Goal: Communication & Community: Answer question/provide support

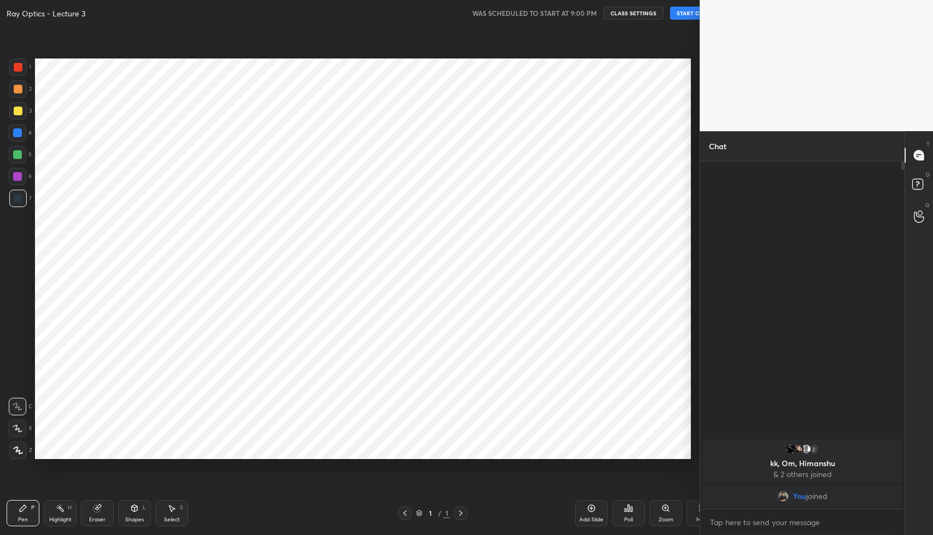
scroll to position [54188, 53997]
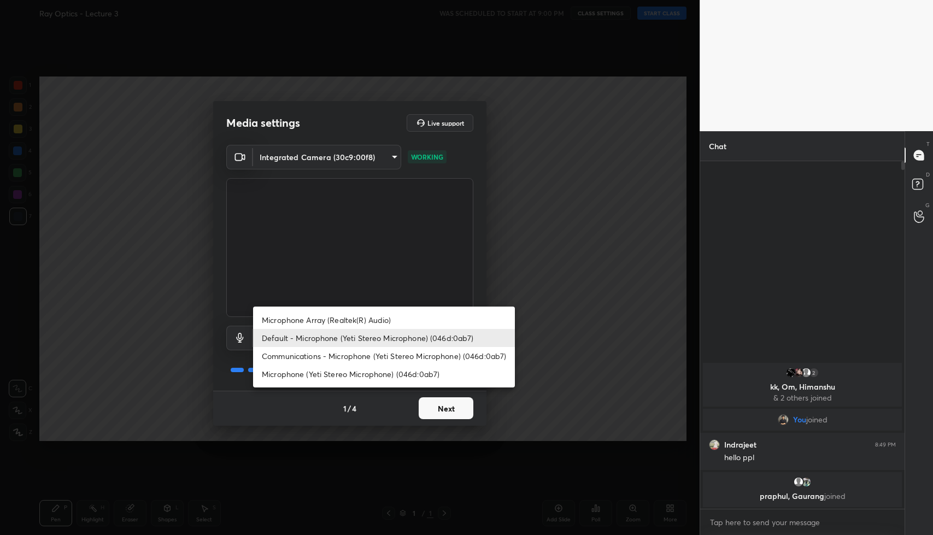
click at [381, 338] on body "1 2 3 4 5 6 7 C X Z C X Z E E Erase all [PERSON_NAME] Optics - Lecture 3 WAS SC…" at bounding box center [466, 267] width 933 height 535
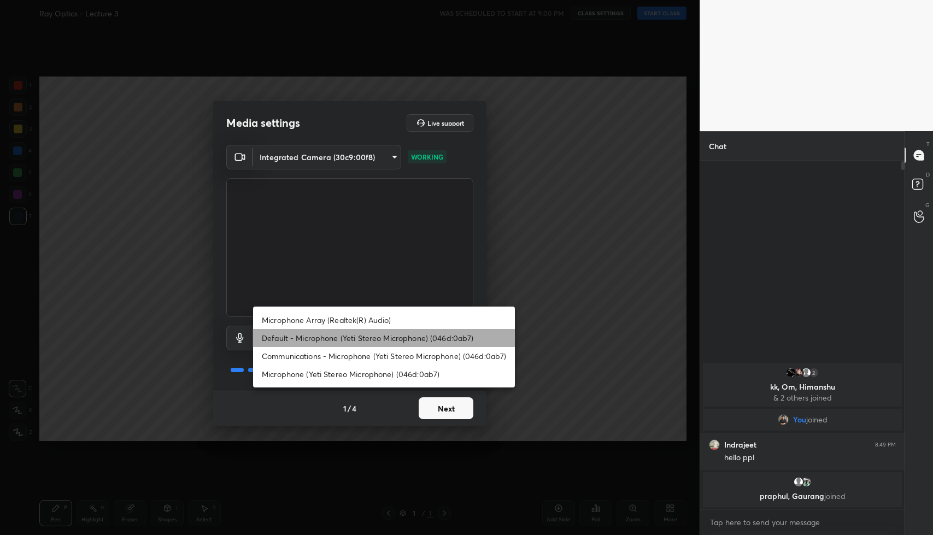
click at [313, 337] on li "Default - Microphone (Yeti Stereo Microphone) (046d:0ab7)" at bounding box center [384, 338] width 262 height 18
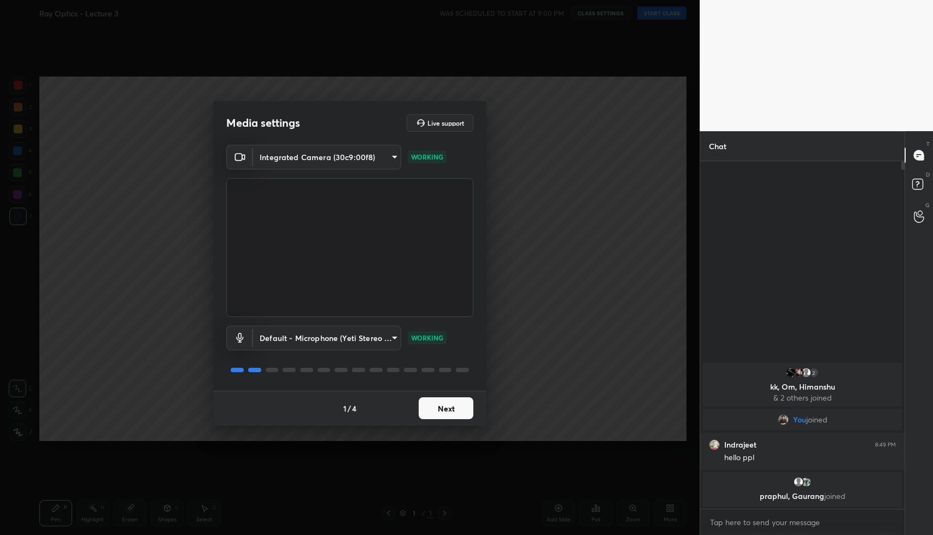
click at [447, 416] on button "Next" at bounding box center [446, 408] width 55 height 22
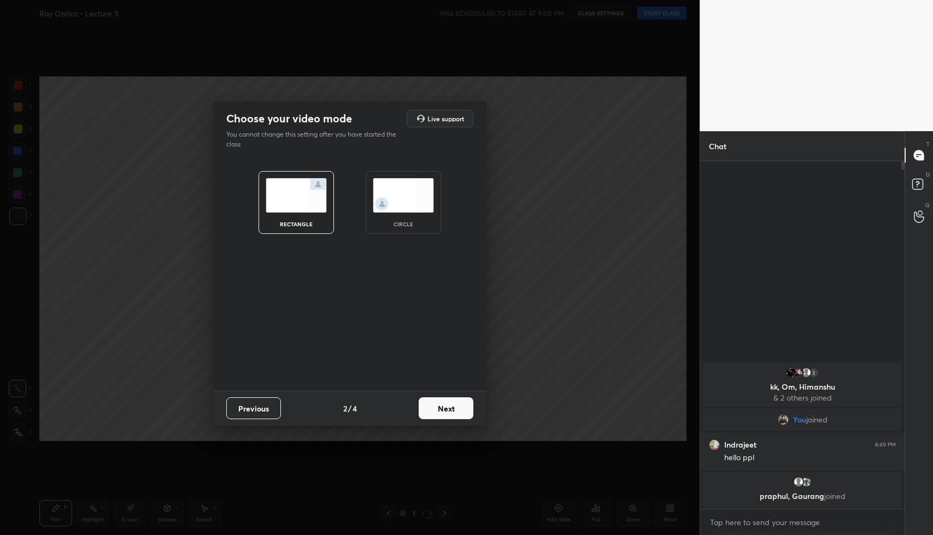
click at [447, 416] on button "Next" at bounding box center [446, 408] width 55 height 22
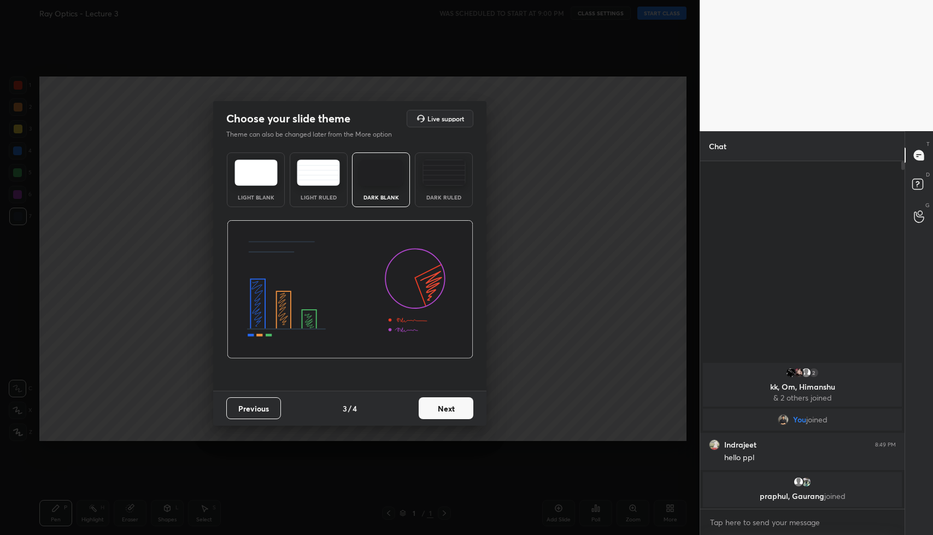
click at [447, 416] on button "Next" at bounding box center [446, 408] width 55 height 22
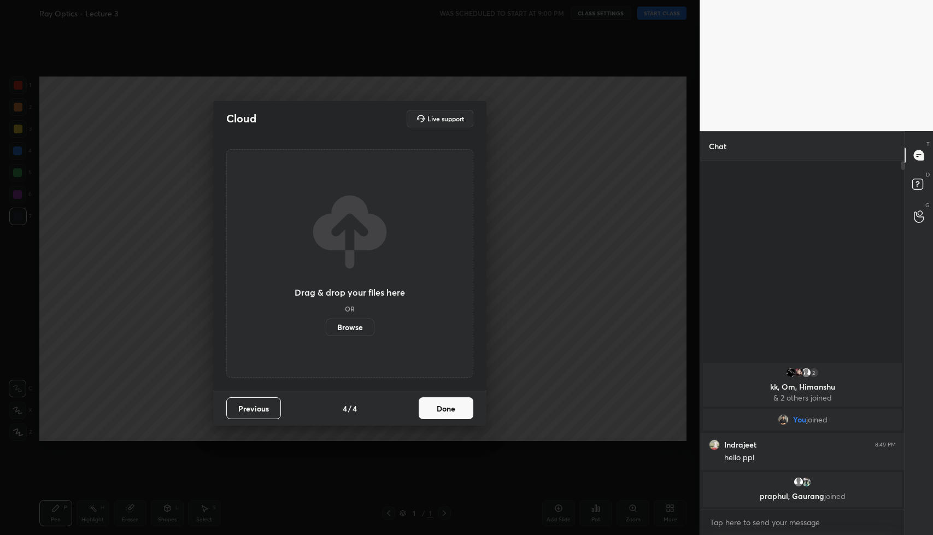
click at [447, 416] on button "Done" at bounding box center [446, 408] width 55 height 22
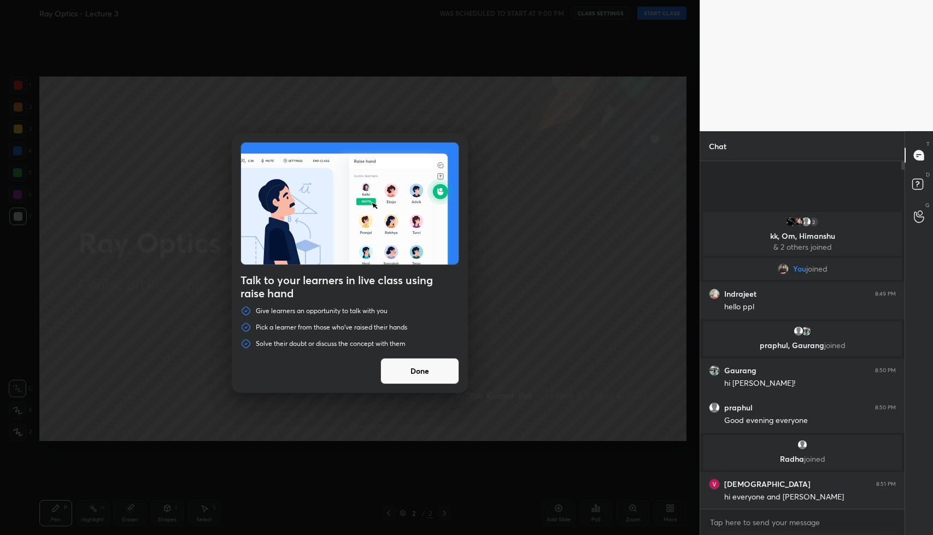
click at [420, 375] on button "Done" at bounding box center [419, 371] width 79 height 26
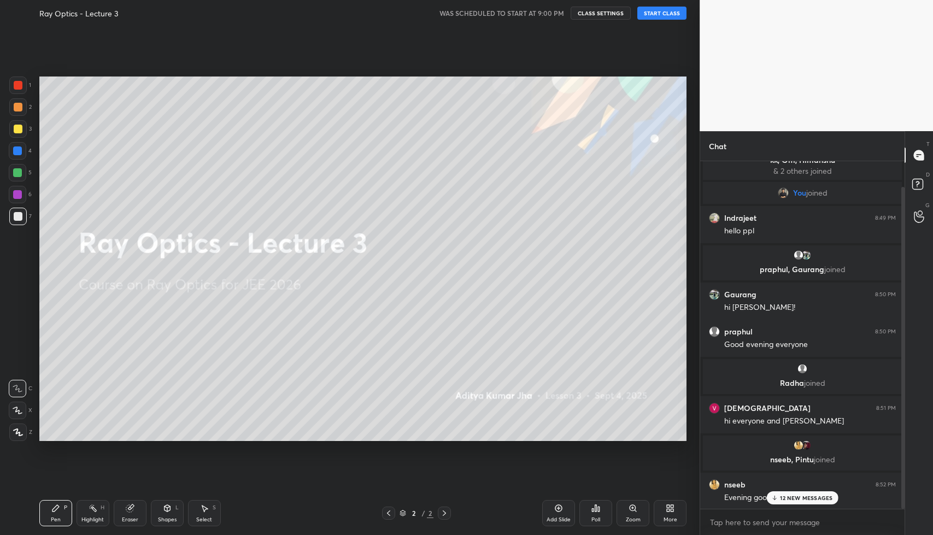
scroll to position [67, 0]
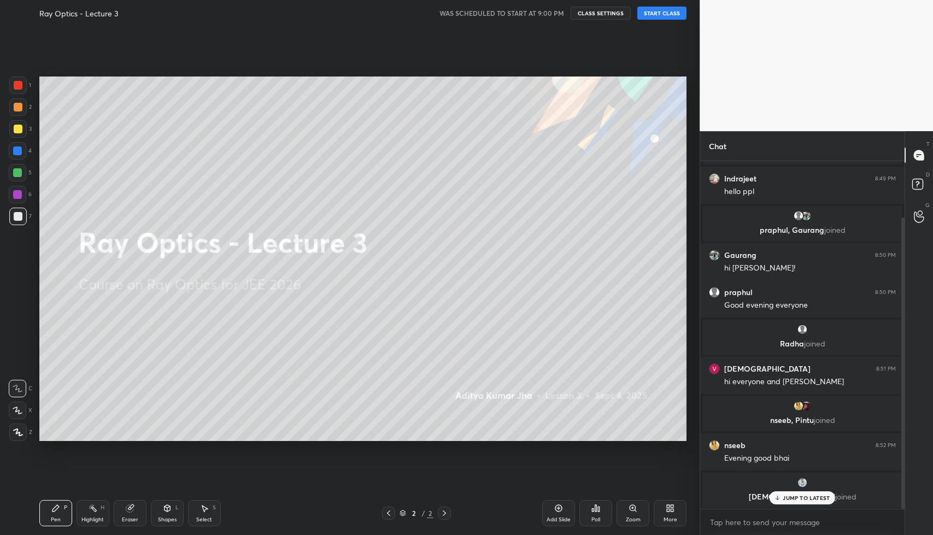
click at [794, 497] on p "JUMP TO LATEST" at bounding box center [806, 498] width 47 height 7
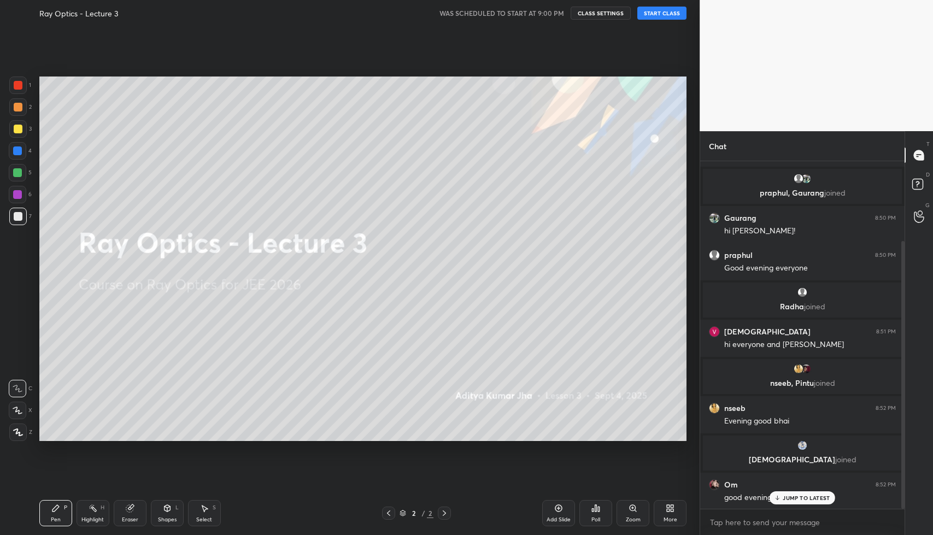
click at [791, 502] on div "JUMP TO LATEST" at bounding box center [803, 497] width 66 height 13
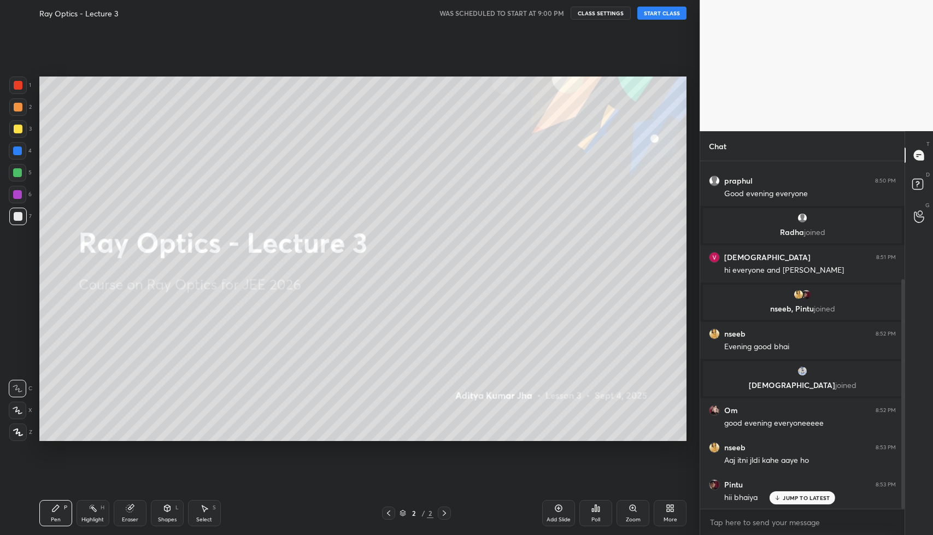
click at [786, 495] on p "JUMP TO LATEST" at bounding box center [806, 498] width 47 height 7
type textarea "x"
click at [792, 528] on textarea at bounding box center [802, 522] width 187 height 17
type textarea "m"
type textarea "x"
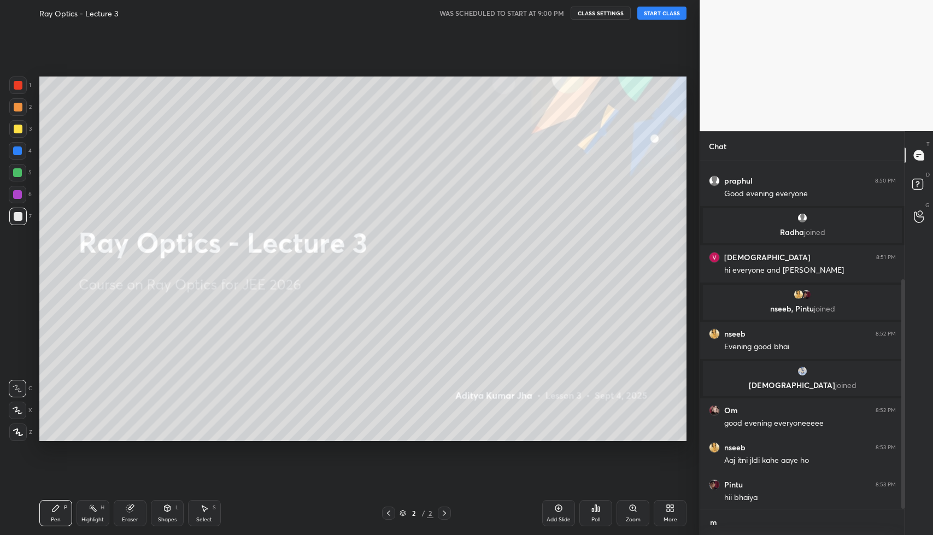
type textarea "me"
type textarea "x"
type textarea "mer"
type textarea "x"
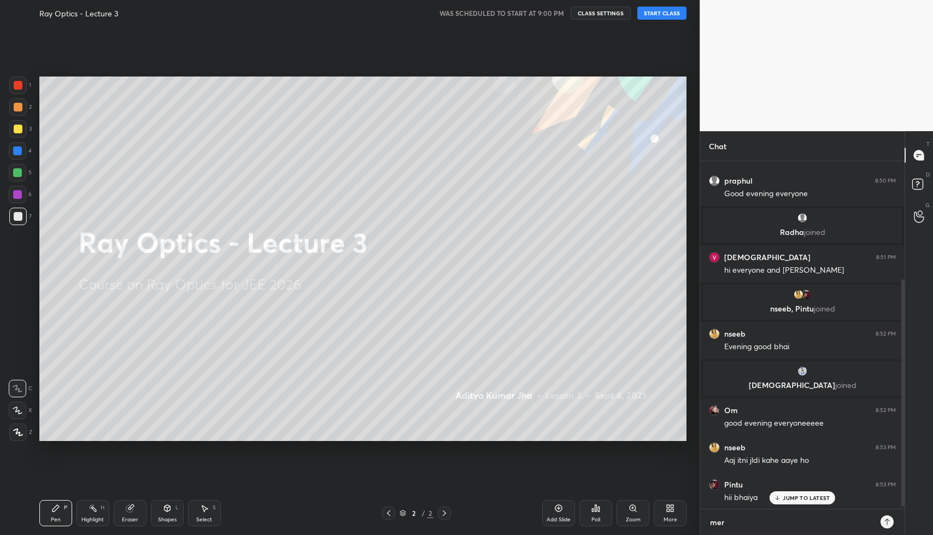
type textarea "meri"
type textarea "x"
type textarea "meri"
type textarea "x"
type textarea "meri m"
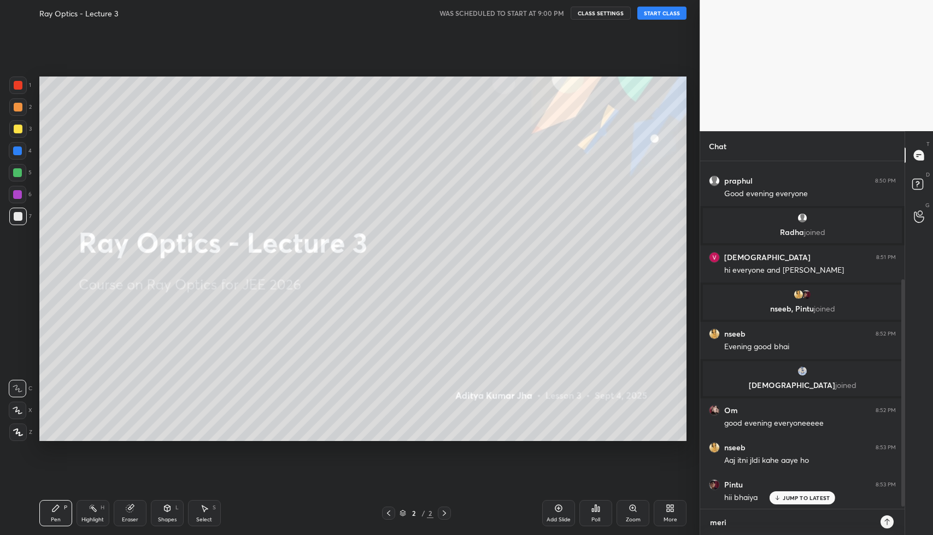
type textarea "x"
type textarea "meri ma"
type textarea "x"
type textarea "meri m"
type textarea "x"
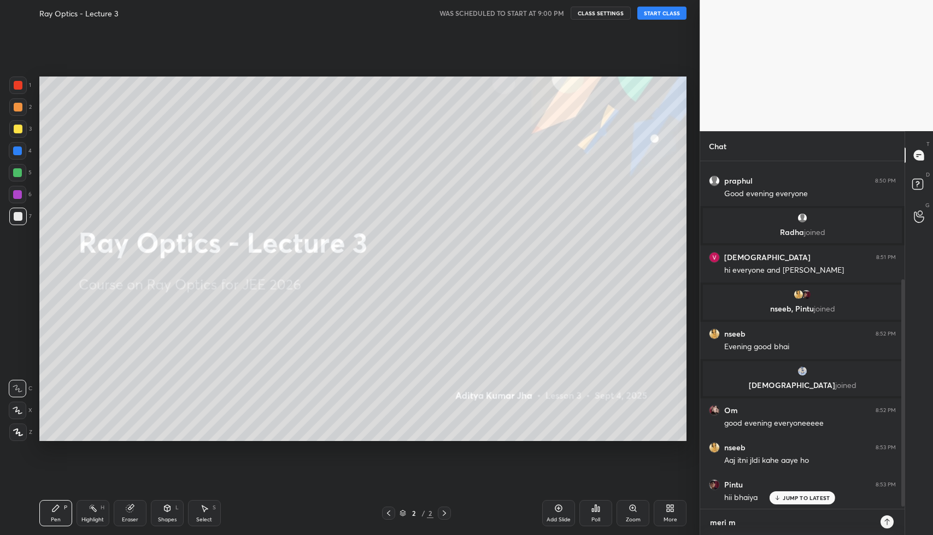
type textarea "meri"
type textarea "x"
type textarea "meri"
type textarea "x"
type textarea "mer"
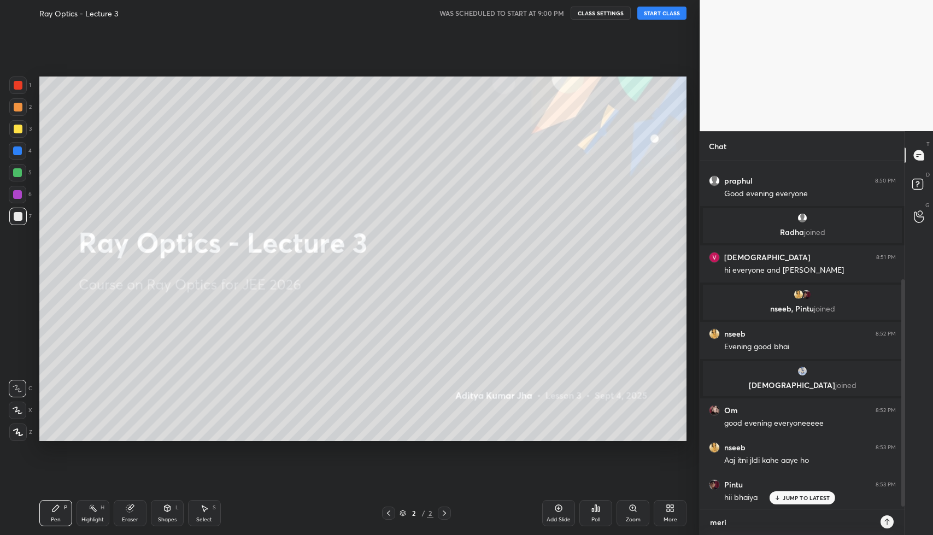
type textarea "x"
type textarea "me"
type textarea "x"
type textarea "m"
type textarea "x"
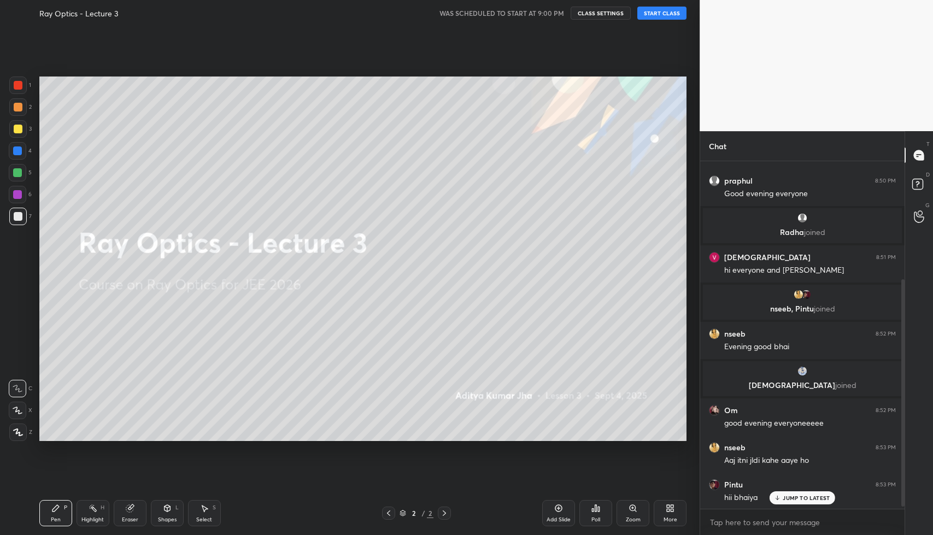
click at [798, 501] on p "JUMP TO LATEST" at bounding box center [806, 498] width 47 height 7
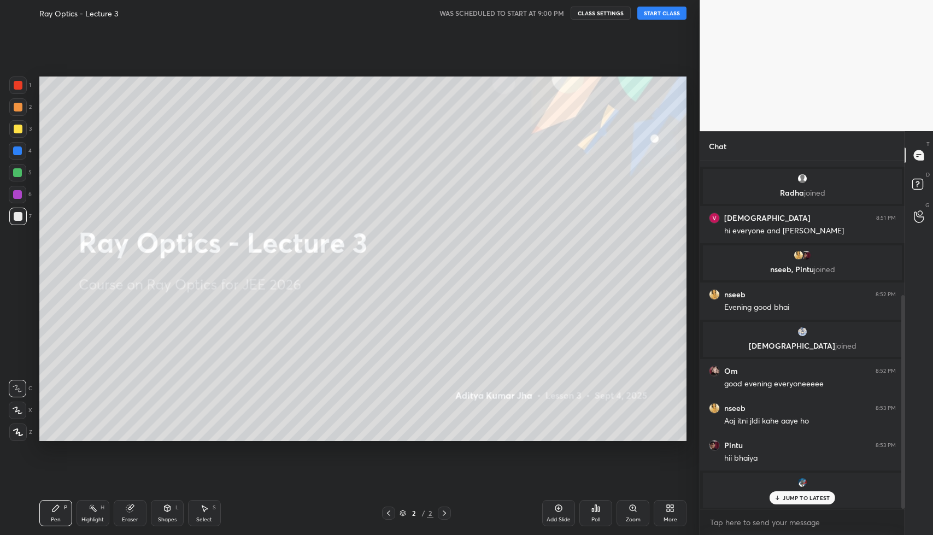
click at [811, 494] on div "JUMP TO LATEST" at bounding box center [803, 497] width 66 height 13
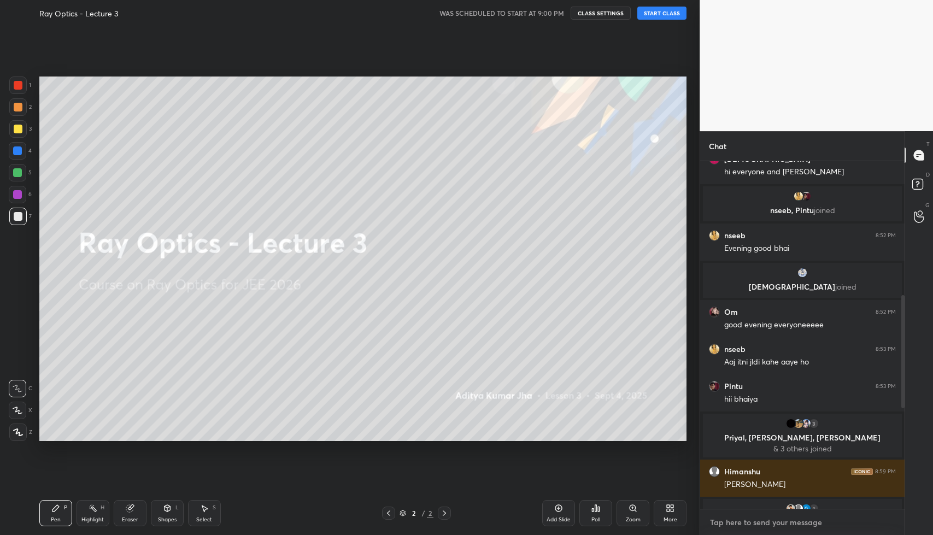
scroll to position [786, 0]
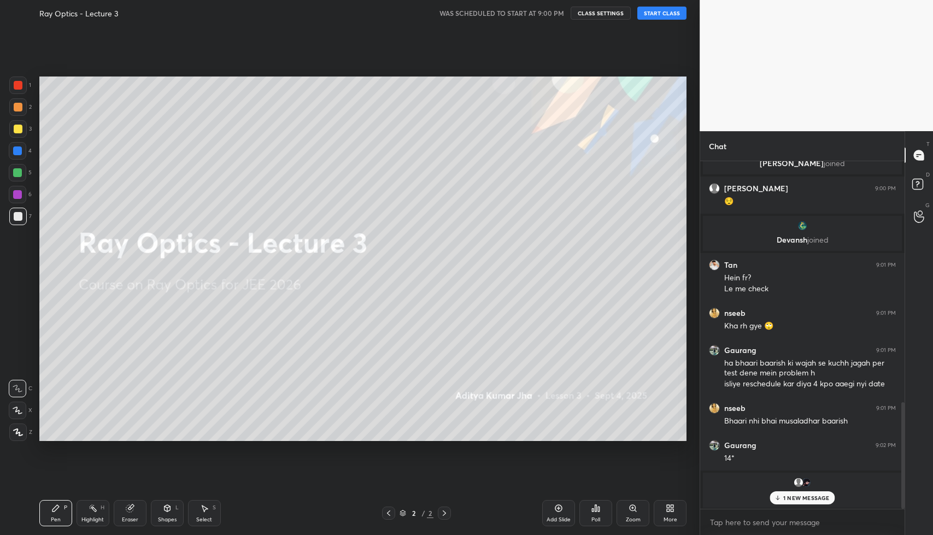
click at [802, 502] on div "1 NEW MESSAGE" at bounding box center [802, 497] width 65 height 13
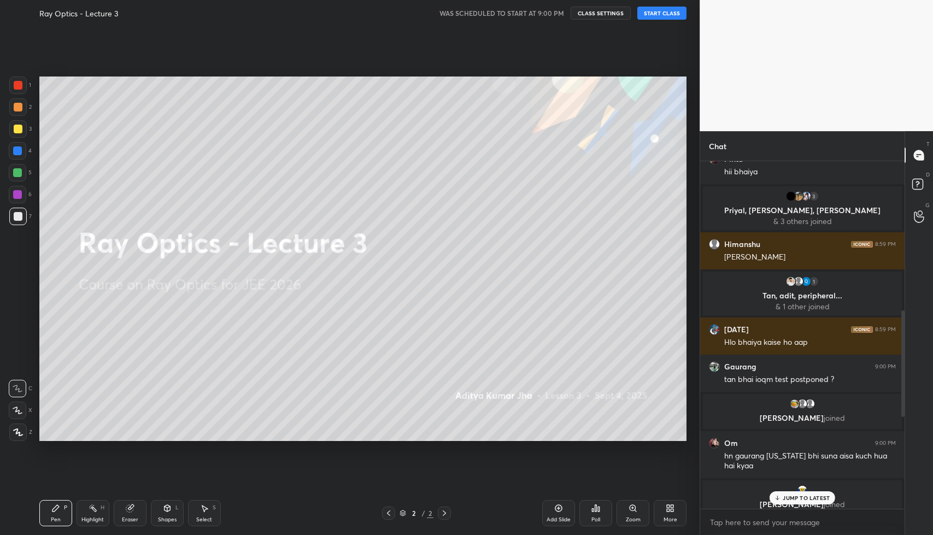
scroll to position [0, 0]
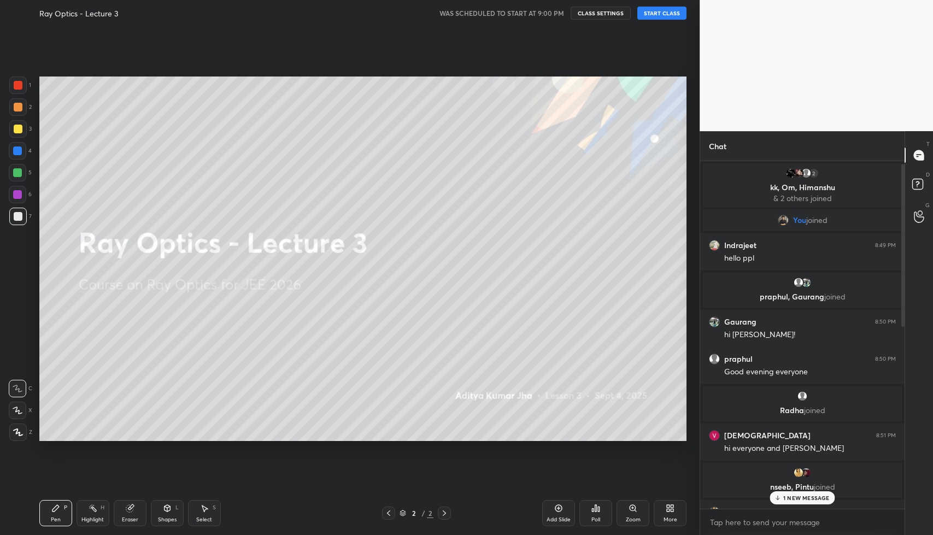
click at [653, 11] on button "START CLASS" at bounding box center [661, 13] width 49 height 13
click at [803, 497] on p "4 NEW MESSAGES" at bounding box center [806, 498] width 51 height 7
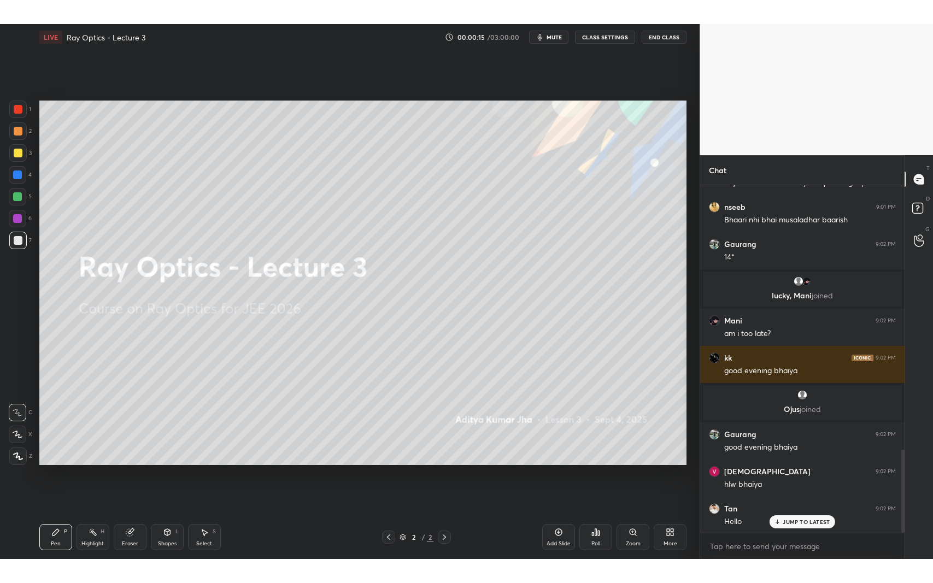
scroll to position [1107, 0]
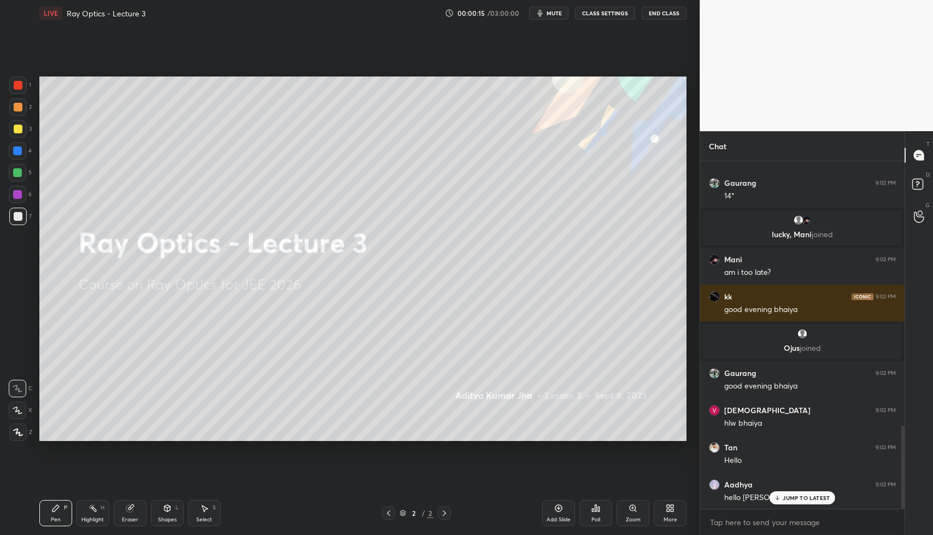
click at [678, 516] on div "More" at bounding box center [670, 513] width 33 height 26
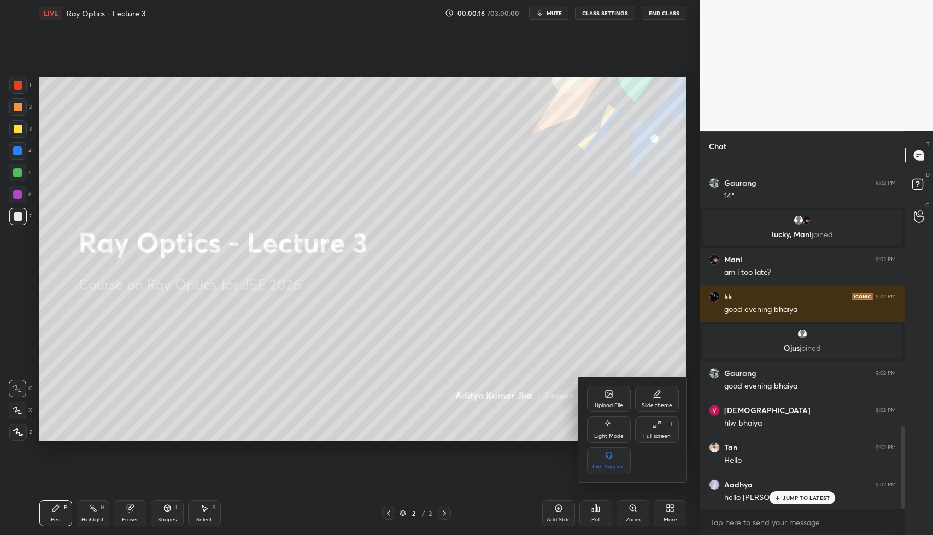
click at [651, 438] on div "Full screen" at bounding box center [656, 435] width 27 height 5
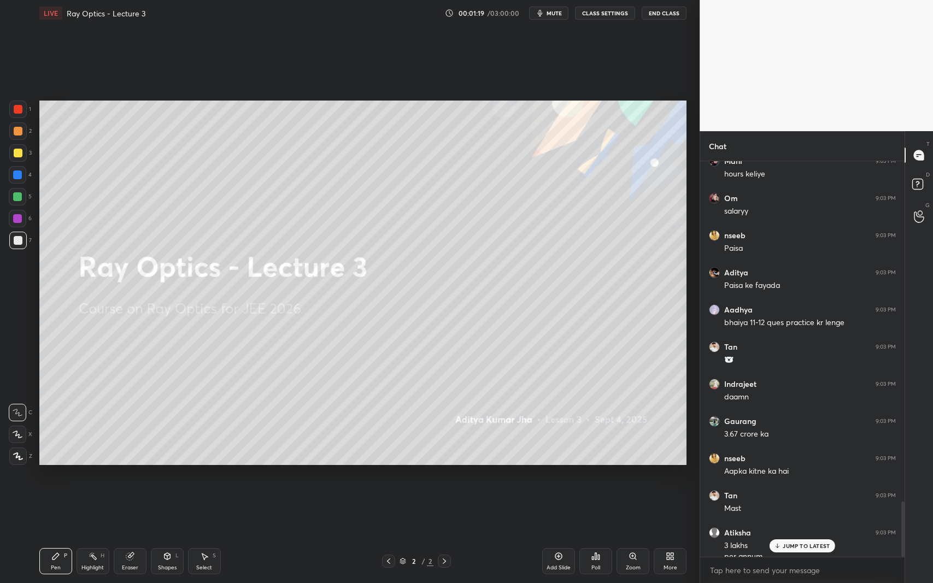
scroll to position [2450, 0]
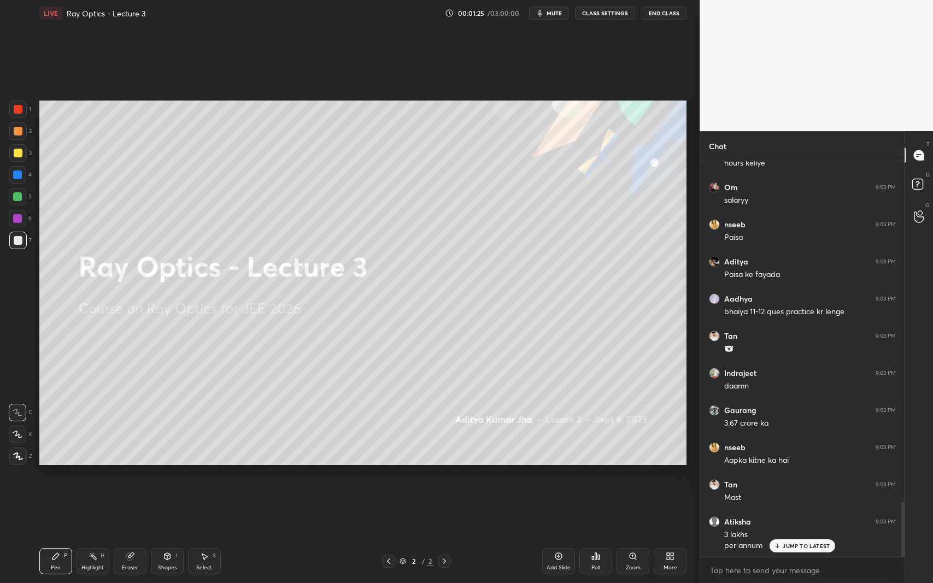
click at [793, 535] on p "JUMP TO LATEST" at bounding box center [806, 546] width 47 height 7
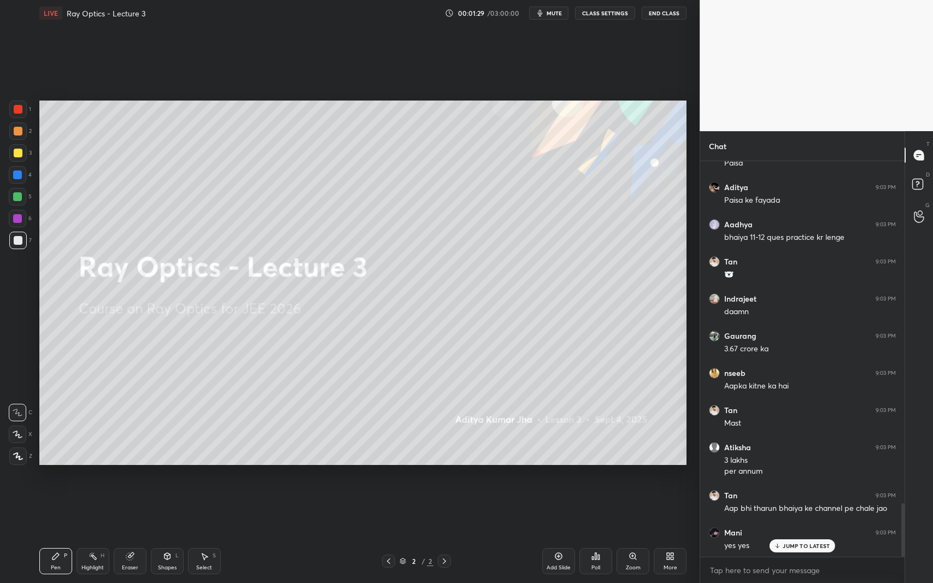
scroll to position [2561, 0]
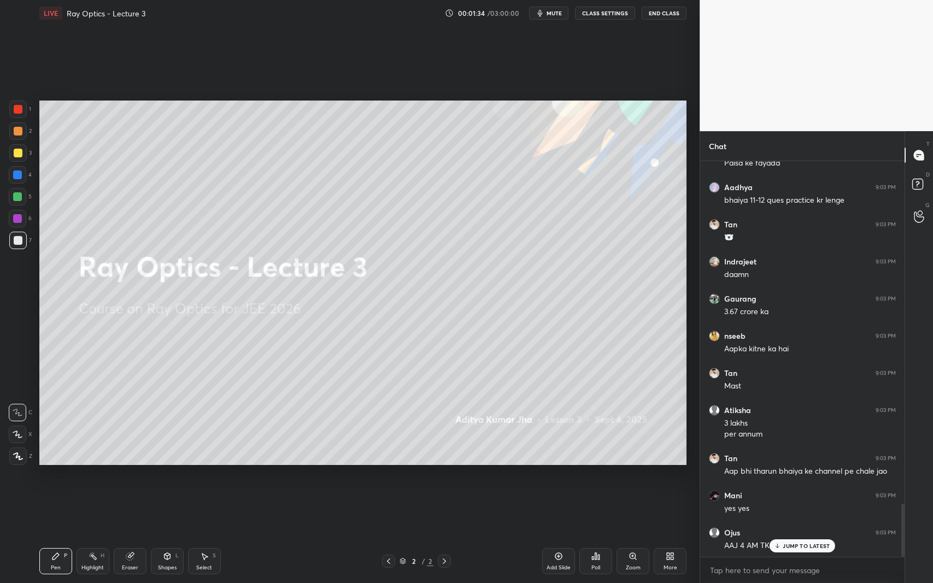
click at [785, 535] on p "JUMP TO LATEST" at bounding box center [806, 546] width 47 height 7
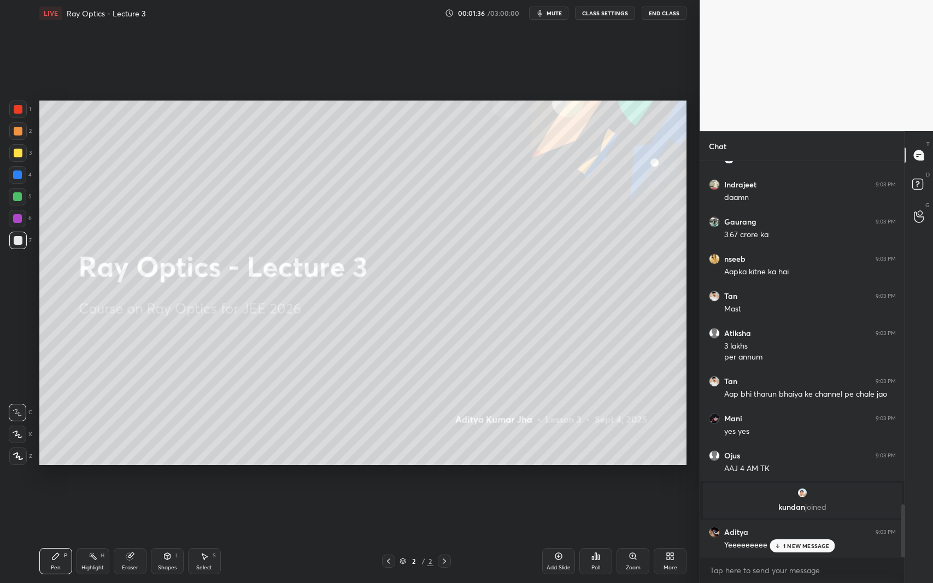
scroll to position [1992, 0]
click at [786, 535] on p "JUMP TO LATEST" at bounding box center [806, 546] width 47 height 7
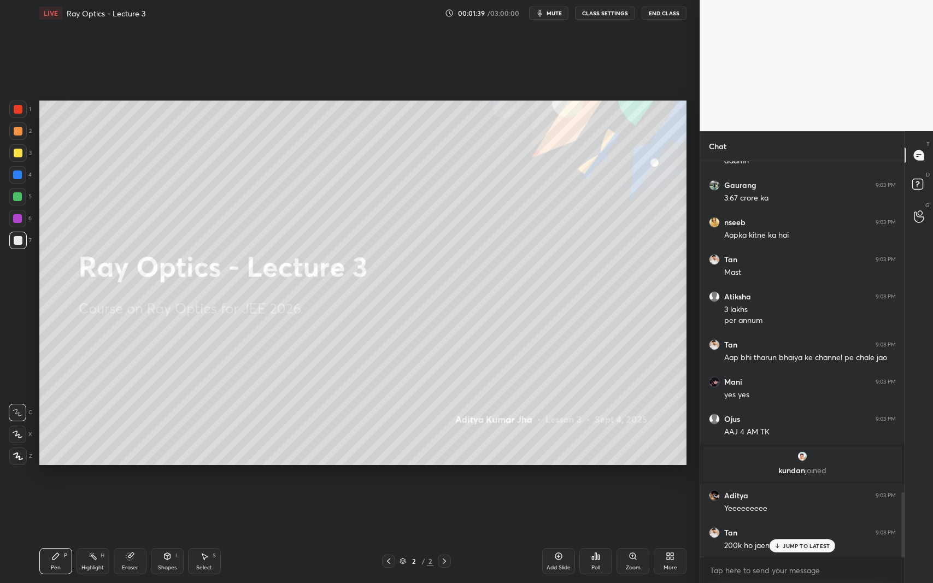
click at [789, 535] on div "JUMP TO LATEST" at bounding box center [803, 545] width 66 height 13
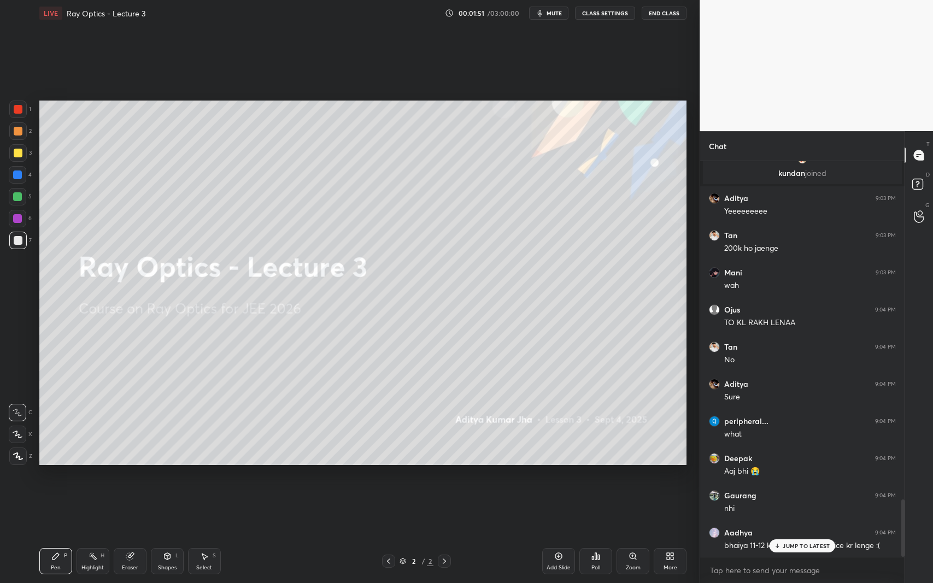
scroll to position [2363, 0]
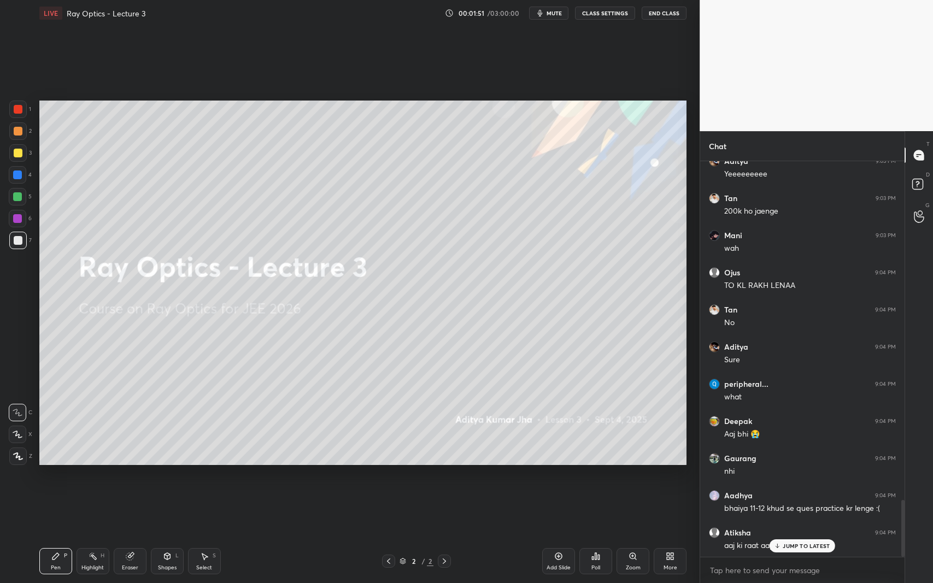
click at [803, 535] on p "JUMP TO LATEST" at bounding box center [806, 546] width 47 height 7
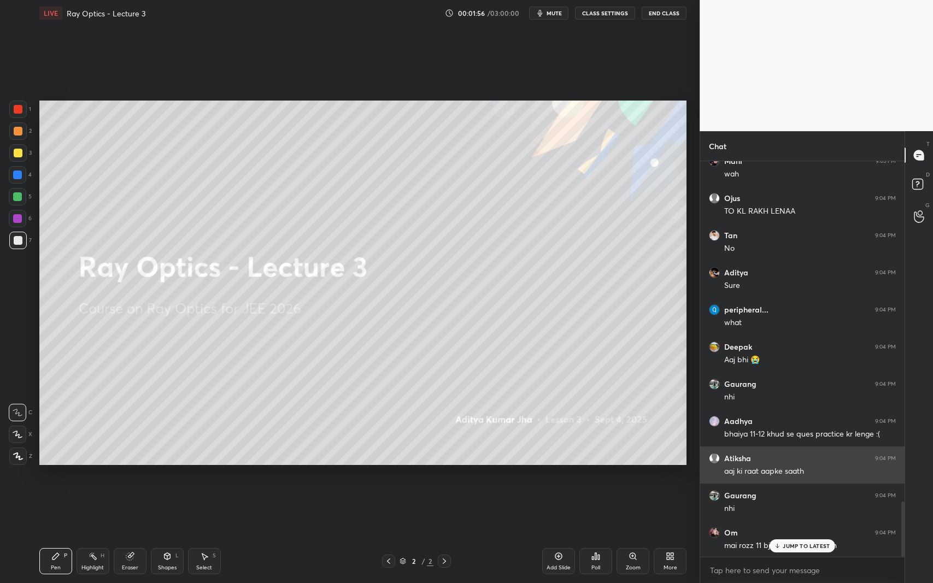
scroll to position [2551, 0]
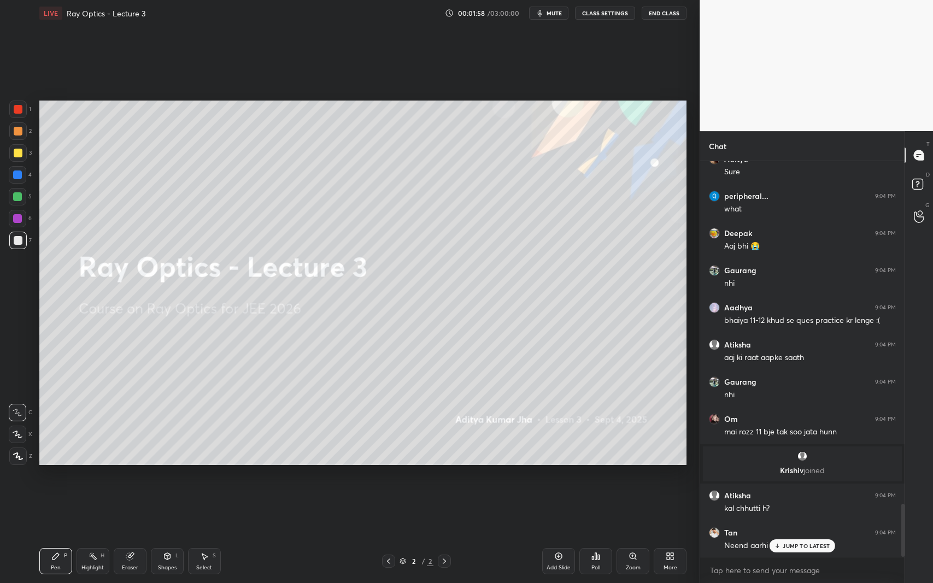
click at [786, 535] on p "JUMP TO LATEST" at bounding box center [806, 546] width 47 height 7
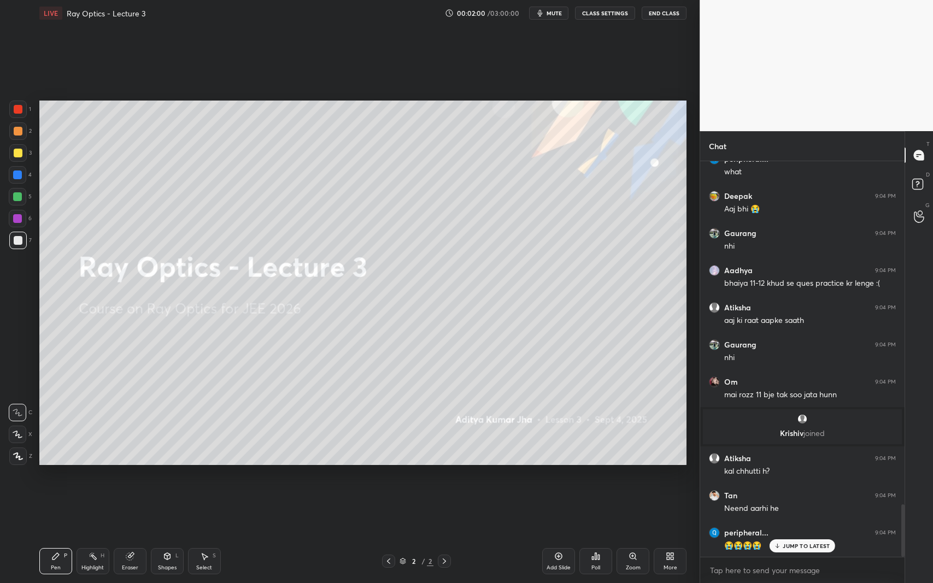
drag, startPoint x: 786, startPoint y: 545, endPoint x: 551, endPoint y: 531, distance: 234.9
click at [551, 531] on div "Add Slide Poll Zoom More" at bounding box center [614, 561] width 144 height 61
click at [789, 535] on p "JUMP TO LATEST" at bounding box center [806, 546] width 47 height 7
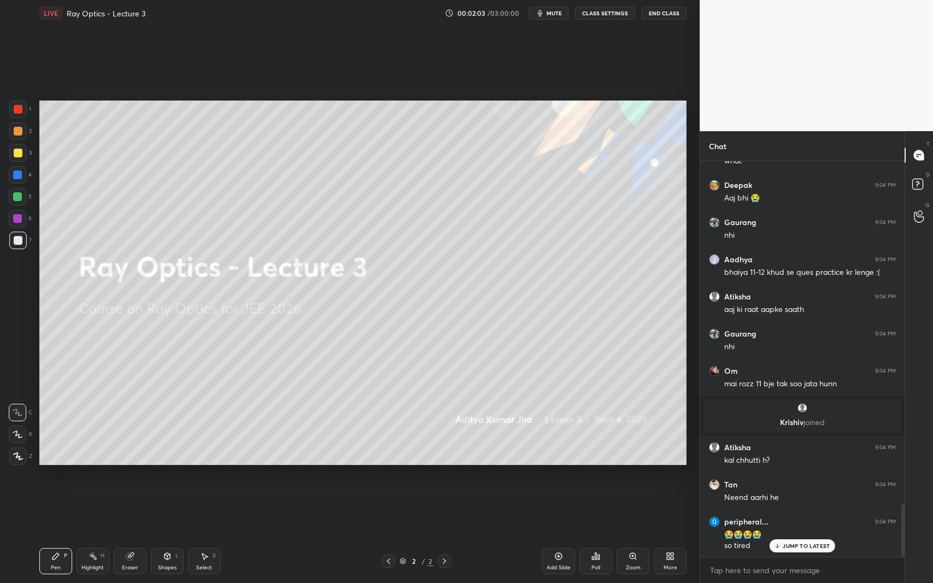
click at [799, 535] on div "JUMP TO LATEST" at bounding box center [803, 545] width 66 height 13
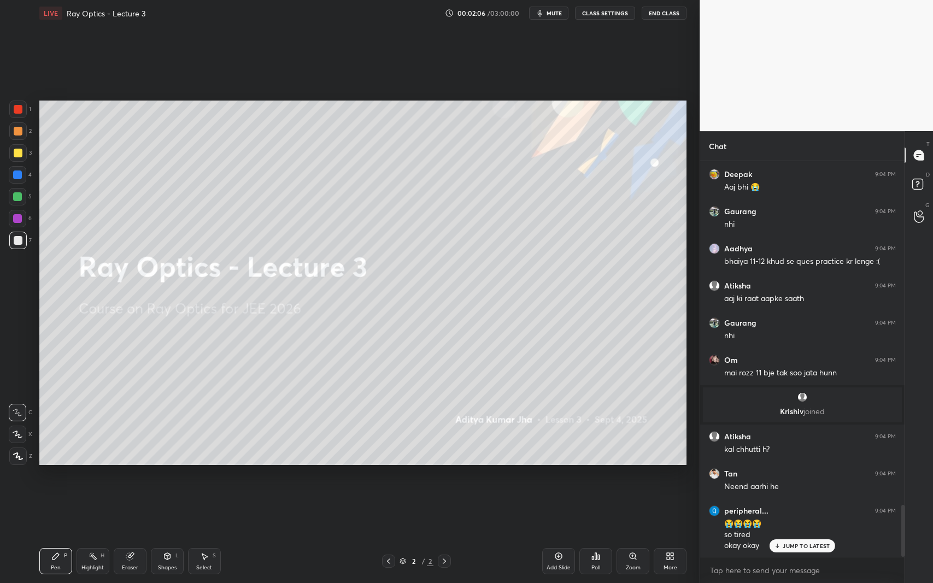
click at [804, 535] on p "JUMP TO LATEST" at bounding box center [806, 546] width 47 height 7
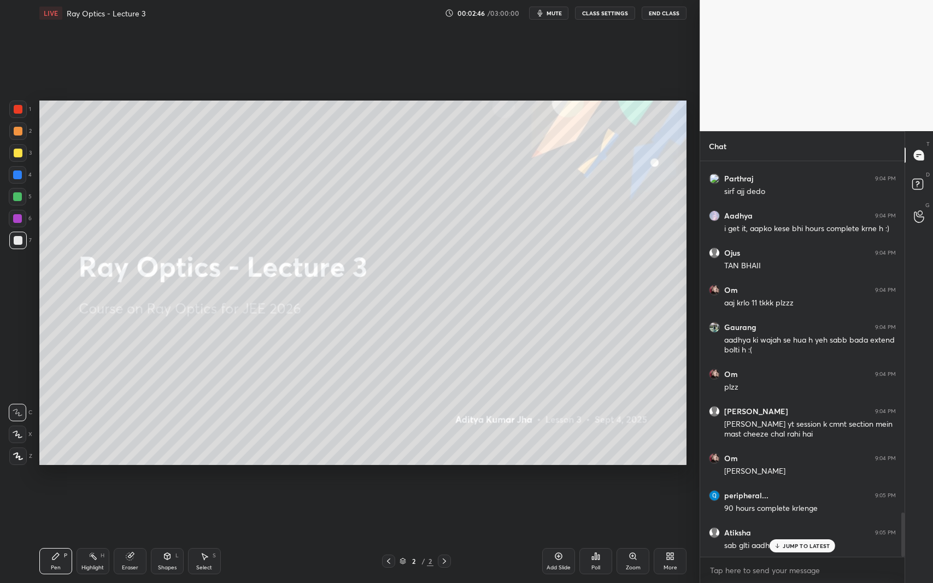
scroll to position [3197, 0]
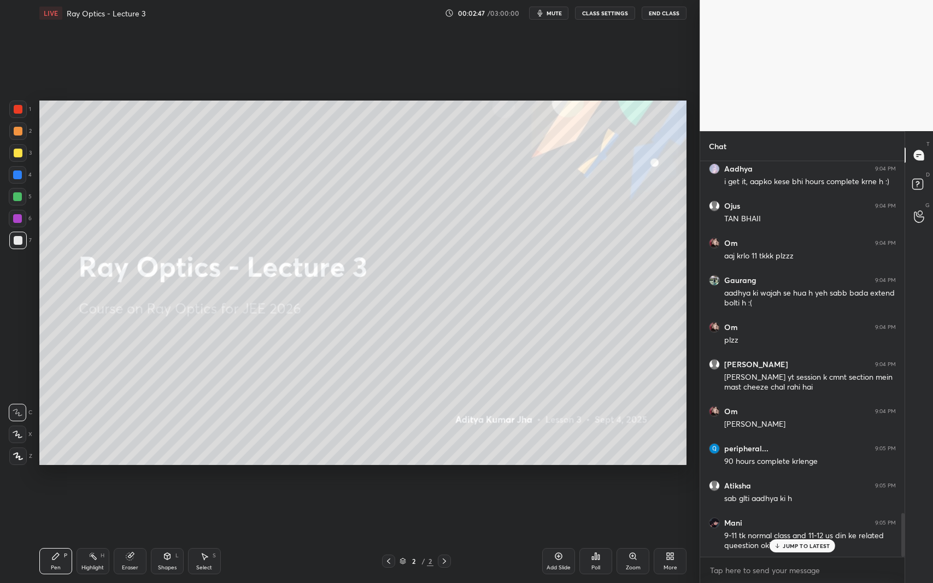
click at [813, 535] on p "JUMP TO LATEST" at bounding box center [806, 546] width 47 height 7
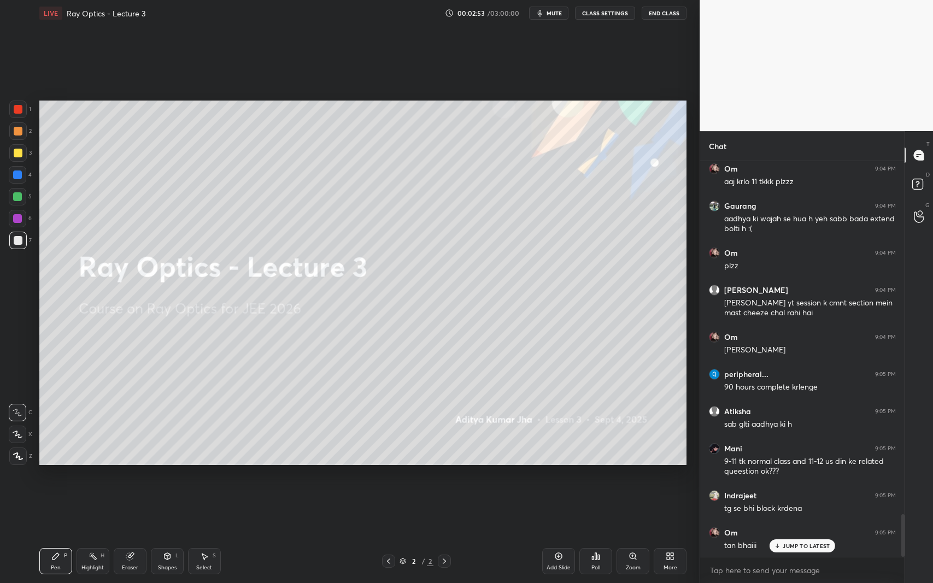
scroll to position [3309, 0]
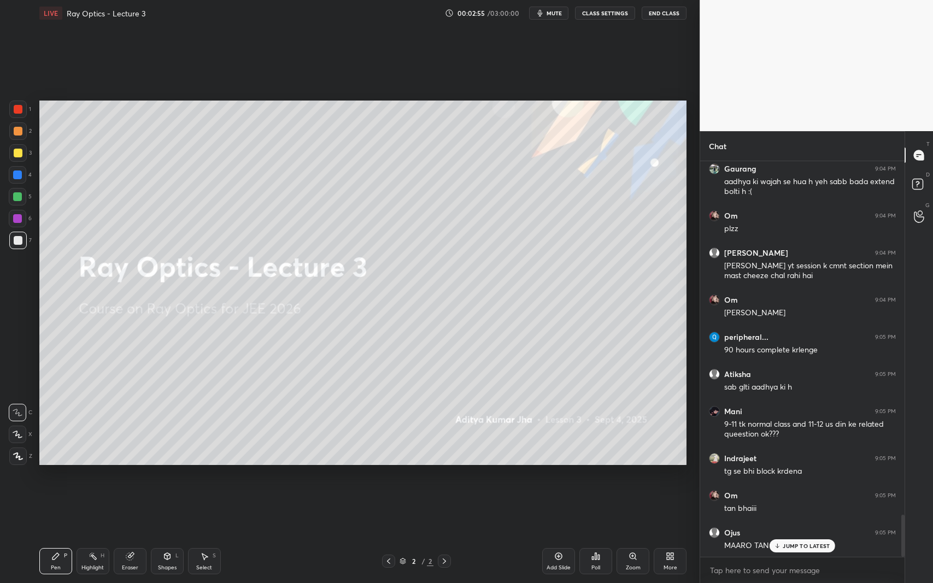
click at [15, 457] on icon at bounding box center [18, 457] width 10 height 8
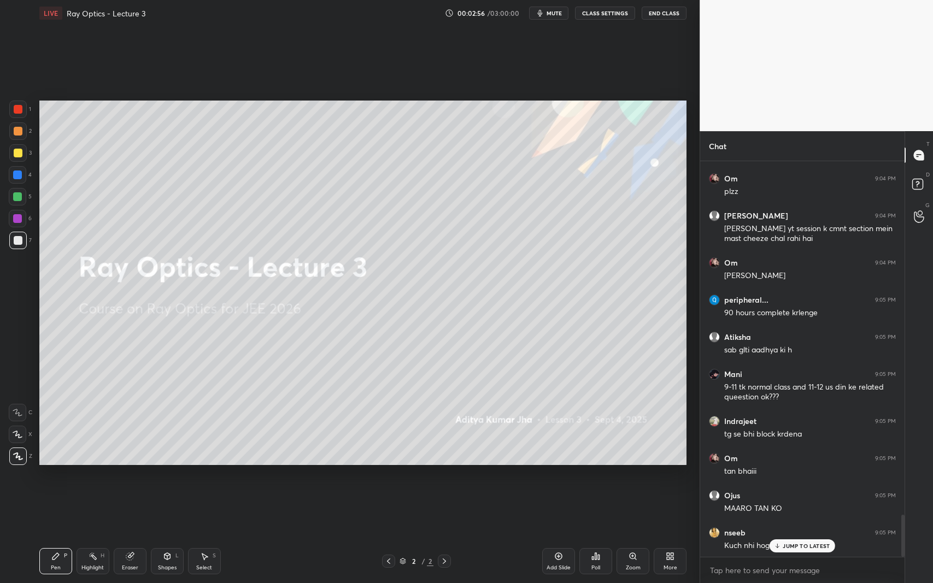
click at [792, 535] on div "JUMP TO LATEST" at bounding box center [803, 545] width 66 height 13
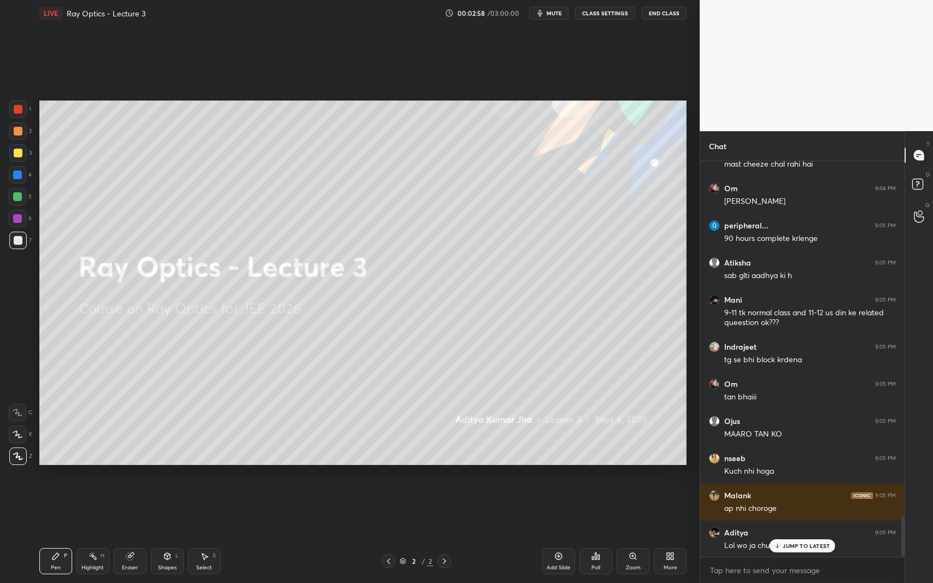
click at [800, 535] on p "JUMP TO LATEST" at bounding box center [806, 546] width 47 height 7
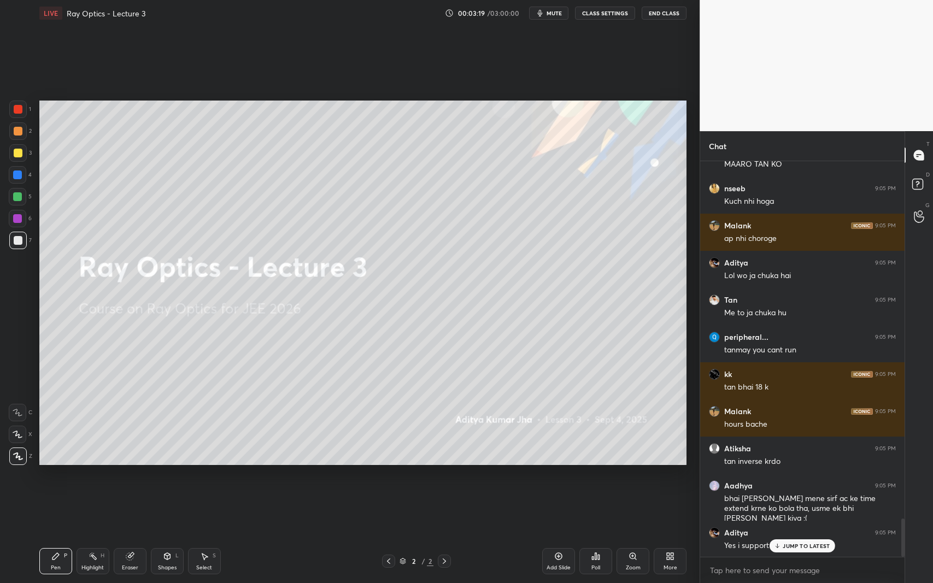
scroll to position [3727, 0]
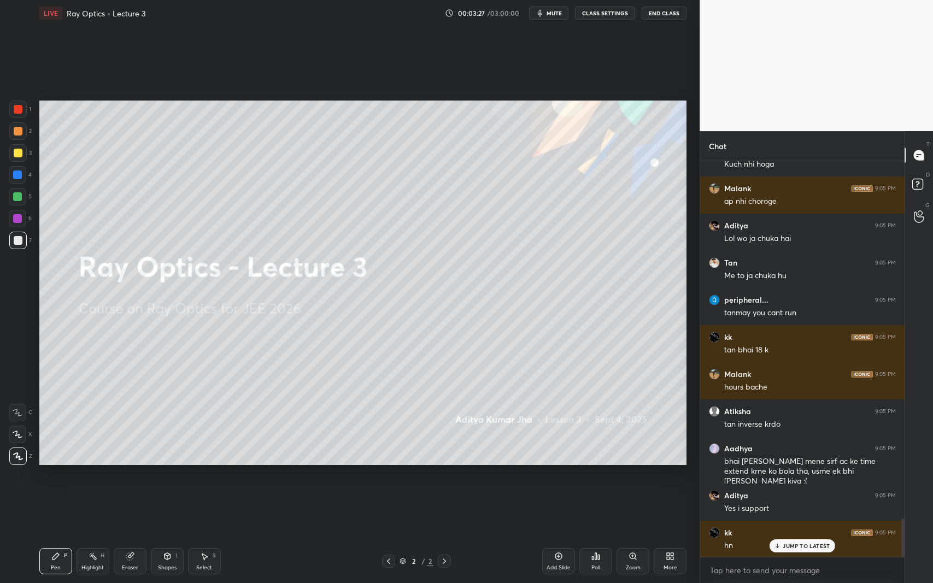
click at [799, 535] on p "JUMP TO LATEST" at bounding box center [806, 546] width 47 height 7
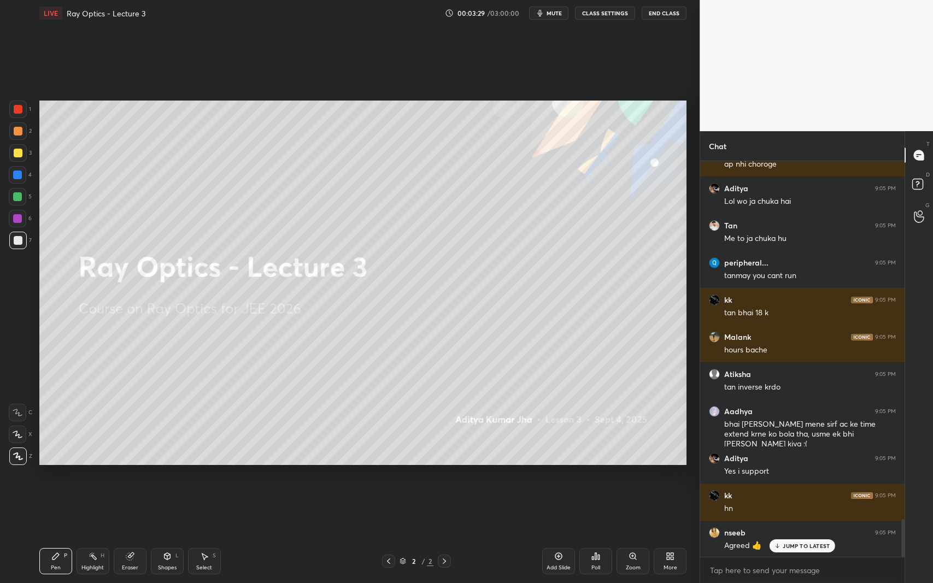
click at [790, 535] on p "JUMP TO LATEST" at bounding box center [806, 546] width 47 height 7
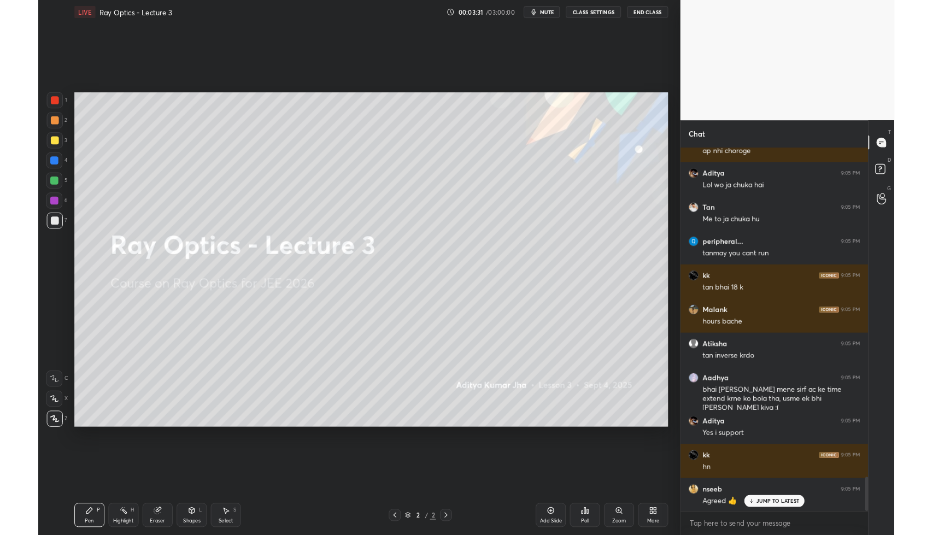
scroll to position [3804, 0]
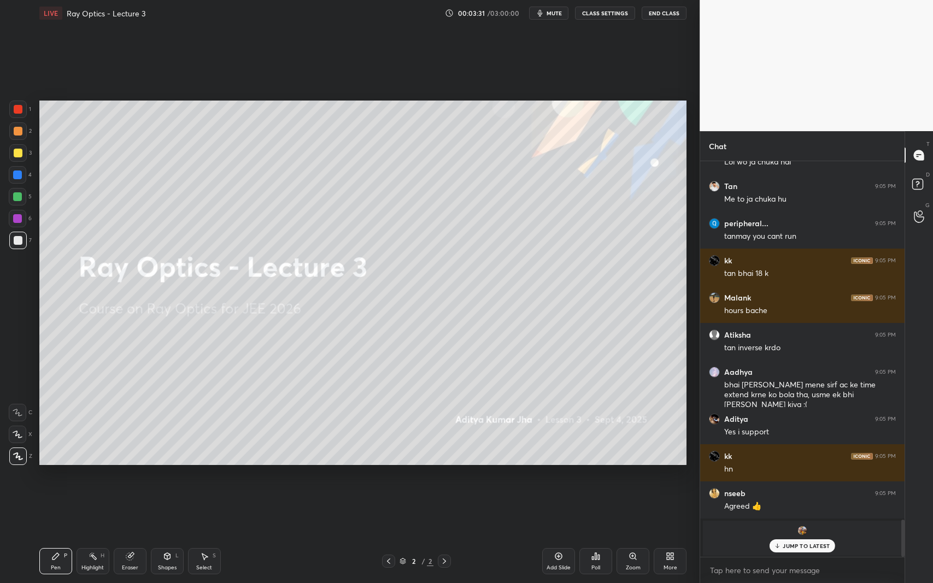
click at [677, 535] on div "More" at bounding box center [670, 561] width 33 height 26
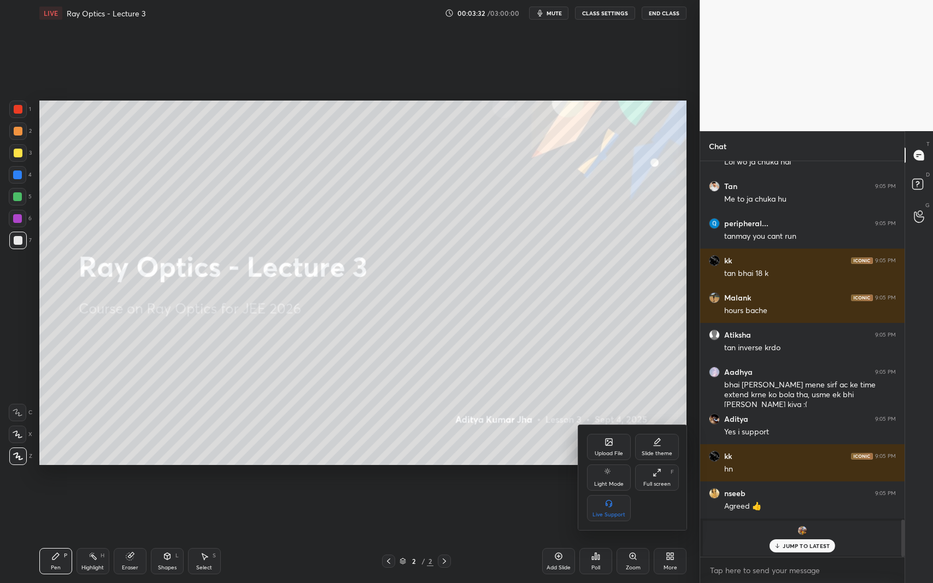
click at [644, 489] on div "Full screen F" at bounding box center [657, 478] width 44 height 26
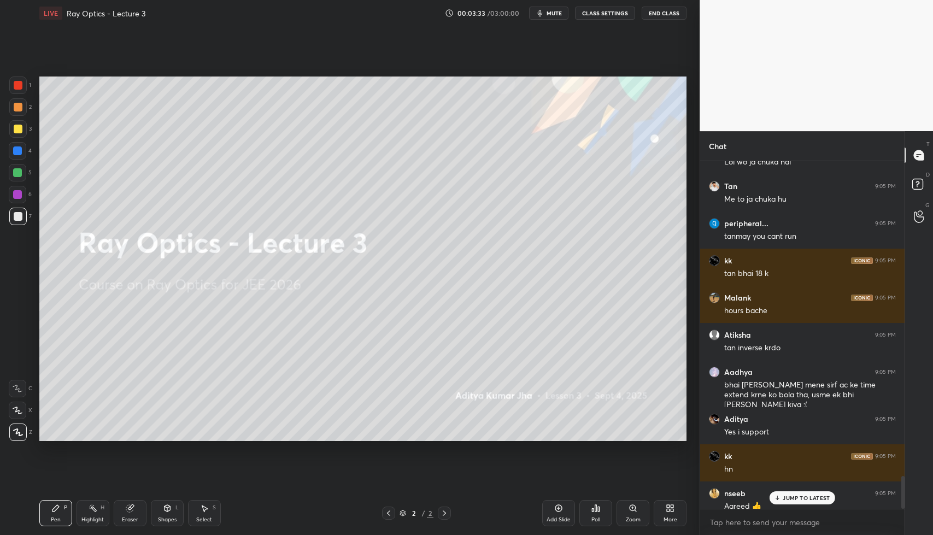
scroll to position [54188, 53997]
click at [810, 499] on p "JUMP TO LATEST" at bounding box center [806, 498] width 47 height 7
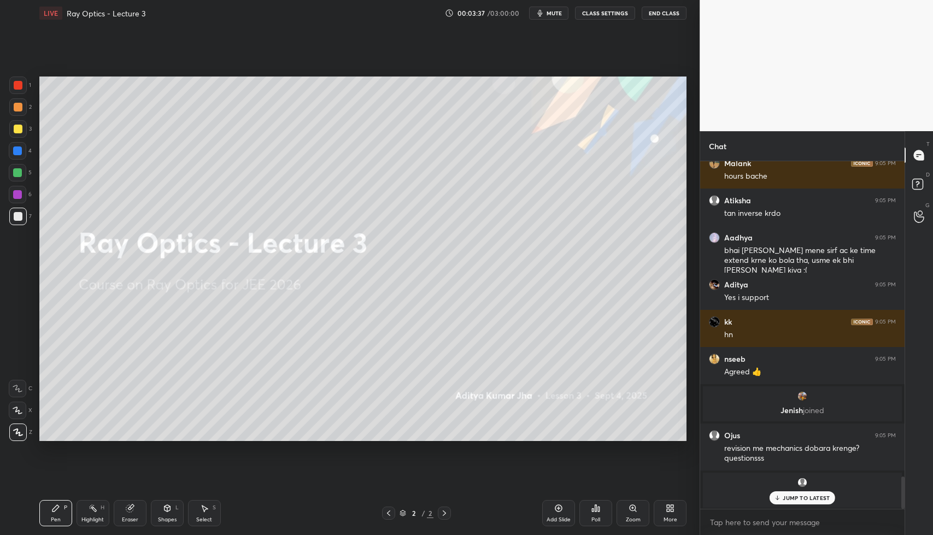
scroll to position [3407, 0]
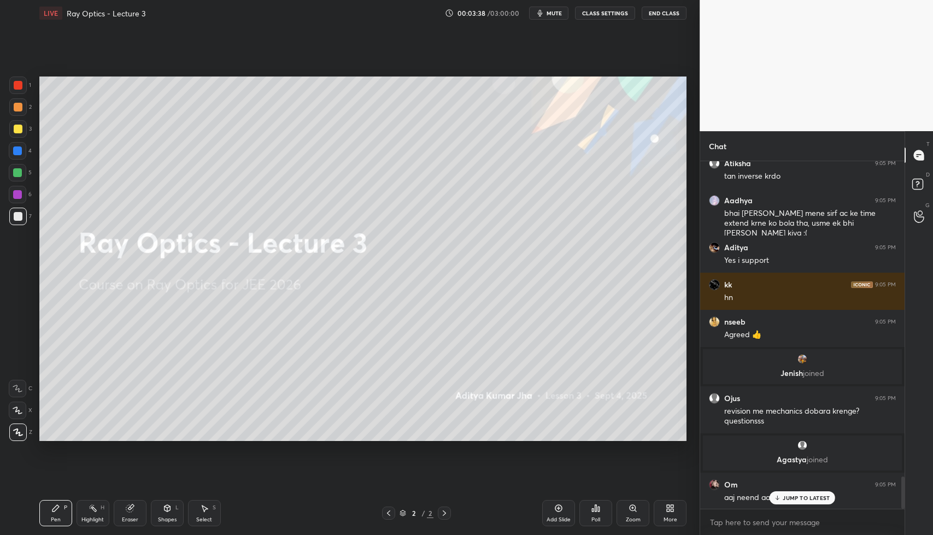
click at [795, 501] on p "JUMP TO LATEST" at bounding box center [806, 498] width 47 height 7
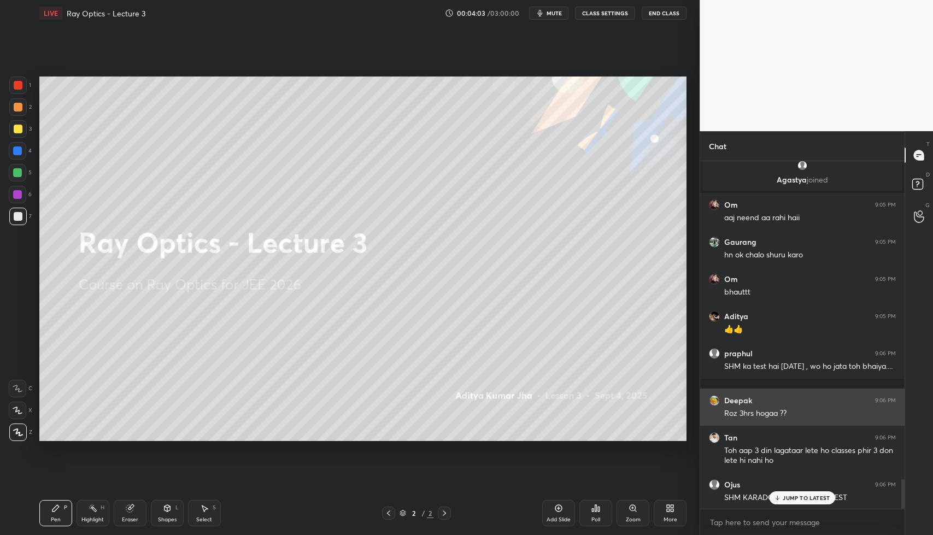
scroll to position [3724, 0]
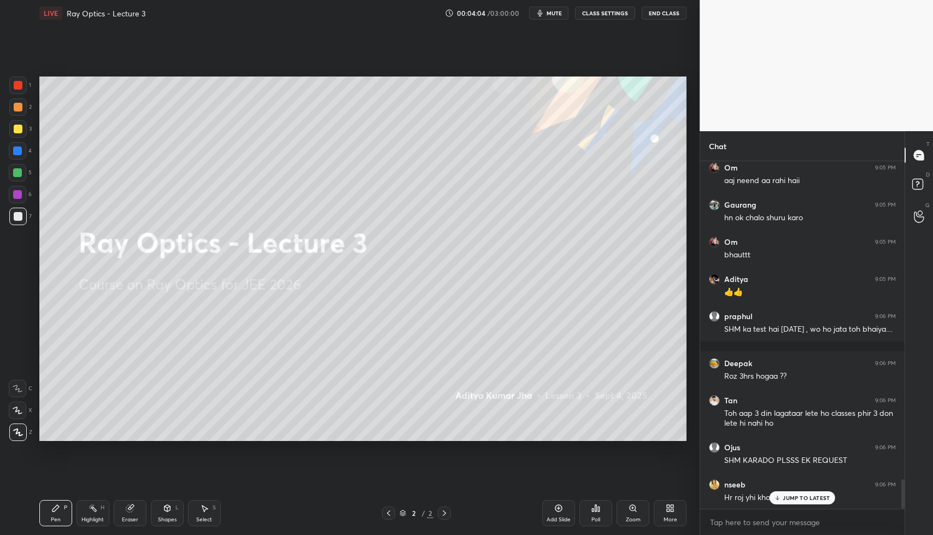
click at [791, 500] on p "JUMP TO LATEST" at bounding box center [806, 498] width 47 height 7
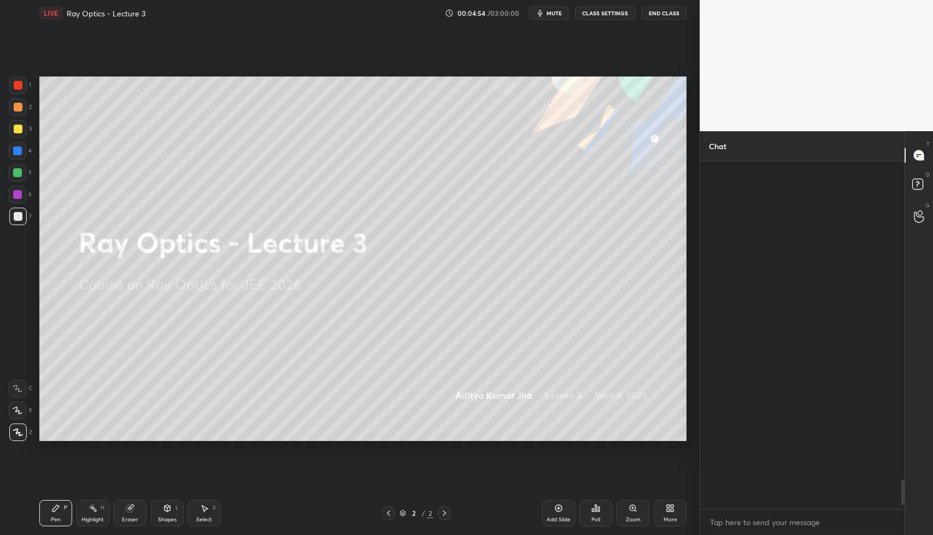
scroll to position [4470, 0]
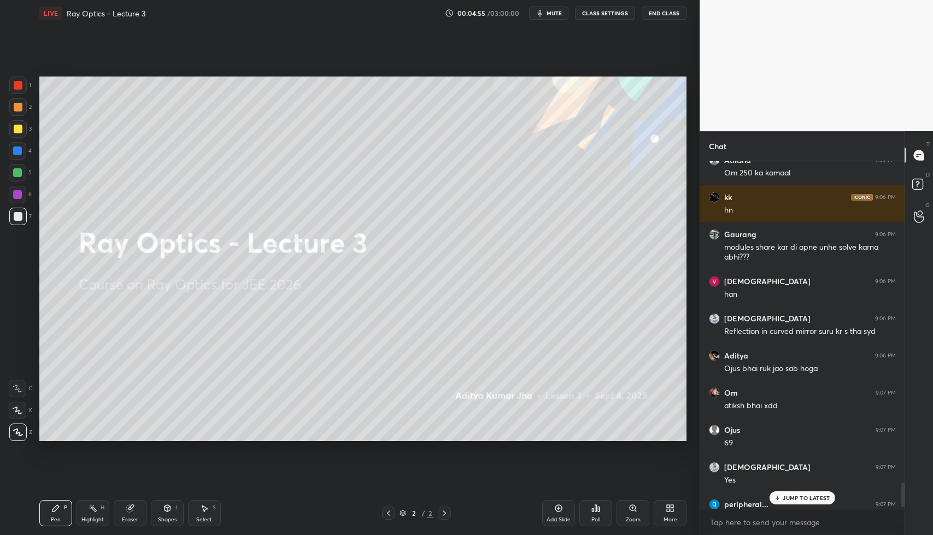
click at [791, 496] on p "JUMP TO LATEST" at bounding box center [806, 498] width 47 height 7
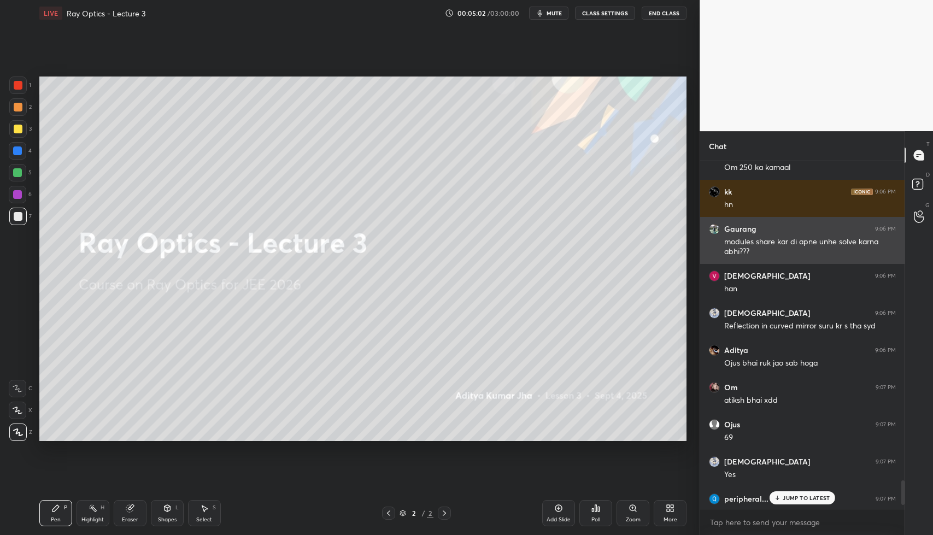
scroll to position [4526, 0]
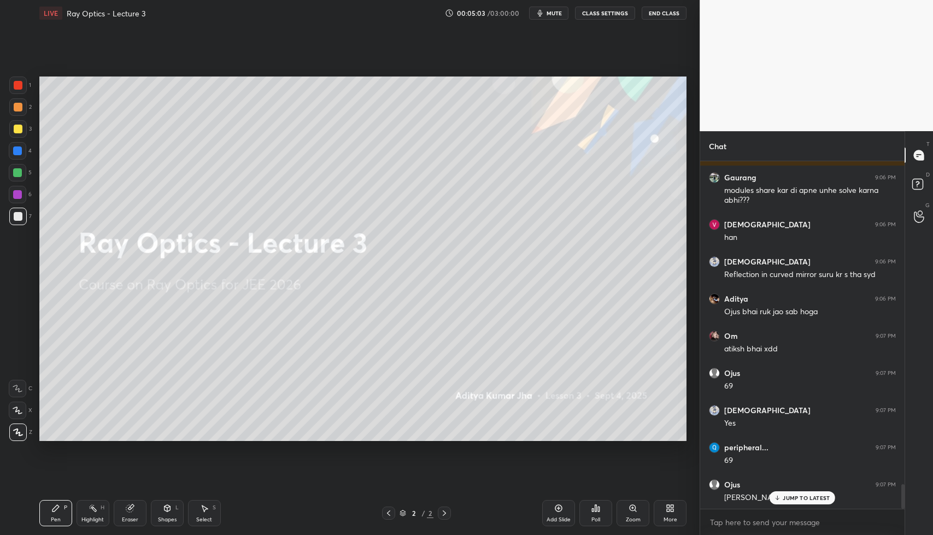
click at [813, 498] on p "JUMP TO LATEST" at bounding box center [806, 498] width 47 height 7
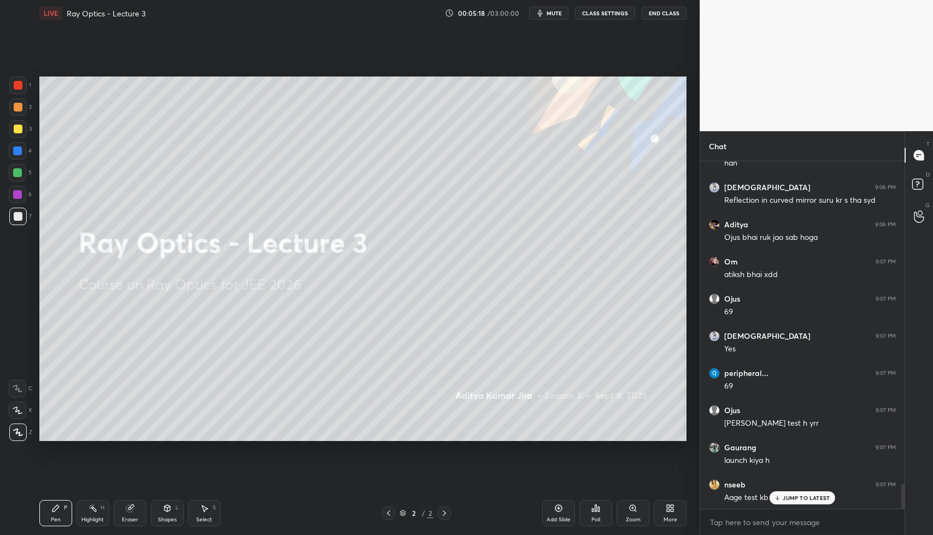
scroll to position [4638, 0]
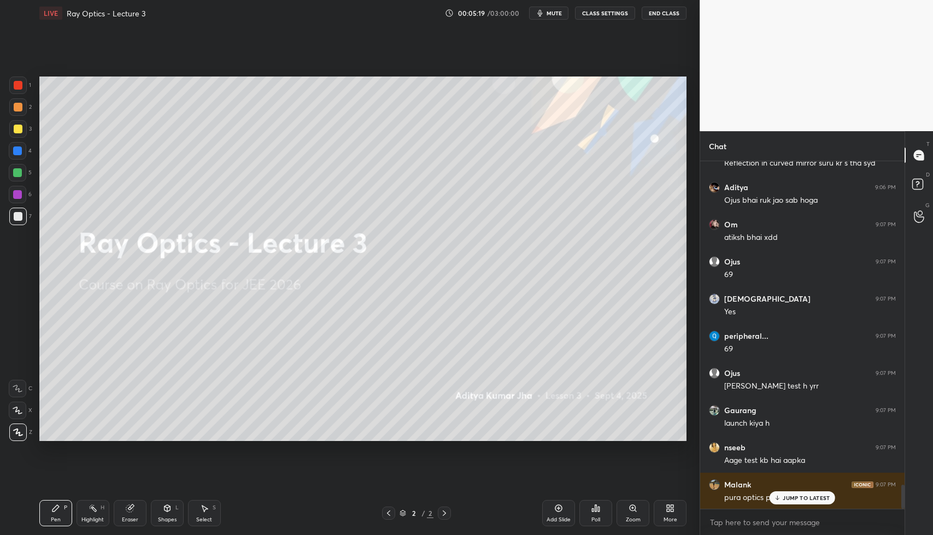
click at [790, 503] on div "JUMP TO LATEST" at bounding box center [803, 497] width 66 height 13
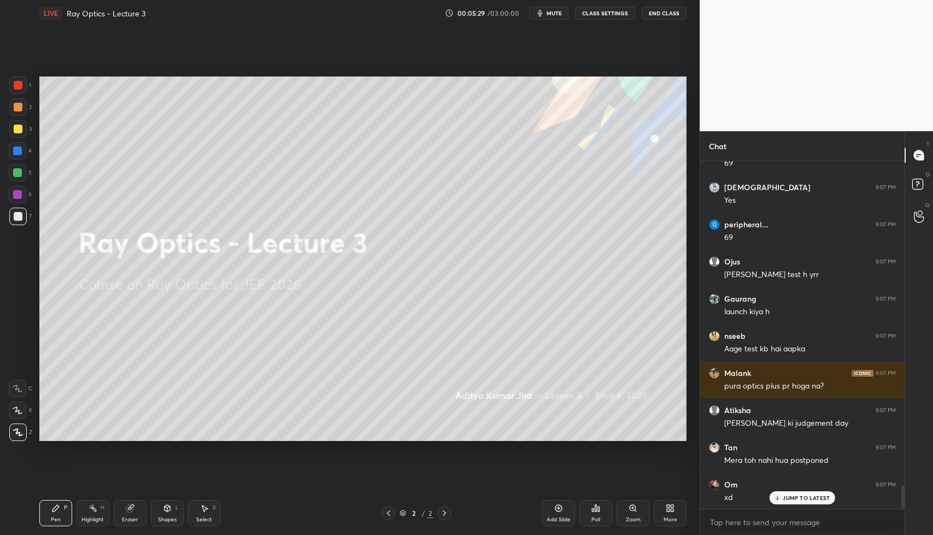
scroll to position [4796, 0]
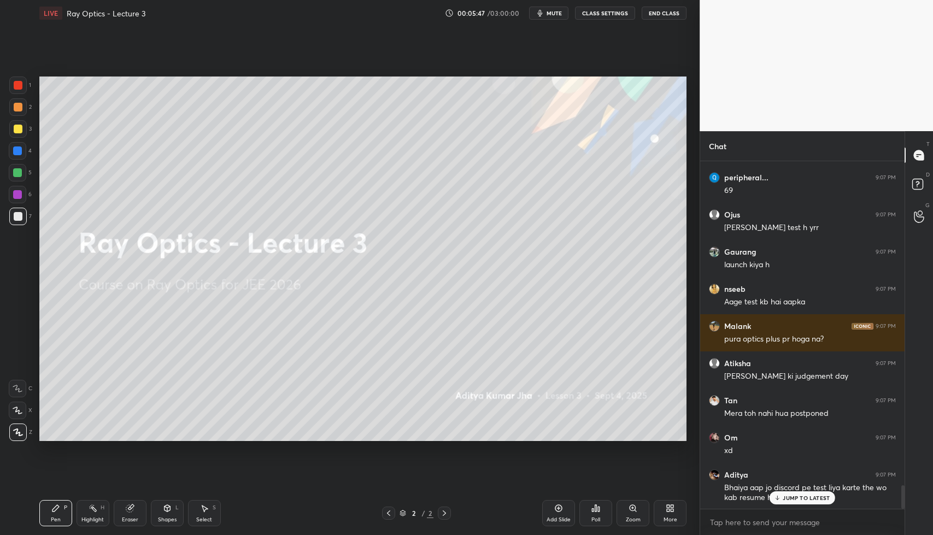
click at [784, 503] on div "JUMP TO LATEST" at bounding box center [803, 497] width 66 height 13
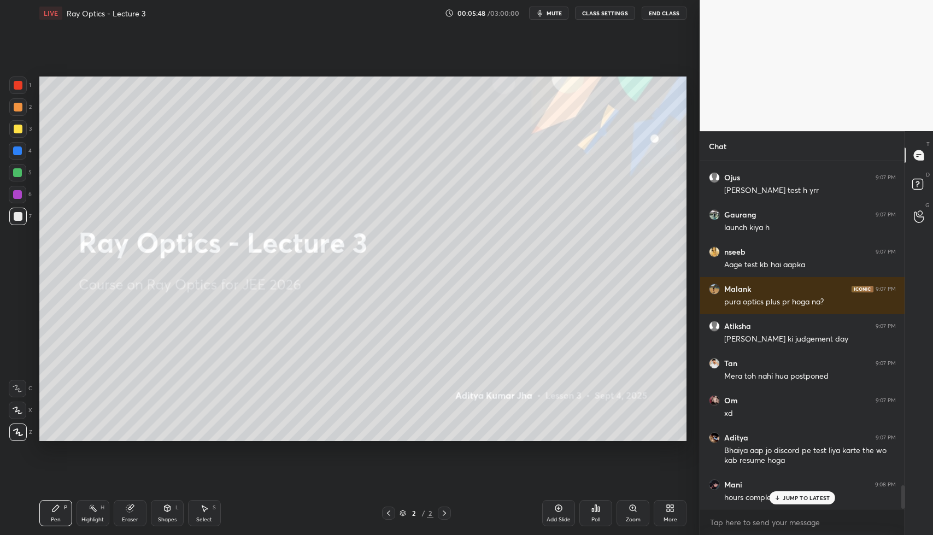
click at [792, 500] on p "JUMP TO LATEST" at bounding box center [806, 498] width 47 height 7
click at [652, 514] on div "Add Slide Poll Zoom More" at bounding box center [614, 513] width 144 height 61
click at [673, 514] on div "More" at bounding box center [670, 513] width 33 height 26
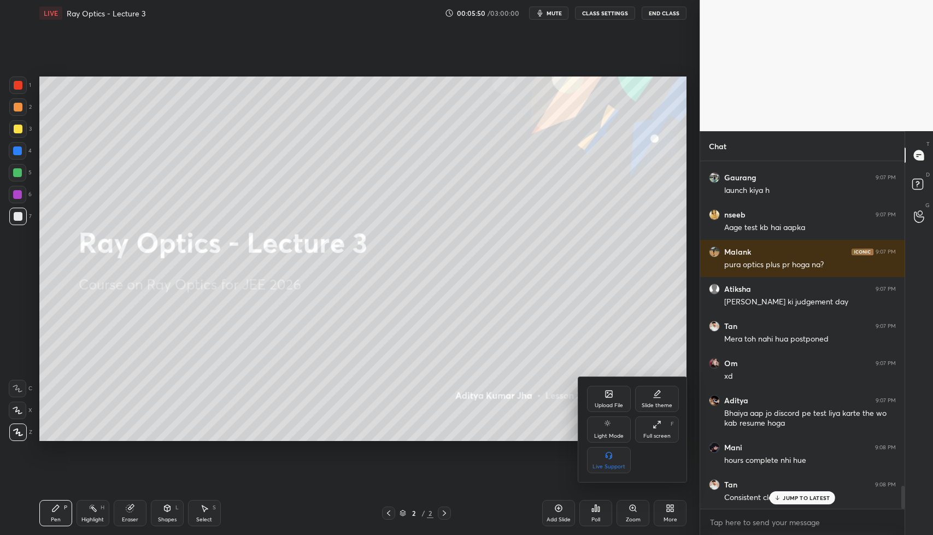
click at [602, 395] on div "Upload File" at bounding box center [609, 399] width 44 height 26
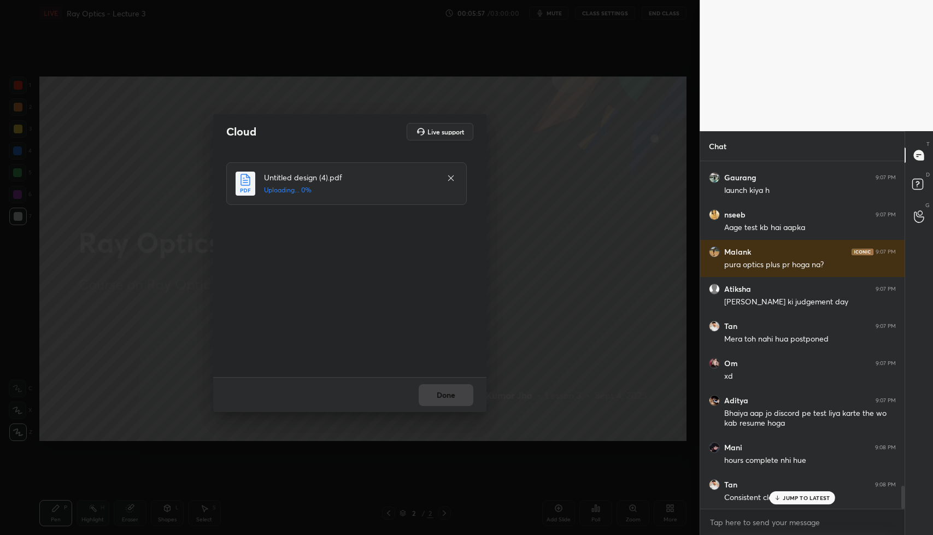
click at [809, 499] on p "JUMP TO LATEST" at bounding box center [806, 498] width 47 height 7
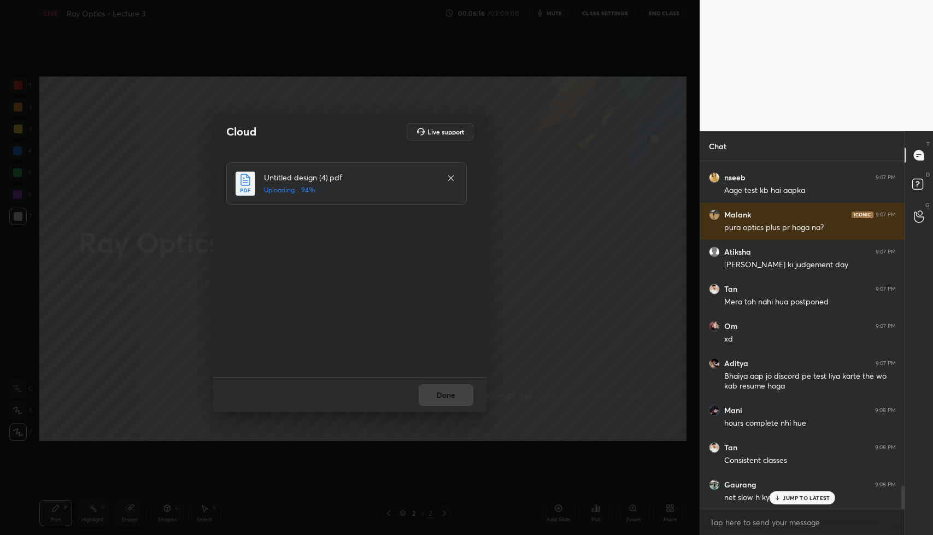
click at [797, 495] on p "JUMP TO LATEST" at bounding box center [806, 498] width 47 height 7
click at [459, 390] on button "Done" at bounding box center [446, 395] width 55 height 22
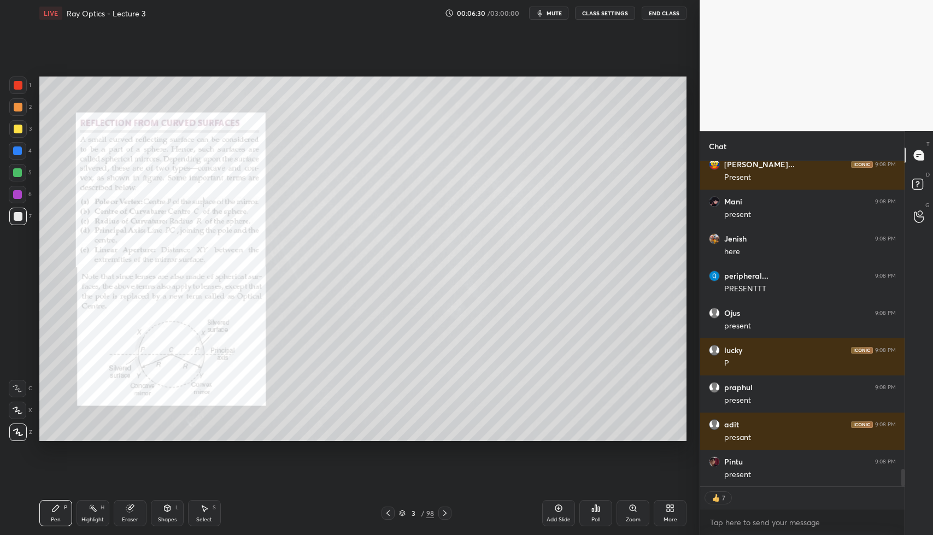
scroll to position [5797, 0]
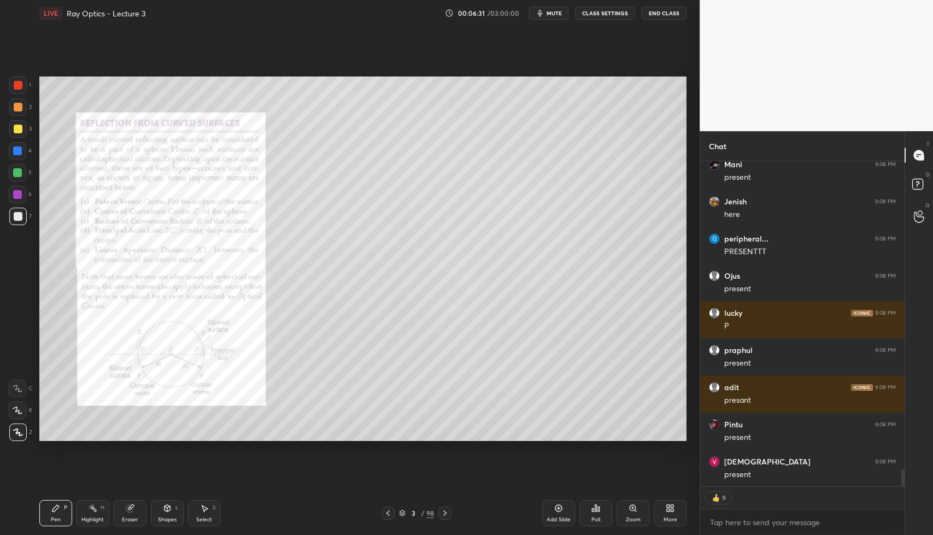
click at [676, 515] on div "More" at bounding box center [670, 513] width 33 height 26
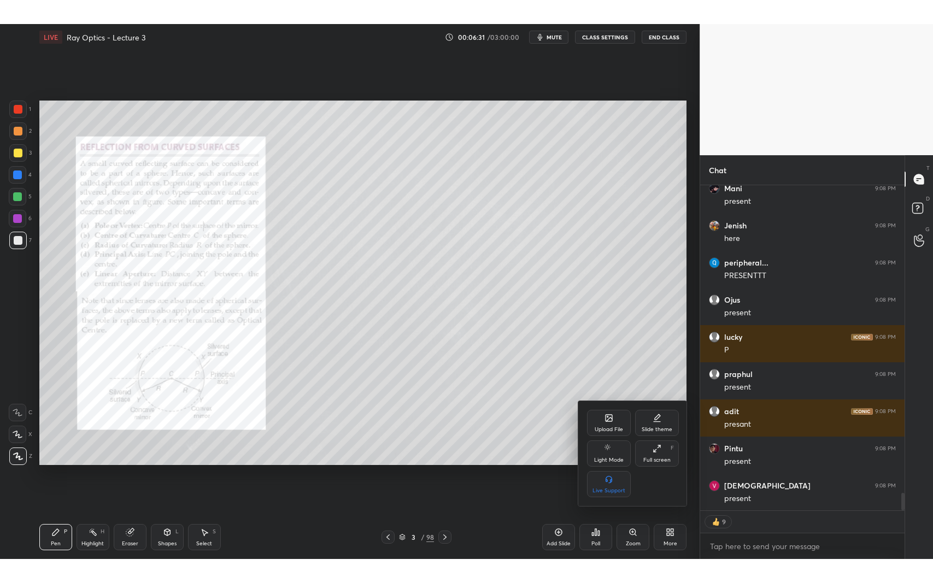
scroll to position [5871, 0]
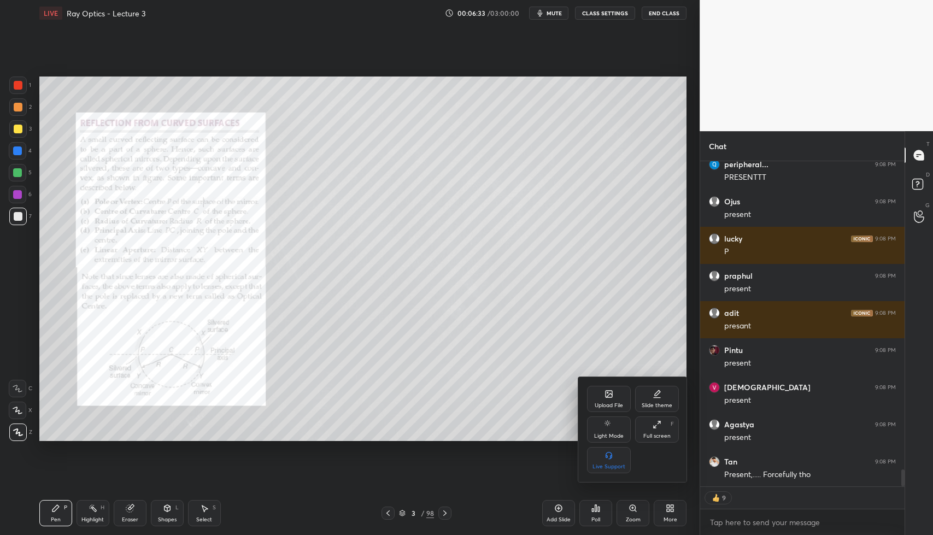
click at [654, 425] on icon at bounding box center [657, 424] width 9 height 9
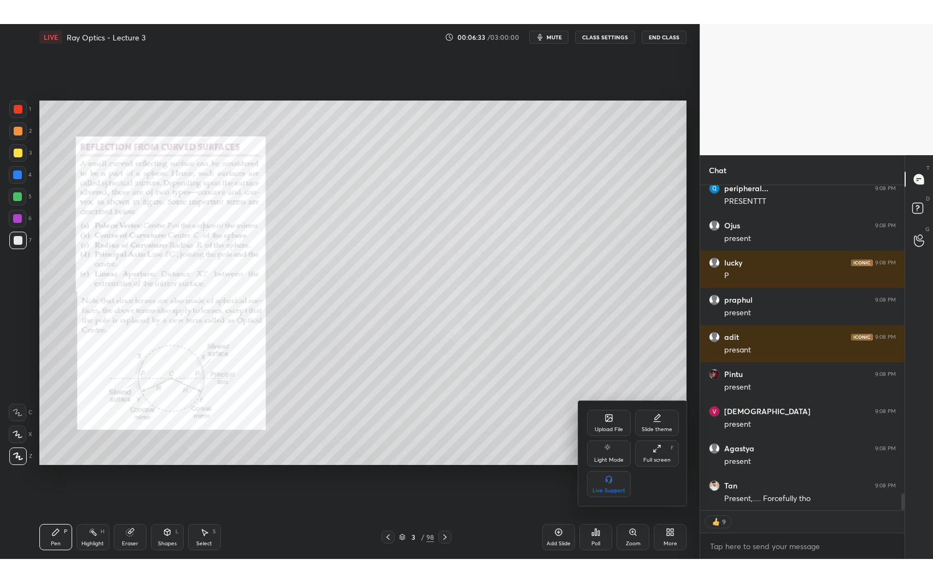
scroll to position [5823, 0]
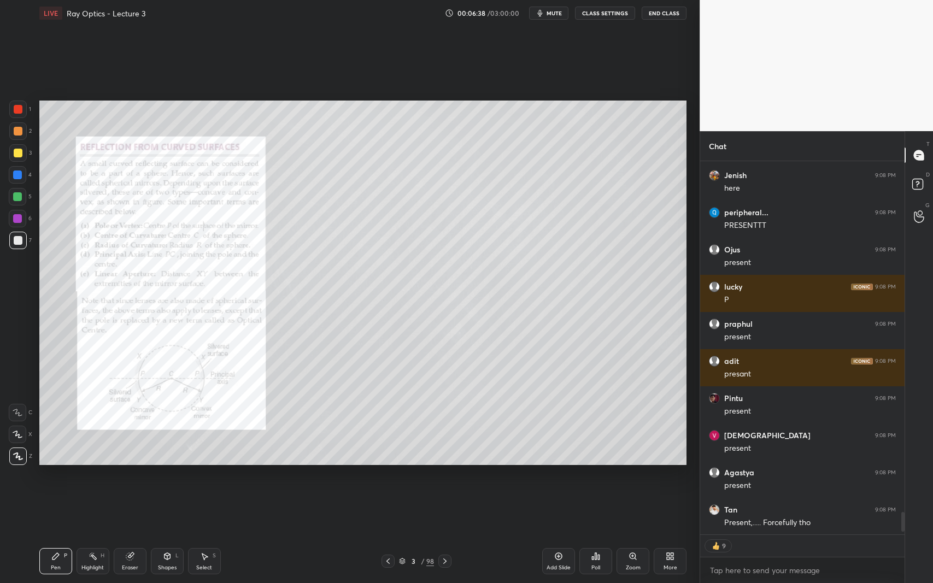
click at [19, 155] on div at bounding box center [18, 153] width 9 height 9
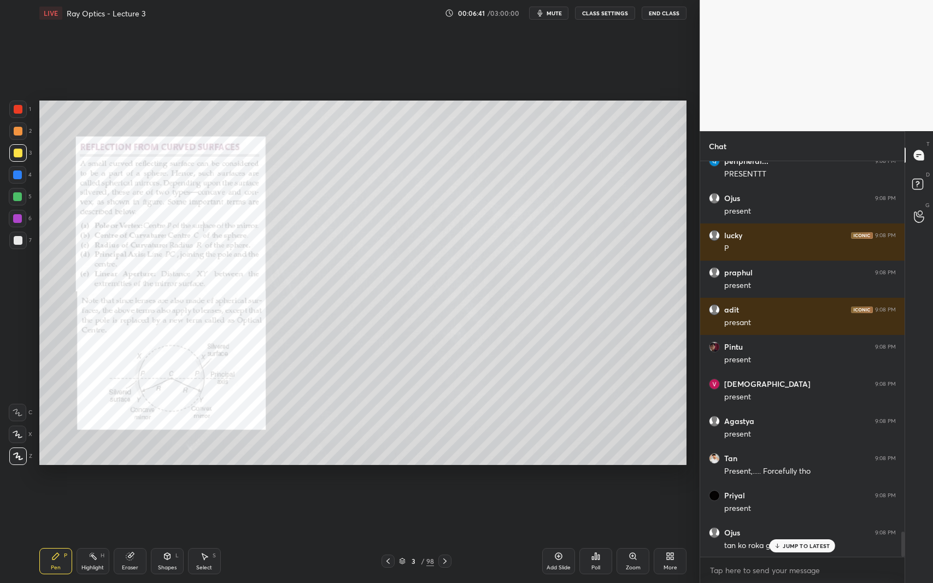
scroll to position [5911, 0]
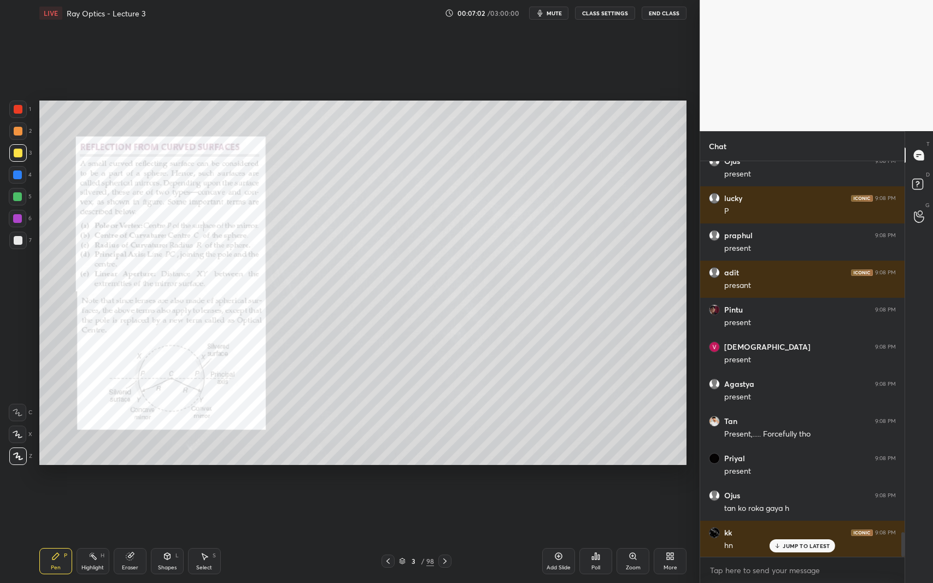
click at [20, 108] on div at bounding box center [18, 109] width 9 height 9
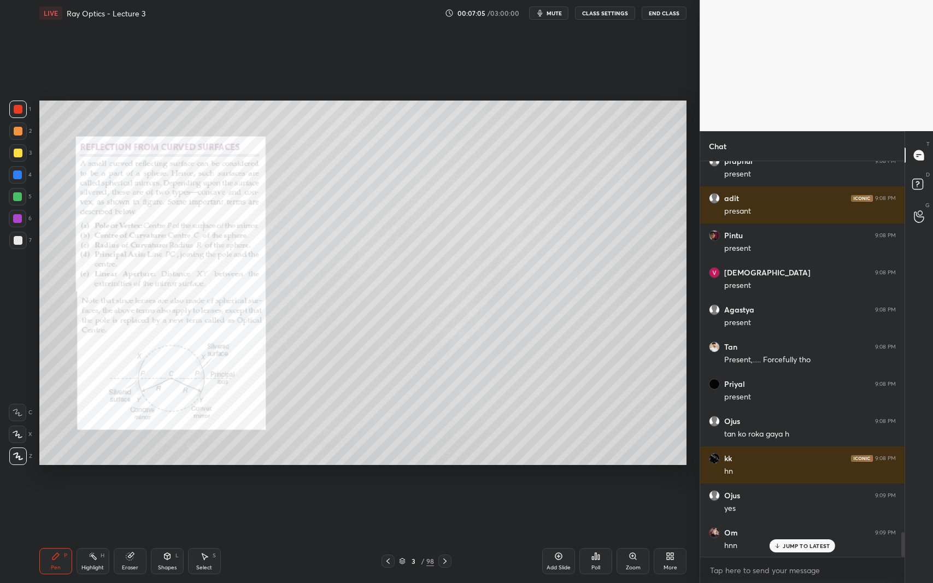
scroll to position [6023, 0]
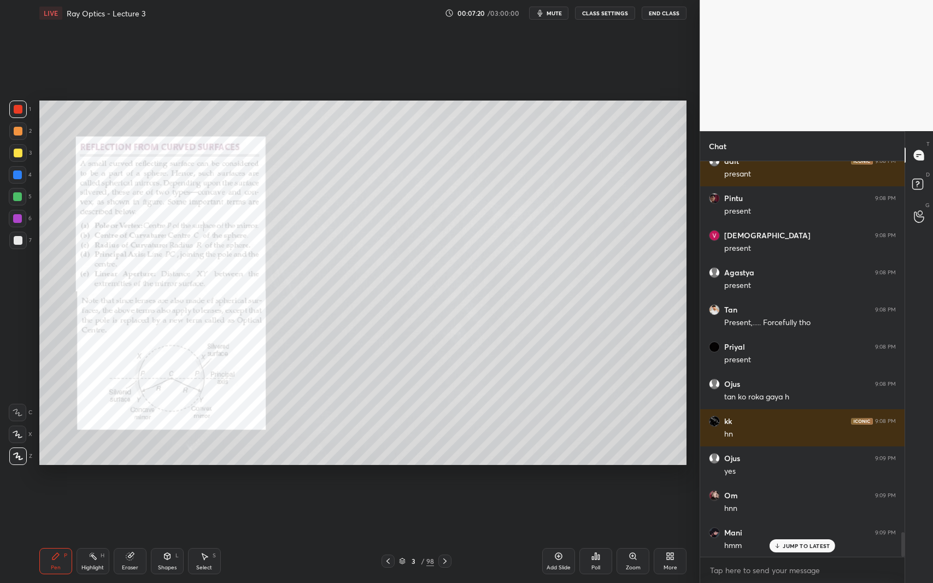
click at [16, 242] on div at bounding box center [18, 240] width 9 height 9
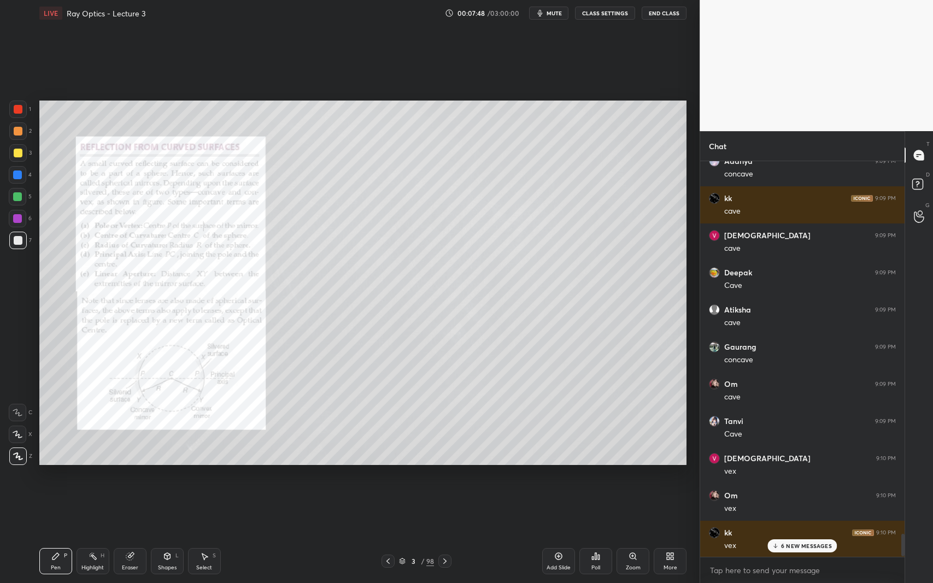
scroll to position [6692, 0]
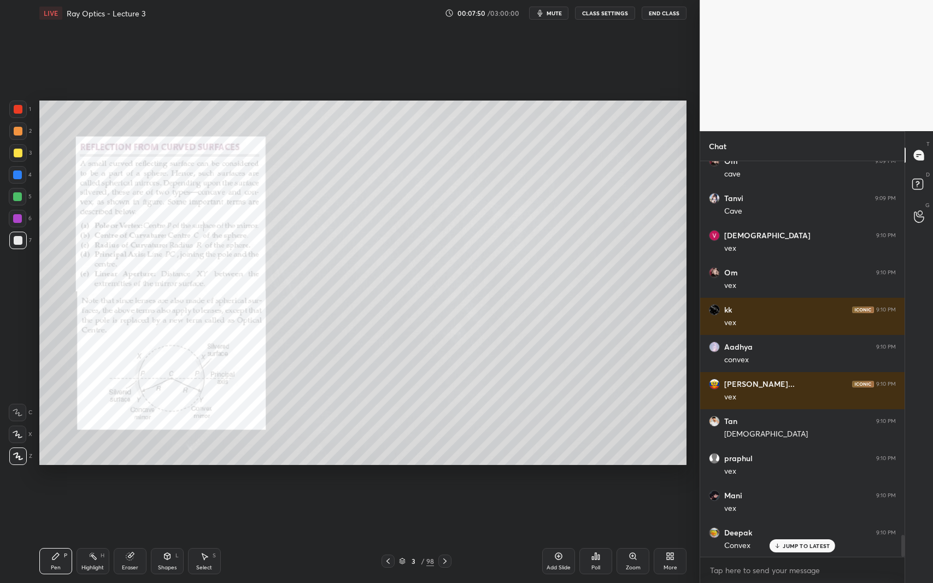
click at [16, 197] on div at bounding box center [17, 196] width 9 height 9
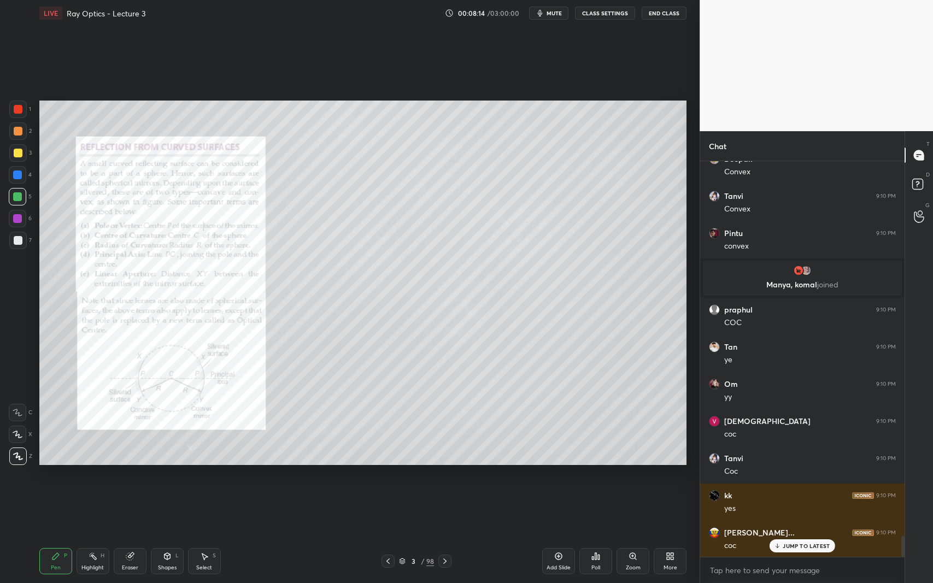
scroll to position [7103, 0]
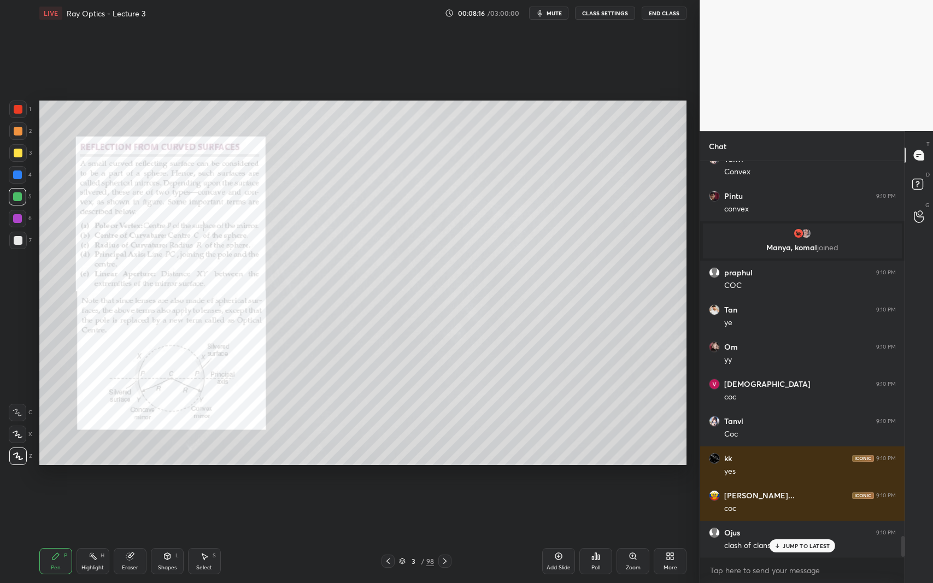
click at [19, 110] on div at bounding box center [18, 109] width 9 height 9
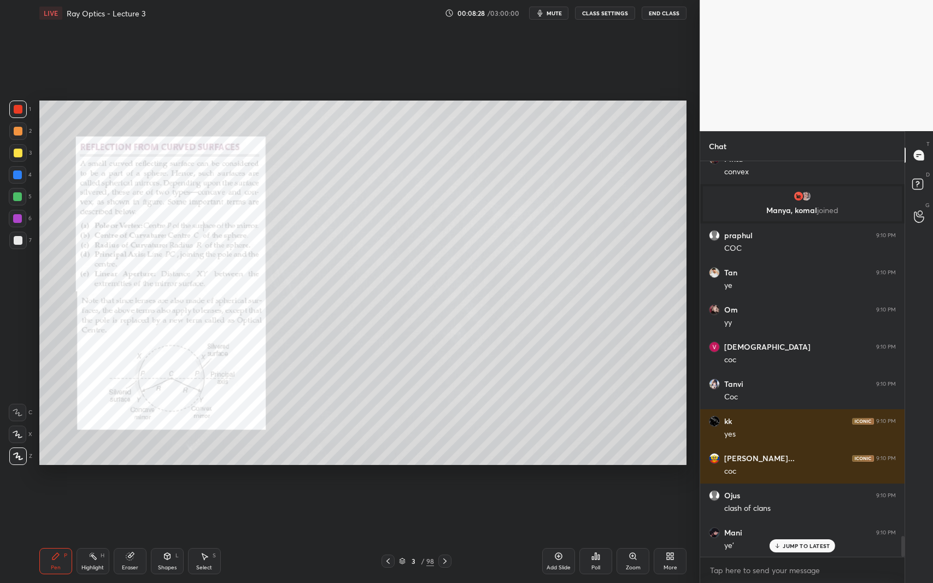
scroll to position [7177, 0]
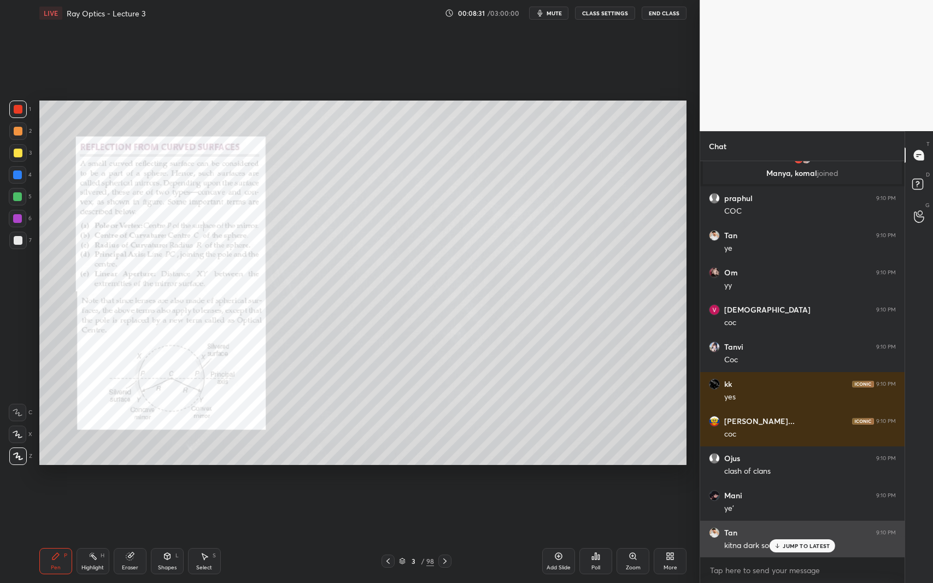
click at [794, 535] on div "JUMP TO LATEST" at bounding box center [803, 545] width 66 height 13
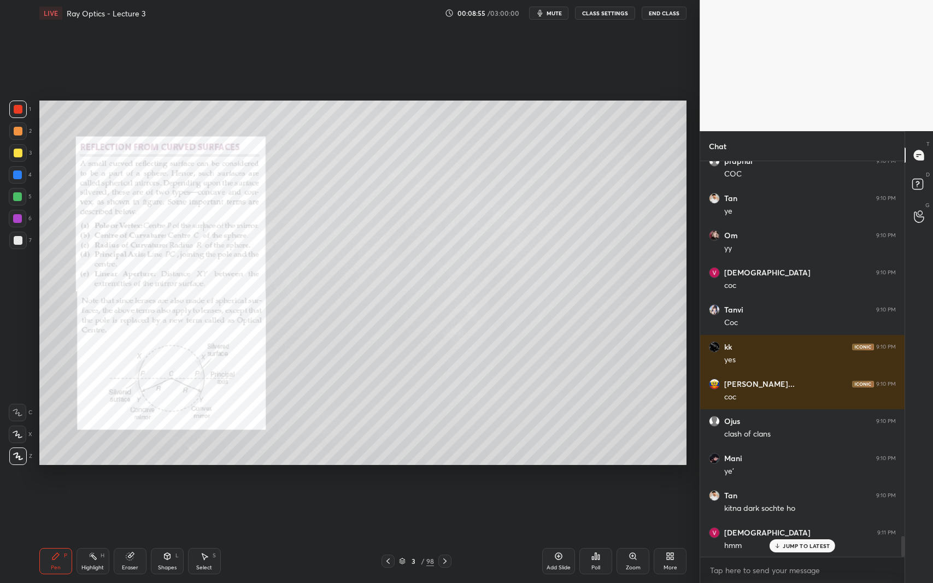
scroll to position [7251, 0]
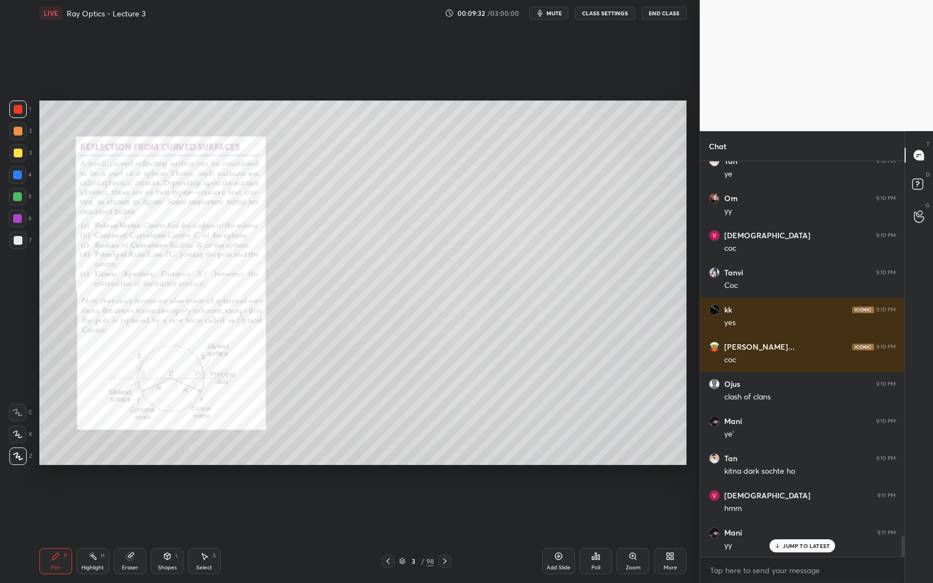
click at [16, 195] on div at bounding box center [17, 196] width 9 height 9
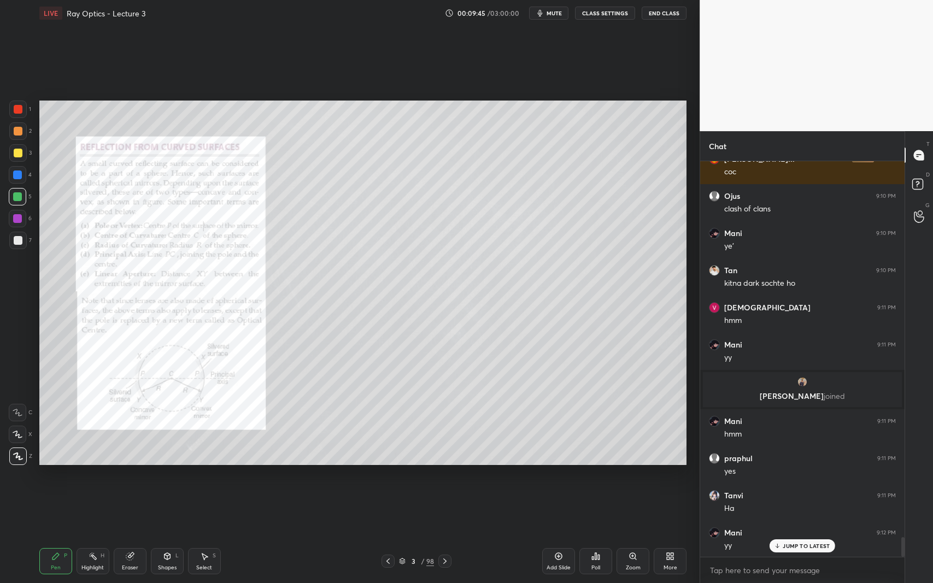
scroll to position [7514, 0]
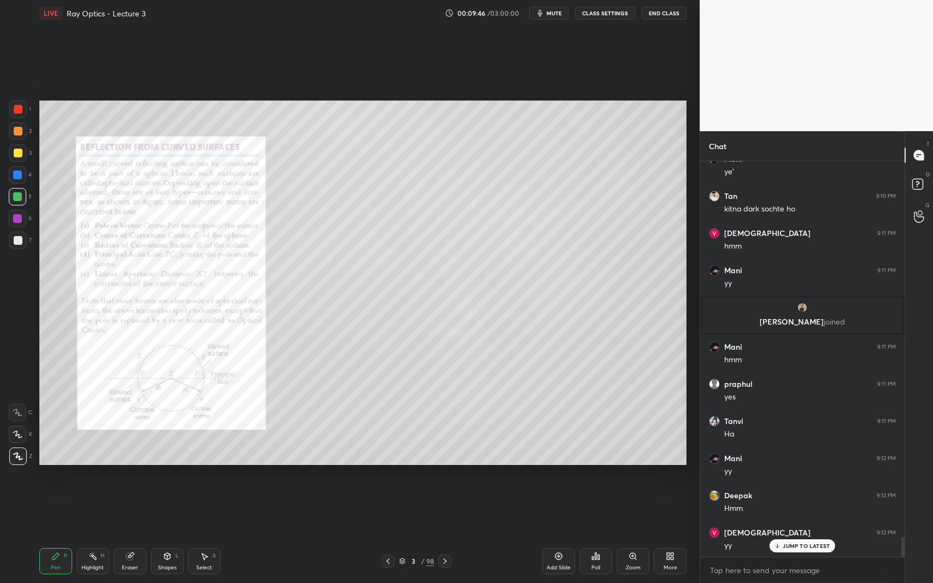
click at [19, 179] on div at bounding box center [17, 175] width 9 height 9
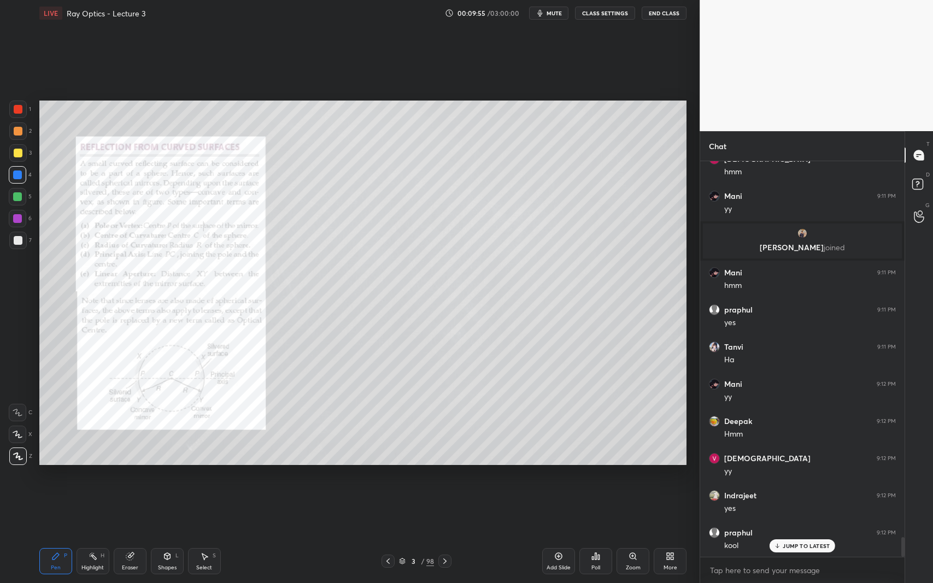
scroll to position [7625, 0]
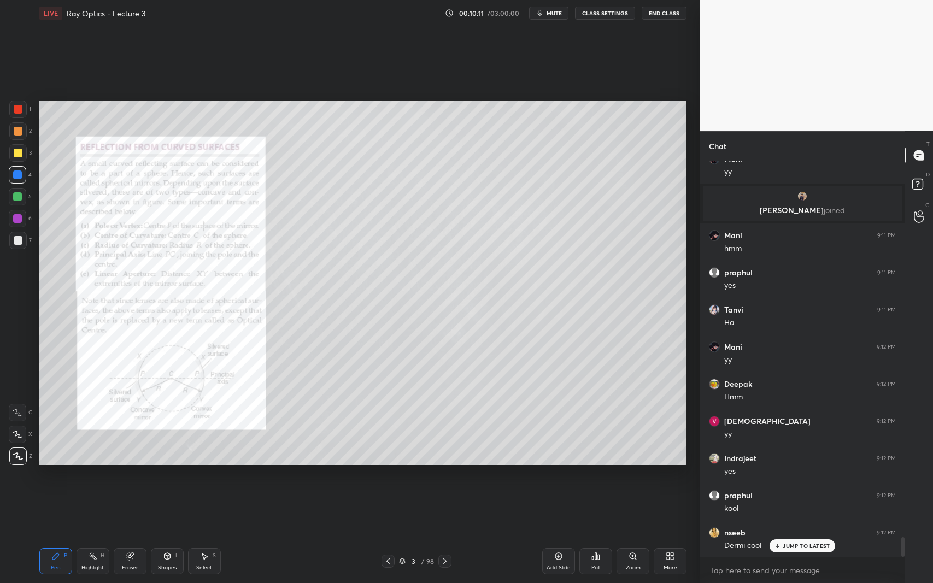
click at [445, 535] on icon at bounding box center [445, 561] width 9 height 9
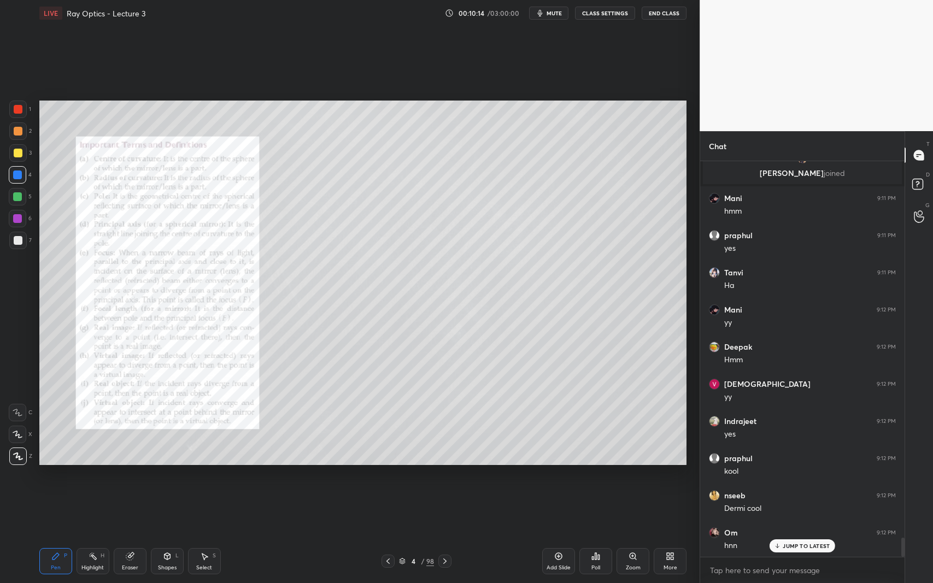
scroll to position [7700, 0]
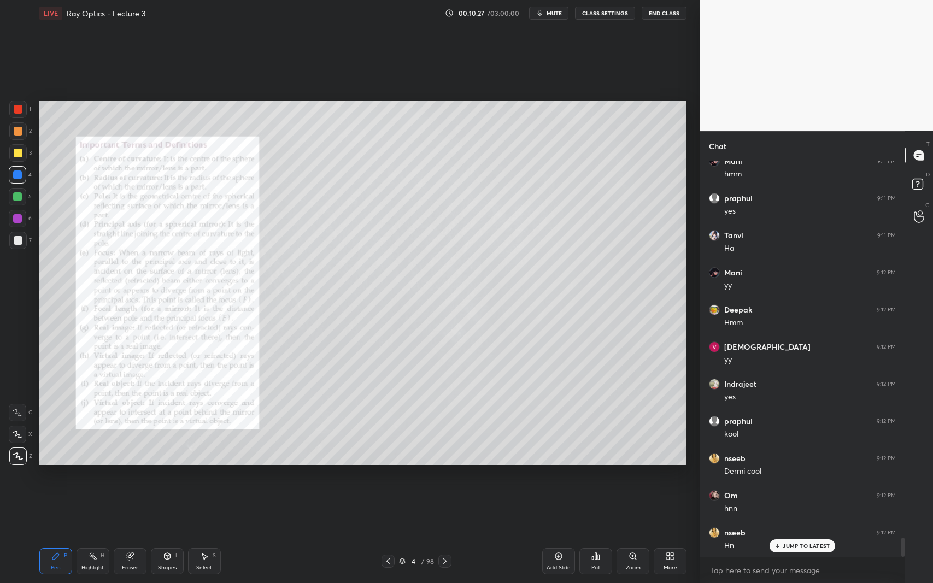
click at [21, 237] on div at bounding box center [18, 240] width 9 height 9
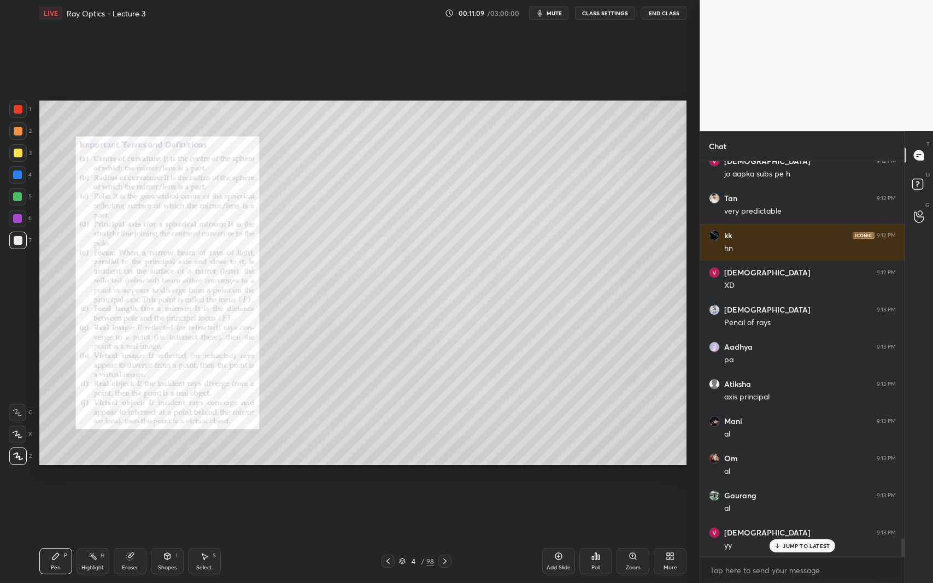
scroll to position [8294, 0]
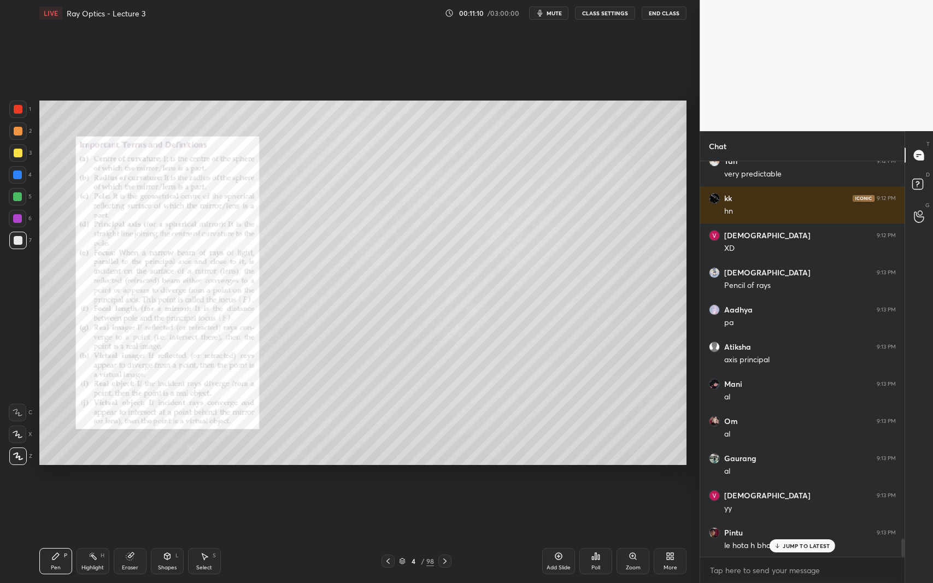
click at [14, 155] on div at bounding box center [18, 153] width 9 height 9
click at [793, 535] on p "JUMP TO LATEST" at bounding box center [806, 546] width 47 height 7
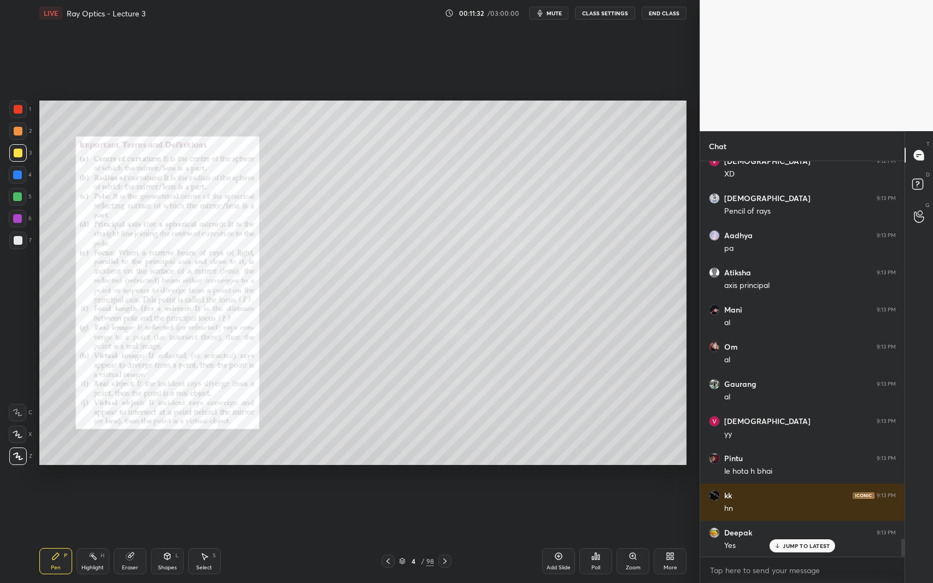
scroll to position [8443, 0]
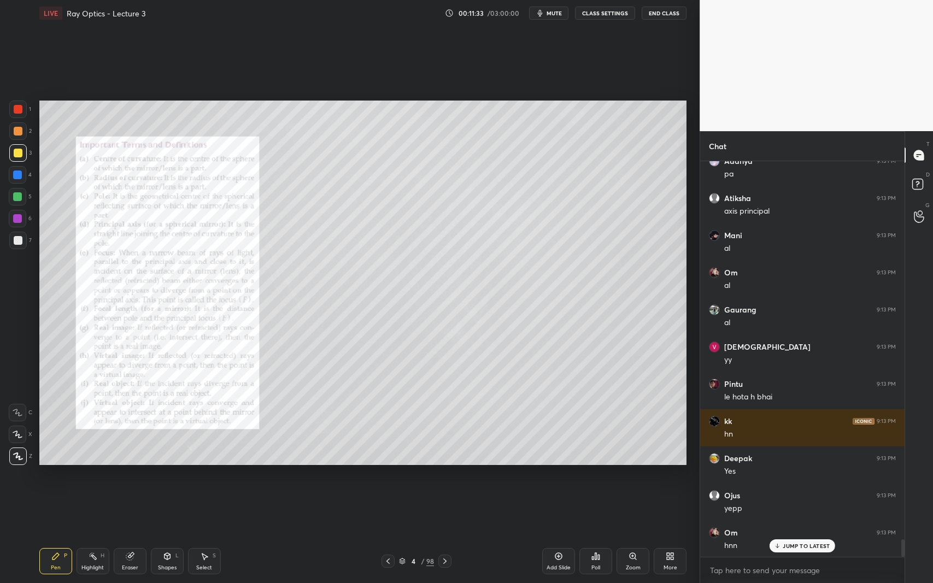
click at [22, 109] on div at bounding box center [17, 109] width 17 height 17
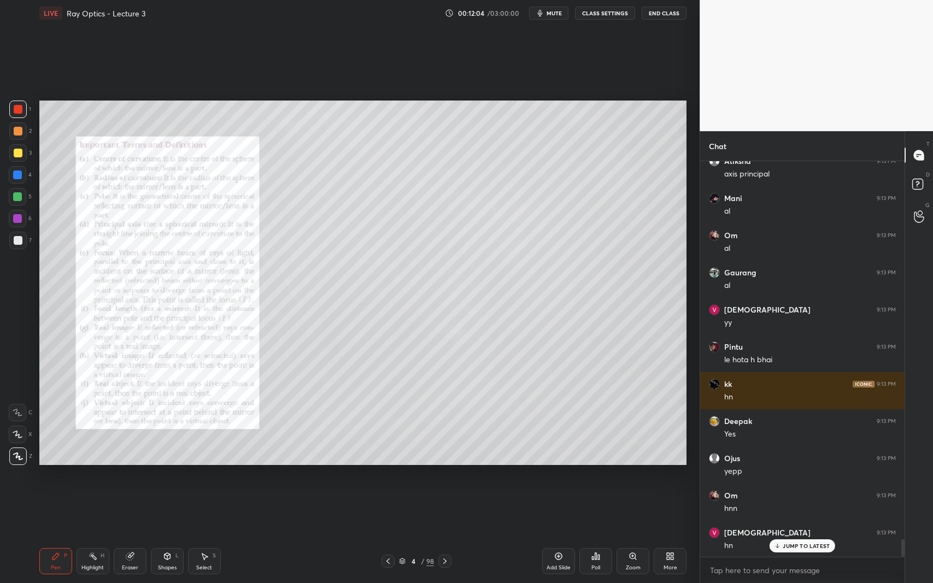
click at [25, 228] on div "6" at bounding box center [20, 221] width 23 height 22
click at [14, 243] on div at bounding box center [18, 240] width 9 height 9
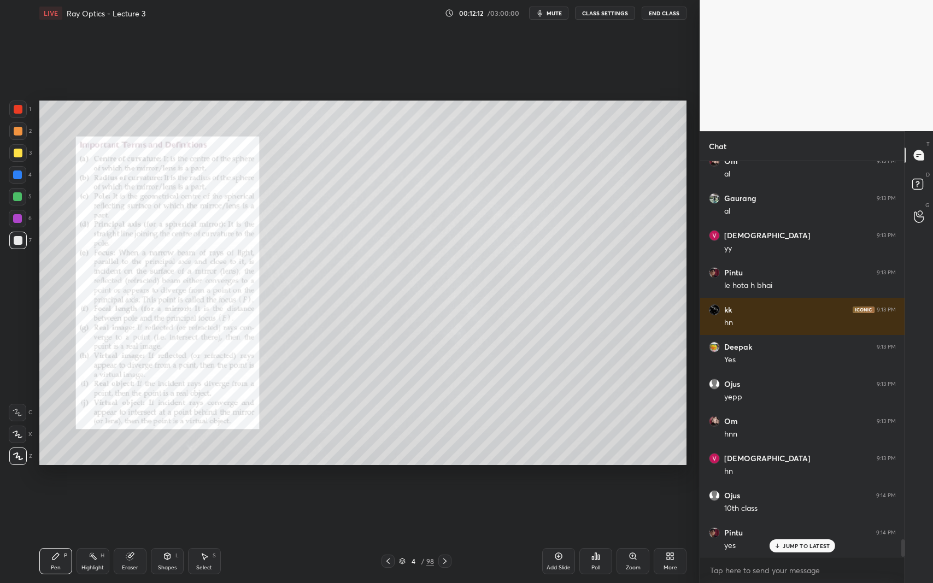
scroll to position [8666, 0]
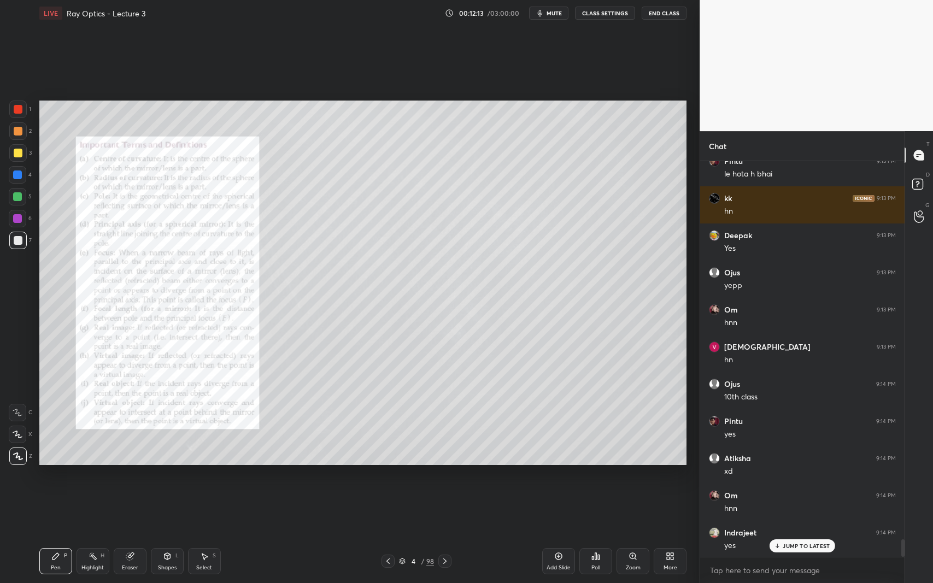
click at [20, 109] on div at bounding box center [18, 109] width 9 height 9
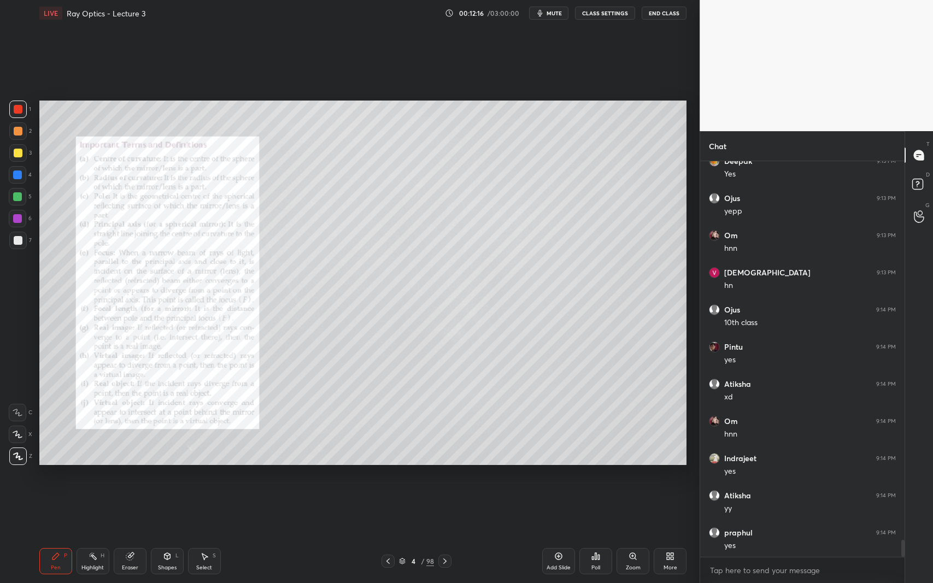
scroll to position [8814, 0]
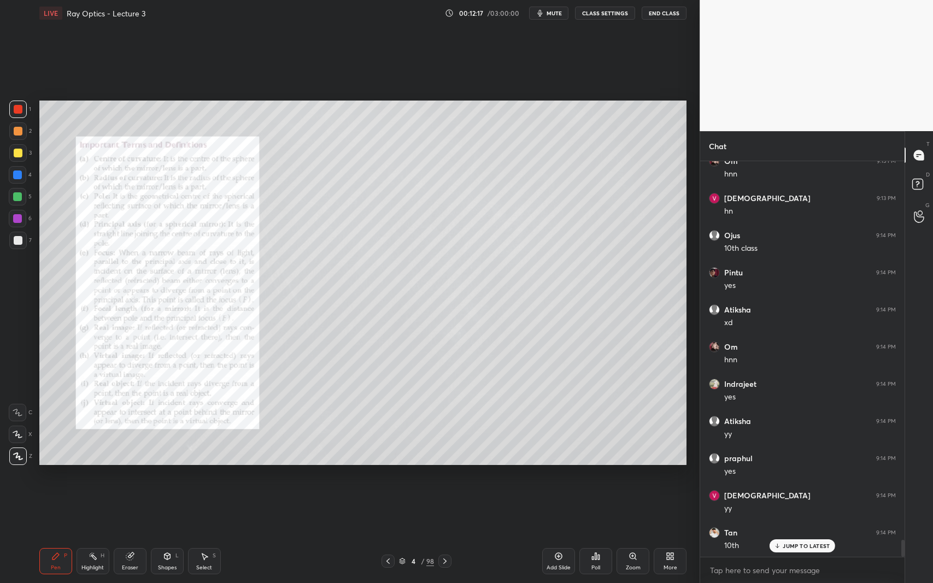
click at [15, 244] on div at bounding box center [18, 240] width 9 height 9
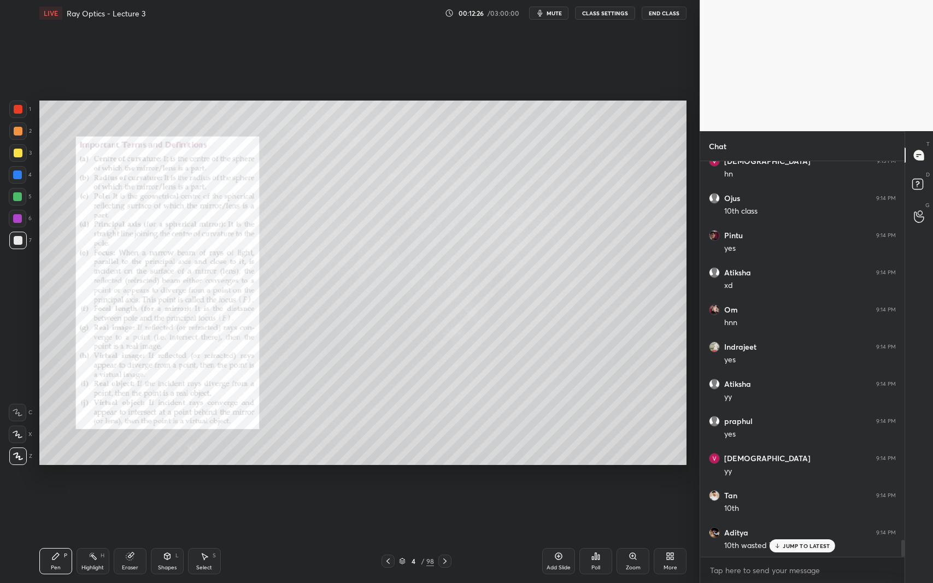
click at [21, 111] on div at bounding box center [18, 109] width 9 height 9
click at [777, 535] on icon at bounding box center [777, 546] width 7 height 7
click at [445, 535] on icon at bounding box center [445, 561] width 9 height 9
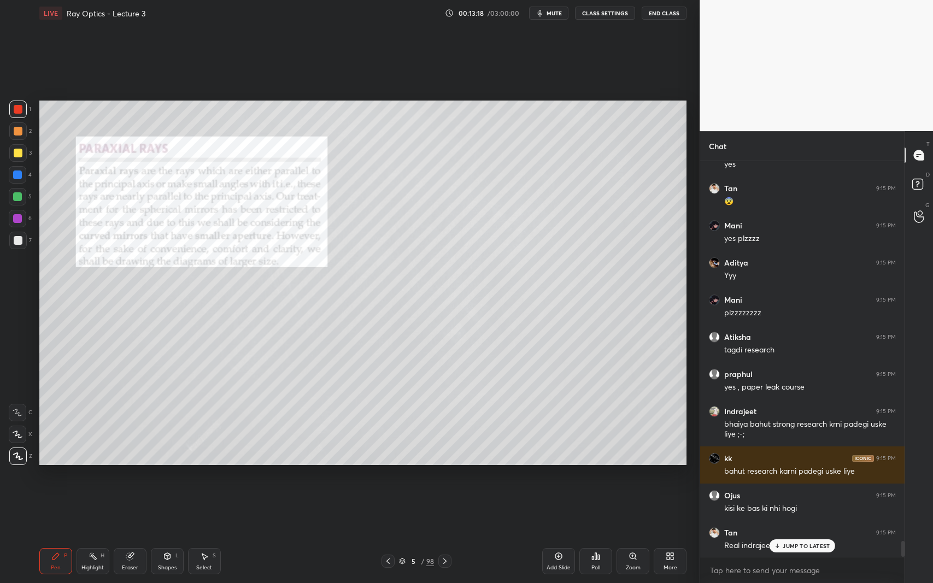
scroll to position [9530, 0]
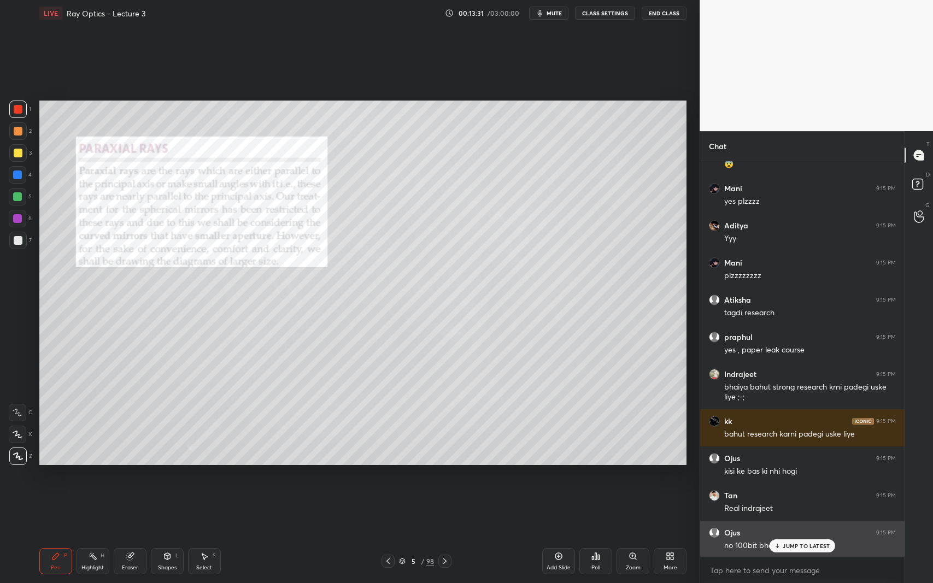
click at [794, 535] on p "JUMP TO LATEST" at bounding box center [806, 546] width 47 height 7
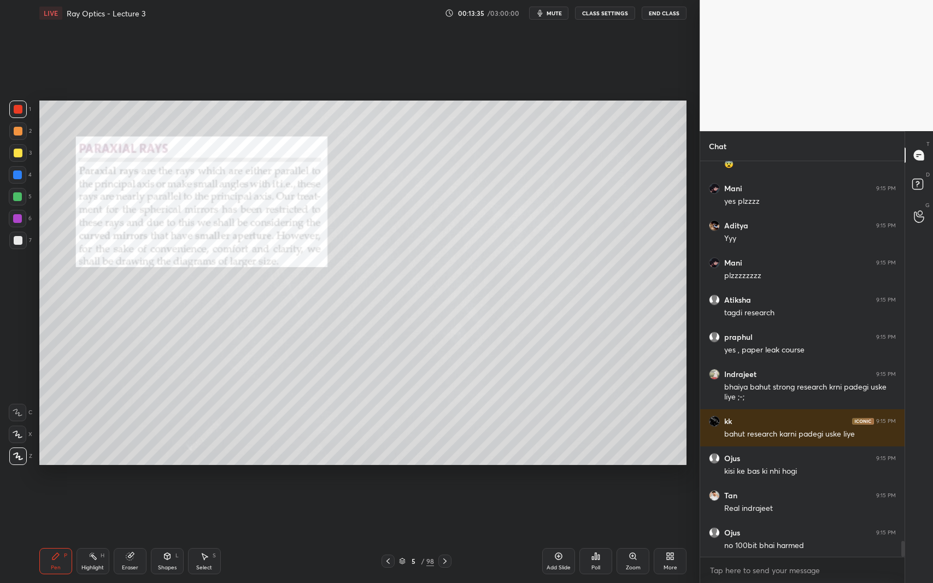
scroll to position [9568, 0]
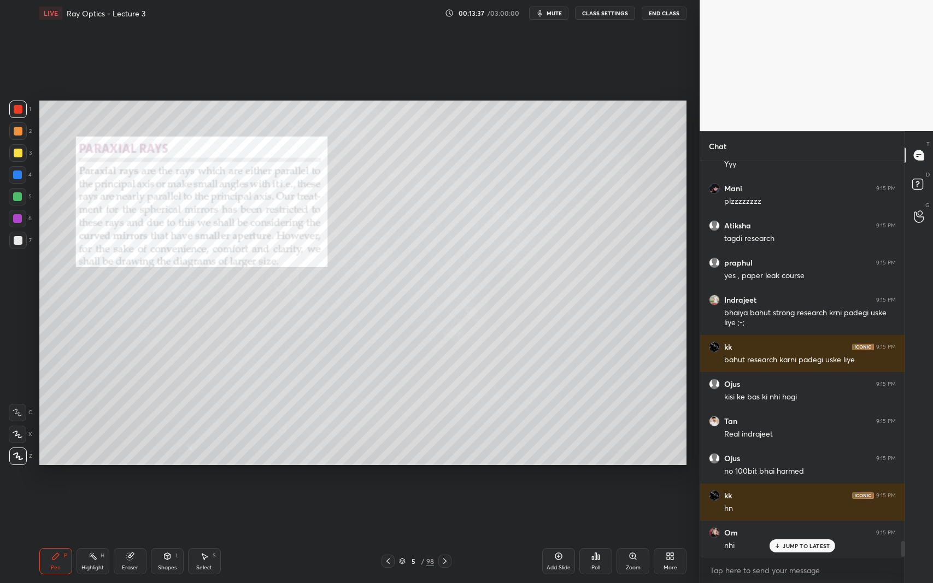
click at [792, 535] on p "JUMP TO LATEST" at bounding box center [806, 546] width 47 height 7
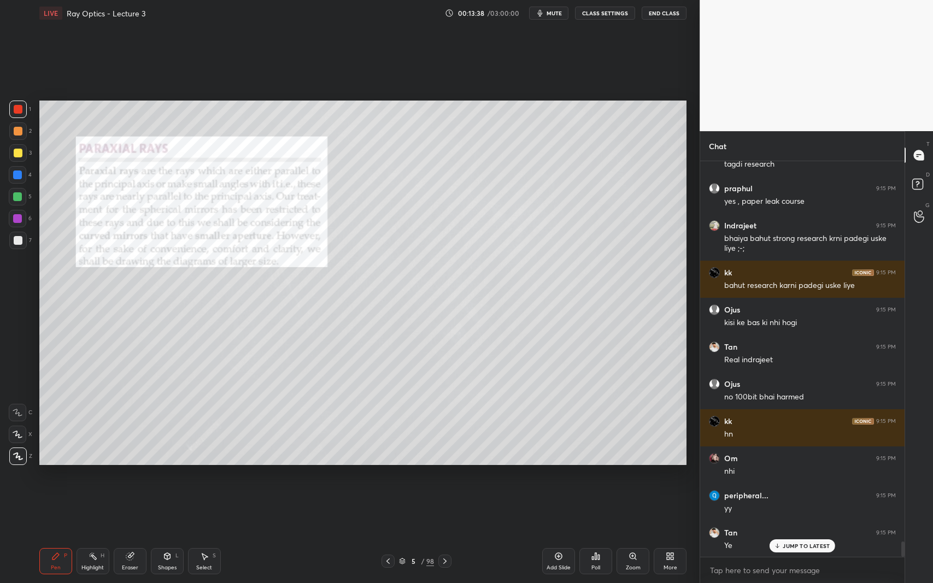
click at [448, 535] on icon at bounding box center [445, 561] width 9 height 9
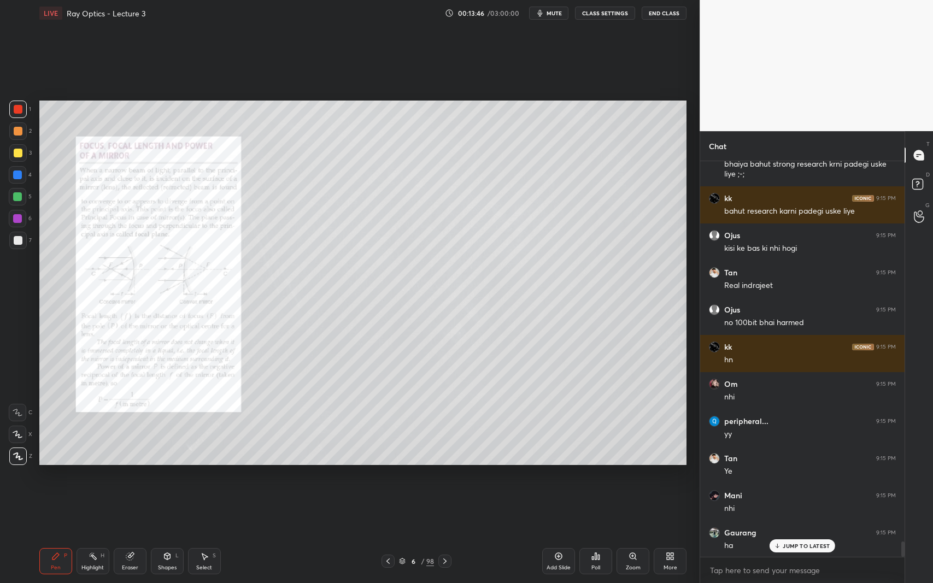
scroll to position [9791, 0]
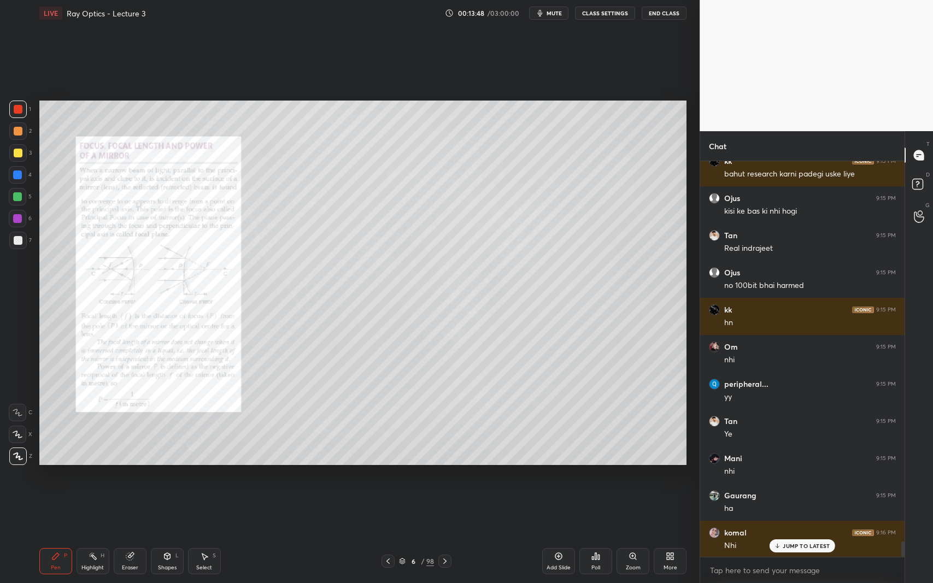
click at [169, 535] on icon at bounding box center [167, 556] width 9 height 9
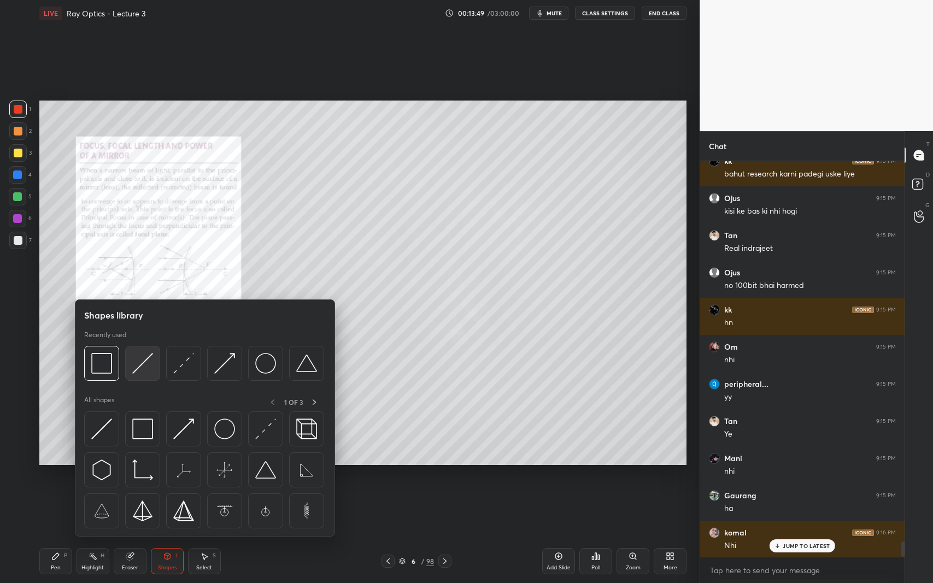
click at [146, 359] on img at bounding box center [142, 363] width 21 height 21
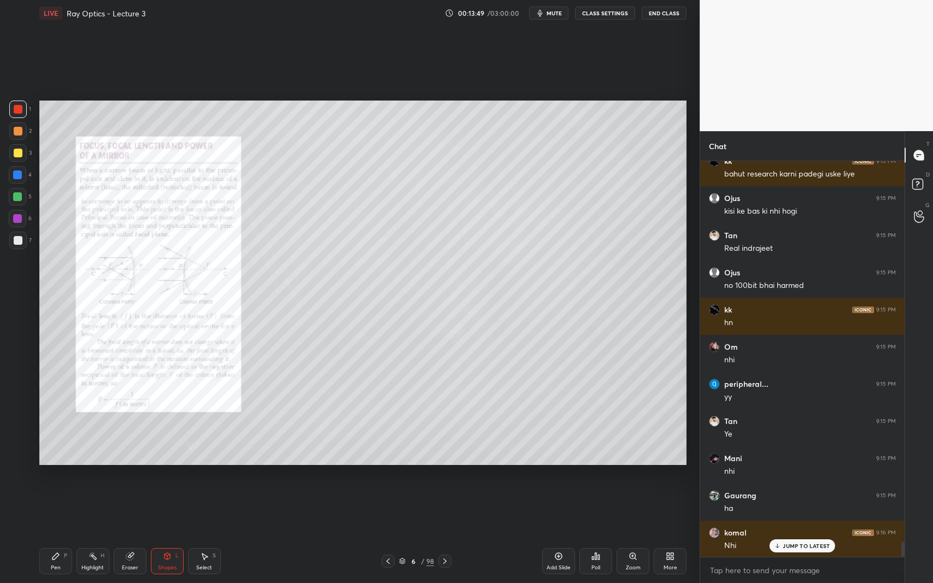
click at [24, 245] on div at bounding box center [17, 240] width 17 height 17
click at [173, 535] on div "Shapes L" at bounding box center [167, 561] width 33 height 26
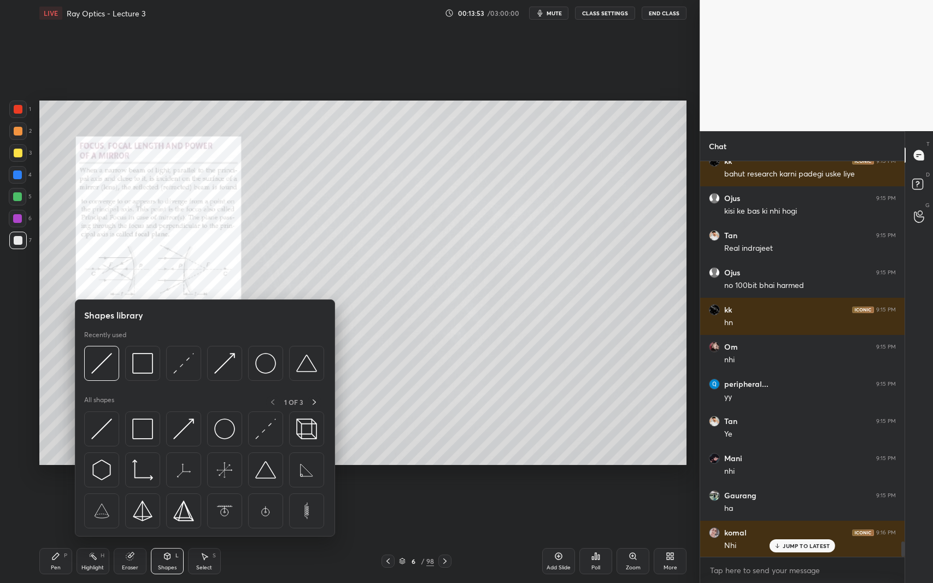
click at [231, 372] on img at bounding box center [224, 363] width 21 height 21
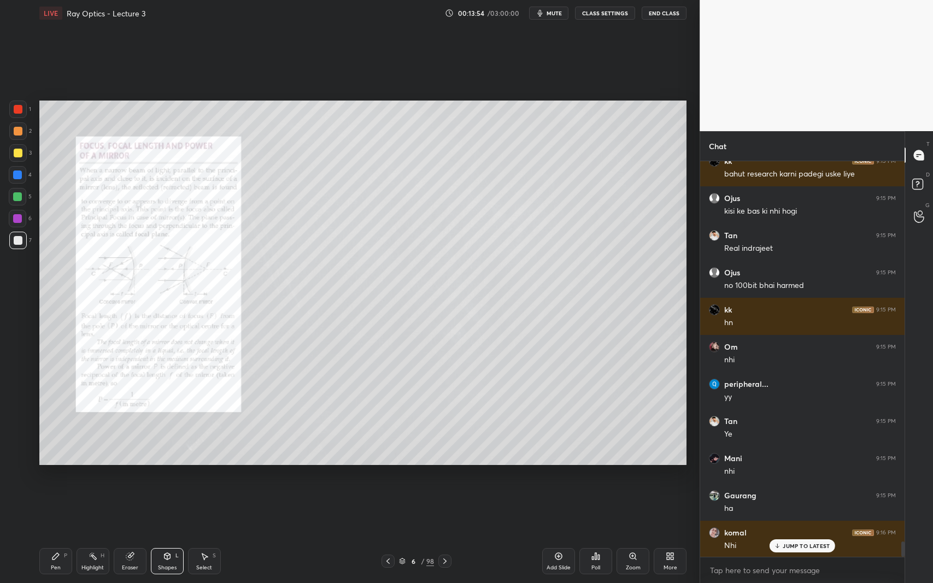
click at [15, 199] on div at bounding box center [17, 196] width 9 height 9
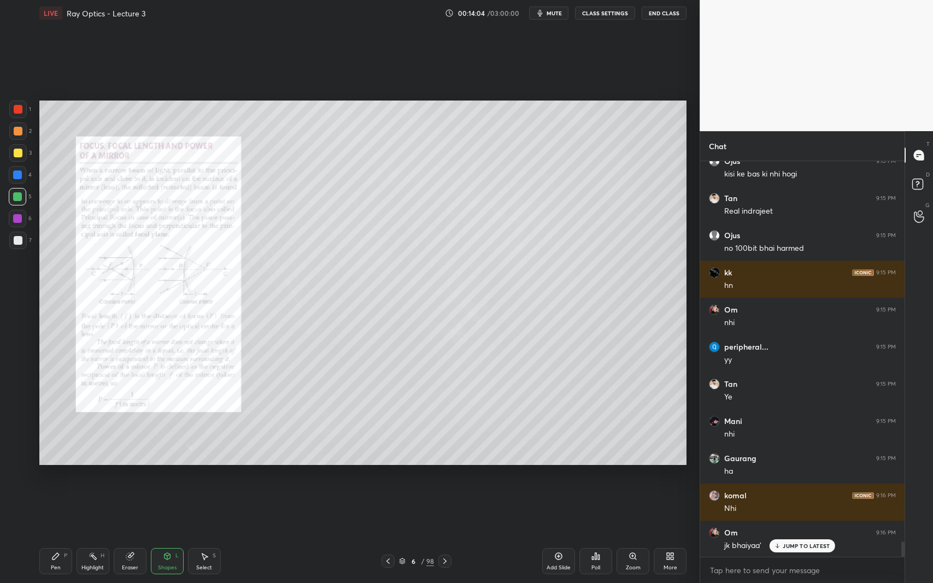
click at [201, 535] on div "Select S" at bounding box center [204, 561] width 33 height 26
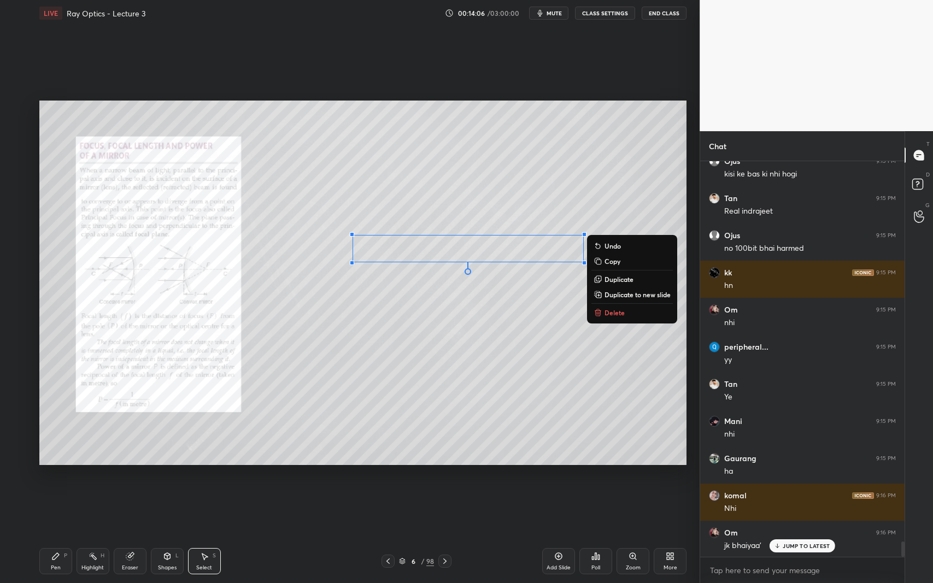
click at [607, 316] on p "Delete" at bounding box center [614, 312] width 20 height 9
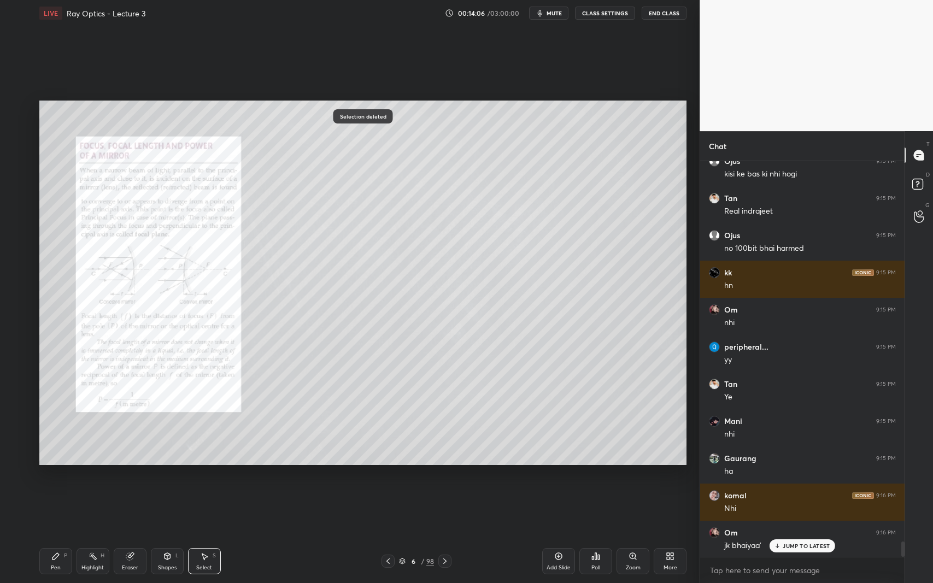
scroll to position [9839, 0]
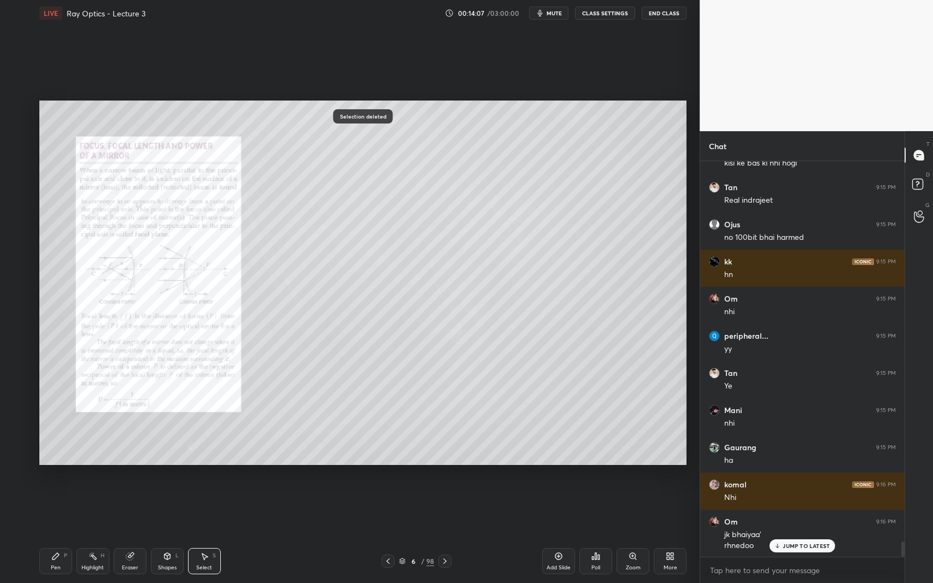
click at [51, 535] on div "Pen" at bounding box center [56, 567] width 10 height 5
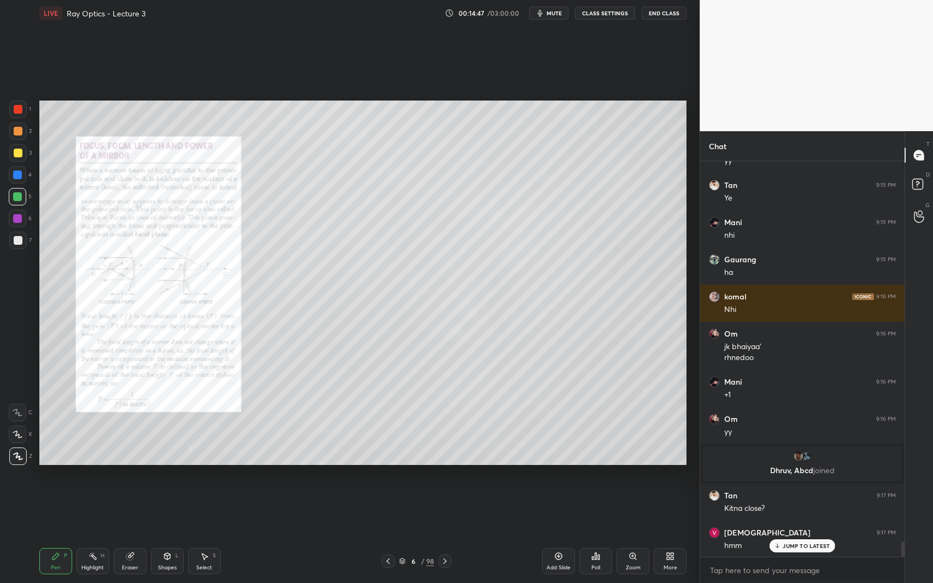
scroll to position [10066, 0]
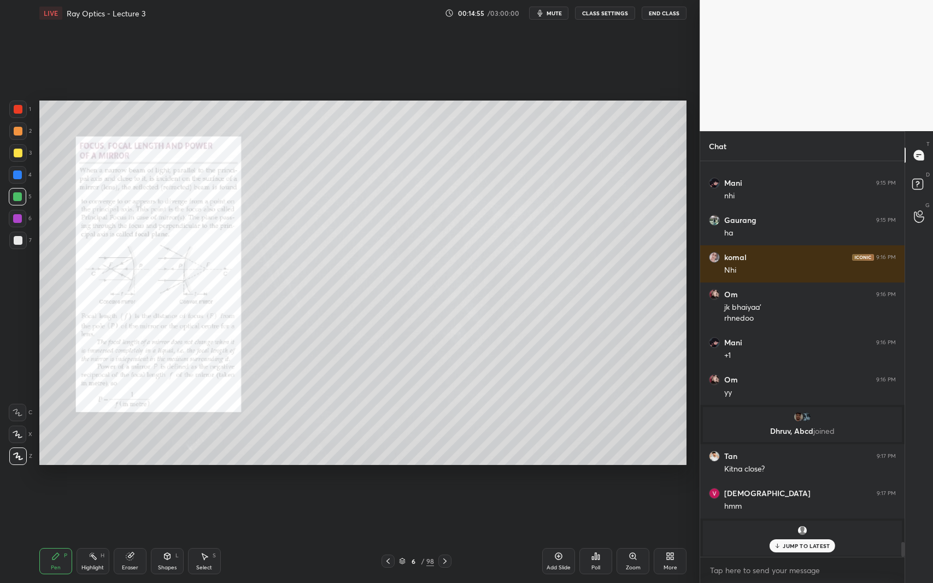
click at [629, 535] on icon at bounding box center [633, 556] width 9 height 9
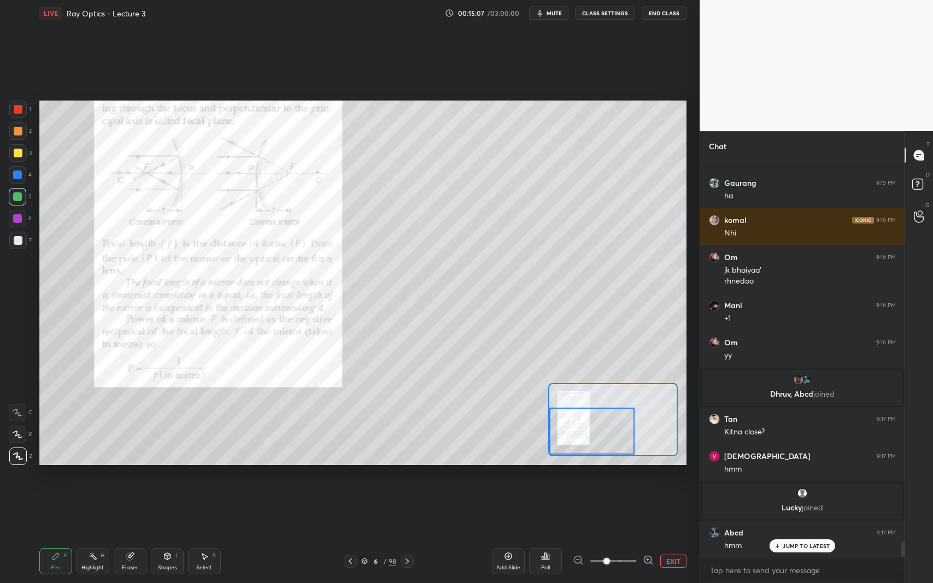
scroll to position [10143, 0]
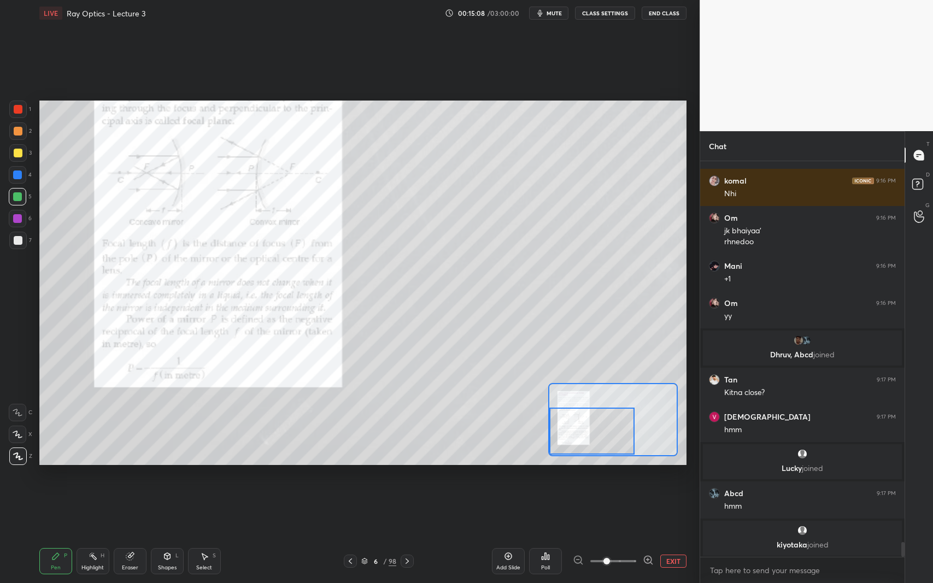
click at [22, 244] on div at bounding box center [18, 240] width 9 height 9
click at [160, 535] on div "Shapes L" at bounding box center [167, 561] width 33 height 26
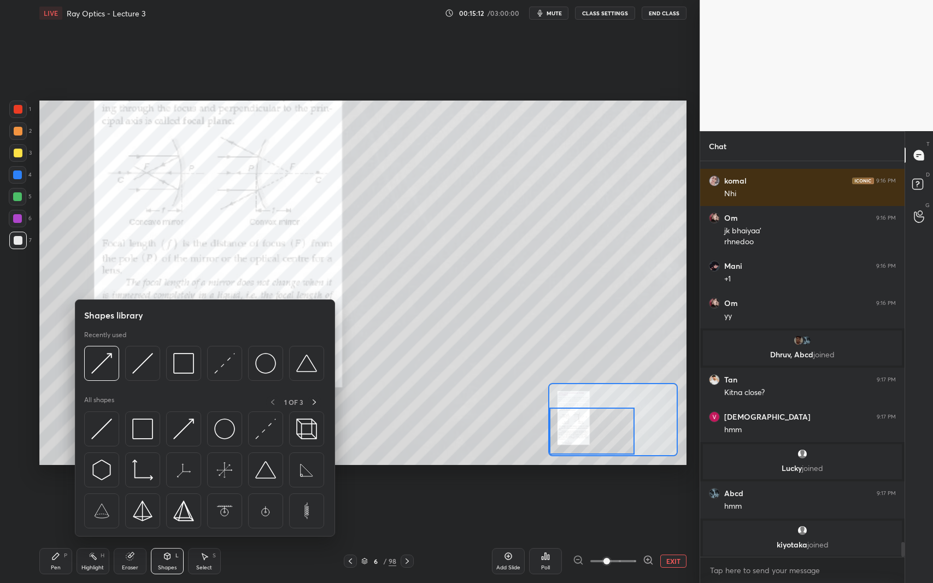
click at [104, 367] on img at bounding box center [101, 363] width 21 height 21
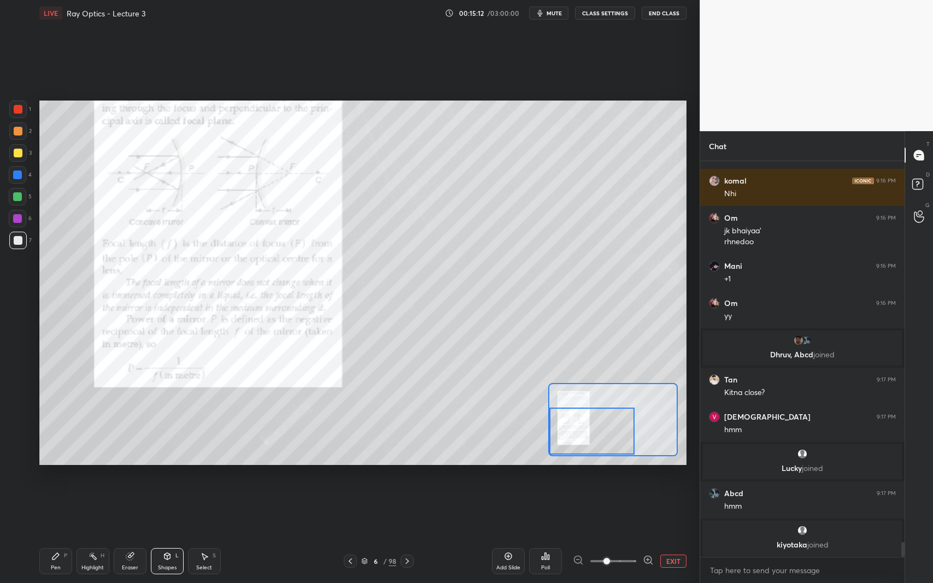
scroll to position [10180, 0]
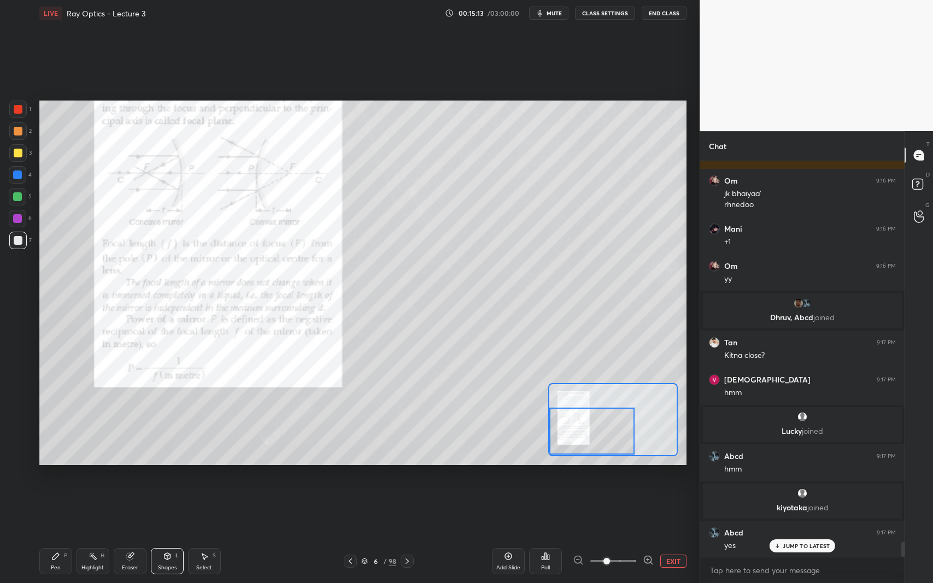
click at [16, 156] on div at bounding box center [18, 153] width 9 height 9
click at [15, 245] on div at bounding box center [17, 240] width 17 height 17
click at [55, 535] on div "Pen" at bounding box center [56, 567] width 10 height 5
click at [19, 113] on div at bounding box center [18, 109] width 9 height 9
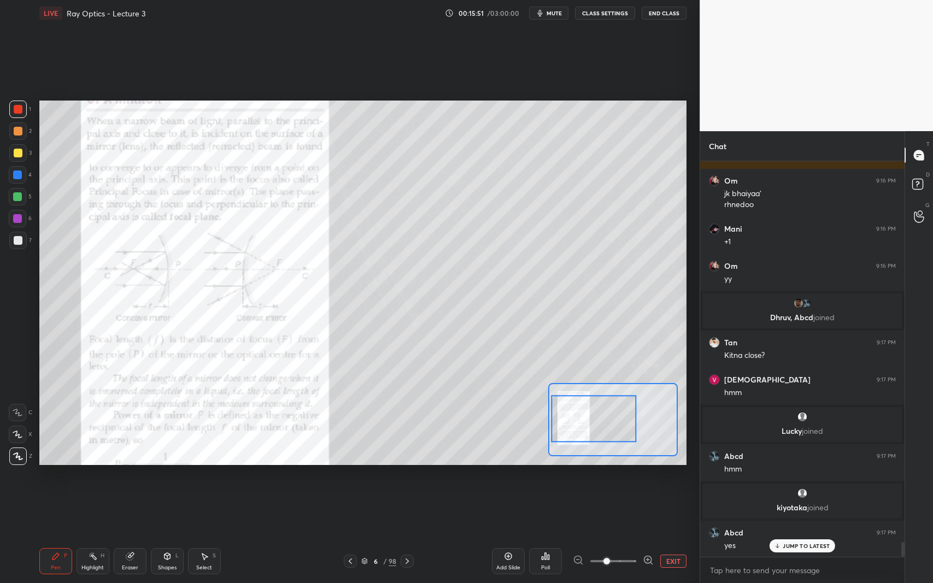
click at [671, 535] on button "EXIT" at bounding box center [673, 561] width 26 height 13
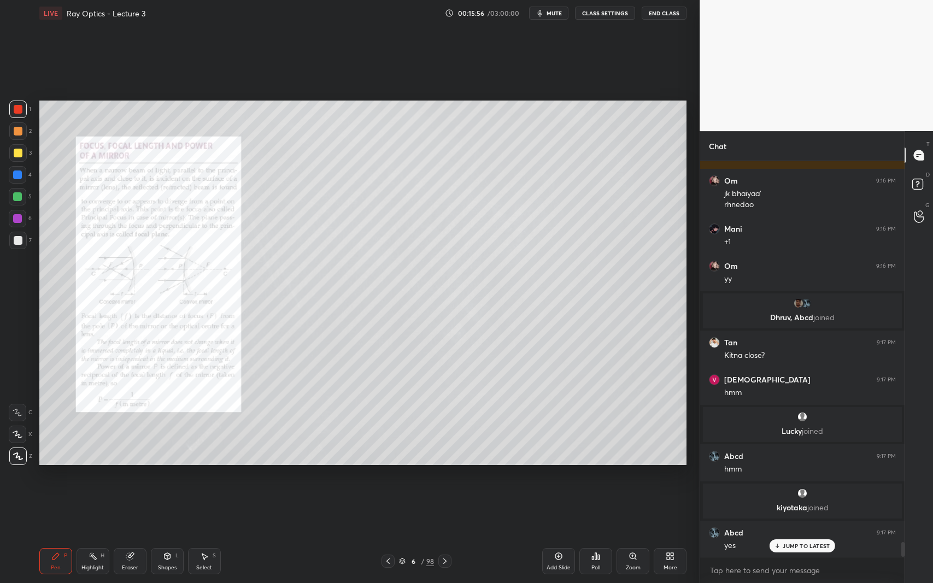
scroll to position [10217, 0]
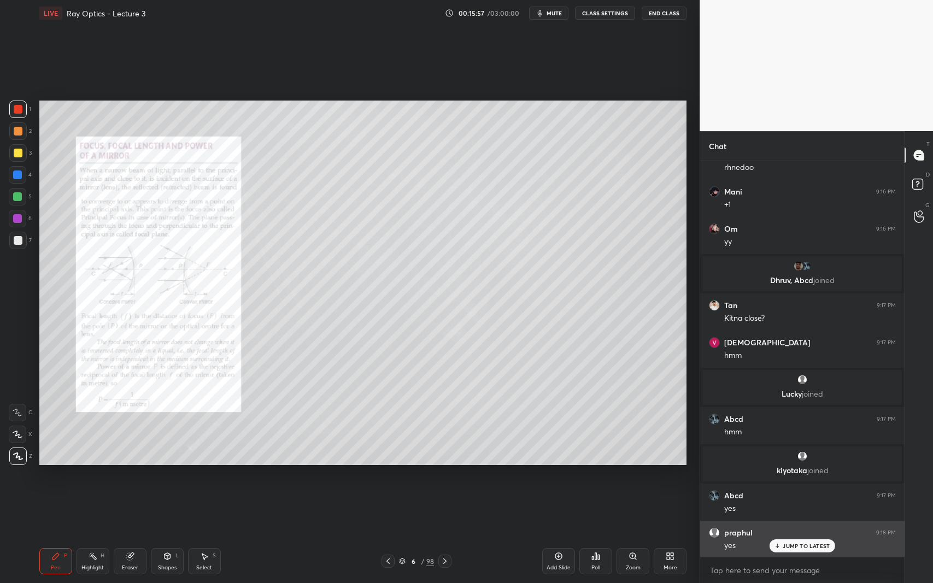
click at [809, 535] on p "JUMP TO LATEST" at bounding box center [806, 546] width 47 height 7
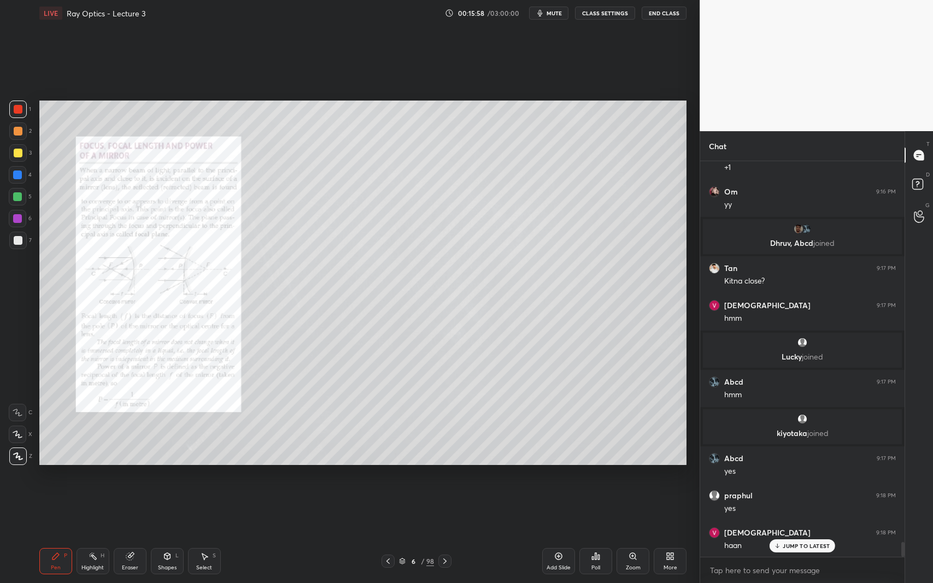
click at [209, 535] on div "Select S" at bounding box center [204, 561] width 33 height 26
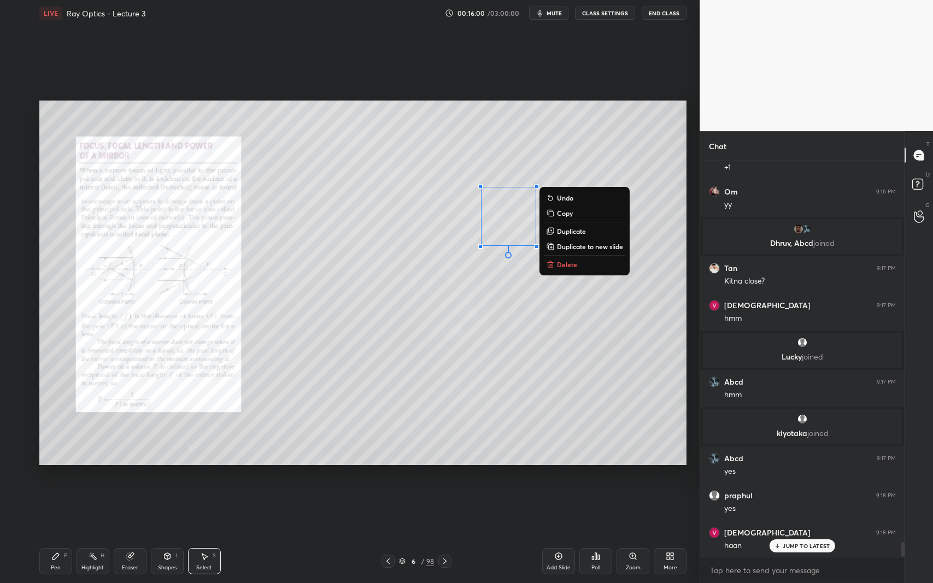
click at [574, 263] on p "Delete" at bounding box center [567, 264] width 20 height 9
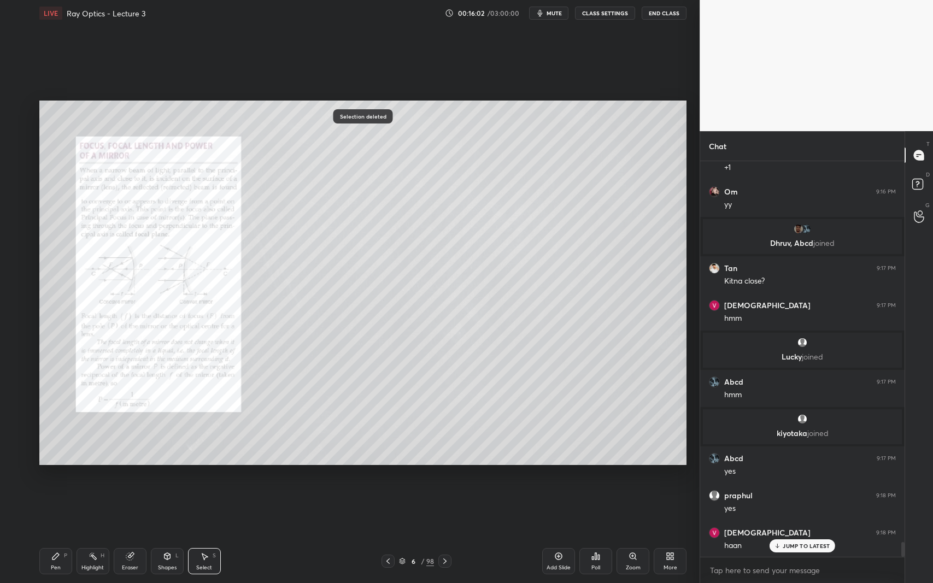
scroll to position [10293, 0]
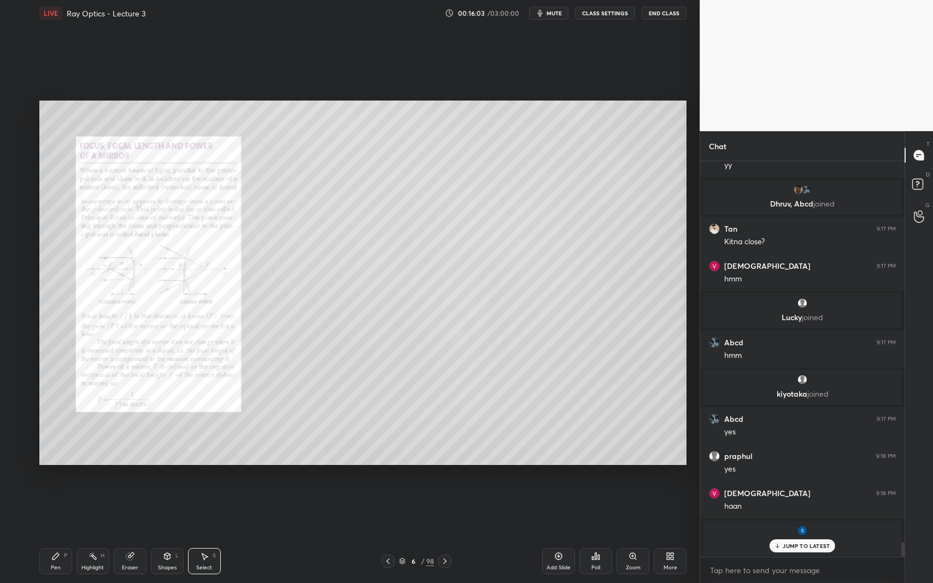
click at [799, 535] on p "JUMP TO LATEST" at bounding box center [806, 546] width 47 height 7
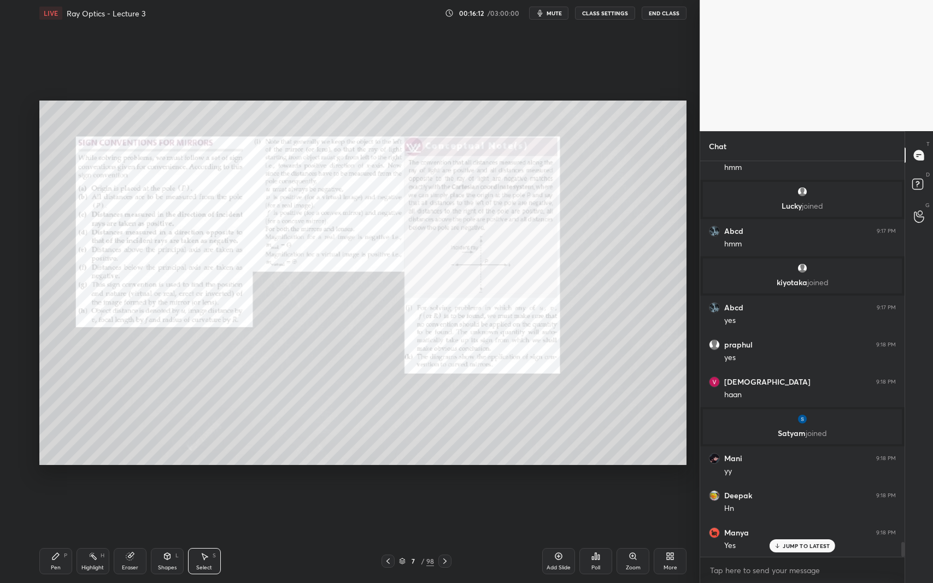
scroll to position [10442, 0]
click at [59, 535] on icon at bounding box center [55, 556] width 9 height 9
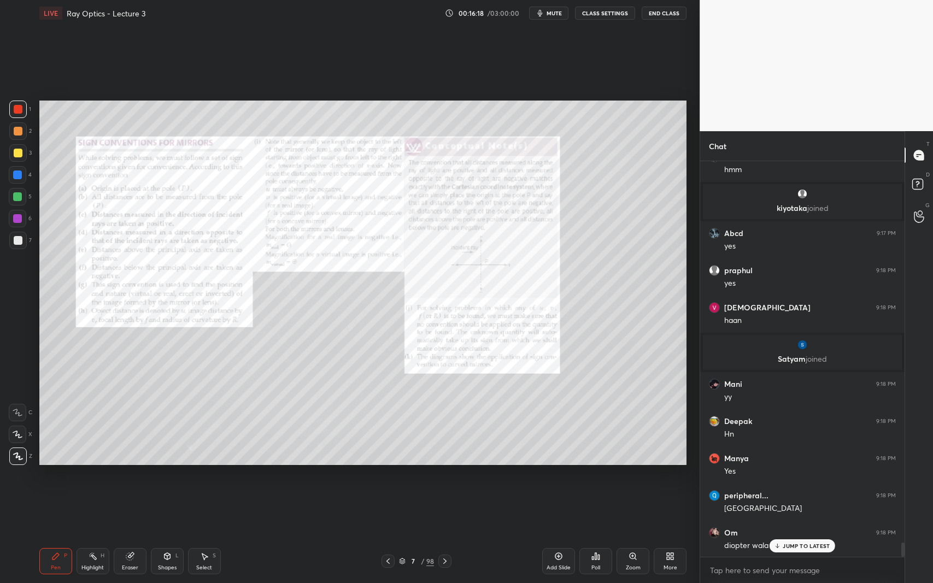
scroll to position [10516, 0]
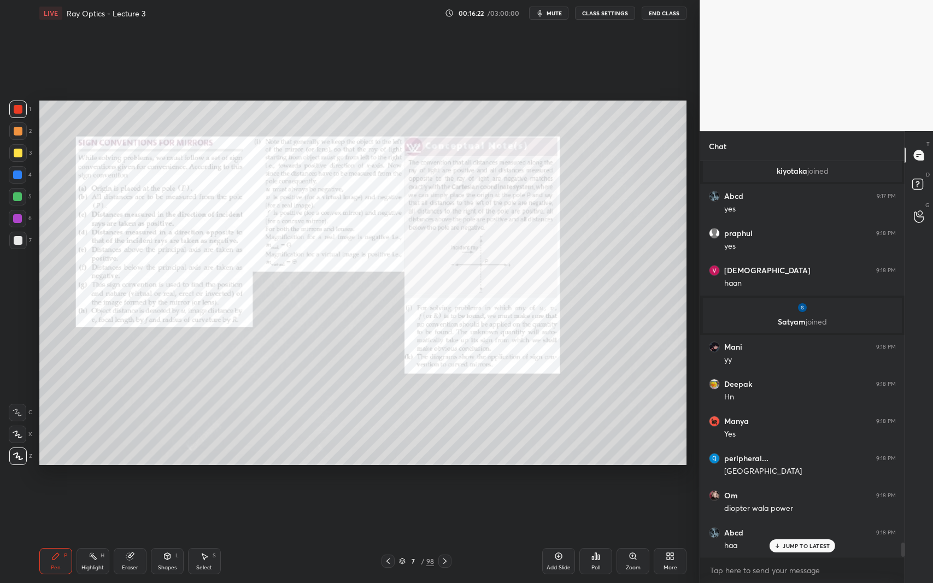
click at [26, 248] on div "7" at bounding box center [20, 240] width 22 height 17
click at [562, 535] on div "Add Slide" at bounding box center [558, 561] width 33 height 26
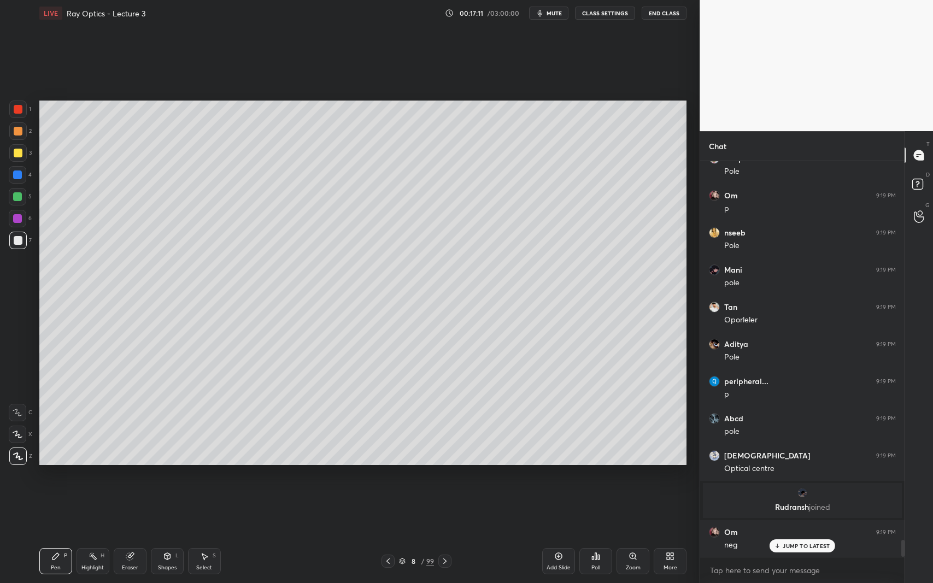
scroll to position [8951, 0]
click at [203, 535] on icon at bounding box center [204, 556] width 9 height 9
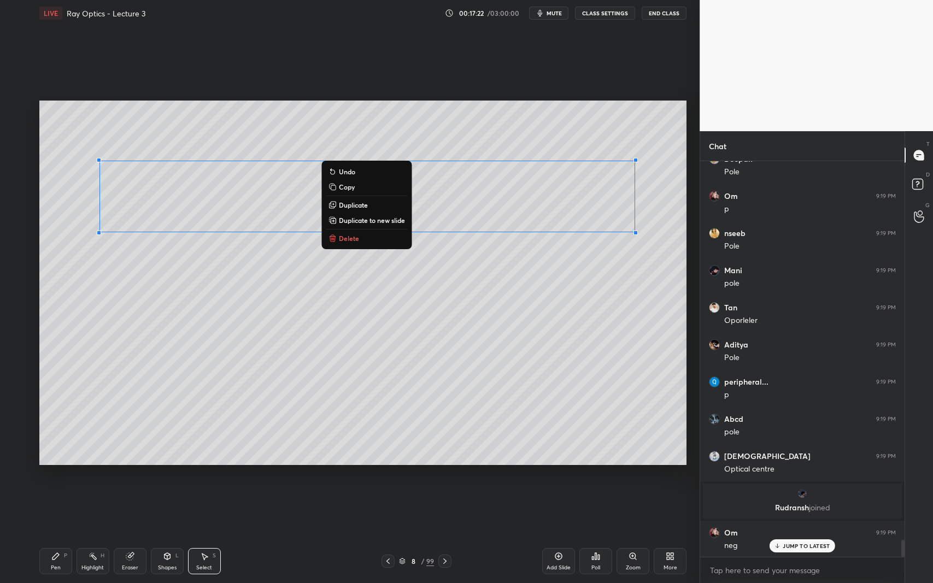
click at [342, 204] on p "Duplicate" at bounding box center [353, 205] width 29 height 9
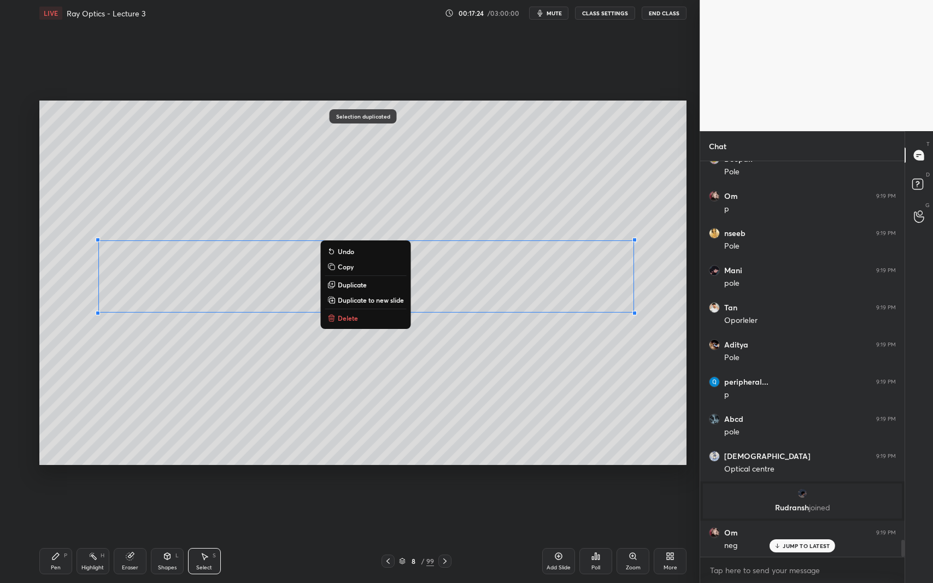
click at [306, 365] on div "0 ° Undo Copy Duplicate Duplicate to new slide Delete" at bounding box center [363, 283] width 648 height 364
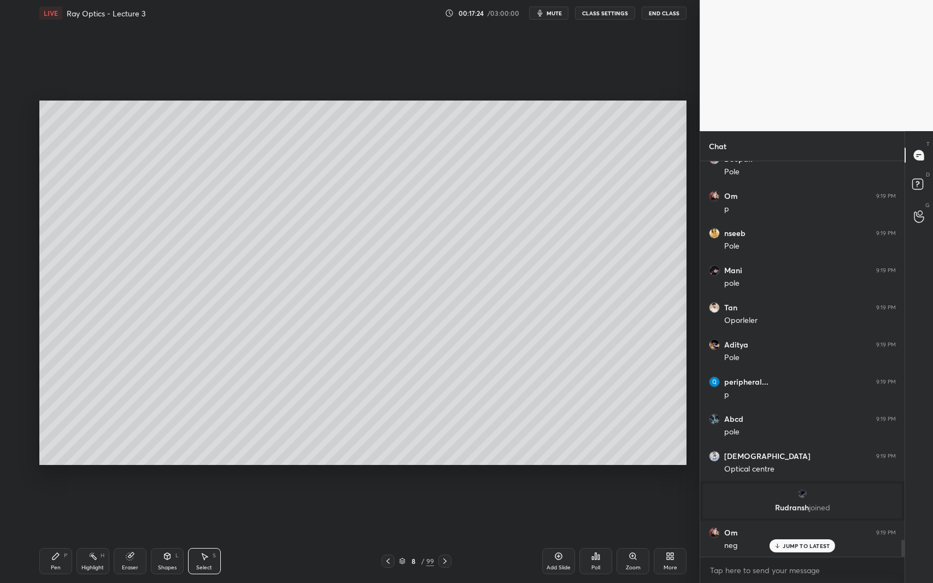
click at [50, 535] on div "Pen P" at bounding box center [55, 561] width 33 height 26
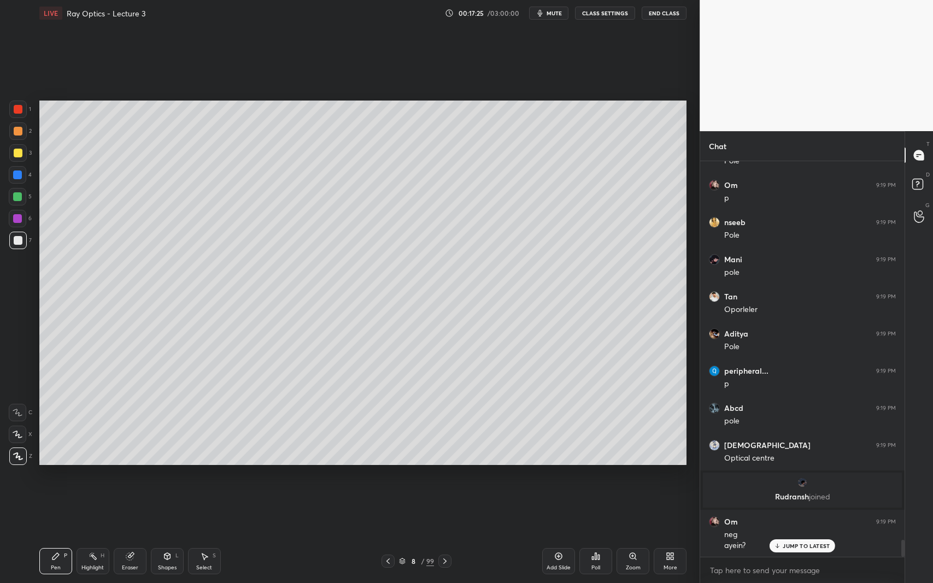
click at [122, 535] on div "Eraser" at bounding box center [130, 561] width 33 height 26
click at [55, 535] on icon at bounding box center [55, 556] width 9 height 9
click at [124, 535] on div "Eraser" at bounding box center [130, 567] width 16 height 5
click at [45, 535] on div "Pen P" at bounding box center [55, 561] width 33 height 26
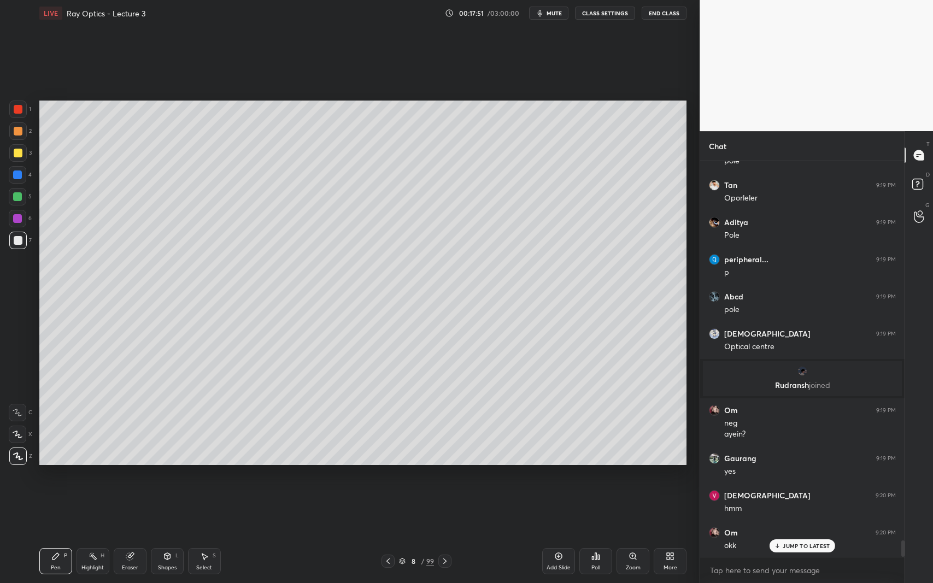
scroll to position [9113, 0]
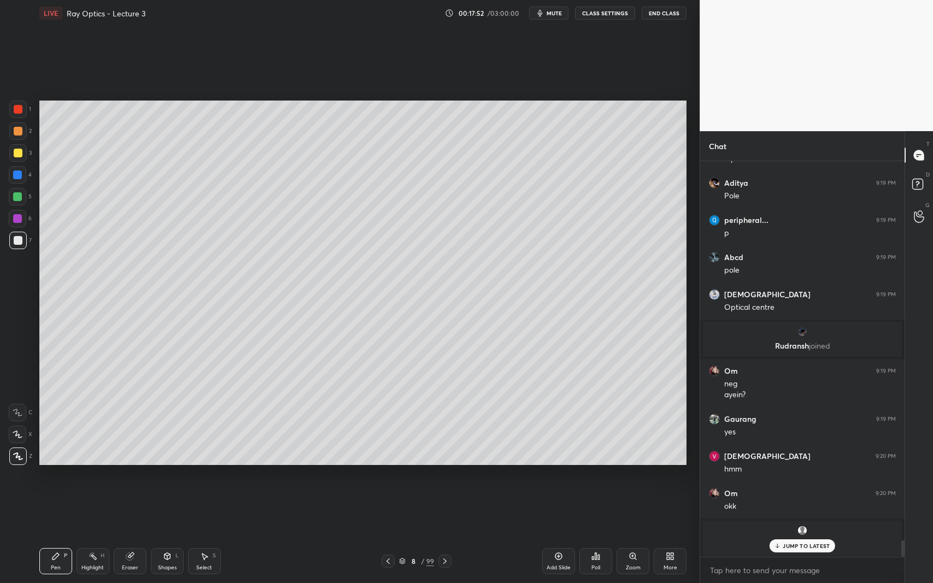
click at [20, 163] on div "3" at bounding box center [20, 155] width 22 height 22
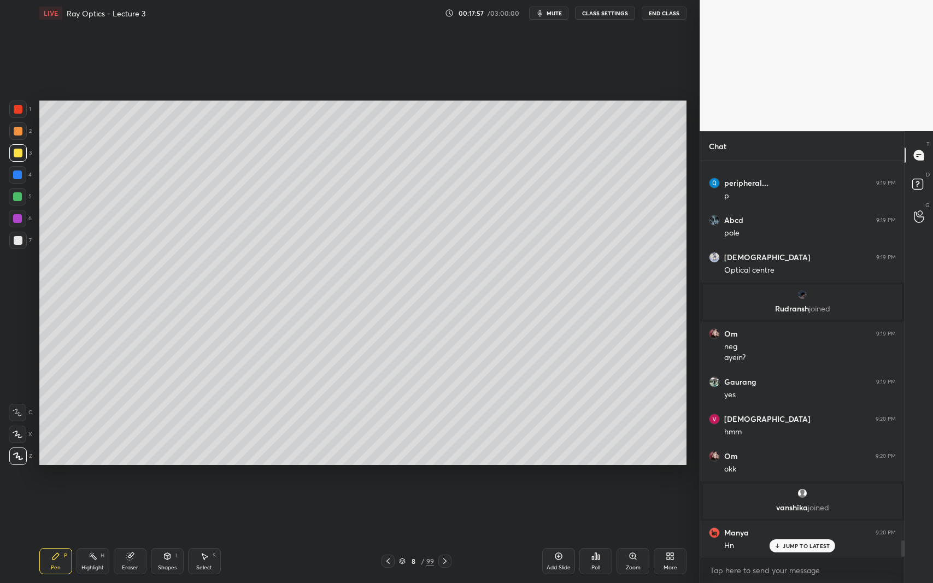
click at [17, 244] on div at bounding box center [18, 240] width 9 height 9
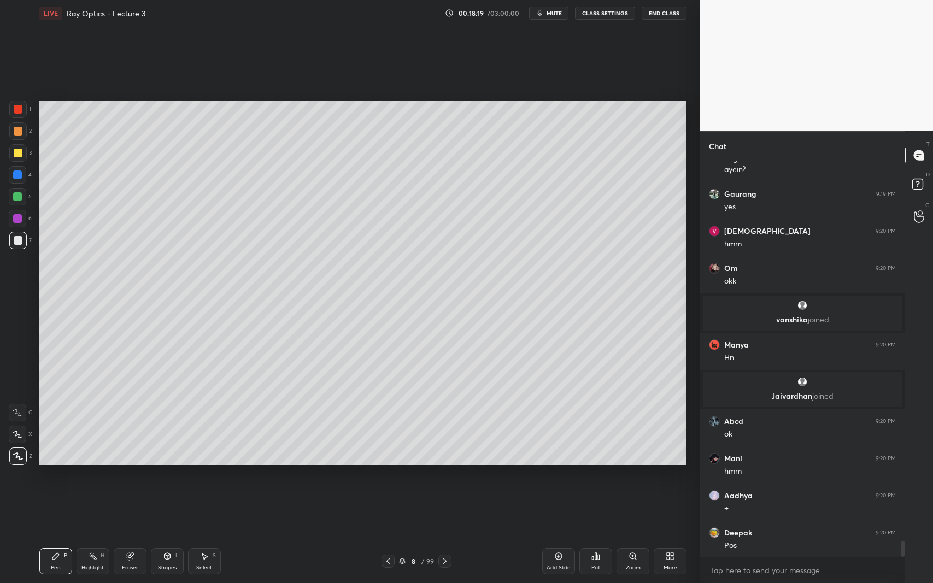
scroll to position [9375, 0]
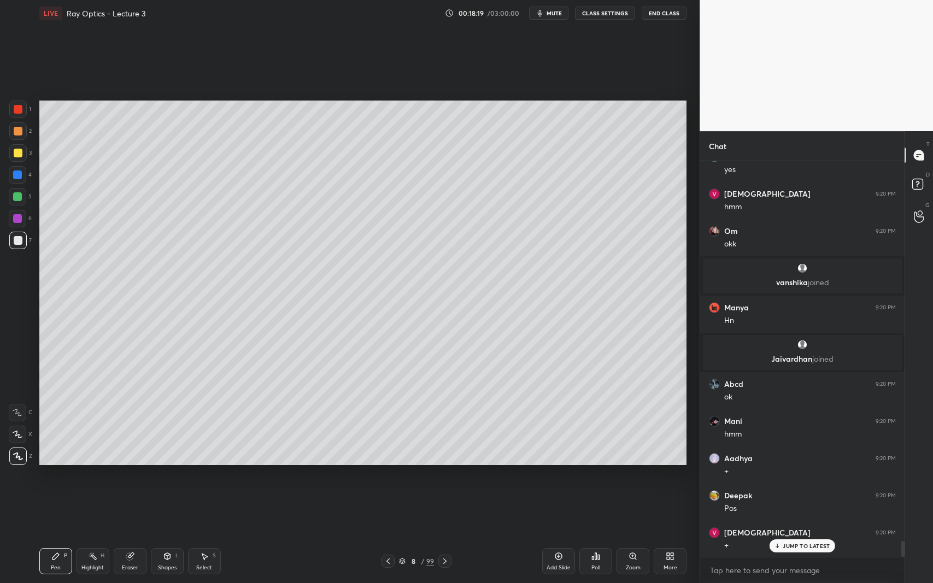
click at [204, 535] on icon at bounding box center [205, 557] width 6 height 7
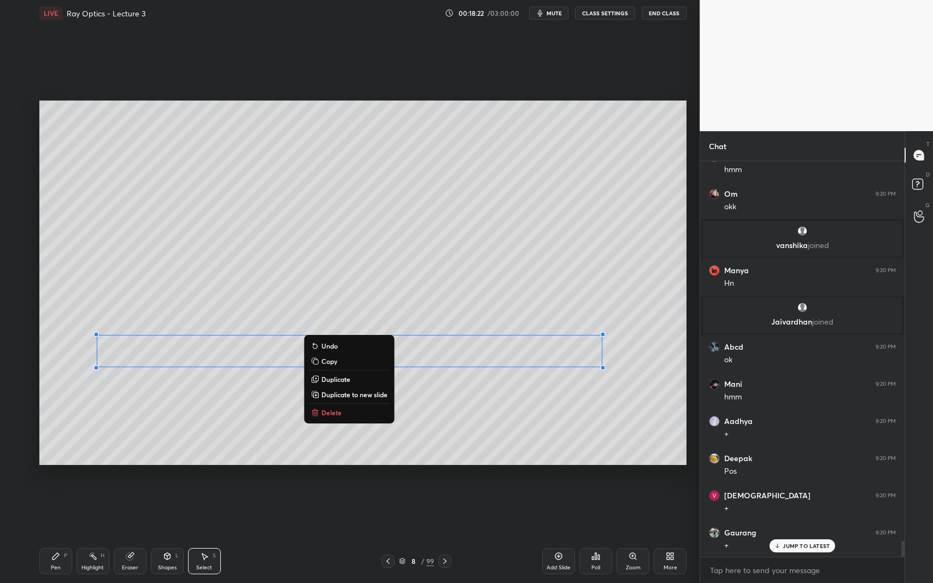
click at [362, 377] on button "Duplicate" at bounding box center [348, 379] width 81 height 13
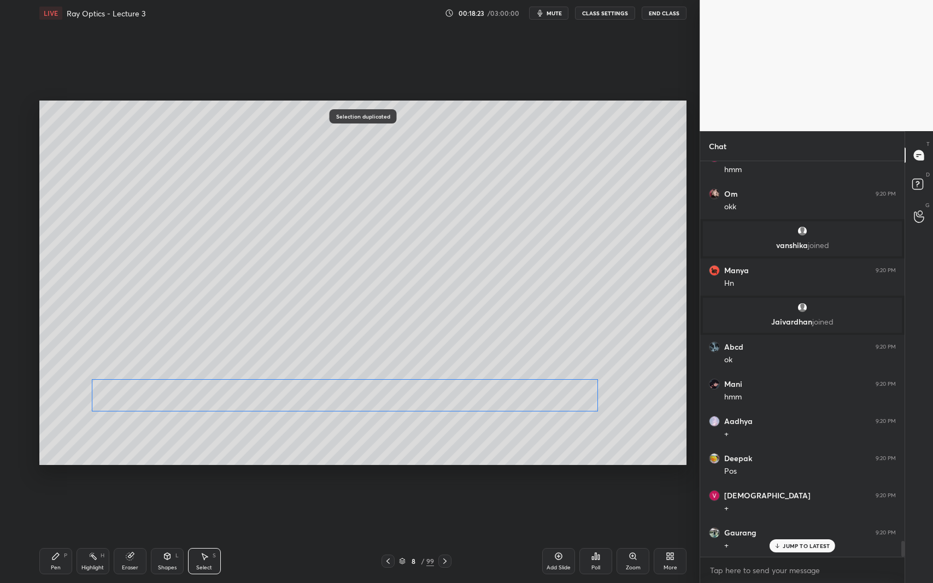
scroll to position [9450, 0]
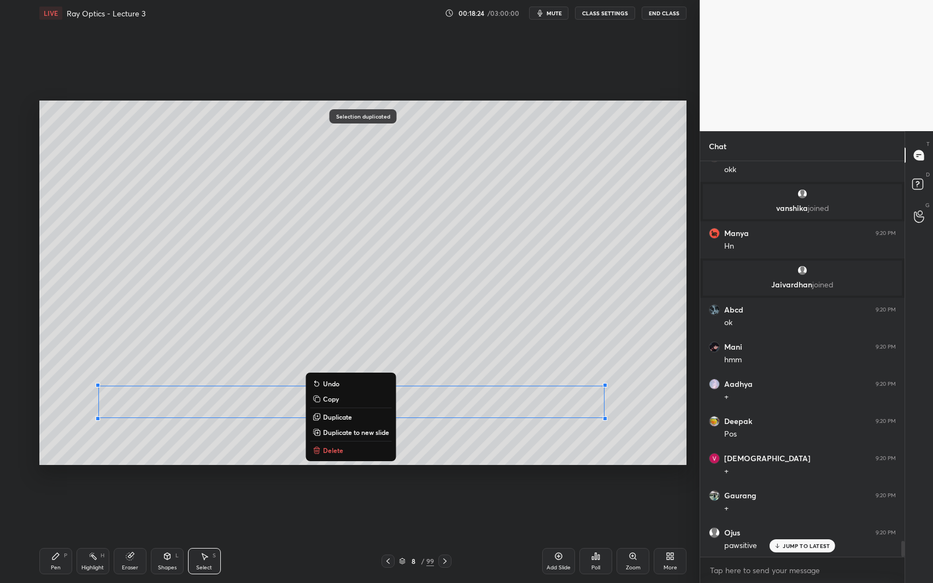
click at [510, 448] on div "0 ° Undo Copy Duplicate Duplicate to new slide Delete" at bounding box center [363, 283] width 648 height 364
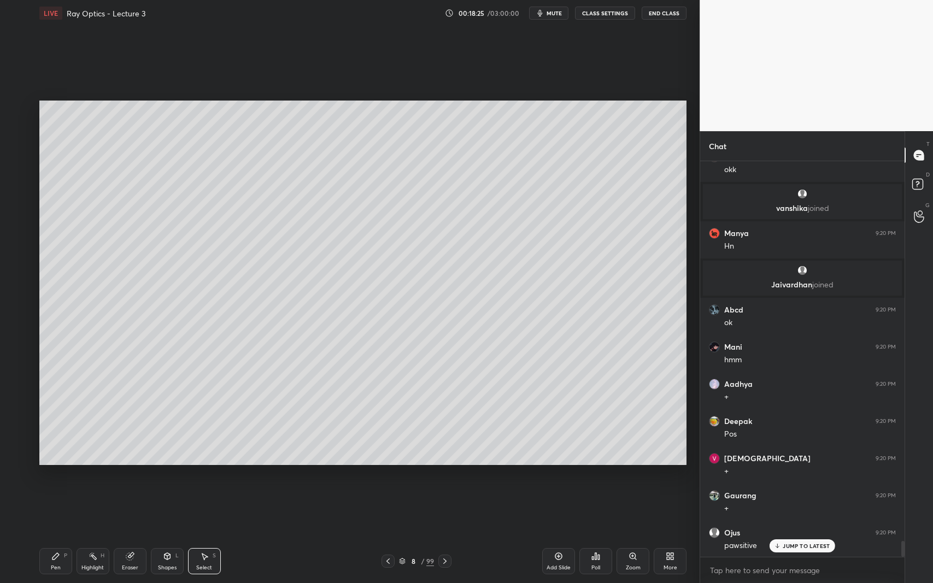
click at [61, 535] on div "Pen P" at bounding box center [55, 561] width 33 height 26
click at [128, 535] on div "Eraser" at bounding box center [130, 561] width 33 height 26
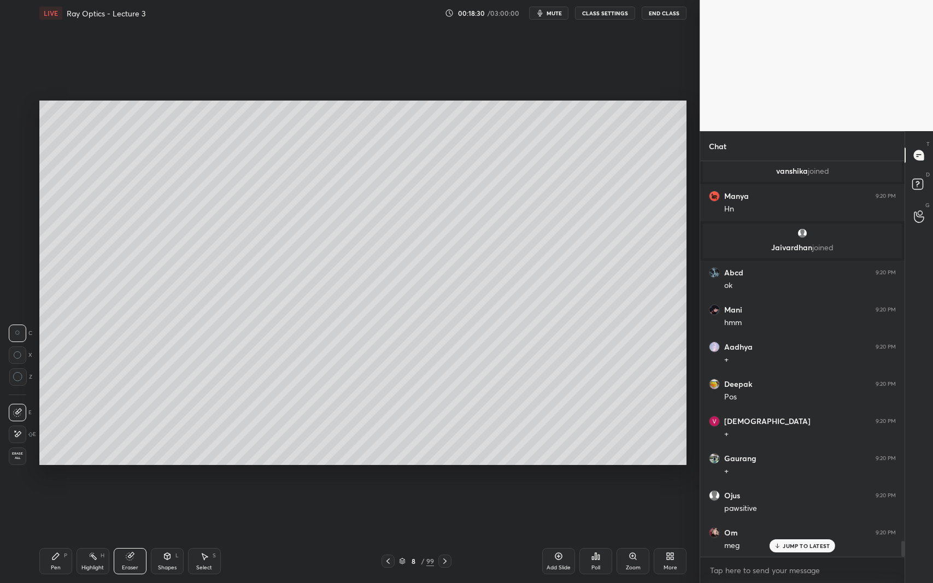
click at [54, 535] on div "Pen P" at bounding box center [55, 561] width 33 height 26
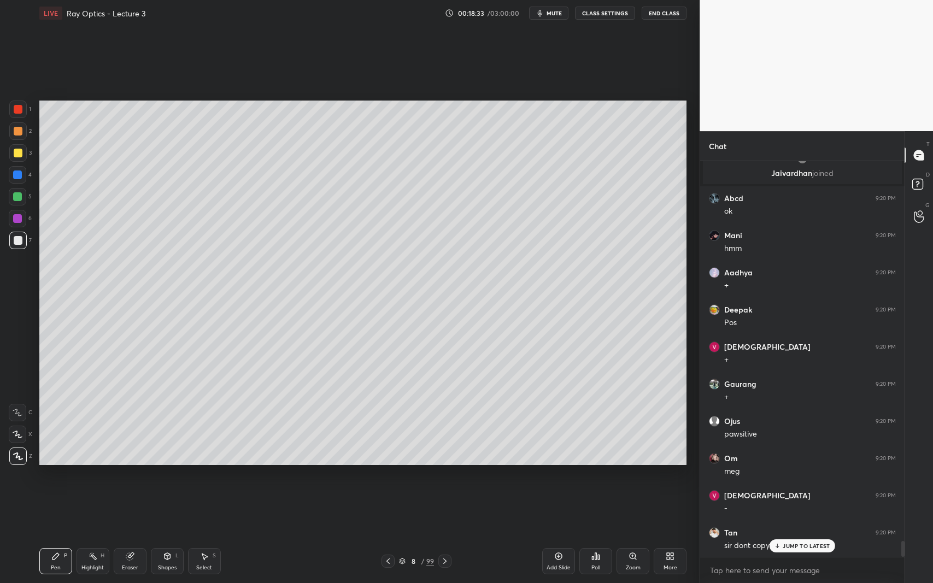
scroll to position [9598, 0]
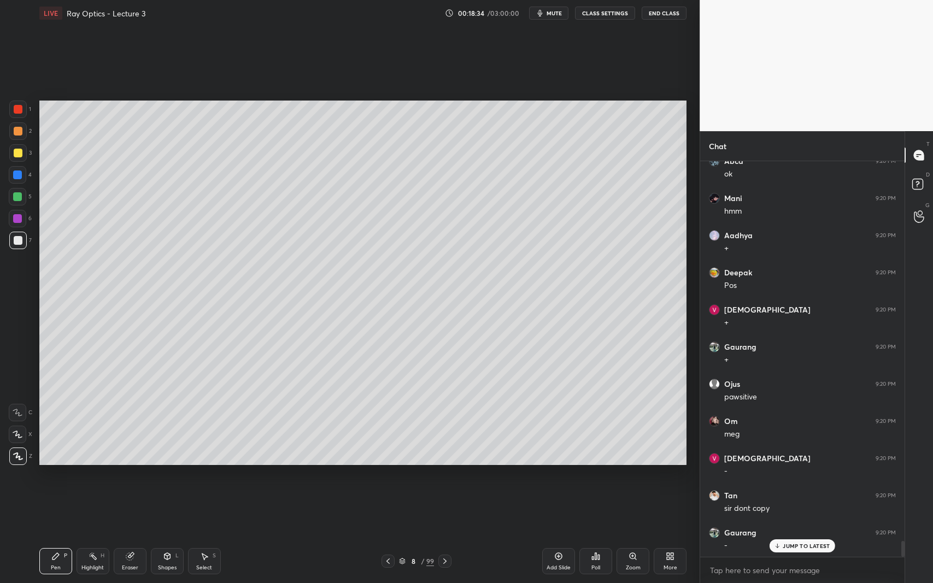
click at [131, 535] on icon at bounding box center [129, 556] width 7 height 7
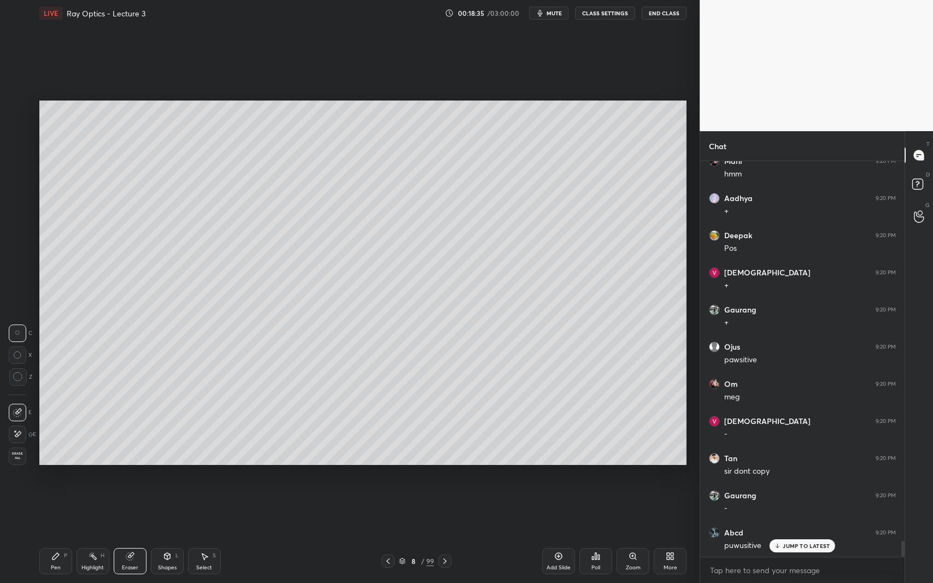
scroll to position [9673, 0]
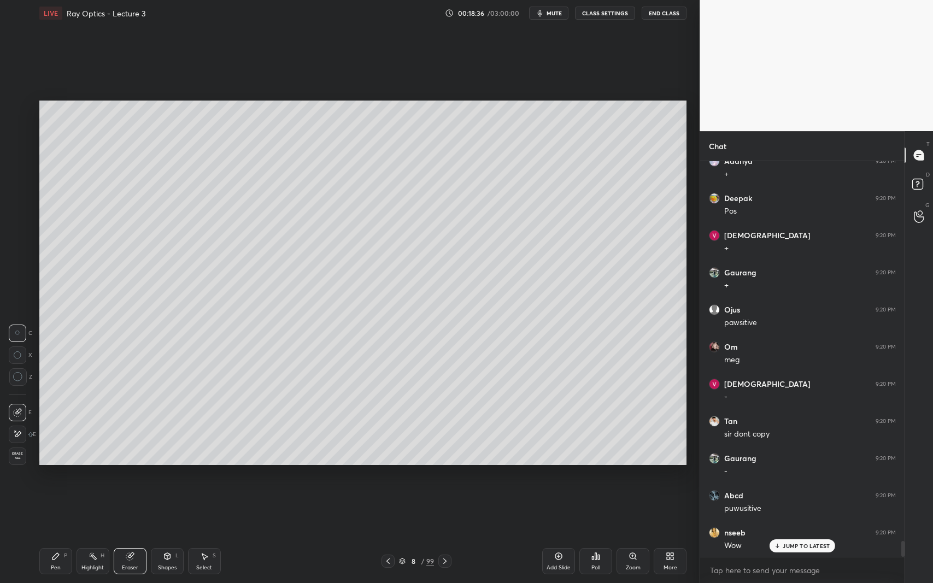
click at [40, 535] on div "Pen P" at bounding box center [55, 561] width 33 height 26
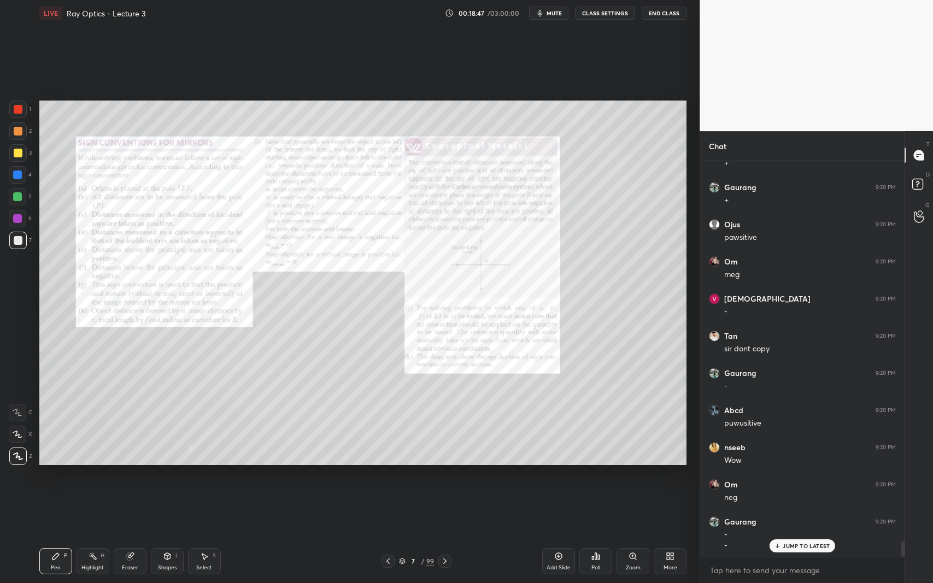
scroll to position [9795, 0]
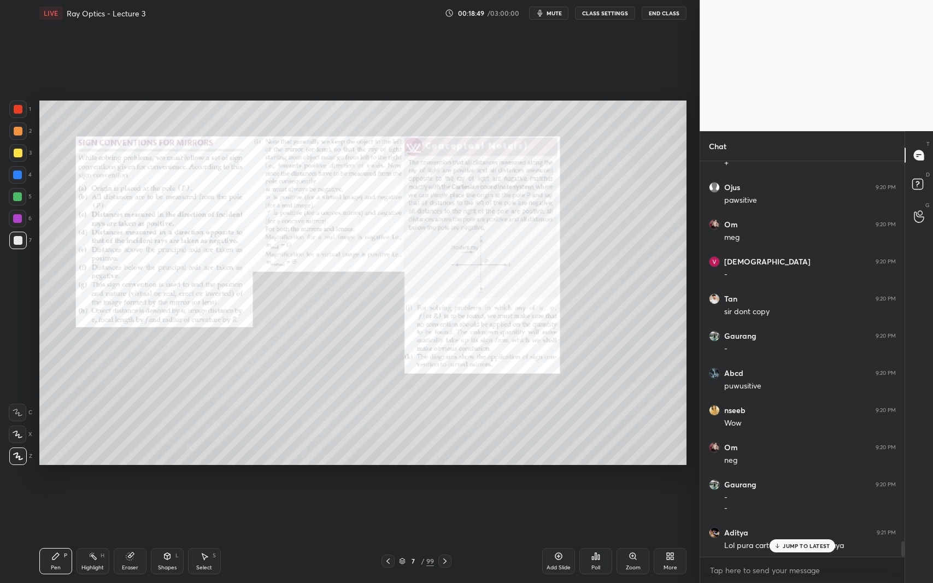
click at [632, 535] on icon at bounding box center [633, 556] width 6 height 6
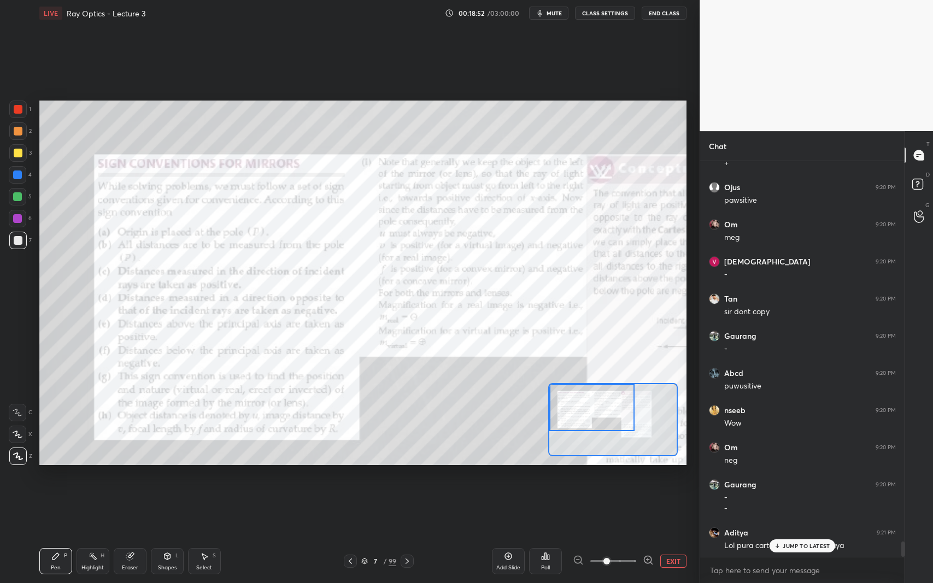
click at [14, 108] on div at bounding box center [18, 109] width 9 height 9
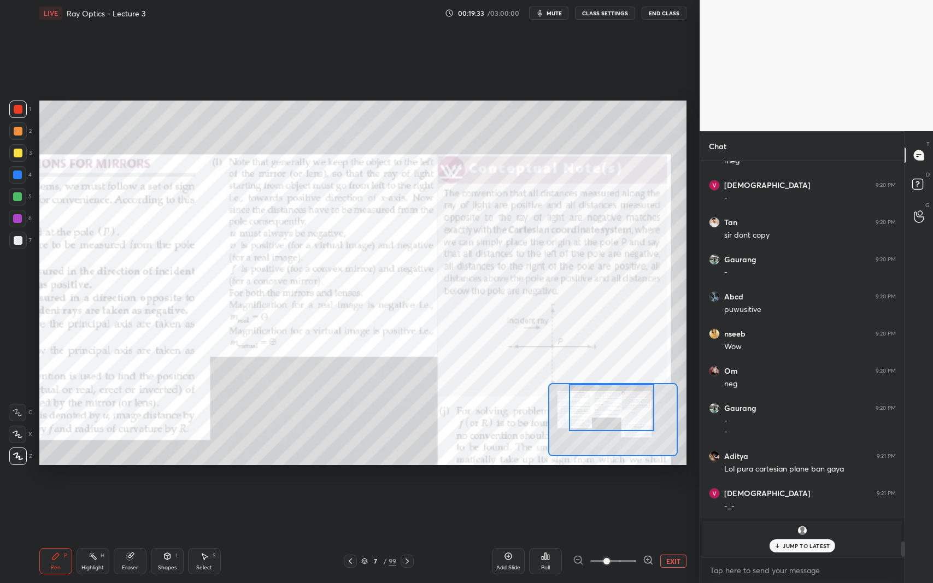
scroll to position [9909, 0]
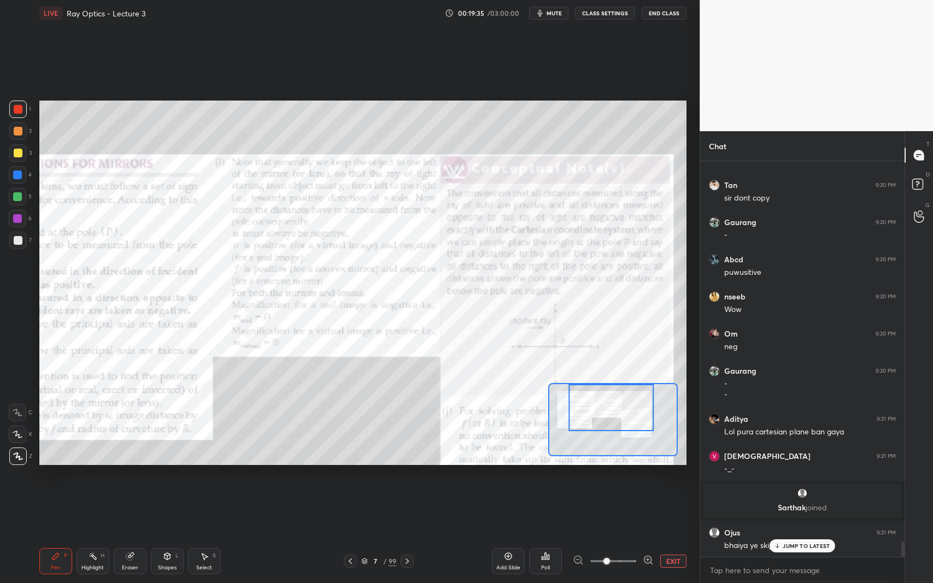
click at [784, 535] on p "JUMP TO LATEST" at bounding box center [806, 546] width 47 height 7
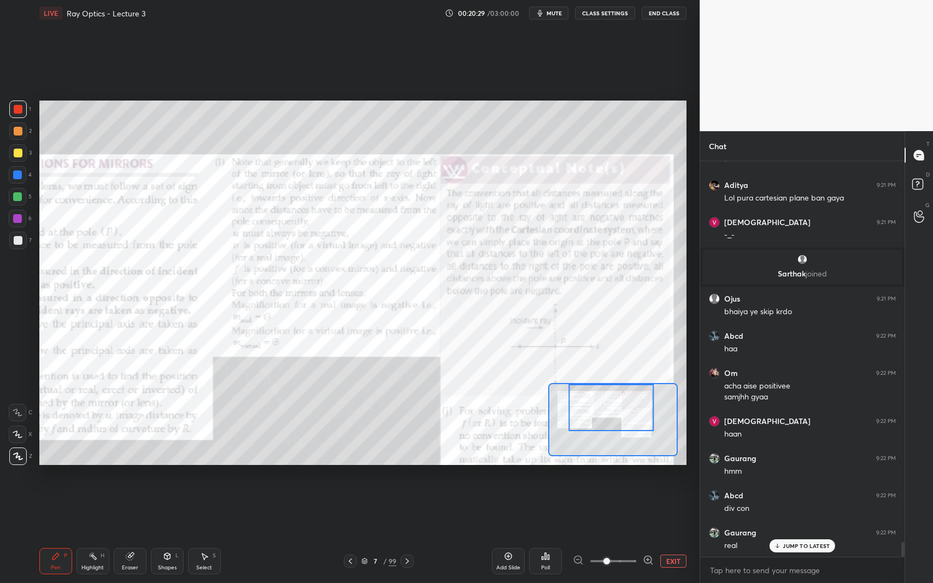
scroll to position [10180, 0]
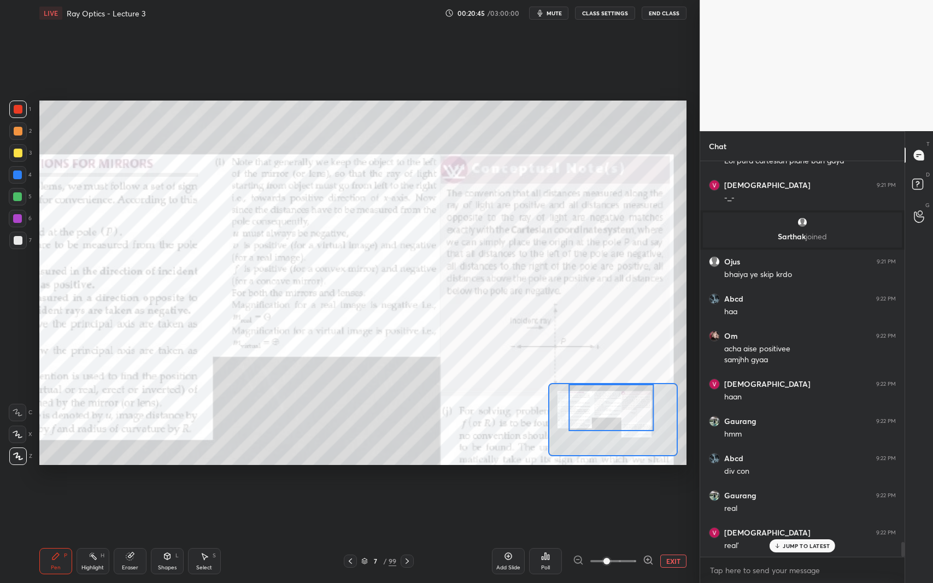
click at [19, 175] on div at bounding box center [17, 175] width 9 height 9
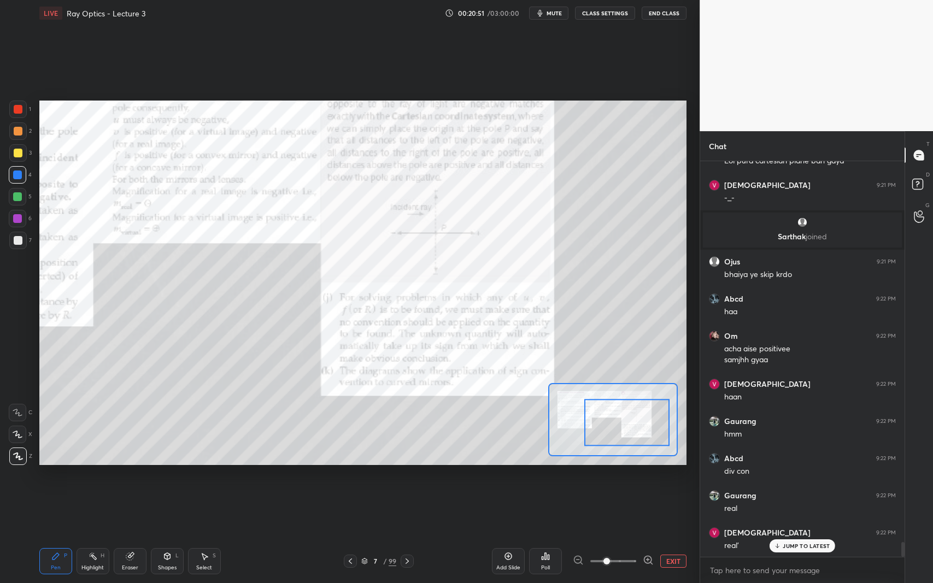
click at [677, 535] on div "Add Slide Poll EXIT" at bounding box center [589, 561] width 195 height 61
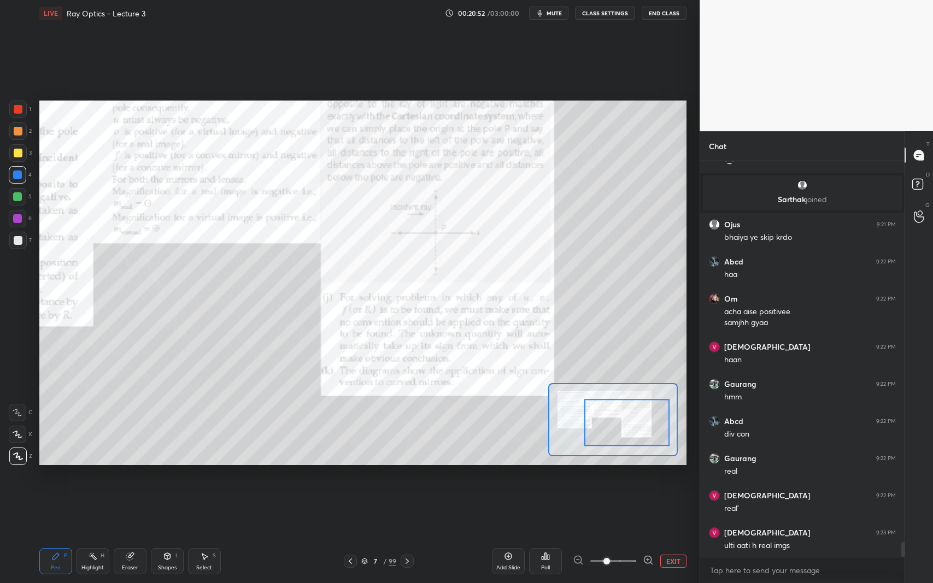
click at [672, 535] on button "EXIT" at bounding box center [673, 561] width 26 height 13
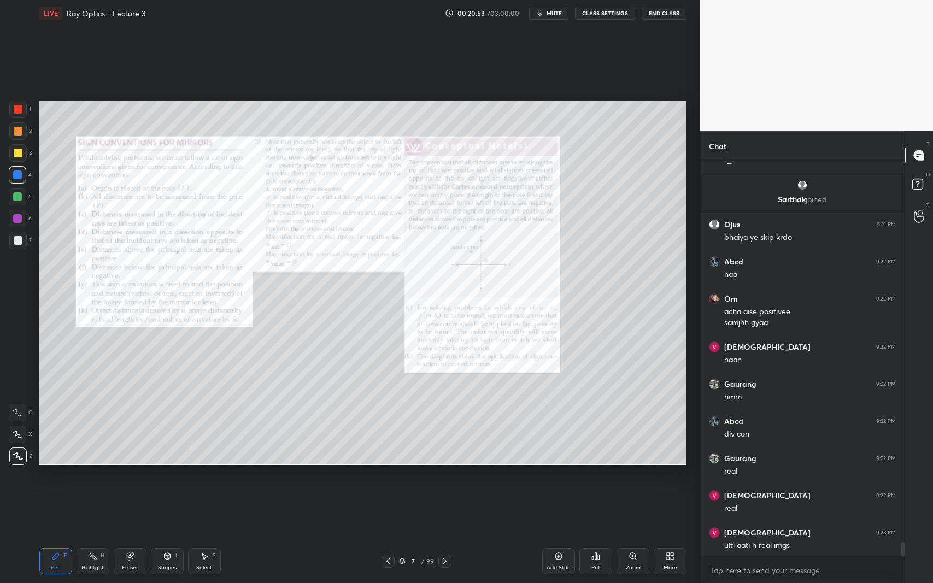
click at [445, 535] on icon at bounding box center [445, 561] width 9 height 9
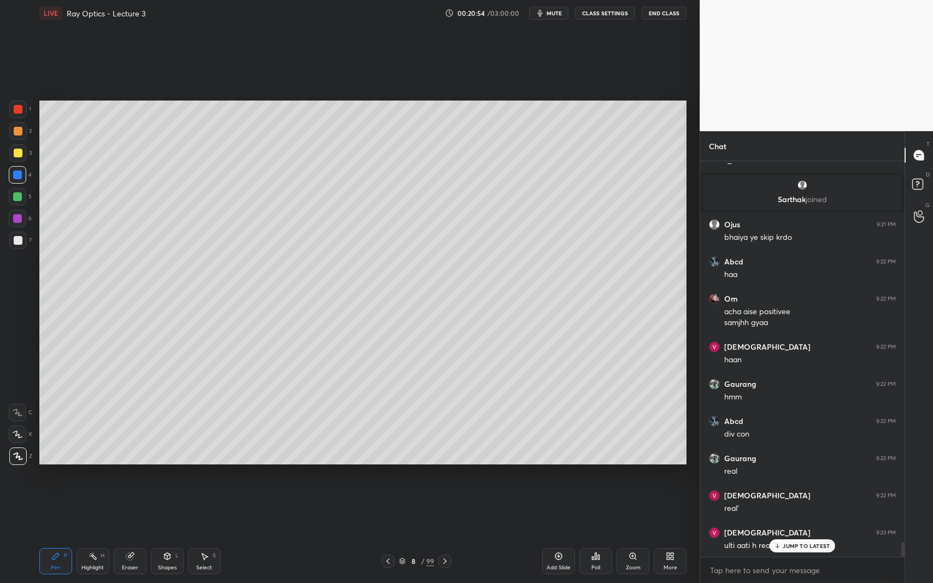
scroll to position [10254, 0]
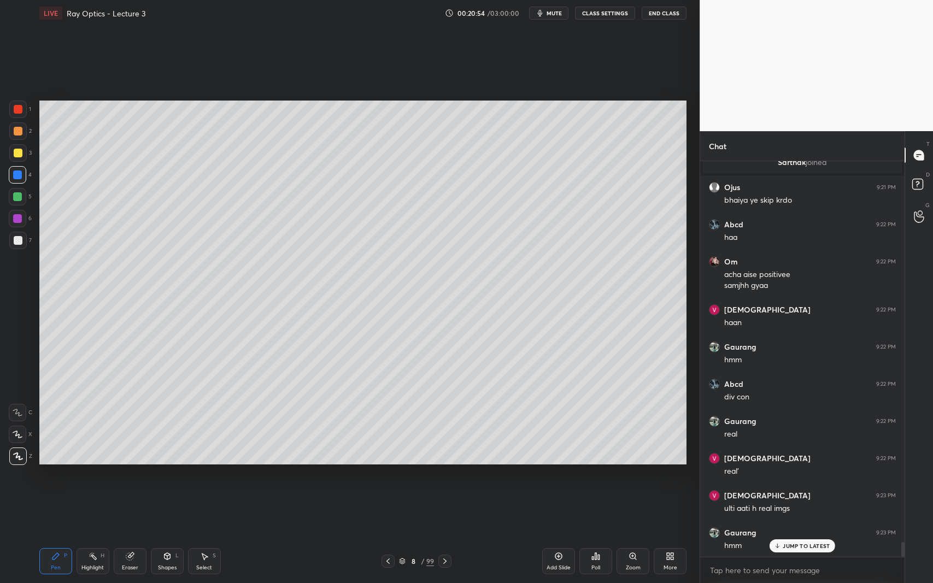
click at [446, 535] on icon at bounding box center [445, 561] width 9 height 9
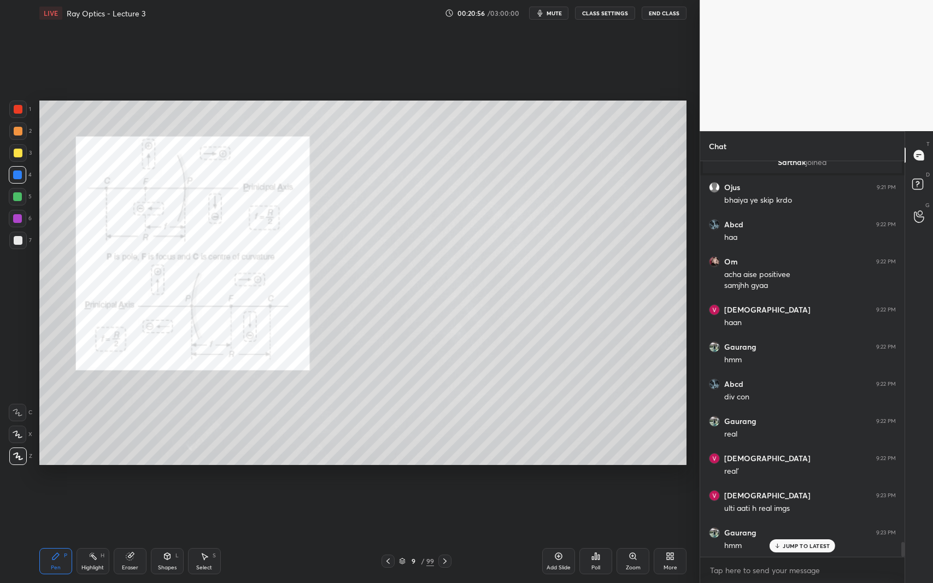
click at [22, 243] on div at bounding box center [17, 240] width 17 height 17
click at [22, 108] on div at bounding box center [17, 109] width 17 height 17
click at [448, 535] on icon at bounding box center [445, 561] width 9 height 9
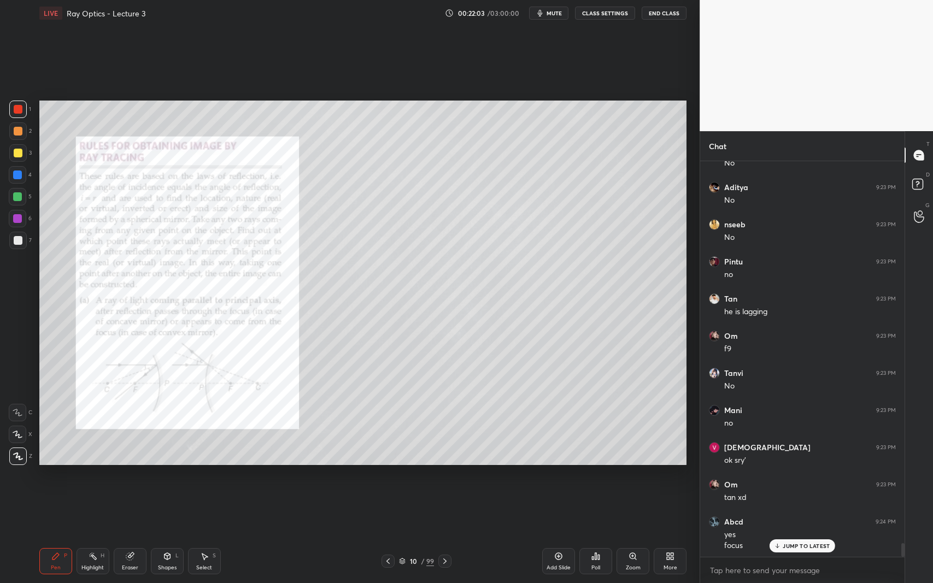
scroll to position [11045, 0]
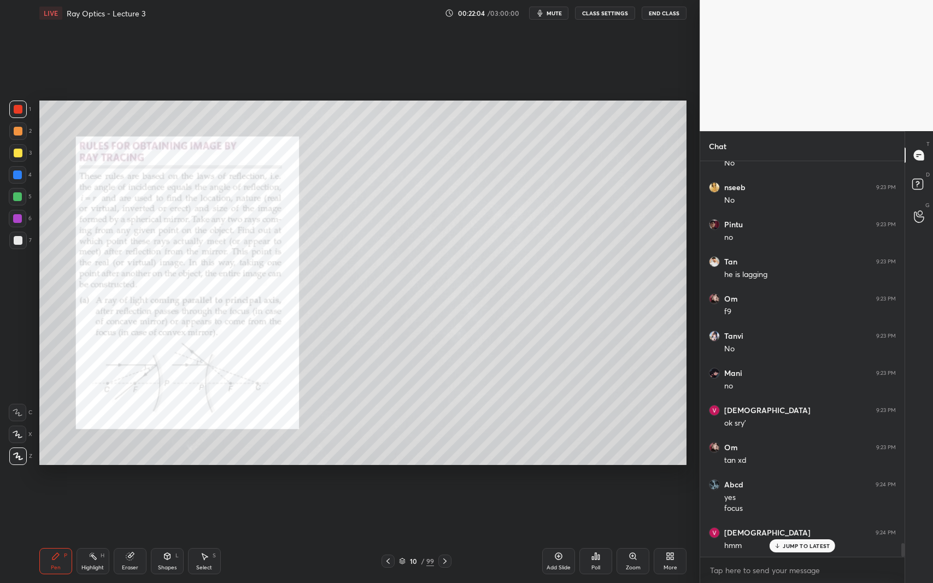
click at [441, 535] on icon at bounding box center [445, 561] width 9 height 9
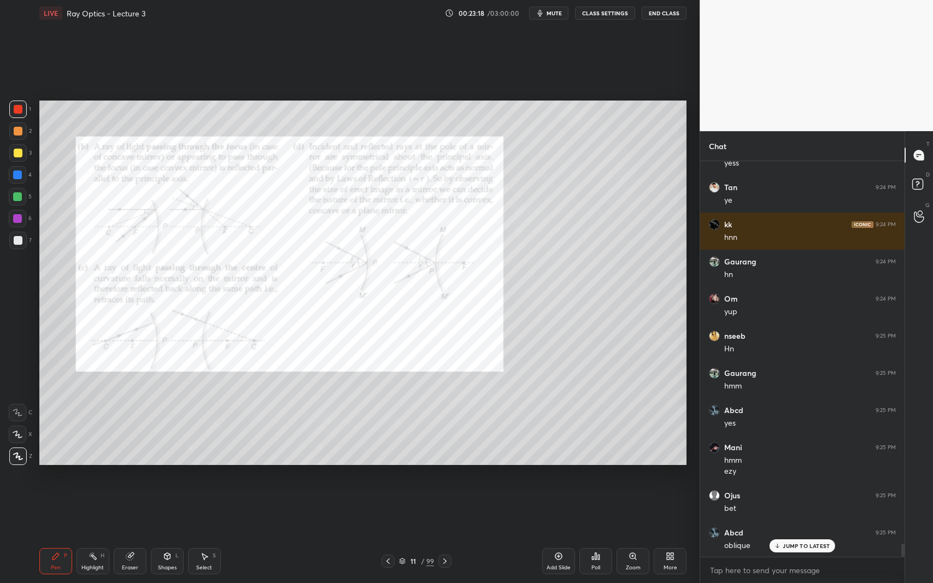
scroll to position [11699, 0]
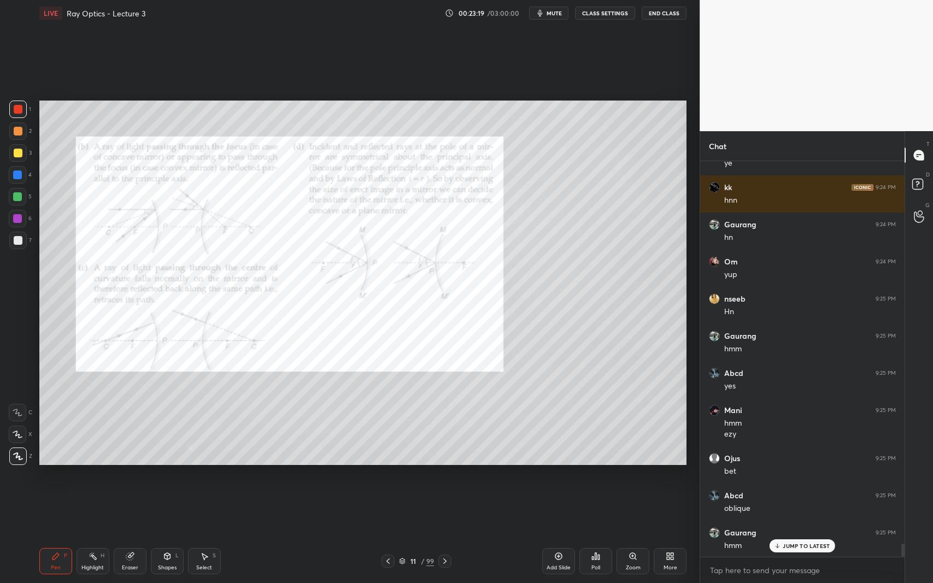
click at [131, 535] on icon at bounding box center [129, 556] width 7 height 7
click at [15, 377] on icon at bounding box center [18, 377] width 10 height 10
click at [444, 535] on icon at bounding box center [445, 561] width 9 height 9
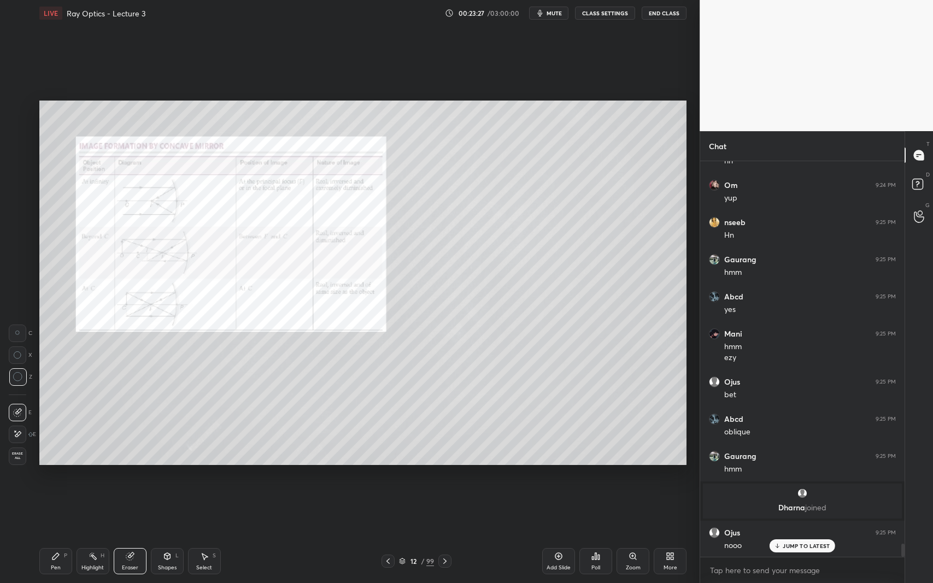
scroll to position [11813, 0]
click at [64, 535] on div "Pen P" at bounding box center [55, 561] width 33 height 26
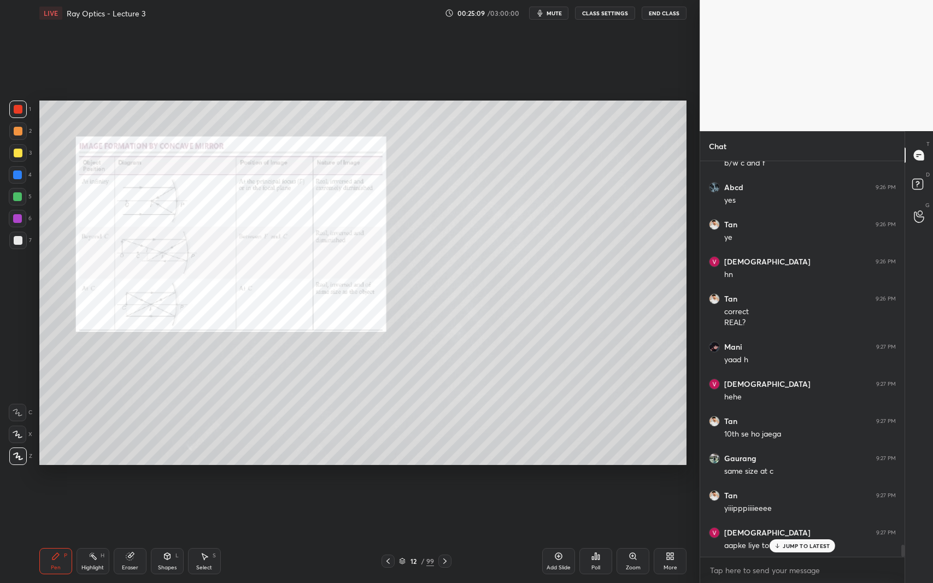
scroll to position [12615, 0]
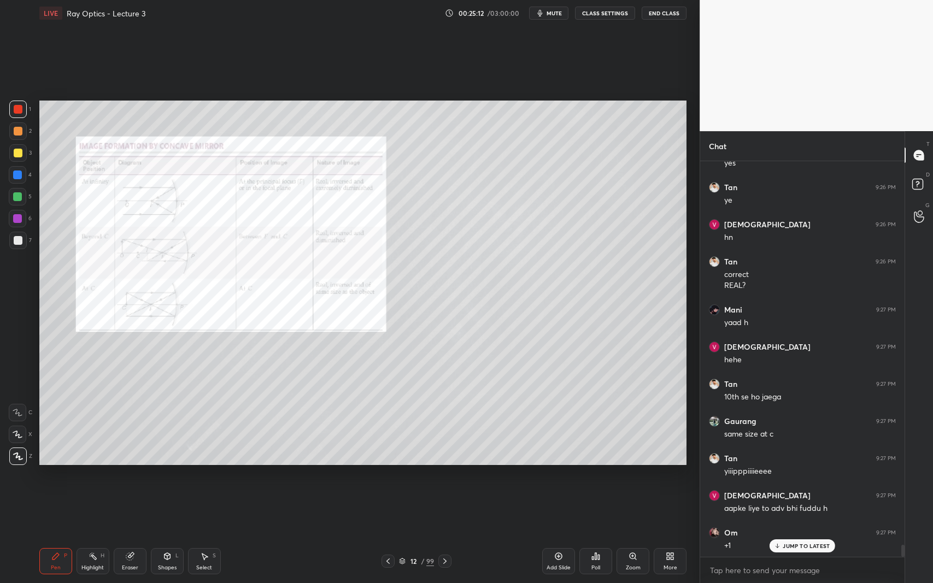
click at [445, 535] on icon at bounding box center [445, 561] width 9 height 9
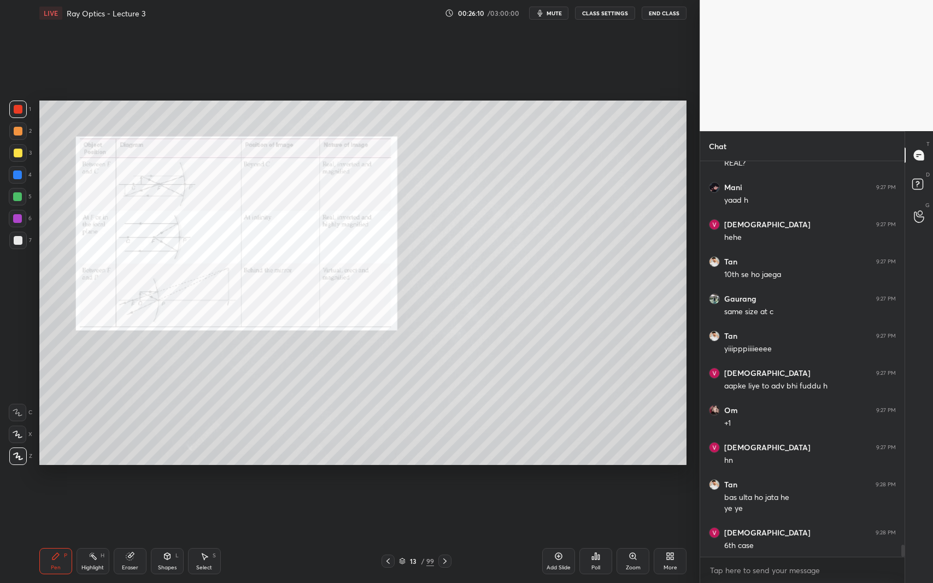
scroll to position [12775, 0]
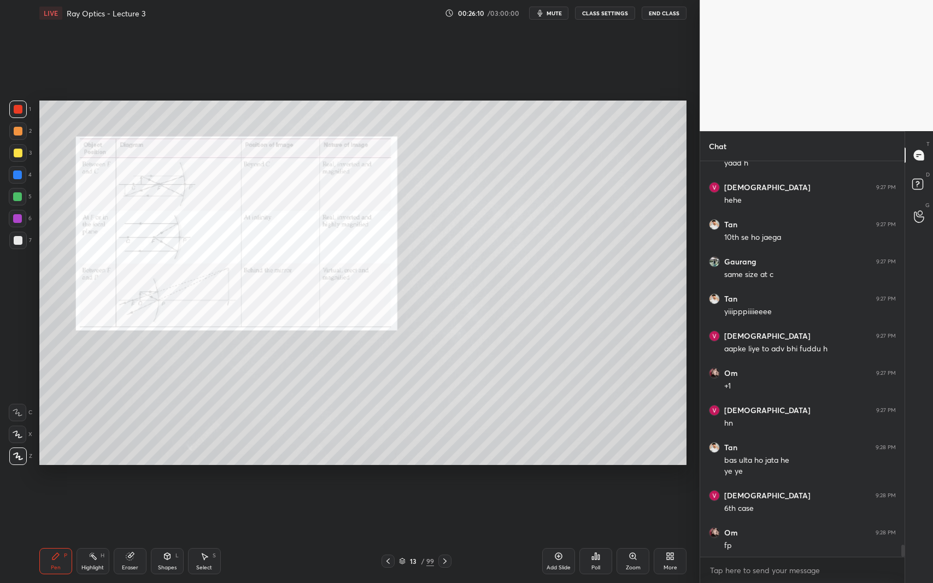
click at [175, 535] on div "Shapes L" at bounding box center [167, 561] width 33 height 26
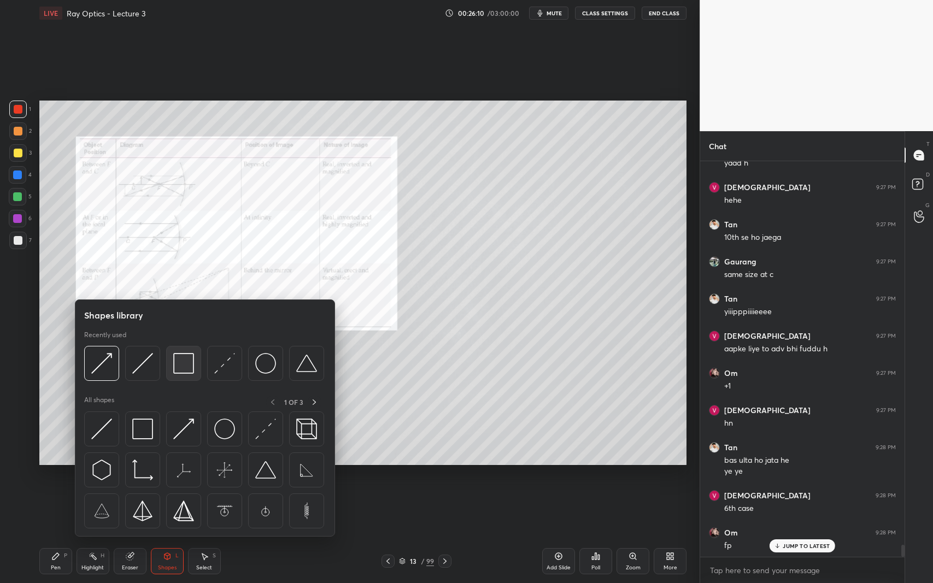
click at [174, 365] on img at bounding box center [183, 363] width 21 height 21
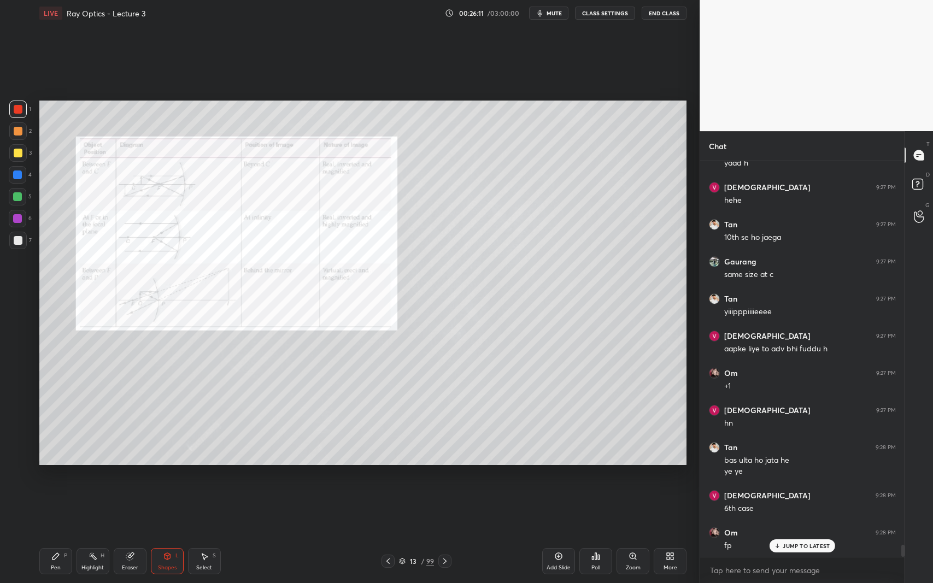
click at [21, 237] on div at bounding box center [18, 240] width 9 height 9
click at [207, 535] on icon at bounding box center [205, 557] width 6 height 7
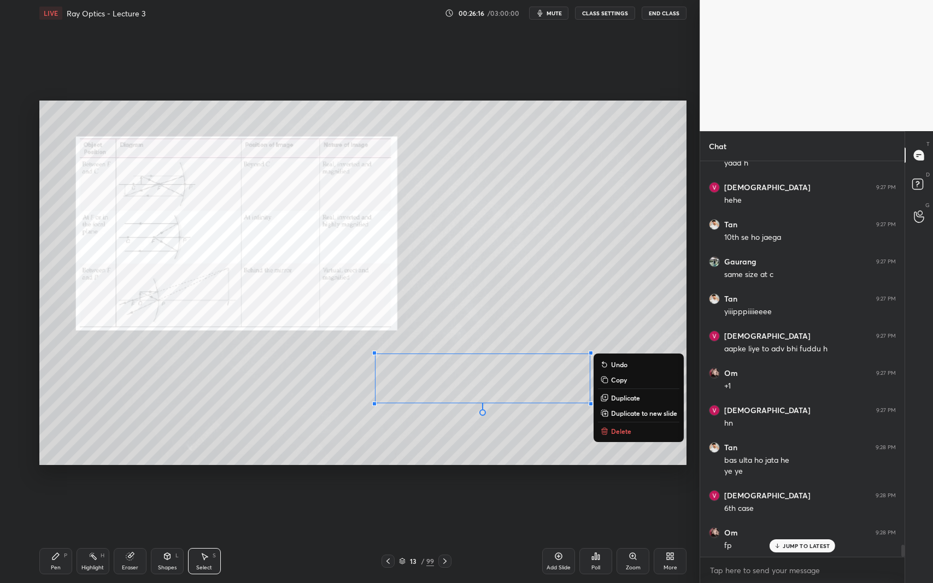
click at [489, 444] on div "0 ° Undo Copy Duplicate Duplicate to new slide Delete" at bounding box center [363, 283] width 648 height 364
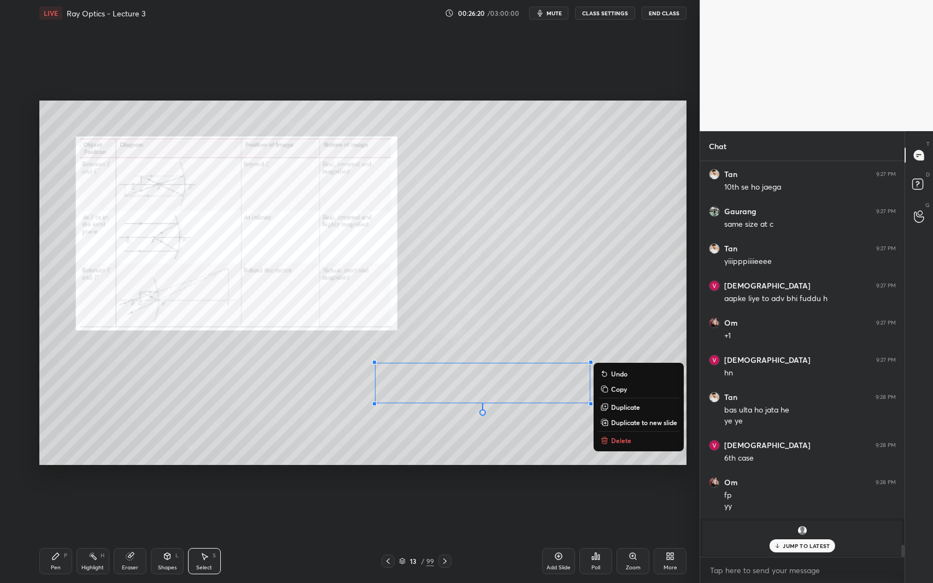
scroll to position [12862, 0]
click at [619, 441] on p "Delete" at bounding box center [621, 440] width 20 height 9
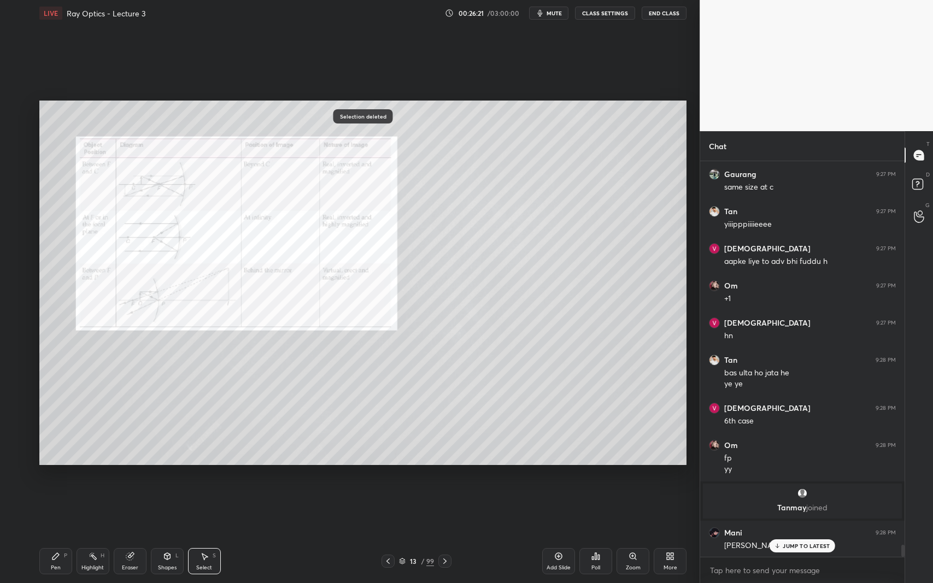
scroll to position [12899, 0]
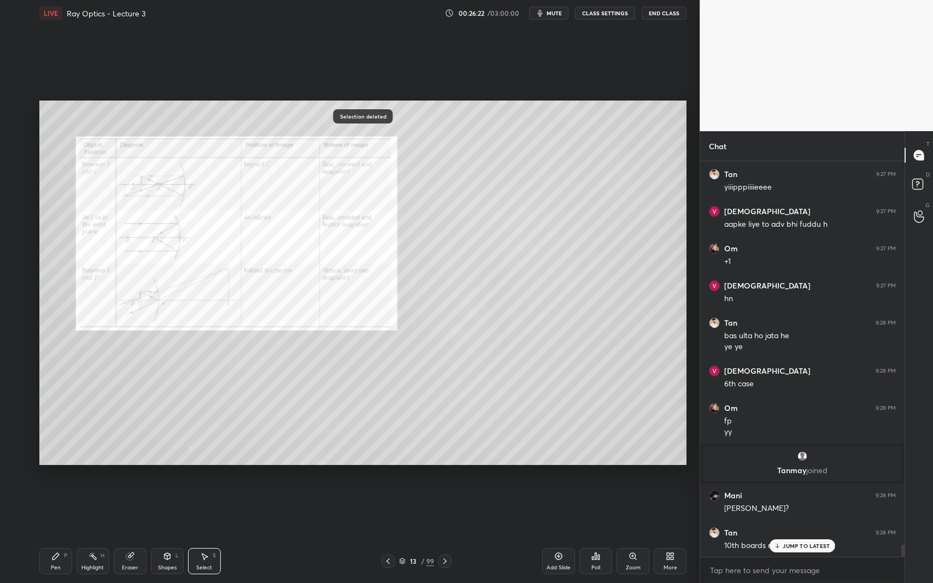
click at [167, 535] on icon at bounding box center [168, 556] width 6 height 7
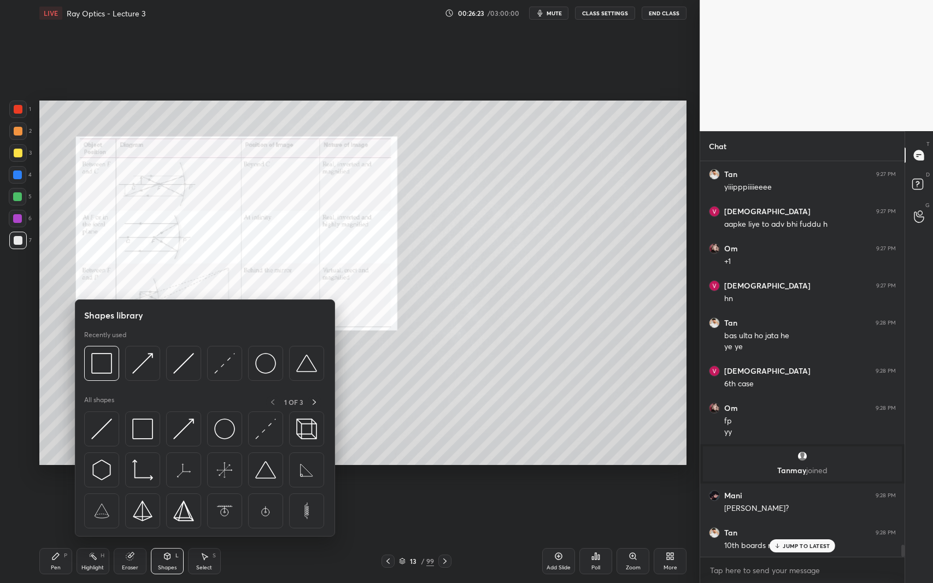
click at [96, 363] on img at bounding box center [101, 363] width 21 height 21
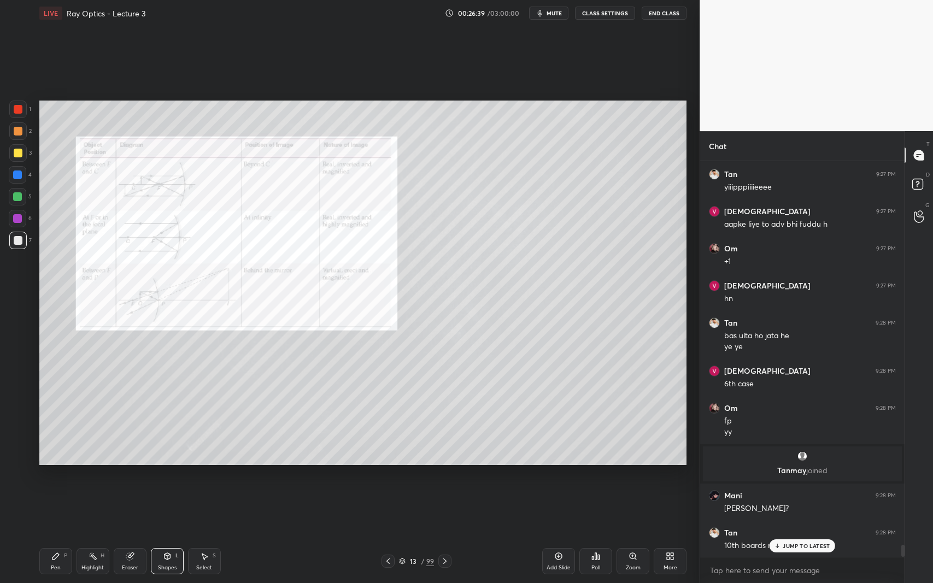
click at [62, 535] on div "Pen P" at bounding box center [55, 561] width 33 height 26
click at [19, 220] on div at bounding box center [17, 218] width 9 height 9
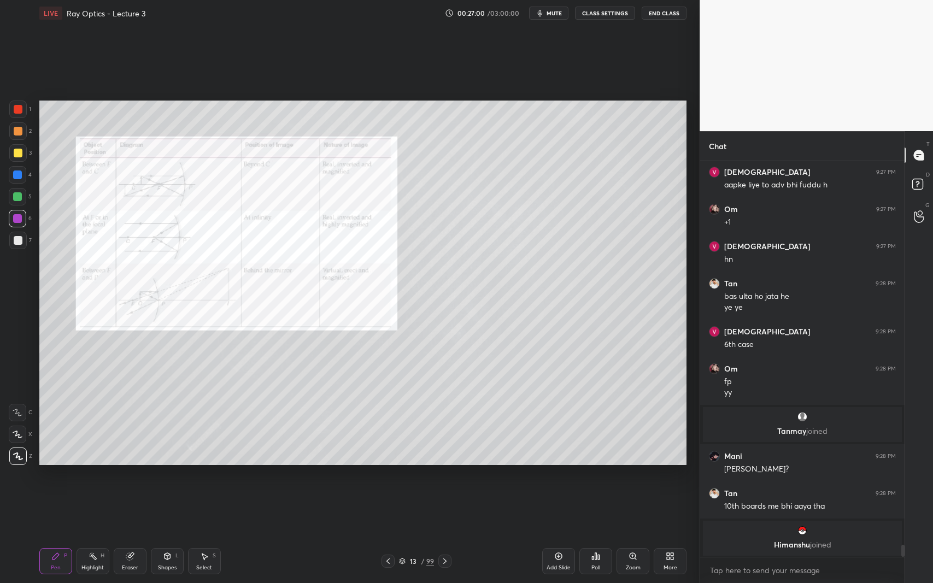
scroll to position [12976, 0]
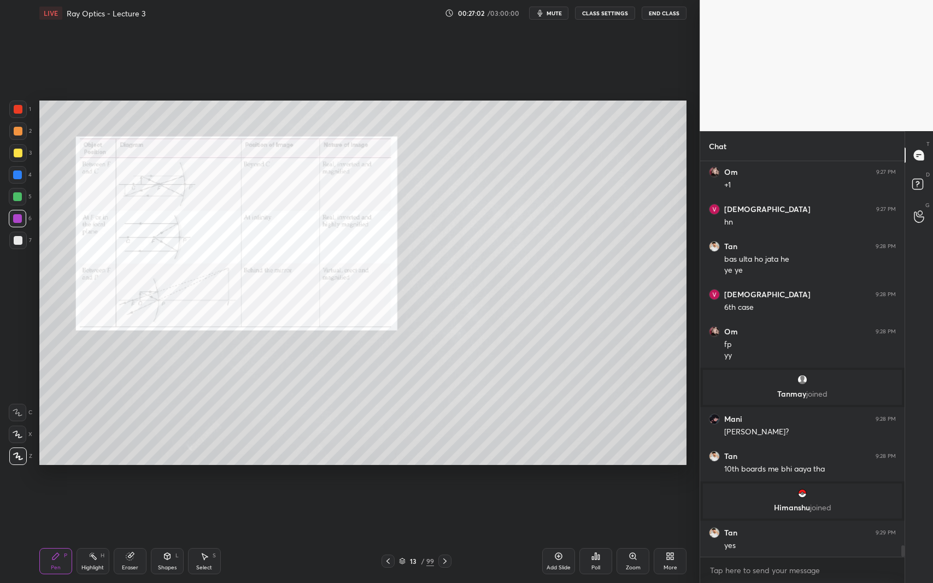
click at [450, 535] on div at bounding box center [444, 561] width 13 height 13
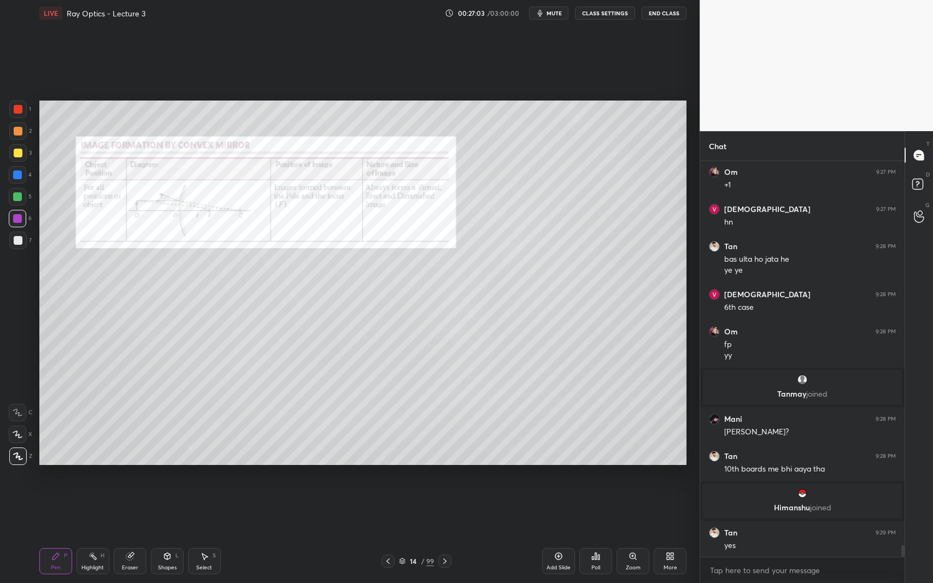
click at [21, 156] on div at bounding box center [18, 153] width 9 height 9
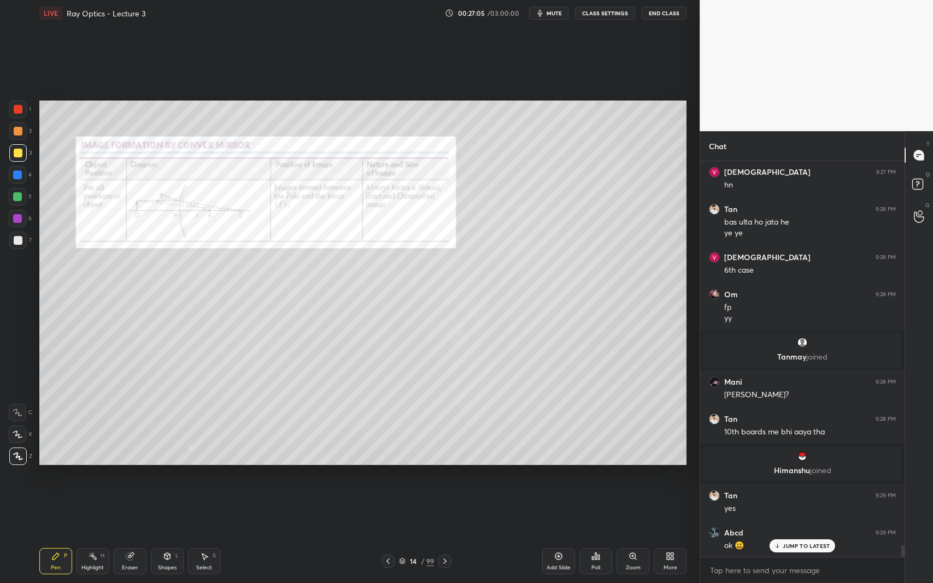
click at [15, 113] on div at bounding box center [18, 109] width 9 height 9
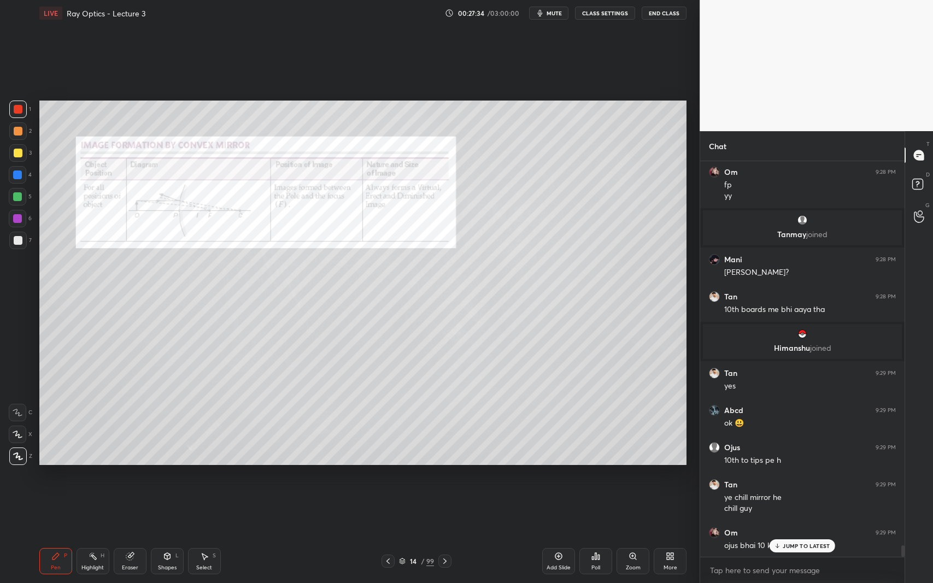
scroll to position [13173, 0]
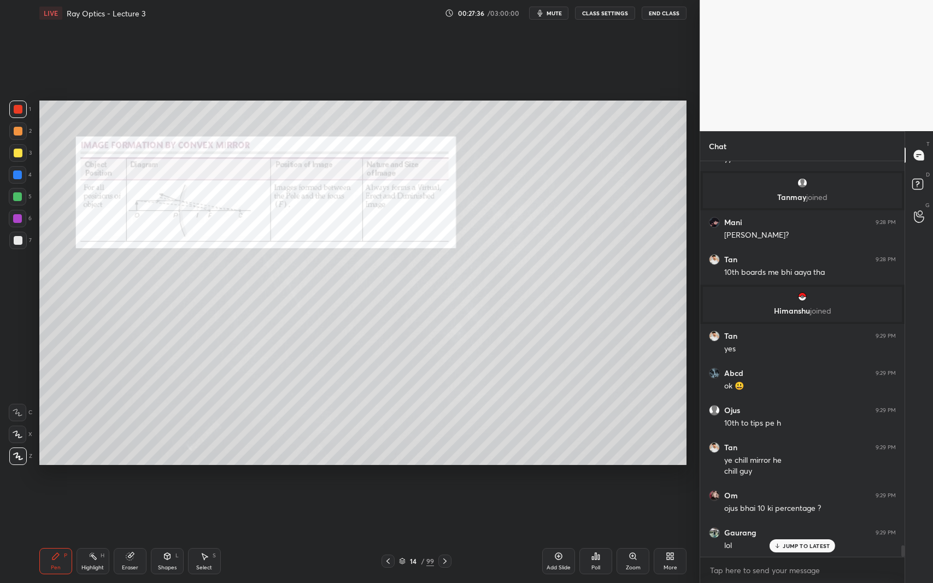
click at [444, 535] on icon at bounding box center [445, 561] width 9 height 9
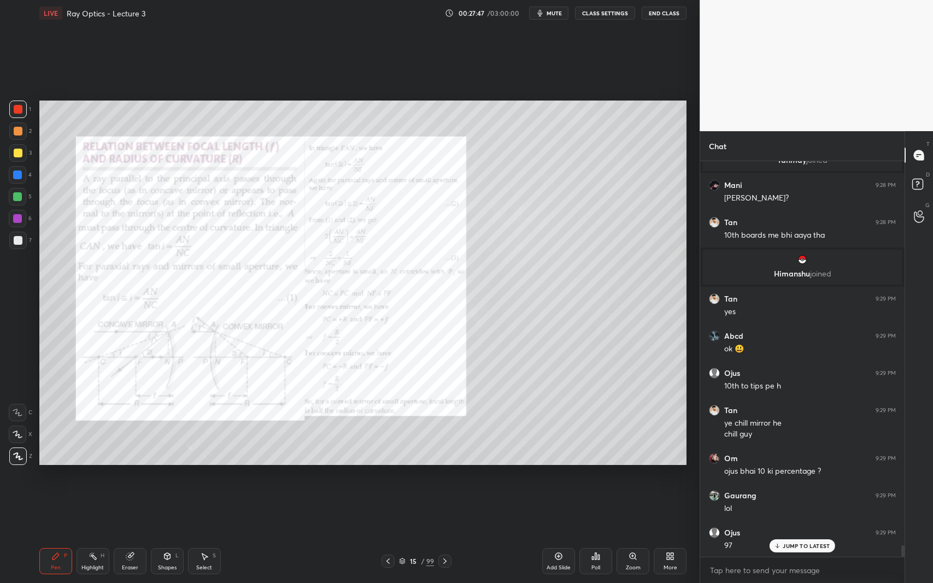
scroll to position [13247, 0]
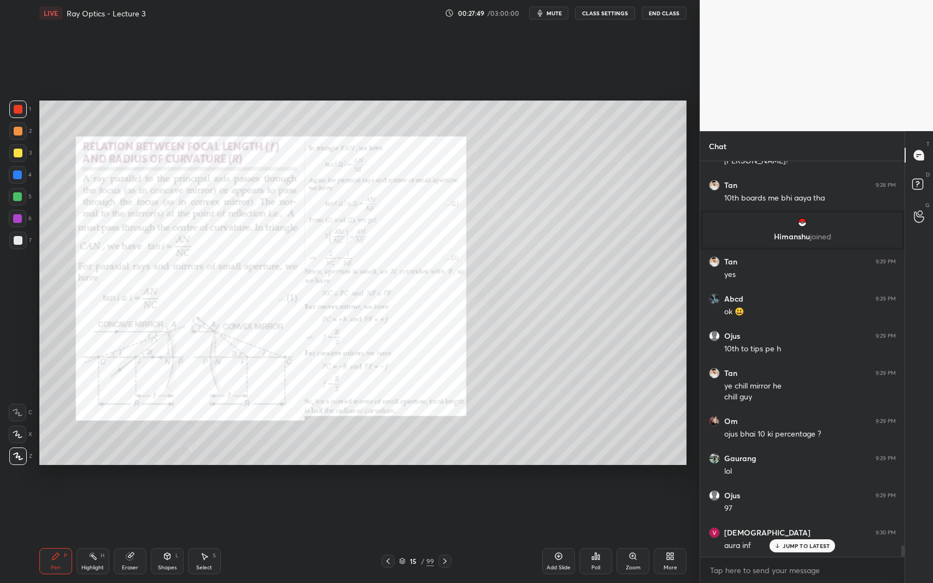
click at [557, 535] on div "Add Slide" at bounding box center [558, 561] width 33 height 26
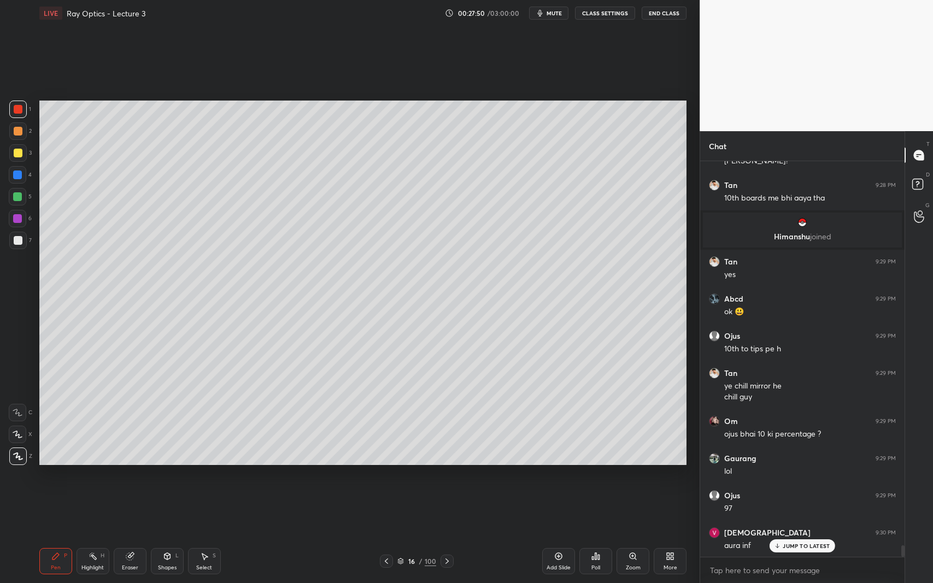
click at [158, 535] on div "Shapes L" at bounding box center [167, 561] width 33 height 26
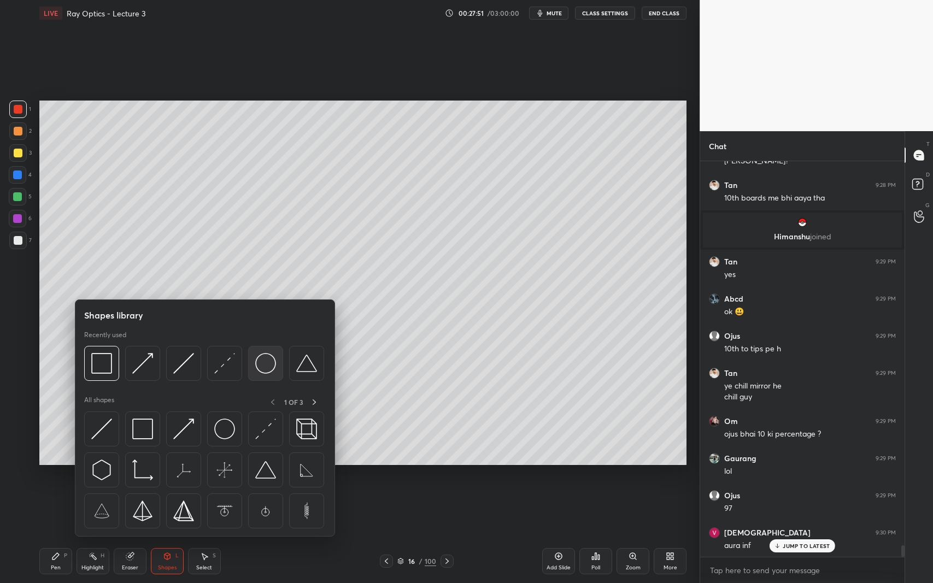
click at [259, 358] on img at bounding box center [265, 363] width 21 height 21
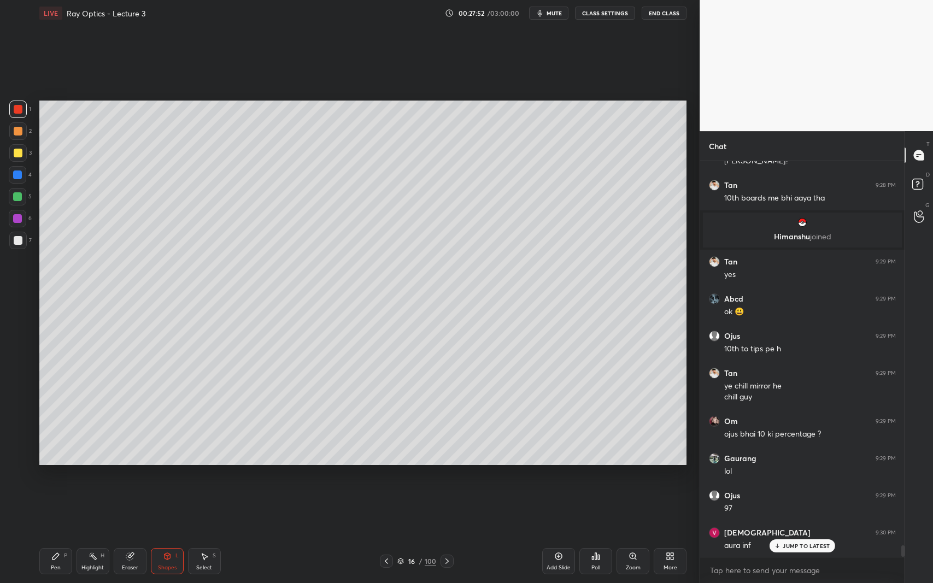
click at [19, 246] on div at bounding box center [17, 240] width 17 height 17
click at [183, 535] on div "Shapes L" at bounding box center [167, 561] width 33 height 26
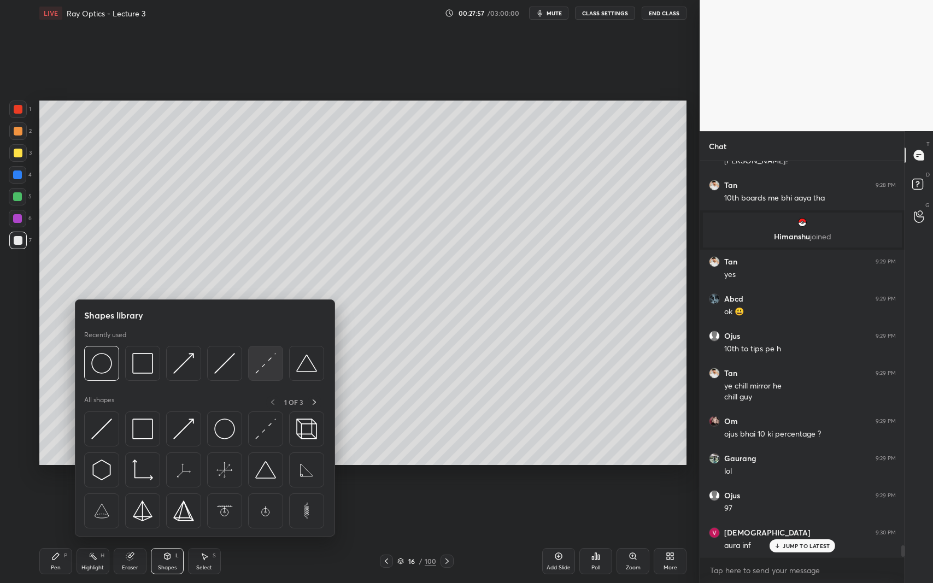
click at [272, 366] on img at bounding box center [265, 363] width 21 height 21
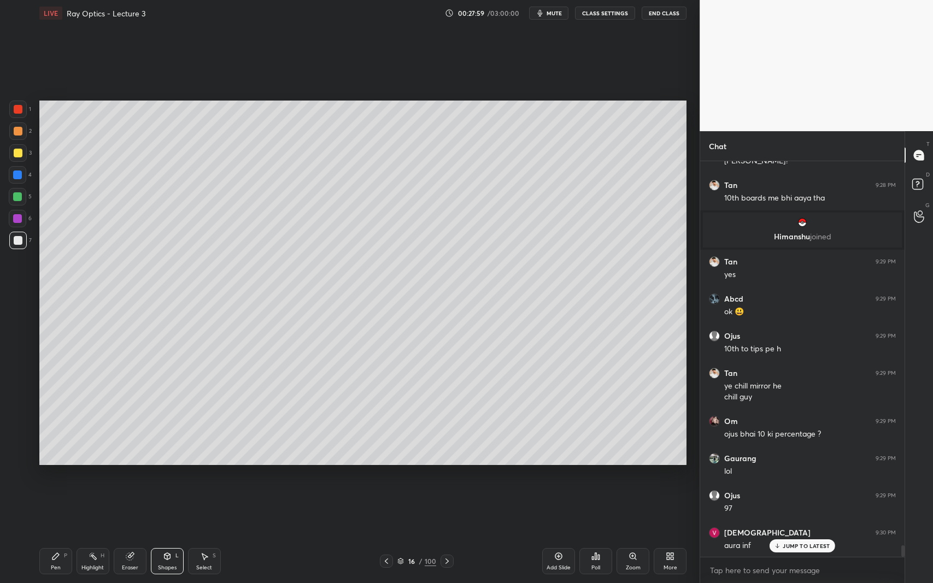
click at [163, 535] on icon at bounding box center [167, 556] width 9 height 9
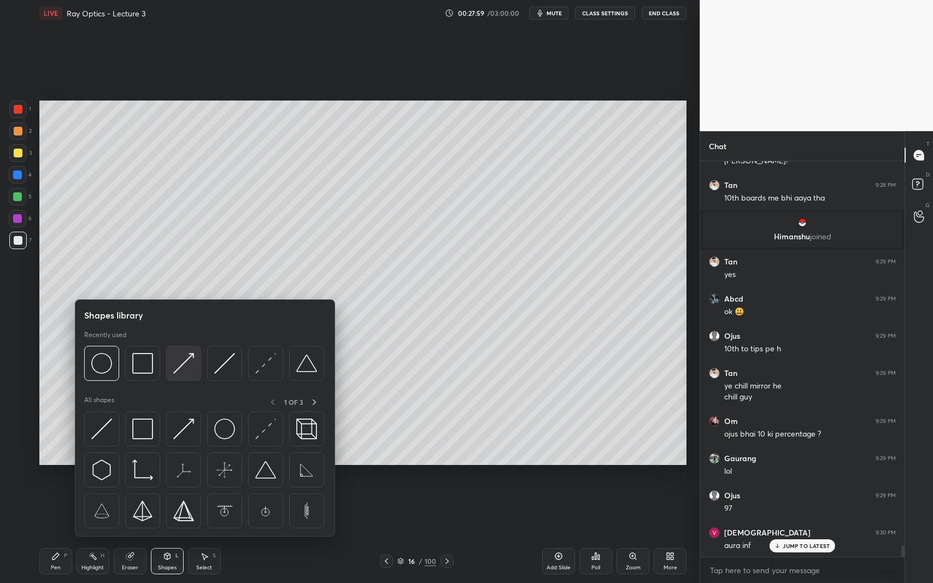
scroll to position [13284, 0]
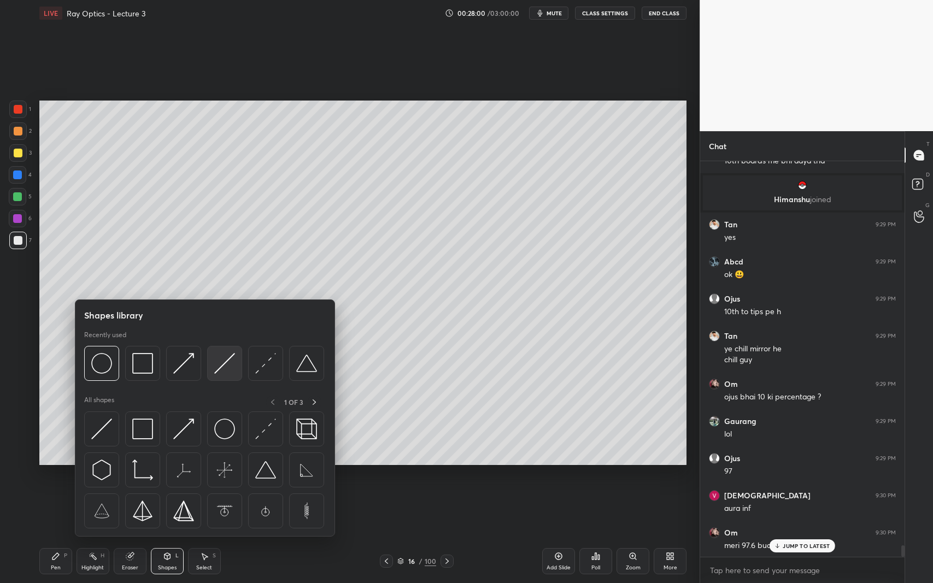
click at [222, 364] on img at bounding box center [224, 363] width 21 height 21
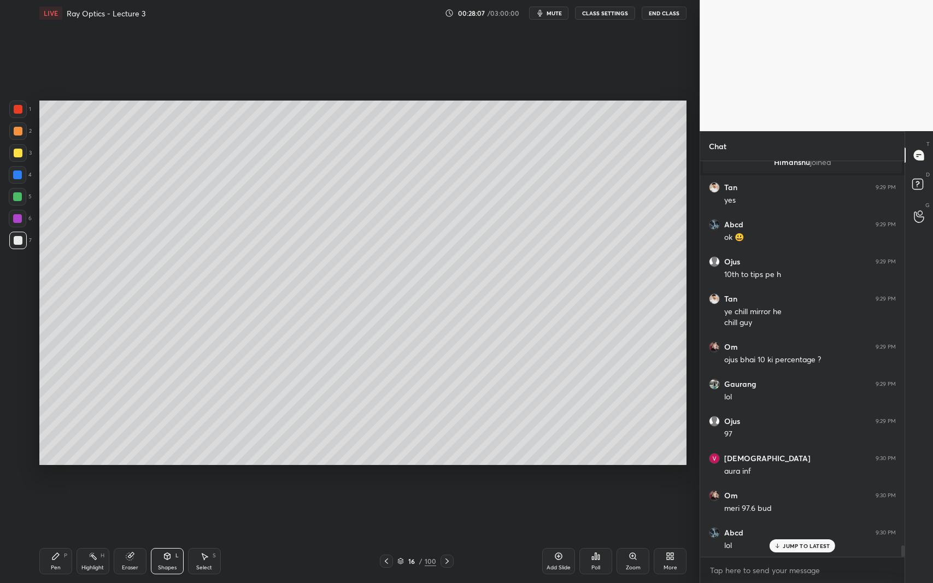
scroll to position [13358, 0]
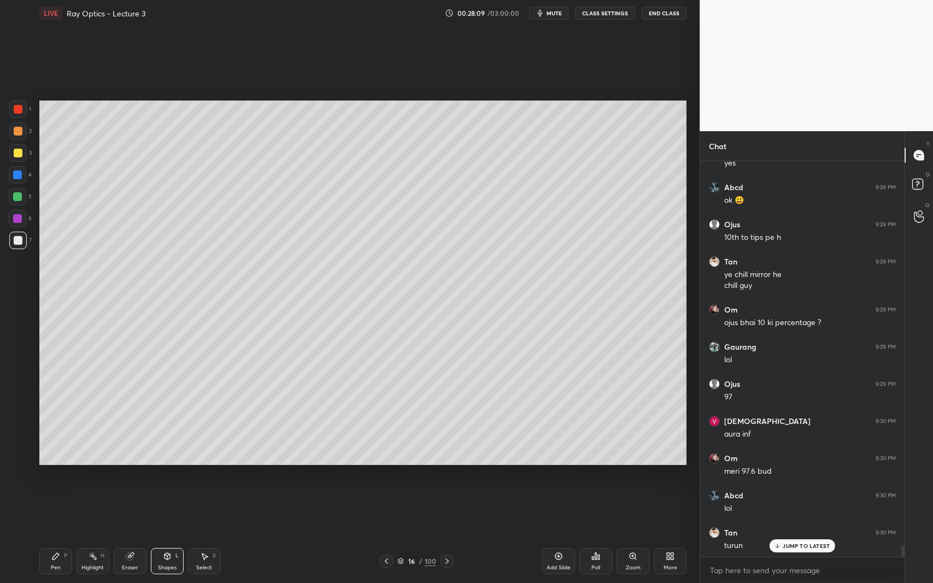
click at [209, 535] on div "Select S" at bounding box center [204, 561] width 33 height 26
click at [145, 534] on div "0 ° Undo Copy Duplicate Duplicate to new slide Delete Setting up your live clas…" at bounding box center [363, 282] width 656 height 513
click at [175, 535] on div "Shapes L" at bounding box center [167, 561] width 33 height 26
click at [127, 535] on div "Eraser" at bounding box center [130, 561] width 33 height 26
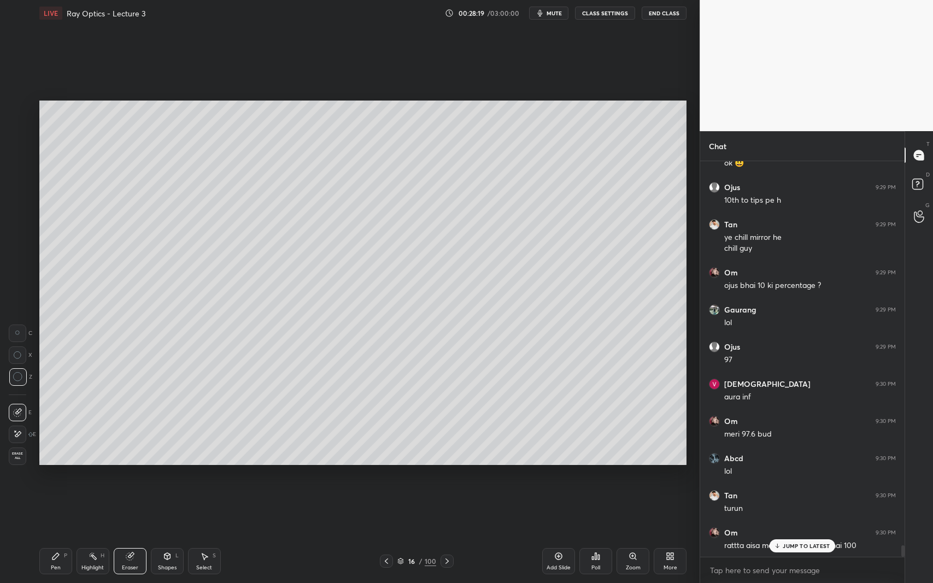
scroll to position [13433, 0]
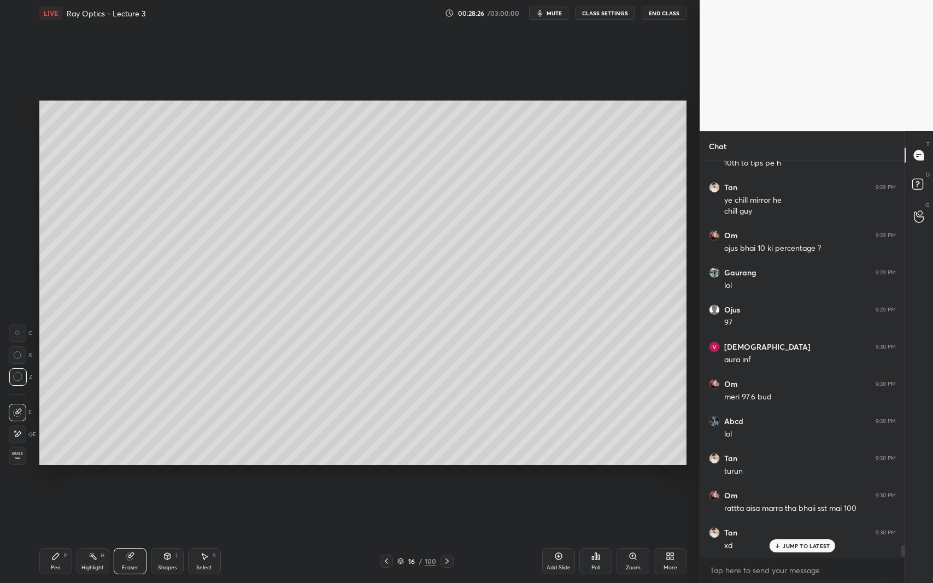
click at [385, 535] on icon at bounding box center [386, 561] width 9 height 9
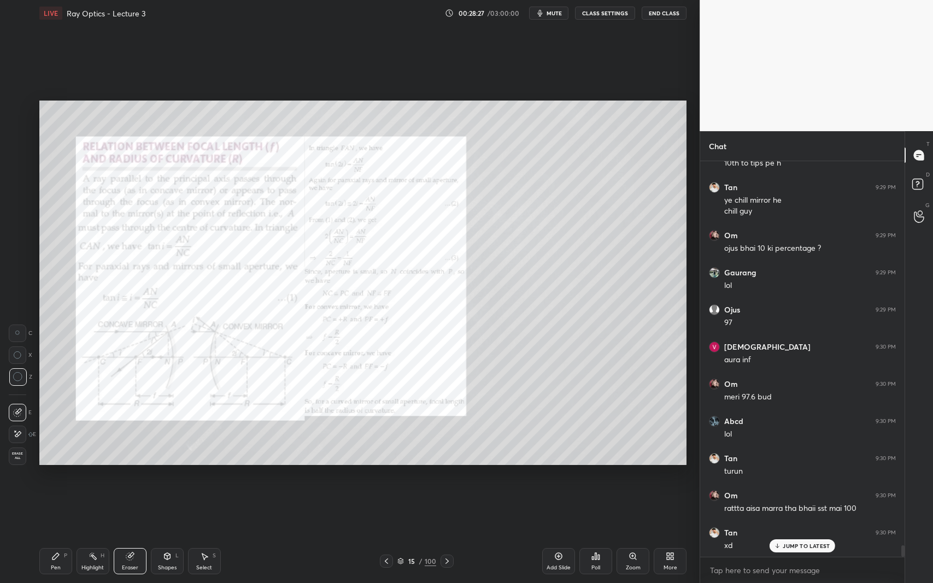
click at [629, 535] on icon at bounding box center [633, 556] width 9 height 9
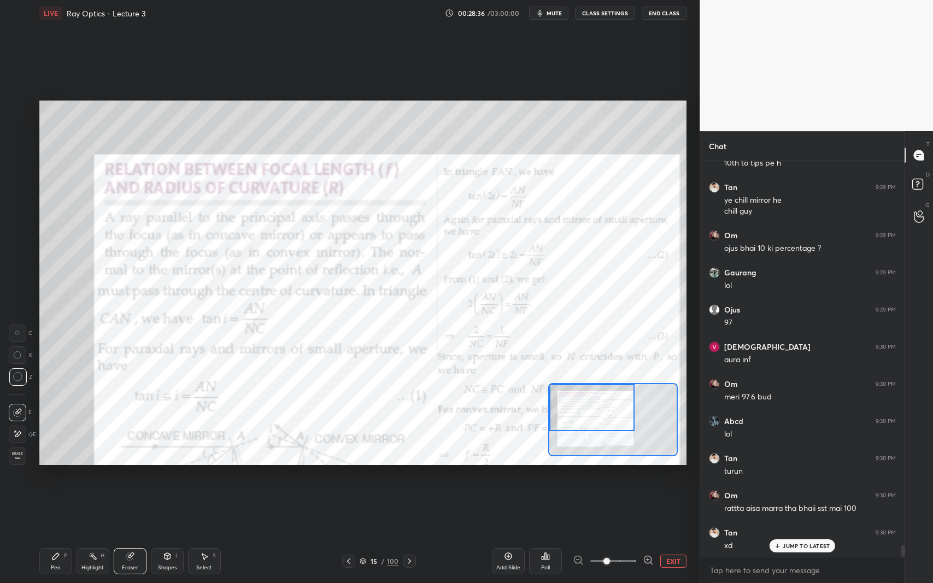
click at [668, 535] on button "EXIT" at bounding box center [673, 561] width 26 height 13
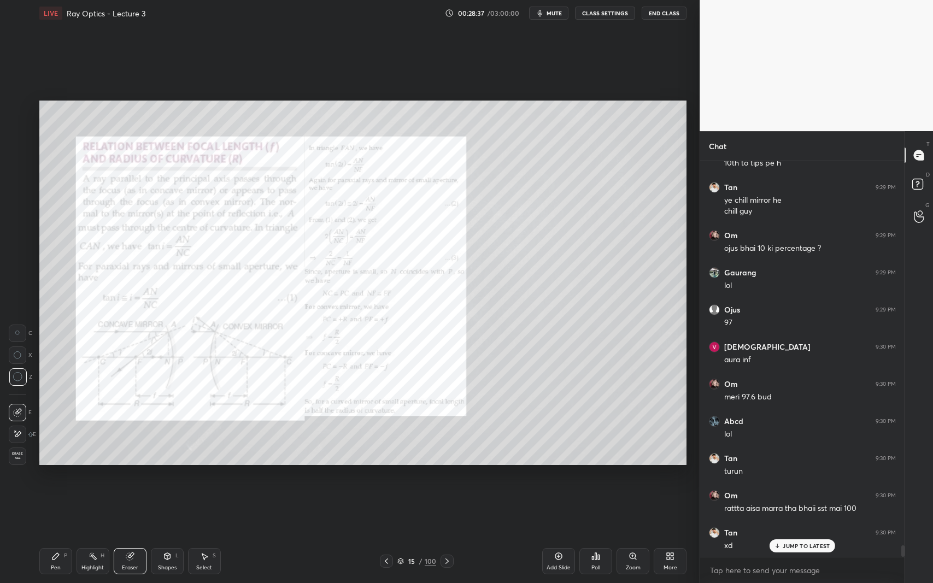
click at [446, 535] on icon at bounding box center [447, 561] width 9 height 9
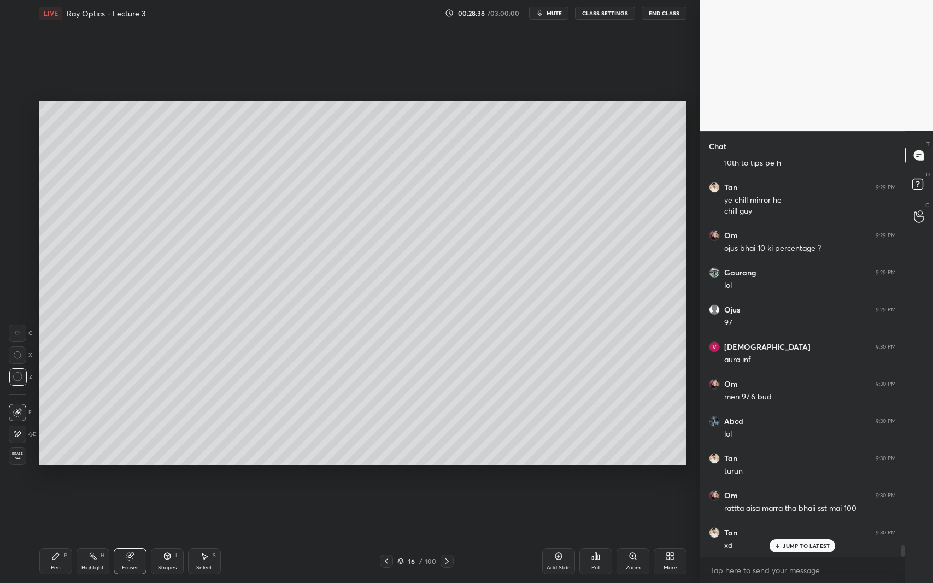
click at [56, 535] on icon at bounding box center [55, 556] width 9 height 9
click at [8, 149] on div "1 2 3 4 5 6 7 C X Z C X Z E E Erase all H H" at bounding box center [17, 283] width 35 height 364
click at [20, 157] on div at bounding box center [18, 153] width 9 height 9
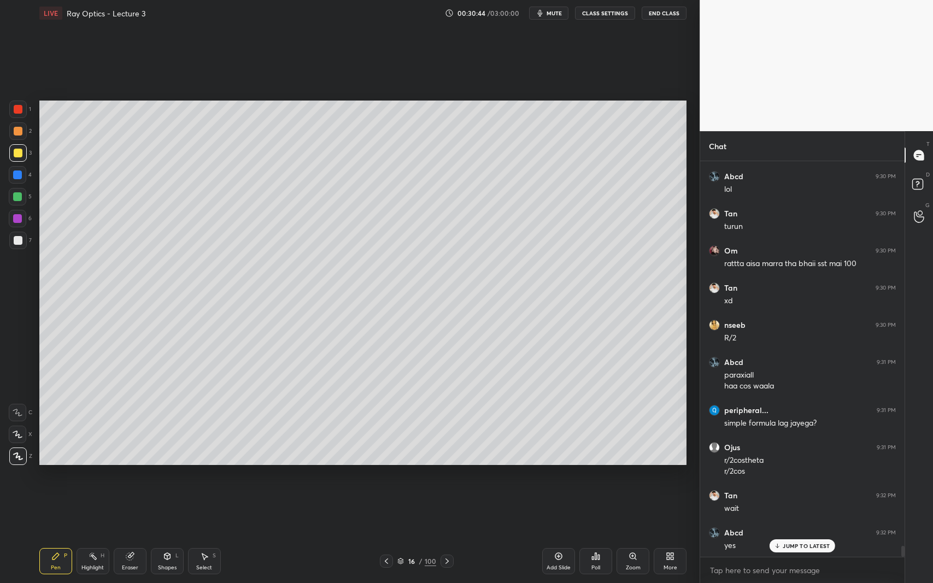
scroll to position [13715, 0]
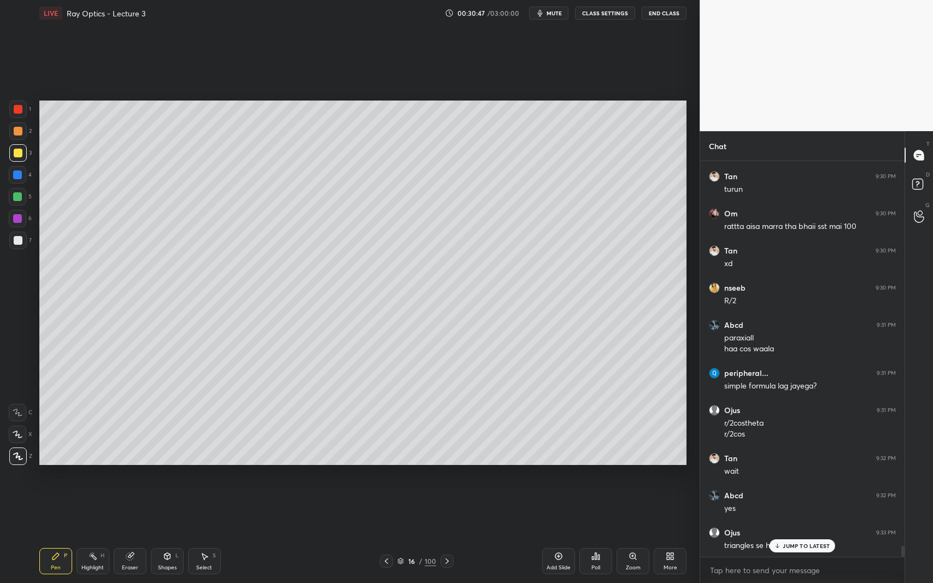
click at [790, 535] on div "JUMP TO LATEST" at bounding box center [803, 545] width 66 height 13
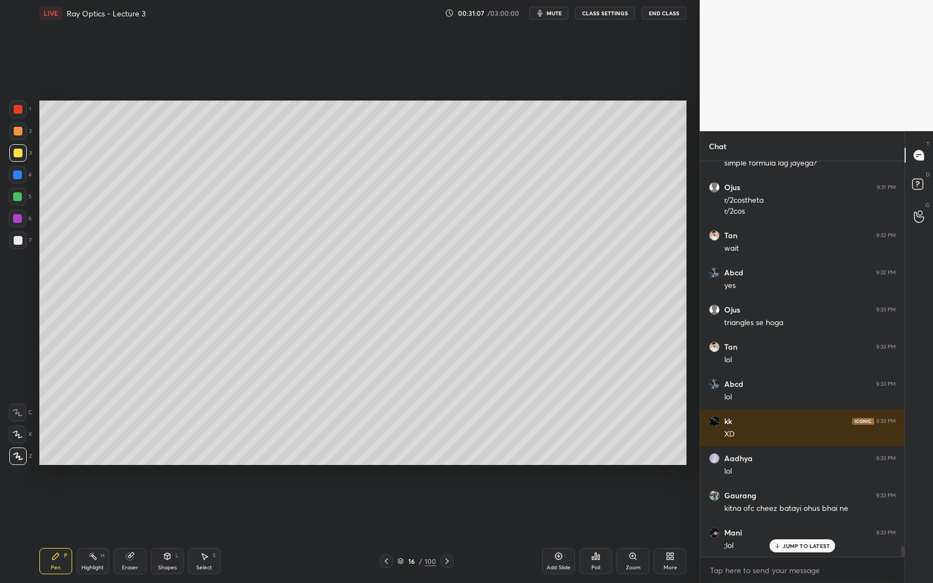
scroll to position [13975, 0]
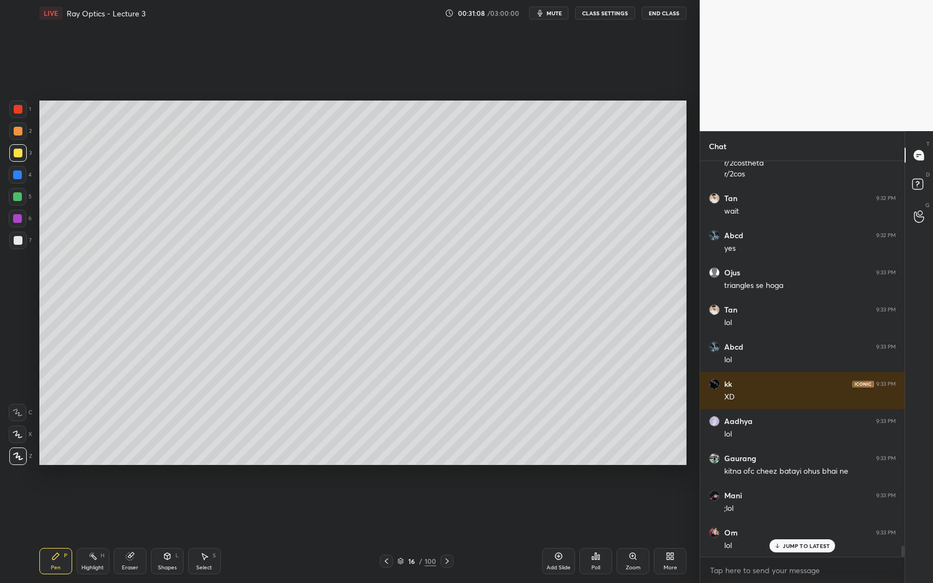
click at [792, 535] on p "JUMP TO LATEST" at bounding box center [806, 546] width 47 height 7
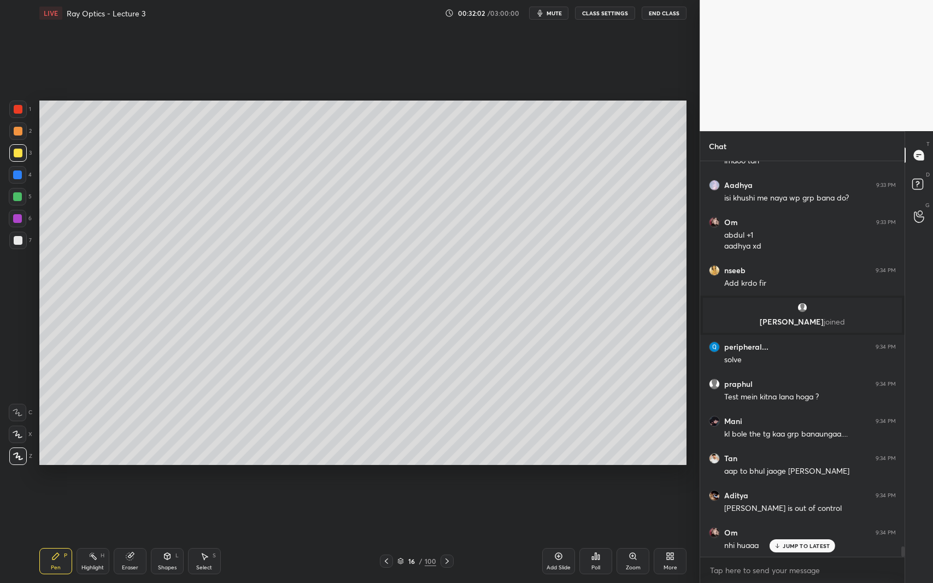
scroll to position [14704, 0]
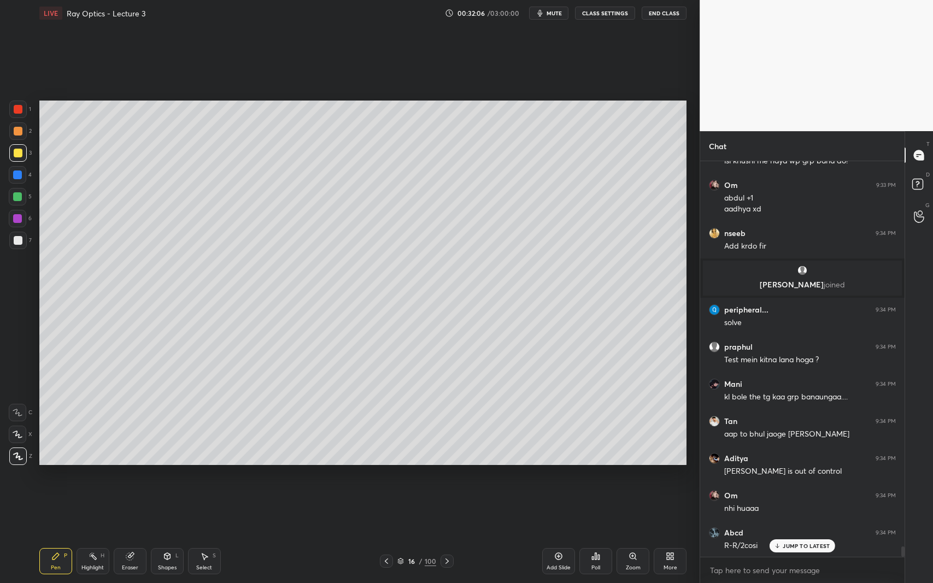
click at [165, 535] on icon at bounding box center [168, 556] width 6 height 7
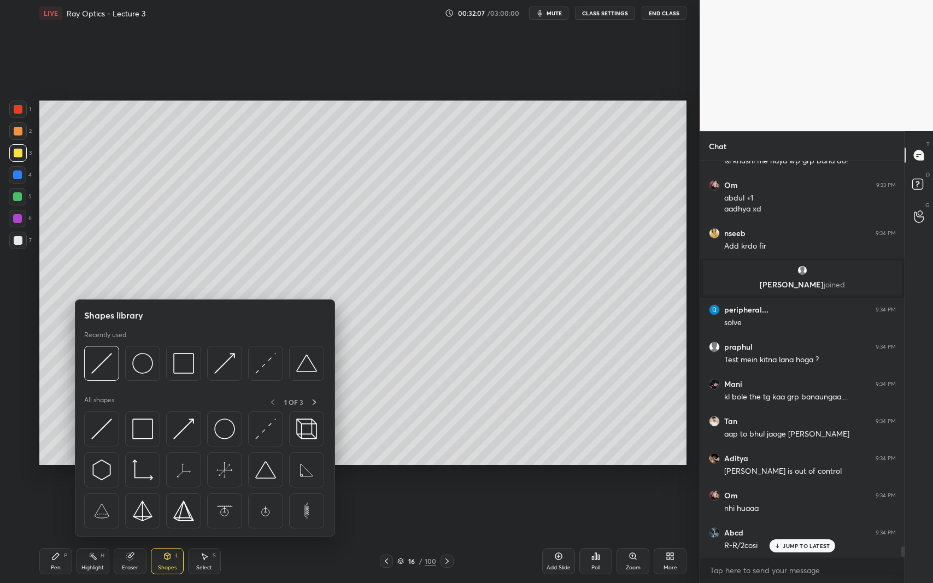
click at [101, 366] on img at bounding box center [101, 363] width 21 height 21
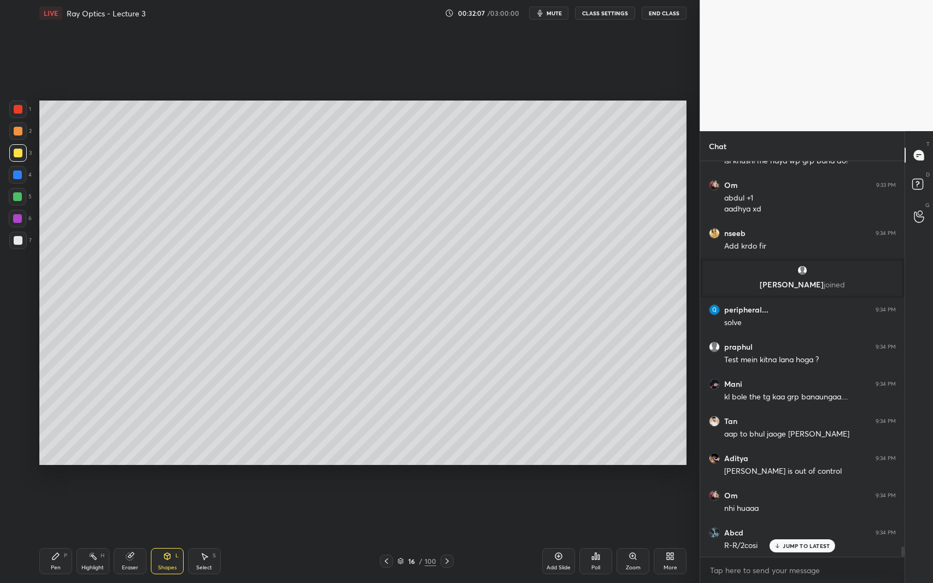
click at [23, 246] on div at bounding box center [17, 240] width 17 height 17
click at [174, 535] on div "Shapes L" at bounding box center [167, 561] width 33 height 26
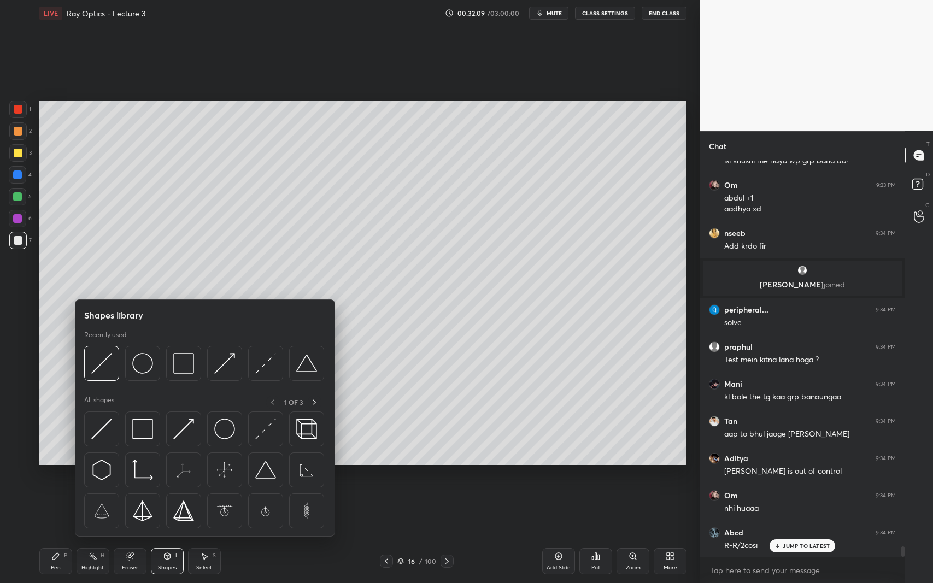
scroll to position [14741, 0]
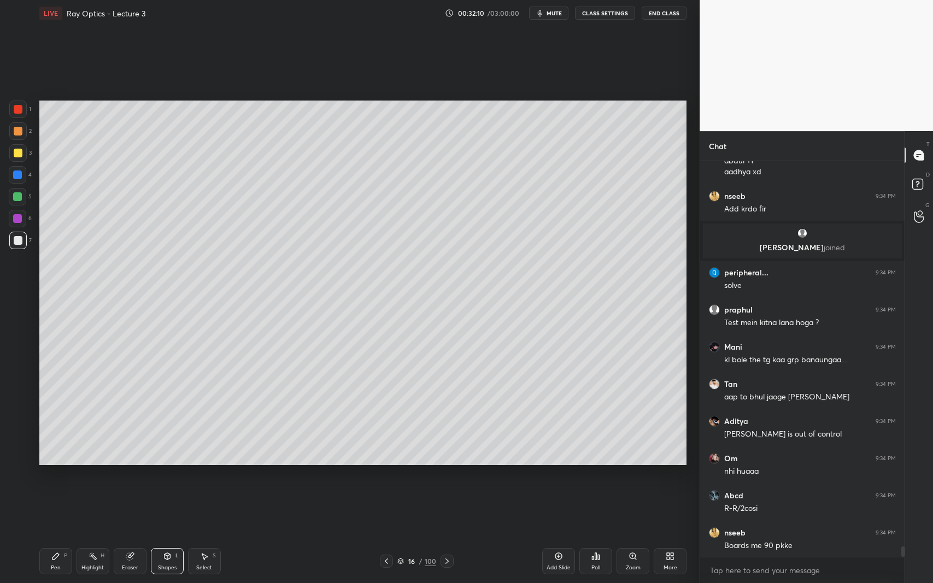
click at [54, 535] on div "Pen P" at bounding box center [55, 561] width 33 height 26
click at [18, 157] on div at bounding box center [18, 153] width 9 height 9
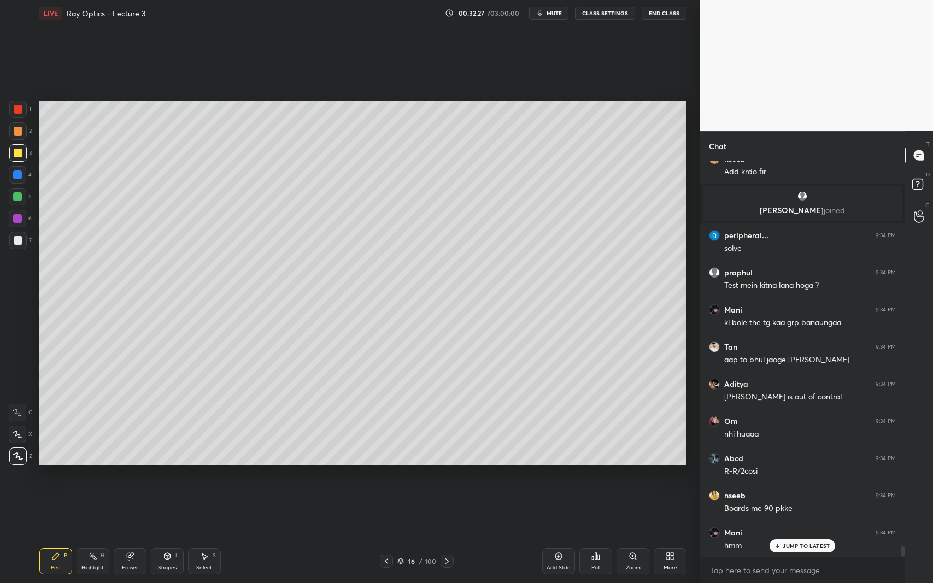
scroll to position [14825, 0]
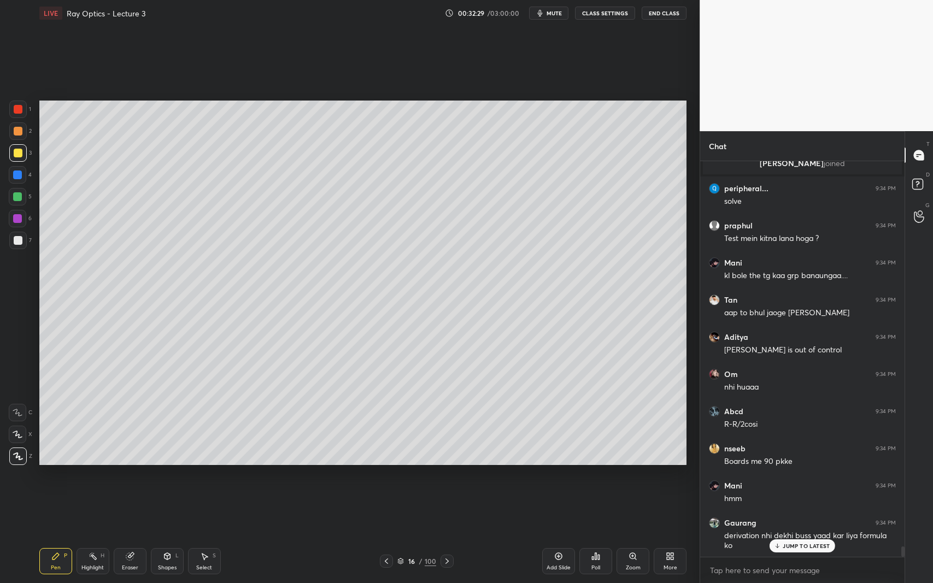
click at [172, 535] on div "Shapes L" at bounding box center [167, 561] width 33 height 26
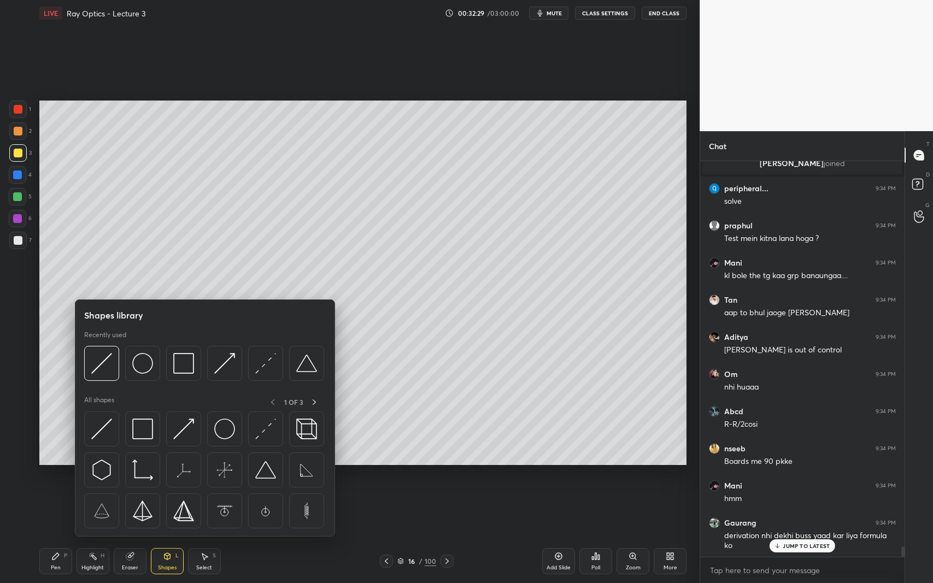
click at [227, 361] on img at bounding box center [224, 363] width 21 height 21
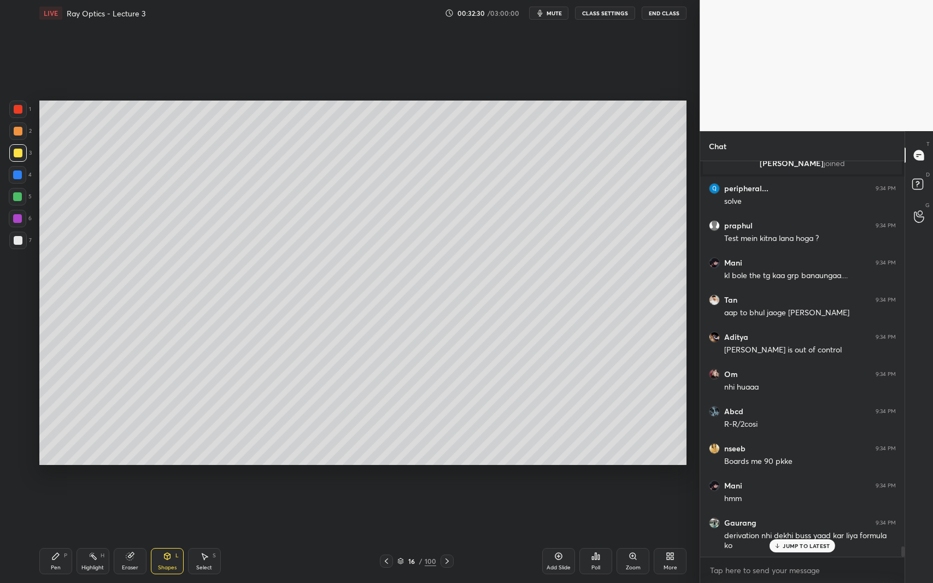
click at [14, 242] on div at bounding box center [18, 240] width 9 height 9
click at [161, 535] on div "Shapes" at bounding box center [167, 567] width 19 height 5
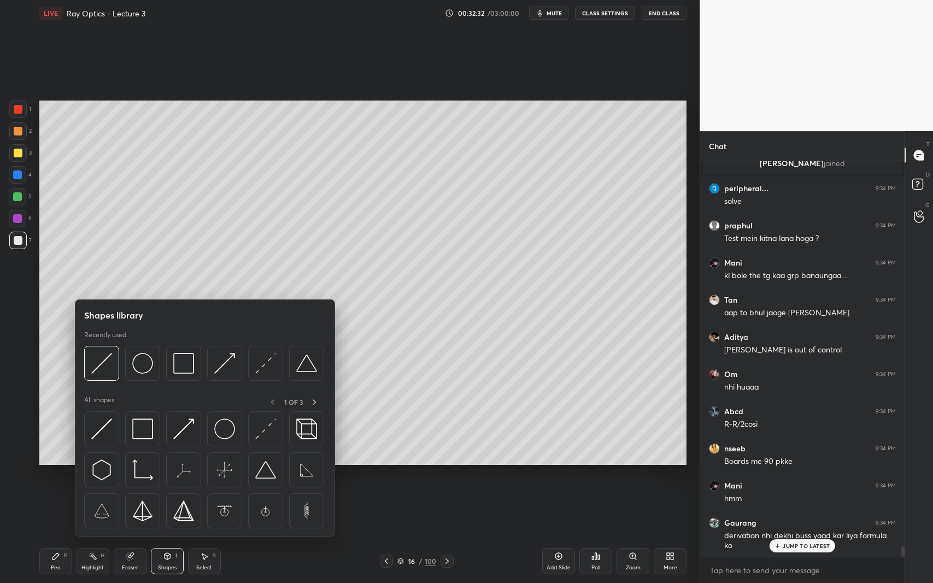
click at [265, 361] on img at bounding box center [265, 363] width 21 height 21
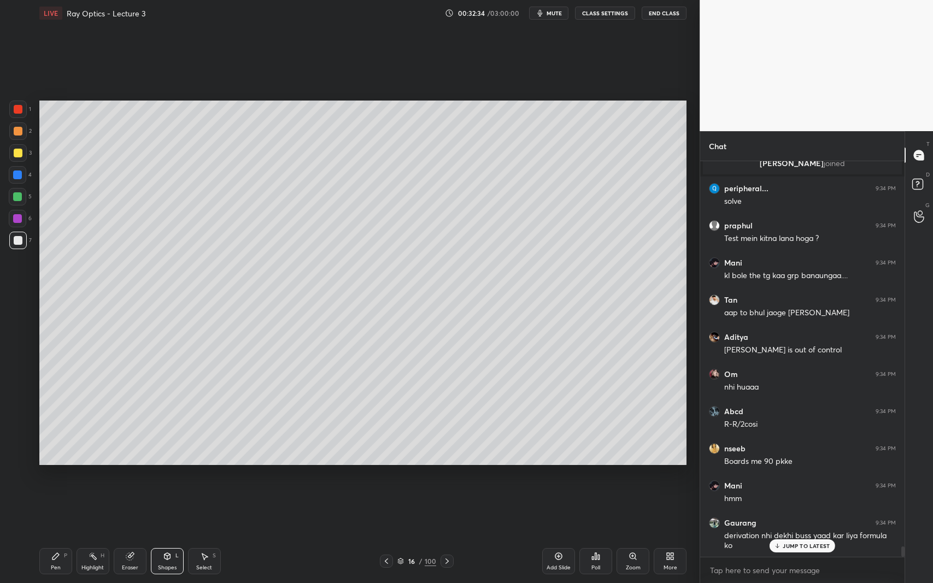
click at [20, 150] on div at bounding box center [18, 153] width 9 height 9
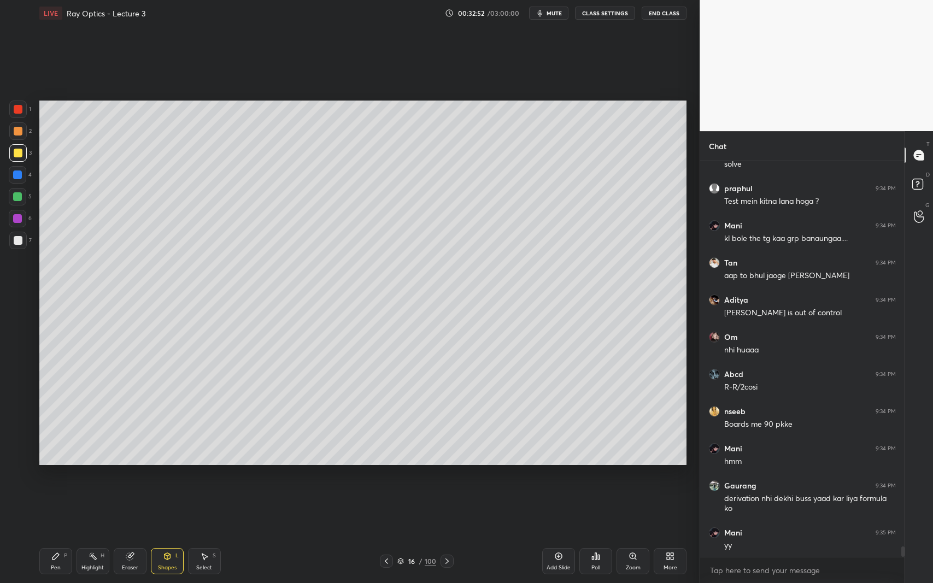
scroll to position [14900, 0]
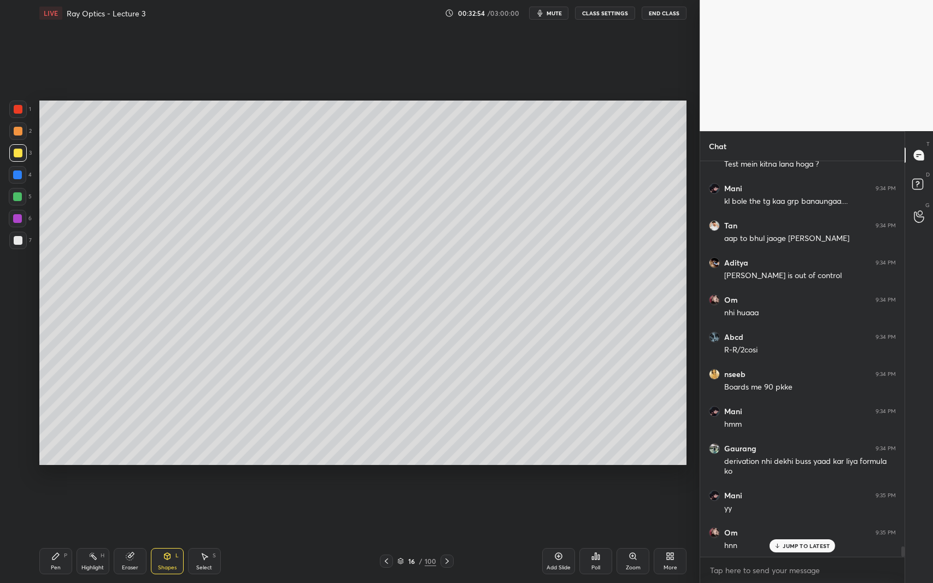
click at [163, 535] on icon at bounding box center [167, 556] width 9 height 9
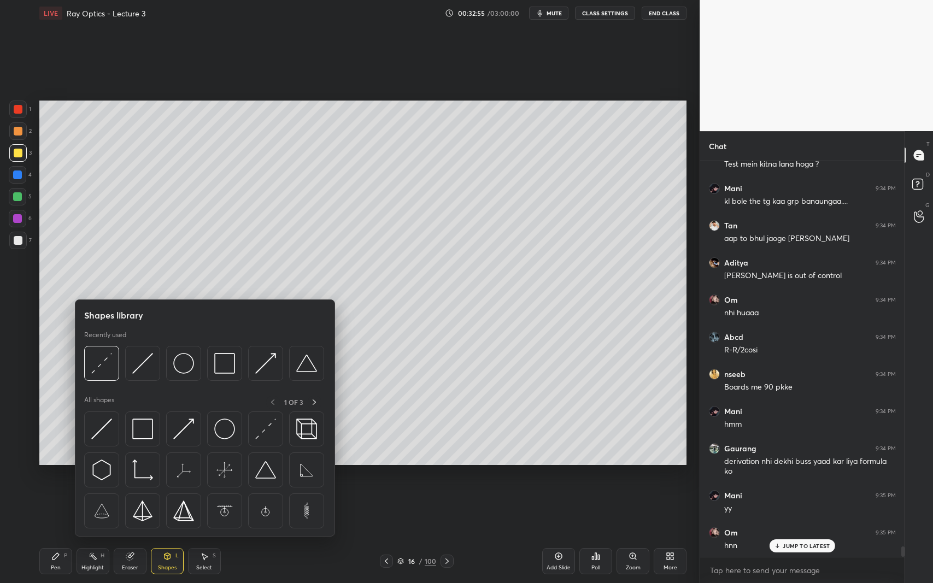
click at [243, 365] on div at bounding box center [204, 366] width 240 height 41
click at [260, 366] on img at bounding box center [265, 363] width 21 height 21
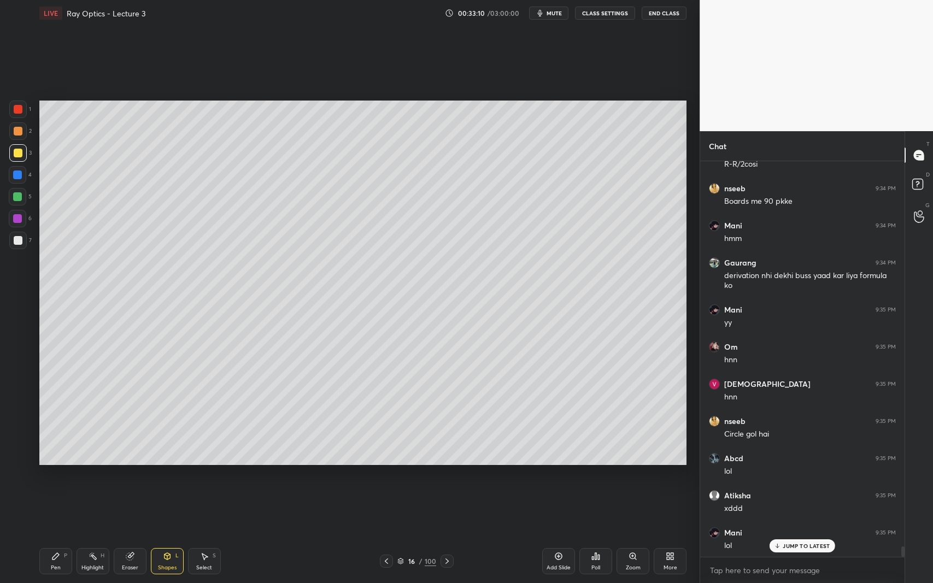
scroll to position [15123, 0]
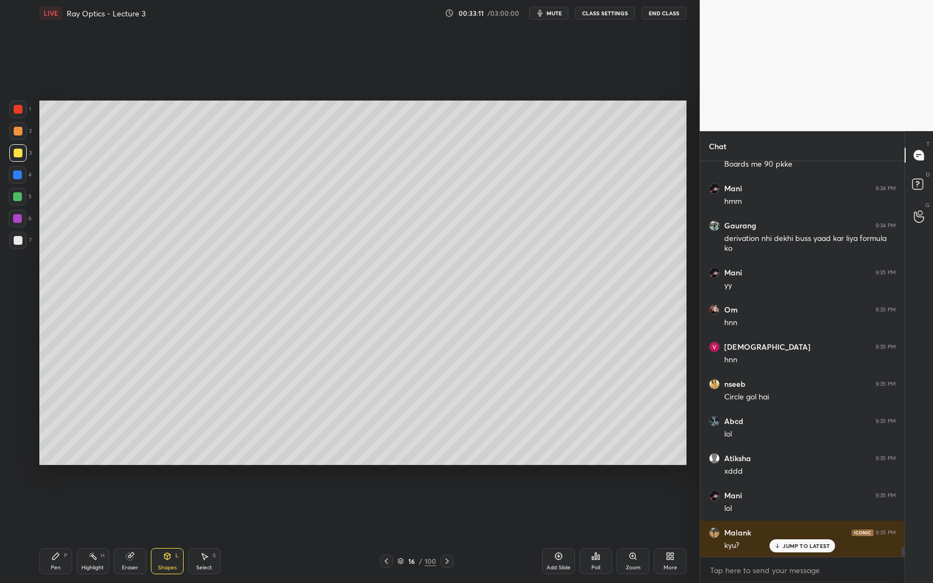
click at [63, 535] on div "Pen P" at bounding box center [55, 561] width 33 height 26
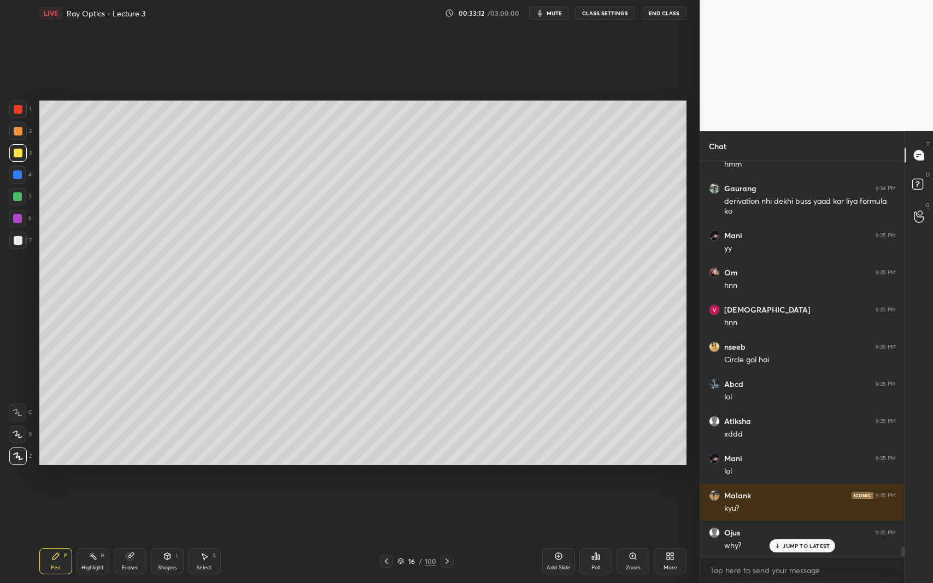
click at [14, 242] on div at bounding box center [18, 240] width 9 height 9
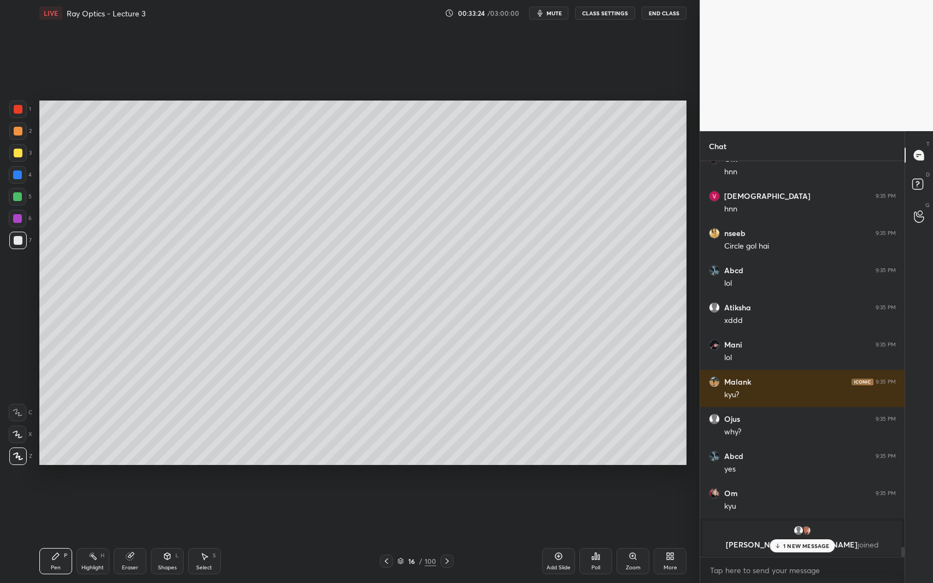
scroll to position [15311, 0]
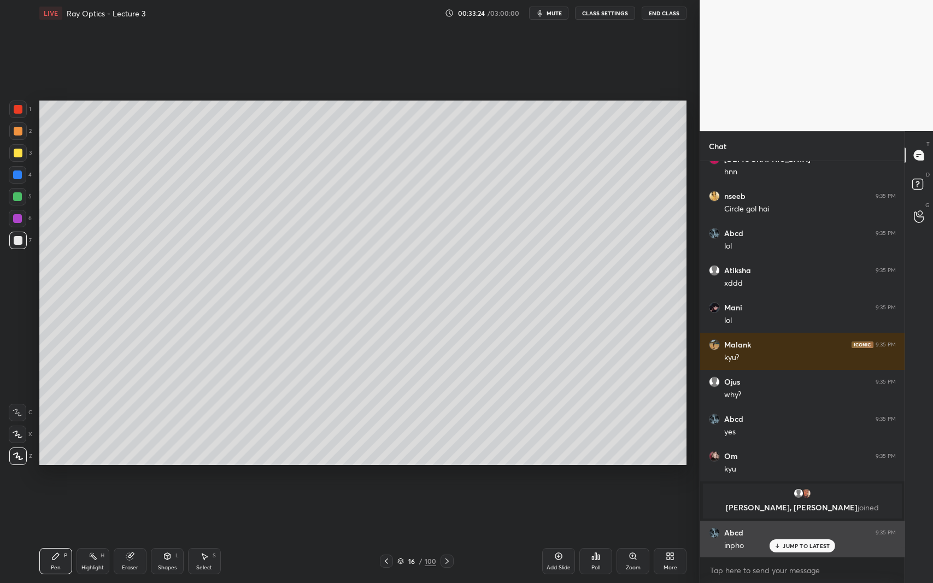
click at [796, 535] on p "JUMP TO LATEST" at bounding box center [806, 546] width 47 height 7
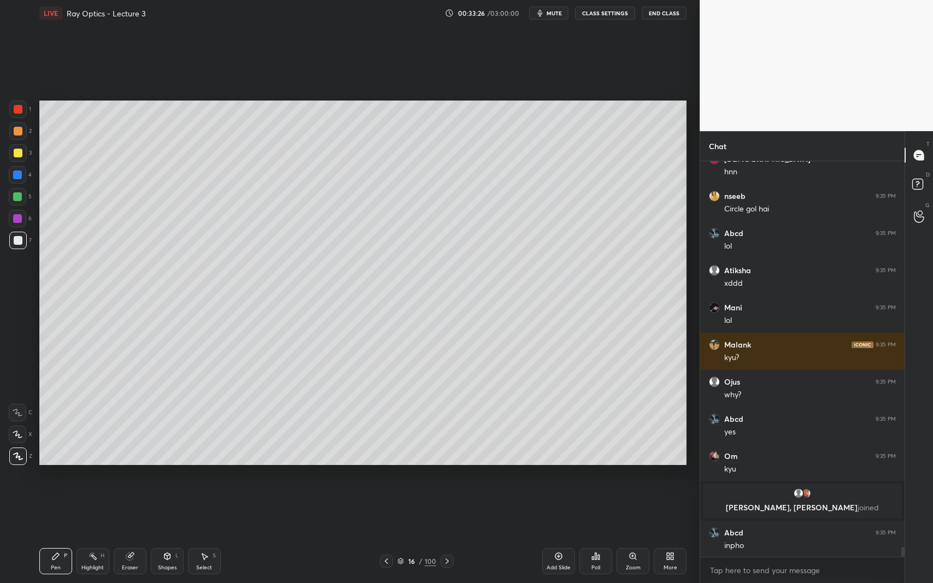
click at [13, 199] on div at bounding box center [17, 196] width 17 height 17
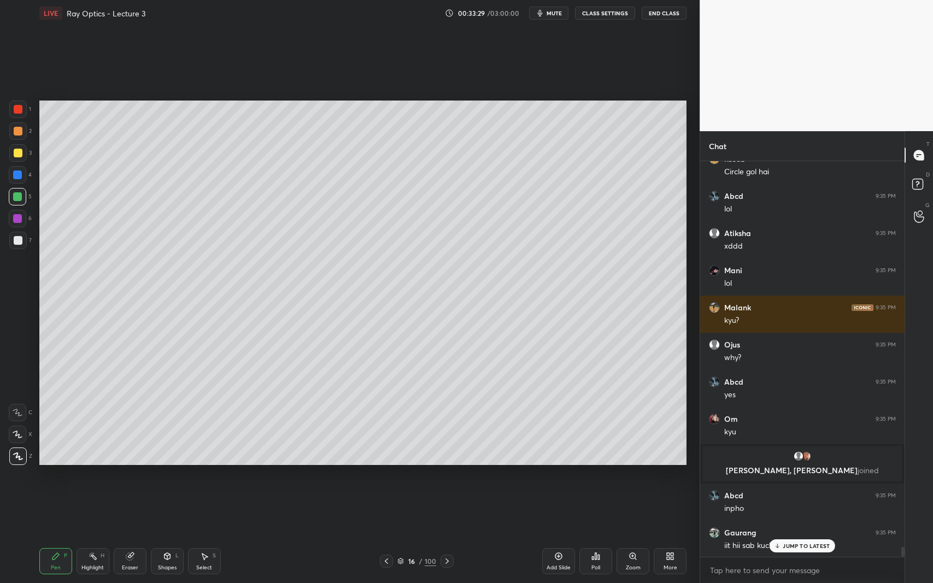
scroll to position [15422, 0]
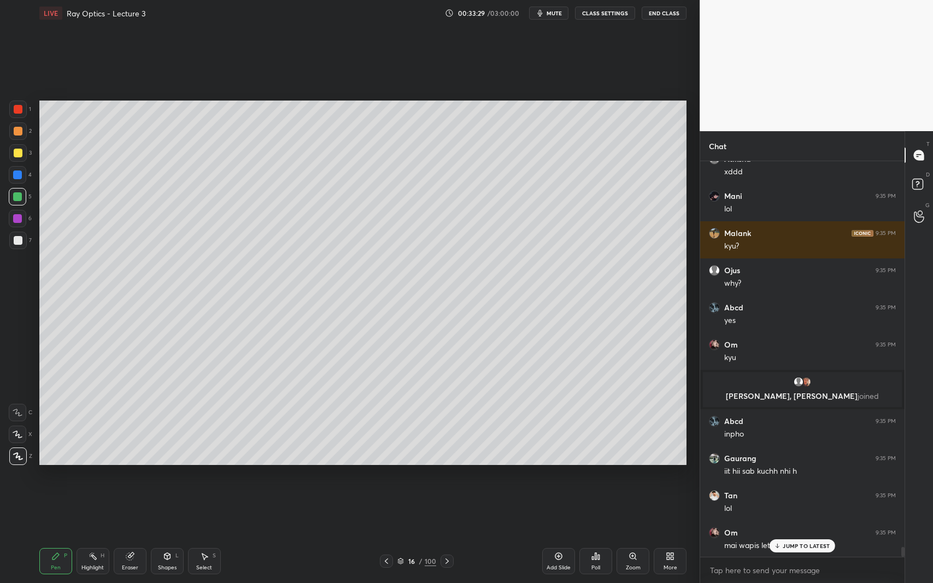
click at [164, 535] on icon at bounding box center [167, 556] width 9 height 9
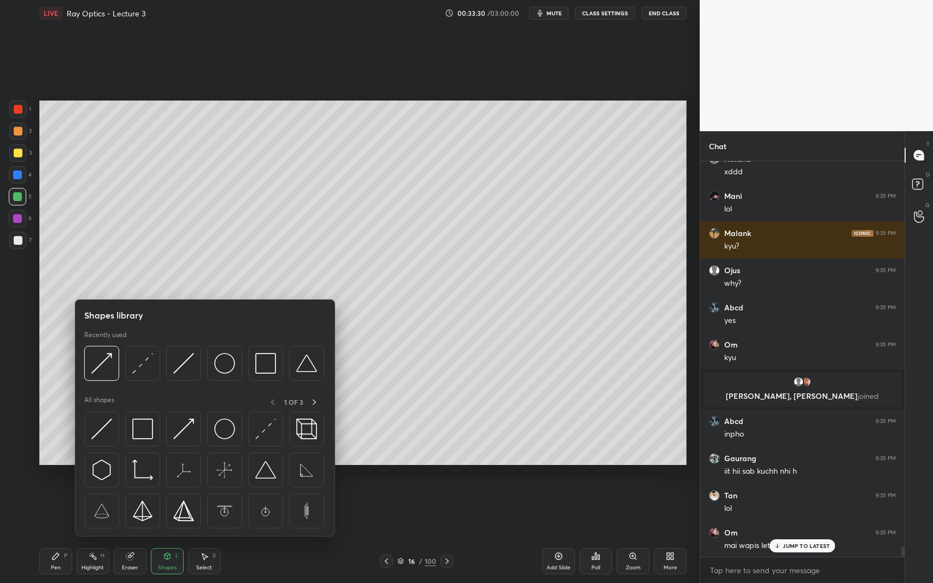
click at [185, 371] on img at bounding box center [183, 363] width 21 height 21
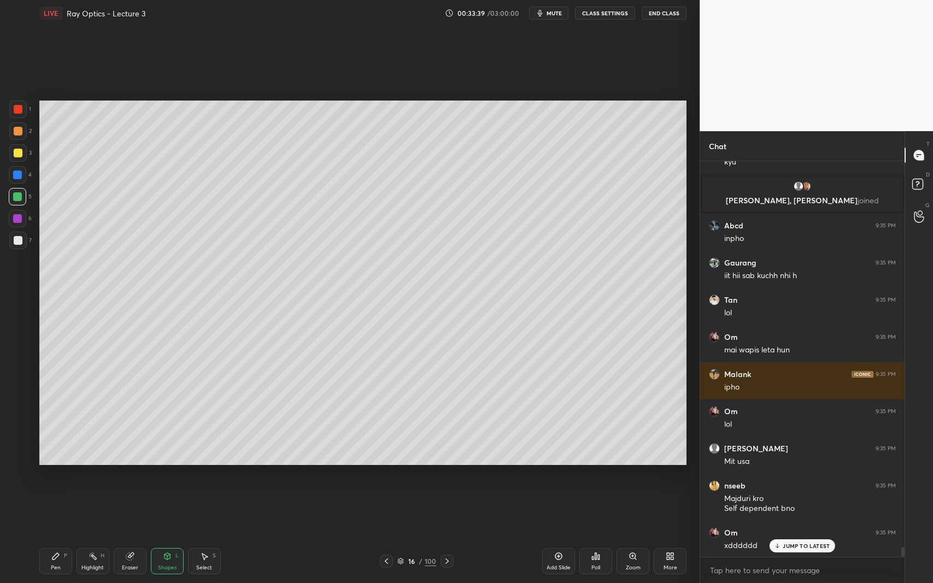
scroll to position [15655, 0]
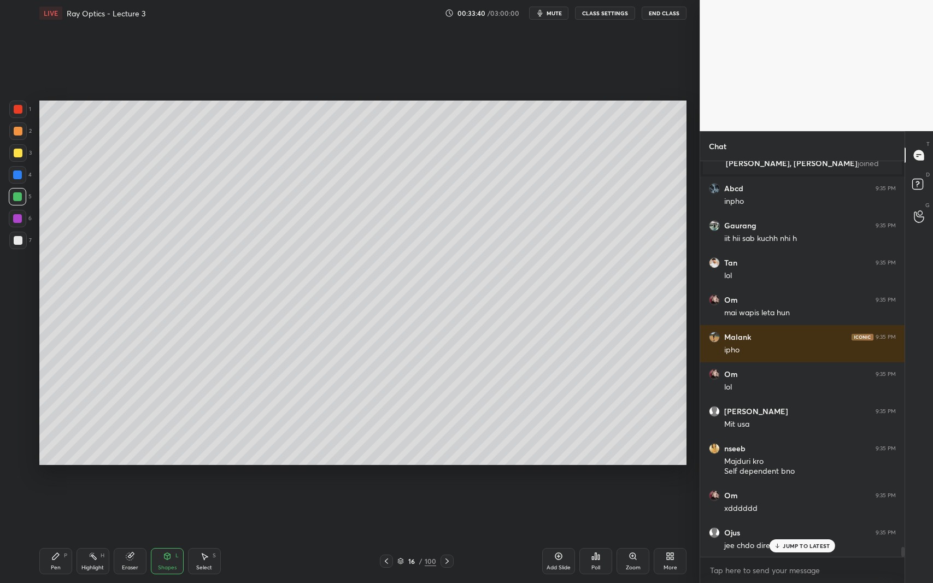
click at [52, 535] on icon at bounding box center [55, 556] width 7 height 7
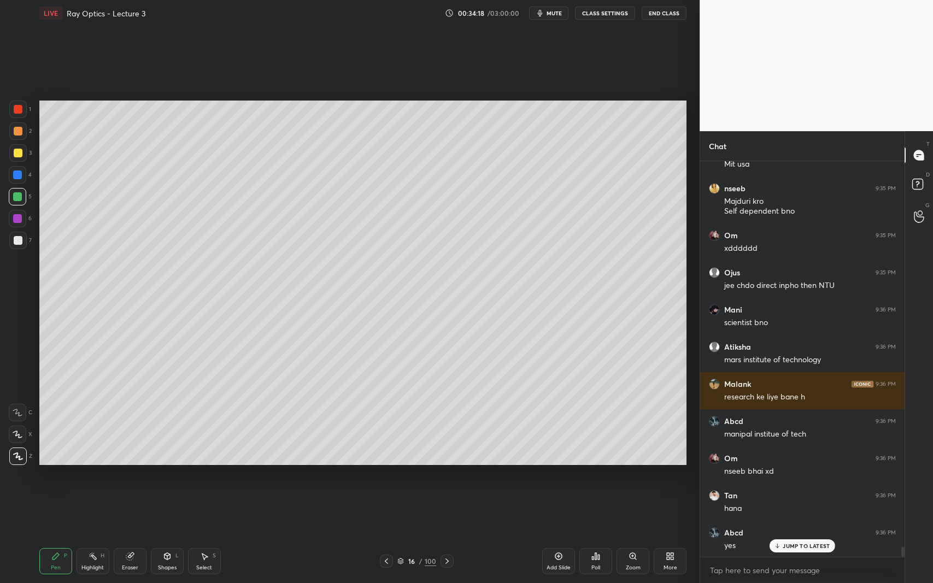
scroll to position [15952, 0]
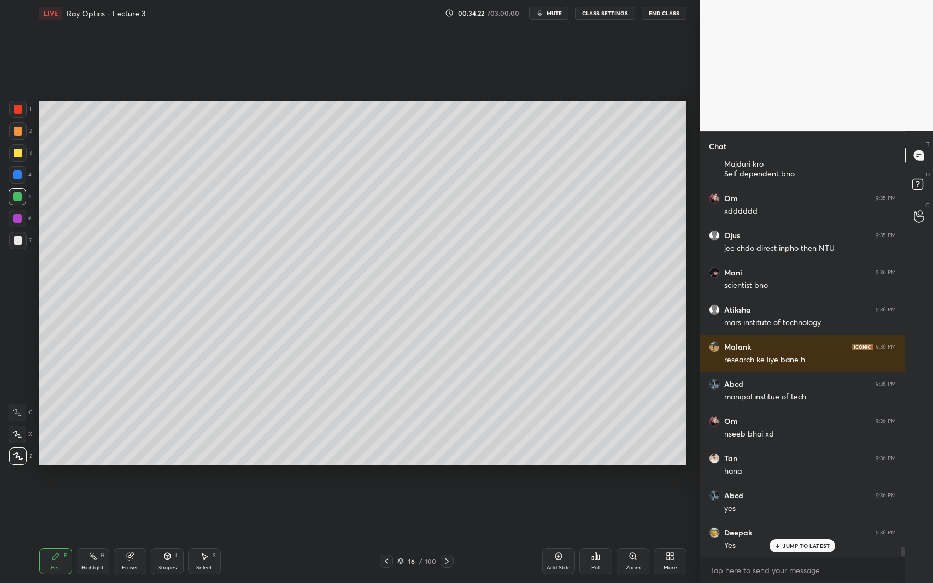
click at [163, 535] on icon at bounding box center [167, 556] width 9 height 9
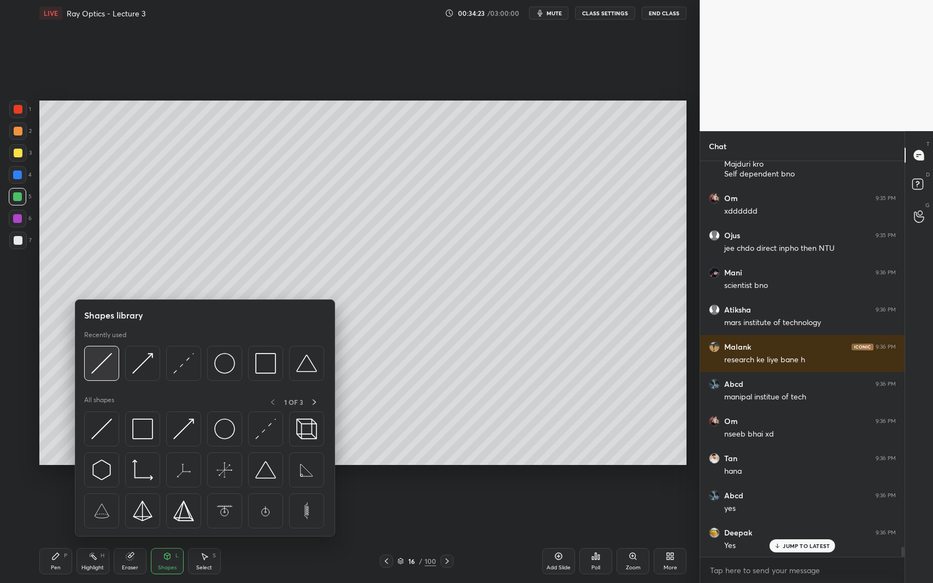
click at [101, 368] on img at bounding box center [101, 363] width 21 height 21
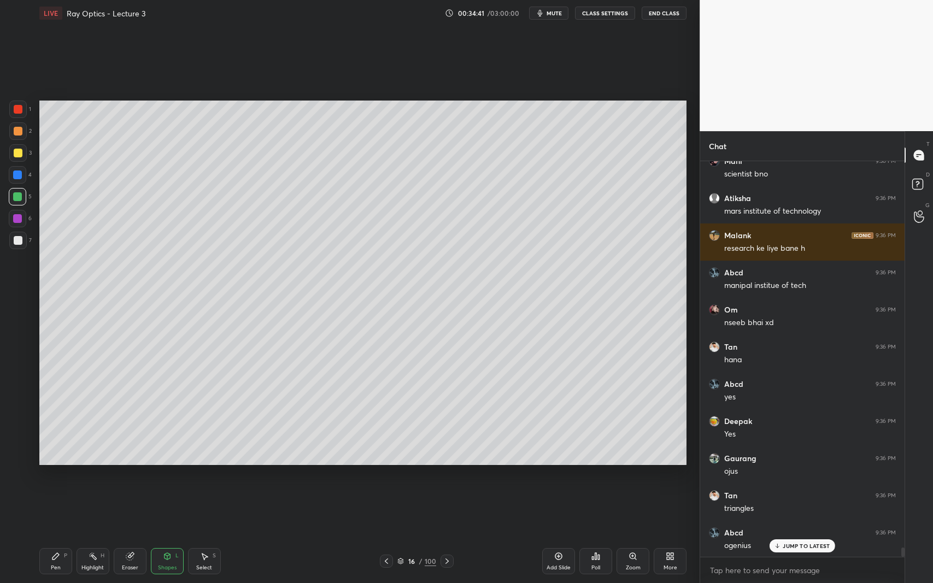
scroll to position [16101, 0]
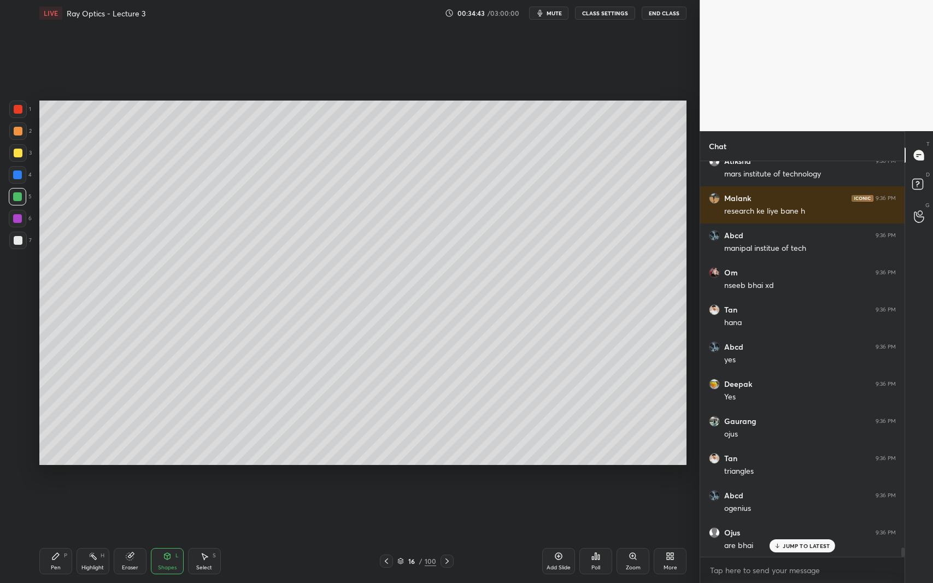
click at [54, 535] on icon at bounding box center [55, 556] width 9 height 9
click at [14, 246] on div at bounding box center [17, 240] width 17 height 17
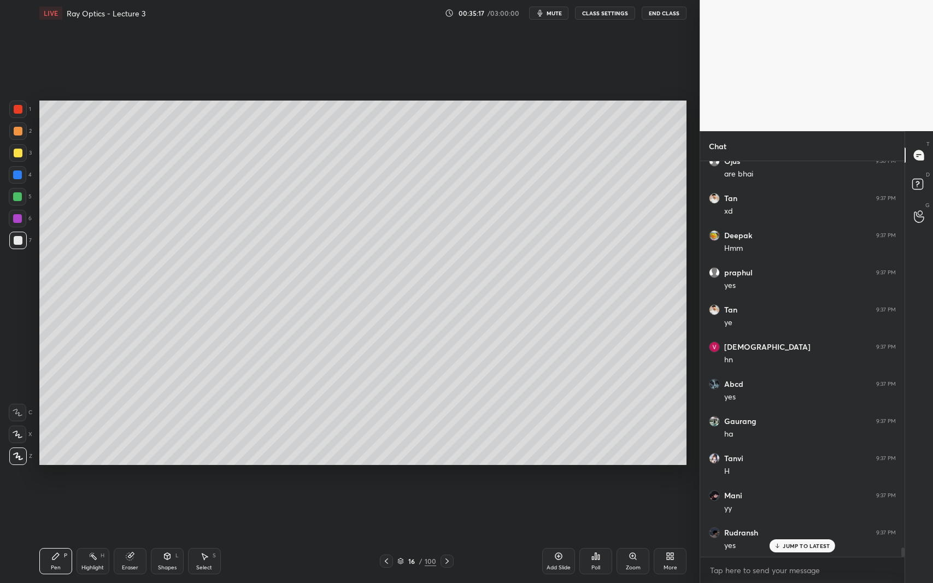
scroll to position [16510, 0]
click at [132, 535] on icon at bounding box center [131, 555] width 6 height 5
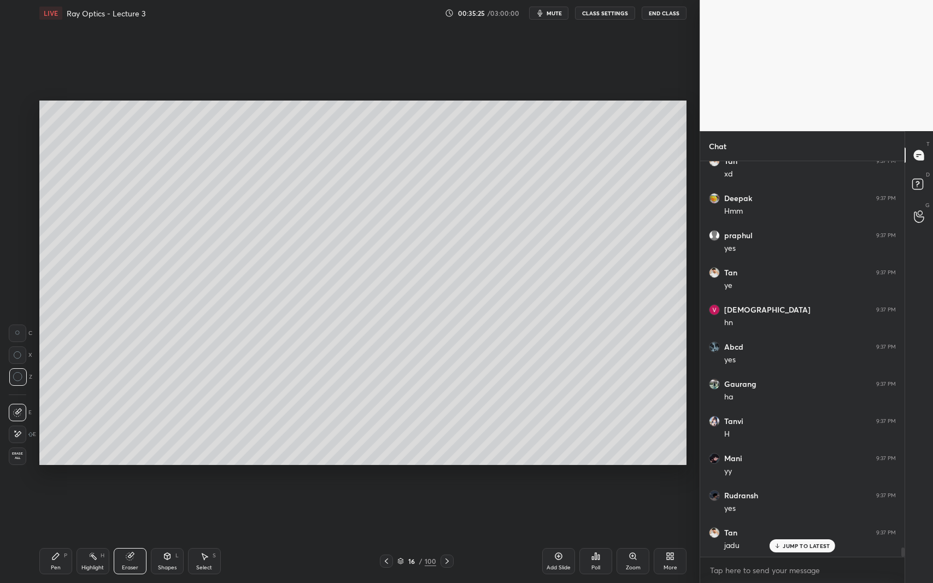
click at [20, 328] on div at bounding box center [17, 333] width 17 height 17
click at [54, 535] on icon at bounding box center [55, 556] width 9 height 9
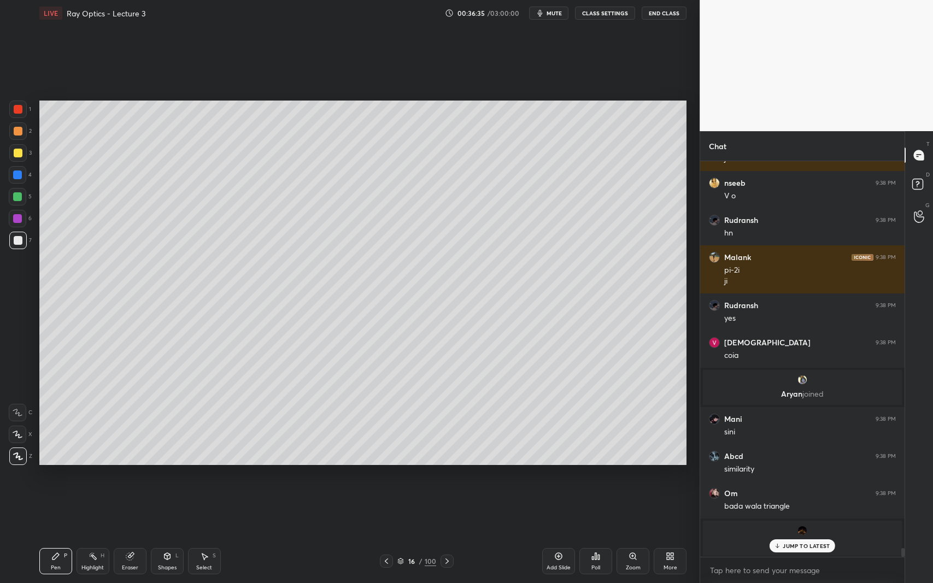
scroll to position [17157, 0]
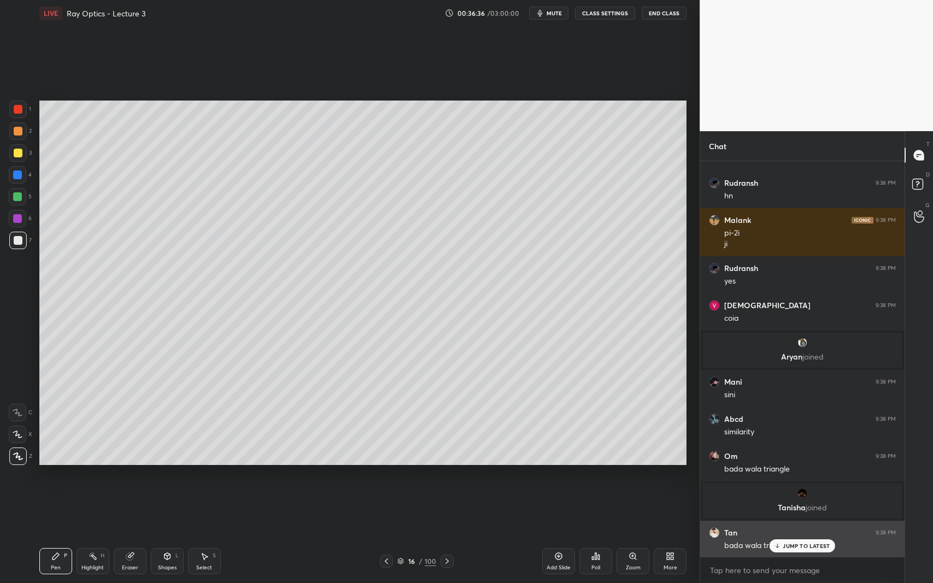
click at [788, 535] on p "JUMP TO LATEST" at bounding box center [806, 546] width 47 height 7
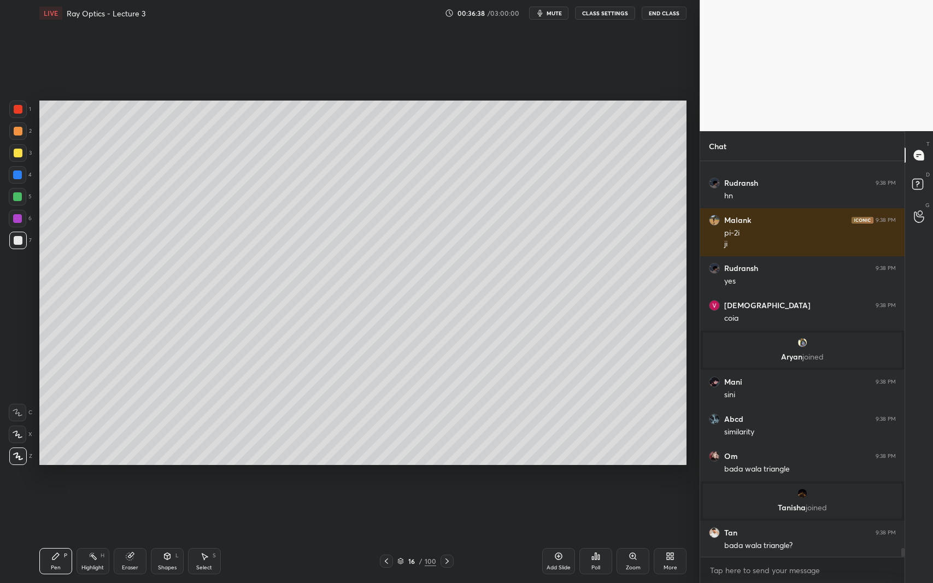
click at [636, 535] on div "Zoom" at bounding box center [633, 567] width 15 height 5
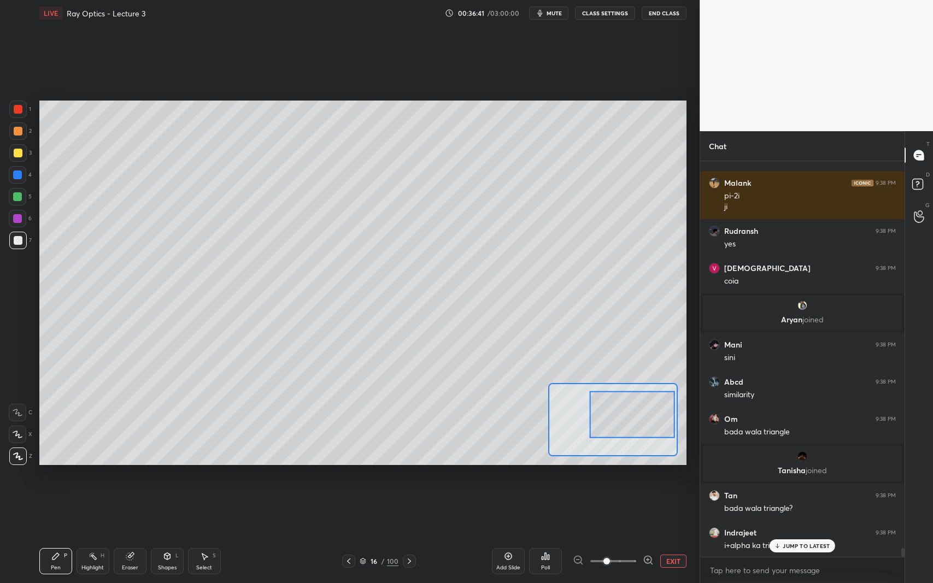
scroll to position [17231, 0]
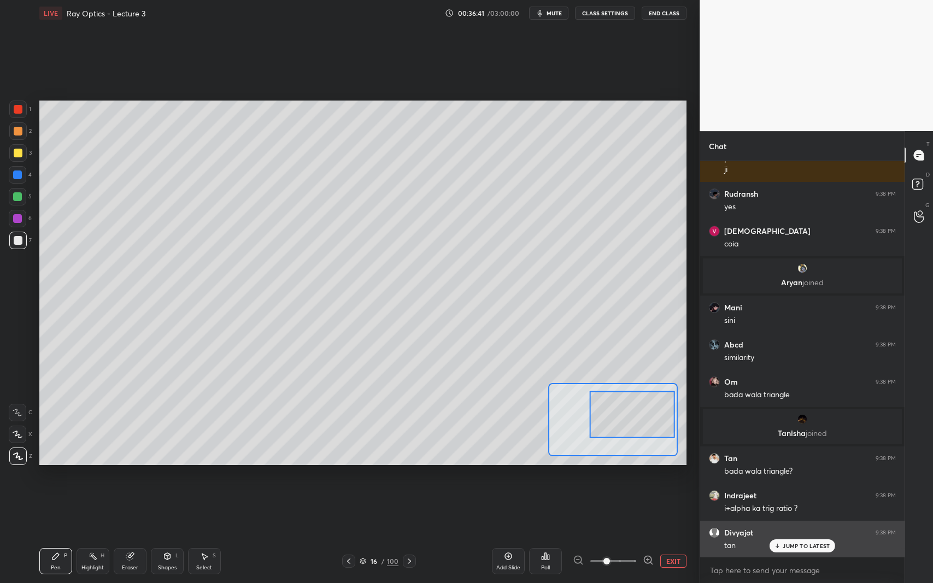
click at [810, 535] on p "JUMP TO LATEST" at bounding box center [806, 546] width 47 height 7
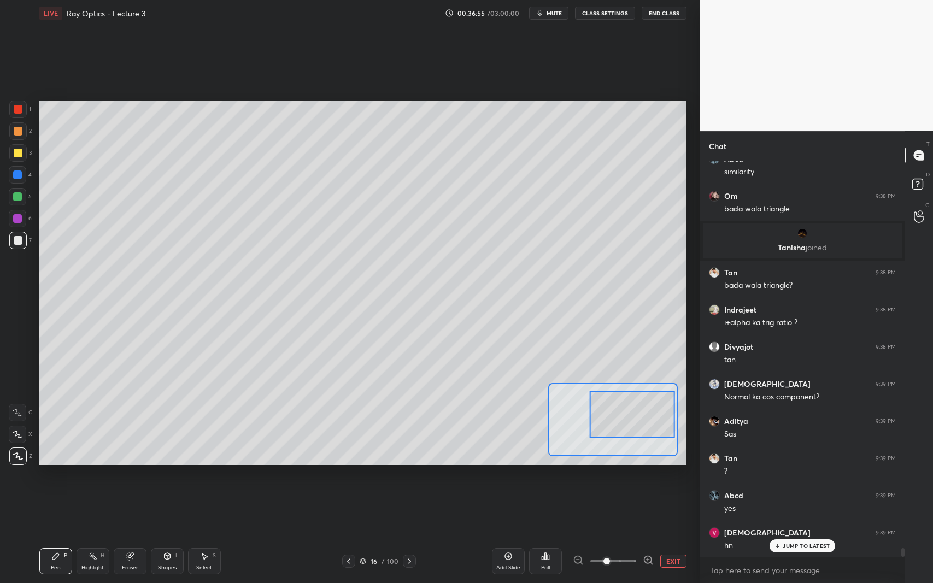
scroll to position [17456, 0]
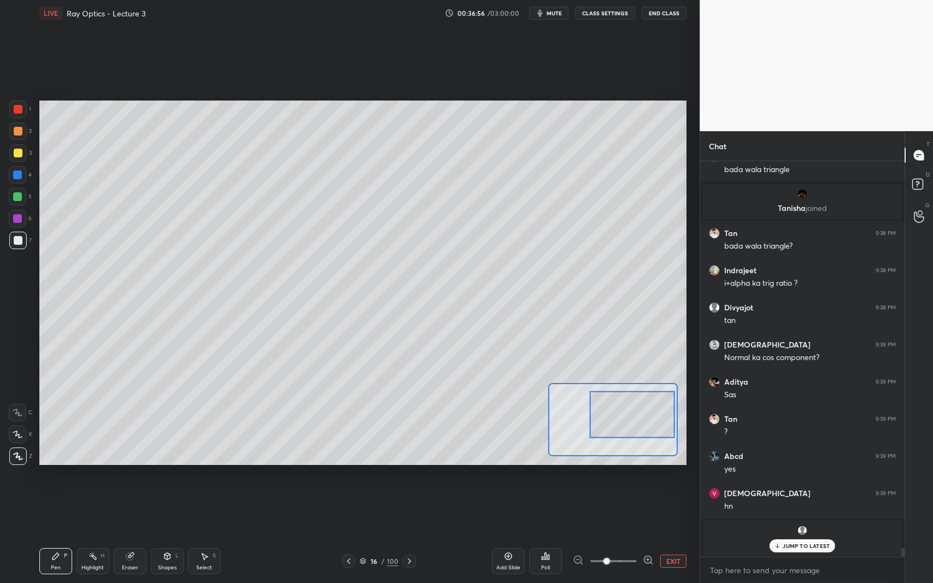
click at [94, 535] on rect at bounding box center [93, 557] width 5 height 5
click at [17, 150] on div at bounding box center [18, 153] width 9 height 9
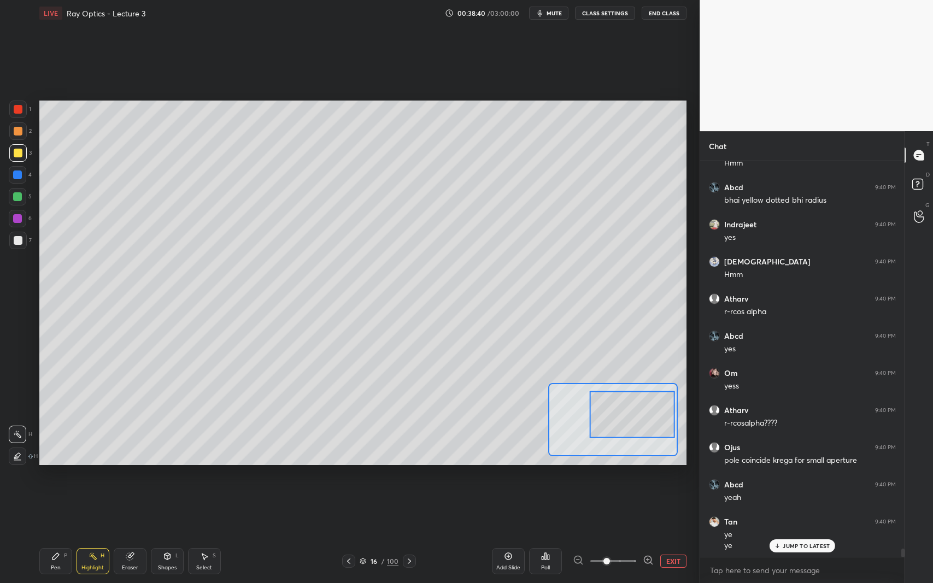
scroll to position [18443, 0]
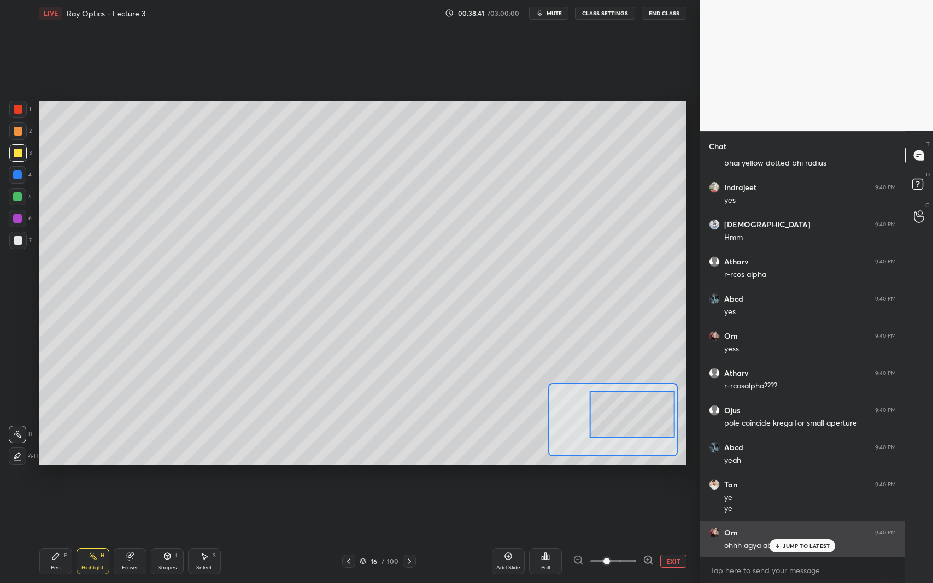
click at [789, 535] on p "JUMP TO LATEST" at bounding box center [806, 546] width 47 height 7
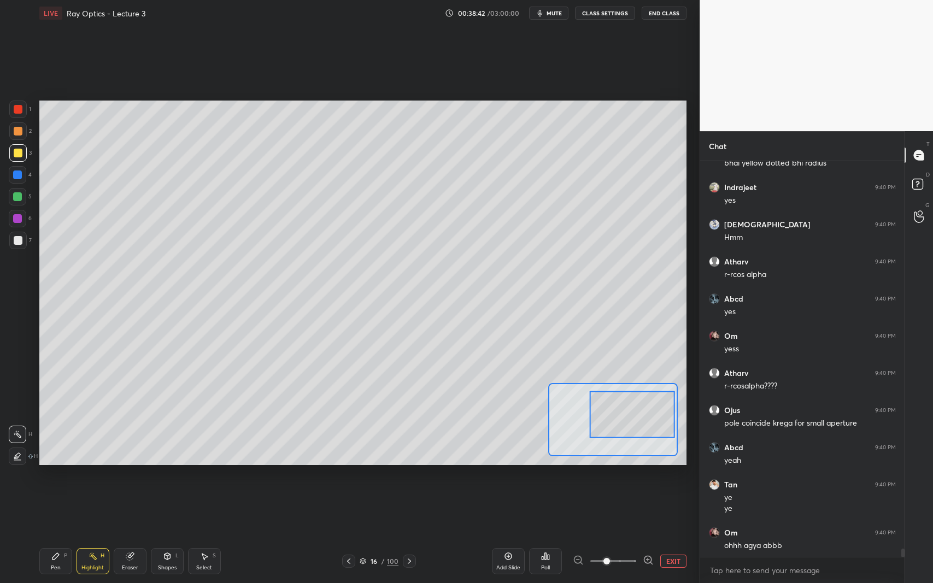
click at [49, 535] on div "Pen P" at bounding box center [55, 561] width 33 height 26
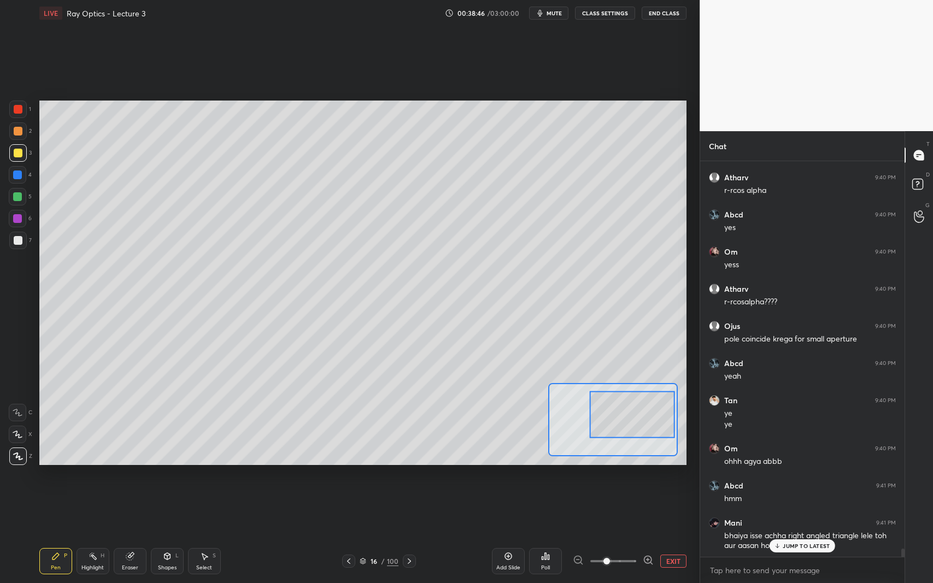
scroll to position [18565, 0]
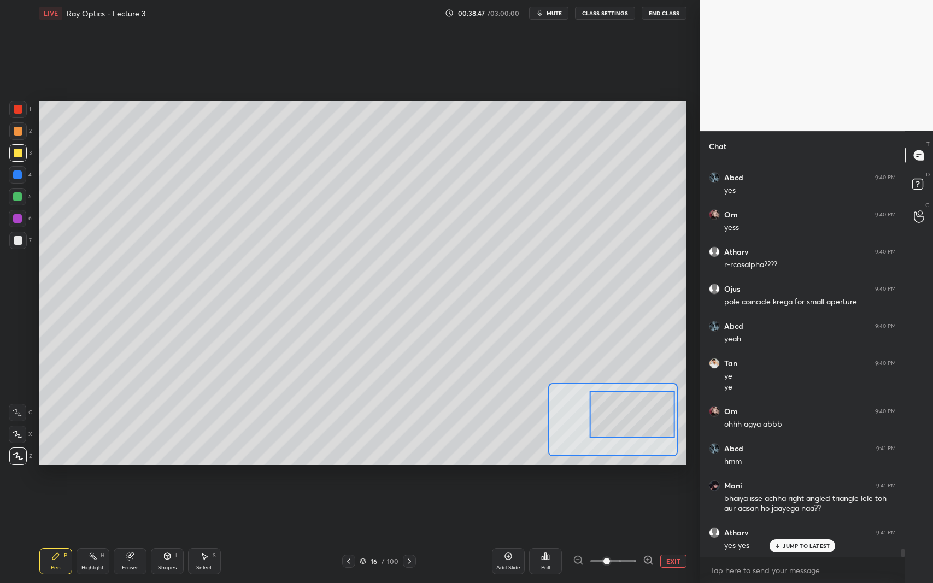
click at [668, 535] on button "EXIT" at bounding box center [673, 561] width 26 height 13
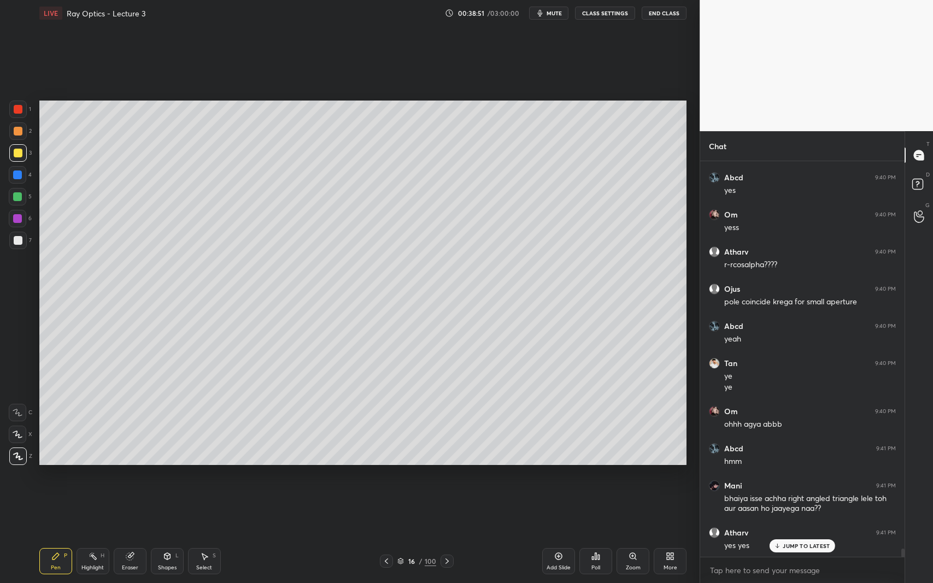
click at [15, 107] on div at bounding box center [18, 109] width 9 height 9
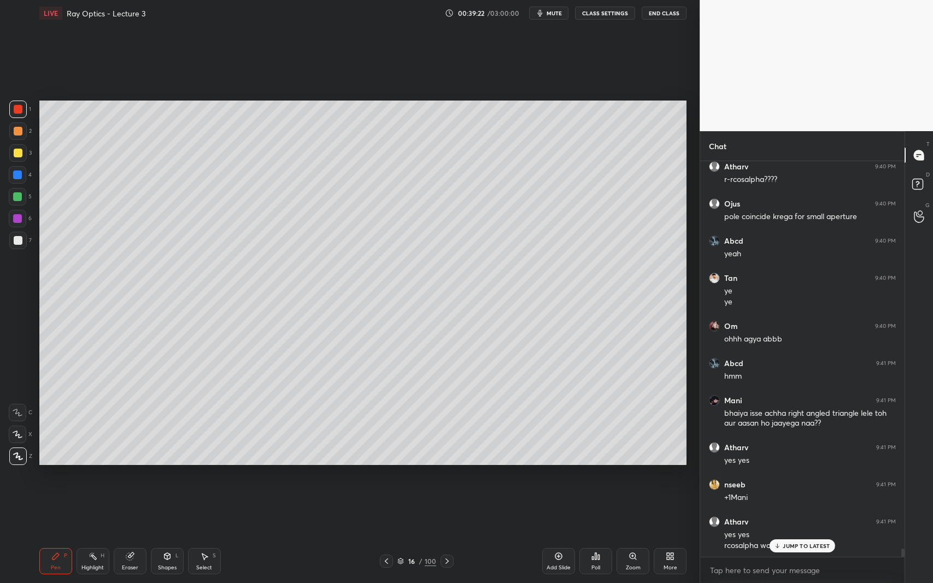
scroll to position [18687, 0]
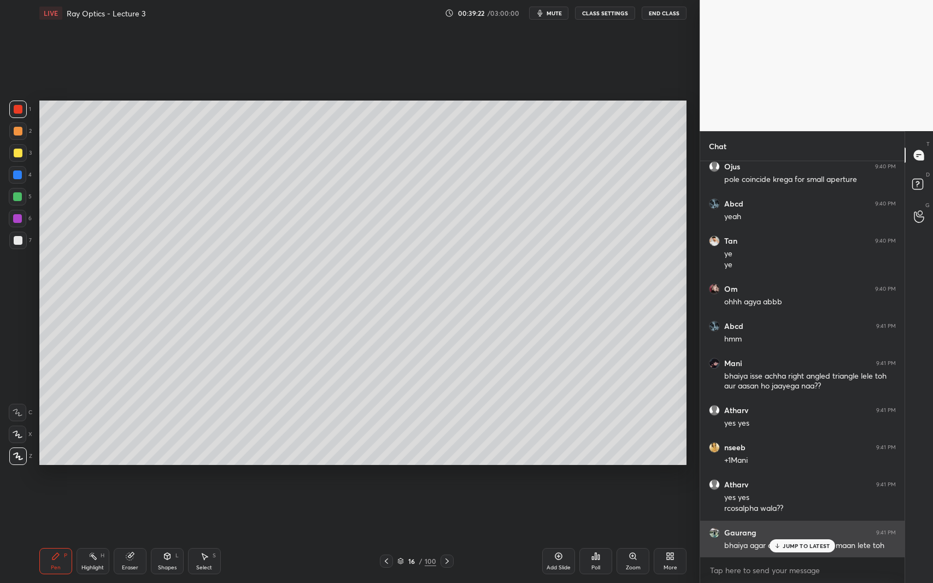
click at [789, 535] on p "JUMP TO LATEST" at bounding box center [806, 546] width 47 height 7
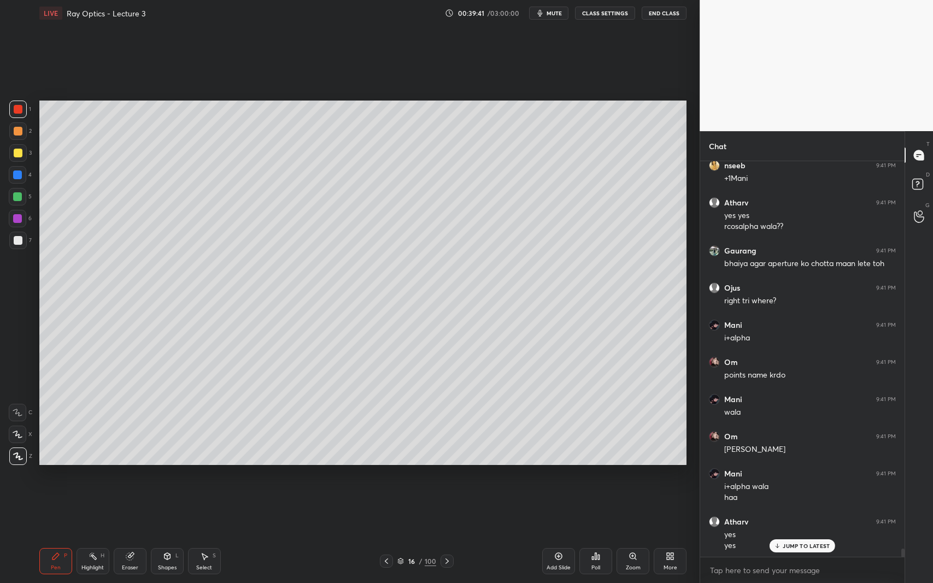
scroll to position [19006, 0]
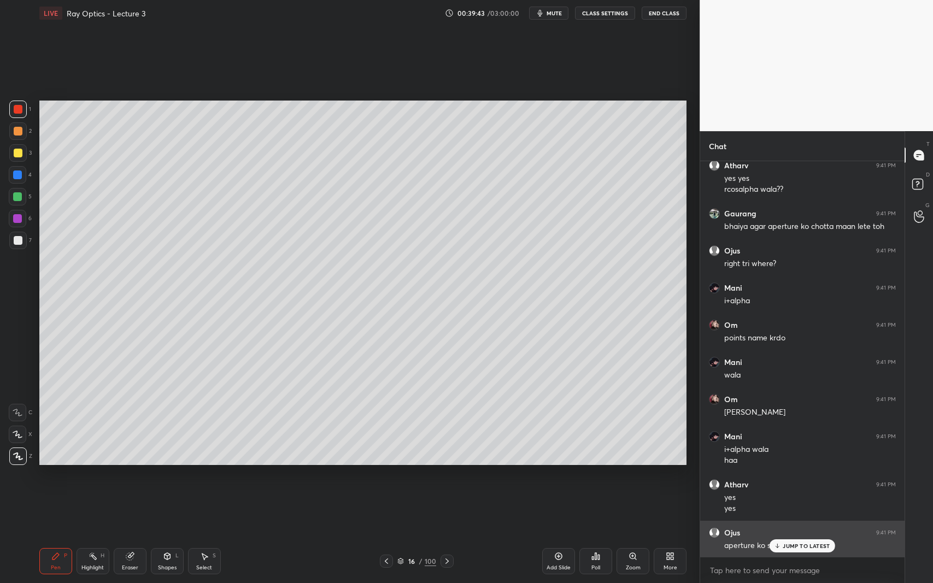
click at [794, 535] on p "JUMP TO LATEST" at bounding box center [806, 546] width 47 height 7
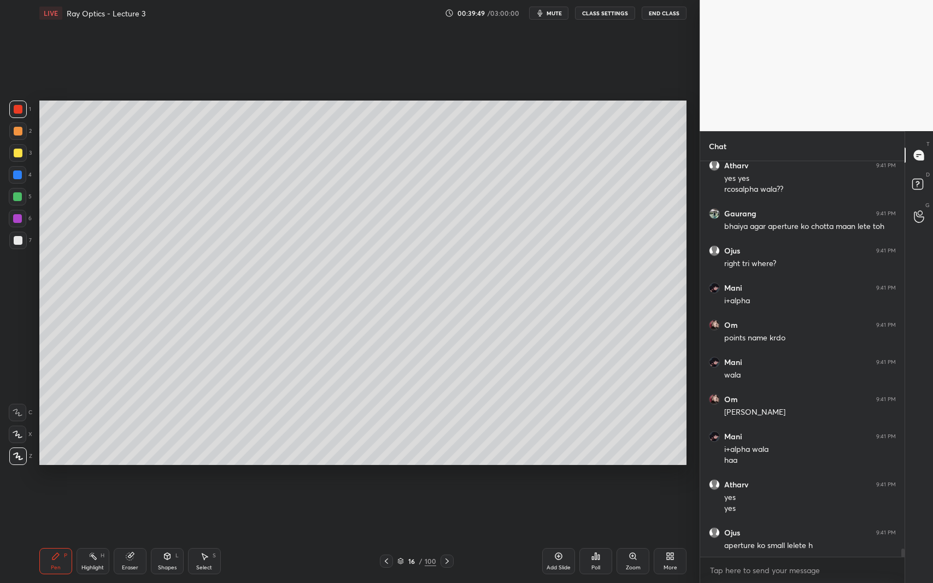
scroll to position [19043, 0]
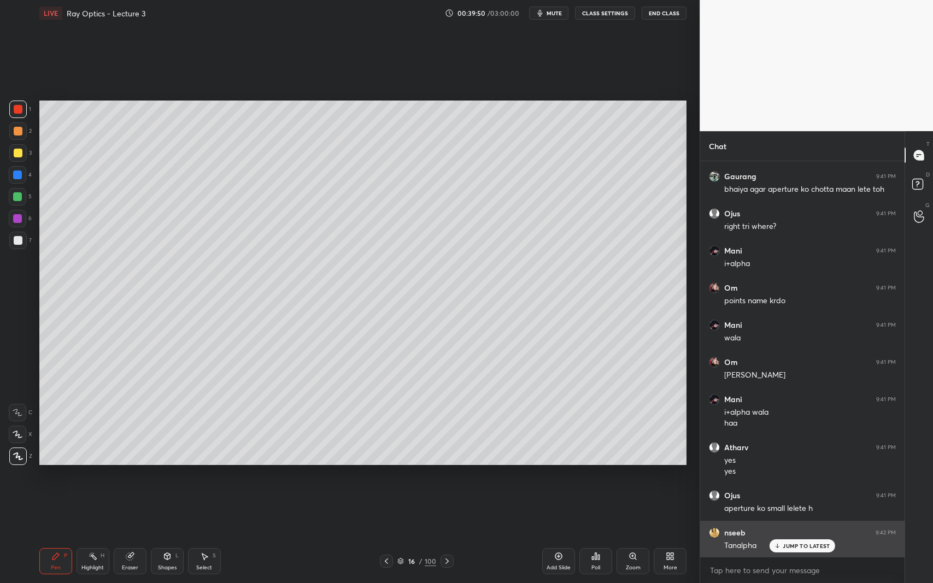
click at [796, 535] on p "JUMP TO LATEST" at bounding box center [806, 546] width 47 height 7
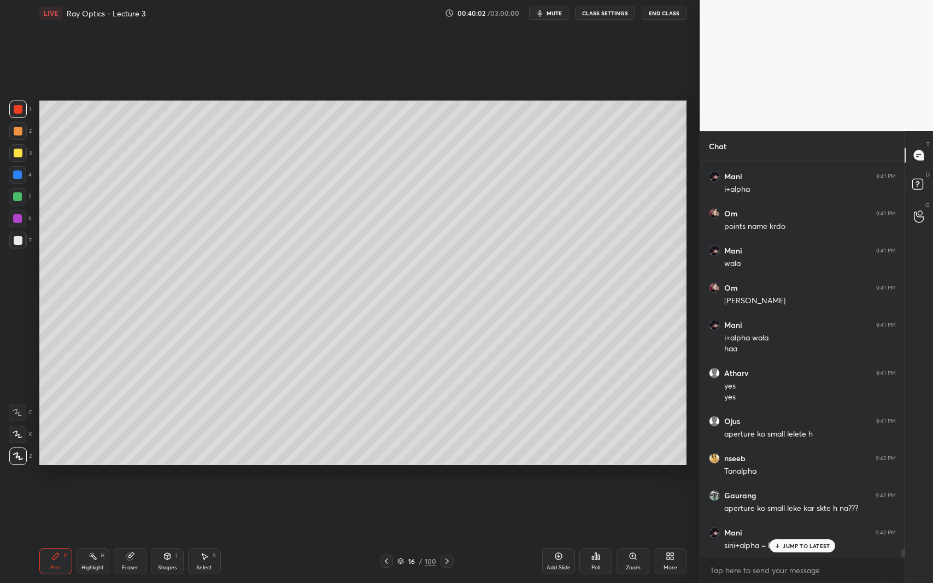
scroll to position [19155, 0]
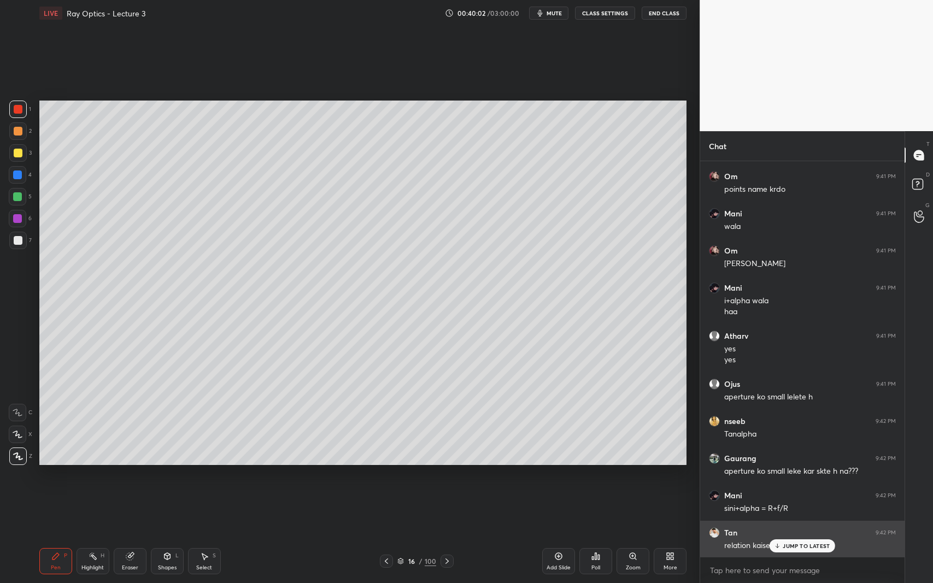
click at [794, 535] on p "JUMP TO LATEST" at bounding box center [806, 546] width 47 height 7
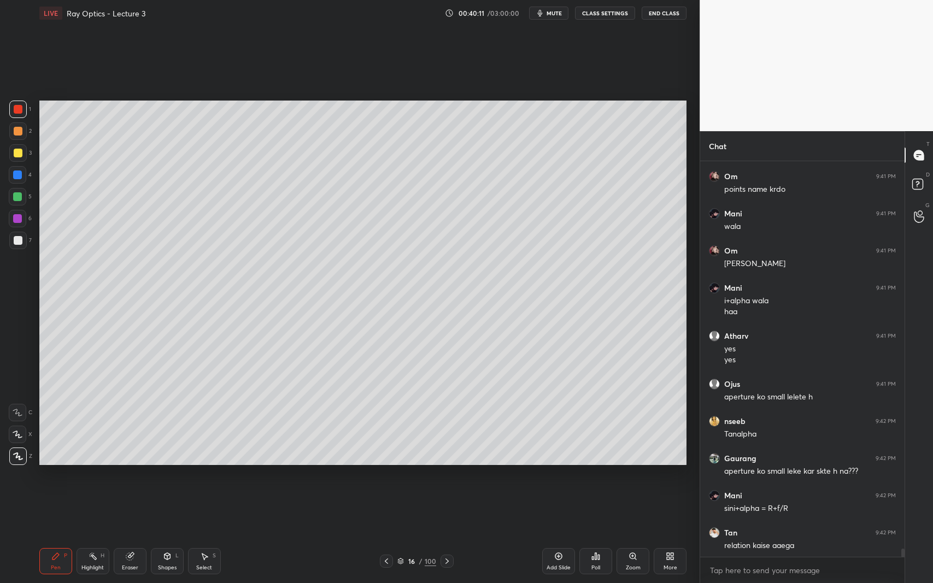
scroll to position [19166, 0]
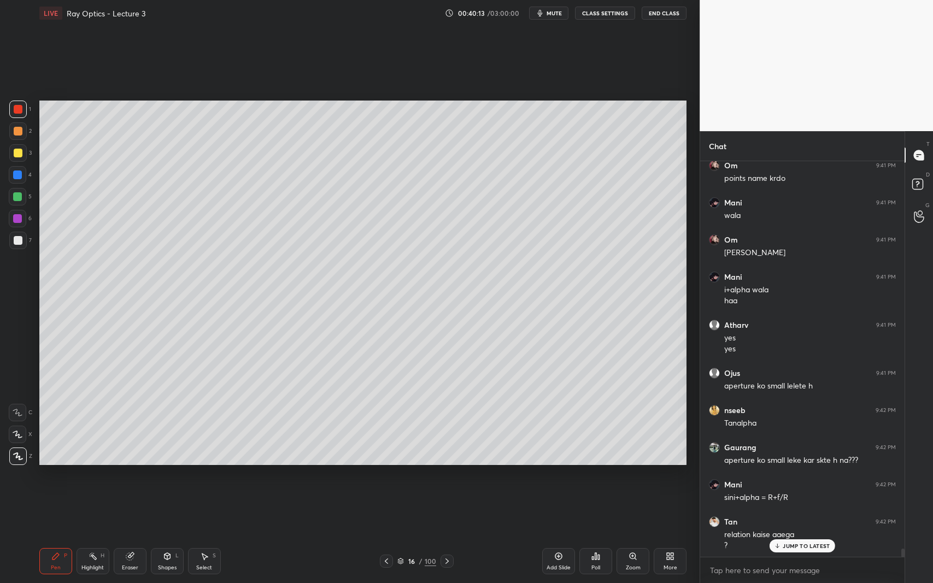
click at [784, 535] on p "JUMP TO LATEST" at bounding box center [806, 546] width 47 height 7
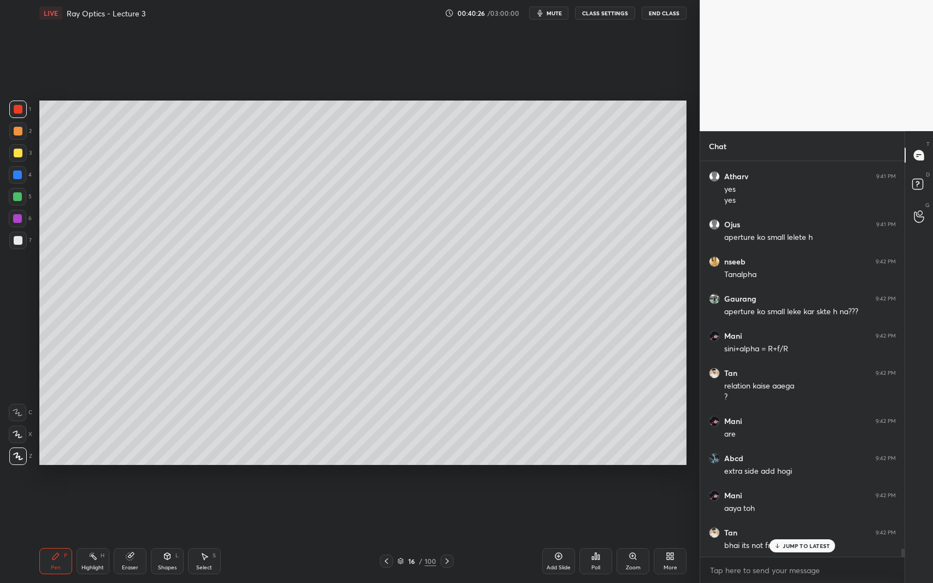
scroll to position [19354, 0]
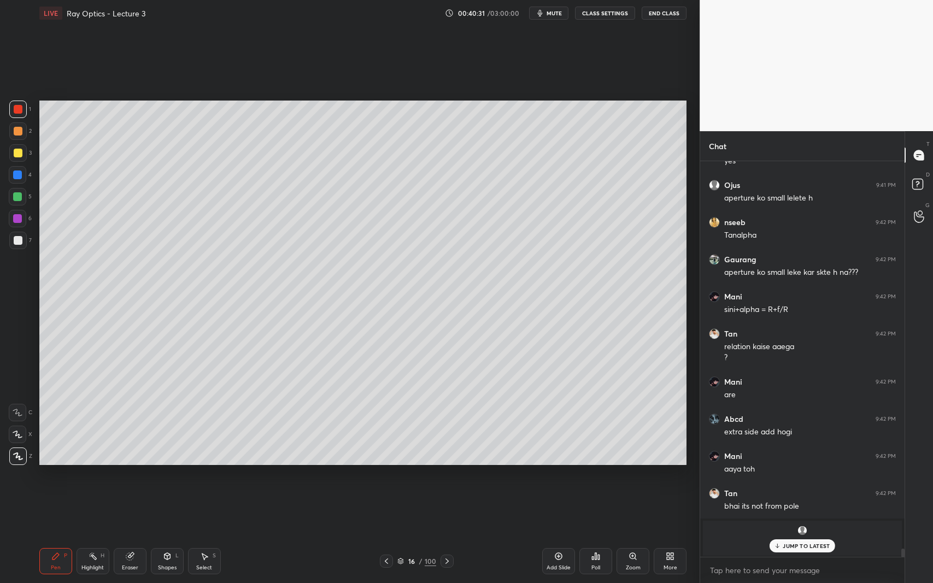
click at [787, 535] on p "JUMP TO LATEST" at bounding box center [806, 546] width 47 height 7
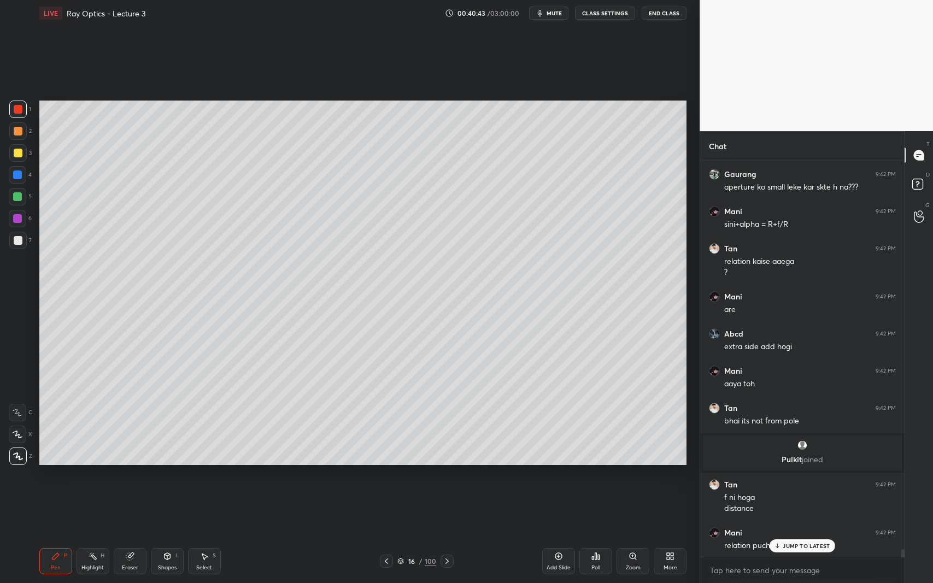
scroll to position [19476, 0]
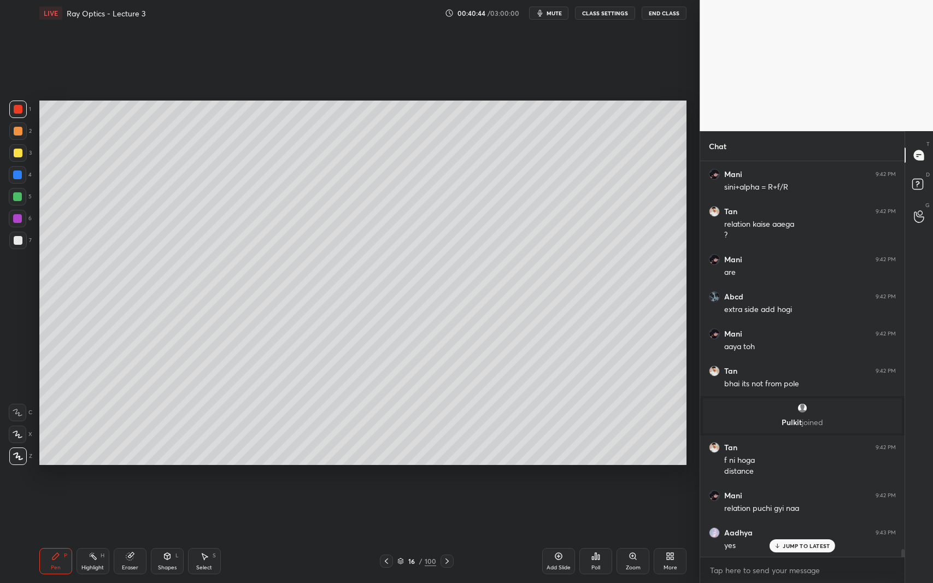
click at [788, 535] on p "JUMP TO LATEST" at bounding box center [806, 546] width 47 height 7
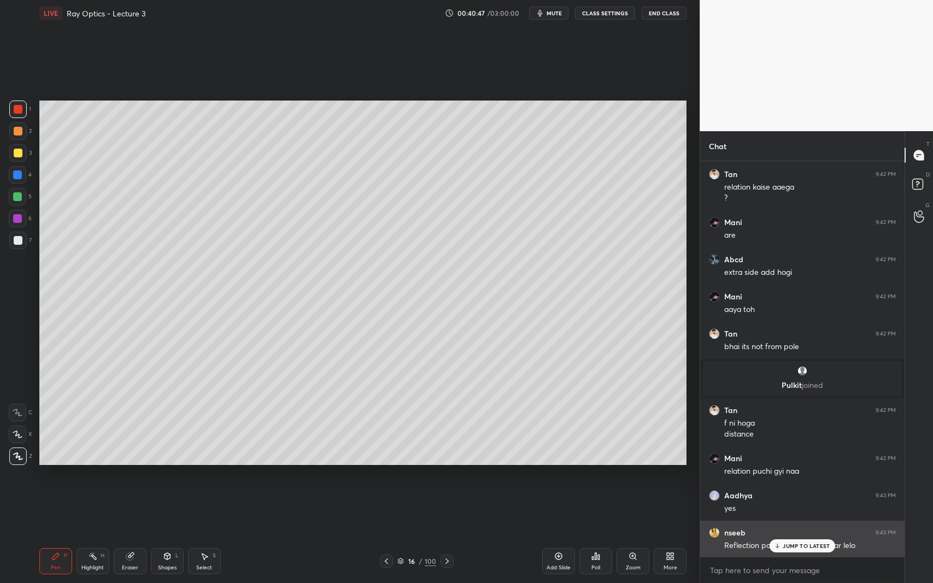
click at [797, 535] on div "JUMP TO LATEST" at bounding box center [803, 545] width 66 height 13
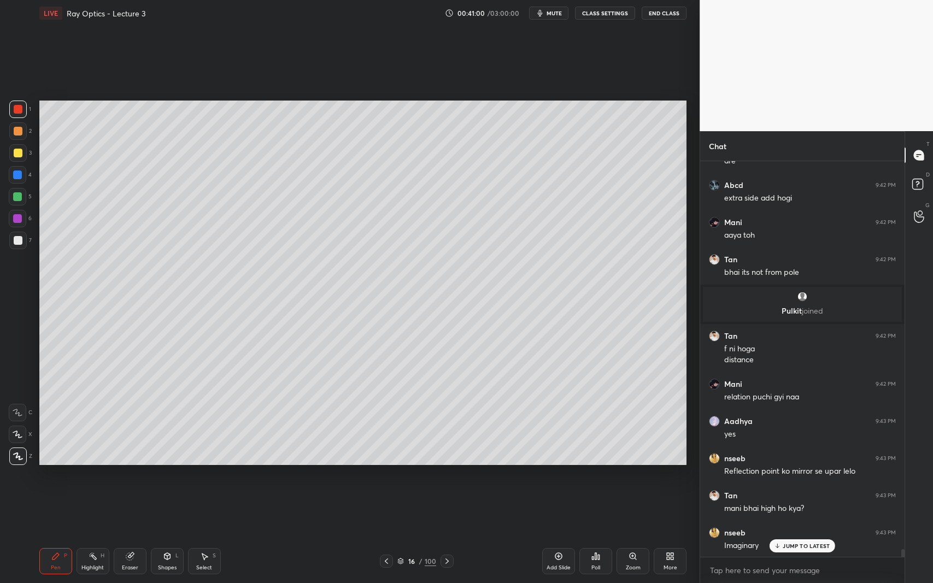
scroll to position [19635, 0]
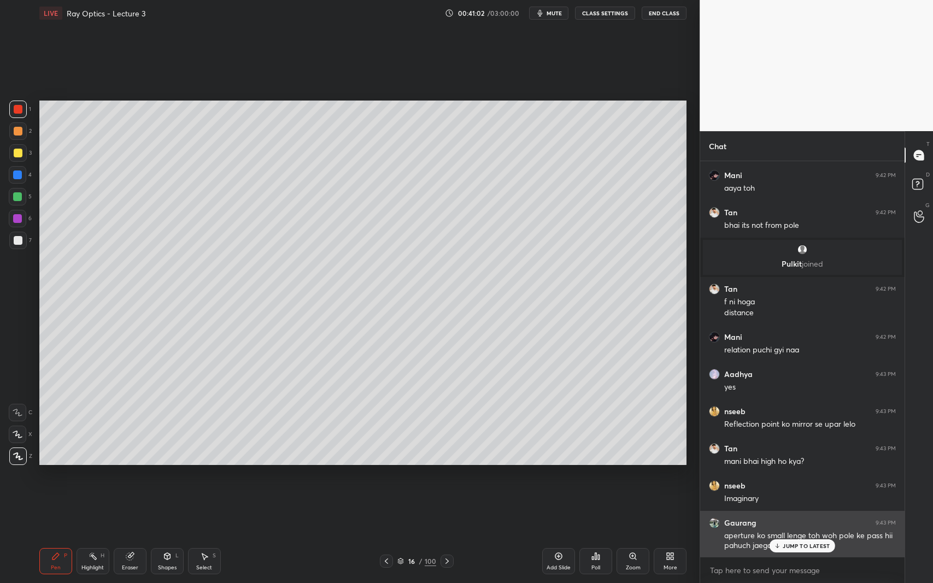
click at [789, 535] on p "JUMP TO LATEST" at bounding box center [806, 546] width 47 height 7
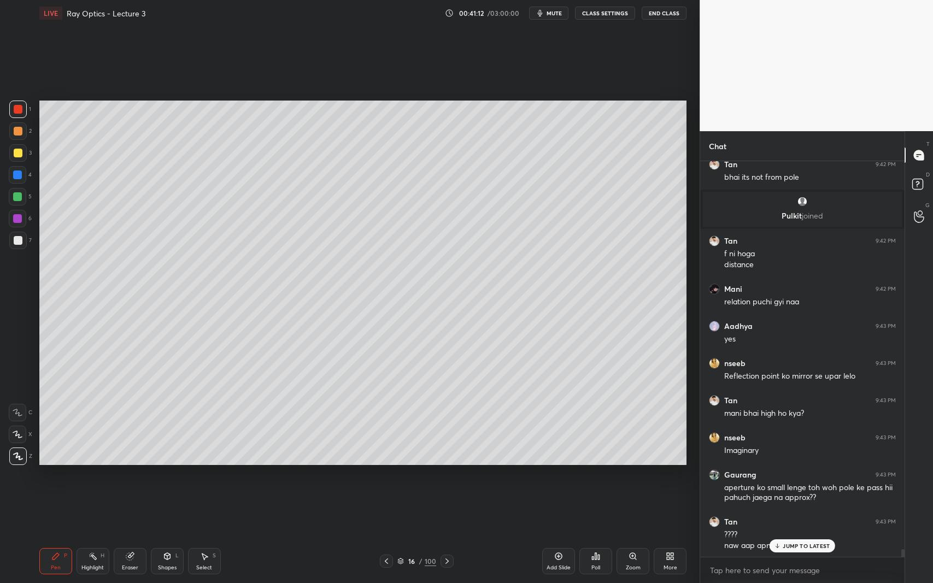
scroll to position [19720, 0]
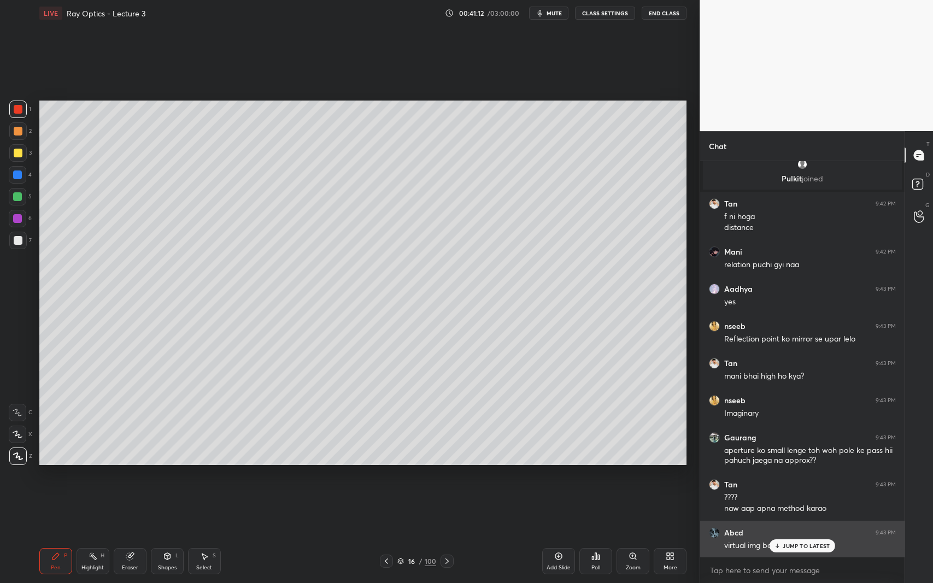
click at [814, 535] on div "JUMP TO LATEST" at bounding box center [803, 545] width 66 height 13
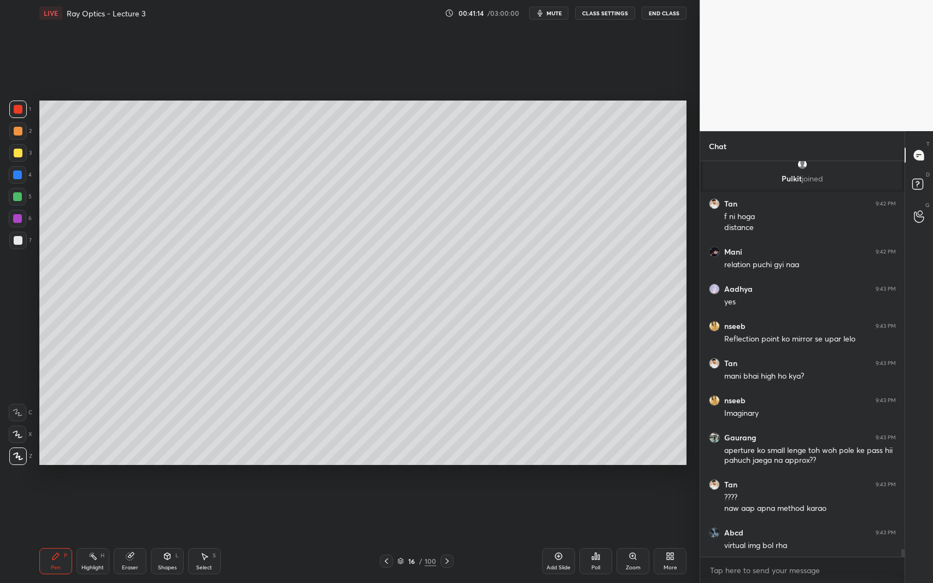
scroll to position [19757, 0]
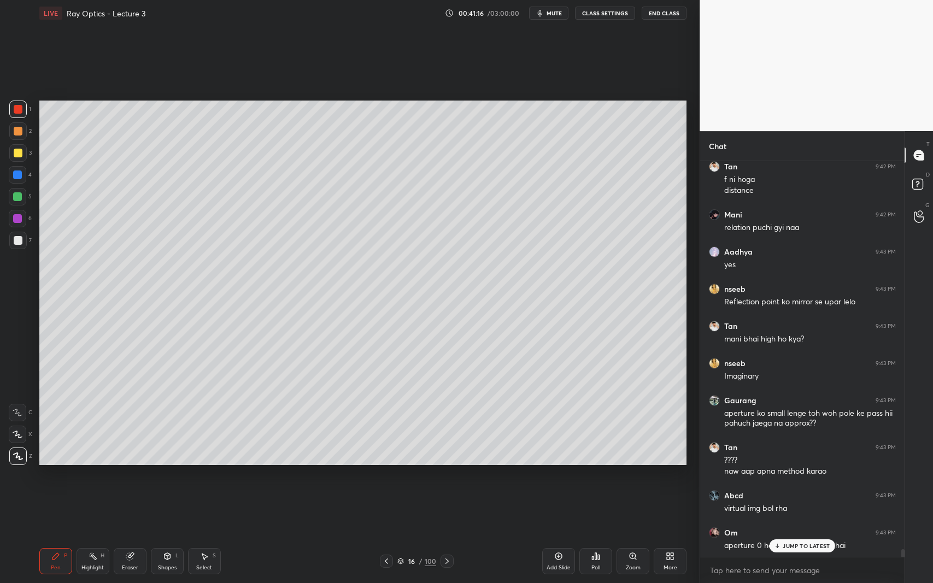
click at [800, 535] on p "JUMP TO LATEST" at bounding box center [806, 546] width 47 height 7
click at [634, 535] on icon at bounding box center [633, 556] width 9 height 9
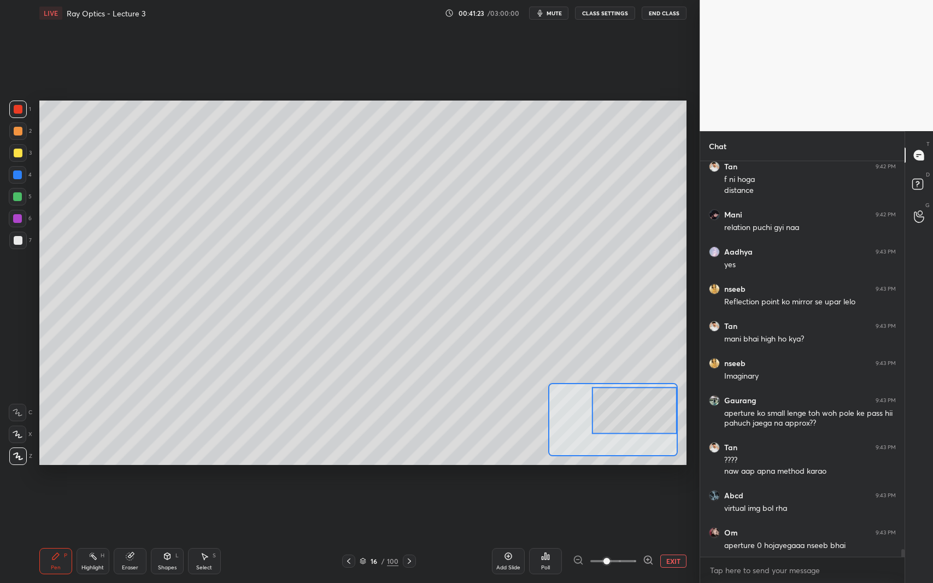
click at [17, 220] on div at bounding box center [17, 218] width 9 height 9
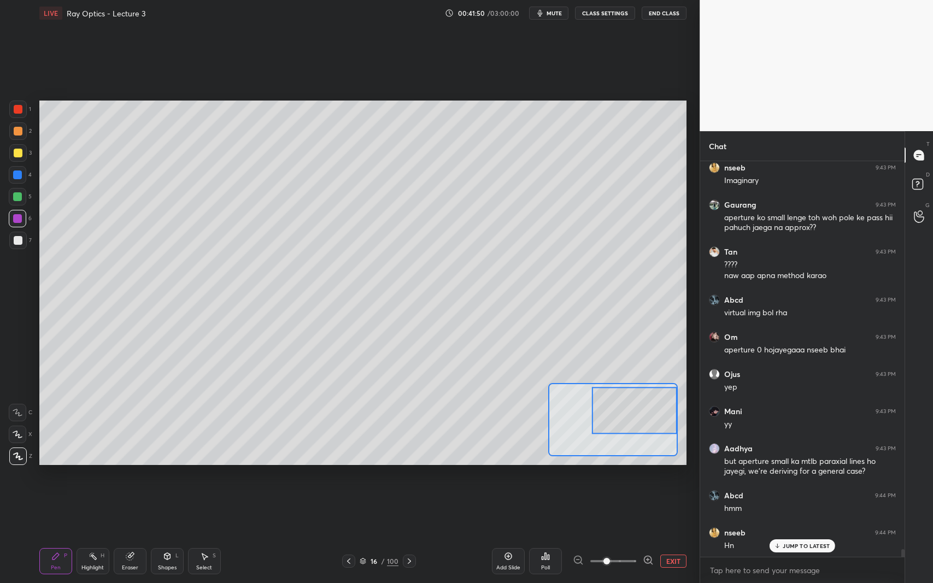
scroll to position [19990, 0]
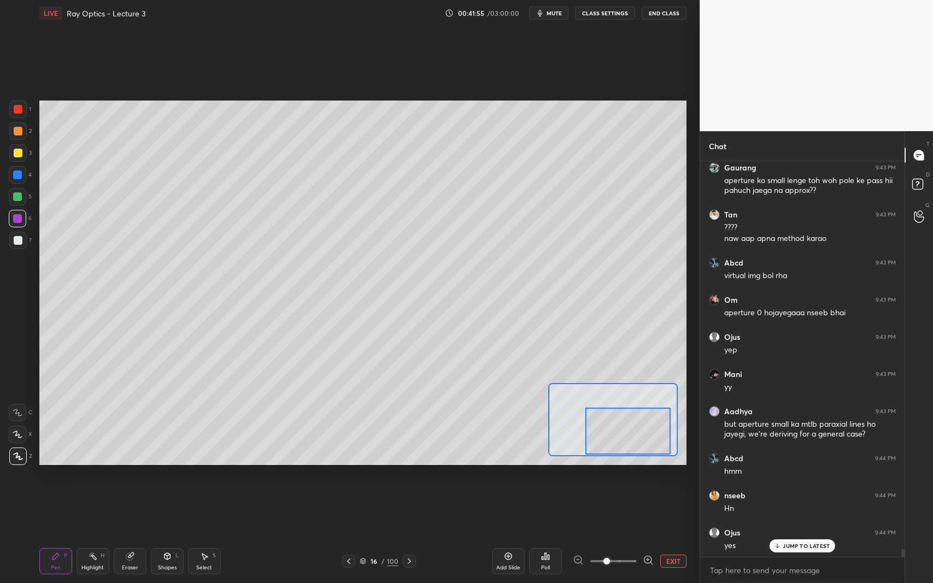
click at [20, 238] on div at bounding box center [18, 240] width 9 height 9
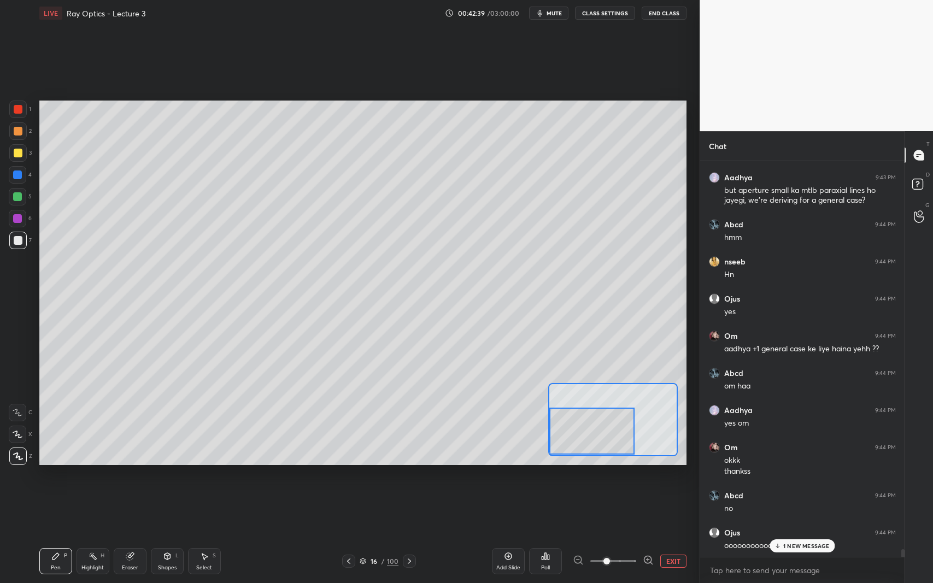
scroll to position [20261, 0]
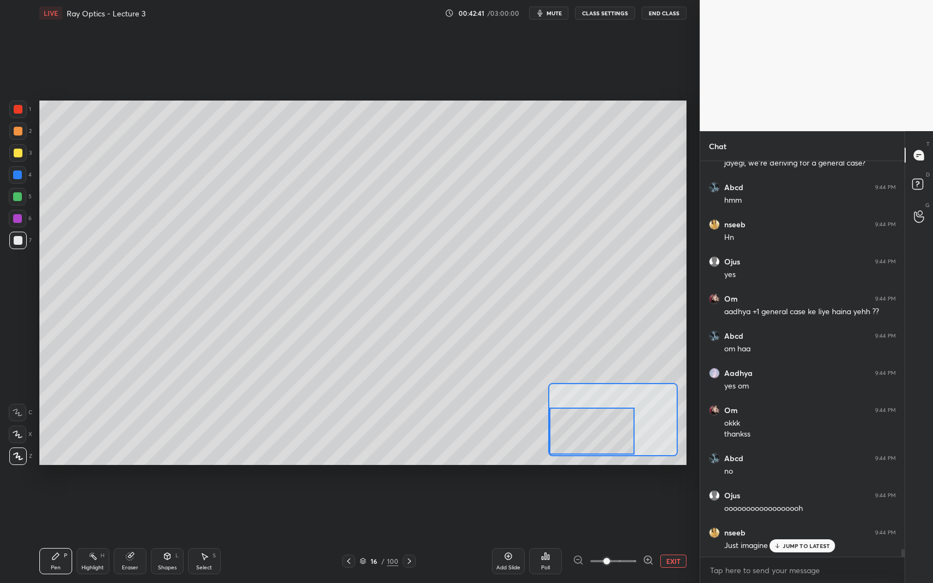
click at [780, 535] on icon at bounding box center [777, 546] width 7 height 7
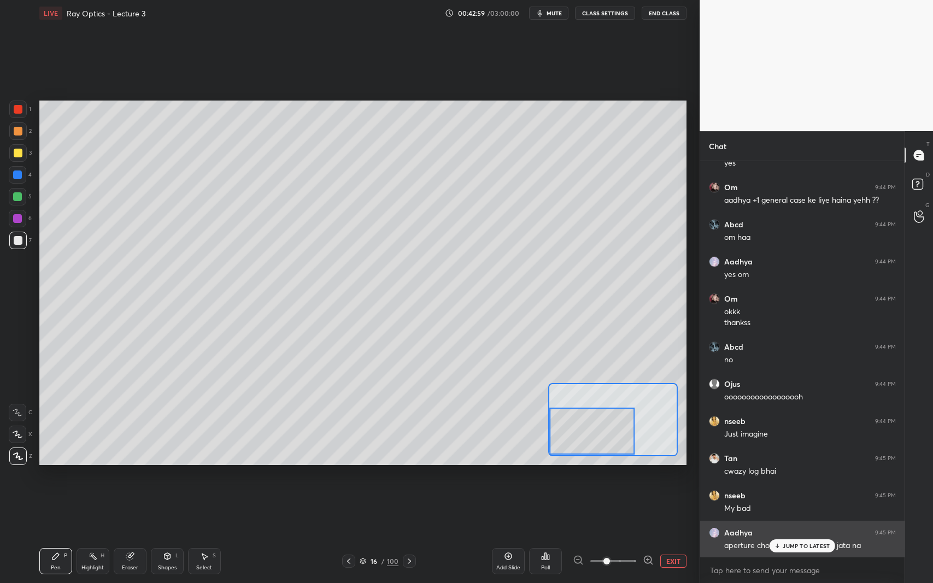
scroll to position [20410, 0]
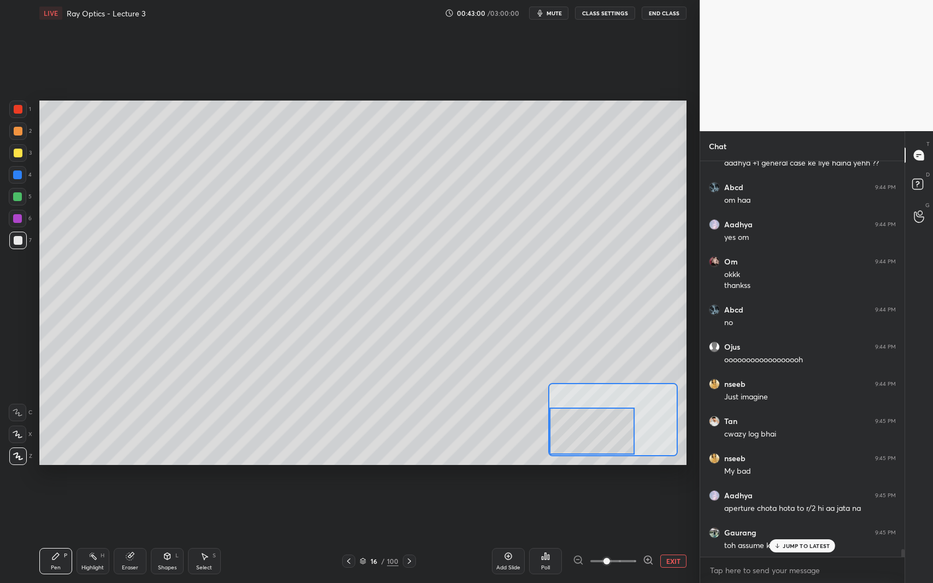
click at [786, 535] on p "JUMP TO LATEST" at bounding box center [806, 546] width 47 height 7
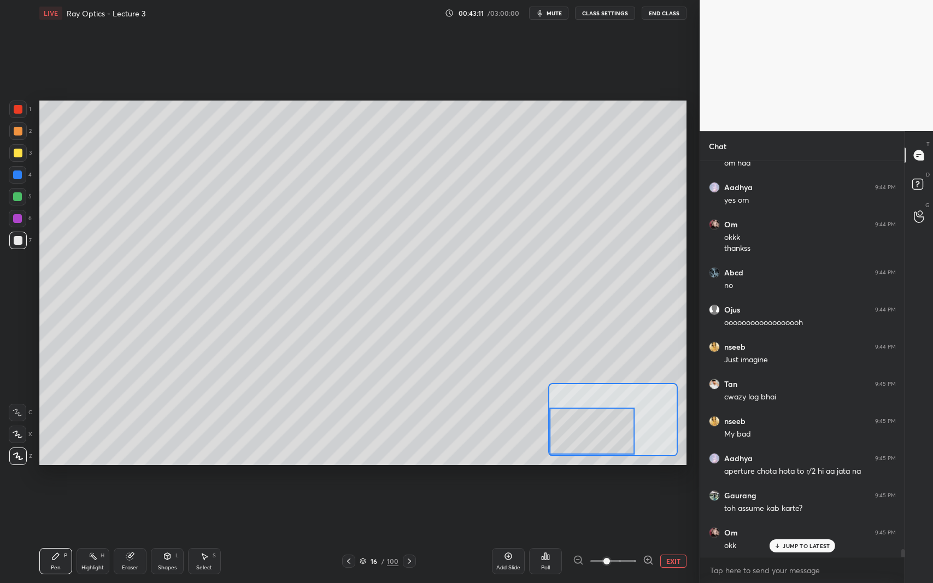
click at [671, 535] on button "EXIT" at bounding box center [673, 561] width 26 height 13
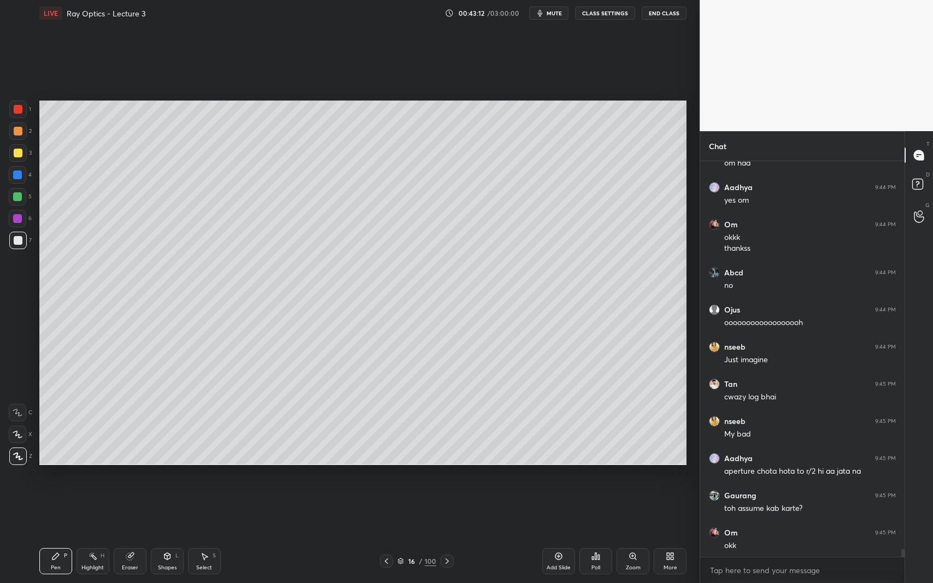
scroll to position [20494, 0]
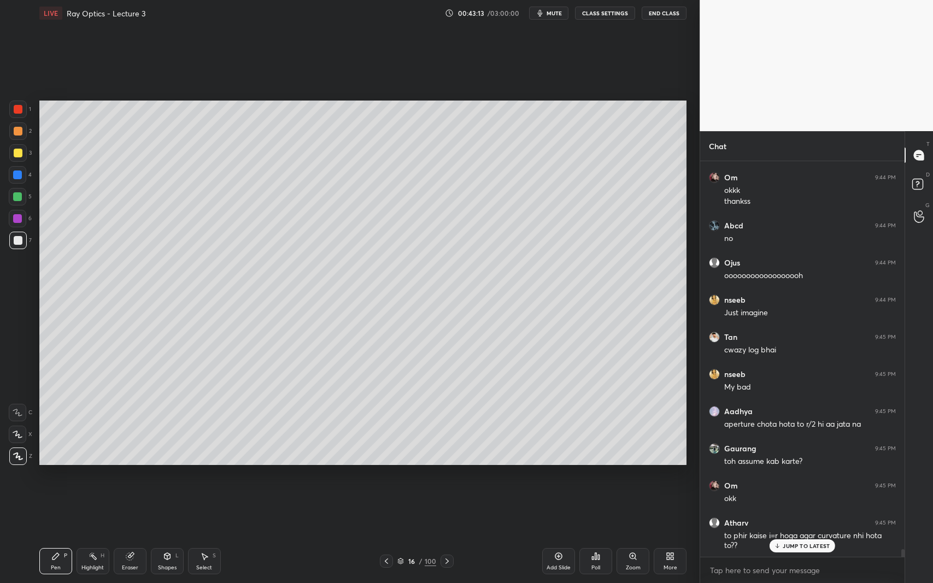
click at [566, 535] on div "Add Slide" at bounding box center [558, 561] width 33 height 26
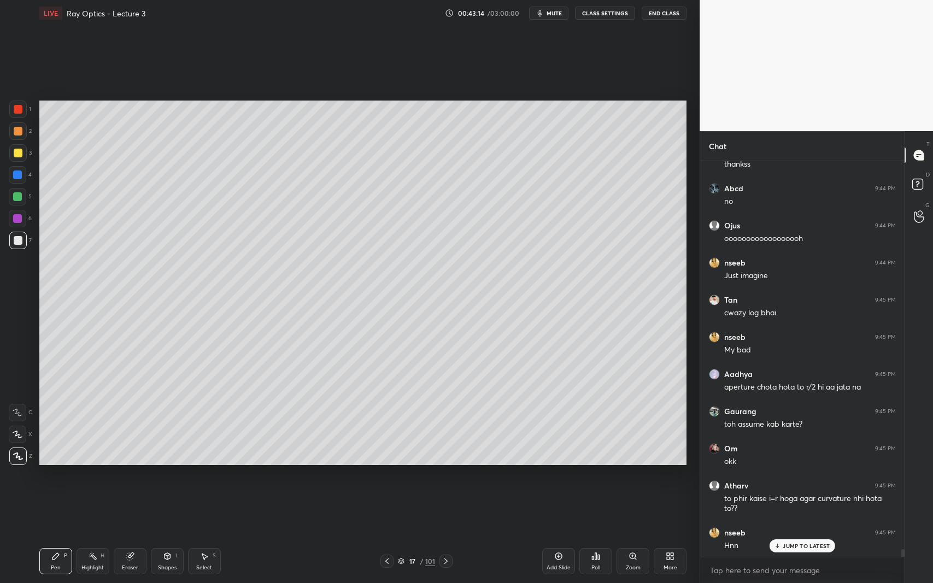
click at [22, 152] on div at bounding box center [17, 152] width 17 height 17
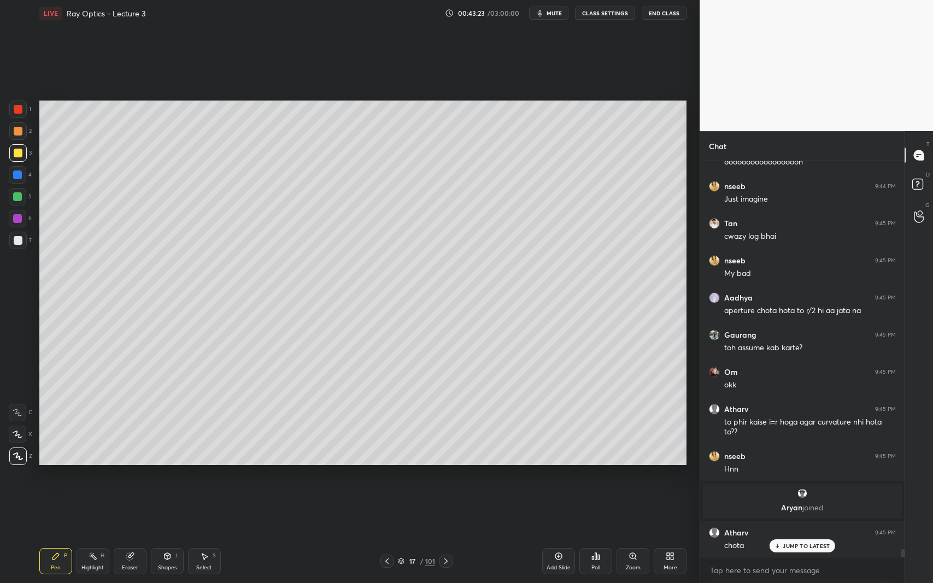
scroll to position [20645, 0]
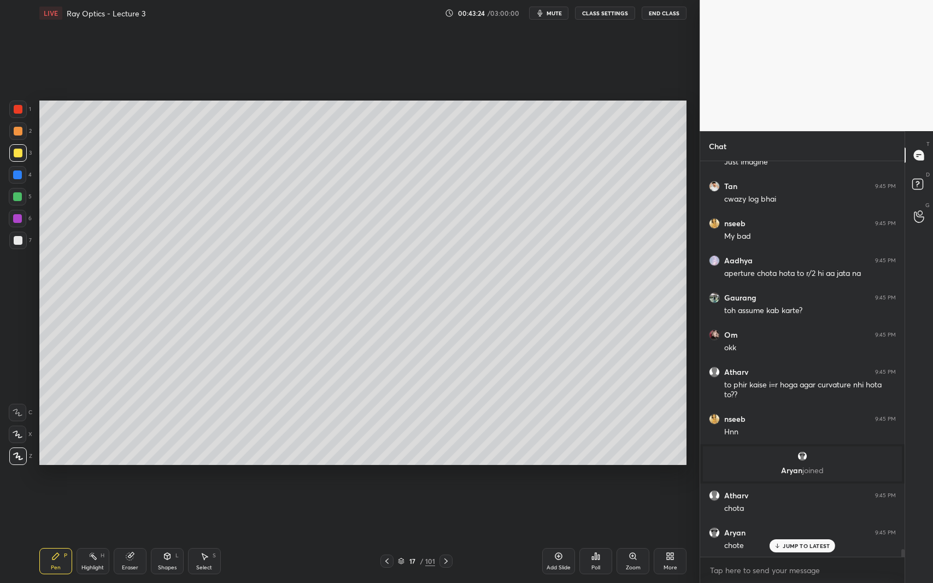
click at [178, 535] on div "Shapes L" at bounding box center [167, 561] width 33 height 26
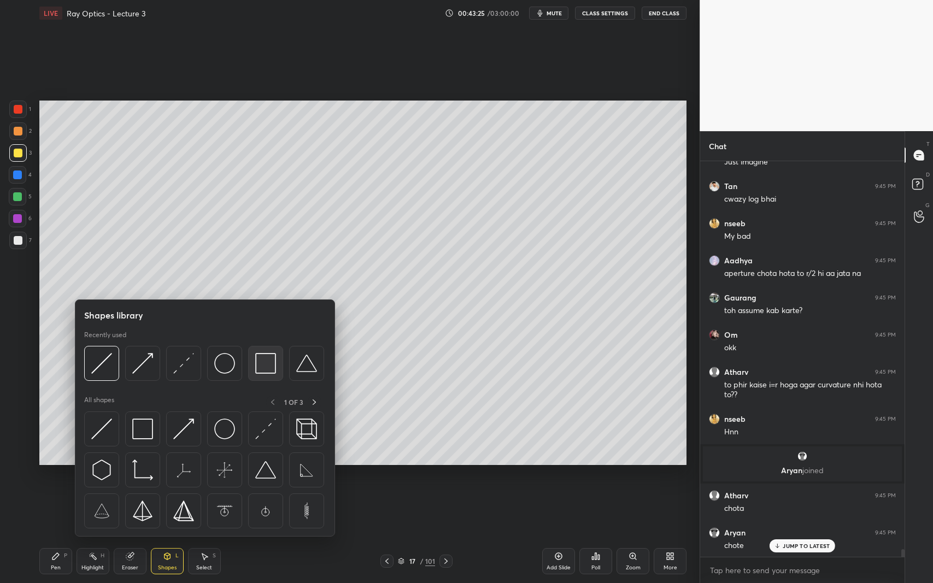
click at [269, 366] on img at bounding box center [265, 363] width 21 height 21
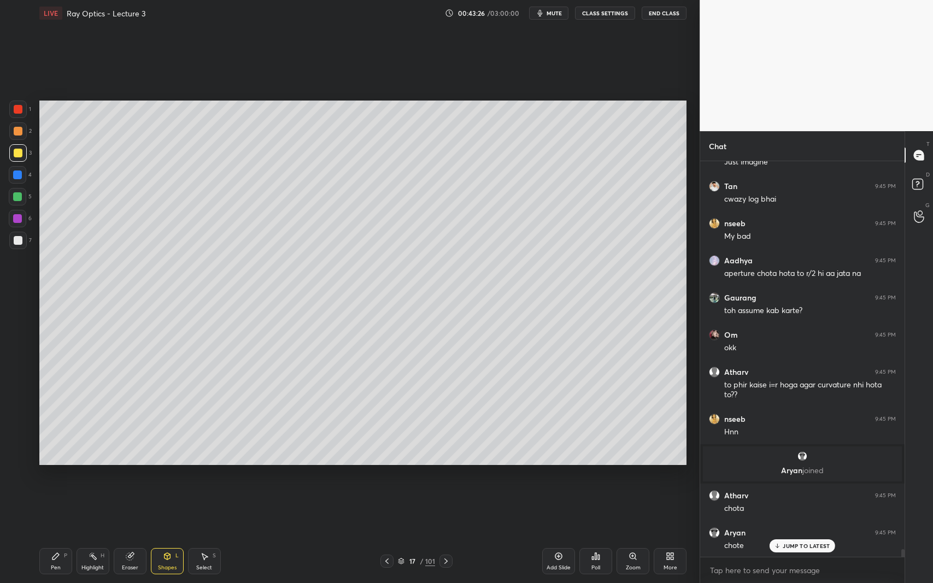
click at [19, 239] on div at bounding box center [18, 240] width 9 height 9
click at [61, 535] on div "Pen P" at bounding box center [55, 561] width 33 height 26
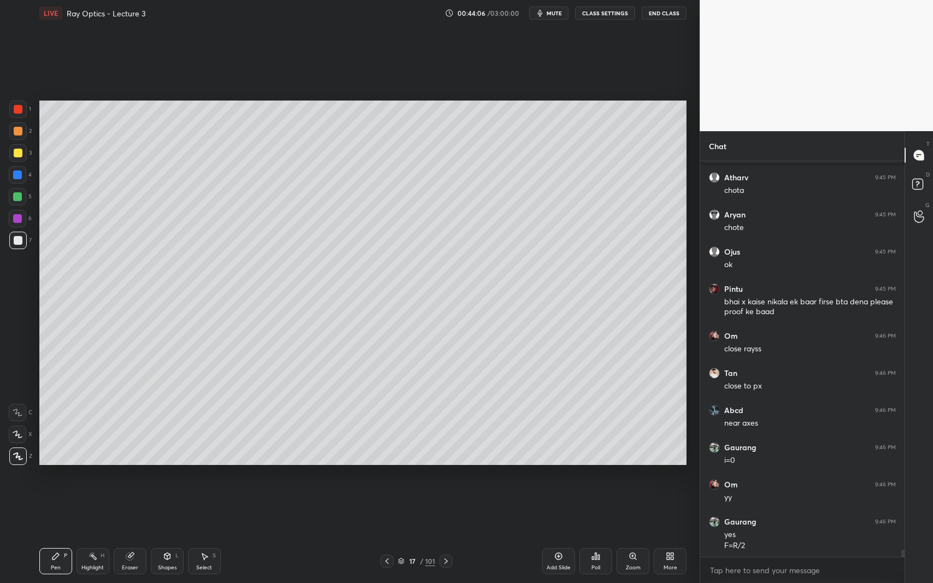
scroll to position [21000, 0]
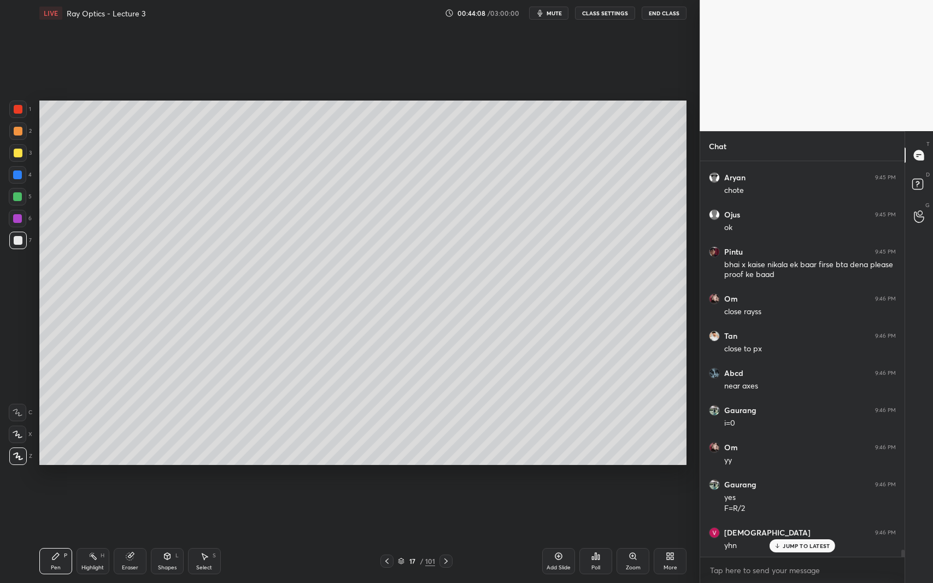
click at [17, 156] on div at bounding box center [18, 153] width 9 height 9
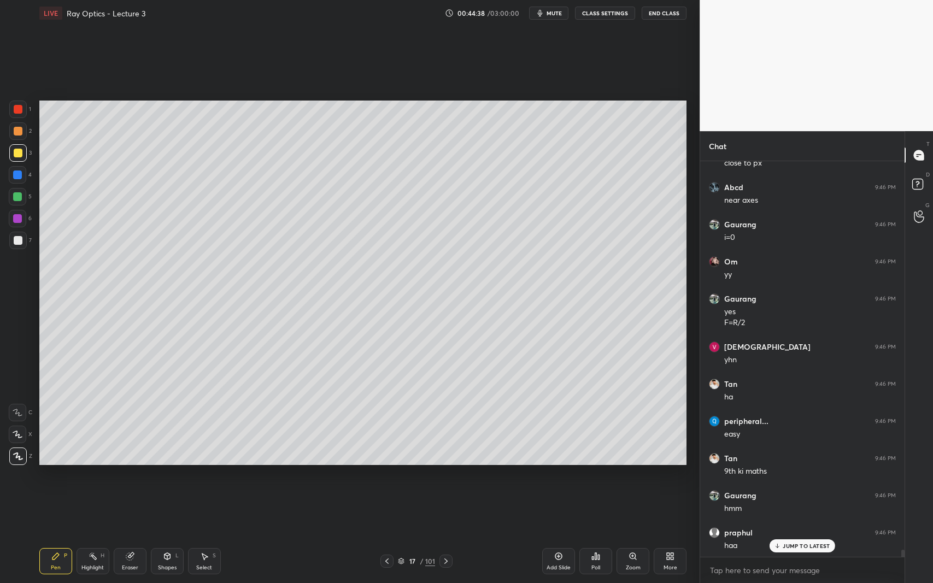
scroll to position [21260, 0]
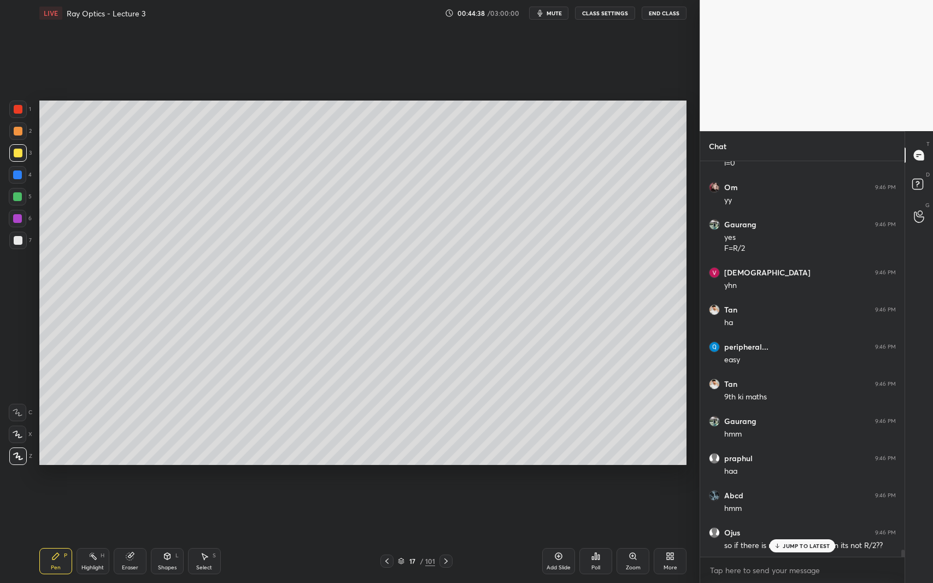
click at [388, 535] on icon at bounding box center [387, 561] width 9 height 9
click at [385, 535] on icon at bounding box center [387, 561] width 9 height 9
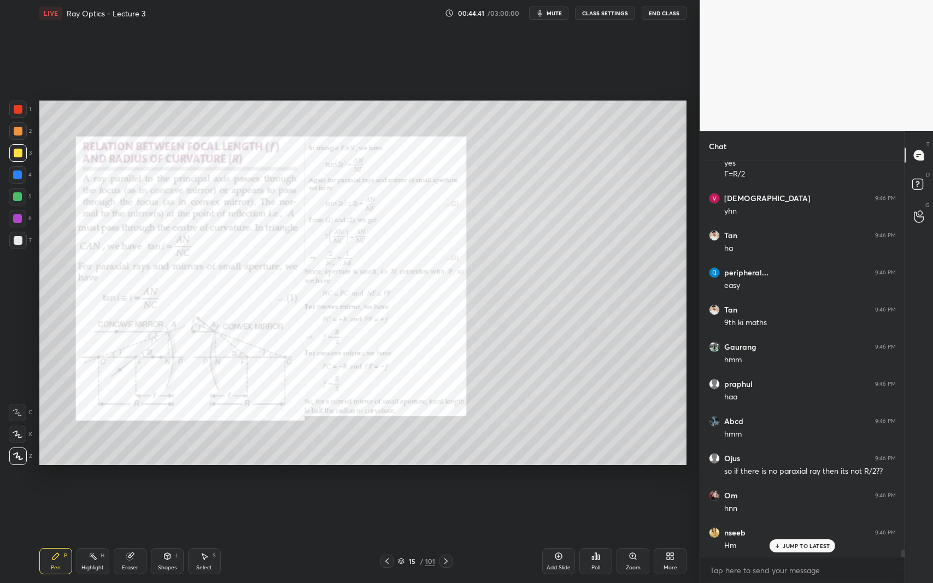
scroll to position [21372, 0]
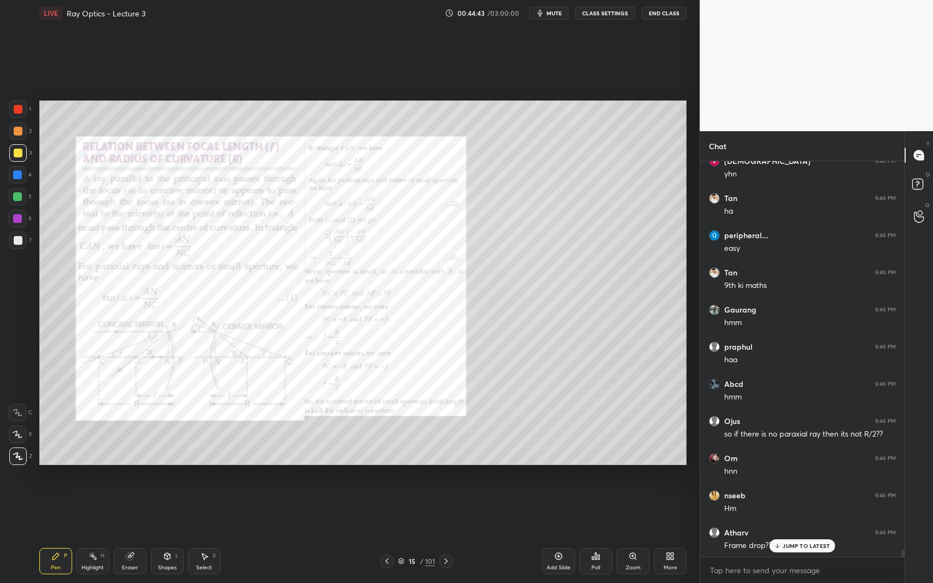
click at [19, 111] on div at bounding box center [18, 109] width 9 height 9
click at [450, 535] on div at bounding box center [445, 561] width 13 height 13
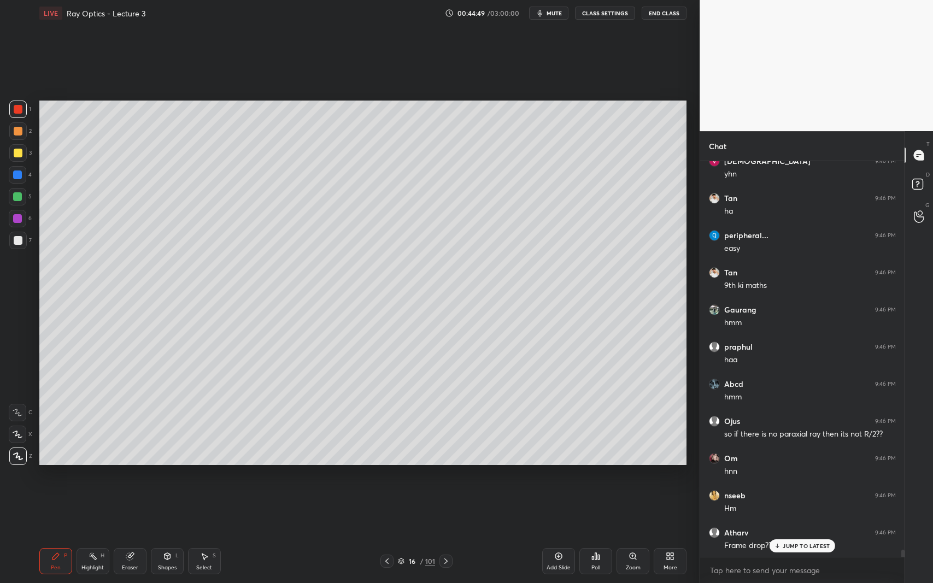
click at [454, 535] on div "16 / 101" at bounding box center [416, 561] width 251 height 13
click at [450, 535] on icon at bounding box center [446, 561] width 9 height 9
click at [448, 535] on icon at bounding box center [446, 561] width 9 height 9
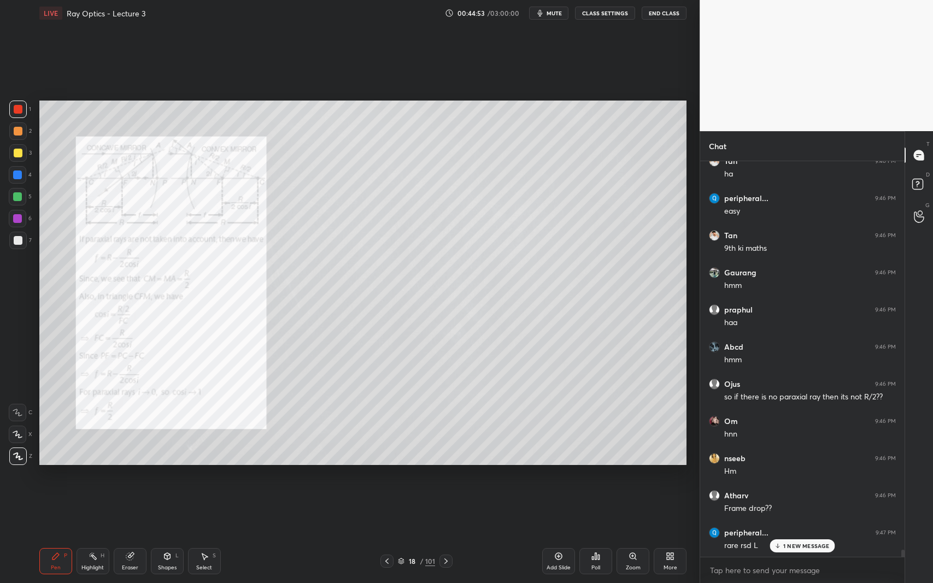
scroll to position [21446, 0]
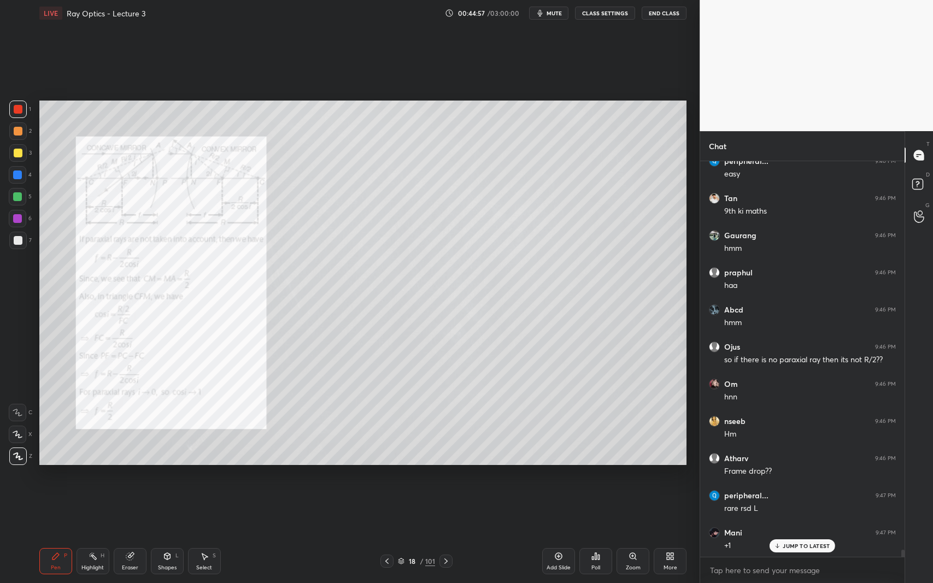
click at [445, 535] on icon at bounding box center [445, 561] width 3 height 5
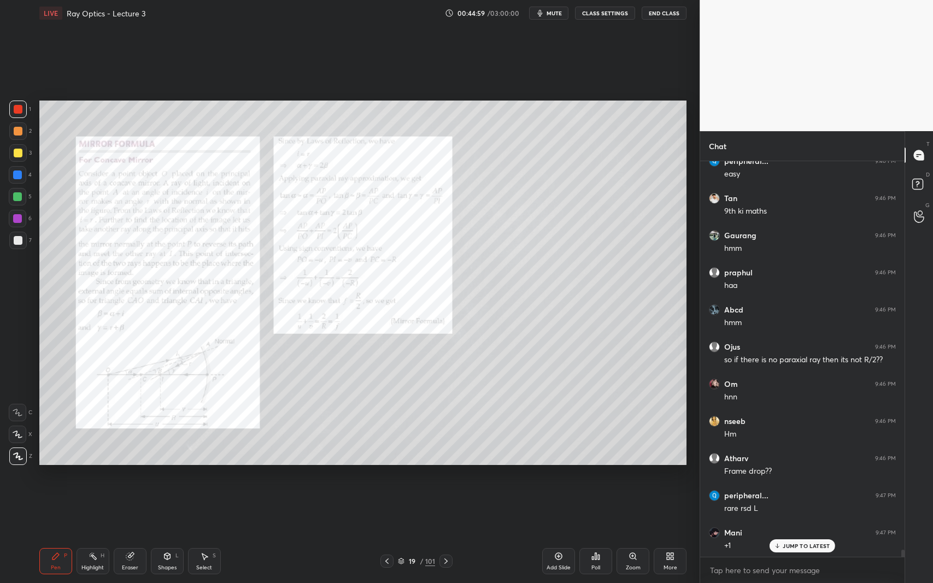
scroll to position [21483, 0]
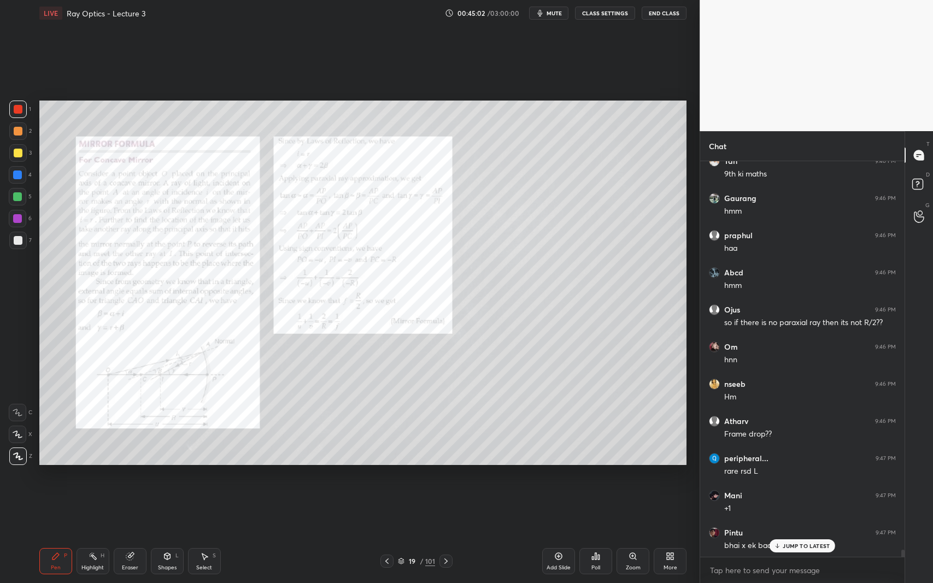
click at [561, 535] on div "Add Slide" at bounding box center [558, 561] width 33 height 26
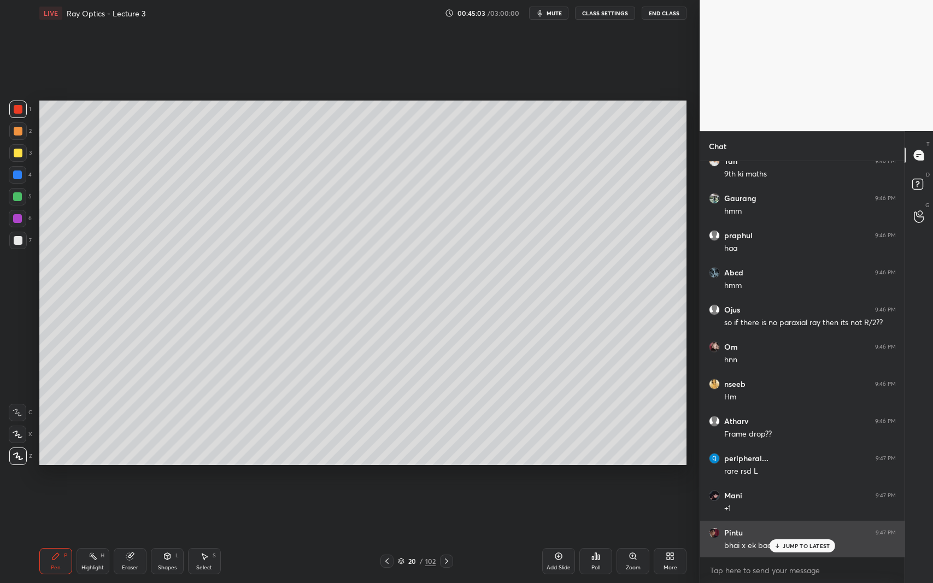
click at [785, 535] on p "JUMP TO LATEST" at bounding box center [806, 546] width 47 height 7
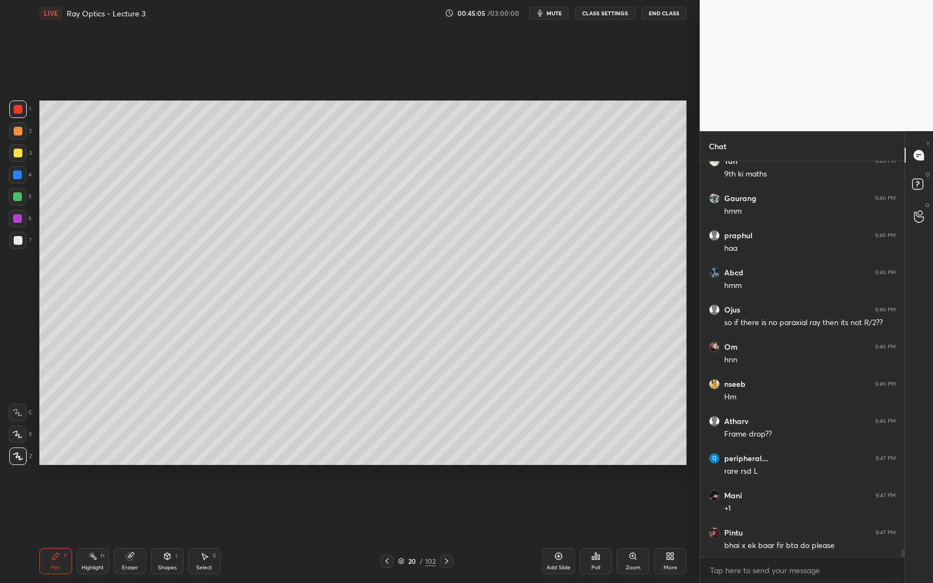
click at [16, 154] on div at bounding box center [18, 153] width 9 height 9
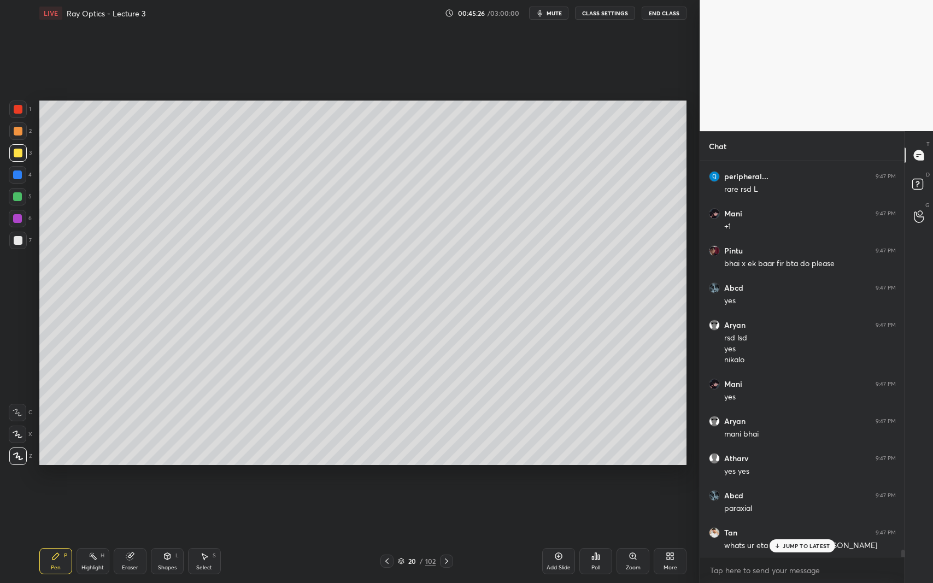
scroll to position [21839, 0]
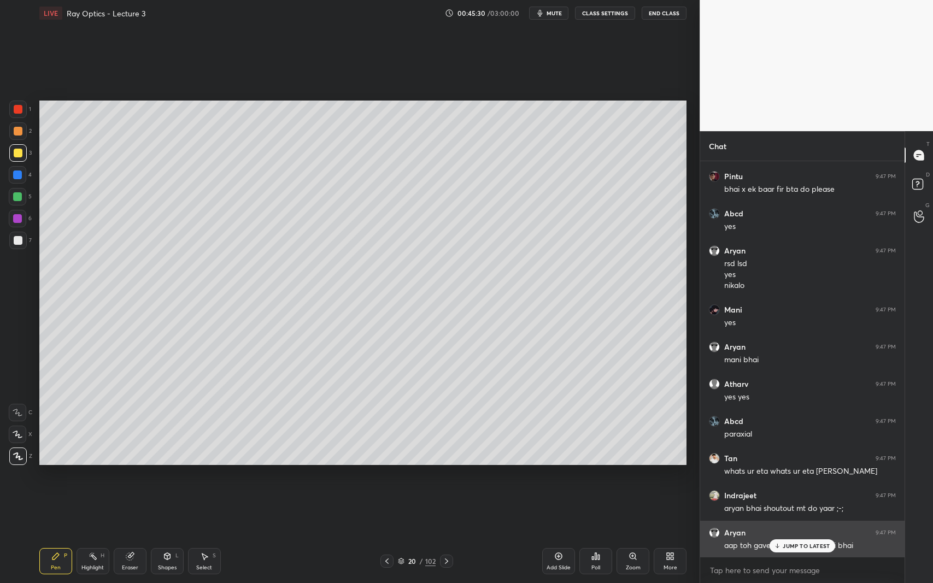
click at [784, 535] on p "JUMP TO LATEST" at bounding box center [806, 546] width 47 height 7
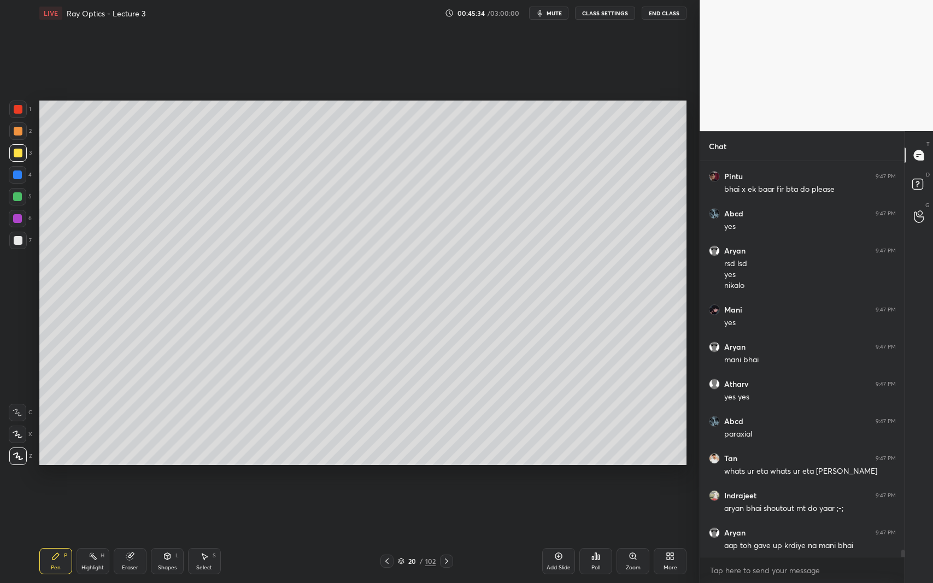
scroll to position [21850, 0]
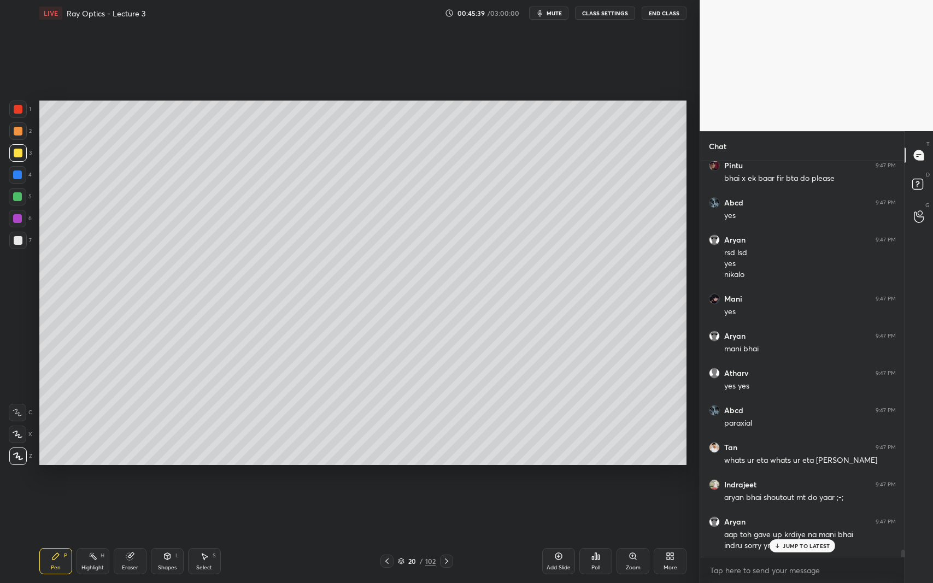
click at [156, 535] on div "Shapes L" at bounding box center [167, 561] width 33 height 26
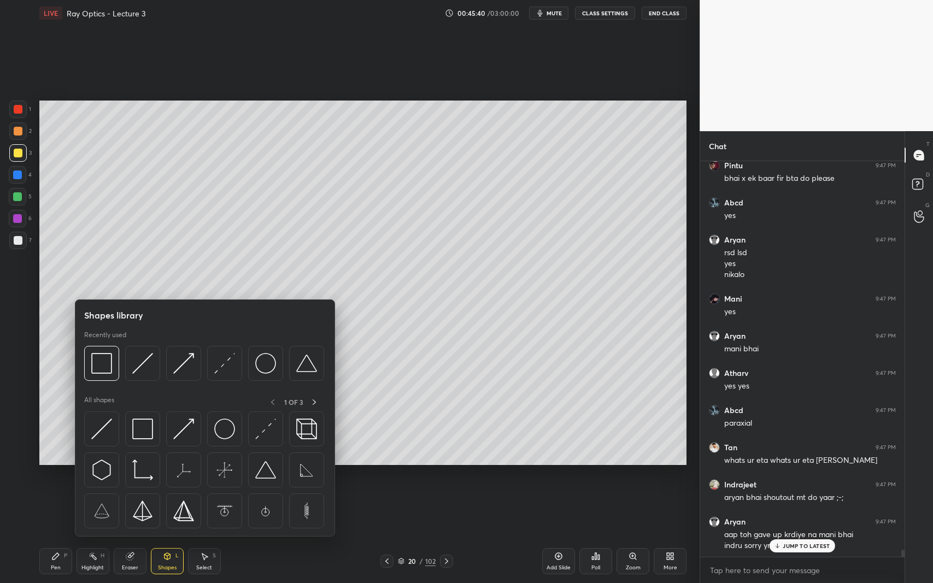
click at [262, 372] on img at bounding box center [265, 363] width 21 height 21
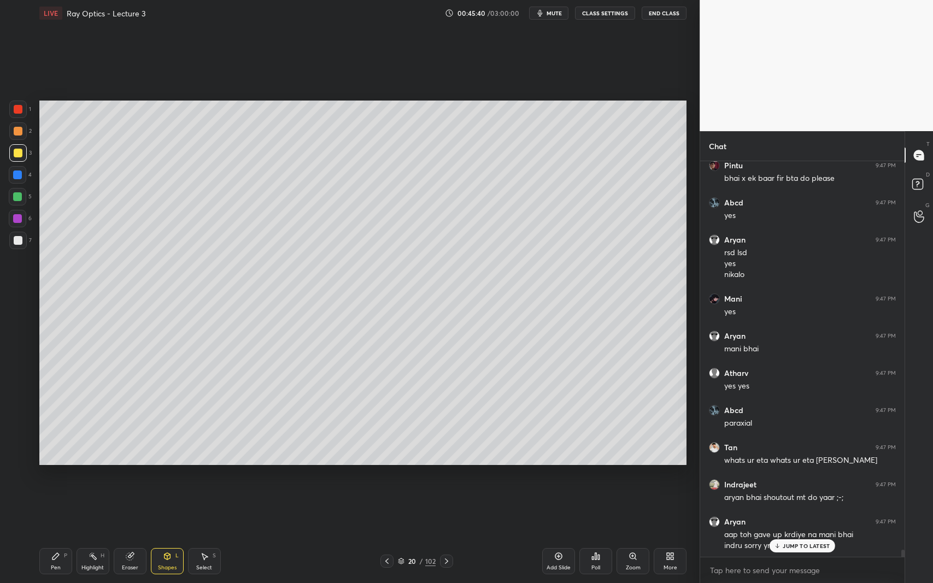
scroll to position [21861, 0]
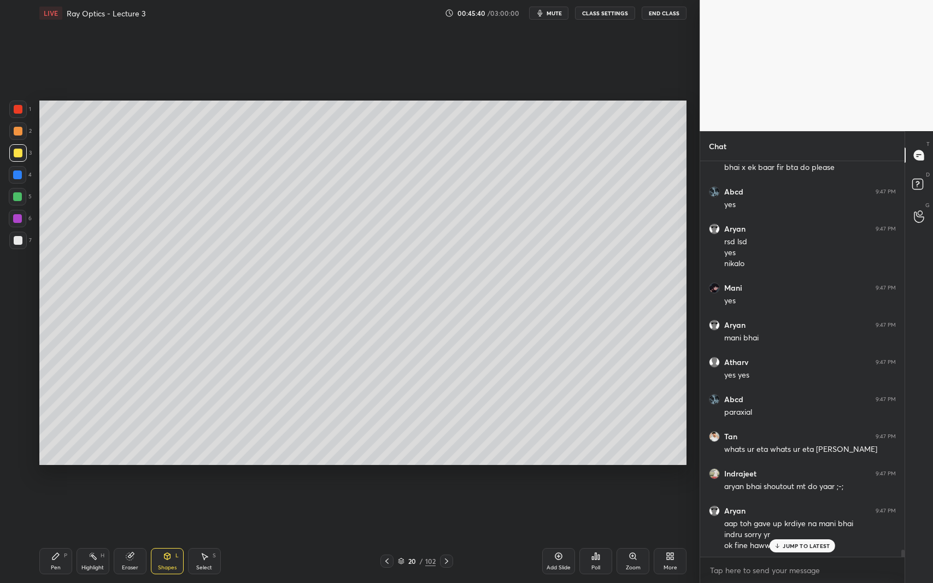
click at [14, 242] on div at bounding box center [18, 240] width 9 height 9
click at [207, 535] on icon at bounding box center [204, 556] width 9 height 9
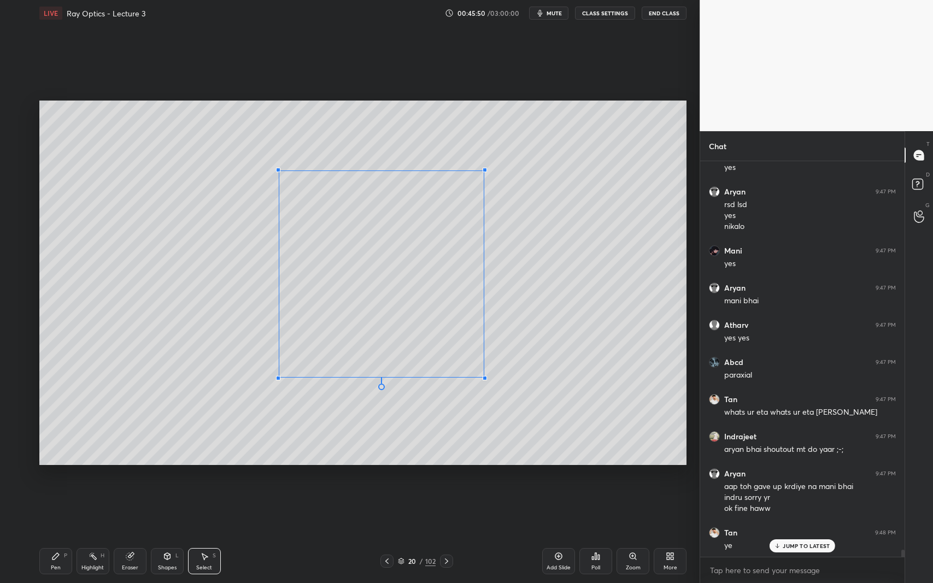
scroll to position [21909, 0]
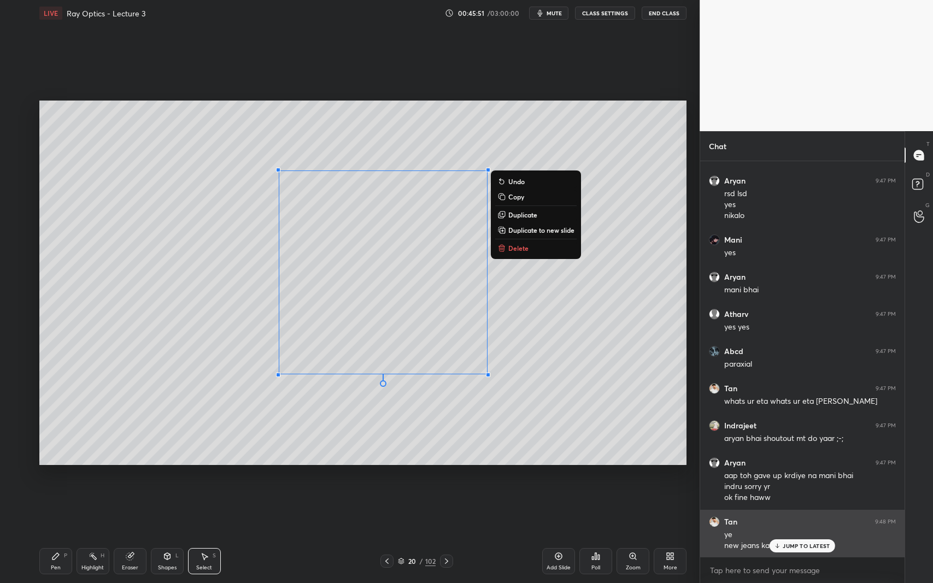
click at [789, 535] on div "JUMP TO LATEST" at bounding box center [803, 545] width 66 height 13
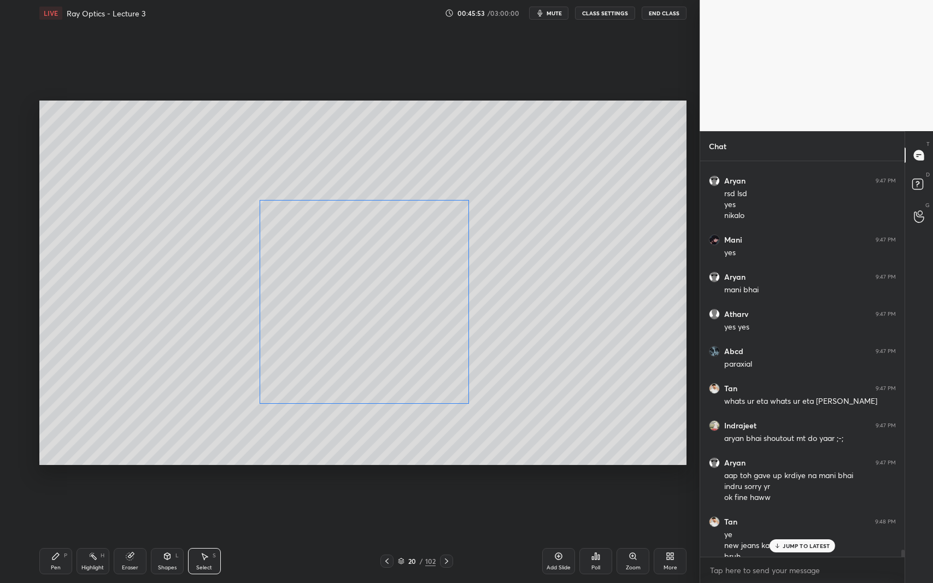
scroll to position [21920, 0]
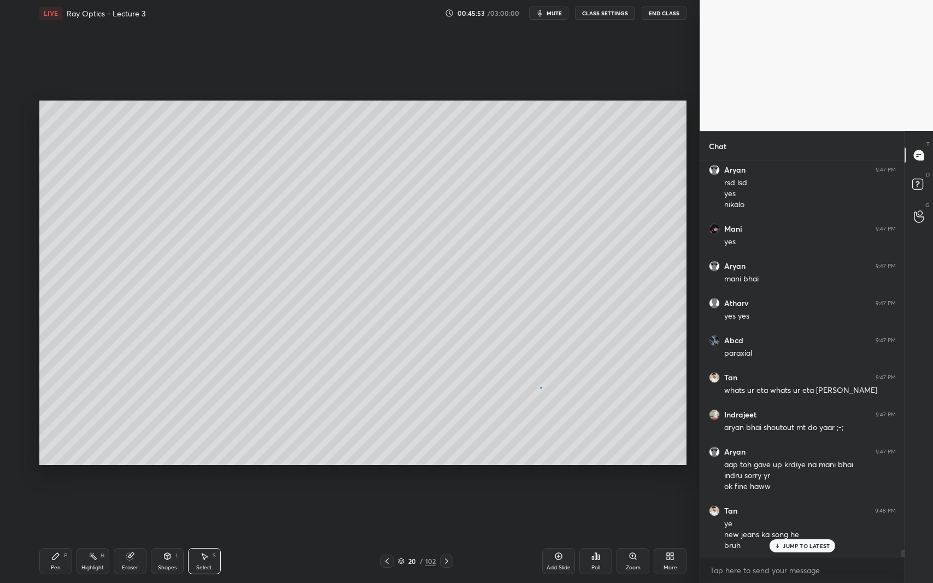
click at [540, 388] on div "0 ° Undo Copy Duplicate Duplicate to new slide Delete" at bounding box center [363, 283] width 648 height 364
click at [157, 535] on div "Shapes L" at bounding box center [167, 561] width 33 height 26
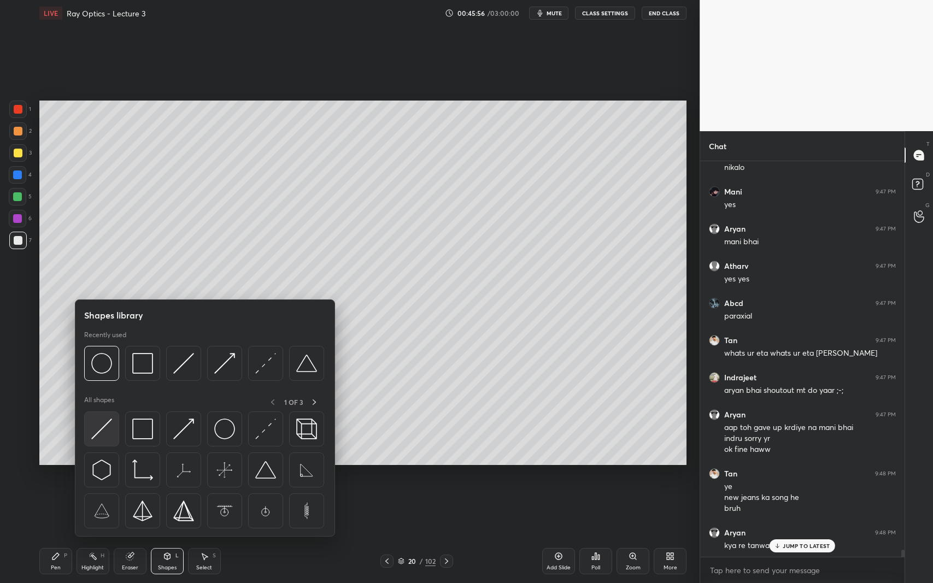
scroll to position [21995, 0]
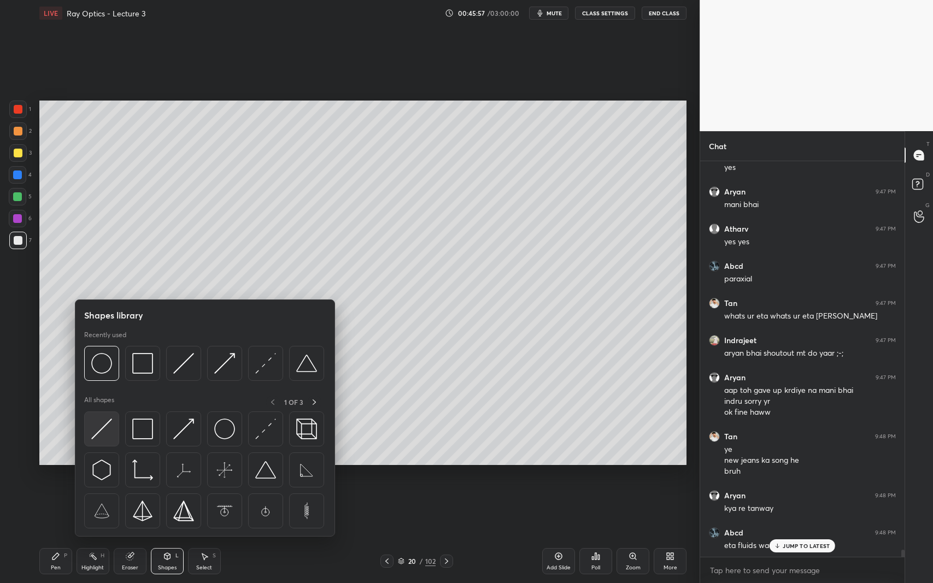
click at [94, 431] on img at bounding box center [101, 429] width 21 height 21
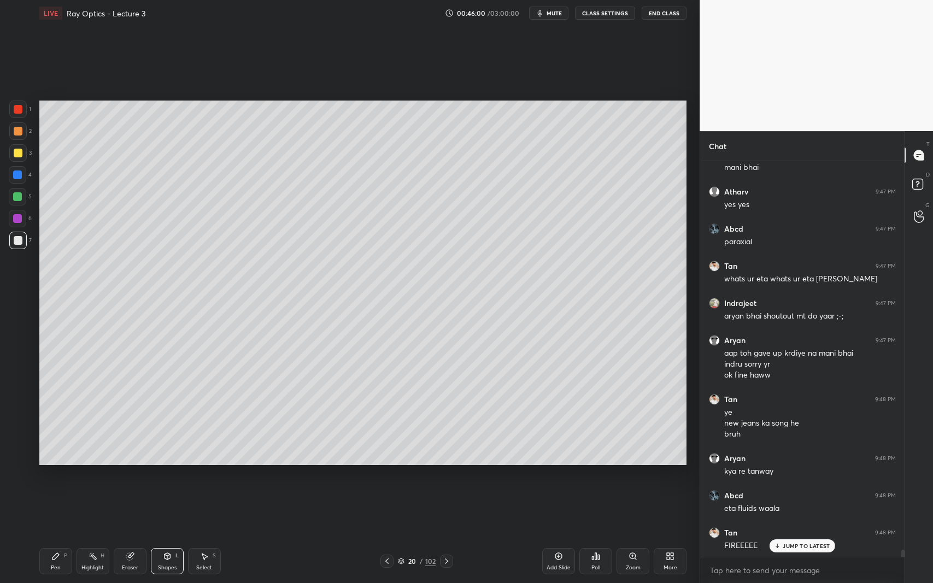
scroll to position [22069, 0]
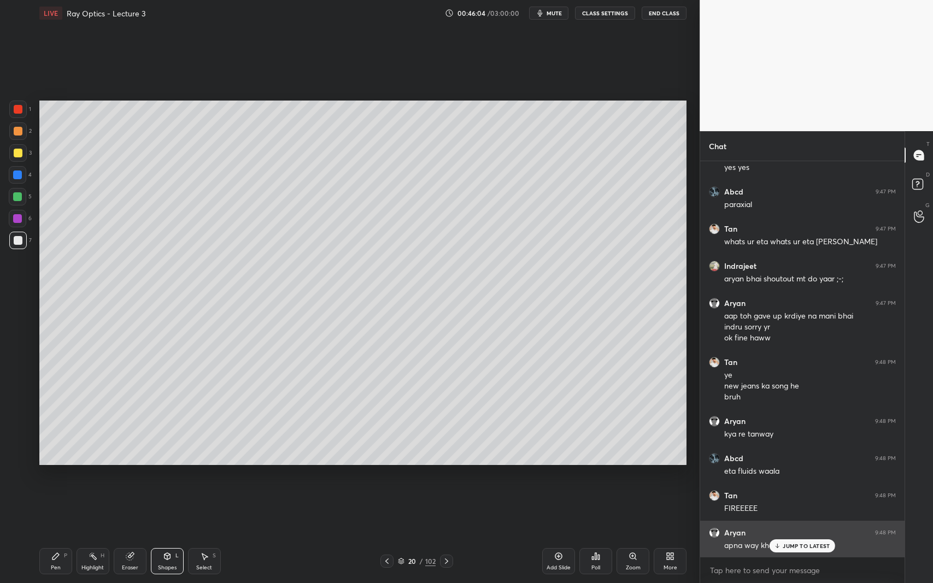
click at [794, 535] on p "JUMP TO LATEST" at bounding box center [806, 546] width 47 height 7
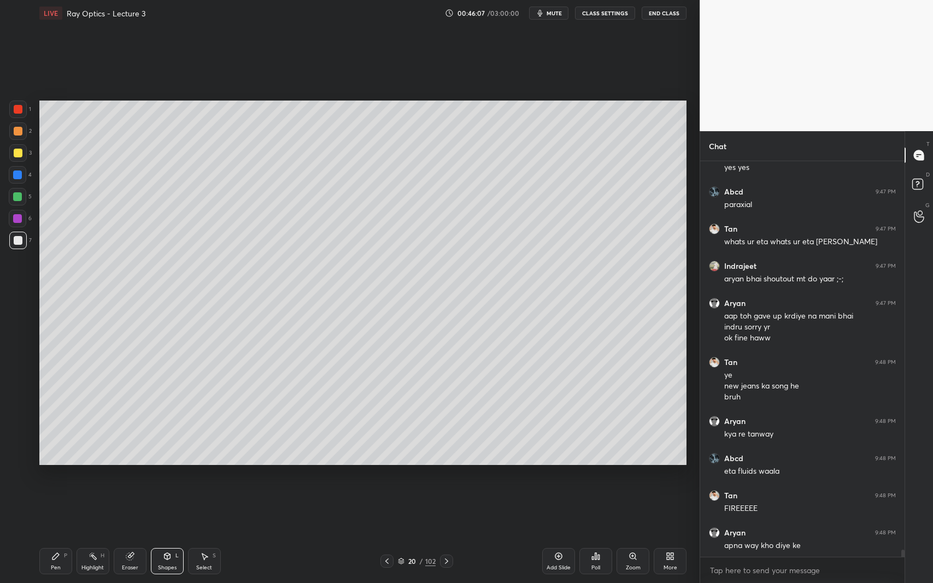
click at [60, 535] on div "Pen P" at bounding box center [55, 561] width 33 height 26
click at [97, 535] on icon at bounding box center [93, 556] width 9 height 9
click at [131, 535] on icon at bounding box center [129, 556] width 7 height 7
click at [27, 387] on div "C X Z" at bounding box center [21, 359] width 24 height 79
click at [21, 380] on icon at bounding box center [18, 377] width 10 height 10
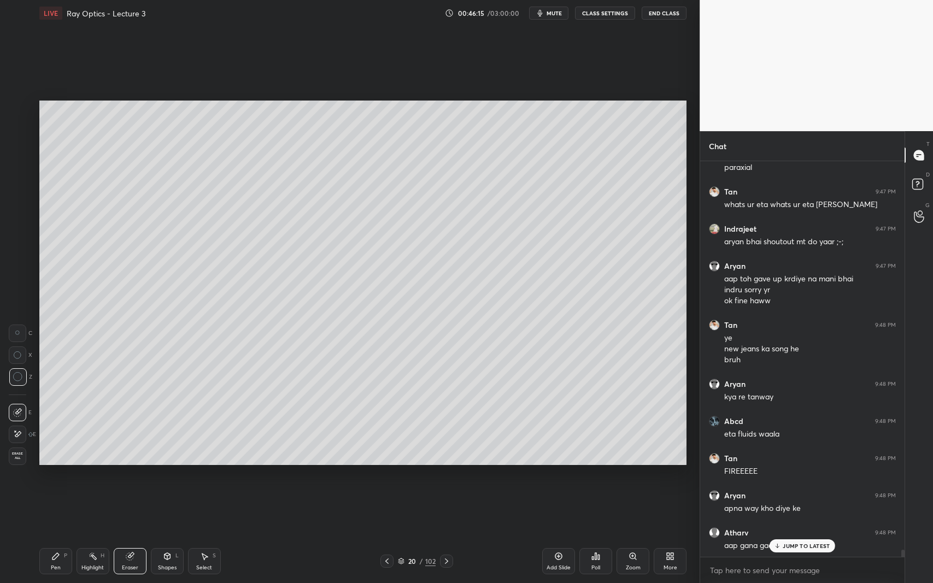
scroll to position [22143, 0]
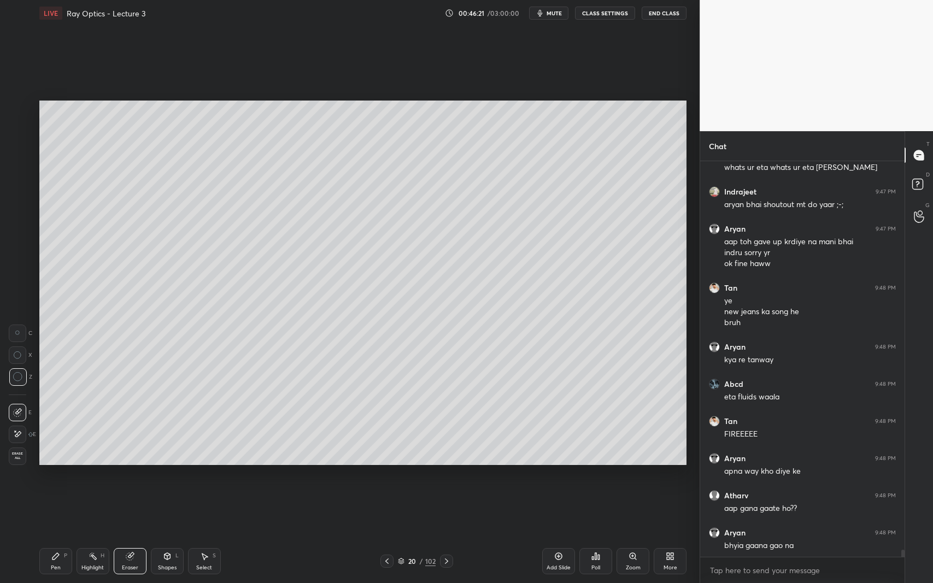
click at [46, 535] on div "Pen P" at bounding box center [55, 561] width 33 height 26
click at [20, 158] on div at bounding box center [17, 152] width 17 height 17
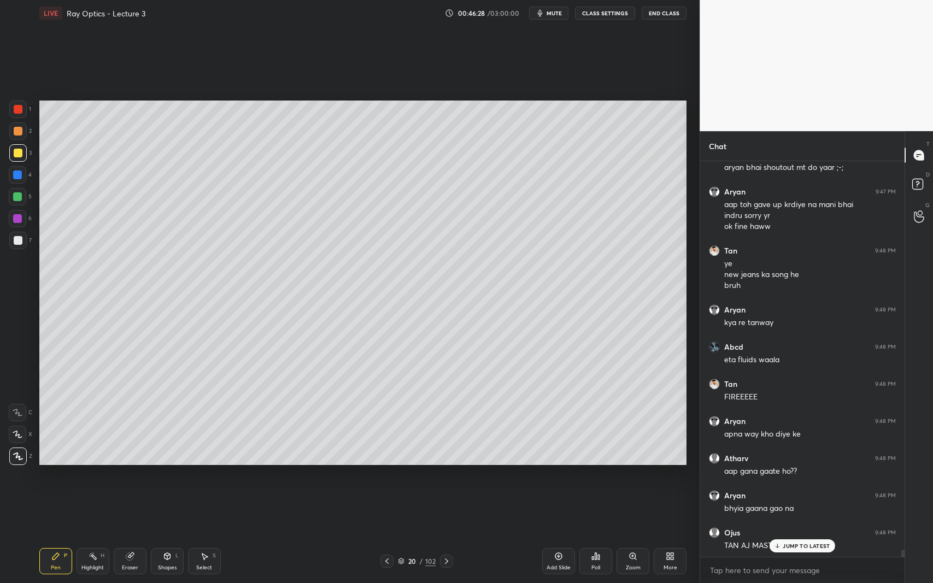
scroll to position [22218, 0]
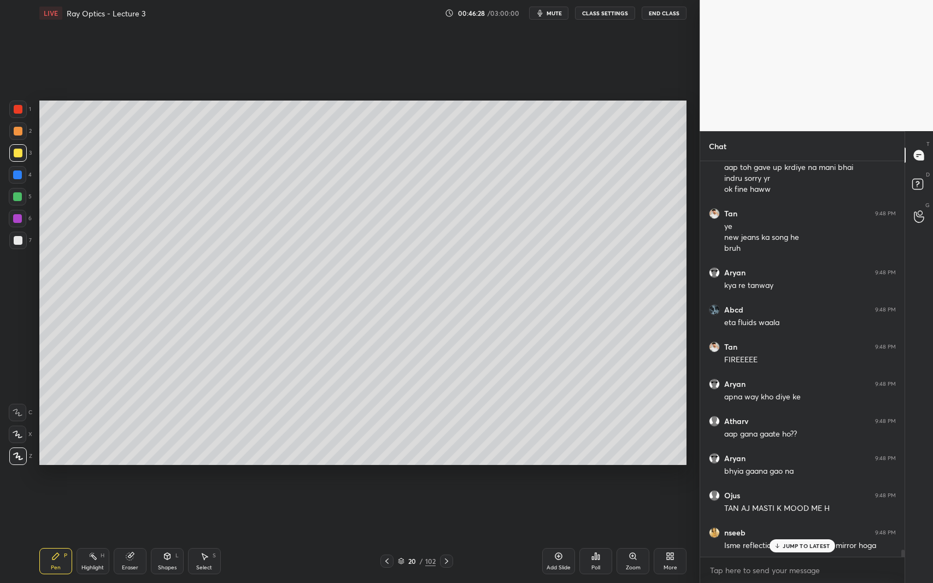
click at [14, 245] on div at bounding box center [18, 240] width 9 height 9
click at [780, 535] on div "JUMP TO LATEST" at bounding box center [803, 545] width 66 height 13
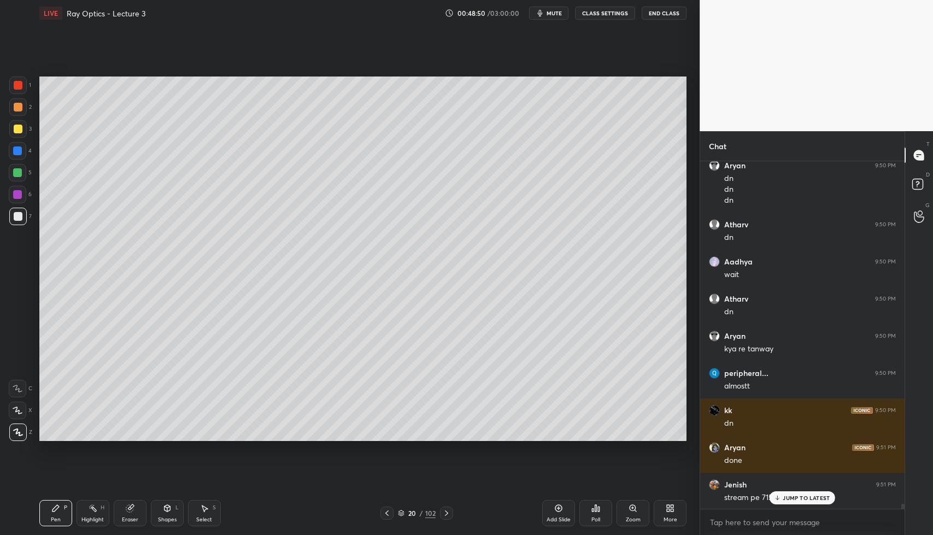
scroll to position [23538, 0]
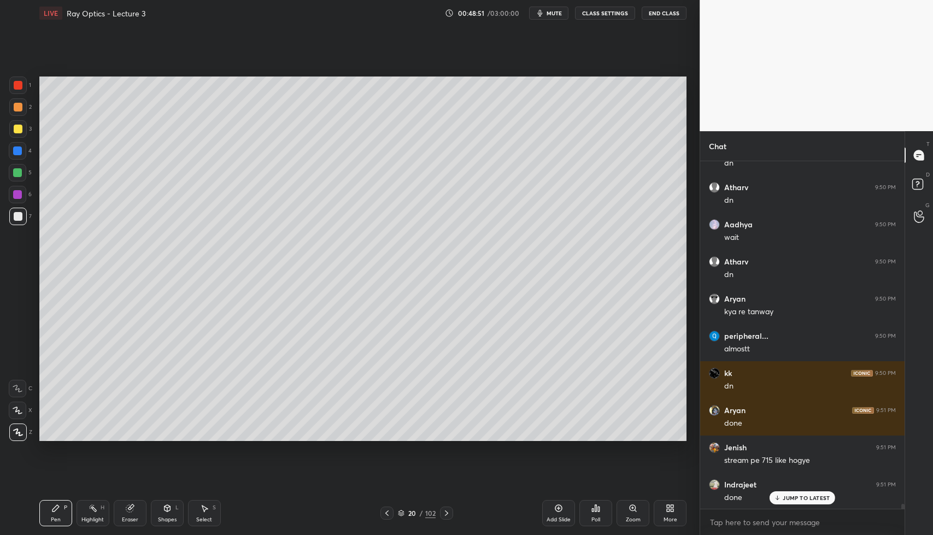
click at [799, 495] on p "JUMP TO LATEST" at bounding box center [806, 498] width 47 height 7
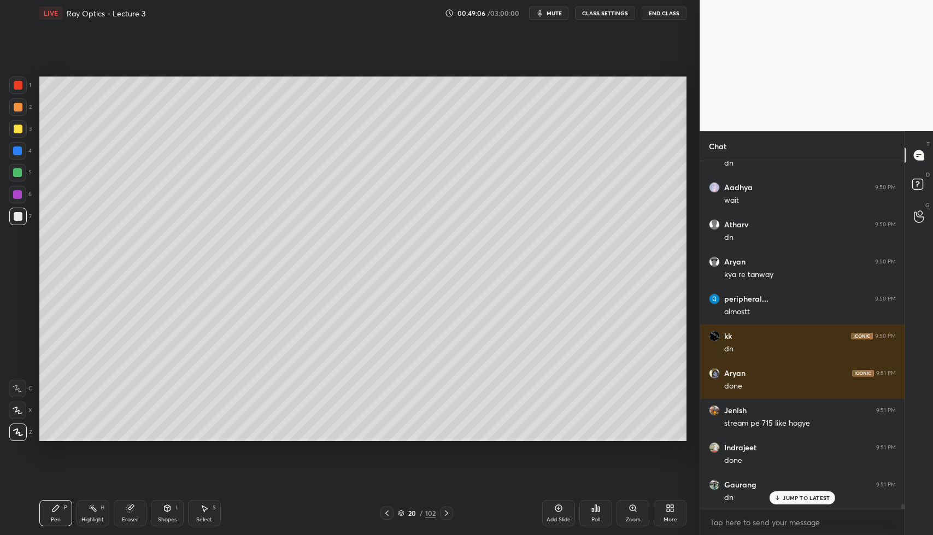
scroll to position [23612, 0]
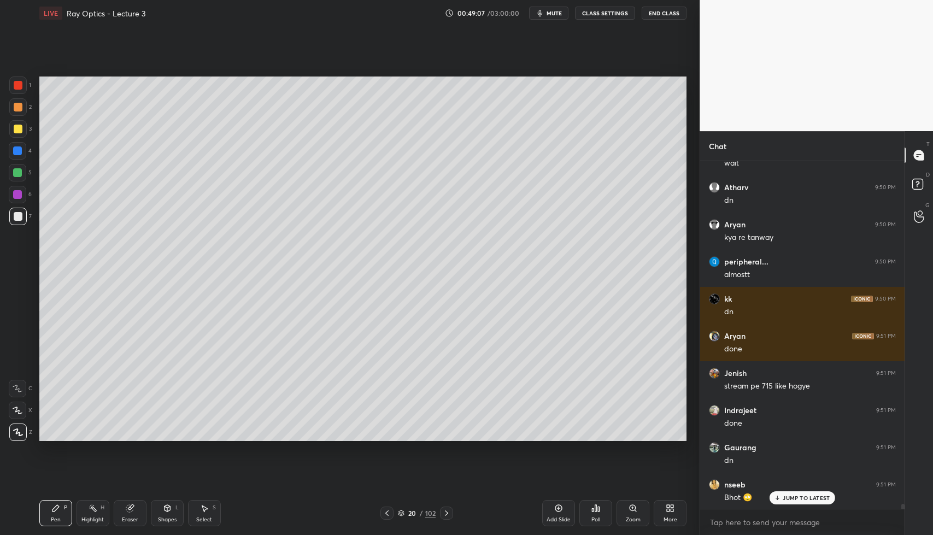
click at [809, 501] on p "JUMP TO LATEST" at bounding box center [806, 498] width 47 height 7
click at [160, 509] on div "Shapes L" at bounding box center [167, 513] width 33 height 26
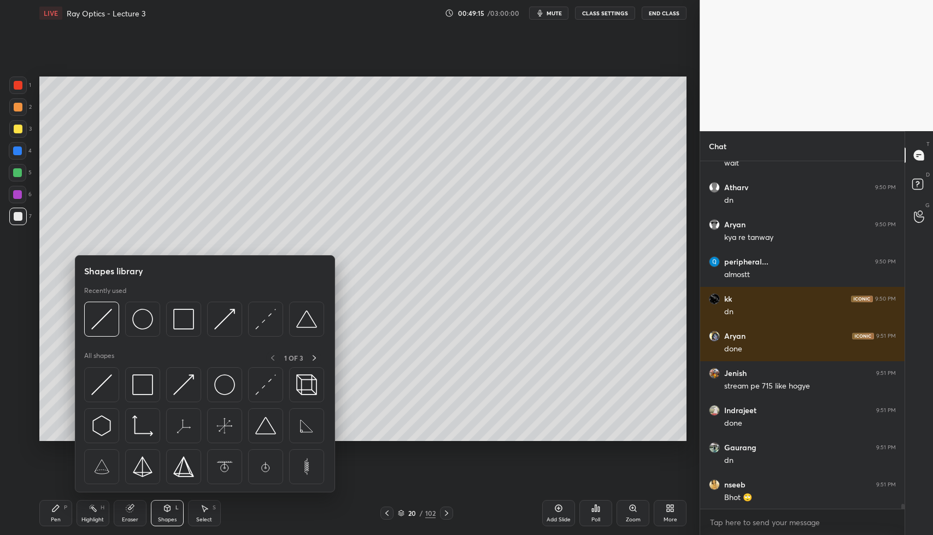
click at [367, 469] on div "Setting up your live class Poll for secs No correct answer Start poll" at bounding box center [363, 258] width 656 height 465
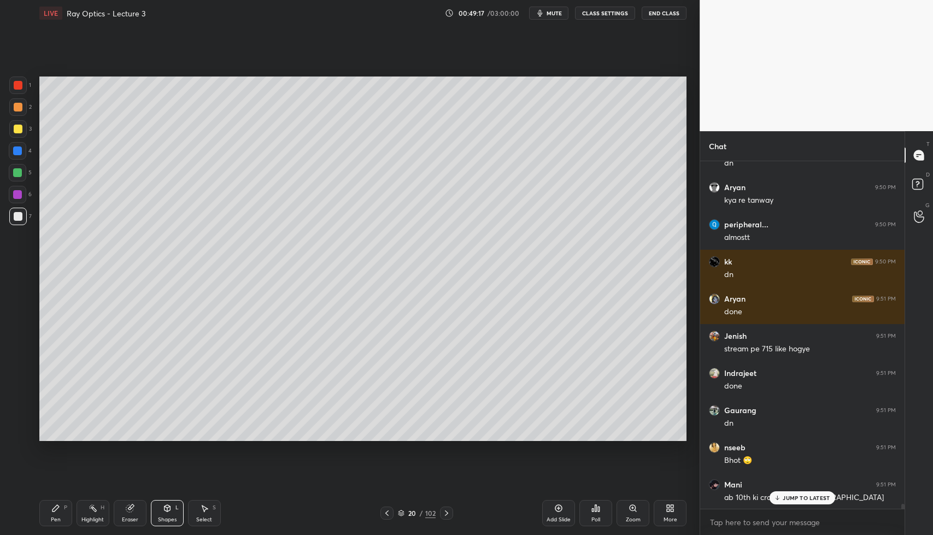
scroll to position [23687, 0]
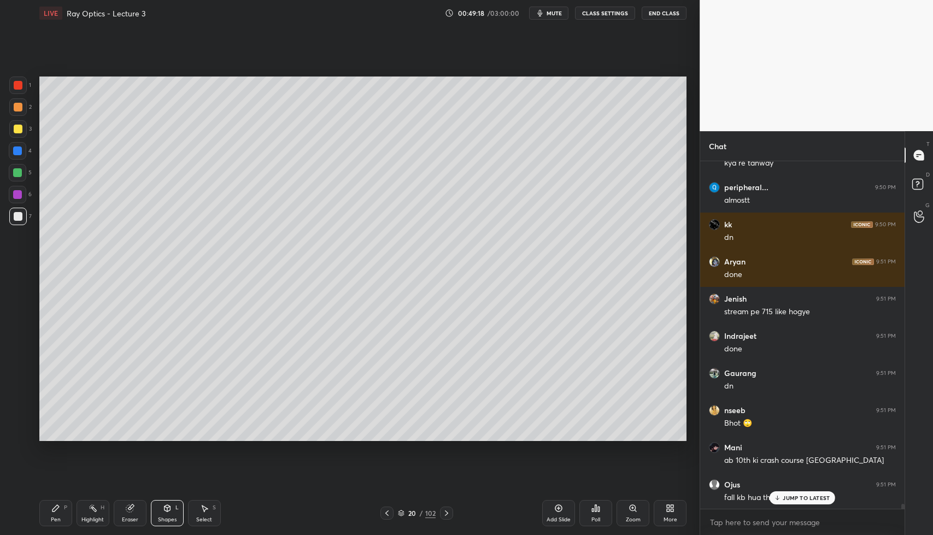
click at [802, 493] on div "JUMP TO LATEST" at bounding box center [803, 497] width 66 height 13
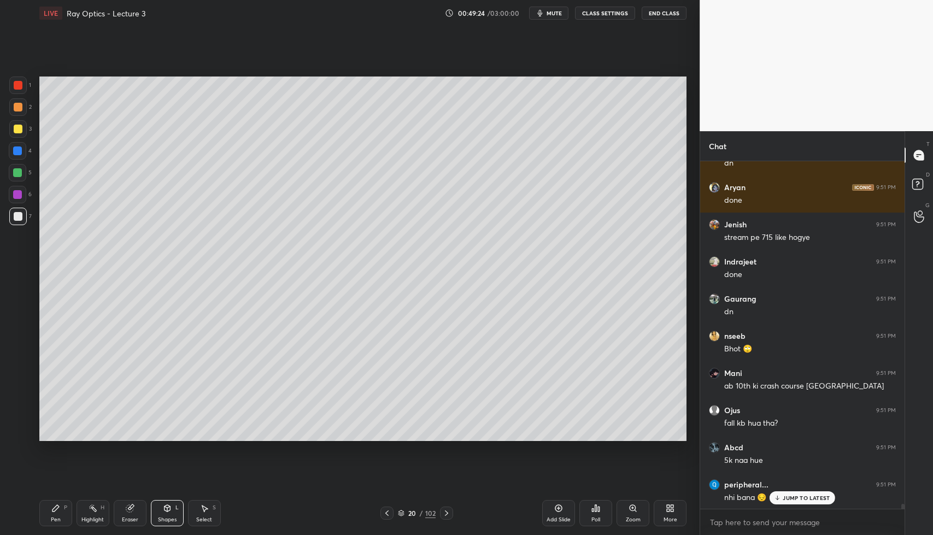
scroll to position [23808, 0]
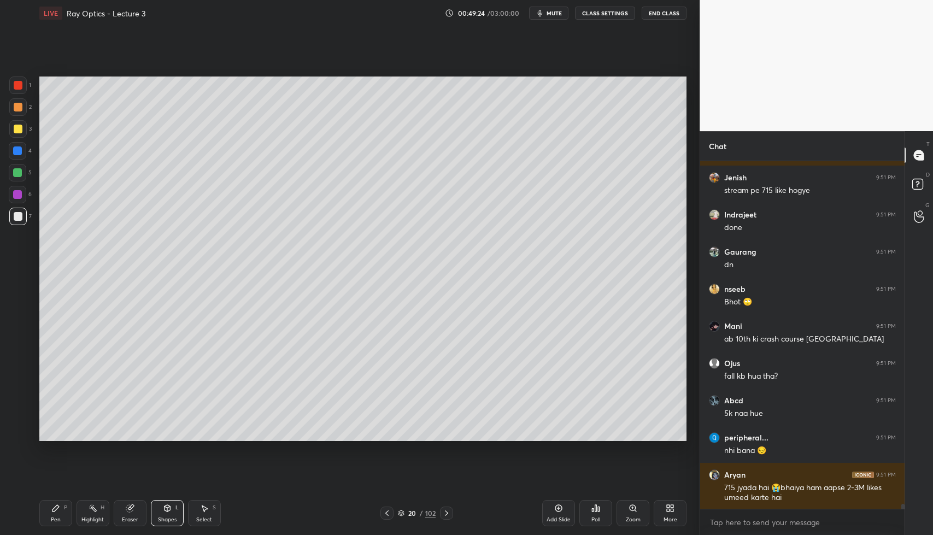
click at [788, 503] on div "kk 9:50 PM dn Aryan 9:51 PM done [PERSON_NAME] 9:51 PM stream pe 715 like [PERS…" at bounding box center [802, 335] width 204 height 348
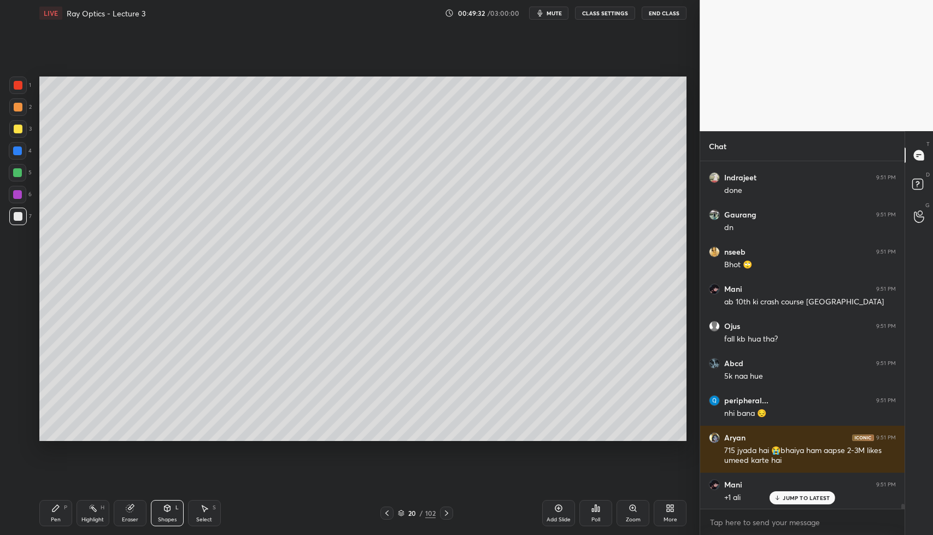
click at [215, 512] on div "Select S" at bounding box center [204, 513] width 33 height 26
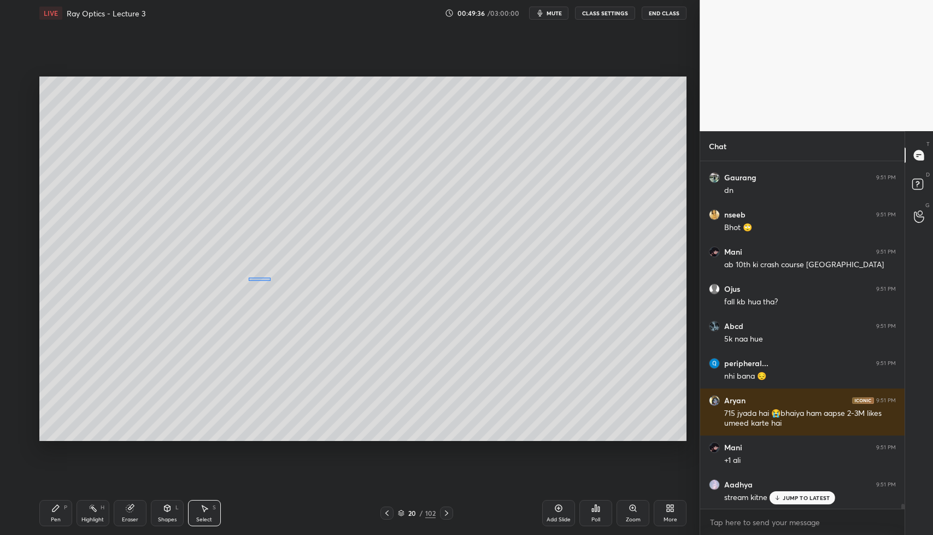
drag, startPoint x: 249, startPoint y: 281, endPoint x: 271, endPoint y: 277, distance: 22.2
click at [271, 277] on div "0 ° Undo Copy Duplicate Duplicate to new slide Delete" at bounding box center [363, 259] width 648 height 364
click at [199, 374] on div "0 ° Undo Copy Duplicate Duplicate to new slide Delete" at bounding box center [363, 259] width 648 height 364
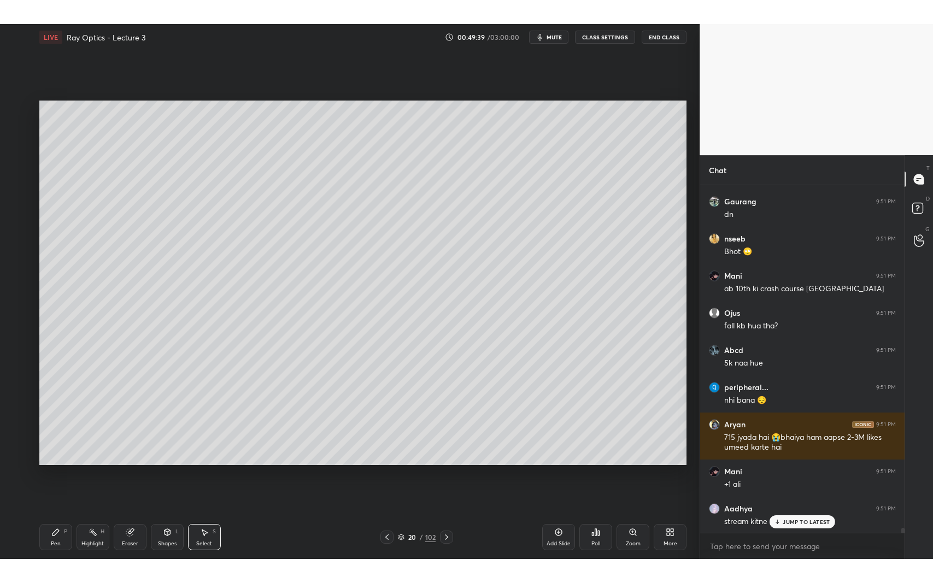
scroll to position [23919, 0]
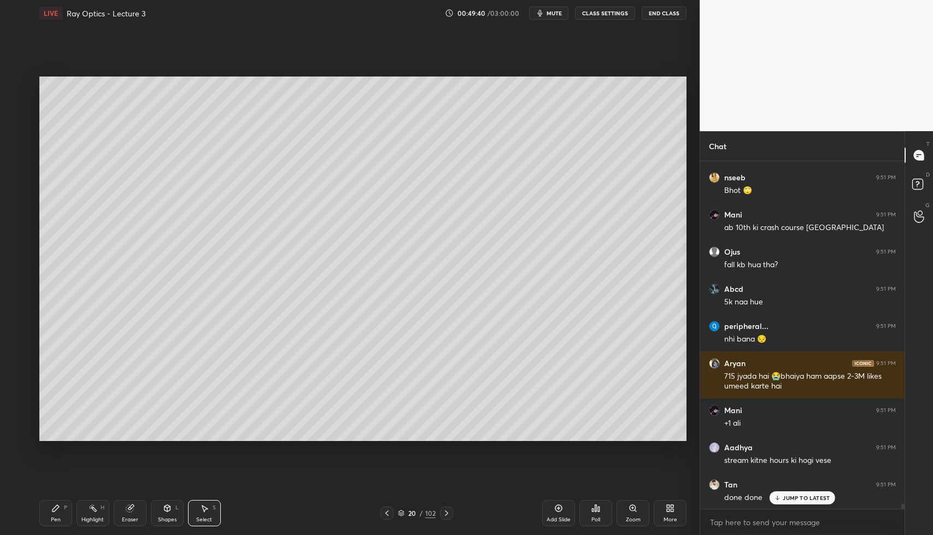
click at [780, 498] on icon at bounding box center [777, 498] width 7 height 7
click at [688, 506] on div "LIVE Ray Optics - Lecture 3 00:49:41 / 03:00:00 mute CLASS SETTINGS End Class 0…" at bounding box center [363, 267] width 656 height 535
click at [673, 507] on icon at bounding box center [672, 506] width 3 height 3
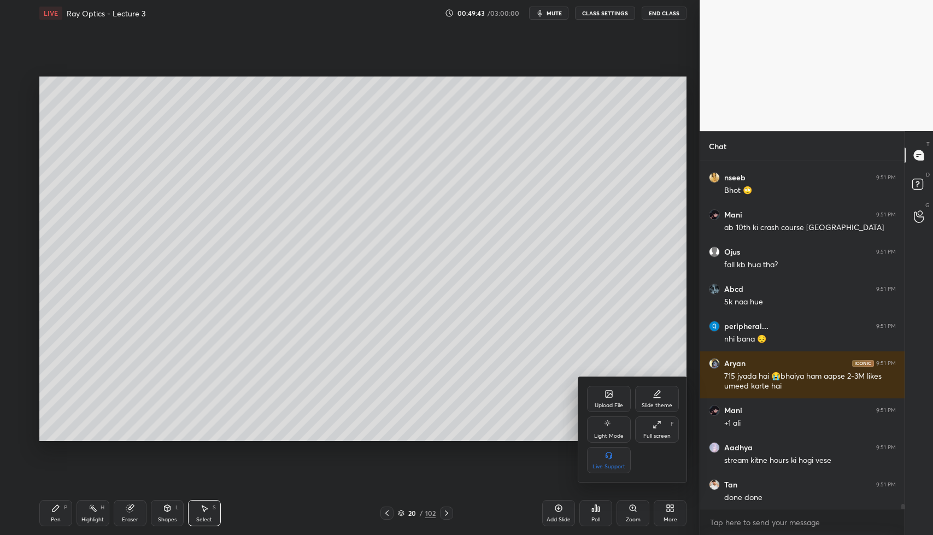
click at [661, 430] on div "Full screen F" at bounding box center [657, 429] width 44 height 26
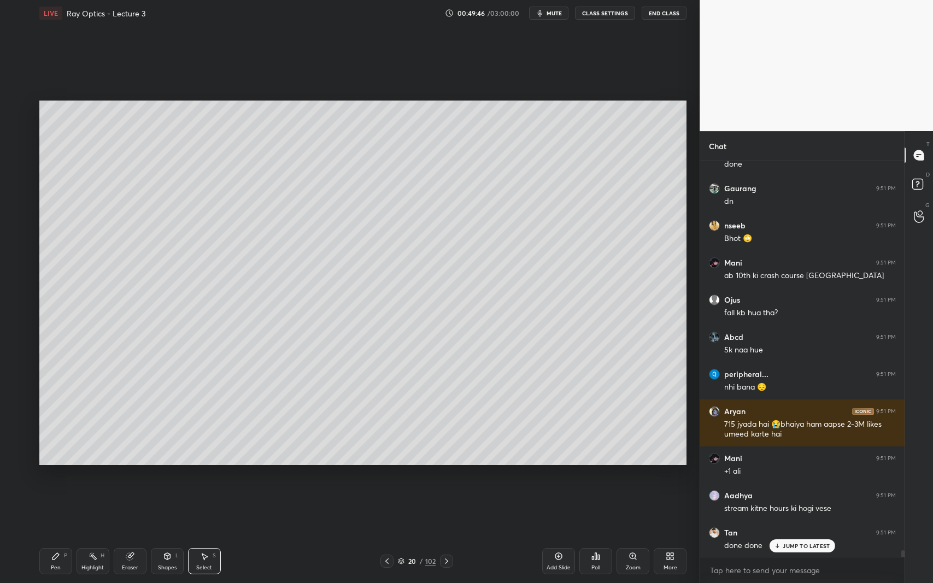
scroll to position [23909, 0]
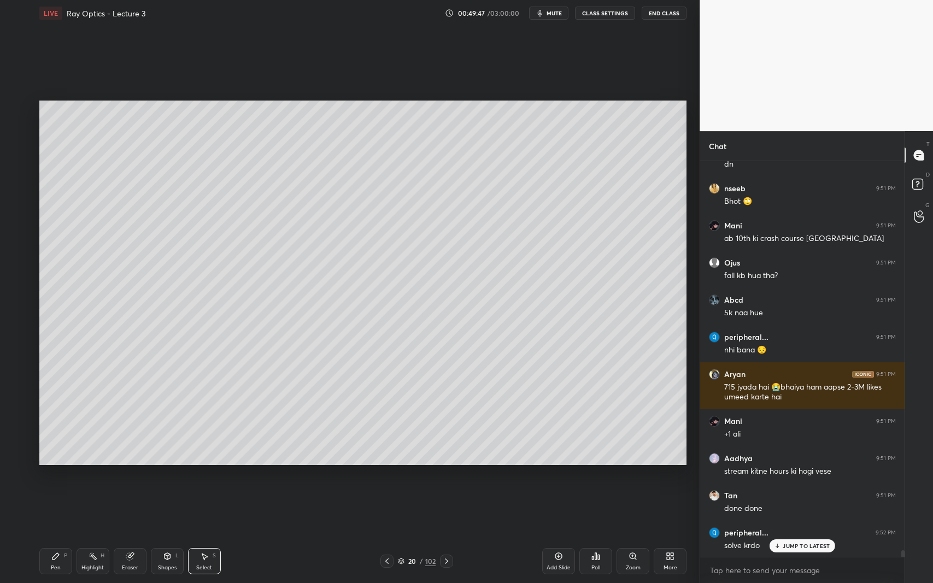
click at [818, 535] on p "JUMP TO LATEST" at bounding box center [806, 546] width 47 height 7
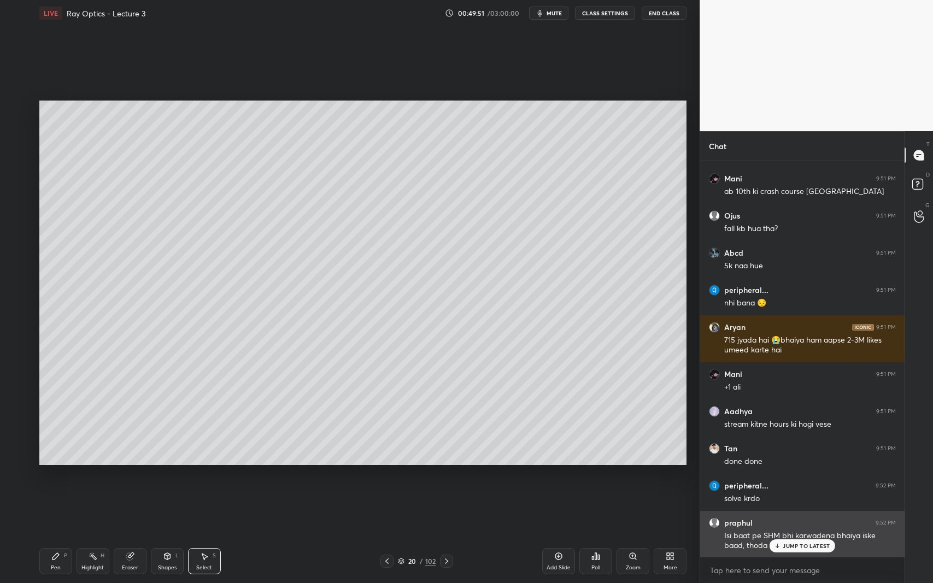
click at [808, 535] on p "JUMP TO LATEST" at bounding box center [806, 546] width 47 height 7
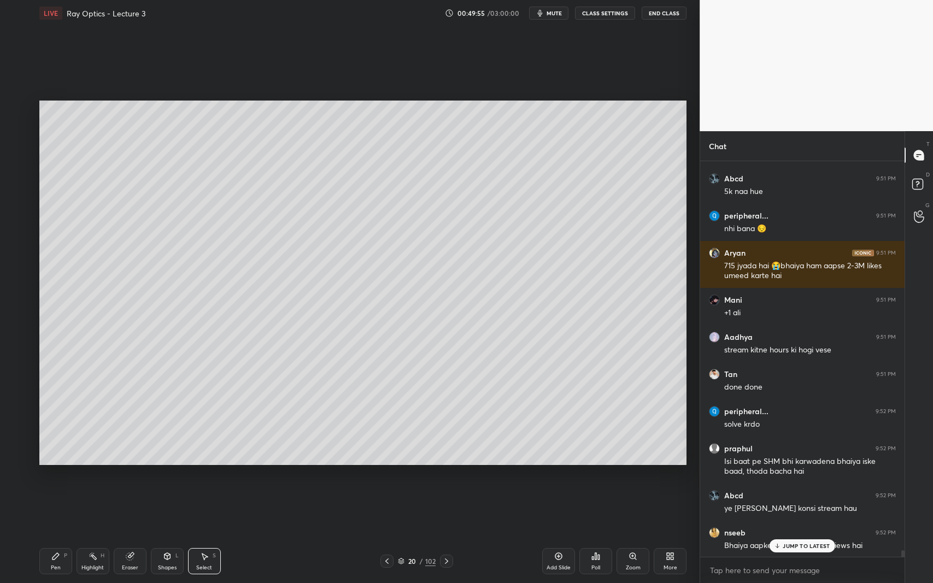
scroll to position [24067, 0]
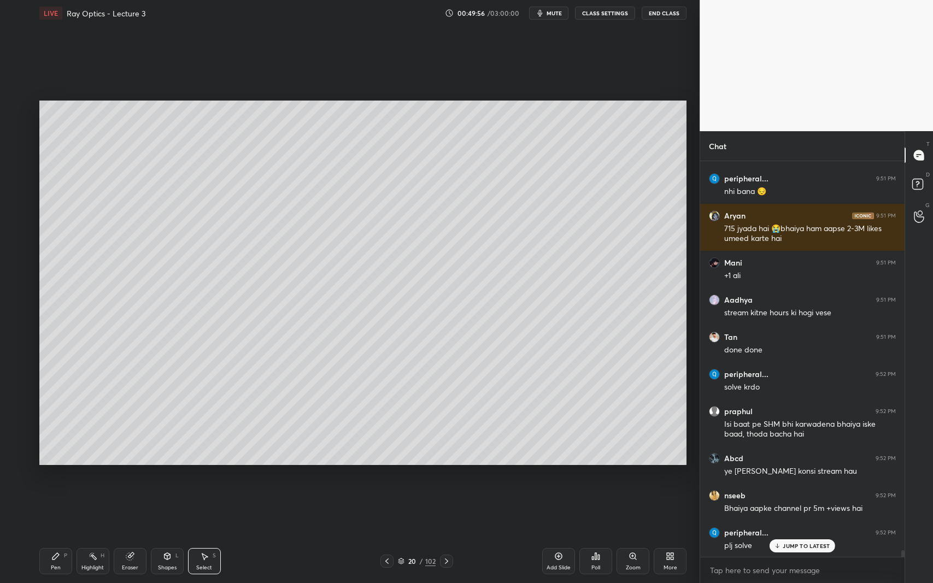
click at [809, 535] on div "JUMP TO LATEST" at bounding box center [803, 545] width 66 height 13
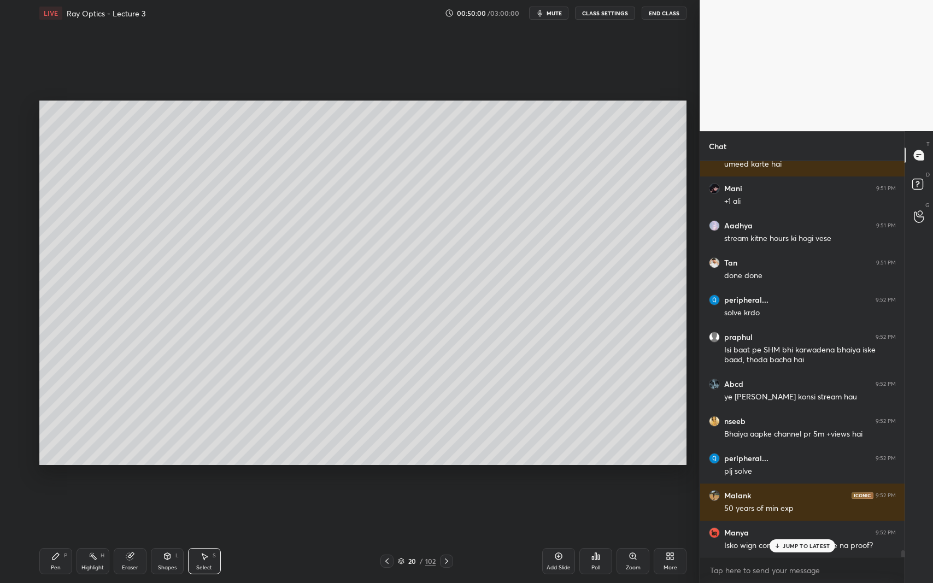
scroll to position [24179, 0]
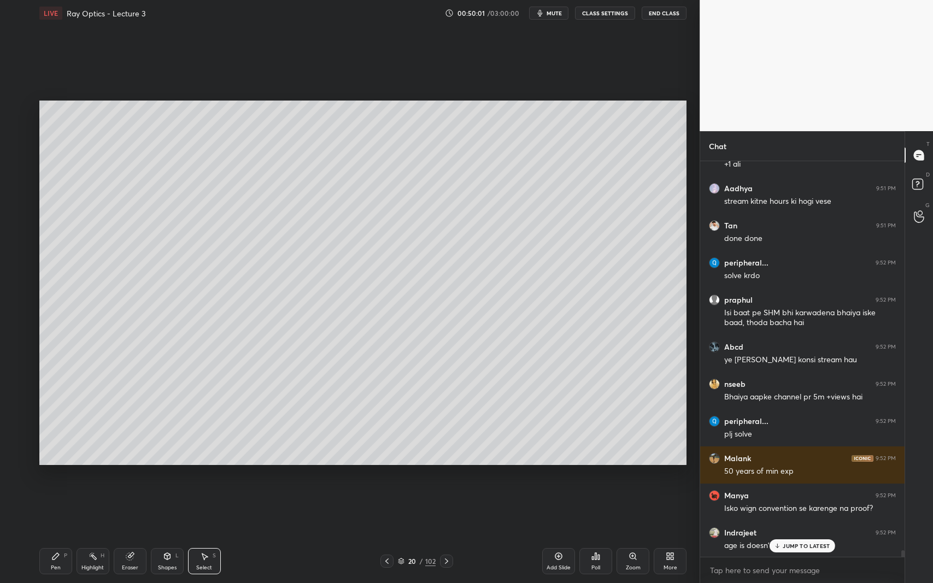
click at [783, 535] on div "Aryan 9:51 PM done [PERSON_NAME] 9:51 PM stream pe 715 like [PERSON_NAME] 9:51 …" at bounding box center [802, 359] width 204 height 396
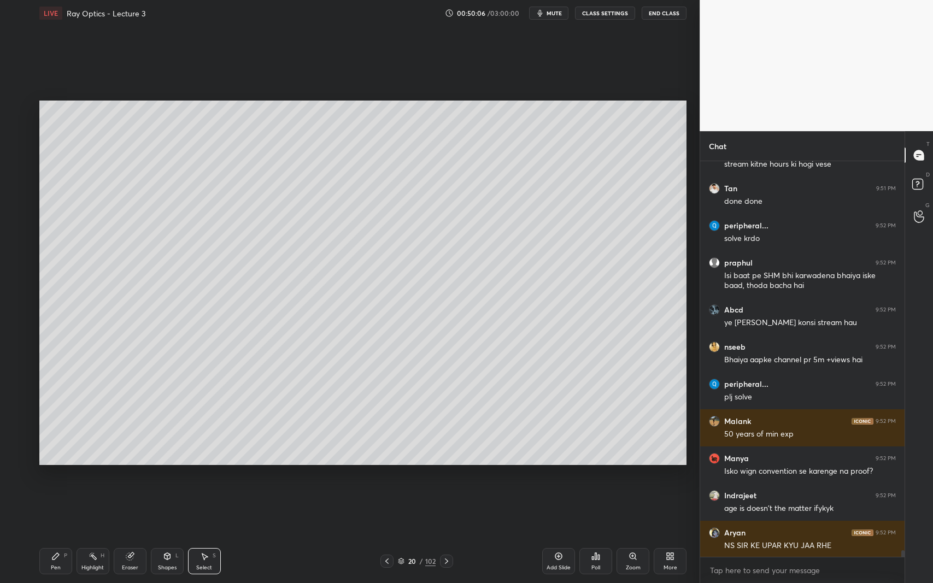
click at [55, 535] on div "Pen P" at bounding box center [55, 561] width 33 height 26
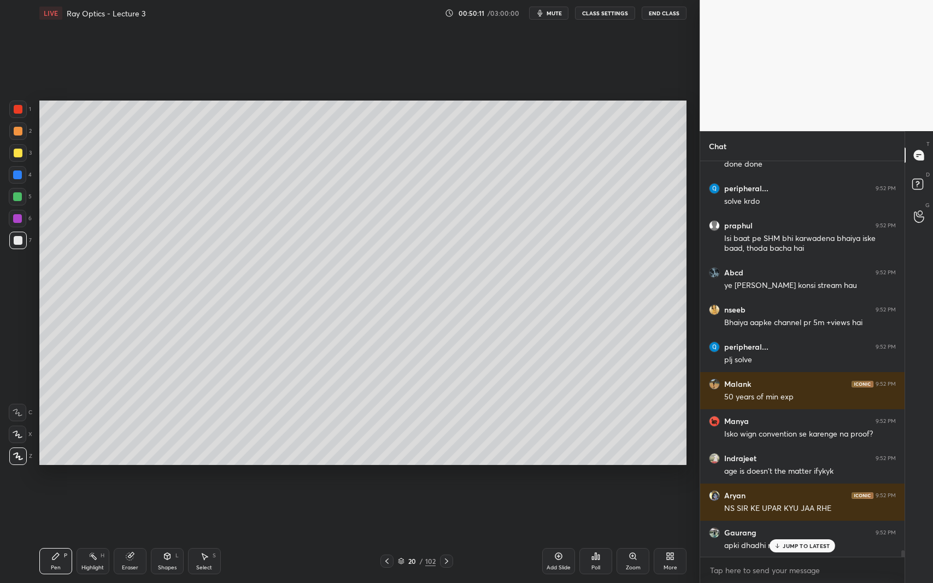
click at [168, 535] on icon at bounding box center [168, 556] width 6 height 7
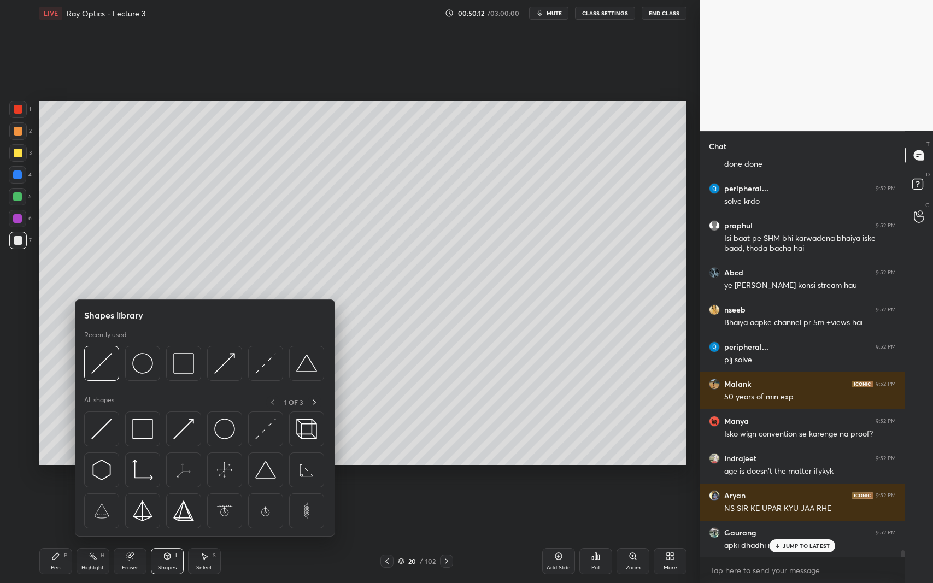
click at [226, 366] on img at bounding box center [224, 363] width 21 height 21
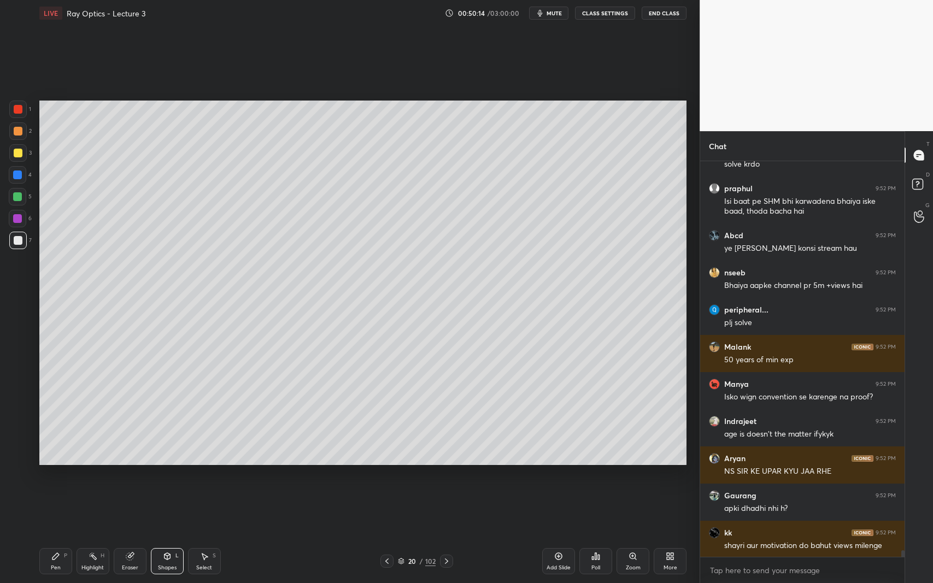
scroll to position [24327, 0]
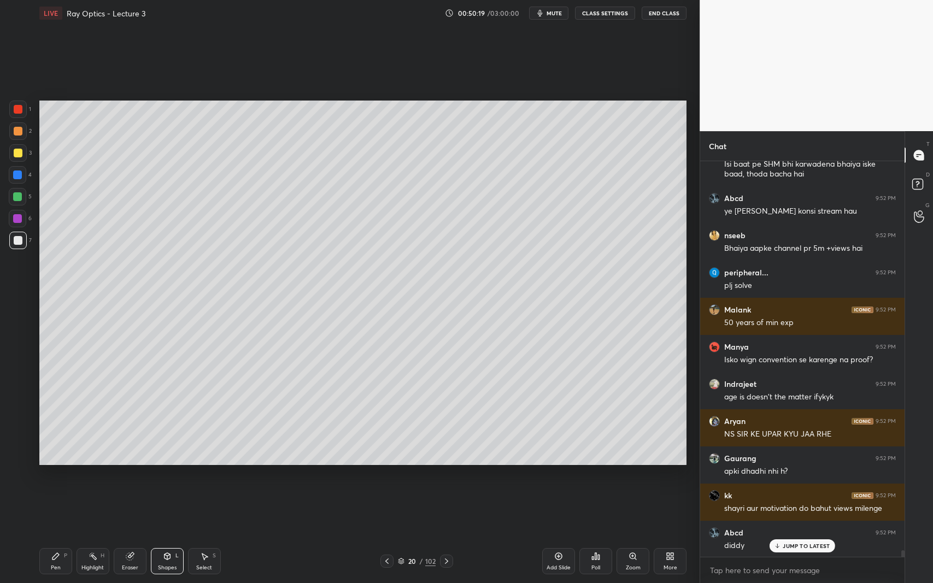
click at [54, 535] on div "Pen" at bounding box center [56, 567] width 10 height 5
click at [27, 219] on div "6" at bounding box center [20, 218] width 23 height 17
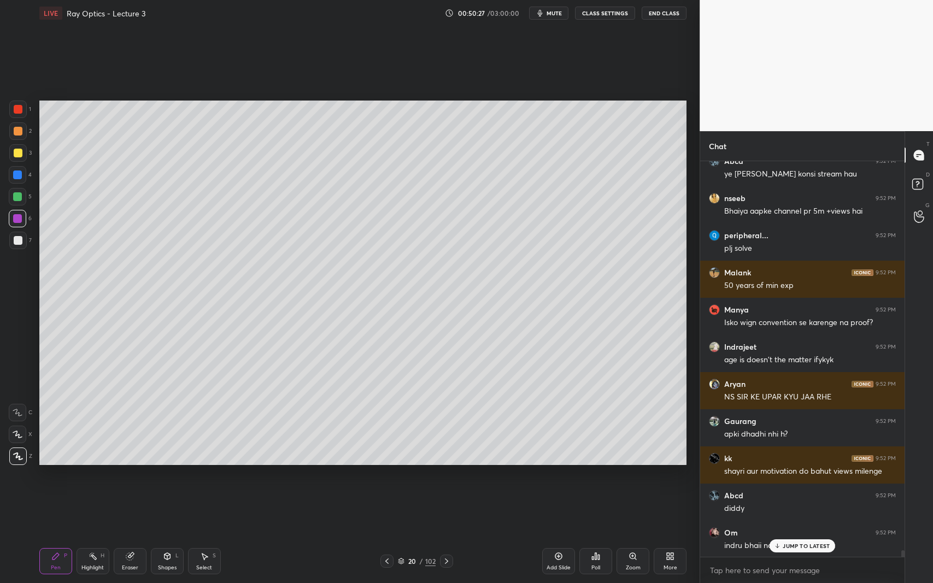
scroll to position [24402, 0]
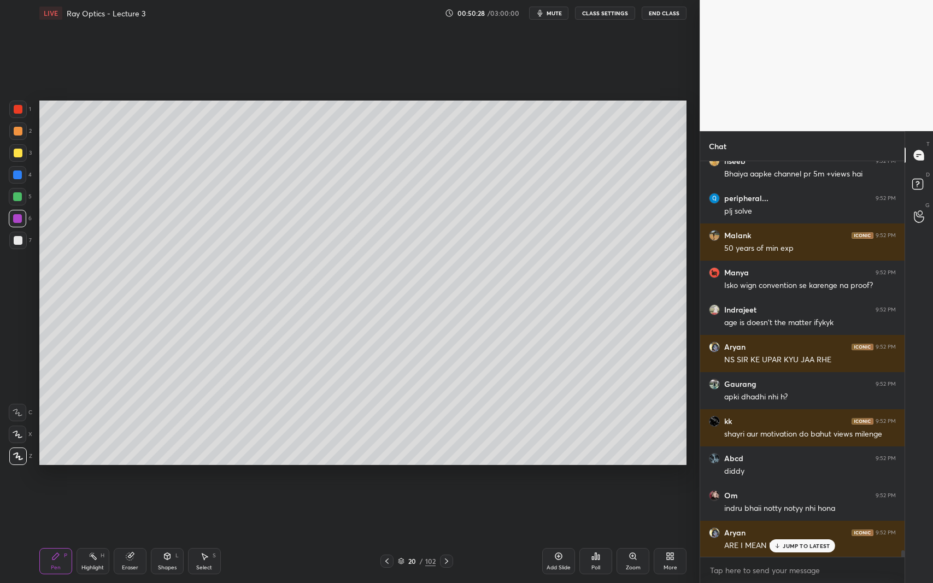
click at [21, 204] on div at bounding box center [17, 196] width 17 height 17
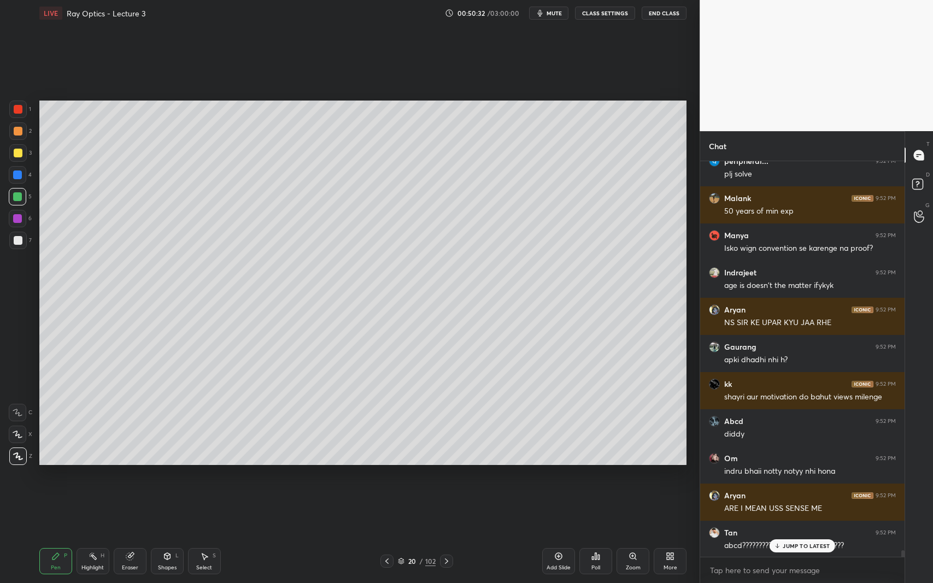
scroll to position [24476, 0]
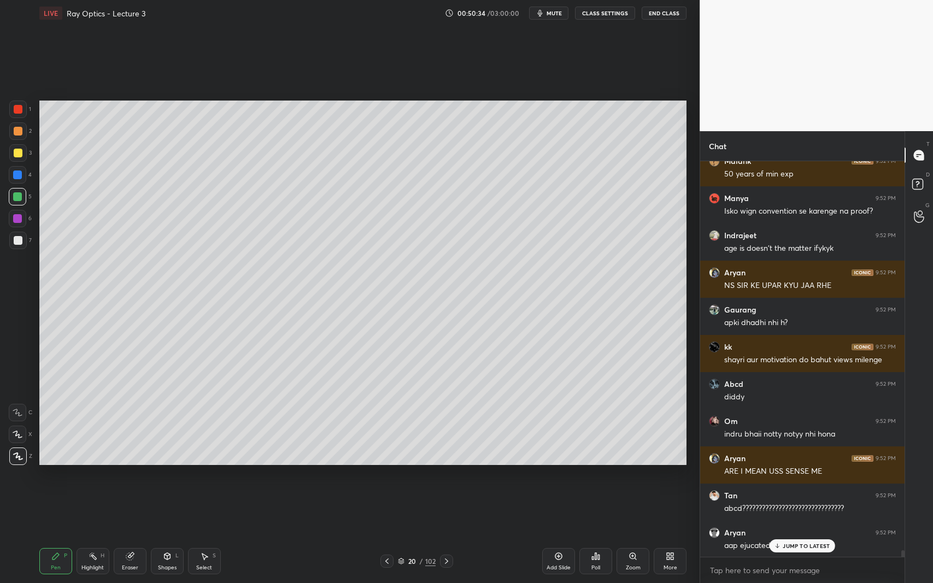
click at [782, 535] on div "JUMP TO LATEST" at bounding box center [803, 545] width 66 height 13
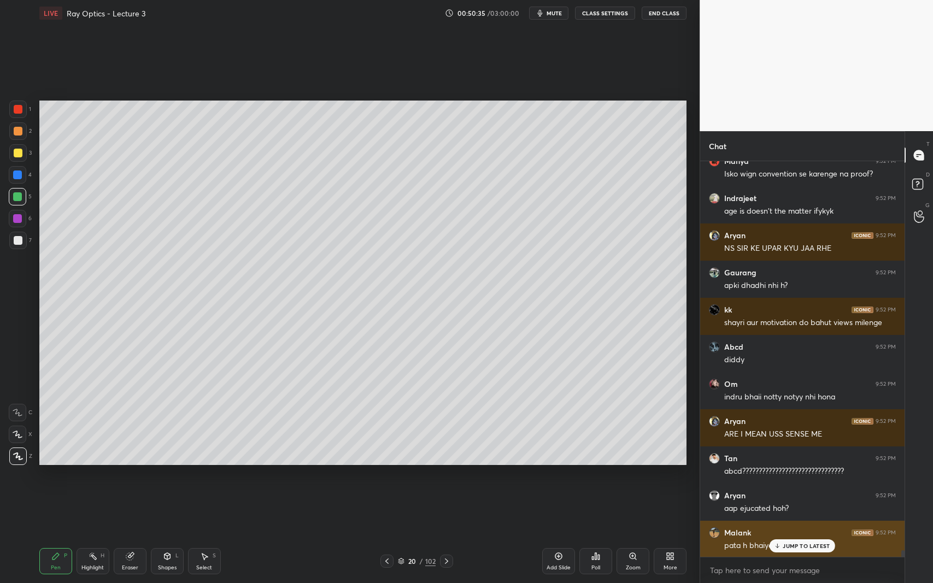
click at [786, 535] on p "JUMP TO LATEST" at bounding box center [806, 546] width 47 height 7
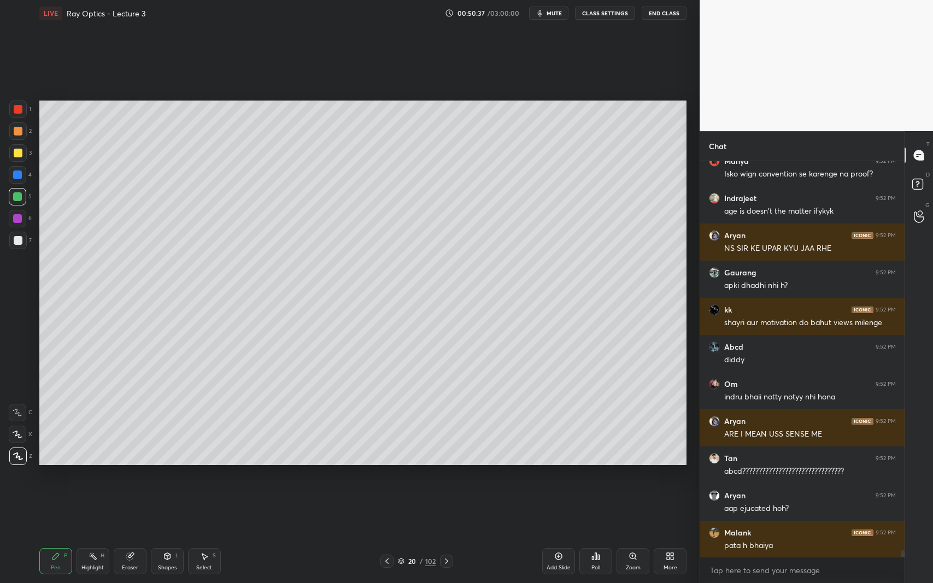
click at [11, 237] on div at bounding box center [17, 240] width 17 height 17
click at [137, 535] on div "Eraser" at bounding box center [130, 561] width 33 height 26
click at [37, 535] on div "LIVE Ray Optics - Lecture 3 00:50:44 / 03:00:00 mute CLASS SETTINGS End Class S…" at bounding box center [363, 291] width 656 height 583
click at [64, 535] on div "Pen P" at bounding box center [55, 561] width 33 height 26
click at [164, 535] on div "Shapes L" at bounding box center [167, 561] width 33 height 26
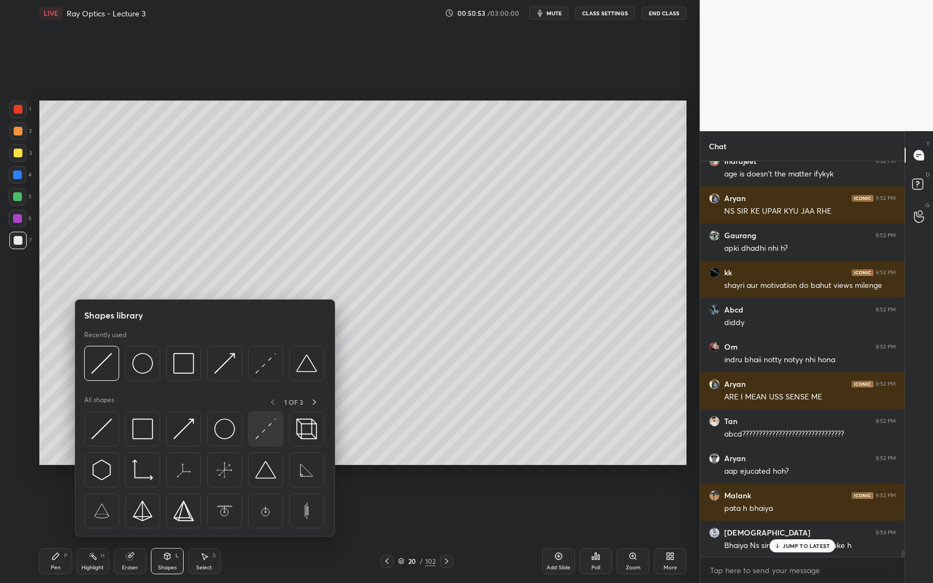
scroll to position [24587, 0]
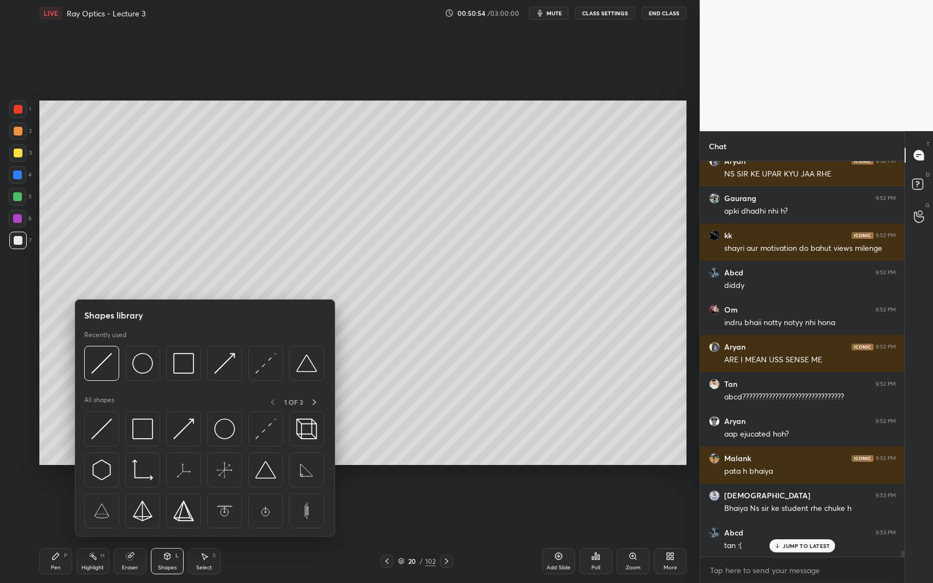
click at [207, 422] on div at bounding box center [224, 429] width 35 height 35
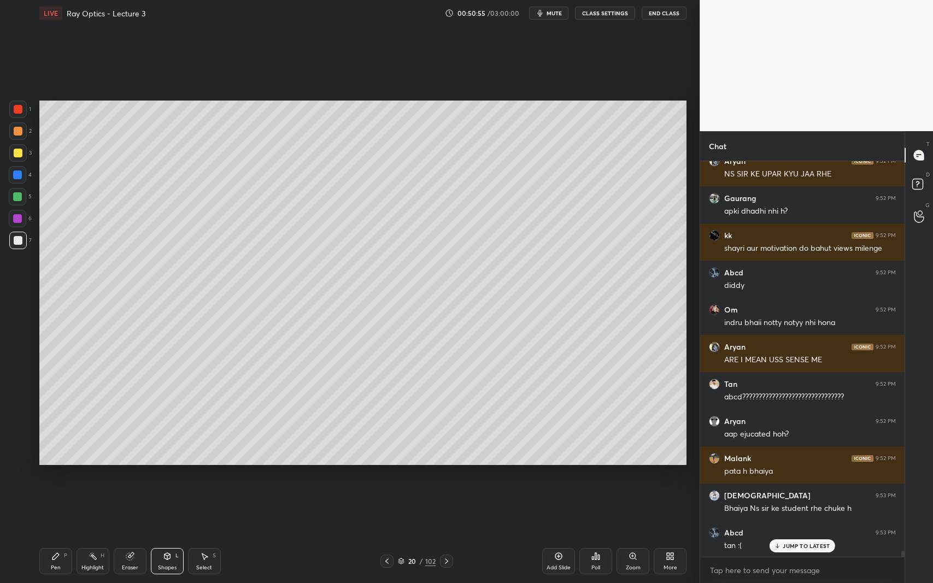
click at [160, 535] on div "Shapes L" at bounding box center [167, 561] width 33 height 26
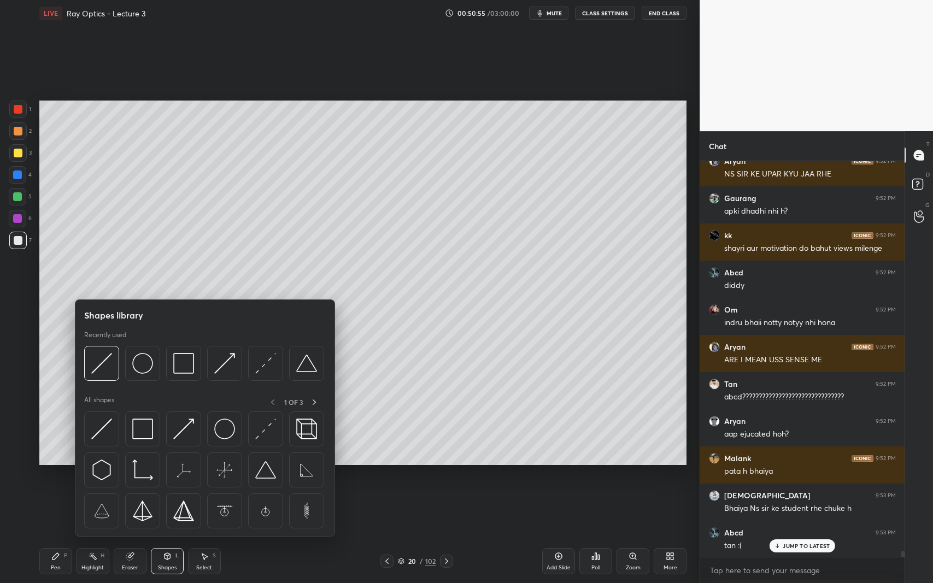
click at [230, 368] on img at bounding box center [224, 363] width 21 height 21
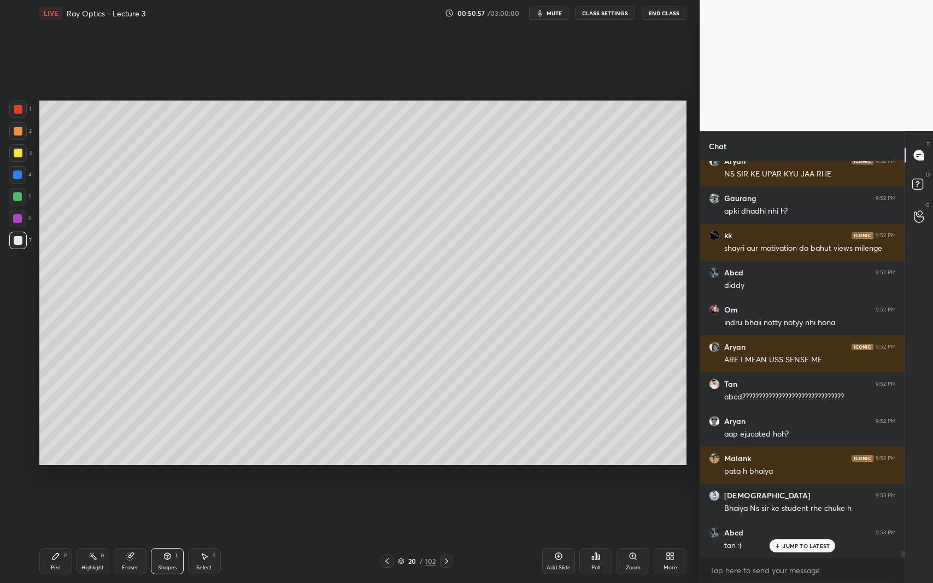
scroll to position [24625, 0]
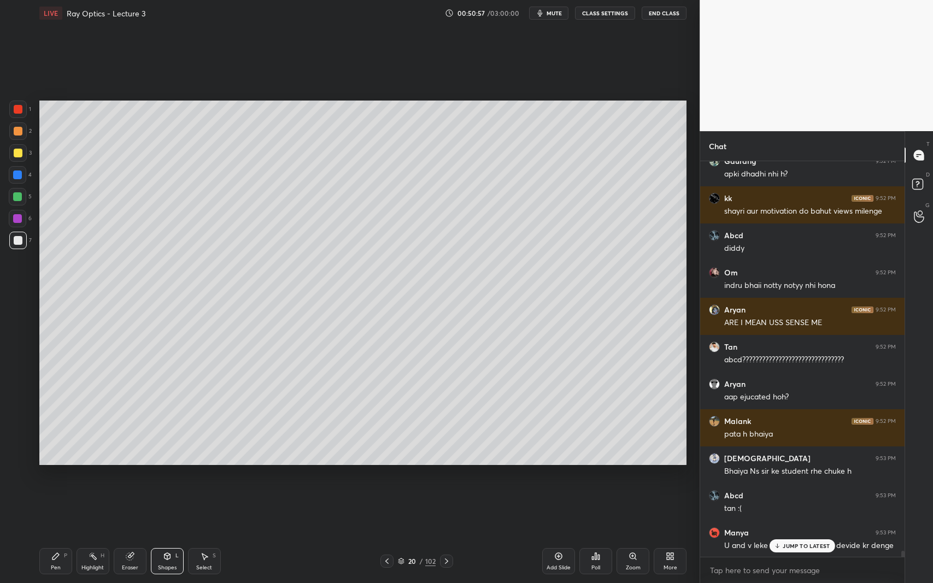
click at [57, 535] on div "Pen P" at bounding box center [55, 561] width 33 height 26
click at [782, 535] on div "JUMP TO LATEST" at bounding box center [803, 545] width 66 height 13
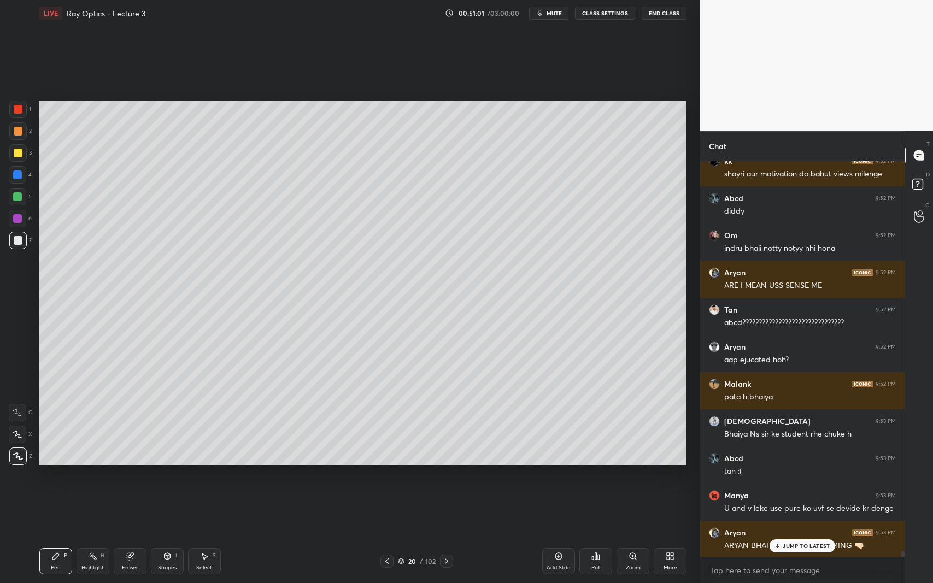
click at [801, 535] on p "JUMP TO LATEST" at bounding box center [806, 546] width 47 height 7
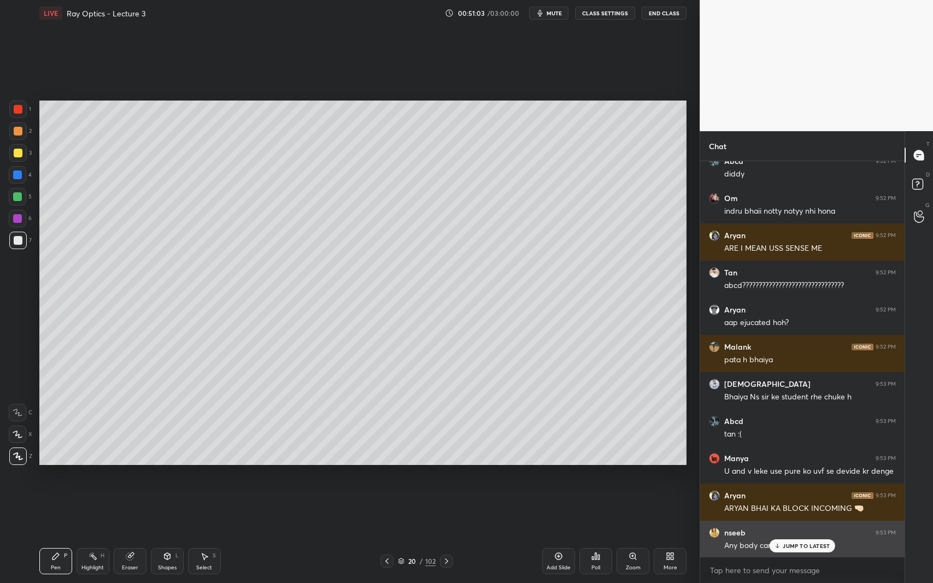
click at [788, 535] on p "JUMP TO LATEST" at bounding box center [806, 546] width 47 height 7
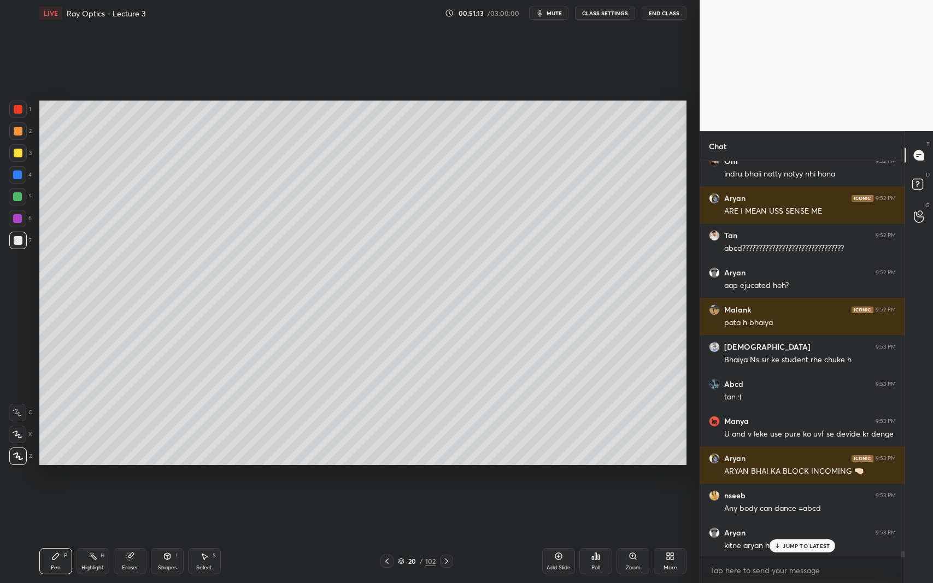
scroll to position [24773, 0]
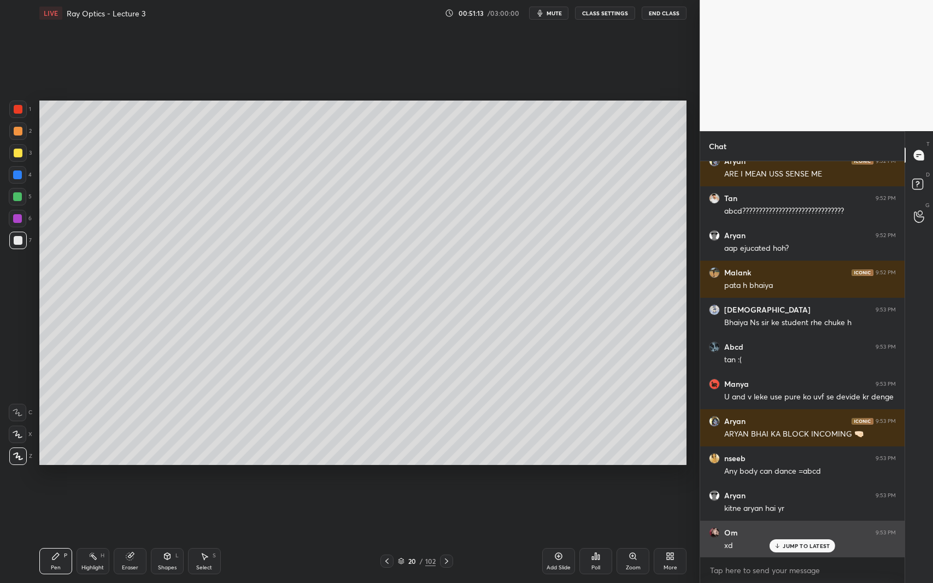
click at [789, 535] on p "JUMP TO LATEST" at bounding box center [806, 546] width 47 height 7
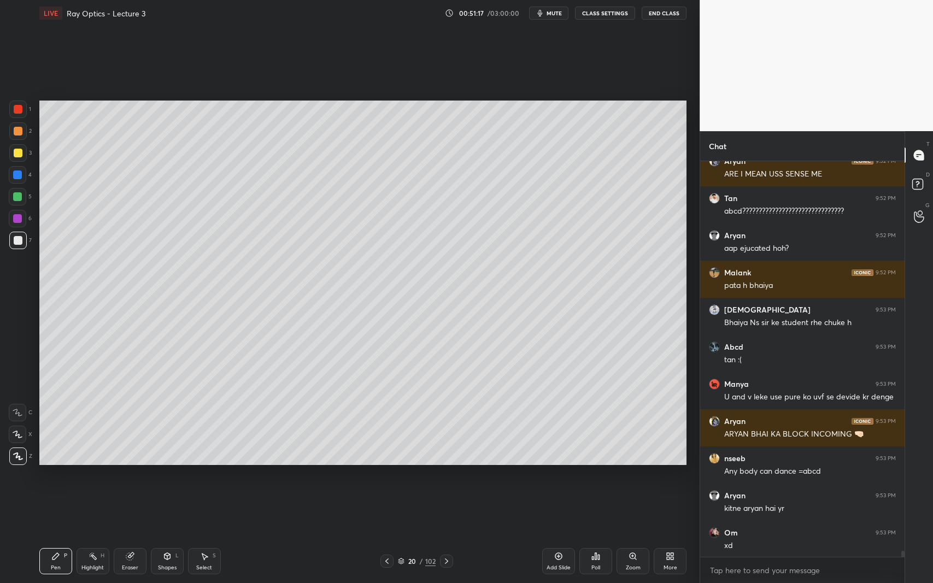
click at [169, 535] on icon at bounding box center [167, 556] width 9 height 9
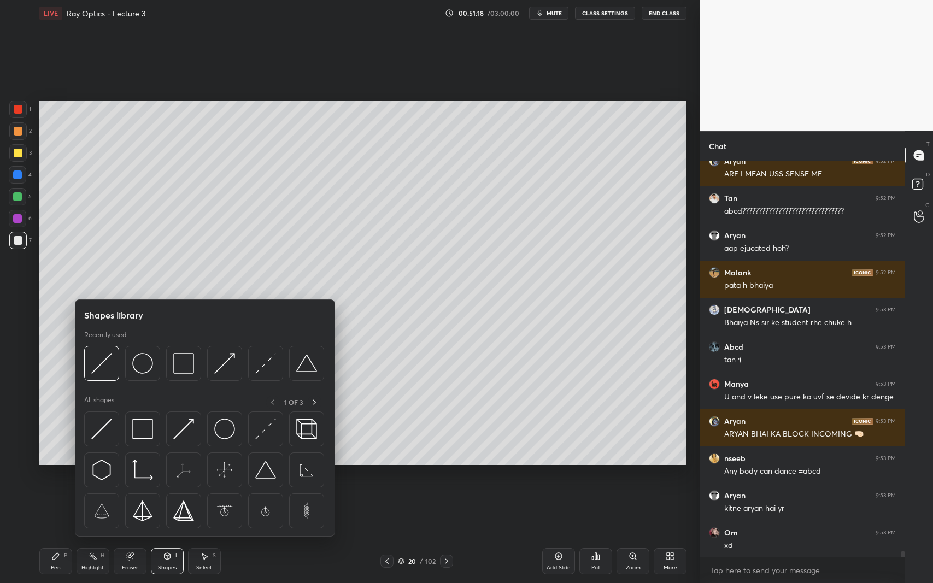
click at [54, 535] on div "Pen" at bounding box center [56, 567] width 10 height 5
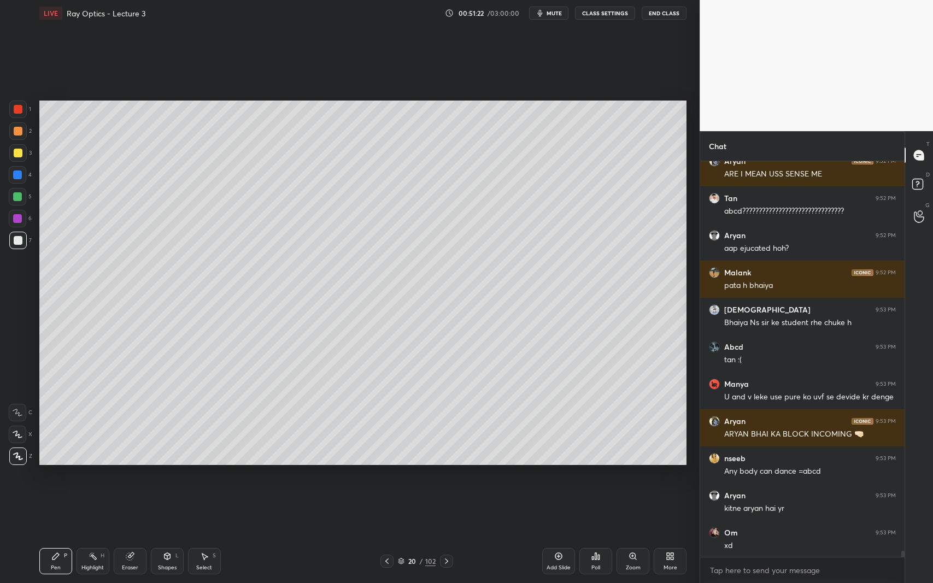
scroll to position [24810, 0]
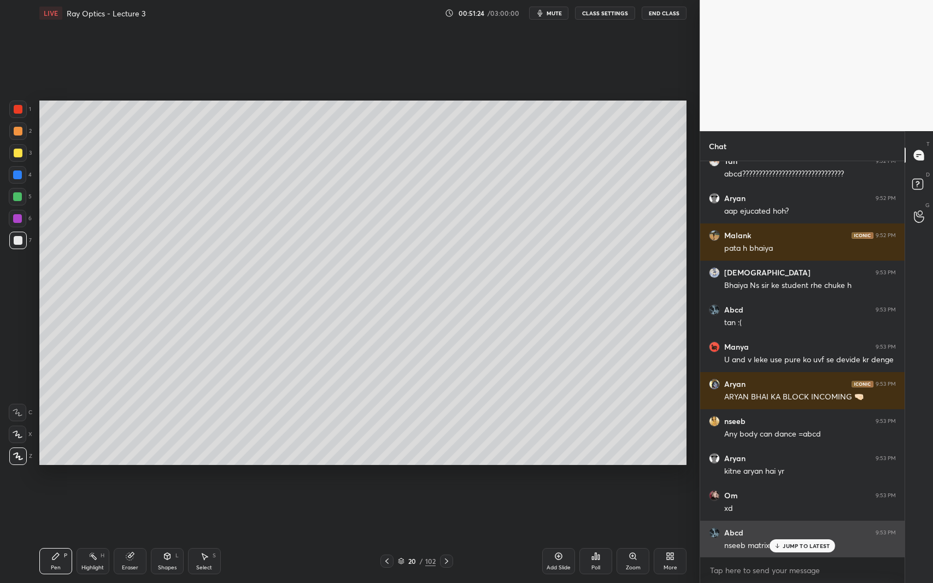
click at [786, 535] on p "JUMP TO LATEST" at bounding box center [806, 546] width 47 height 7
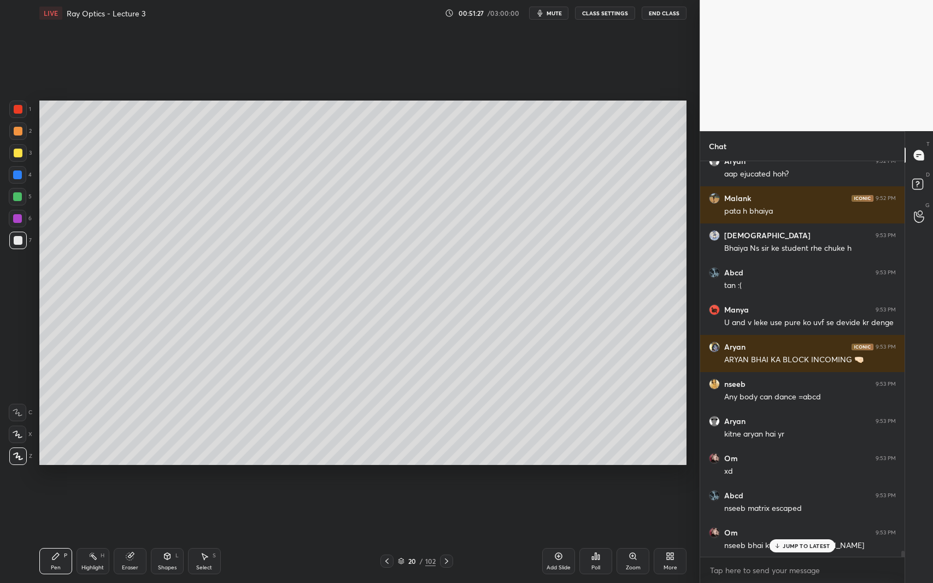
scroll to position [24885, 0]
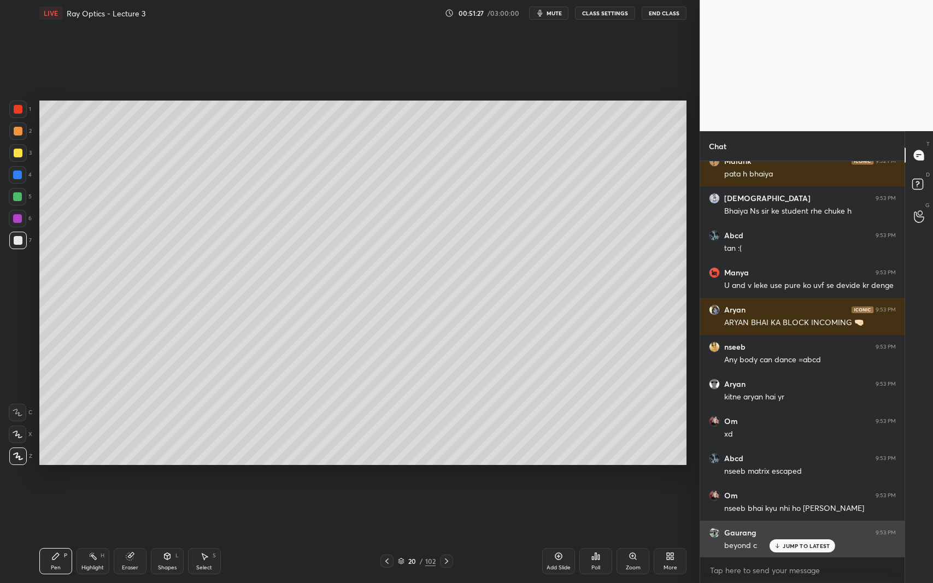
click at [795, 535] on div "JUMP TO LATEST" at bounding box center [803, 545] width 66 height 13
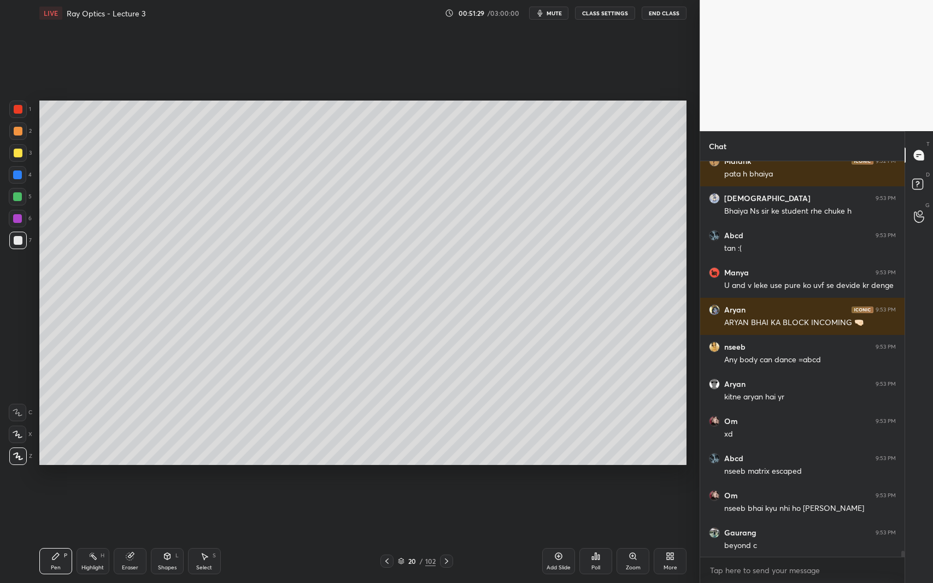
click at [19, 213] on div at bounding box center [17, 218] width 17 height 17
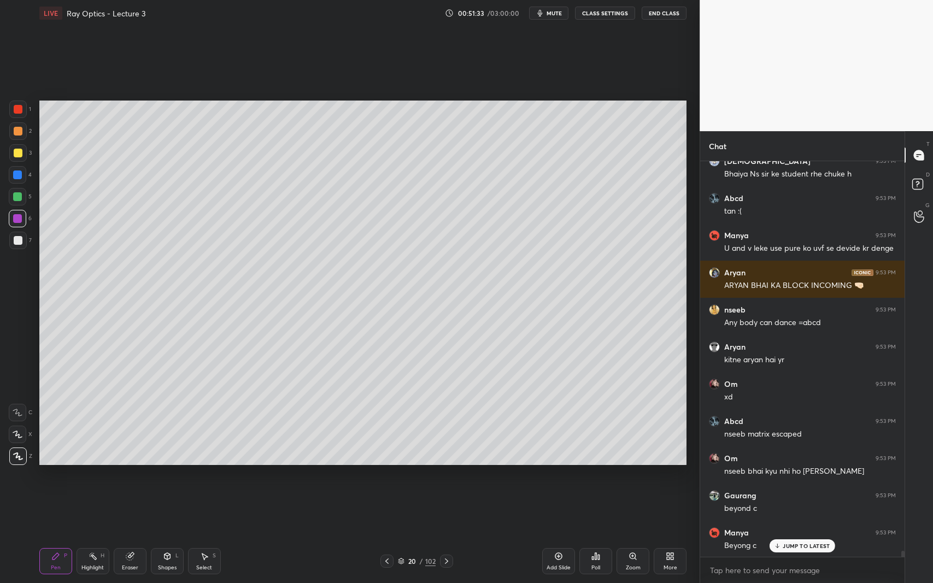
scroll to position [24959, 0]
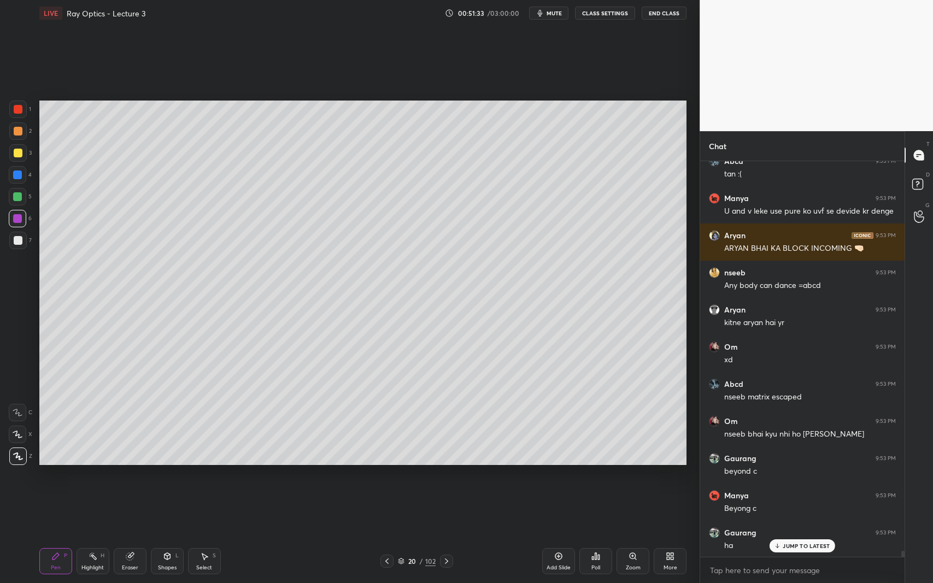
click at [21, 174] on div at bounding box center [17, 175] width 9 height 9
click at [168, 535] on icon at bounding box center [168, 556] width 6 height 7
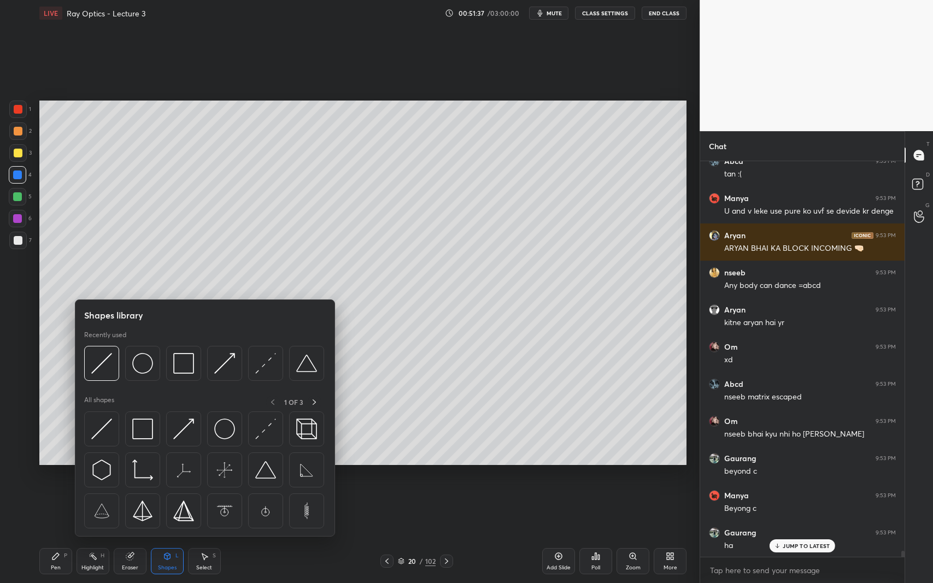
click at [266, 359] on img at bounding box center [265, 363] width 21 height 21
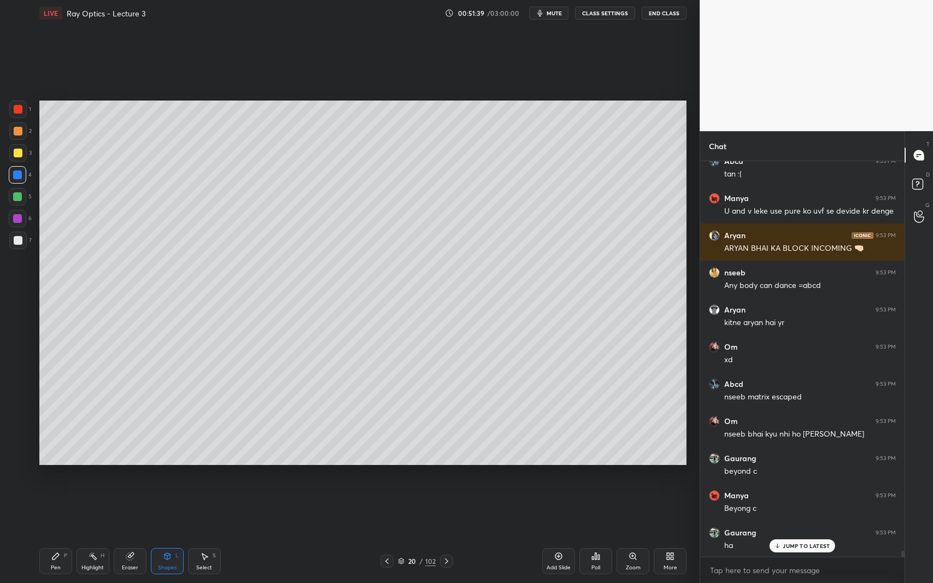
click at [20, 242] on div at bounding box center [18, 240] width 9 height 9
click at [157, 535] on div "Shapes L" at bounding box center [167, 561] width 33 height 26
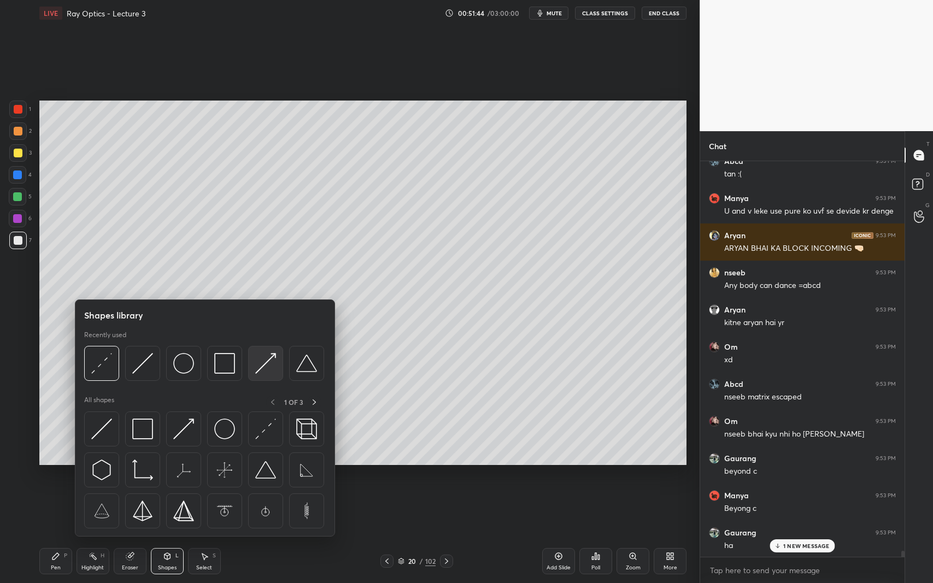
click at [257, 367] on img at bounding box center [265, 363] width 21 height 21
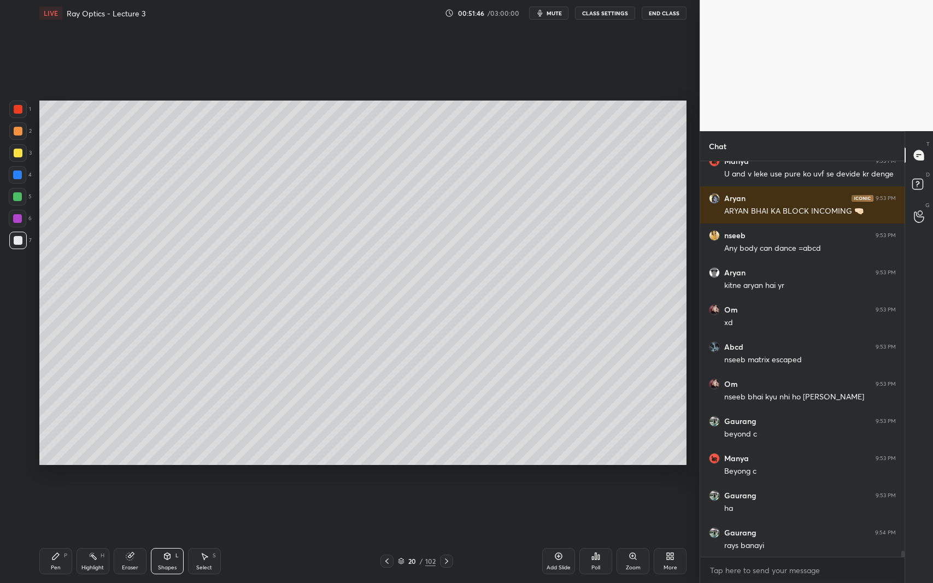
click at [16, 177] on div at bounding box center [17, 175] width 9 height 9
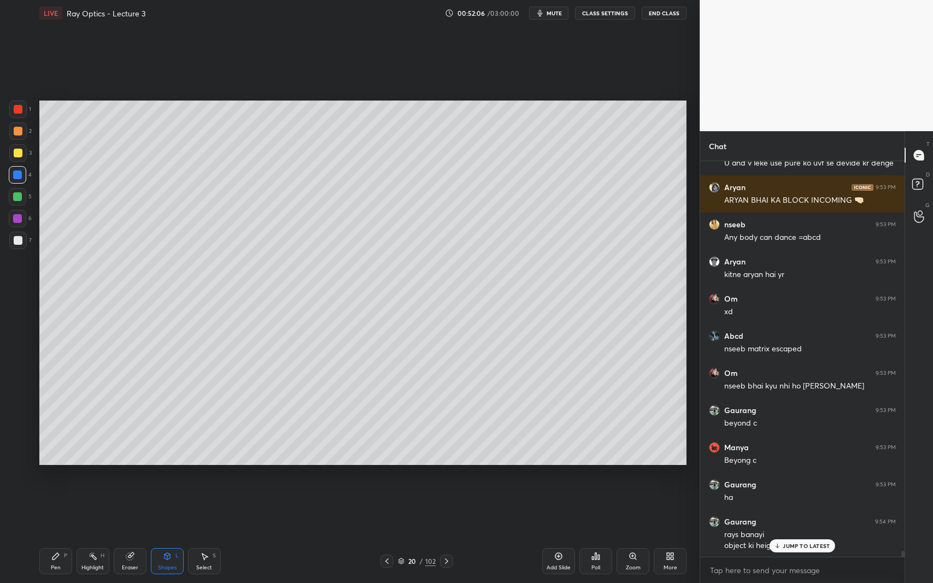
scroll to position [25044, 0]
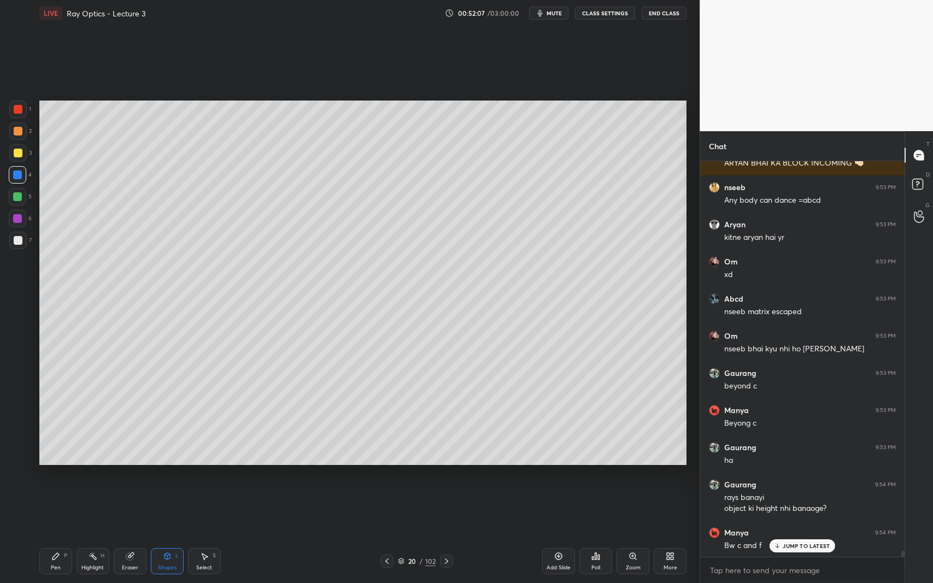
click at [800, 535] on p "JUMP TO LATEST" at bounding box center [806, 546] width 47 height 7
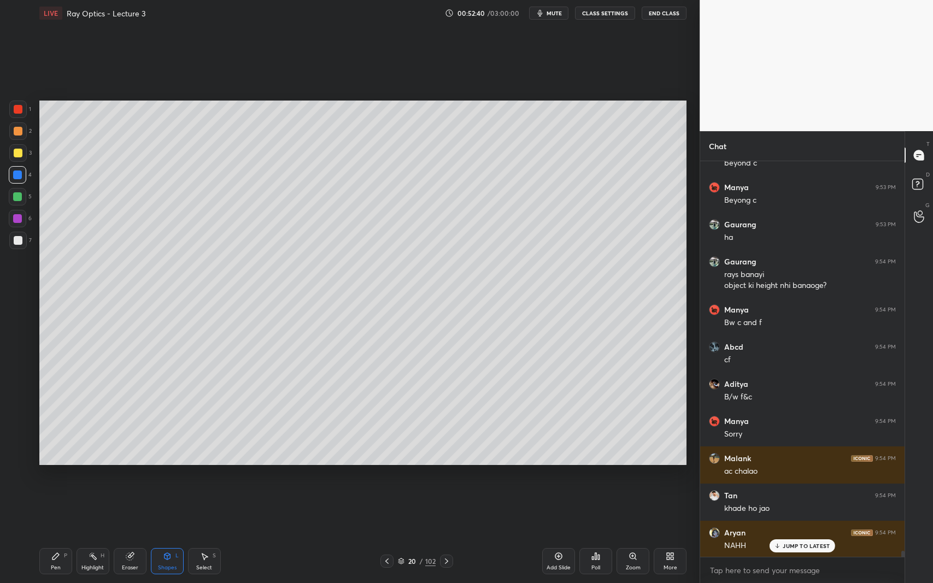
scroll to position [25304, 0]
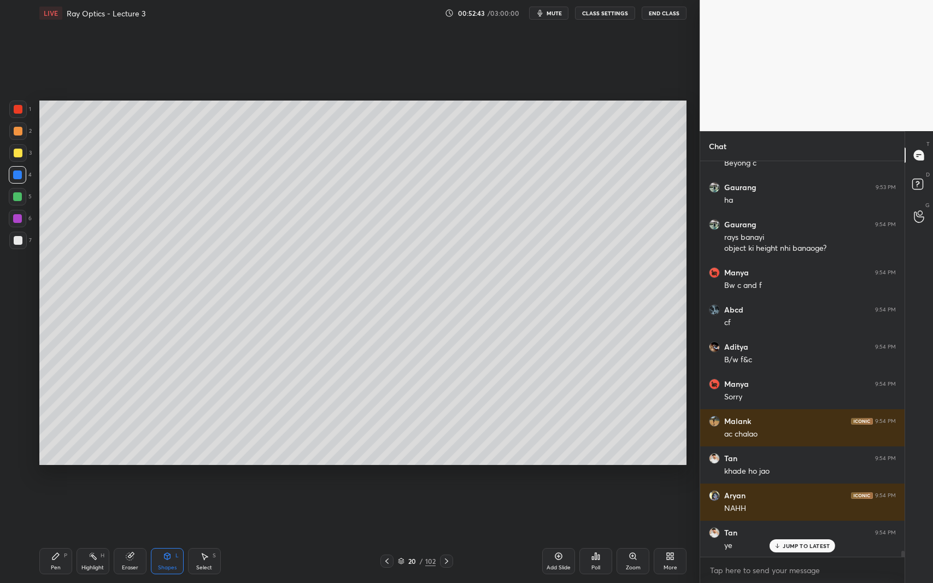
click at [53, 535] on icon at bounding box center [55, 556] width 7 height 7
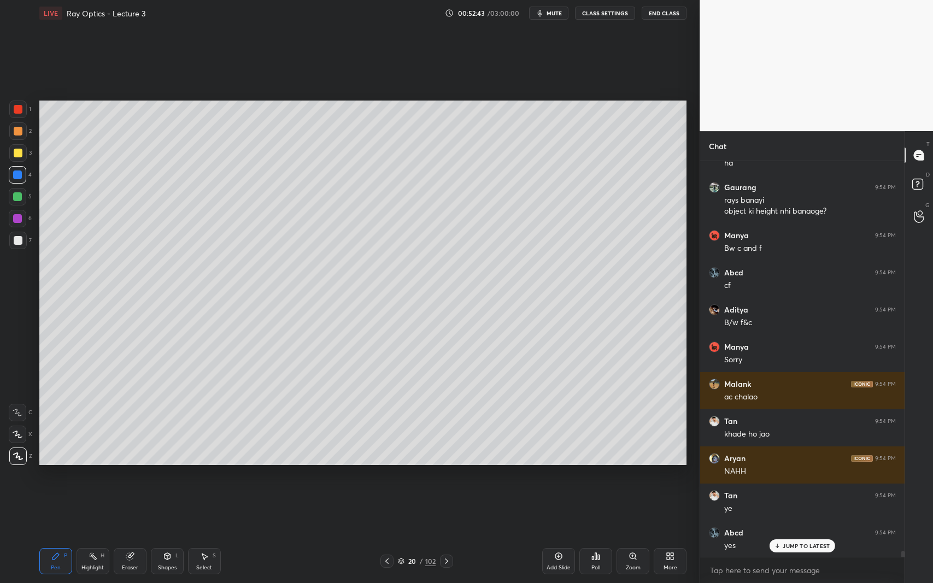
click at [17, 242] on div at bounding box center [18, 240] width 9 height 9
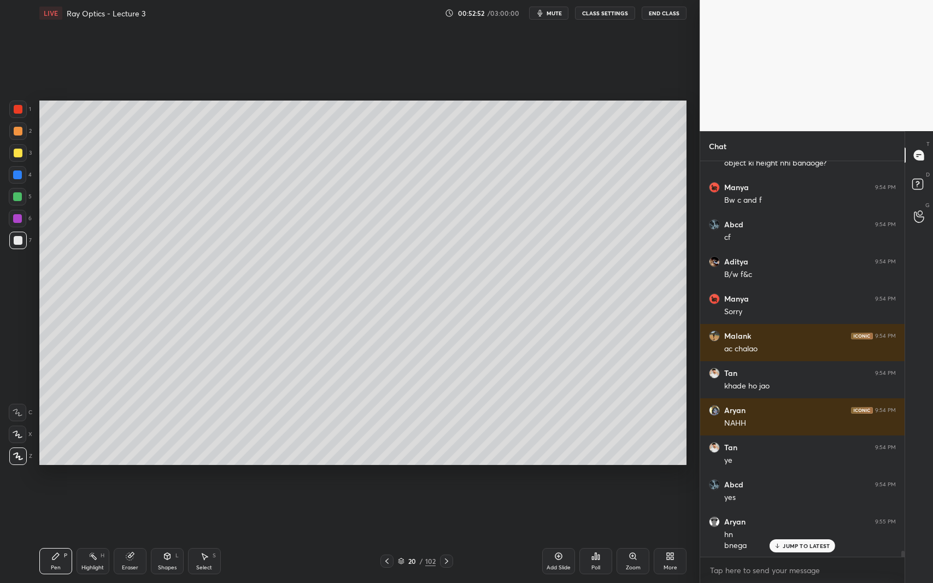
scroll to position [25401, 0]
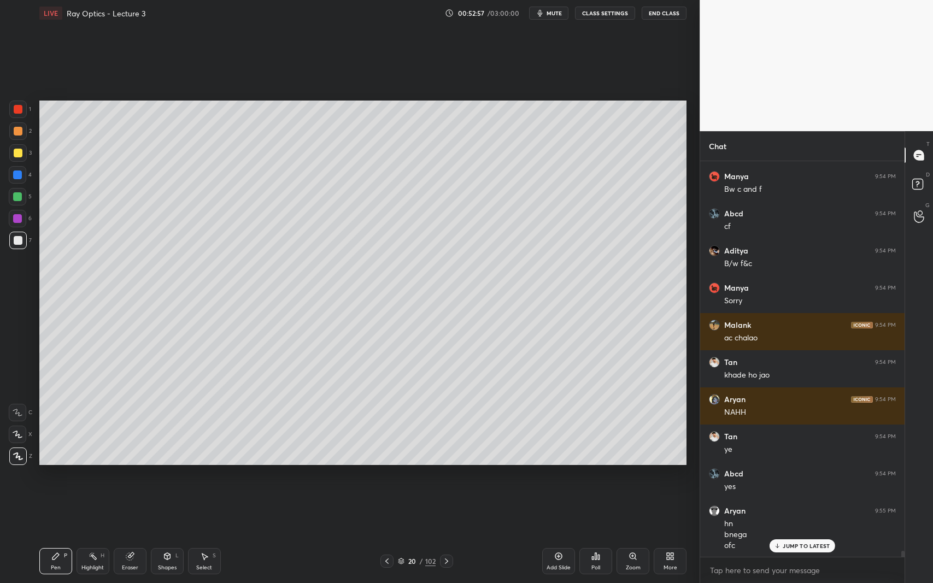
click at [90, 535] on circle at bounding box center [89, 555] width 1 height 1
click at [128, 535] on icon at bounding box center [129, 556] width 7 height 7
click at [17, 436] on icon at bounding box center [17, 434] width 9 height 9
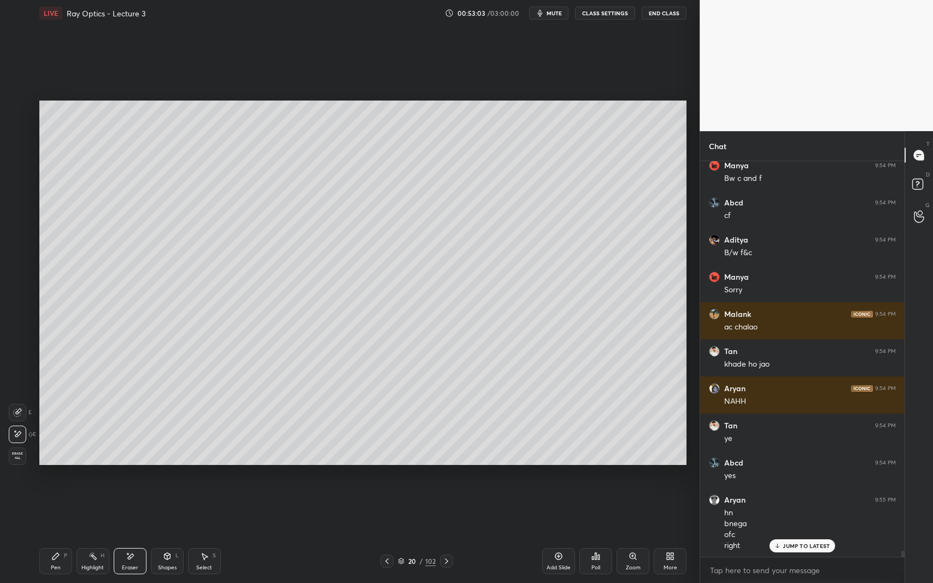
click at [56, 535] on icon at bounding box center [55, 556] width 9 height 9
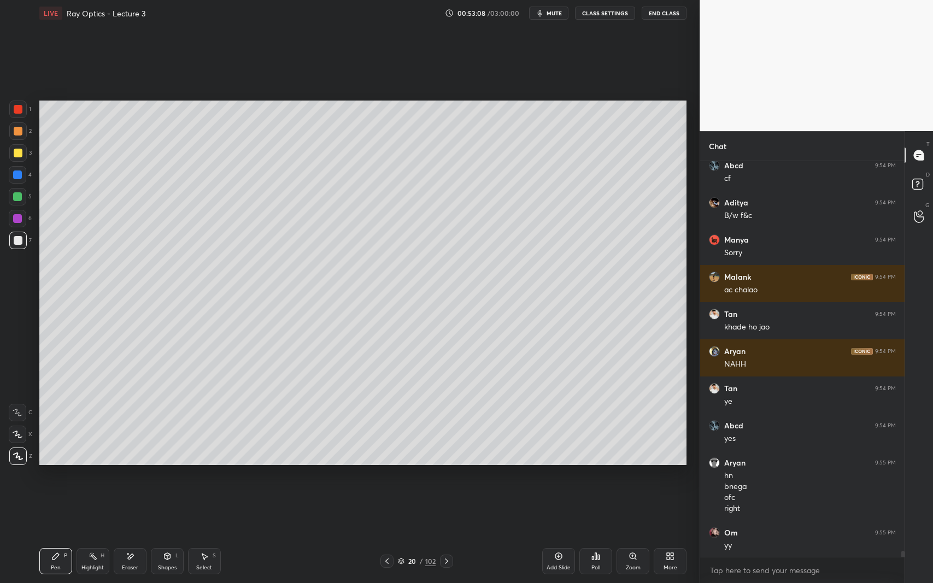
scroll to position [25486, 0]
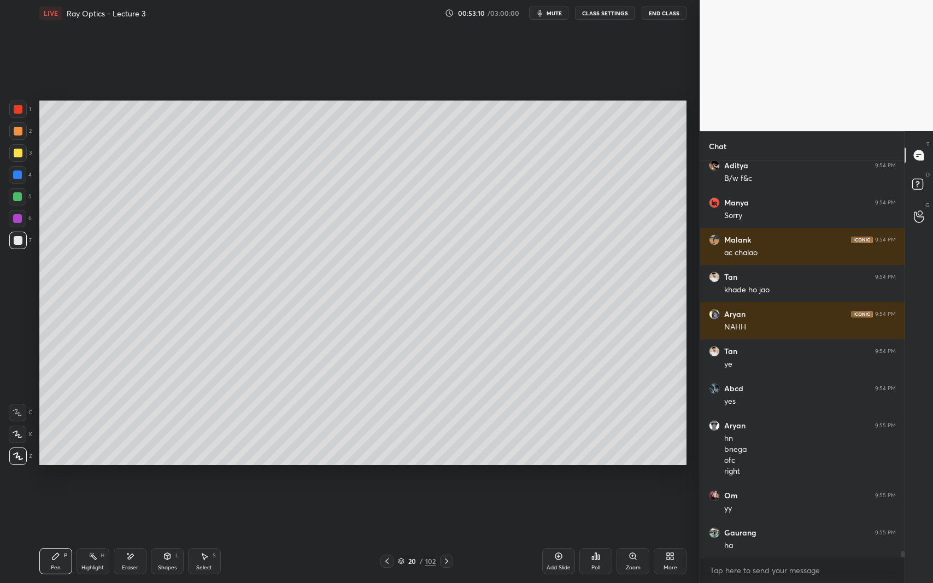
click at [161, 535] on div "Shapes L" at bounding box center [167, 561] width 33 height 26
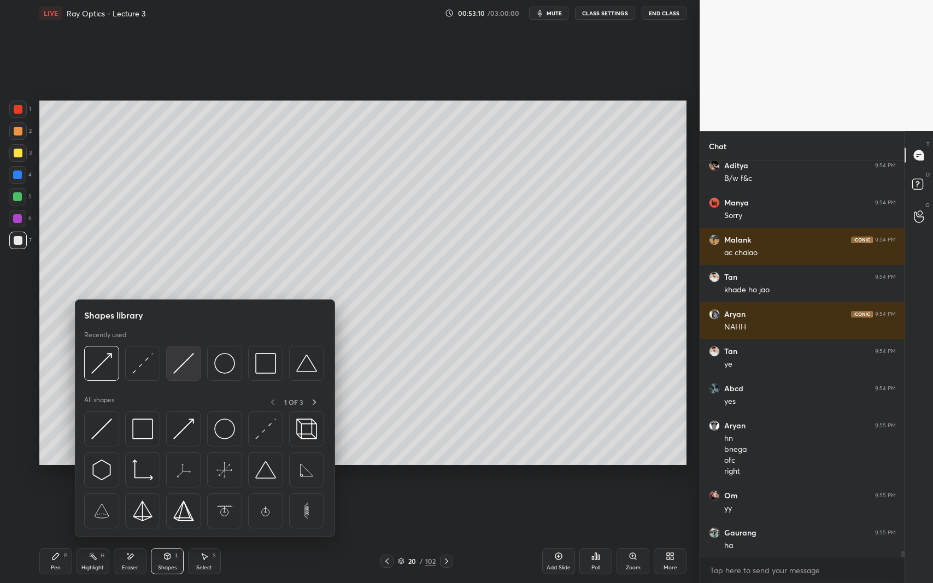
click at [183, 361] on img at bounding box center [183, 363] width 21 height 21
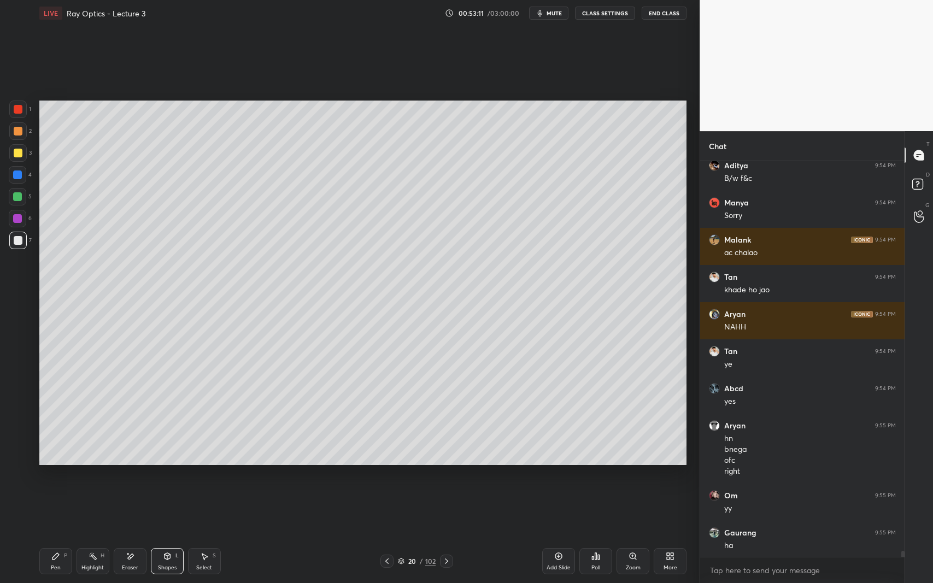
scroll to position [25523, 0]
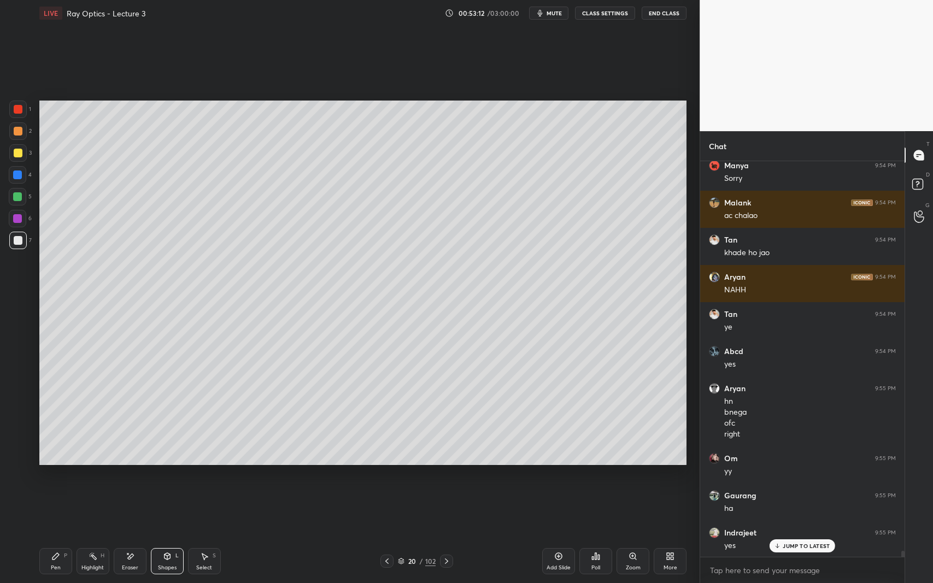
click at [20, 196] on div at bounding box center [17, 196] width 9 height 9
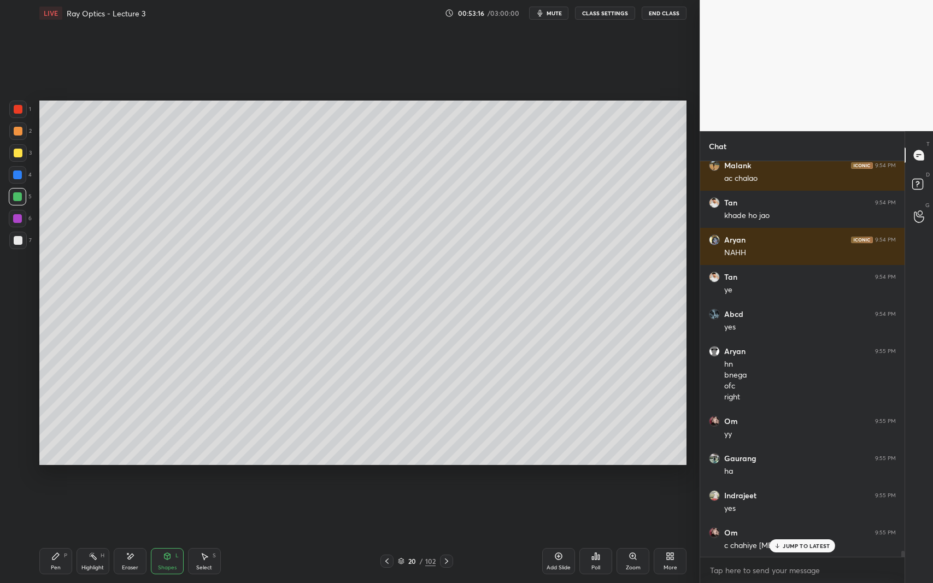
click at [52, 535] on div "Pen" at bounding box center [56, 567] width 10 height 5
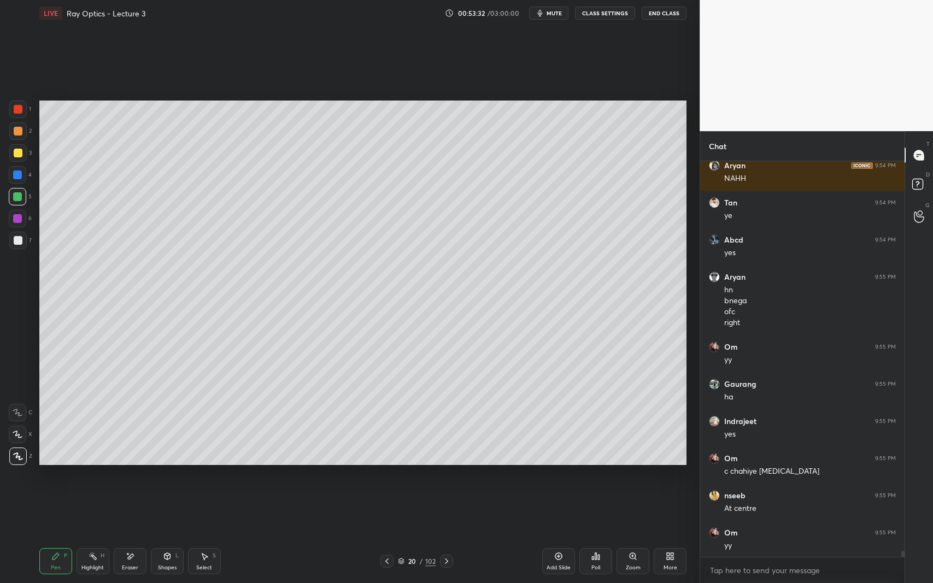
scroll to position [25672, 0]
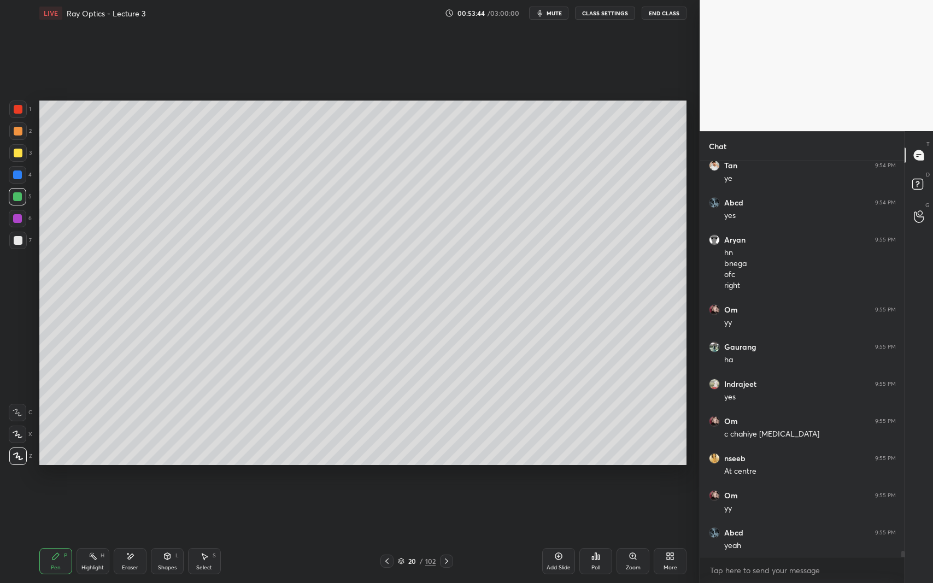
click at [13, 246] on div at bounding box center [17, 240] width 17 height 17
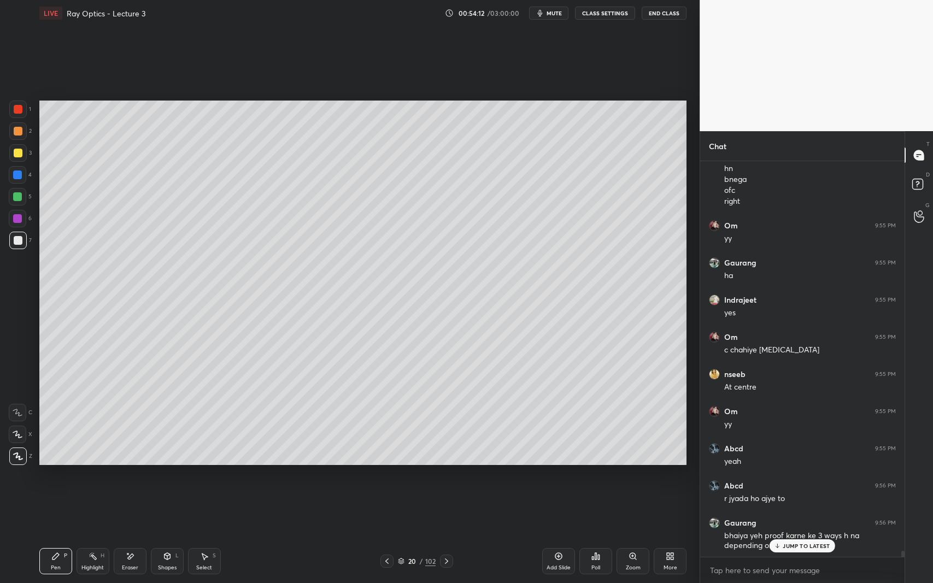
scroll to position [25793, 0]
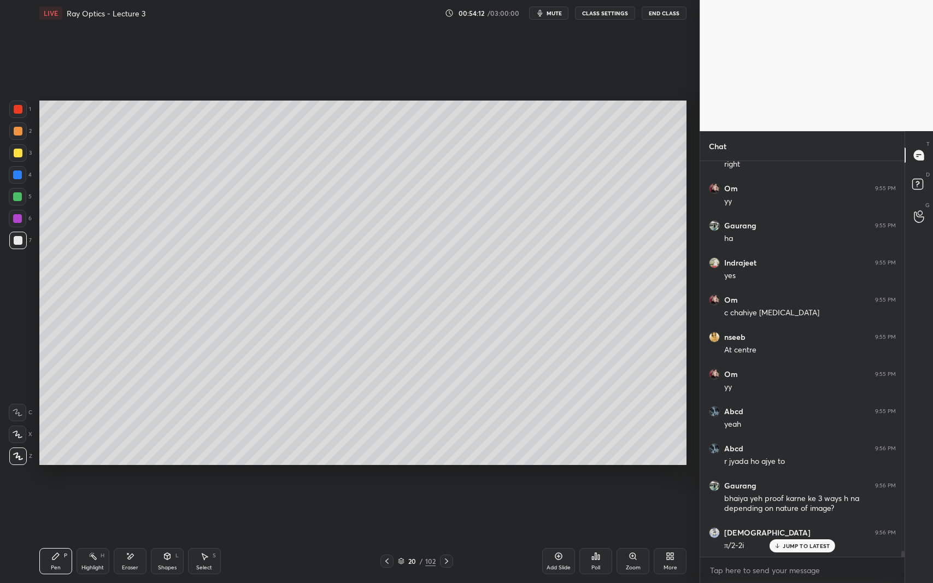
click at [795, 535] on p "JUMP TO LATEST" at bounding box center [806, 546] width 47 height 7
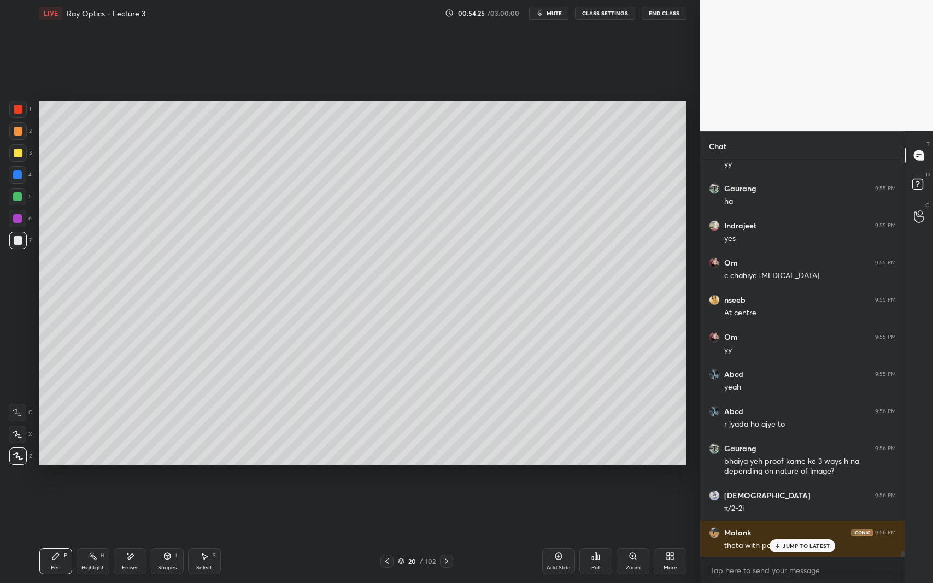
scroll to position [25867, 0]
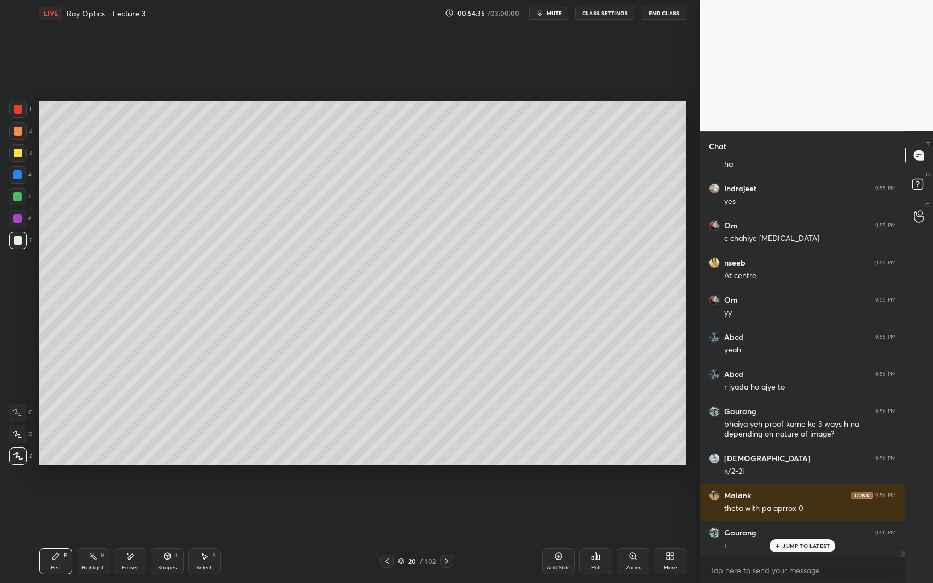
click at [384, 535] on icon at bounding box center [387, 561] width 9 height 9
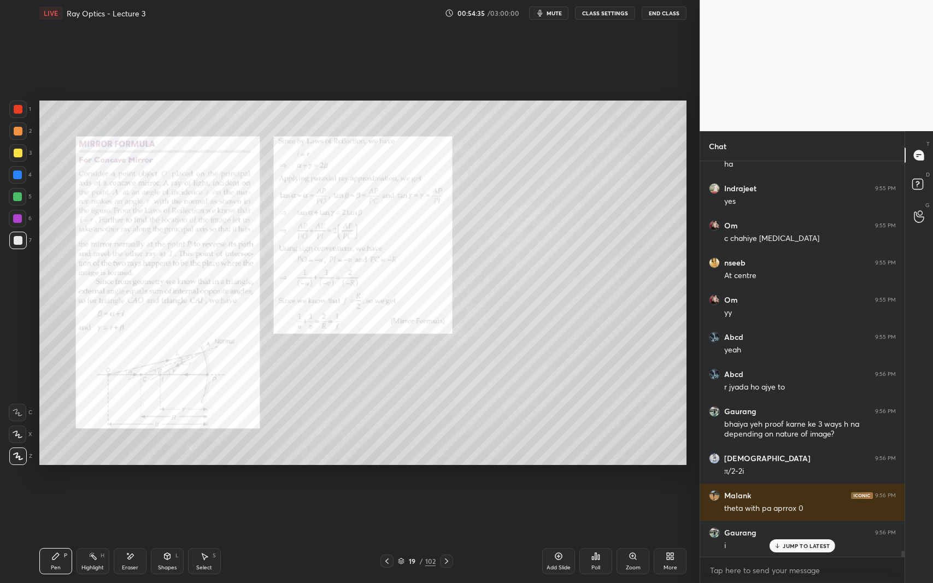
scroll to position [25905, 0]
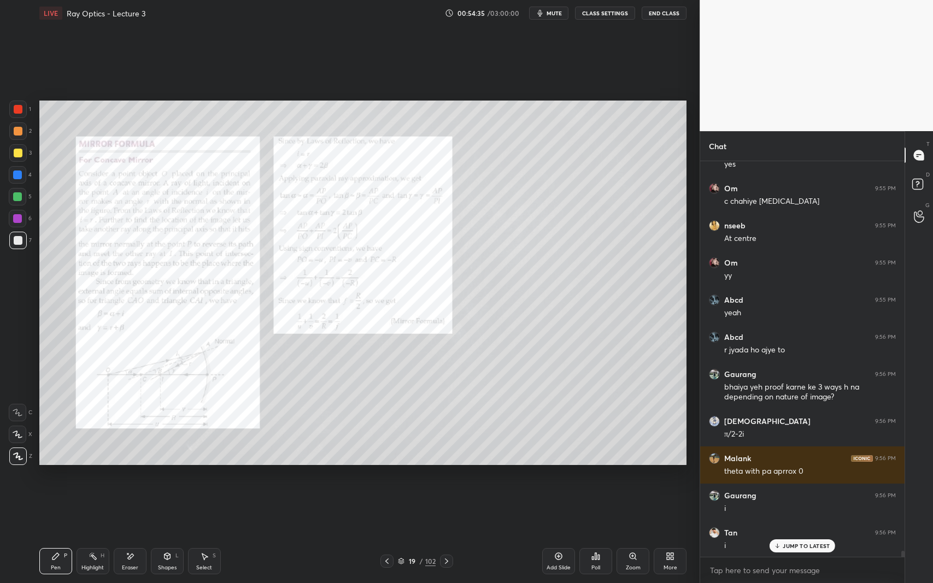
click at [385, 535] on icon at bounding box center [387, 561] width 9 height 9
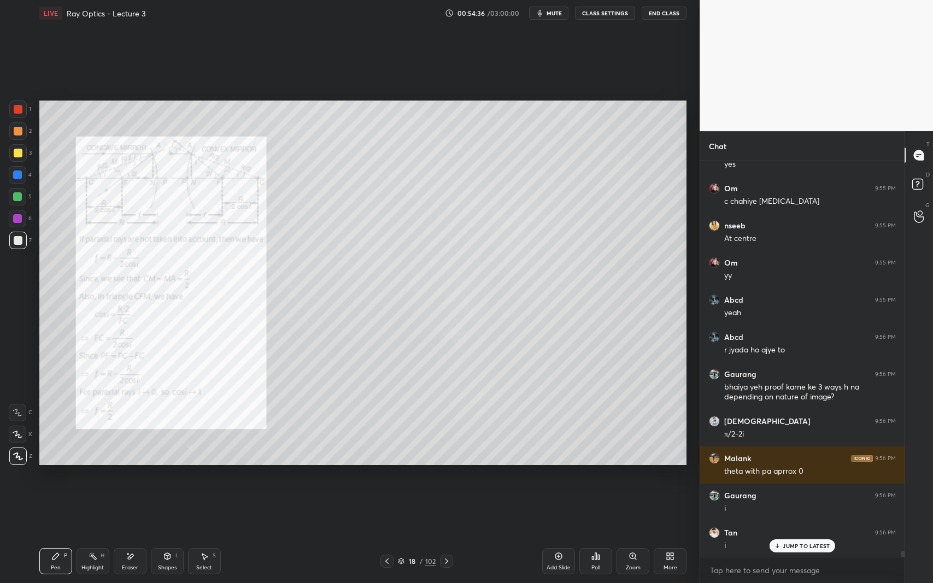
click at [386, 535] on icon at bounding box center [387, 561] width 9 height 9
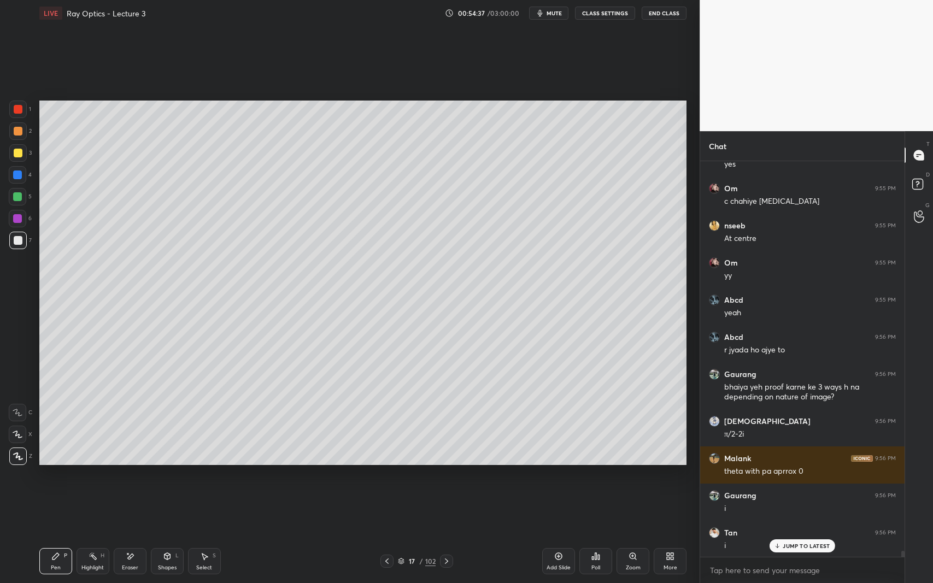
click at [386, 535] on icon at bounding box center [387, 561] width 9 height 9
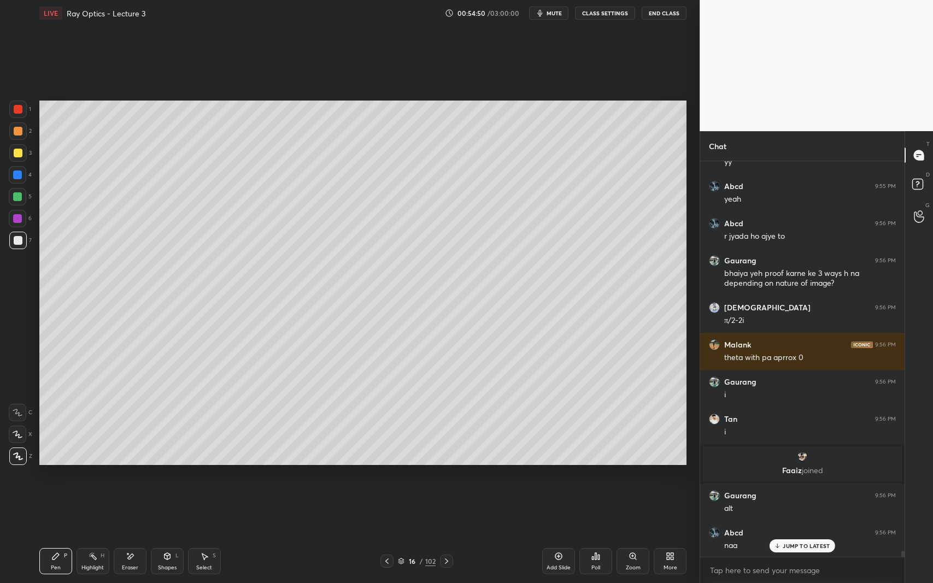
scroll to position [26055, 0]
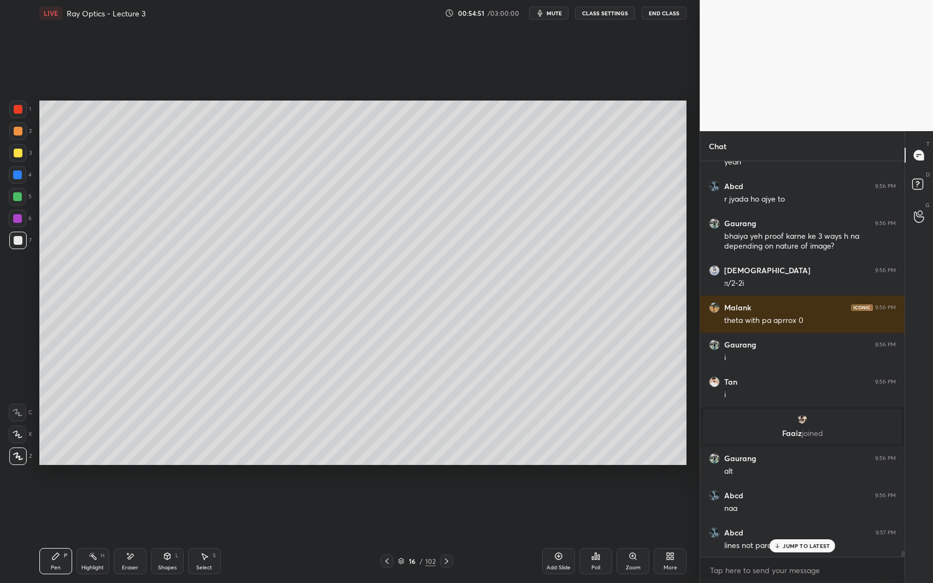
click at [448, 535] on icon at bounding box center [446, 561] width 9 height 9
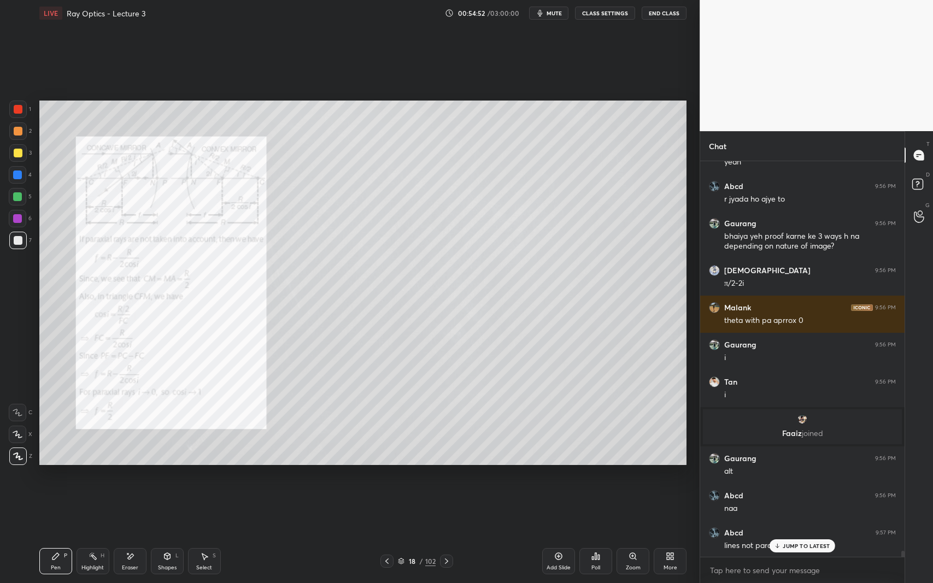
click at [445, 535] on icon at bounding box center [446, 561] width 9 height 9
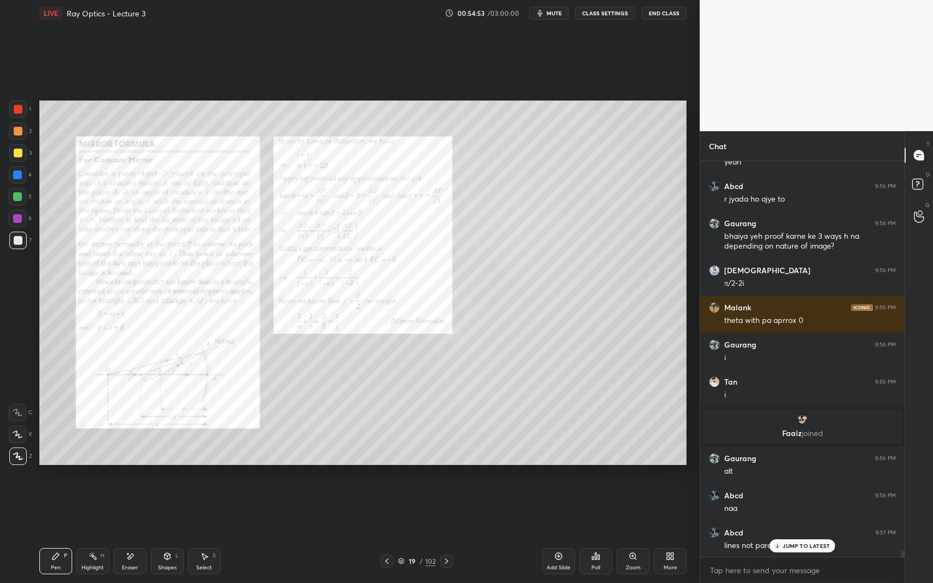
click at [446, 535] on icon at bounding box center [446, 561] width 3 height 5
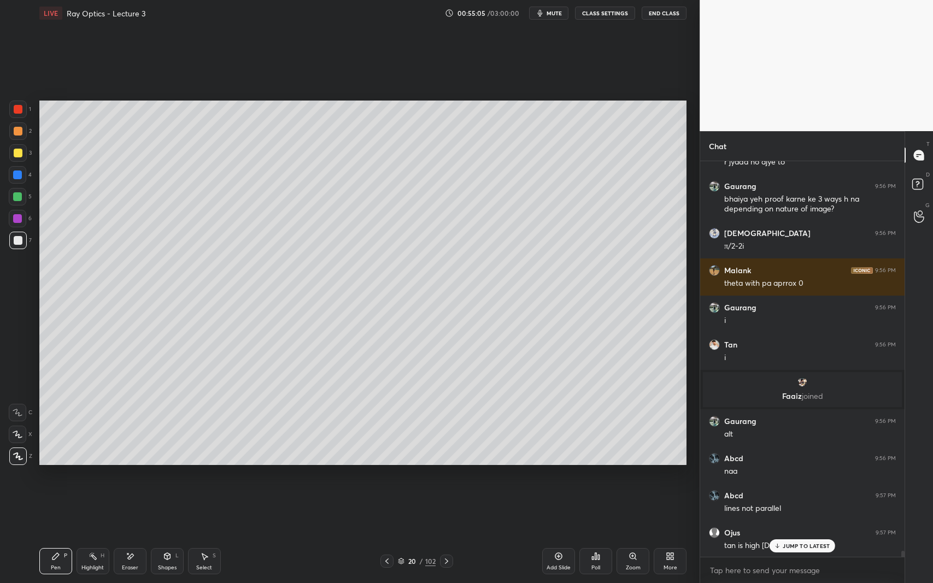
scroll to position [26130, 0]
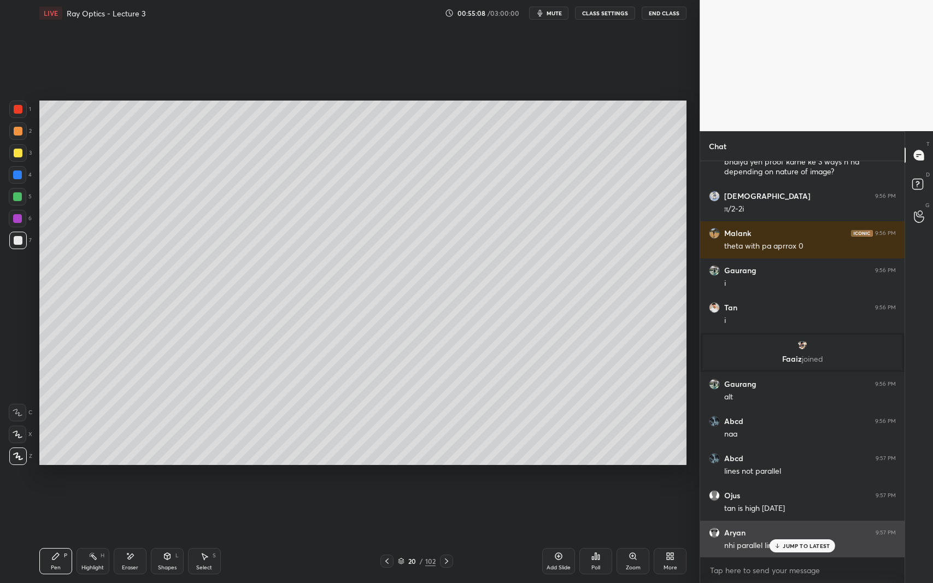
click at [789, 535] on p "JUMP TO LATEST" at bounding box center [806, 546] width 47 height 7
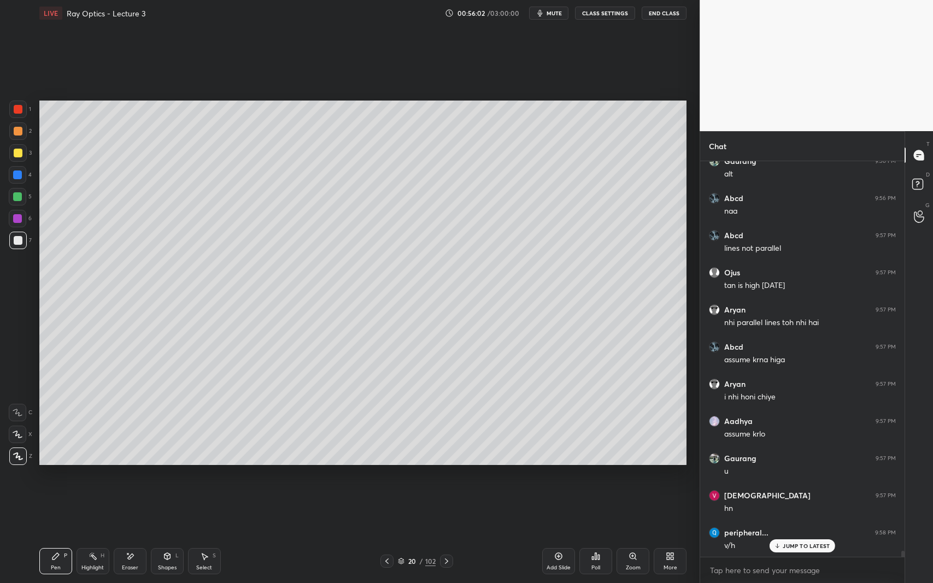
scroll to position [26390, 0]
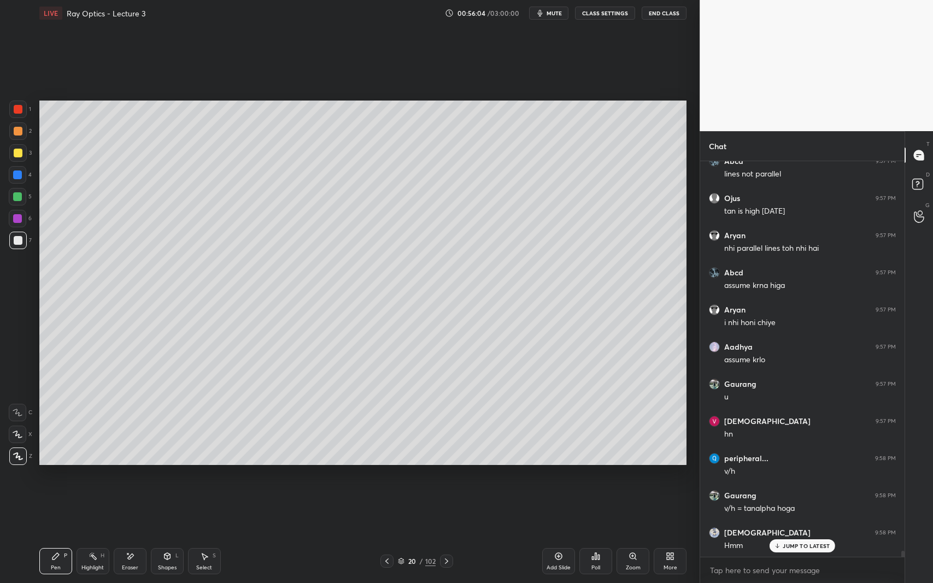
click at [789, 535] on p "JUMP TO LATEST" at bounding box center [806, 546] width 47 height 7
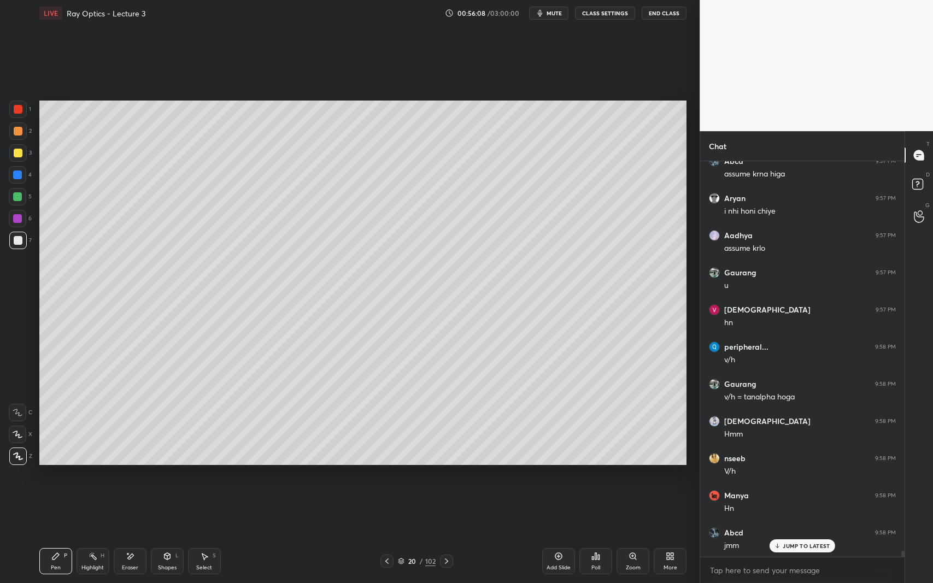
scroll to position [26576, 0]
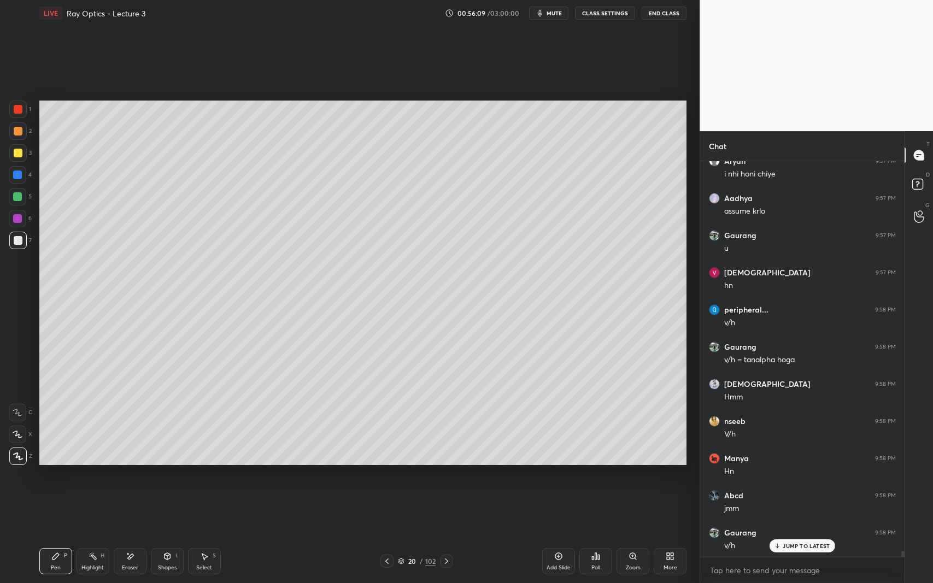
click at [114, 535] on div "Eraser" at bounding box center [130, 561] width 33 height 26
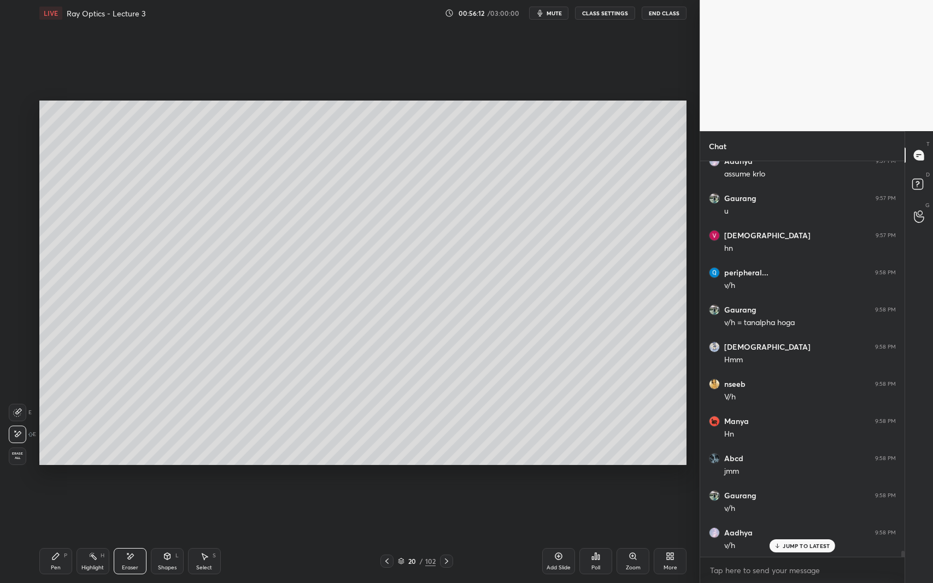
click at [55, 535] on icon at bounding box center [55, 556] width 7 height 7
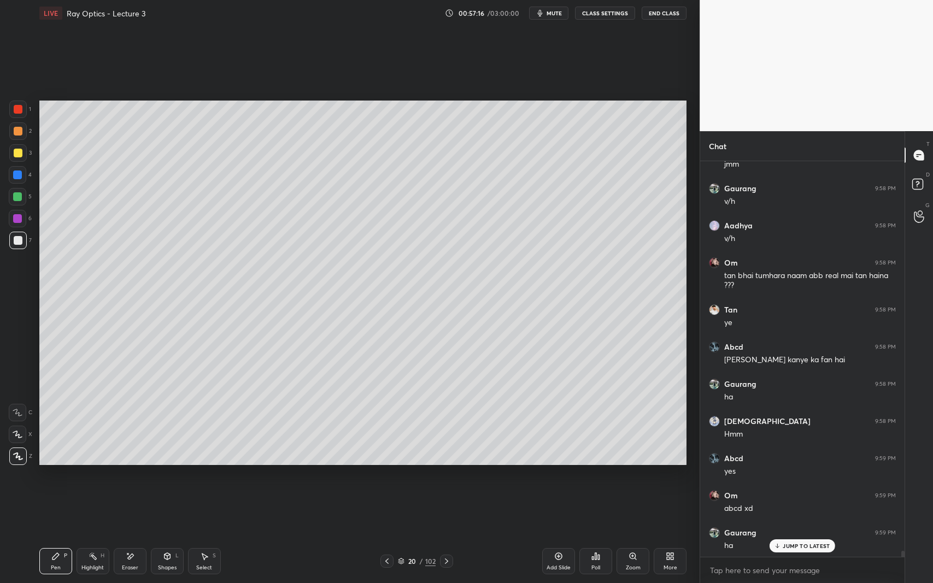
scroll to position [26957, 0]
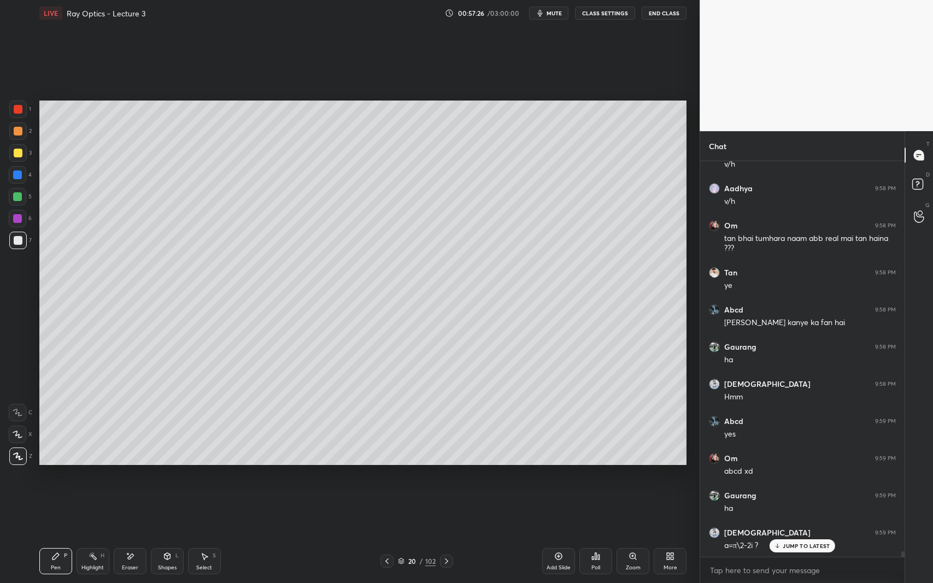
click at [558, 535] on icon at bounding box center [558, 556] width 9 height 9
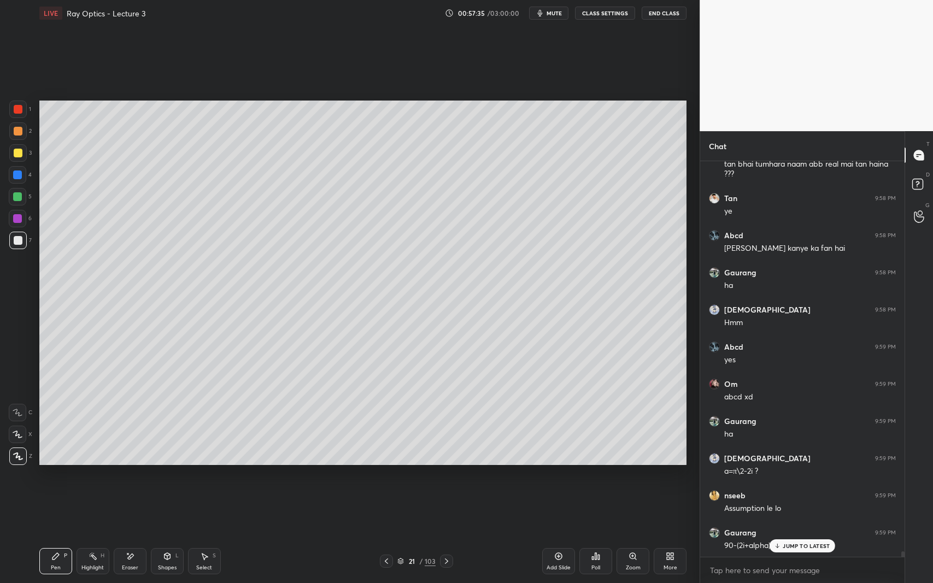
scroll to position [27069, 0]
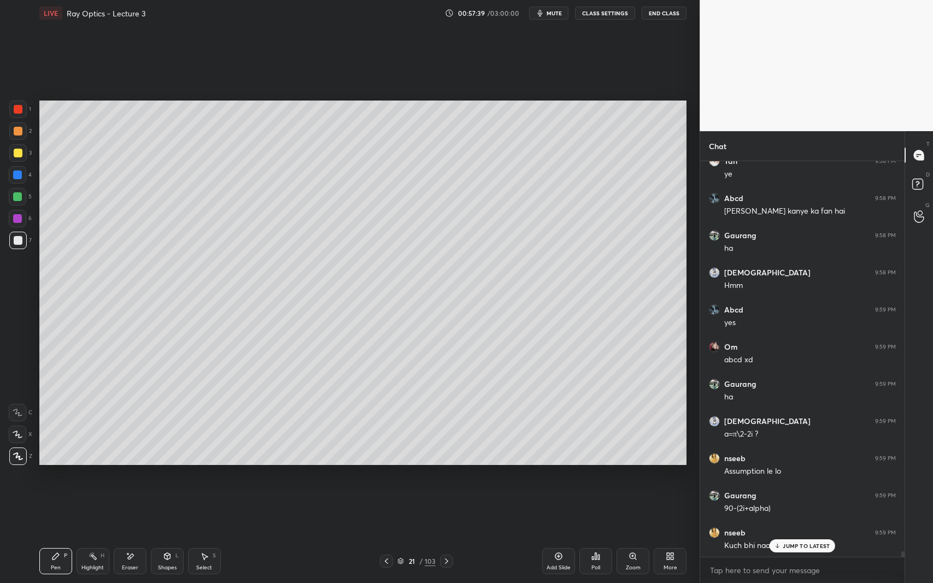
click at [387, 535] on icon at bounding box center [386, 561] width 9 height 9
click at [449, 535] on icon at bounding box center [446, 561] width 9 height 9
click at [386, 535] on icon at bounding box center [386, 561] width 9 height 9
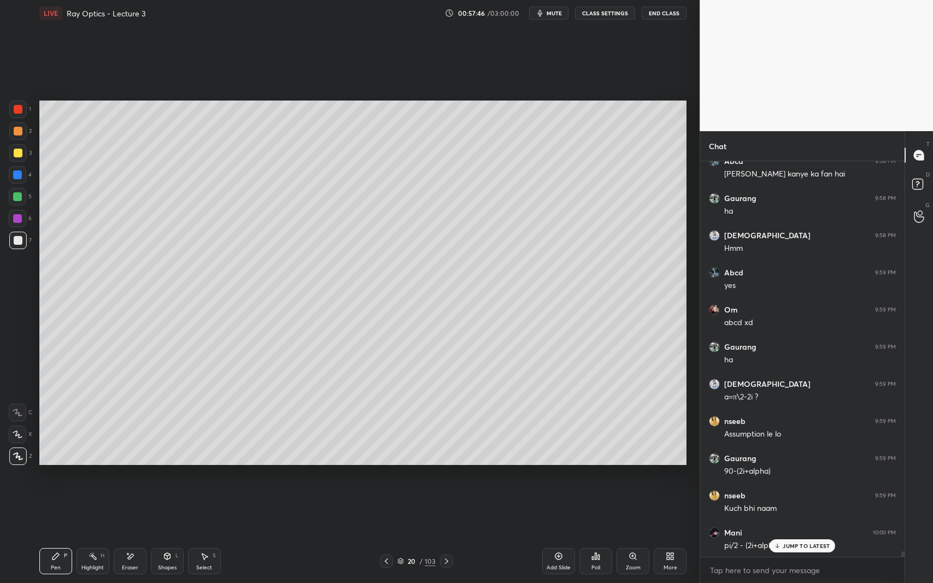
click at [447, 535] on icon at bounding box center [446, 561] width 3 height 5
click at [16, 145] on div at bounding box center [17, 152] width 17 height 17
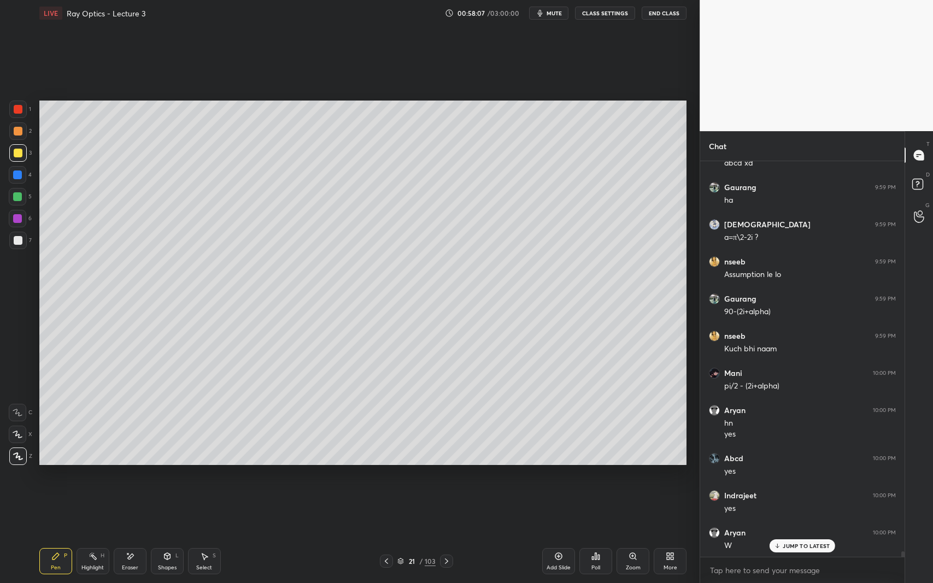
scroll to position [27287, 0]
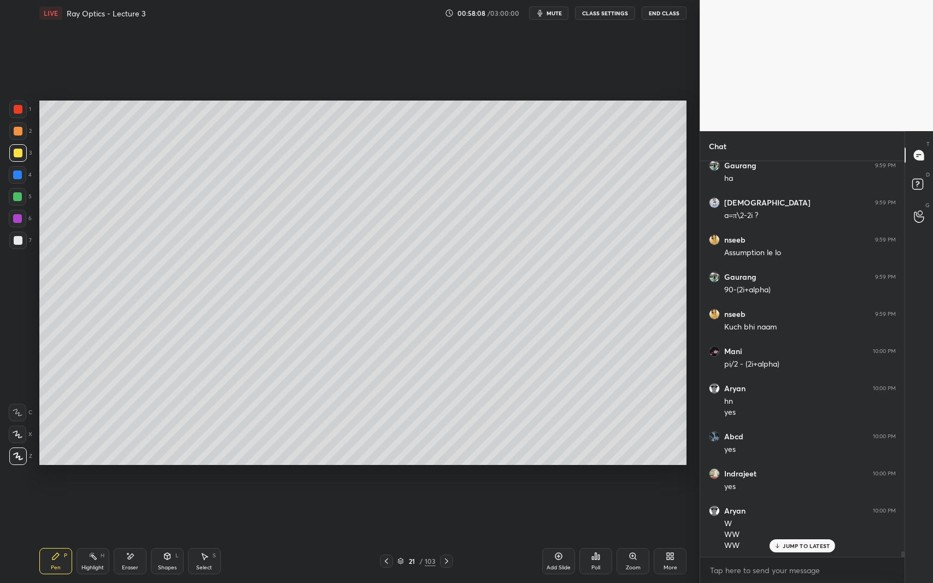
click at [385, 535] on icon at bounding box center [386, 561] width 9 height 9
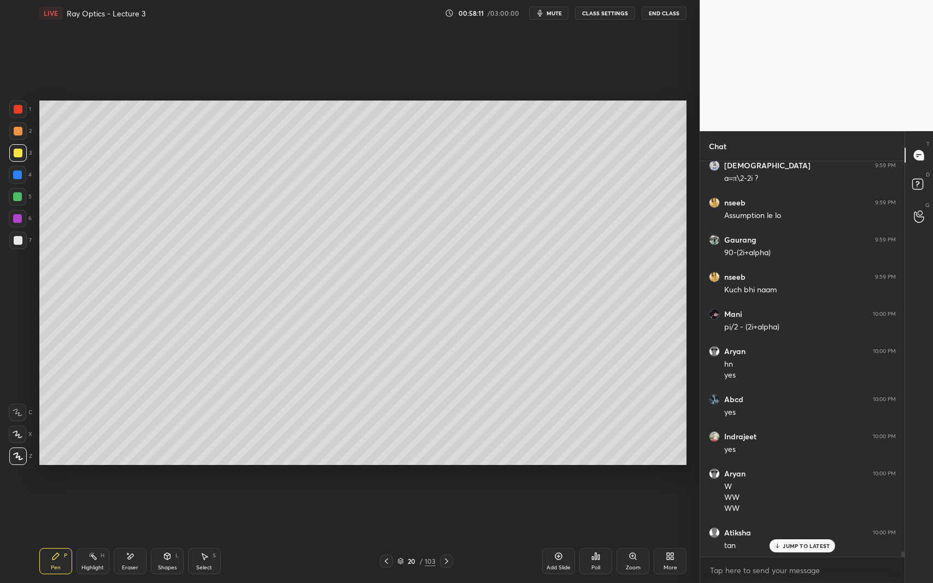
scroll to position [27371, 0]
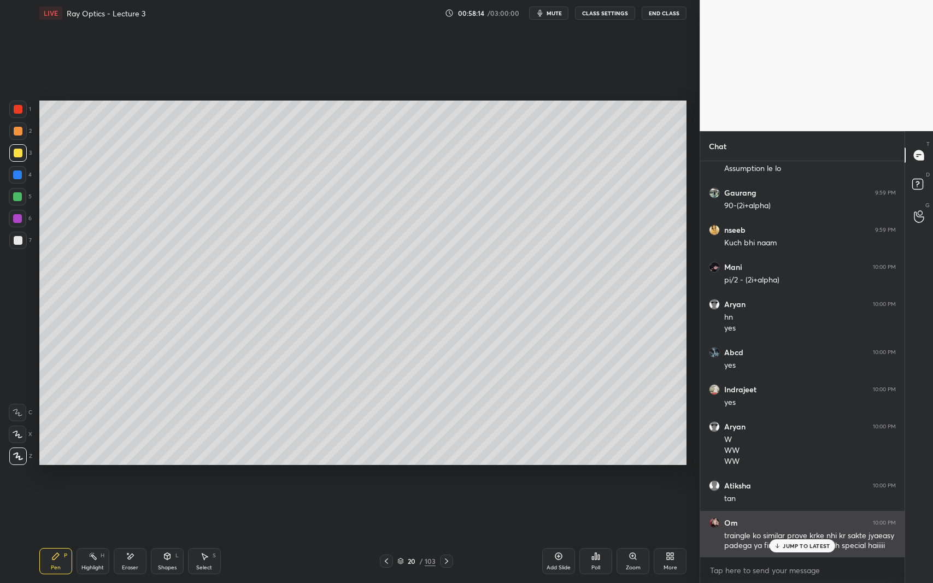
click at [777, 535] on div "JUMP TO LATEST" at bounding box center [803, 545] width 66 height 13
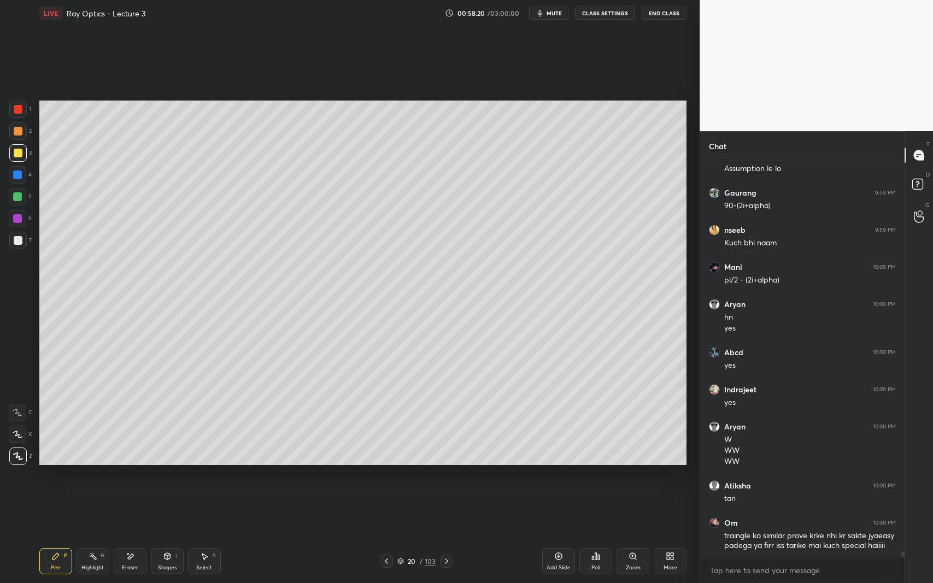
scroll to position [27409, 0]
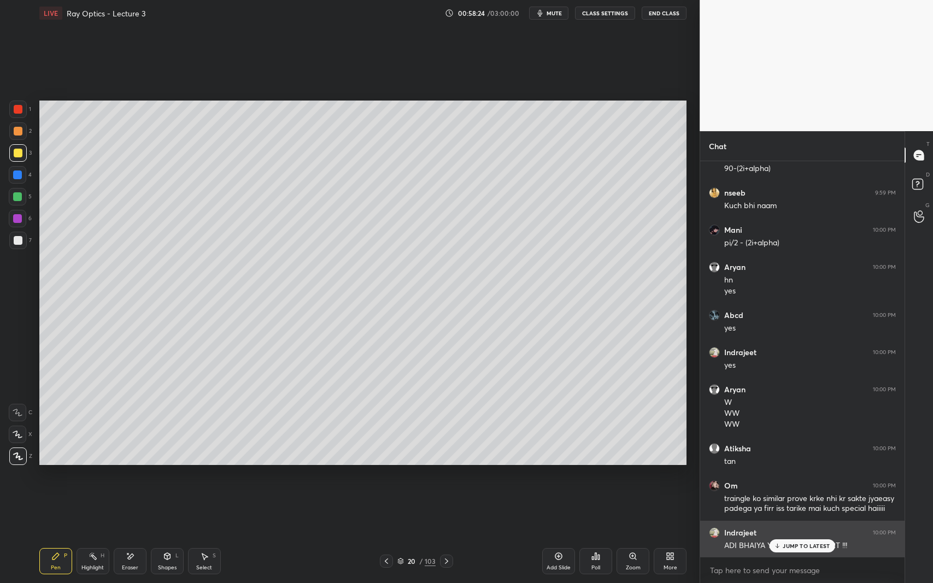
click at [812, 535] on div "JUMP TO LATEST" at bounding box center [803, 545] width 66 height 13
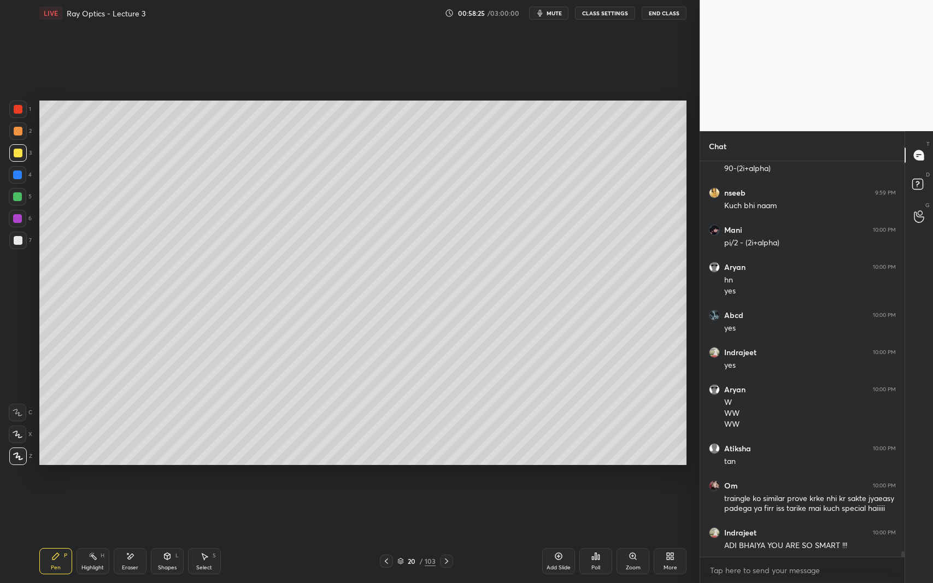
click at [448, 535] on icon at bounding box center [446, 561] width 9 height 9
click at [562, 535] on div "Add Slide" at bounding box center [558, 561] width 33 height 26
click at [168, 535] on div "Shapes L" at bounding box center [167, 561] width 33 height 26
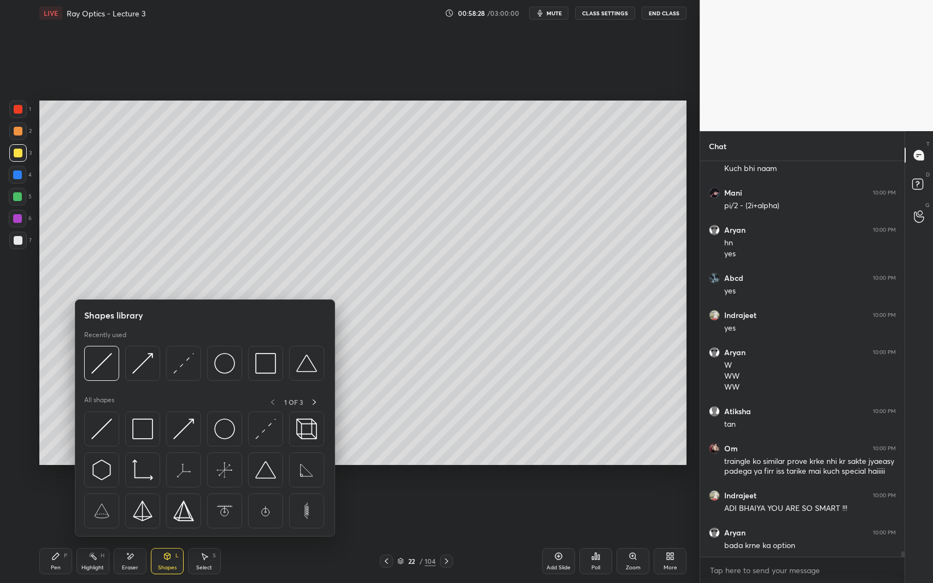
click at [226, 366] on img at bounding box center [224, 363] width 21 height 21
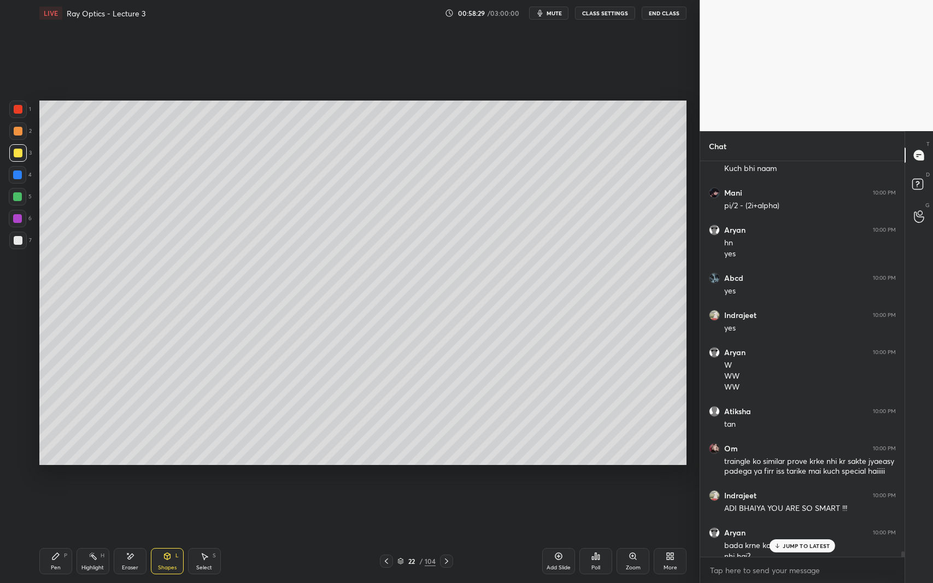
scroll to position [27457, 0]
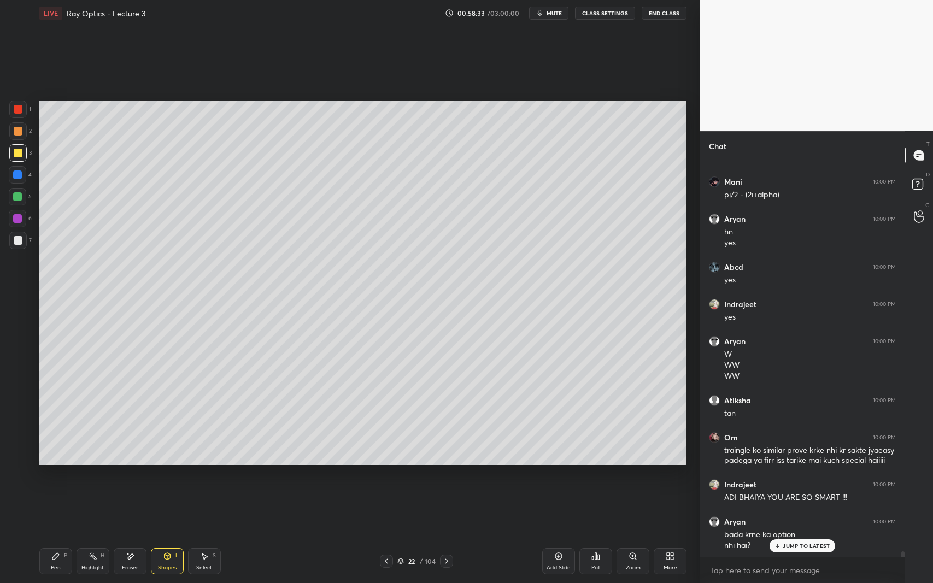
click at [214, 535] on div "S" at bounding box center [214, 555] width 3 height 5
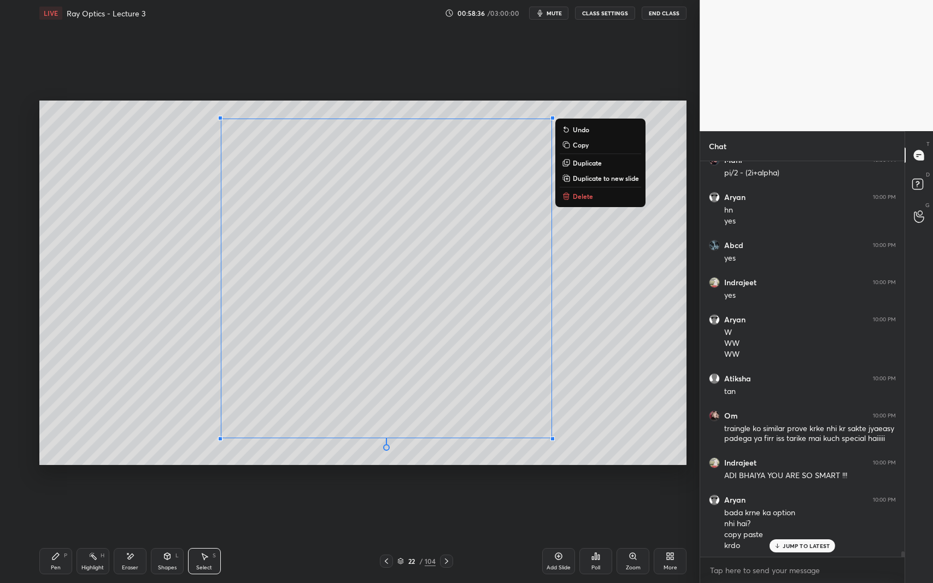
scroll to position [27516, 0]
click at [629, 403] on div "0 ° Undo Copy Duplicate Duplicate to new slide Delete" at bounding box center [363, 283] width 648 height 364
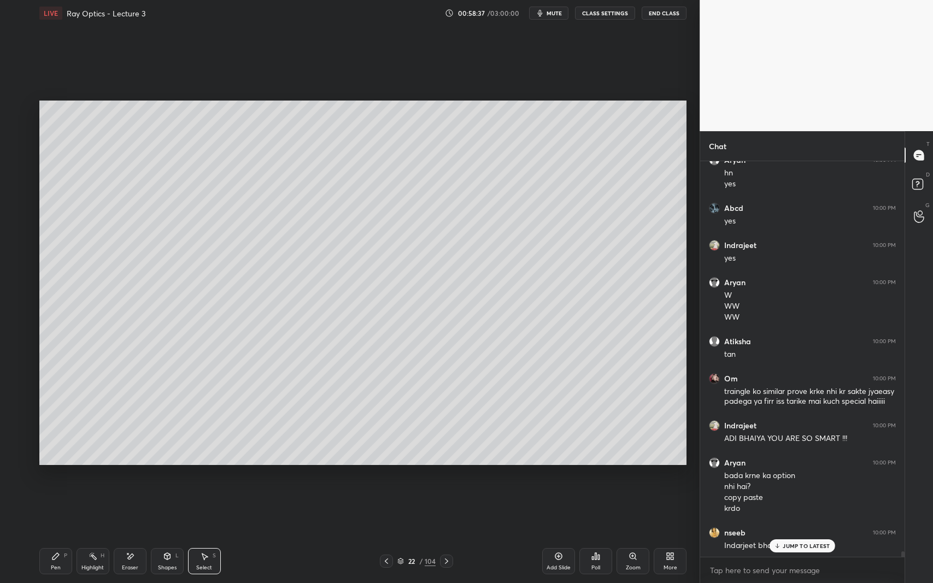
click at [159, 535] on div "Shapes" at bounding box center [167, 567] width 19 height 5
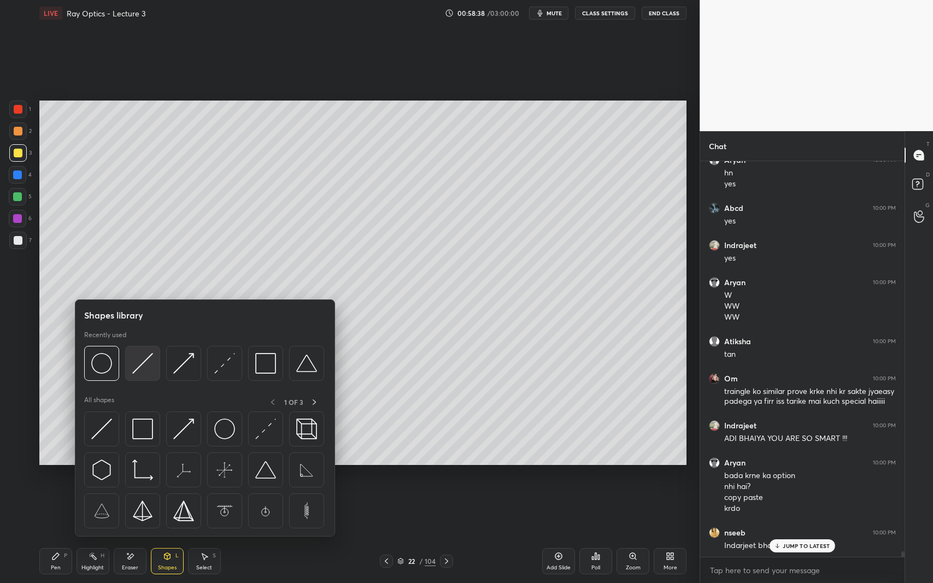
scroll to position [27553, 0]
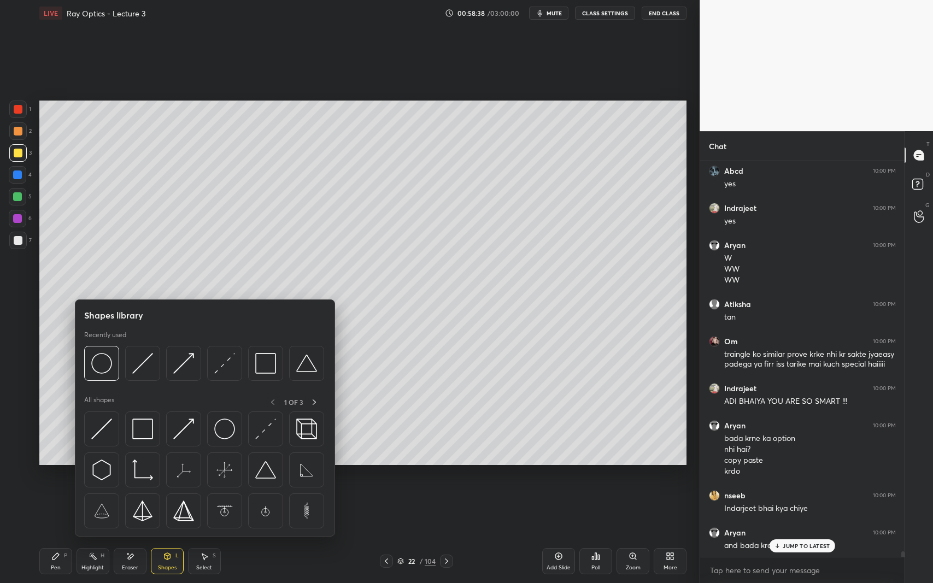
click at [137, 364] on img at bounding box center [142, 363] width 21 height 21
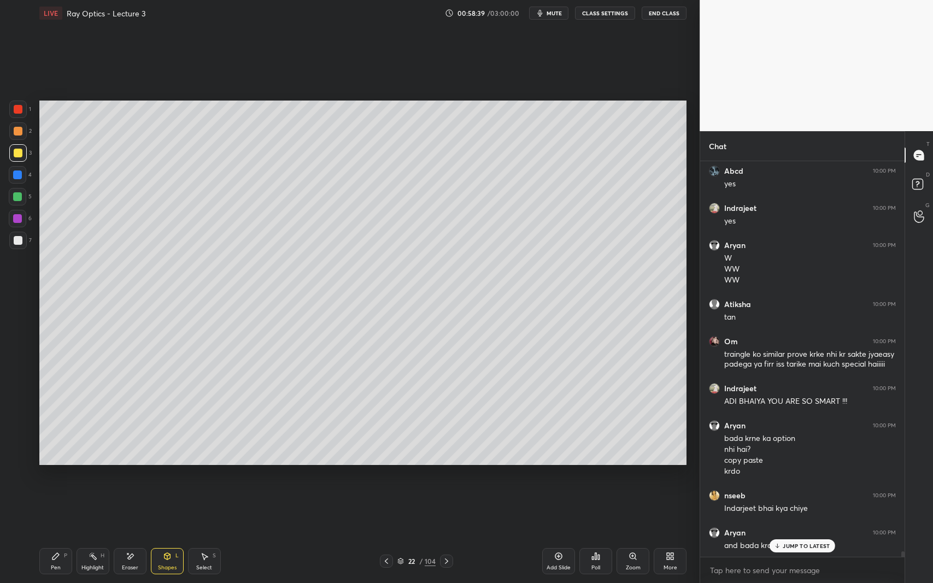
click at [15, 243] on div at bounding box center [18, 240] width 9 height 9
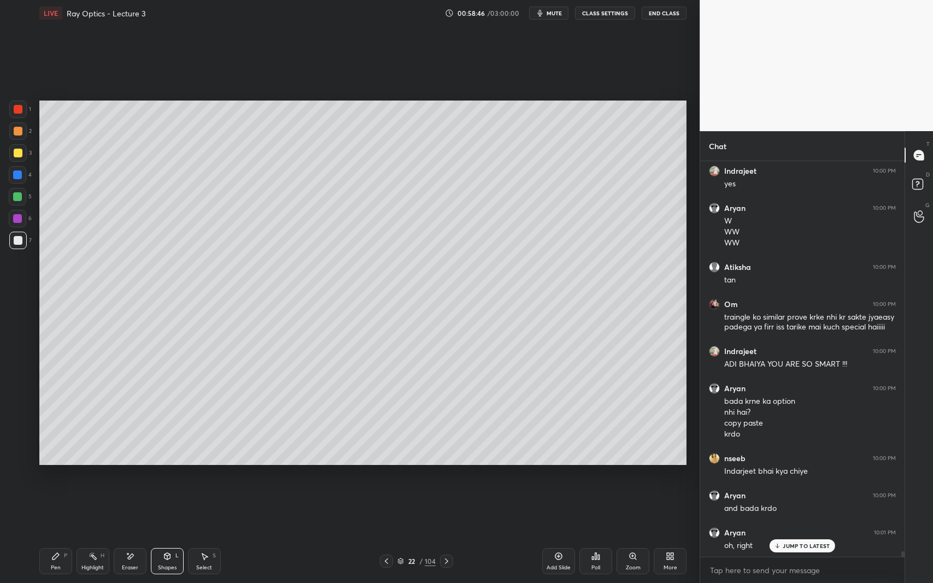
click at [171, 535] on div "Shapes L" at bounding box center [167, 561] width 33 height 26
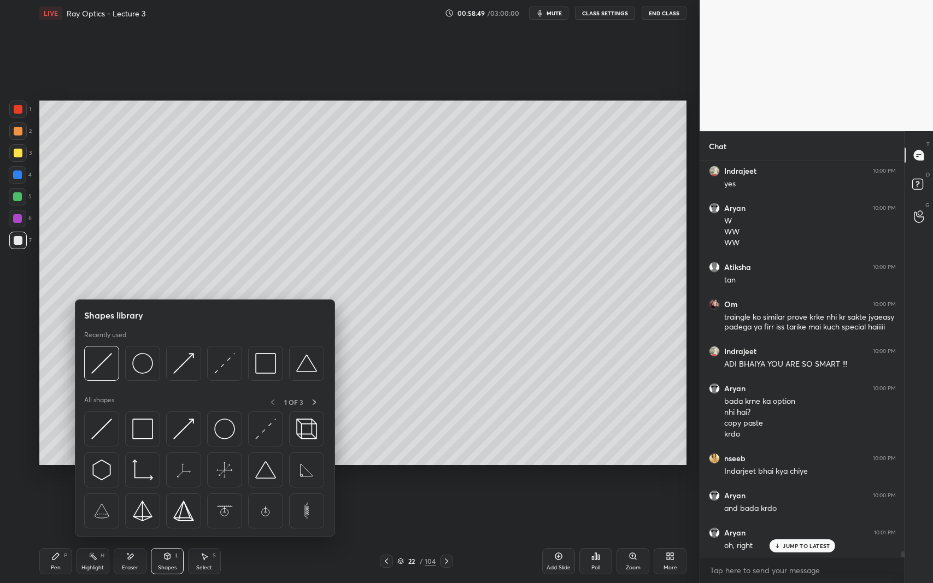
click at [16, 192] on div at bounding box center [17, 196] width 9 height 9
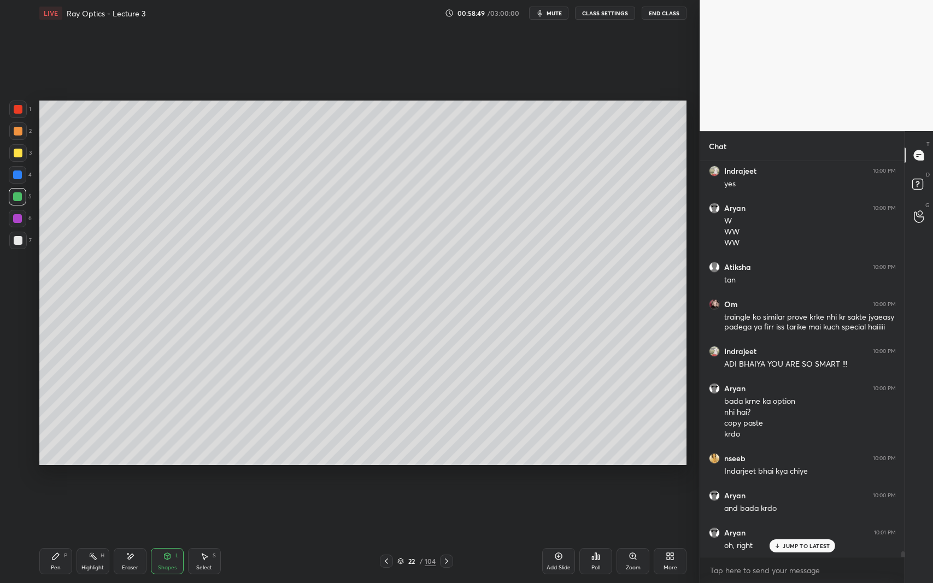
click at [54, 535] on icon at bounding box center [55, 556] width 7 height 7
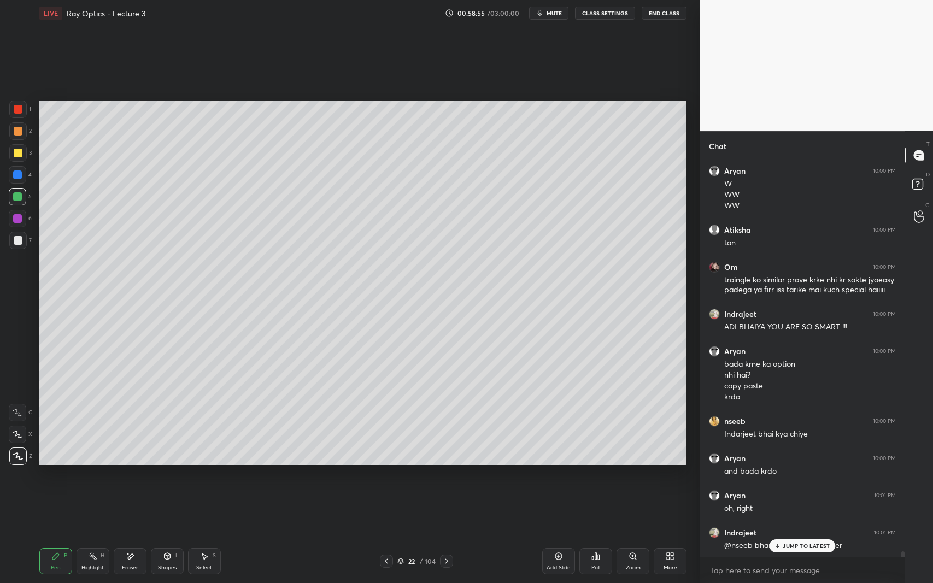
click at [21, 173] on div at bounding box center [17, 175] width 9 height 9
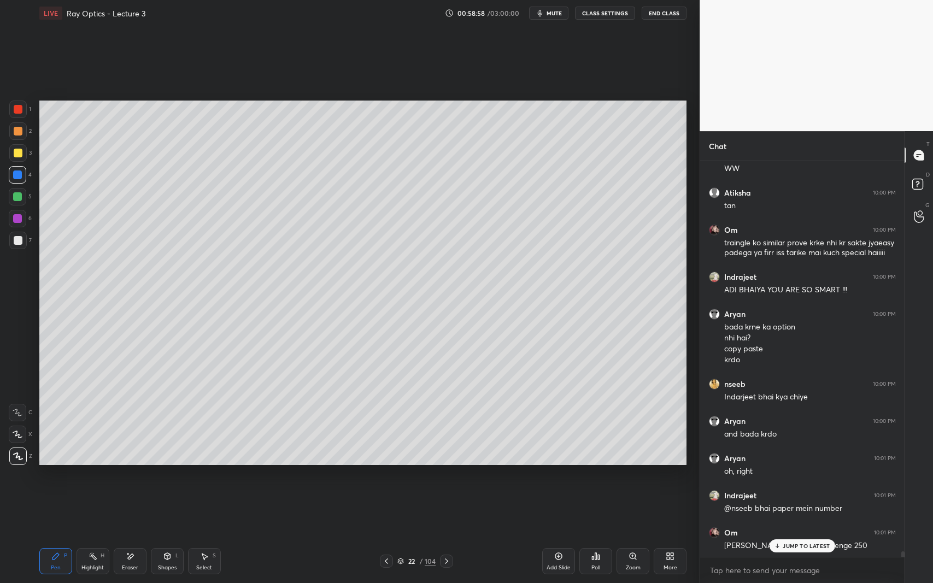
scroll to position [27701, 0]
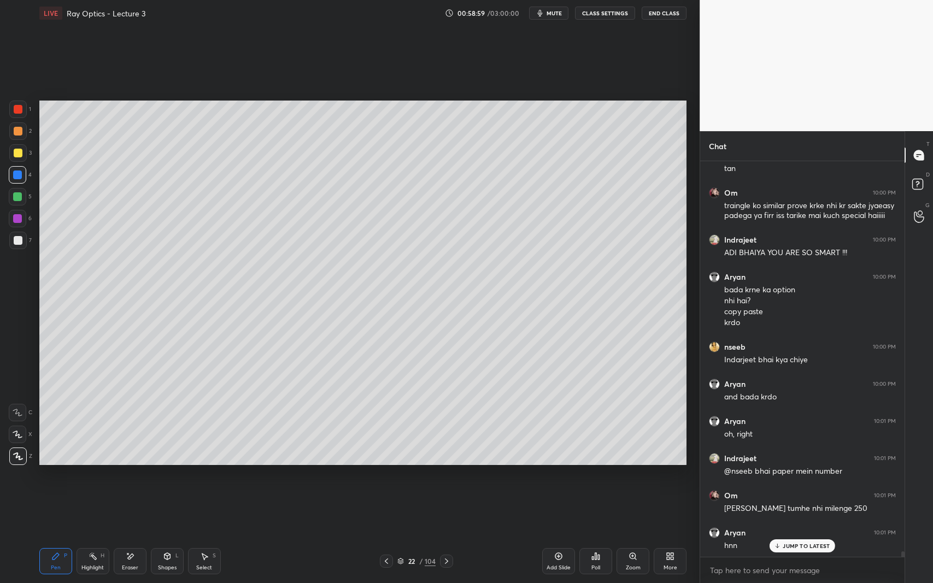
click at [161, 535] on div "Shapes L" at bounding box center [167, 561] width 33 height 26
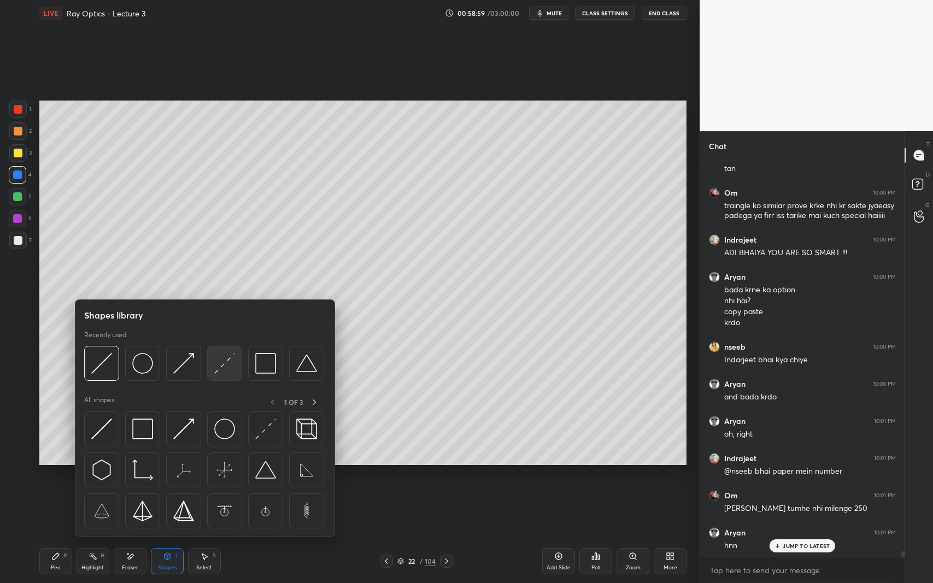
click at [233, 360] on img at bounding box center [224, 363] width 21 height 21
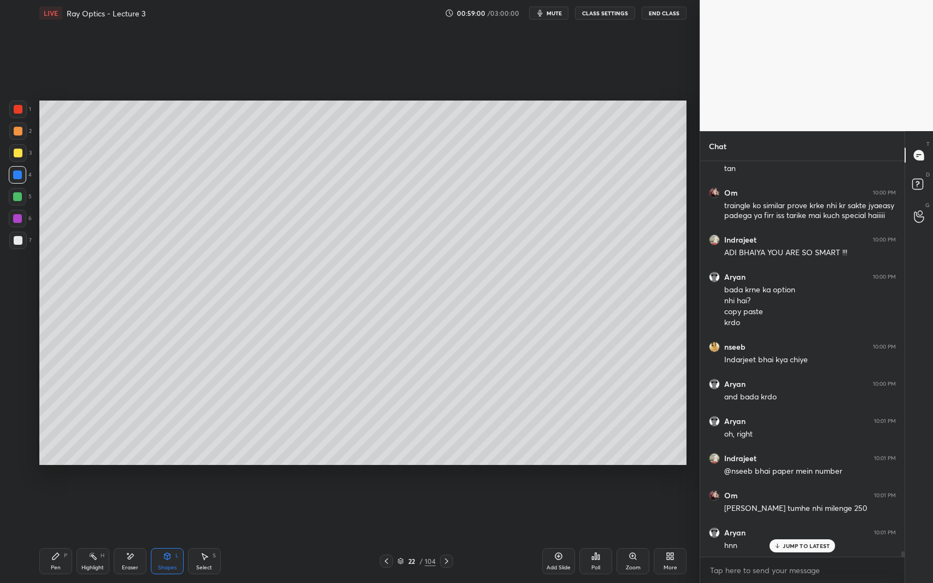
click at [16, 239] on div at bounding box center [18, 240] width 9 height 9
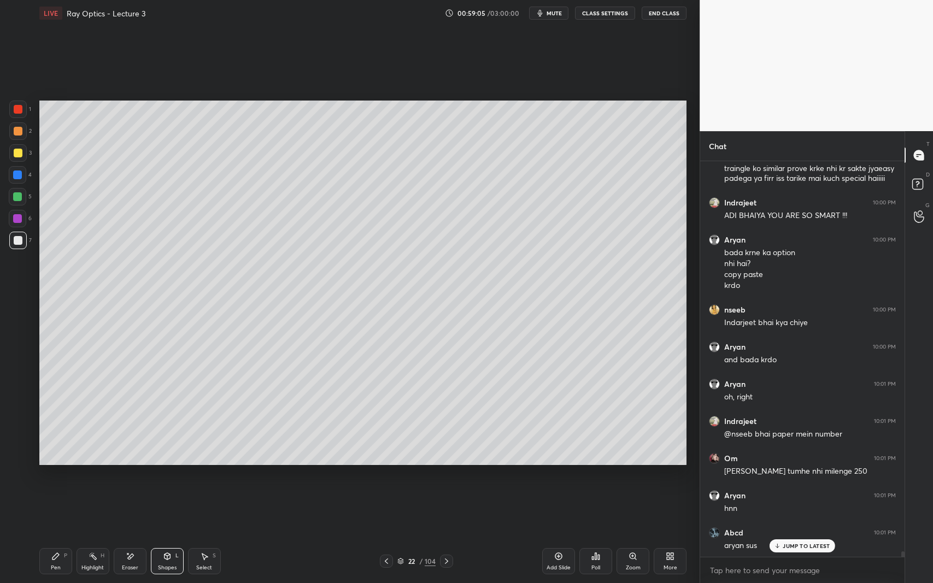
scroll to position [27776, 0]
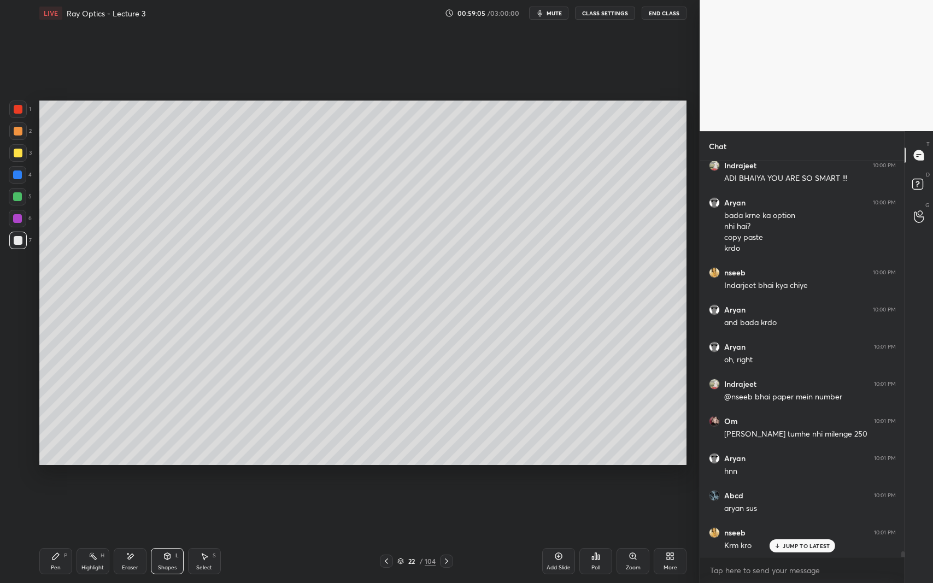
click at [168, 535] on div "Shapes L" at bounding box center [167, 561] width 33 height 26
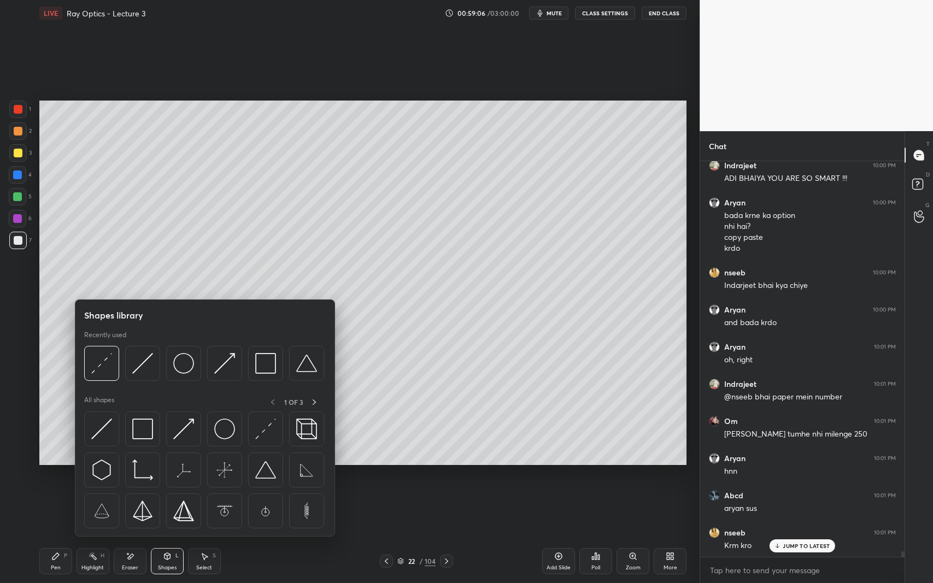
click at [217, 368] on img at bounding box center [224, 363] width 21 height 21
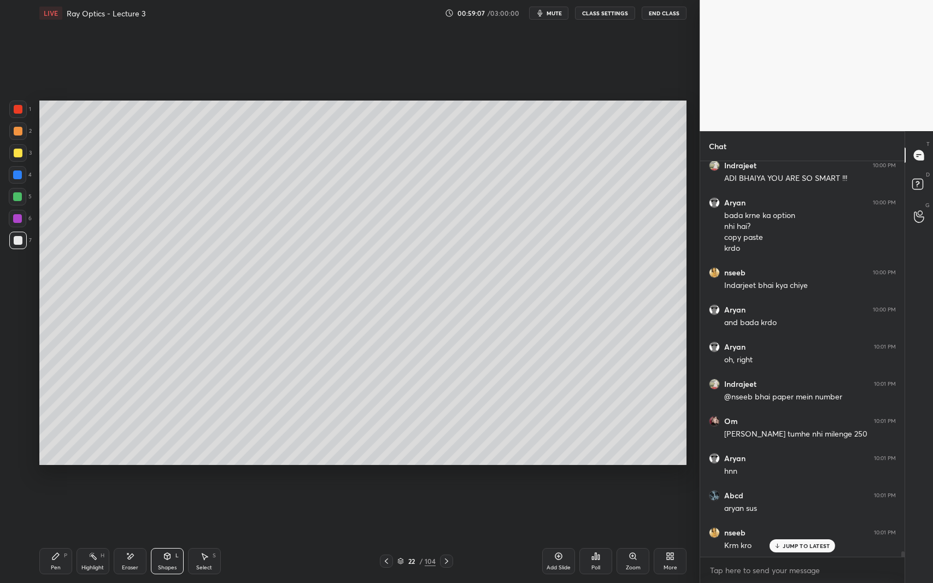
click at [21, 184] on div at bounding box center [17, 174] width 17 height 17
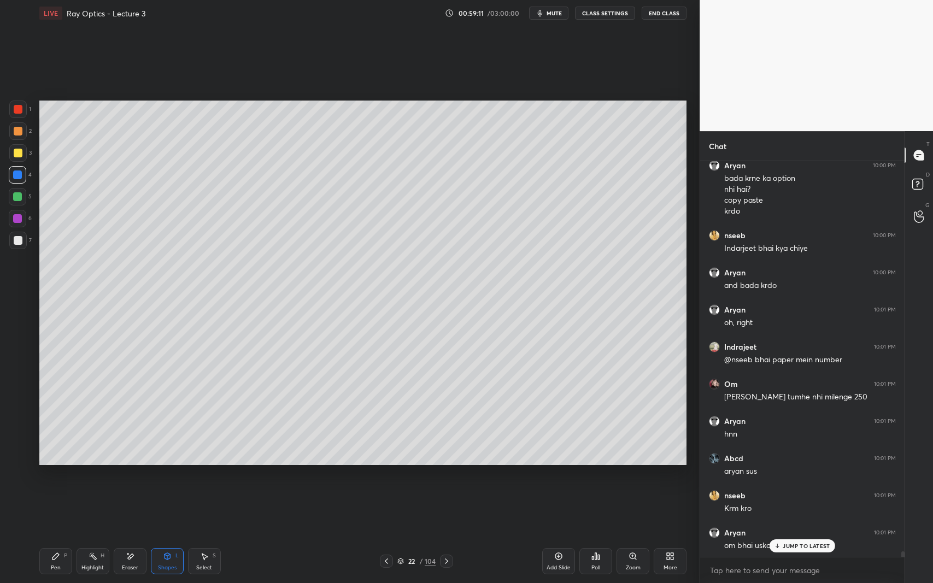
scroll to position [27850, 0]
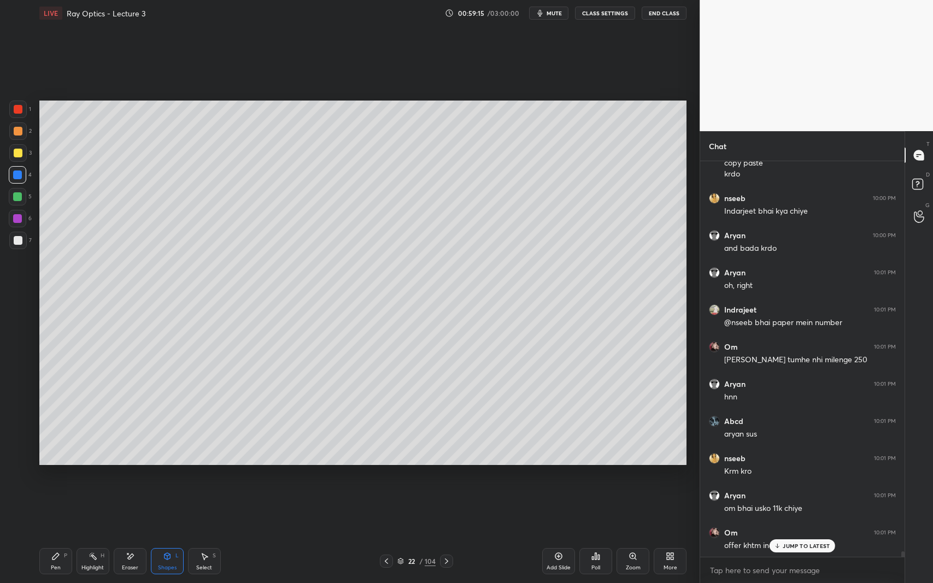
click at [17, 240] on div at bounding box center [18, 240] width 9 height 9
click at [62, 535] on div "Pen P" at bounding box center [55, 561] width 33 height 26
click at [16, 201] on div at bounding box center [17, 196] width 9 height 9
click at [19, 175] on div at bounding box center [17, 175] width 9 height 9
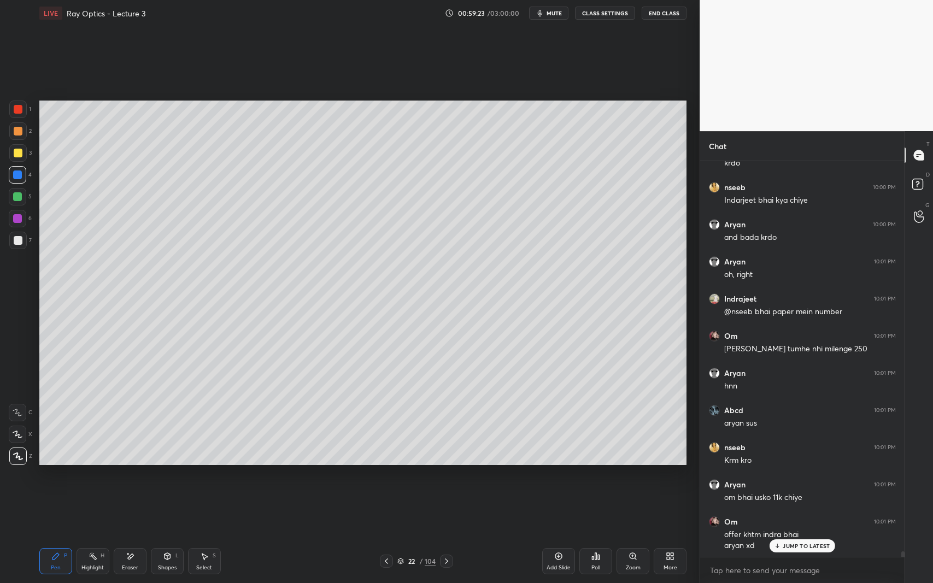
click at [167, 535] on div "Shapes L" at bounding box center [167, 561] width 33 height 26
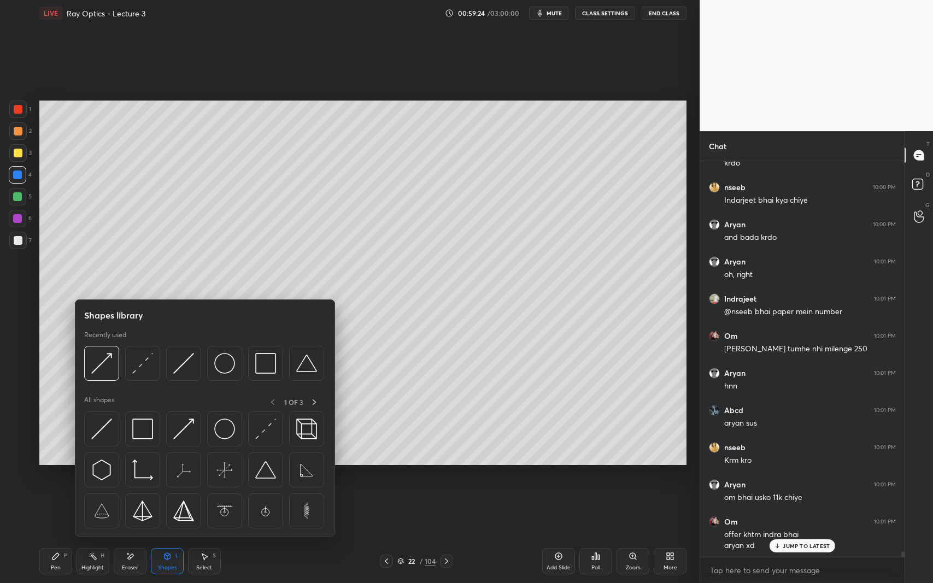
click at [186, 362] on img at bounding box center [183, 363] width 21 height 21
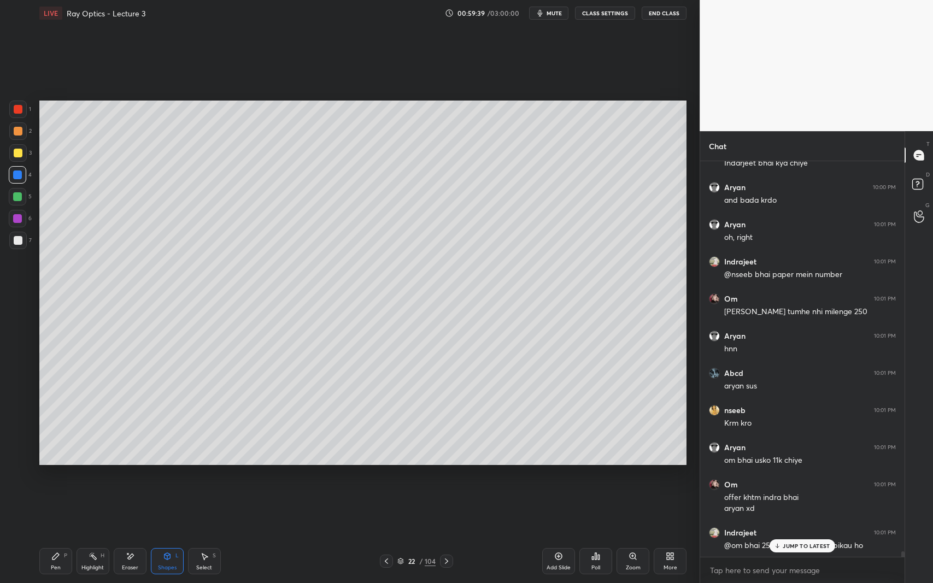
scroll to position [27935, 0]
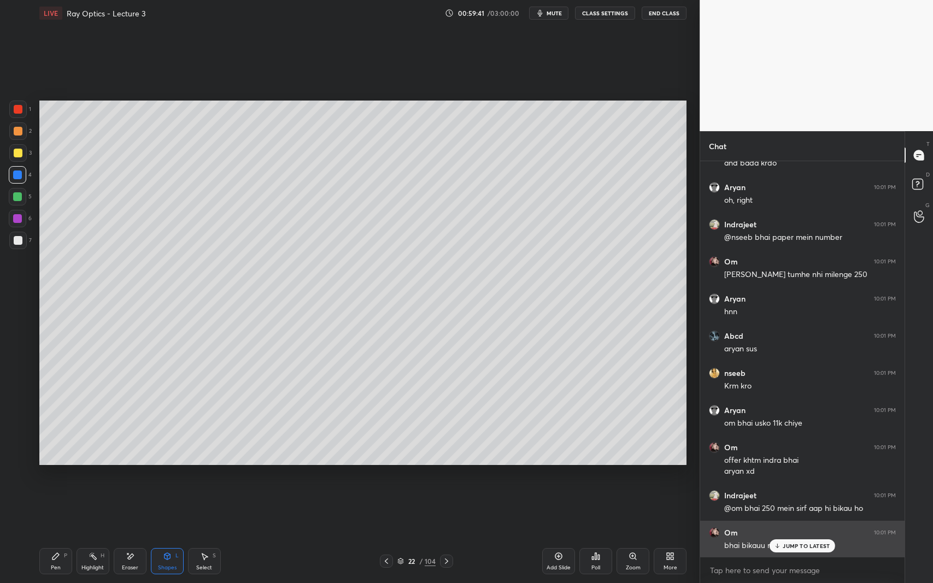
click at [785, 535] on p "JUMP TO LATEST" at bounding box center [806, 546] width 47 height 7
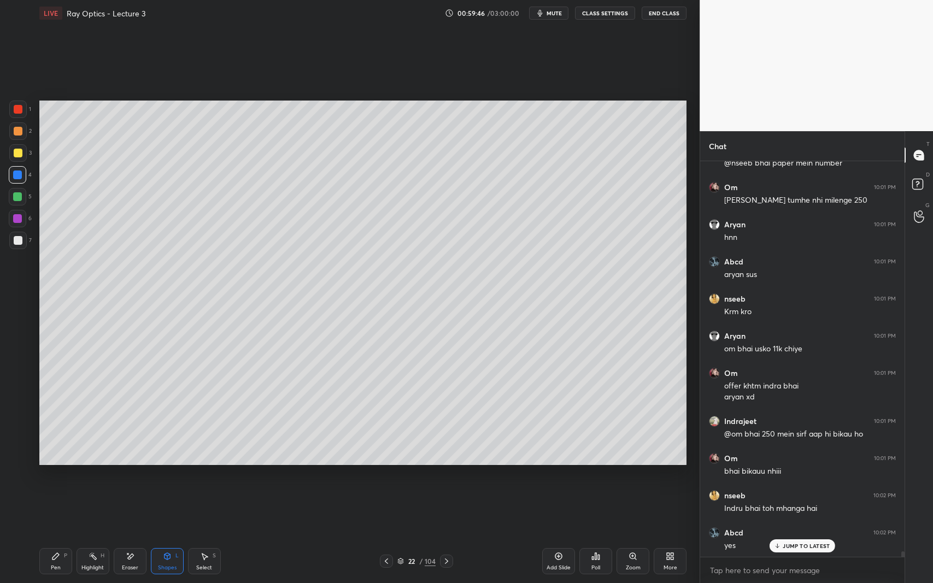
scroll to position [28047, 0]
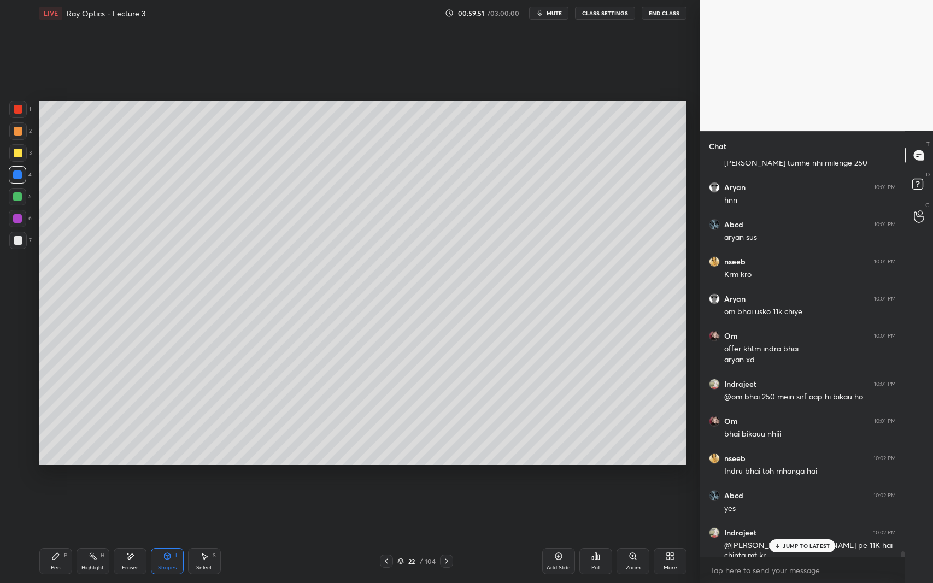
click at [24, 243] on div at bounding box center [17, 240] width 17 height 17
click at [58, 535] on icon at bounding box center [55, 556] width 9 height 9
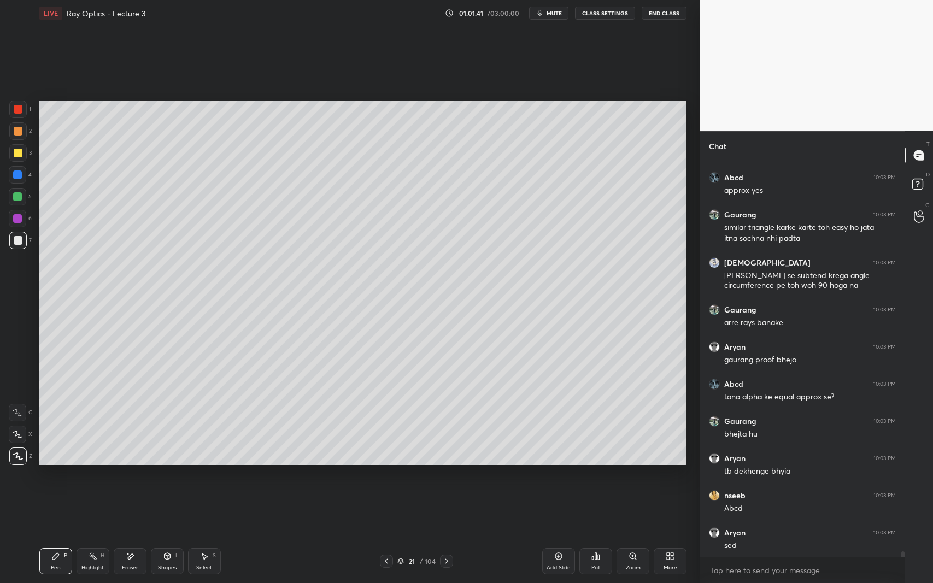
scroll to position [28780, 0]
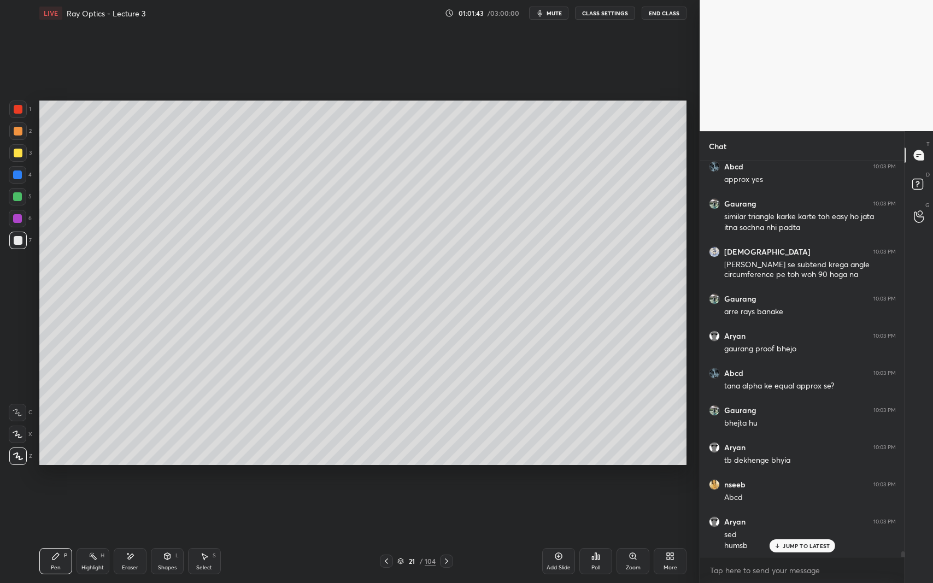
click at [23, 108] on div at bounding box center [17, 109] width 17 height 17
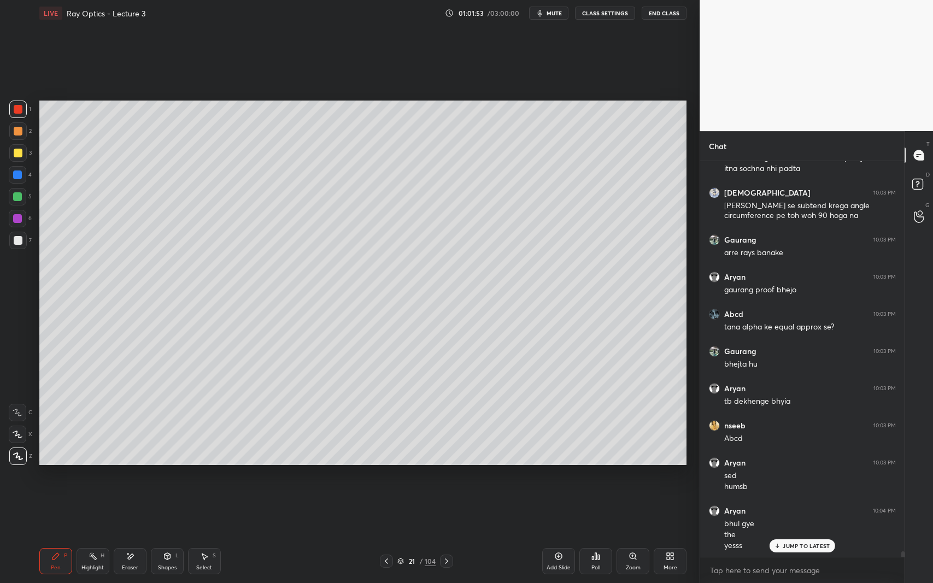
scroll to position [28877, 0]
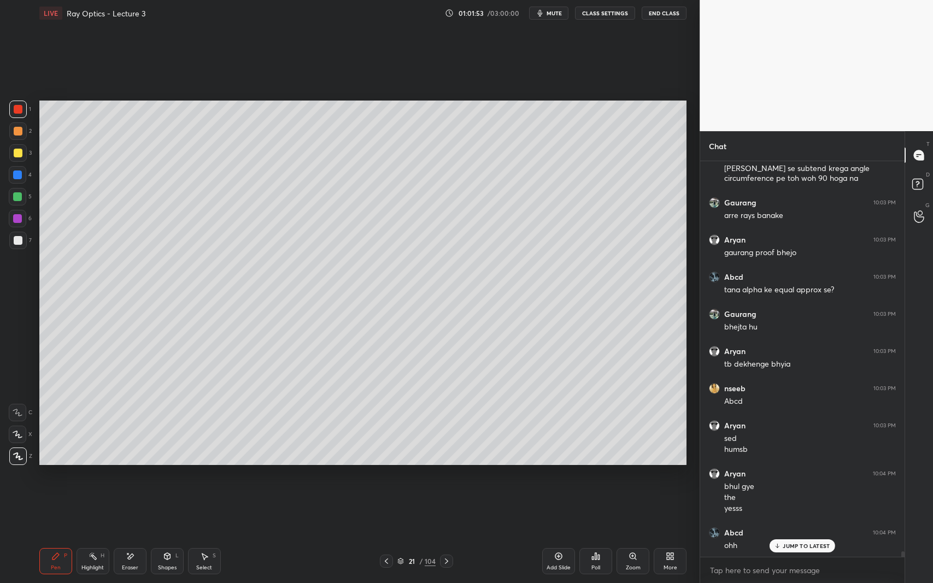
click at [178, 535] on div "L" at bounding box center [176, 555] width 3 height 5
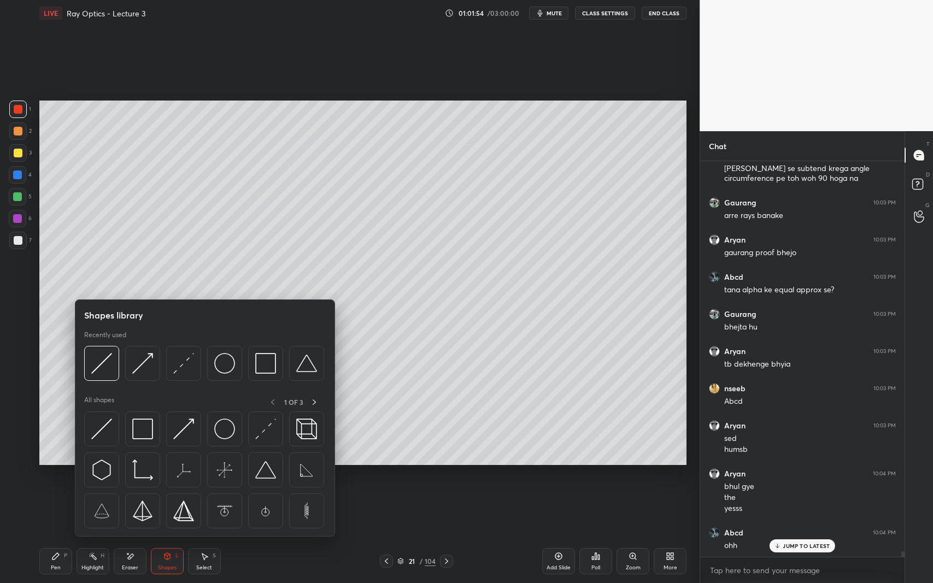
click at [260, 366] on img at bounding box center [265, 363] width 21 height 21
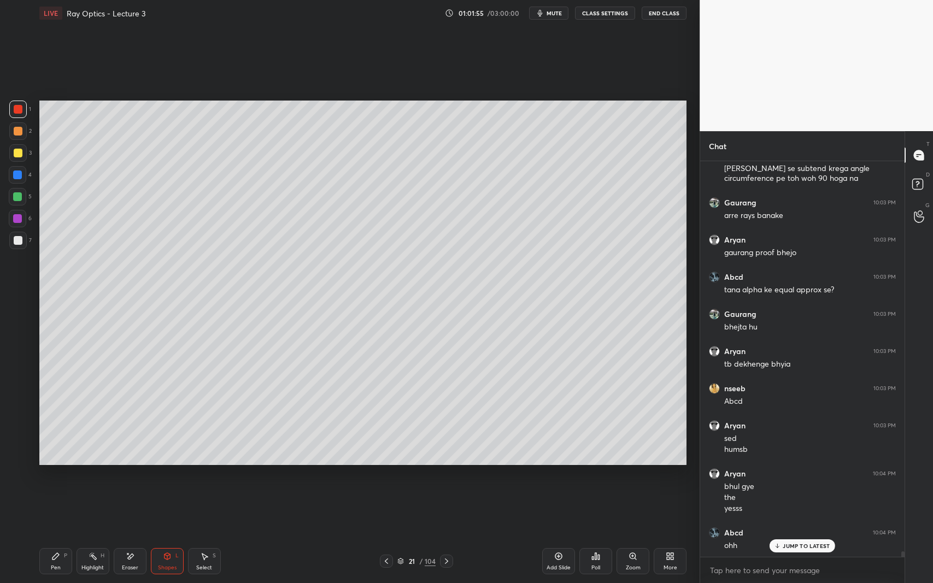
click at [15, 238] on div at bounding box center [18, 240] width 9 height 9
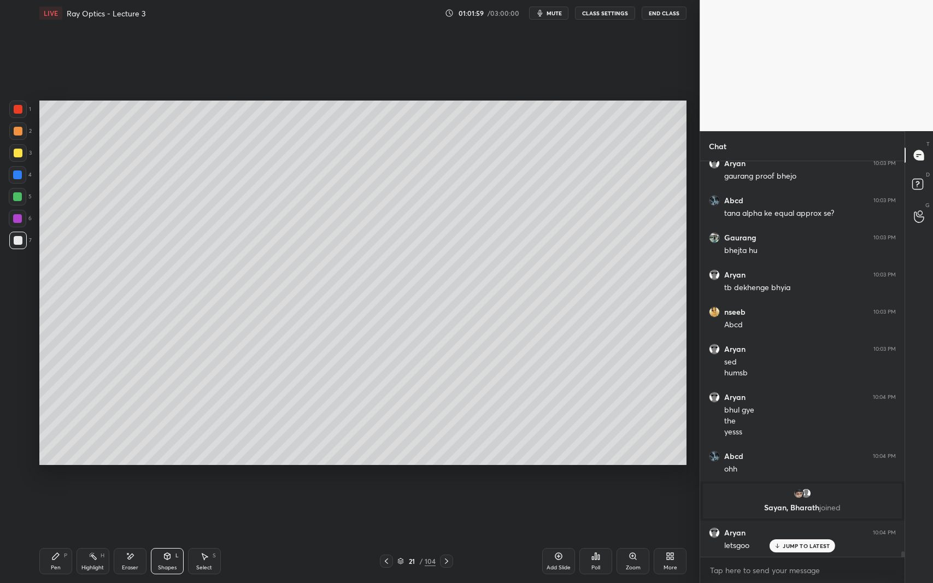
click at [50, 535] on div "Pen P" at bounding box center [55, 561] width 33 height 26
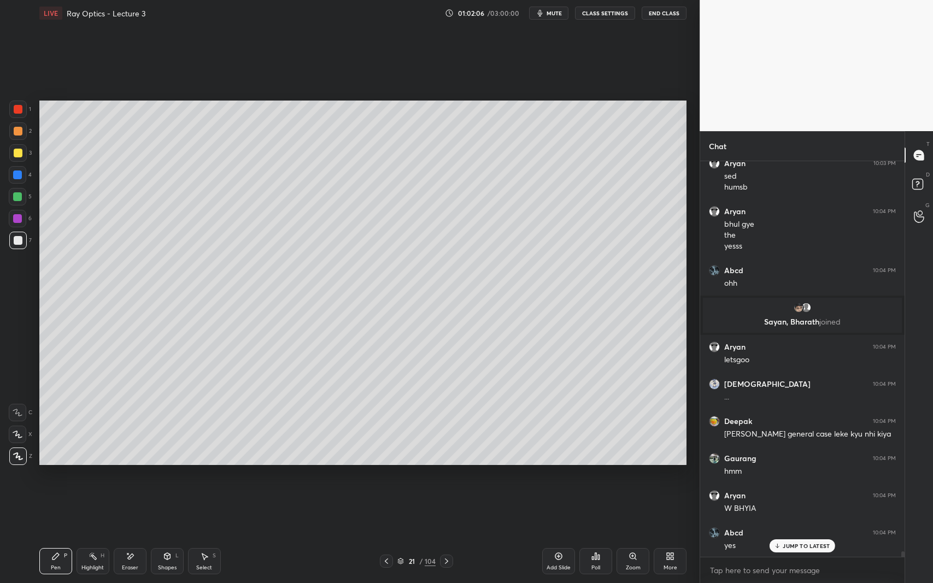
scroll to position [29176, 0]
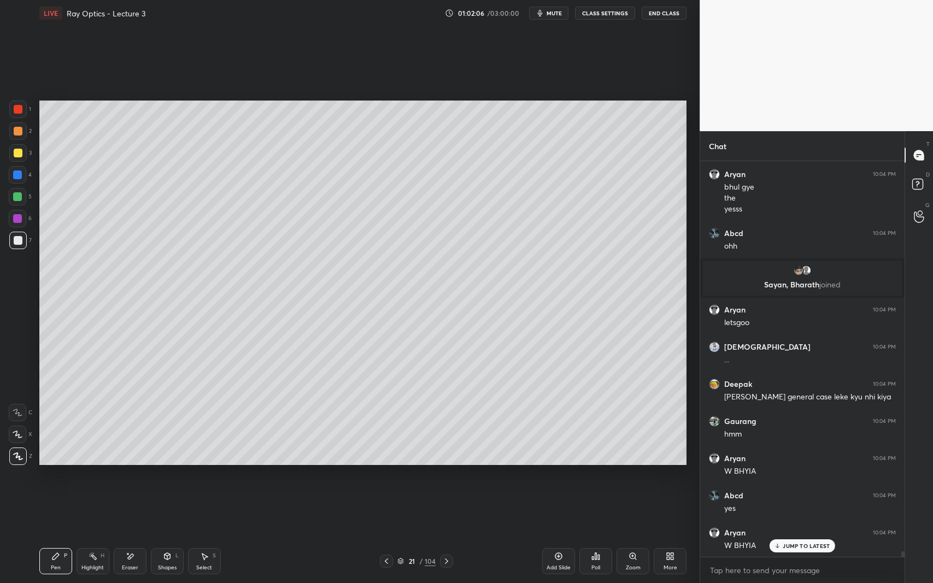
click at [802, 535] on div "JUMP TO LATEST" at bounding box center [803, 545] width 66 height 13
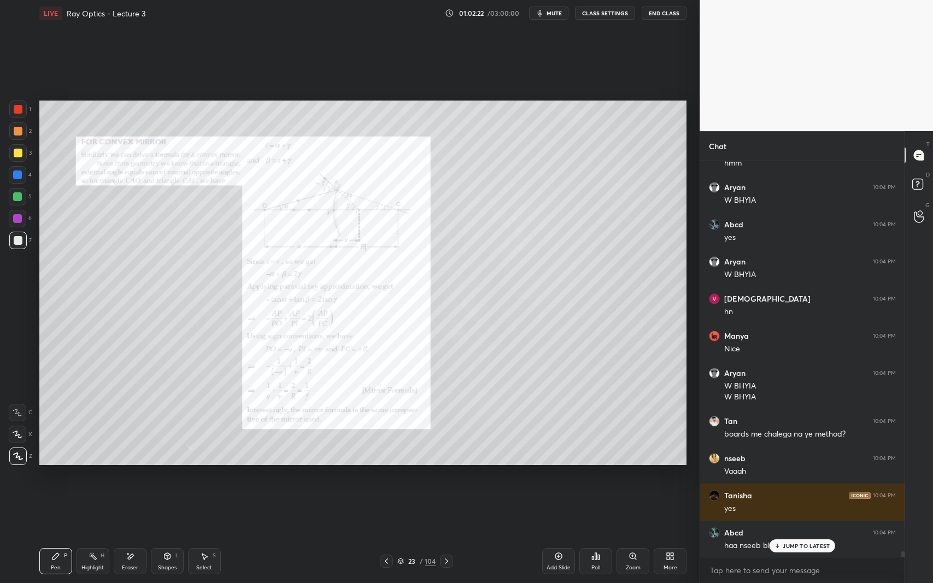
scroll to position [29484, 0]
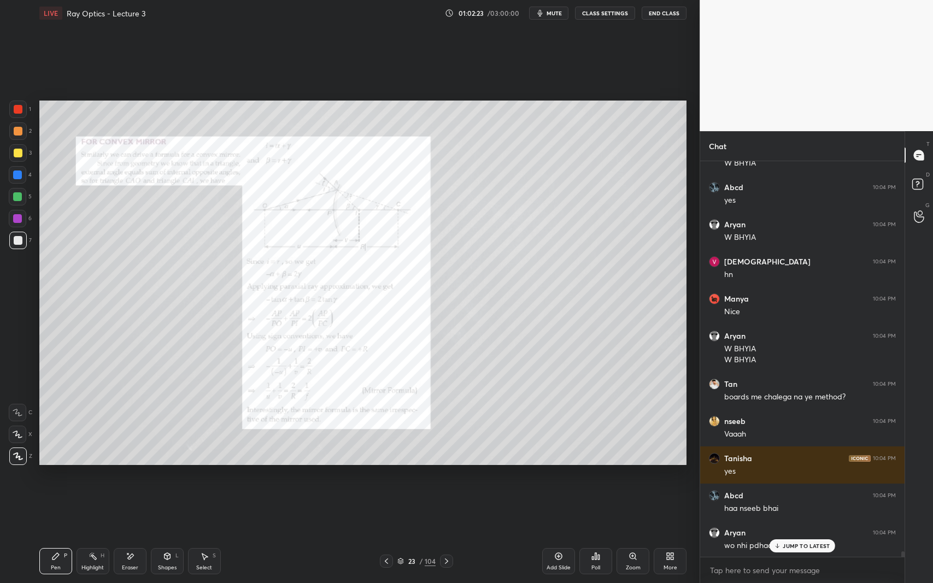
click at [15, 103] on div at bounding box center [17, 109] width 17 height 17
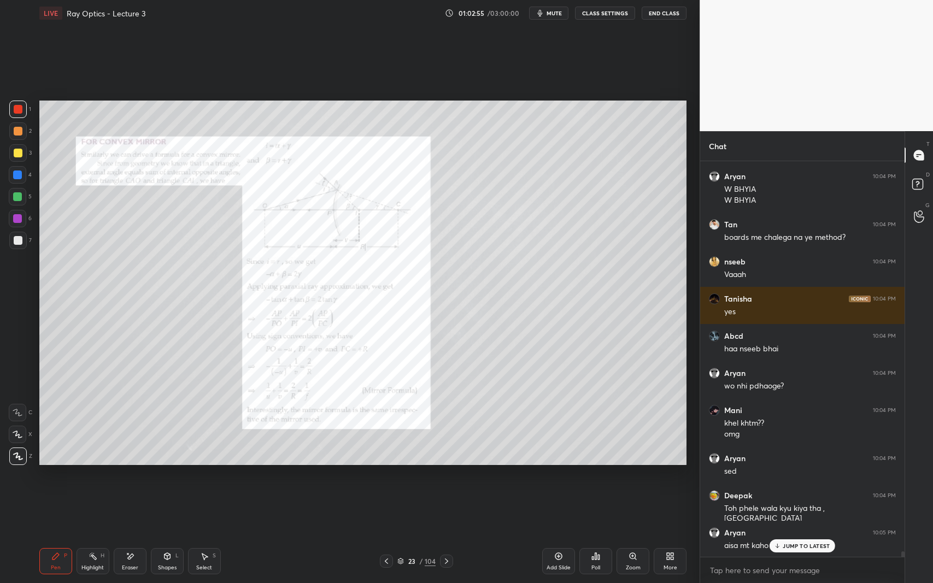
scroll to position [29681, 0]
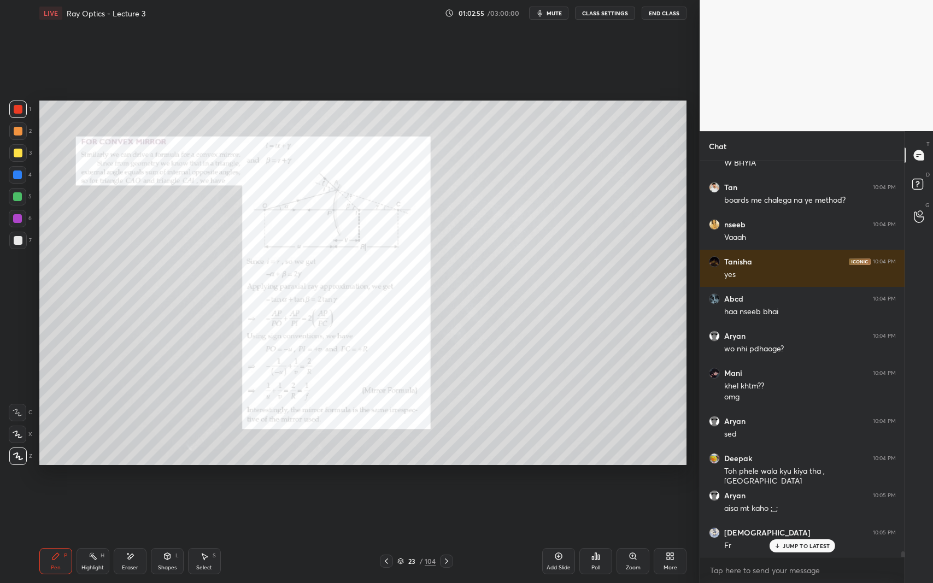
click at [791, 535] on p "JUMP TO LATEST" at bounding box center [806, 546] width 47 height 7
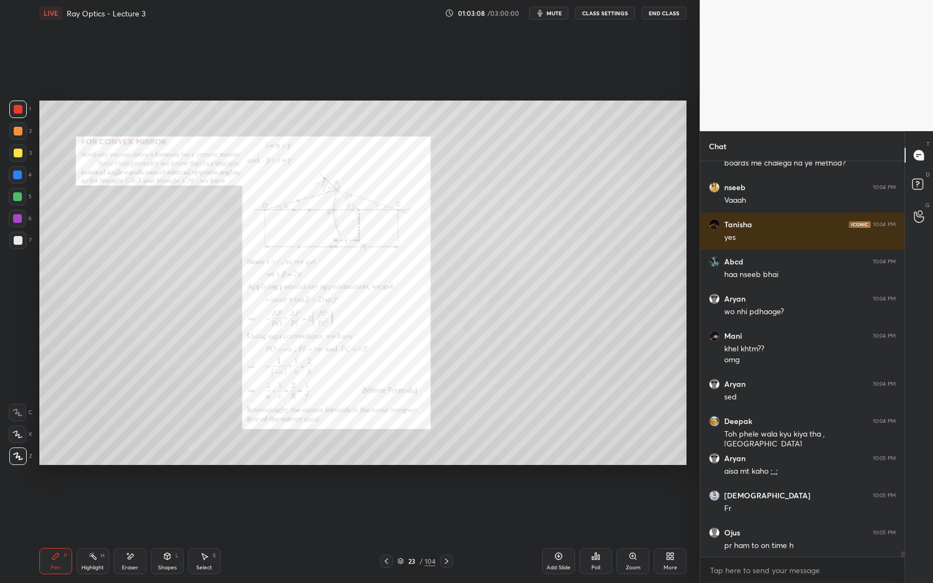
click at [448, 535] on icon at bounding box center [446, 561] width 9 height 9
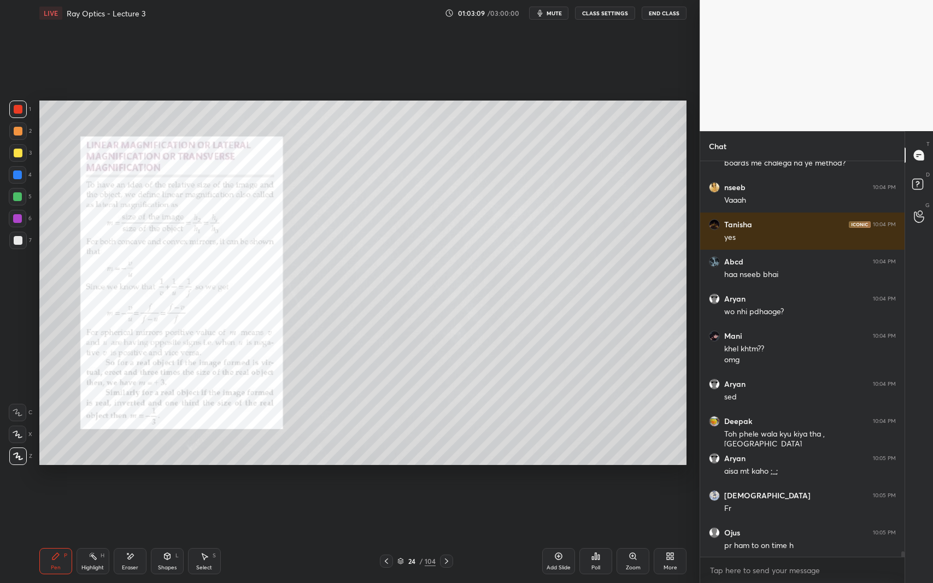
scroll to position [29755, 0]
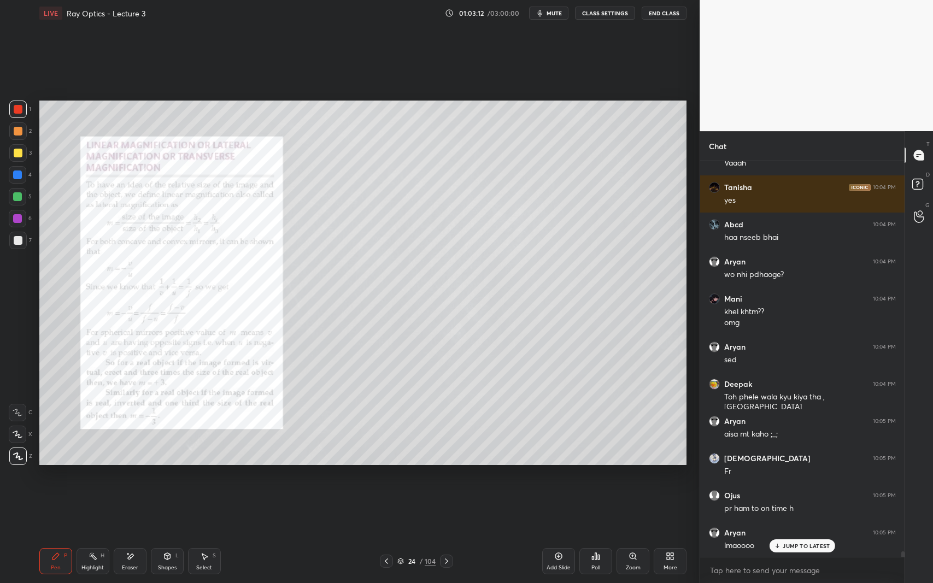
click at [21, 154] on div at bounding box center [18, 153] width 9 height 9
click at [24, 110] on div at bounding box center [17, 109] width 17 height 17
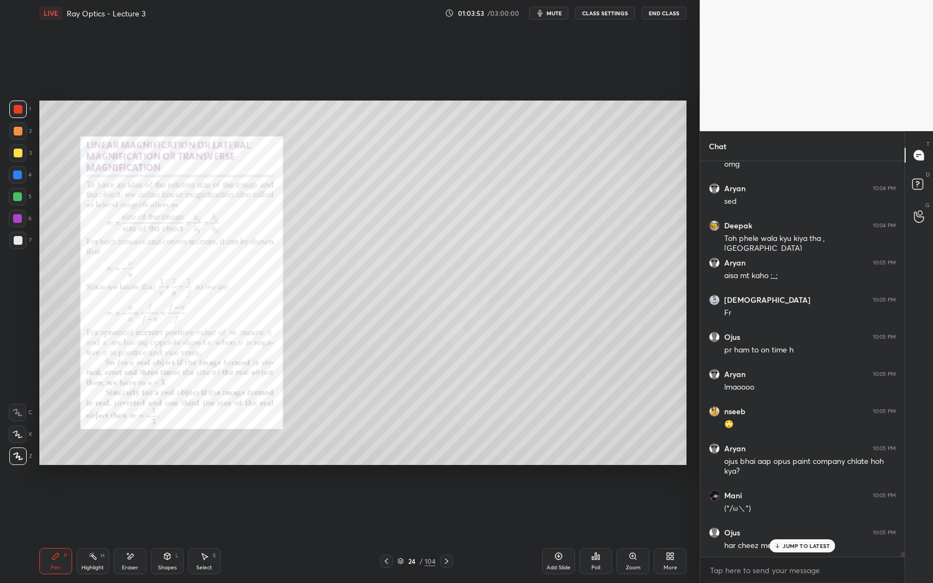
scroll to position [29951, 0]
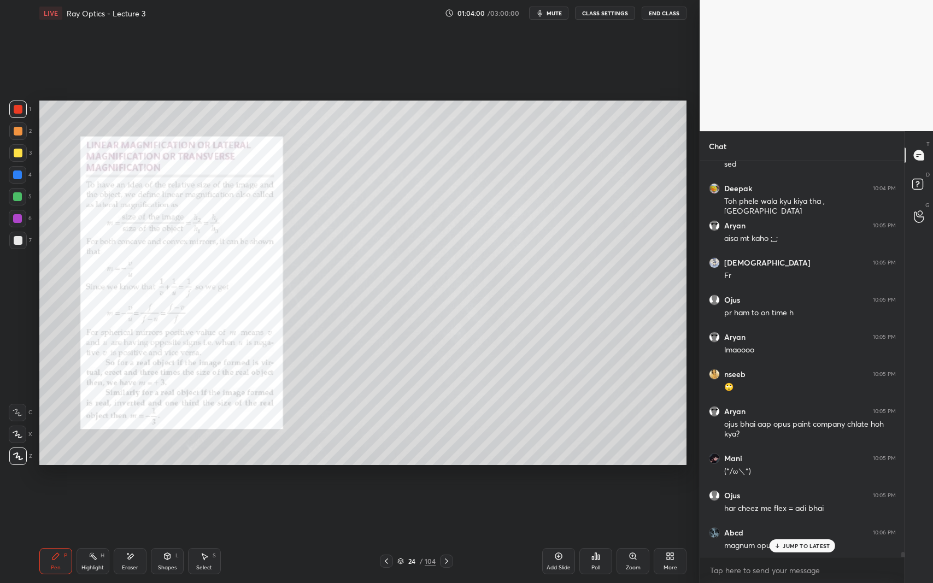
click at [18, 237] on div at bounding box center [18, 240] width 9 height 9
click at [17, 115] on div at bounding box center [17, 109] width 17 height 17
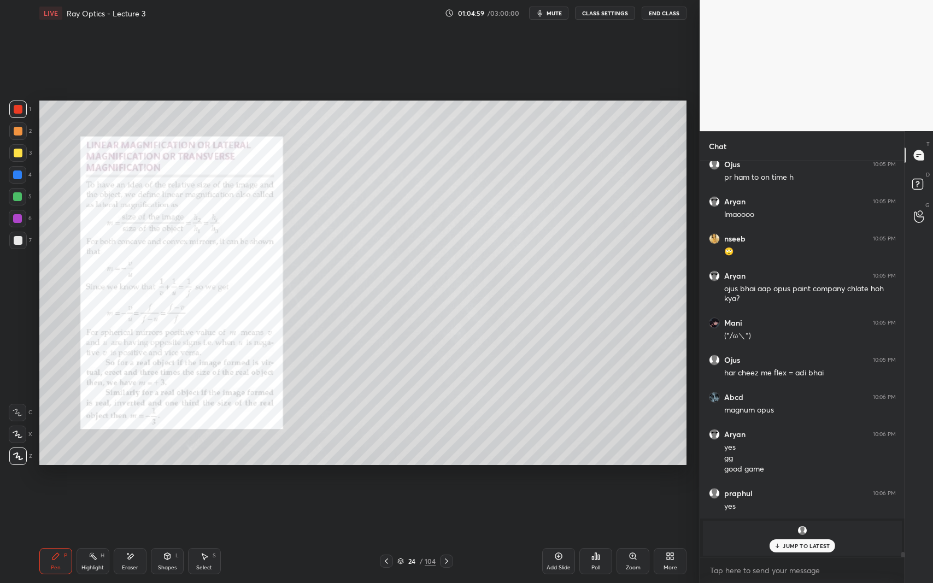
scroll to position [30124, 0]
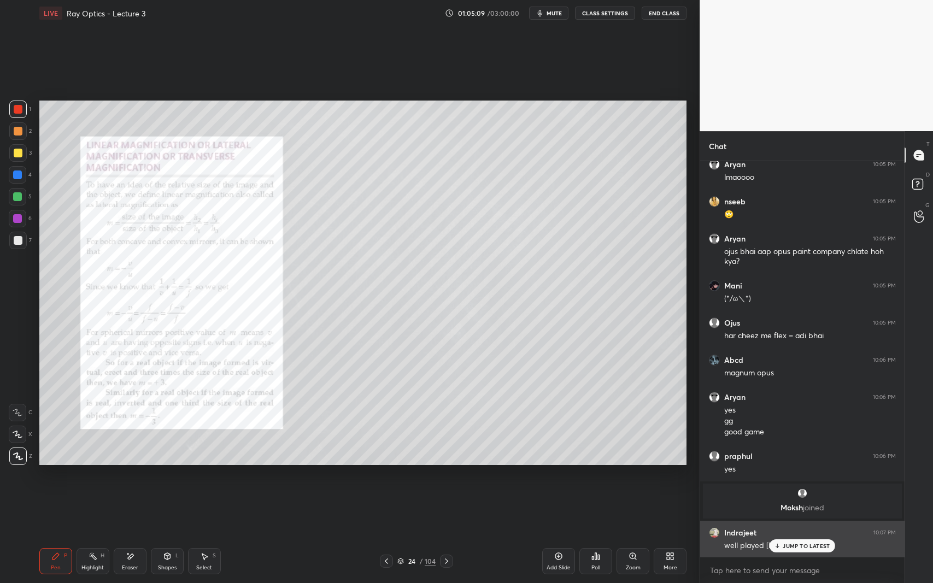
click at [779, 535] on icon at bounding box center [777, 546] width 7 height 7
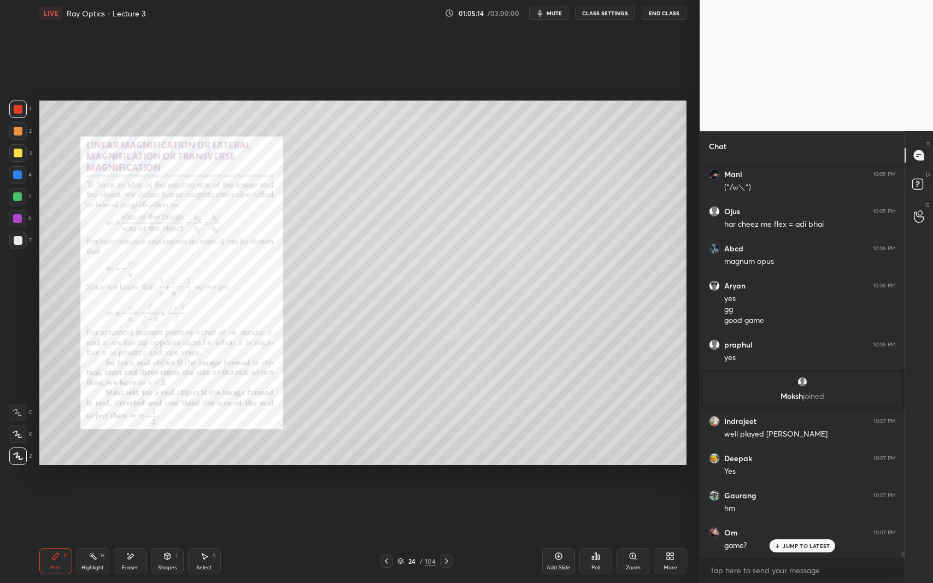
scroll to position [30272, 0]
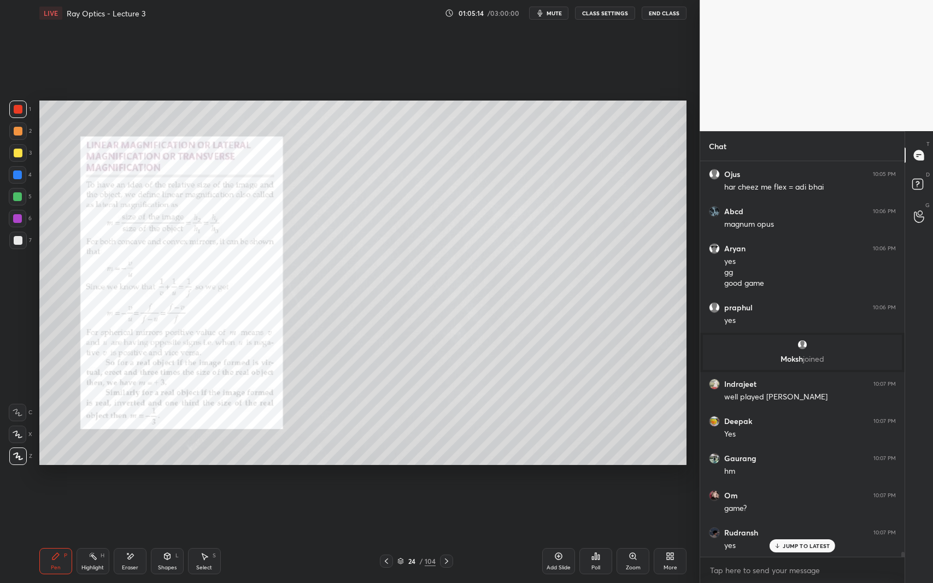
click at [447, 535] on icon at bounding box center [446, 561] width 9 height 9
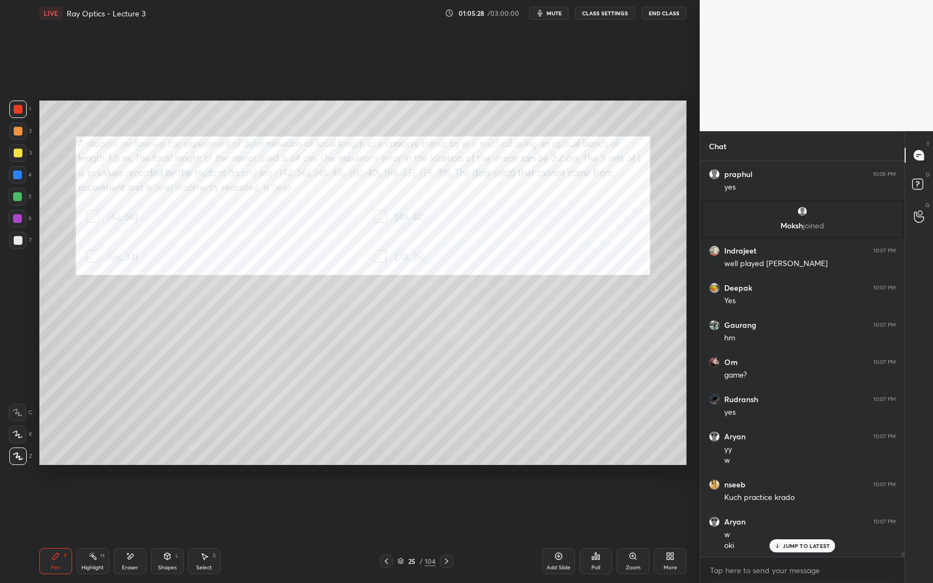
scroll to position [30443, 0]
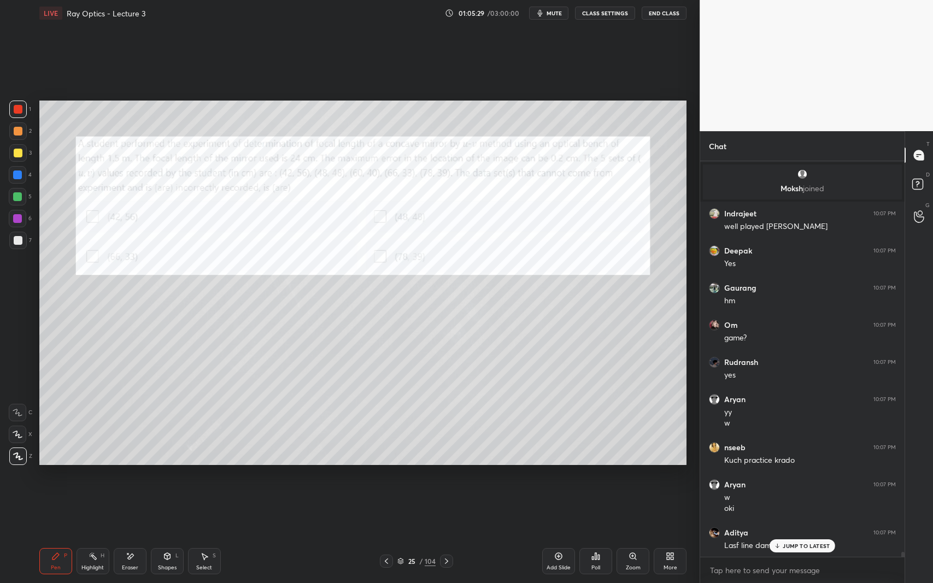
click at [443, 535] on icon at bounding box center [446, 561] width 9 height 9
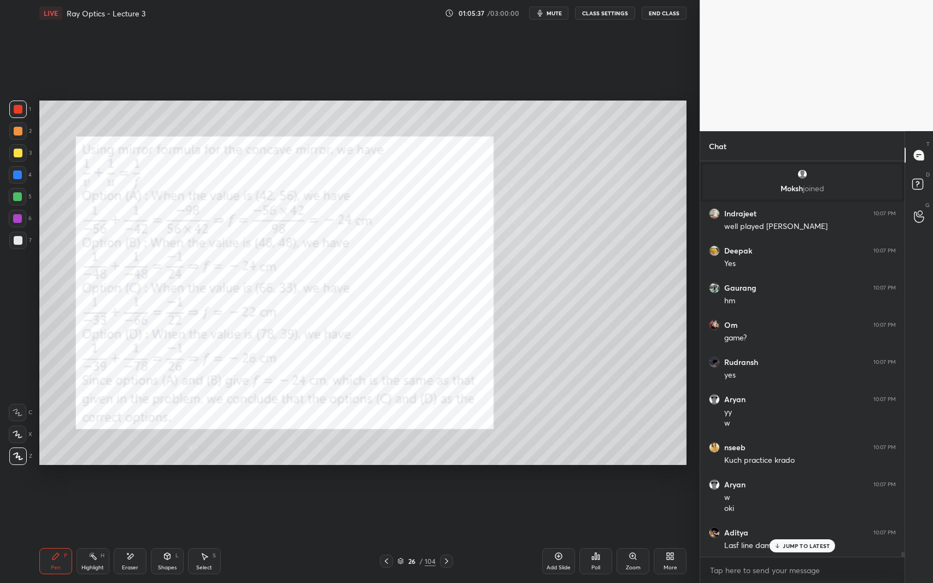
click at [386, 535] on icon at bounding box center [386, 561] width 9 height 9
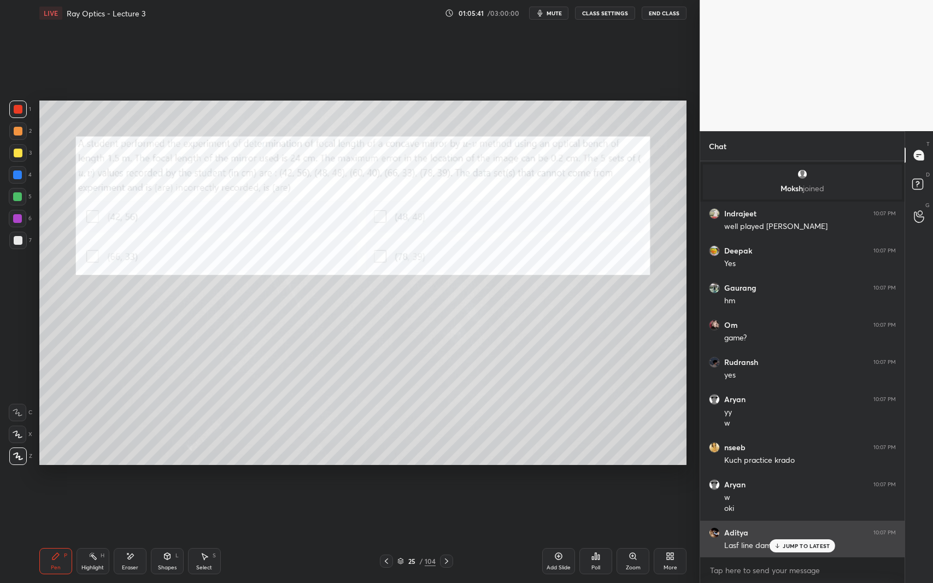
click at [777, 535] on icon at bounding box center [777, 546] width 7 height 7
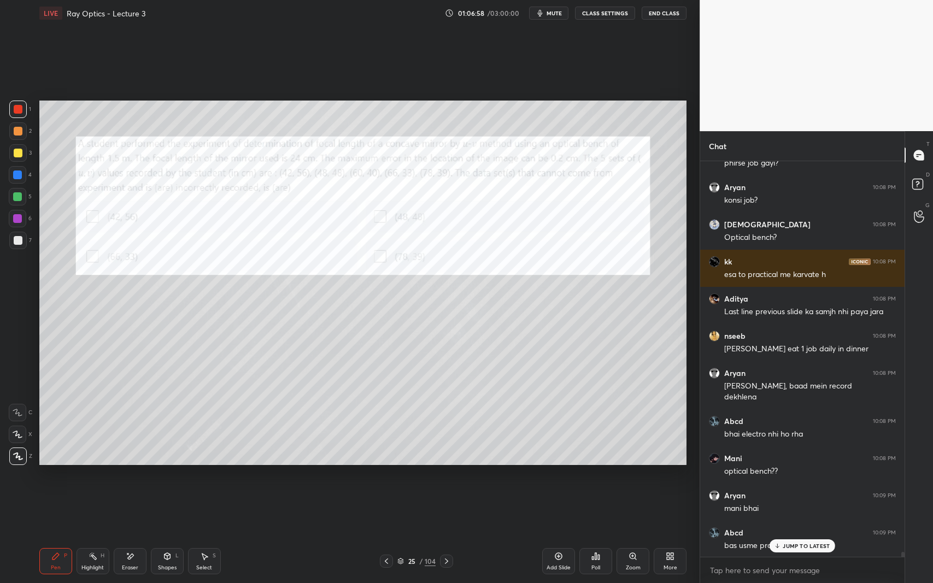
scroll to position [30900, 0]
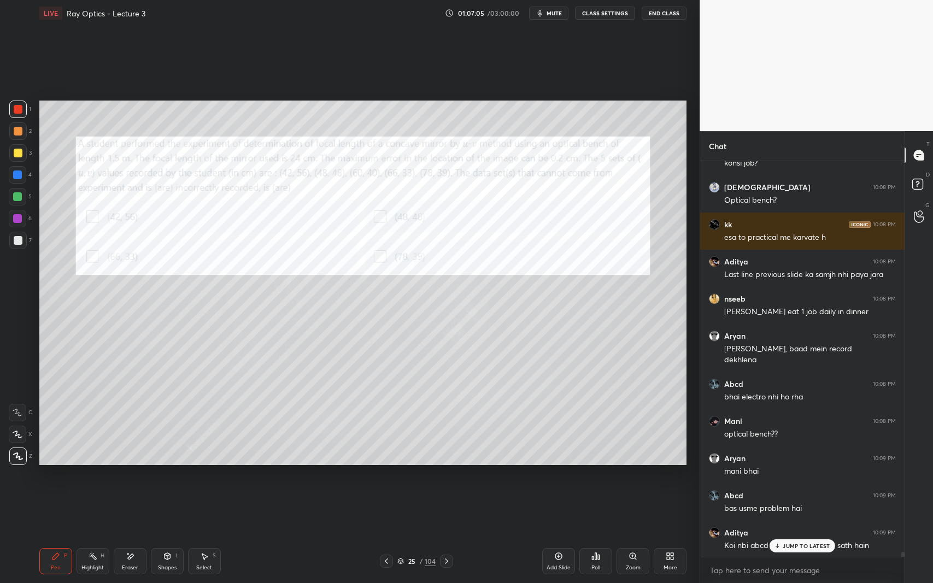
click at [802, 535] on div "JUMP TO LATEST" at bounding box center [803, 545] width 66 height 13
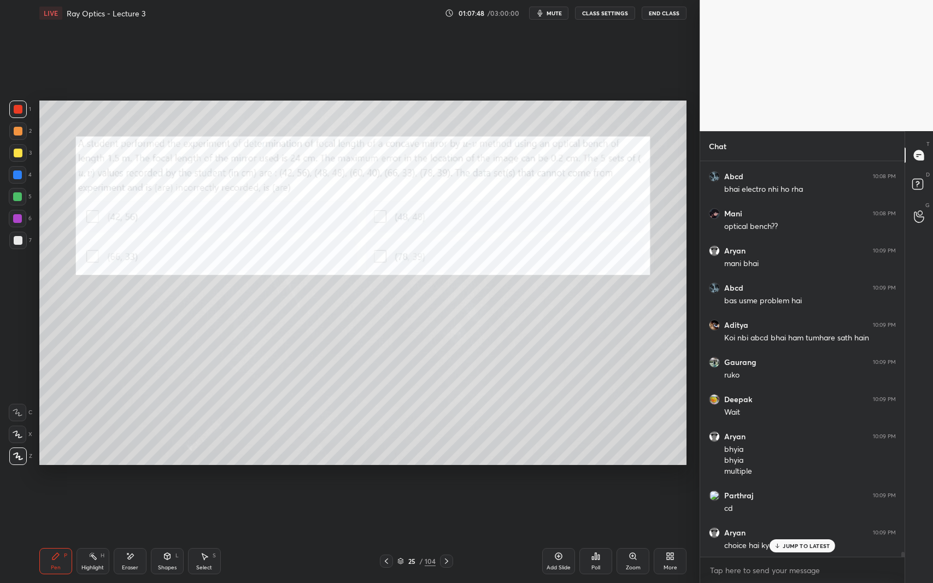
scroll to position [31145, 0]
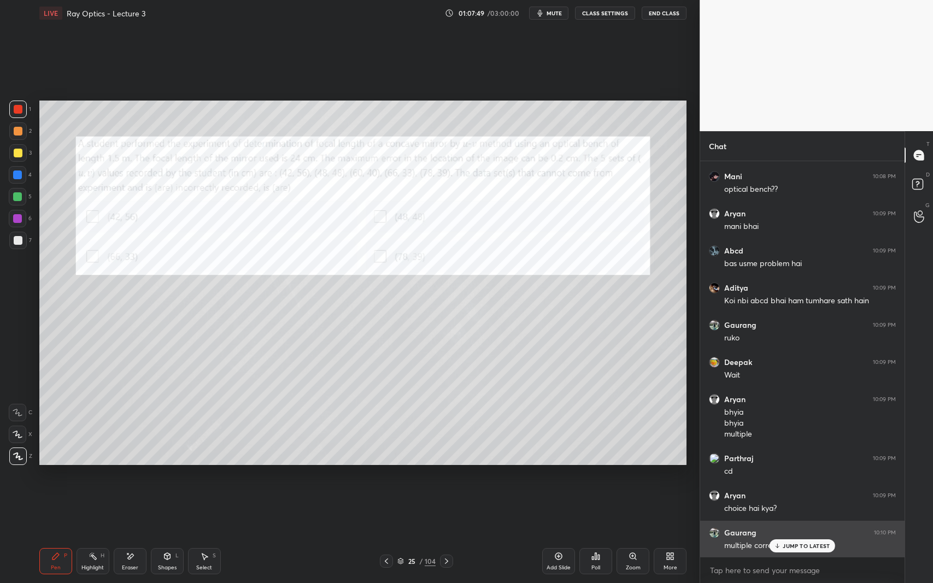
click at [798, 535] on div "multiple correct?" at bounding box center [810, 544] width 172 height 13
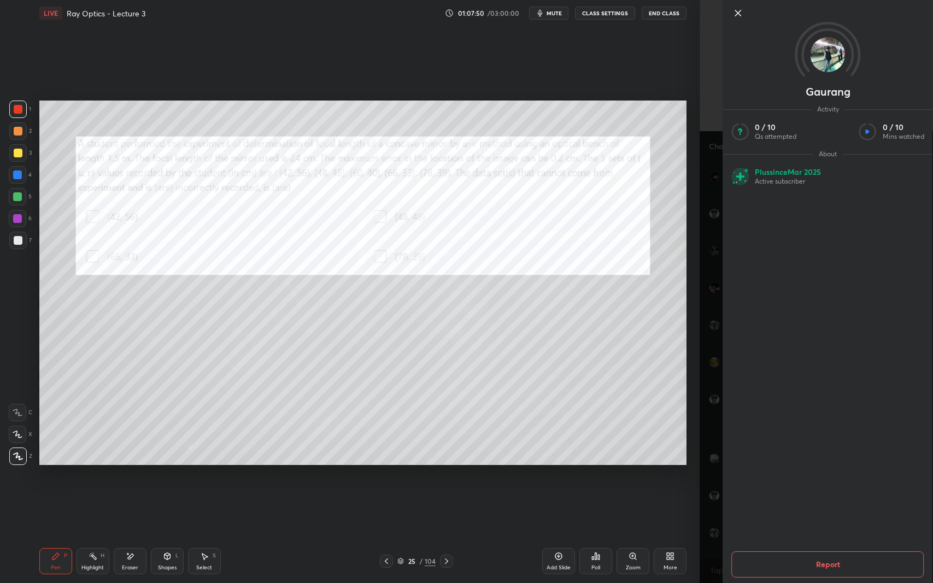
click at [707, 531] on div "[PERSON_NAME] Activity 0 / 10 Qs attempted 0 / 10 Mins watched About Plus since…" at bounding box center [816, 291] width 233 height 583
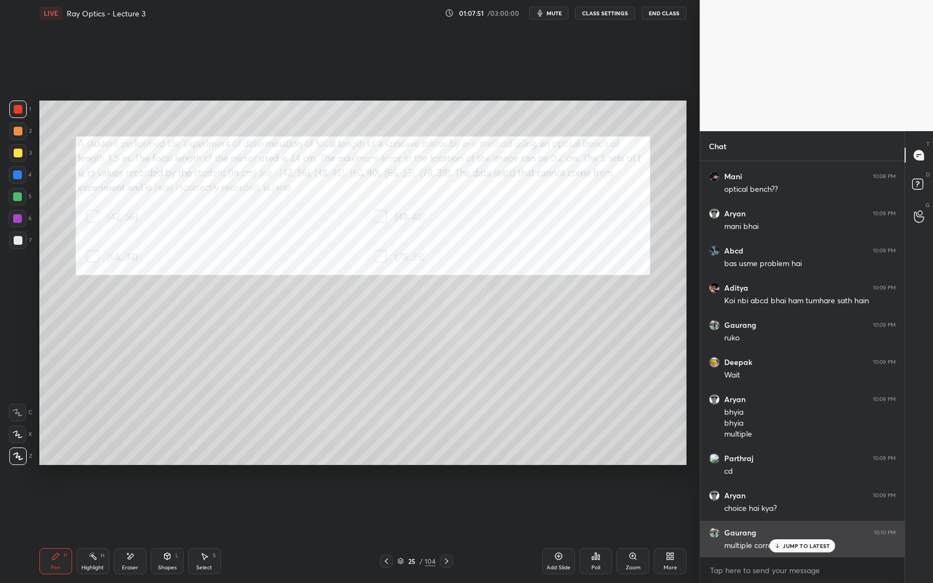
click at [796, 535] on p "JUMP TO LATEST" at bounding box center [806, 546] width 47 height 7
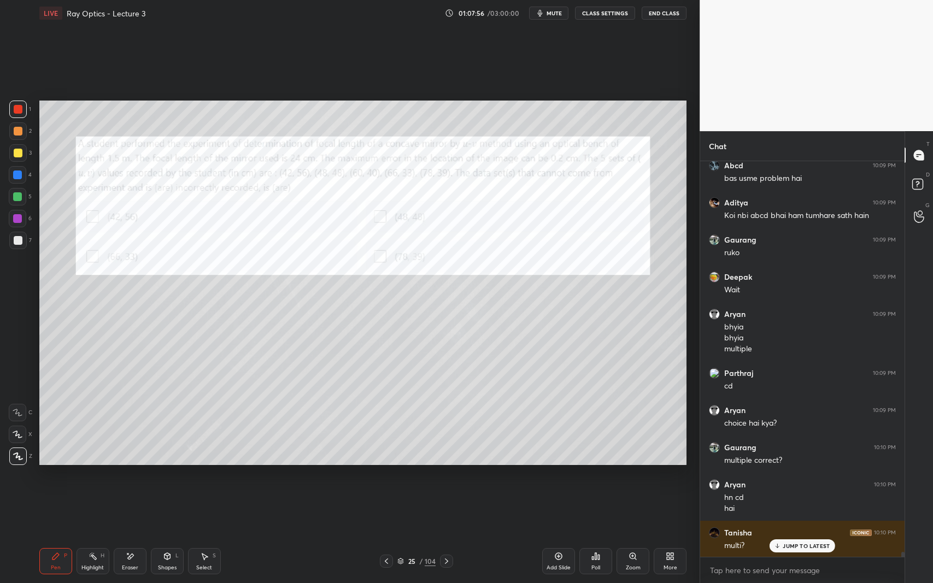
scroll to position [31267, 0]
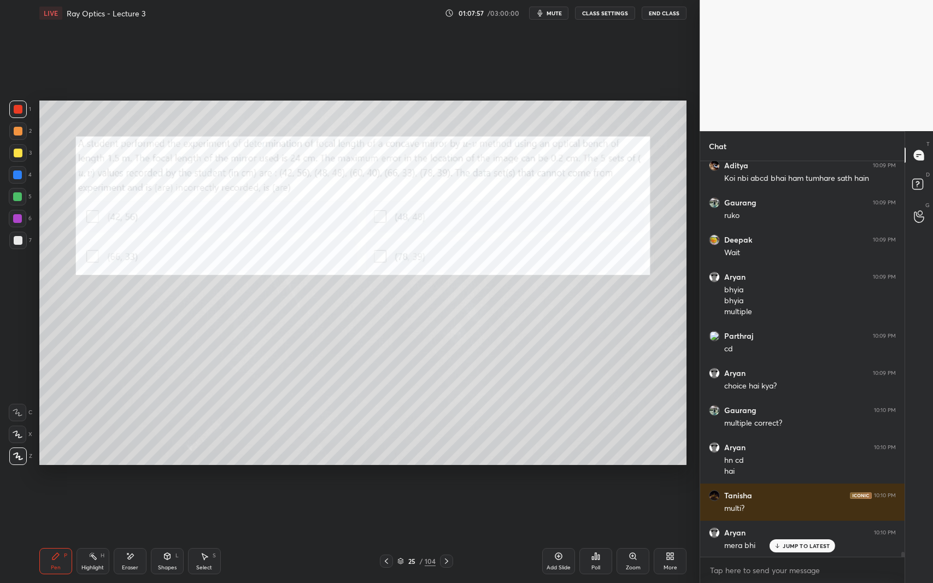
click at [805, 535] on p "JUMP TO LATEST" at bounding box center [806, 546] width 47 height 7
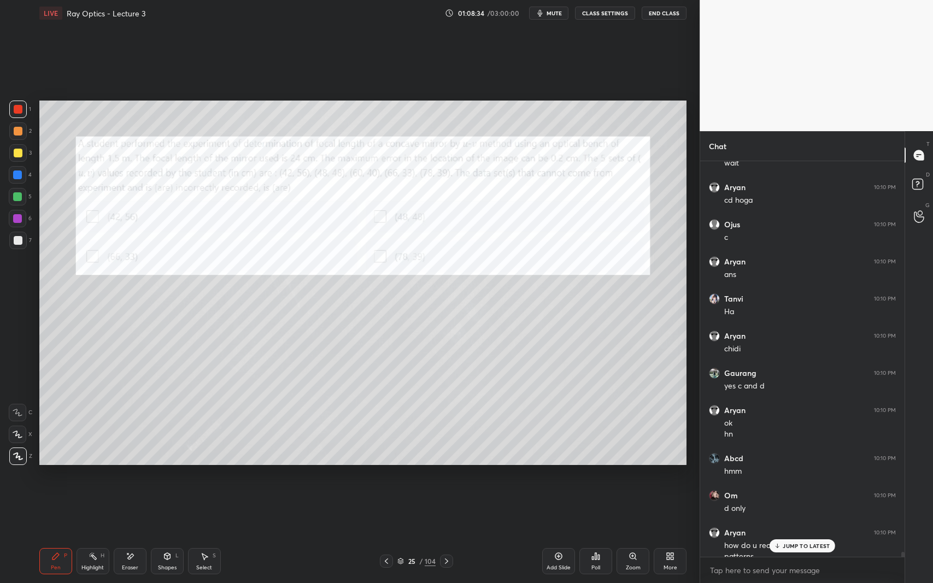
scroll to position [31809, 0]
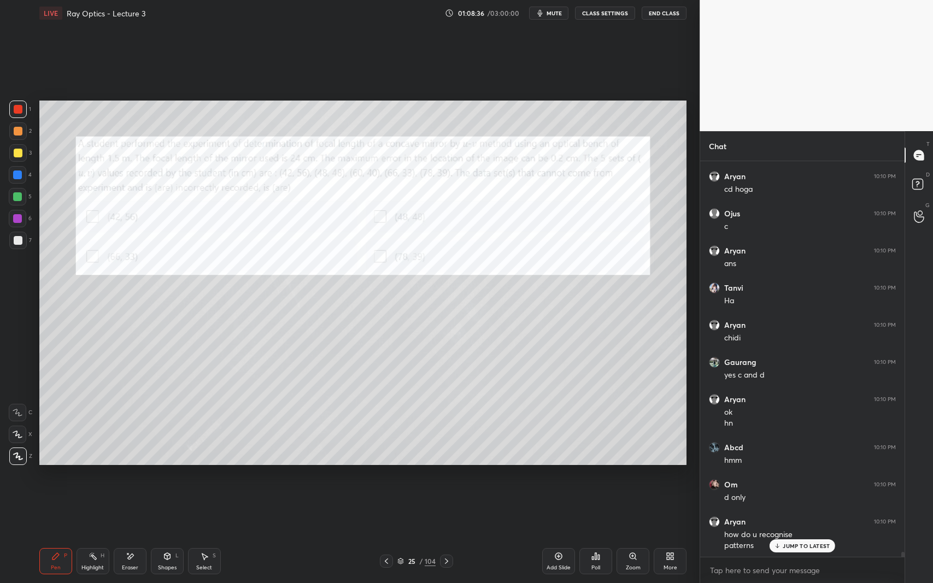
click at [126, 535] on icon at bounding box center [130, 556] width 9 height 9
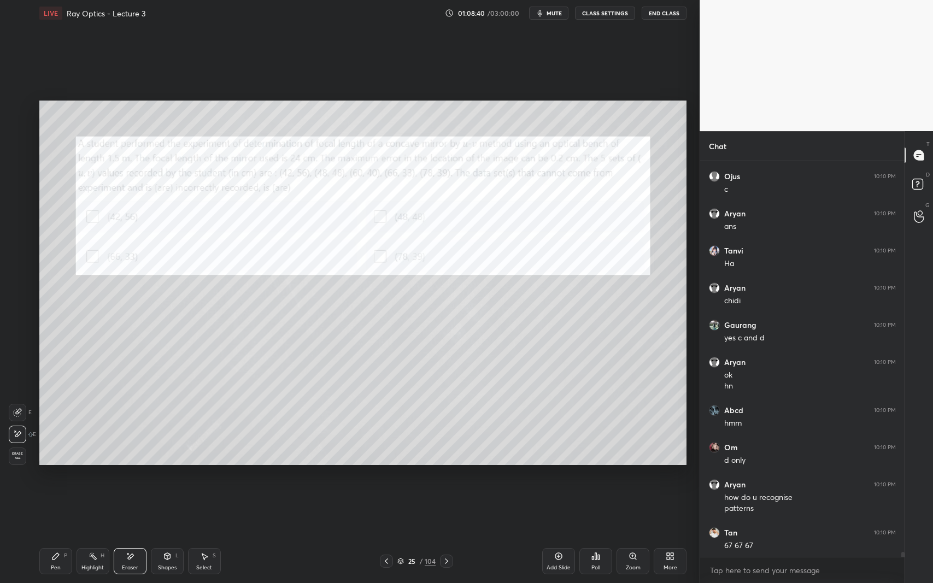
click at [57, 535] on div "Pen P" at bounding box center [55, 561] width 33 height 26
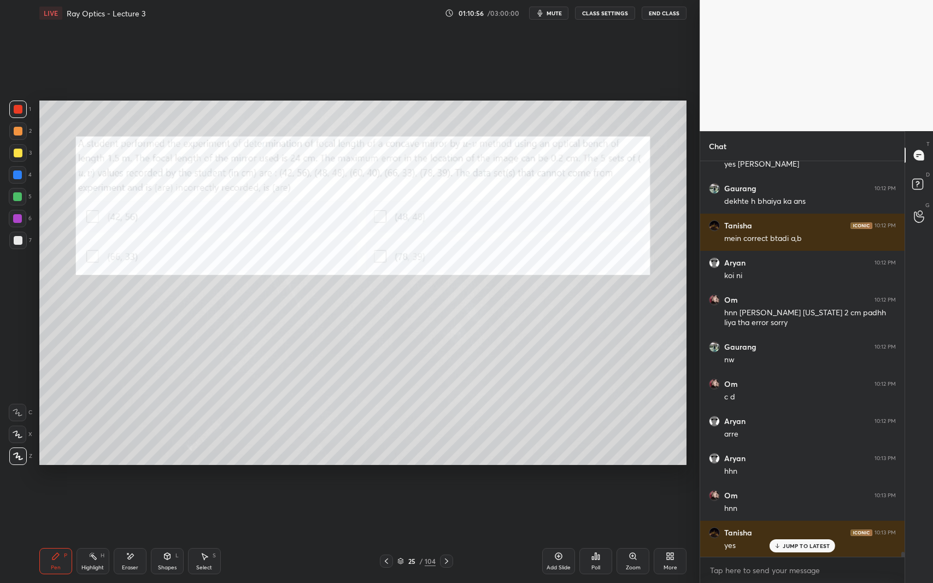
scroll to position [32744, 0]
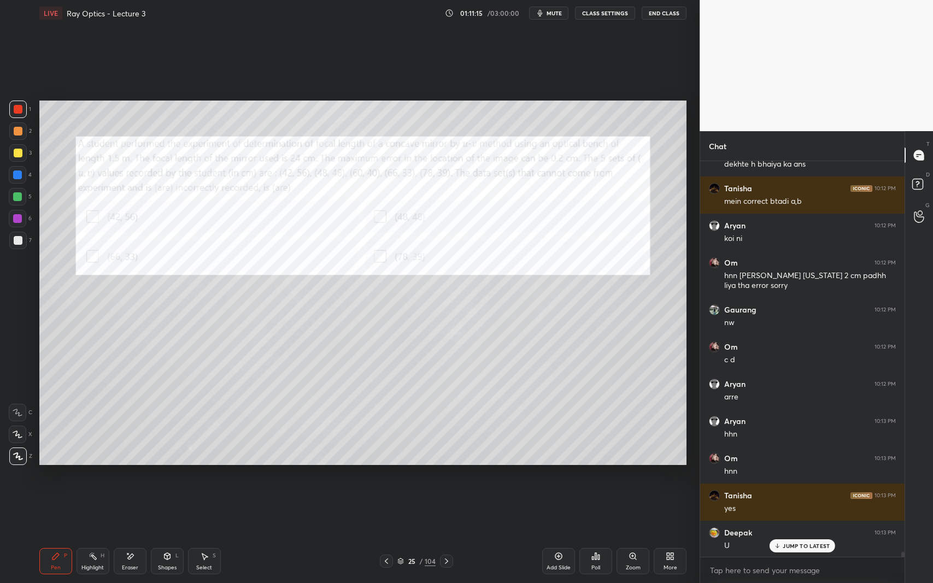
click at [137, 535] on div "Eraser" at bounding box center [130, 561] width 33 height 26
click at [48, 535] on div "Pen P" at bounding box center [55, 561] width 33 height 26
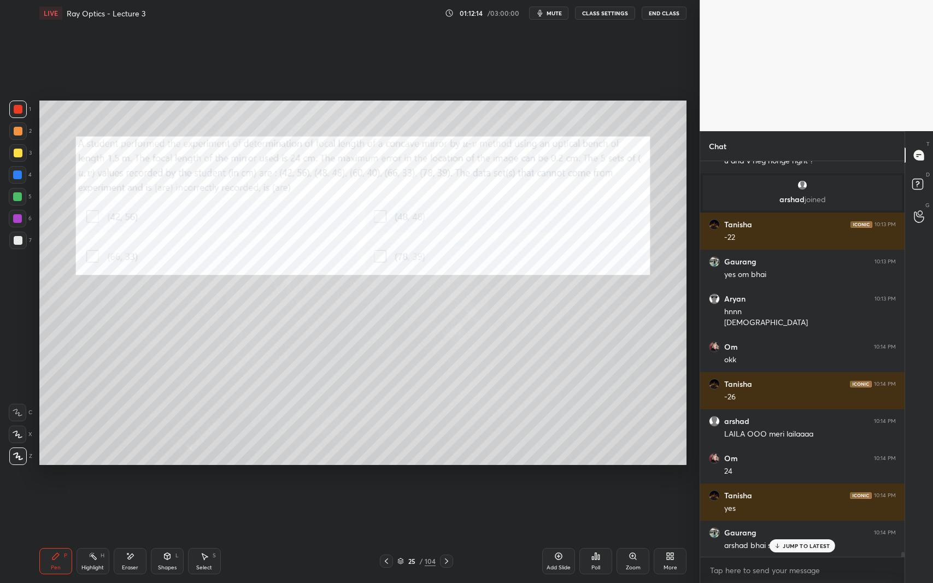
scroll to position [33203, 0]
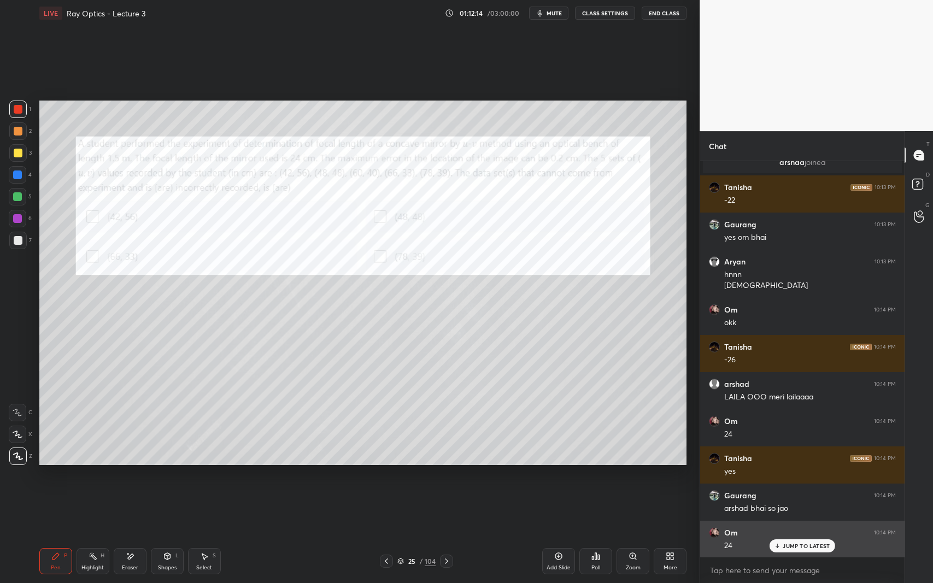
click at [800, 535] on p "JUMP TO LATEST" at bounding box center [806, 546] width 47 height 7
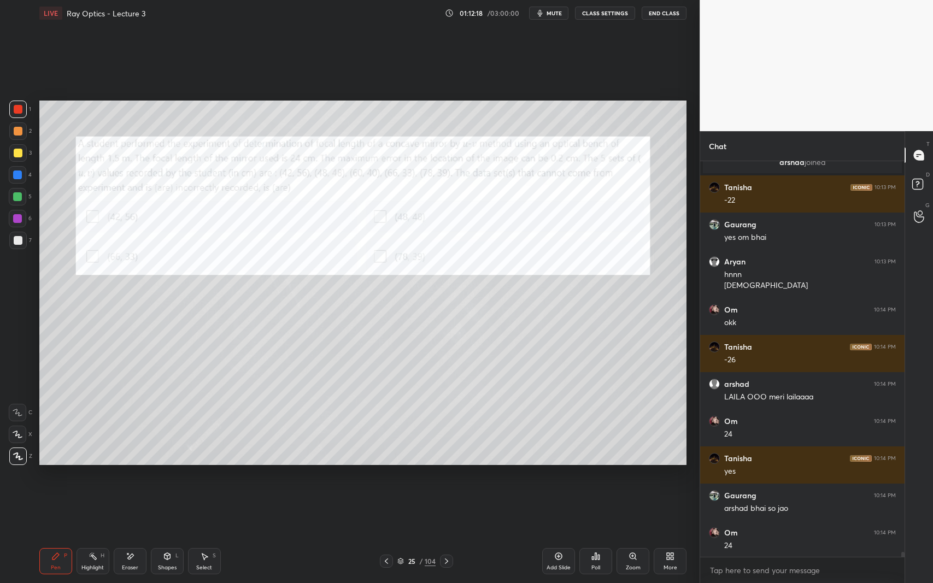
click at [445, 535] on icon at bounding box center [446, 561] width 9 height 9
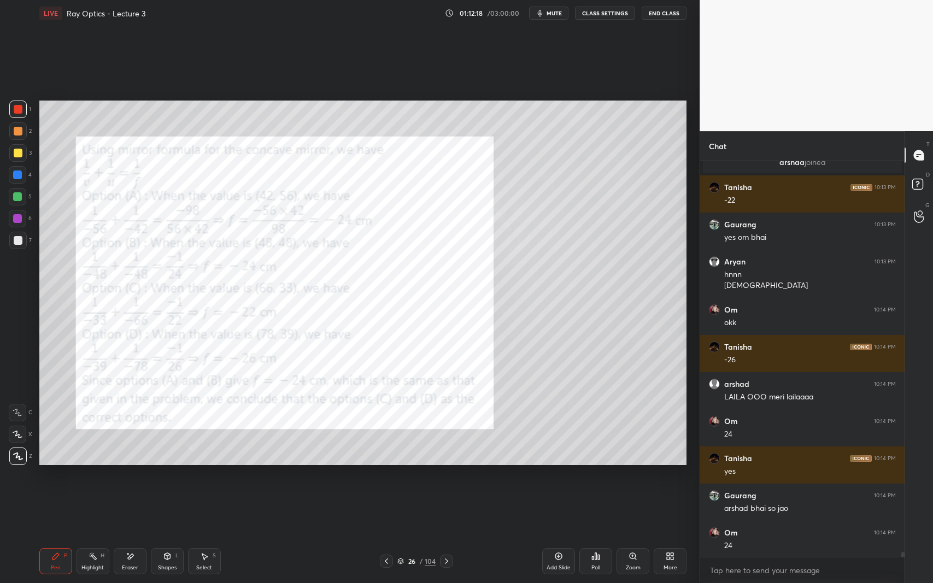
click at [447, 535] on icon at bounding box center [446, 561] width 9 height 9
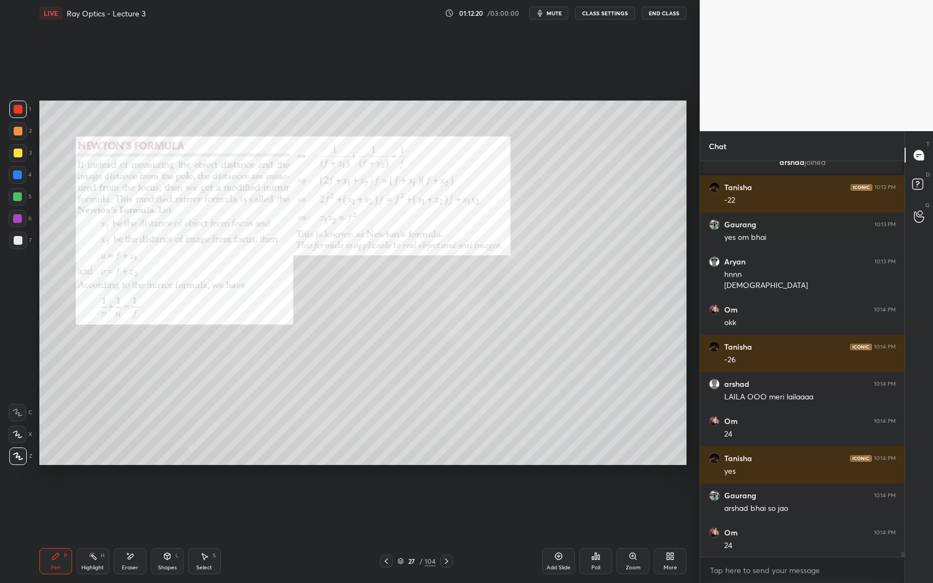
click at [387, 535] on icon at bounding box center [386, 561] width 9 height 9
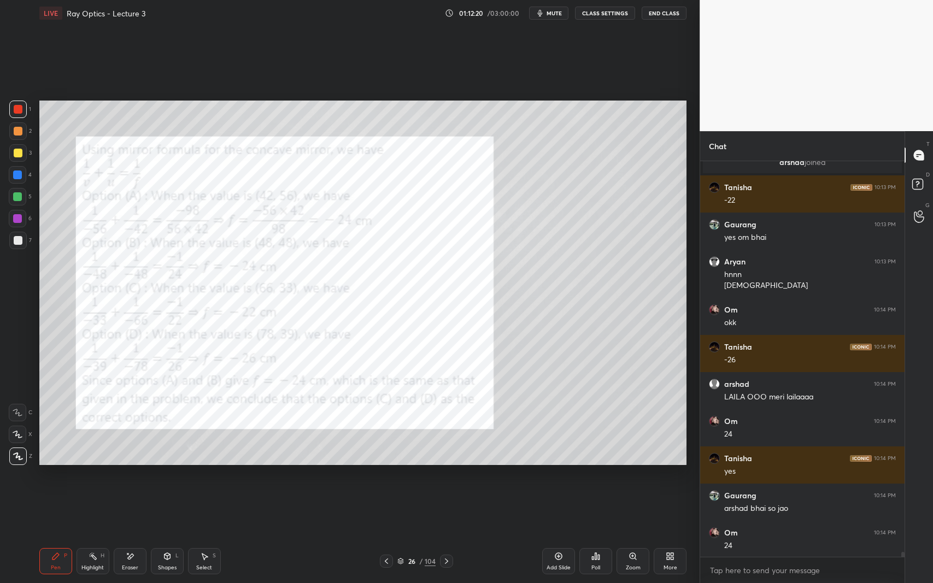
click at [387, 535] on icon at bounding box center [386, 561] width 9 height 9
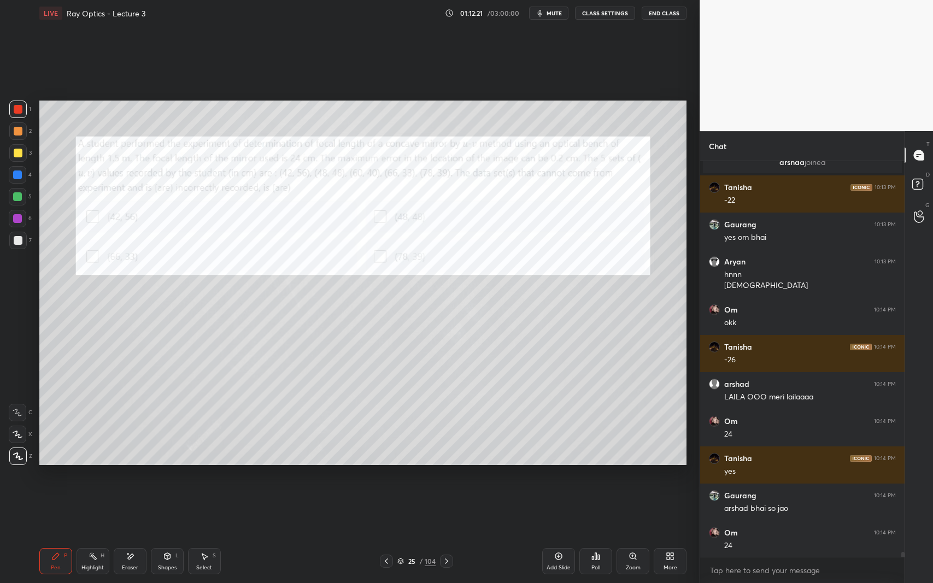
scroll to position [33240, 0]
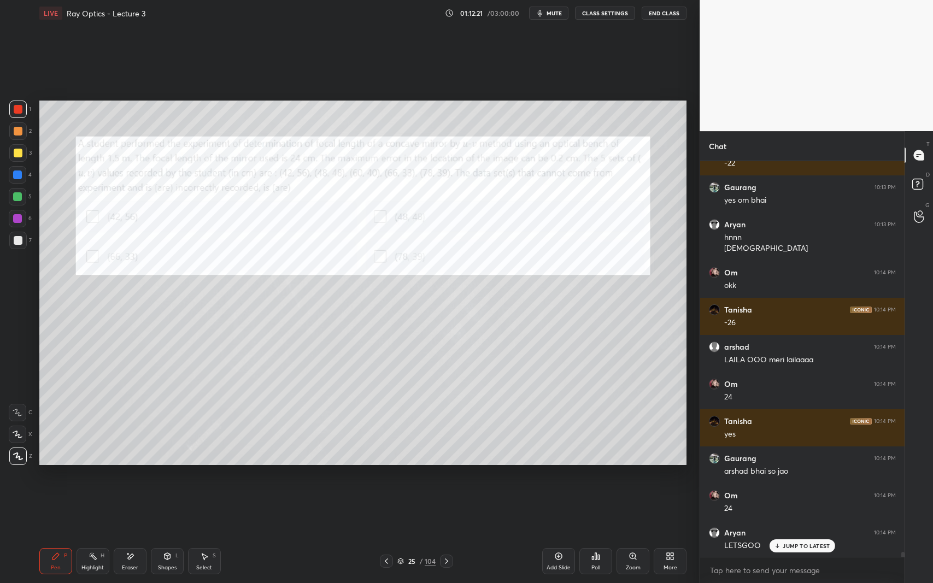
click at [120, 535] on div "Eraser" at bounding box center [130, 561] width 33 height 26
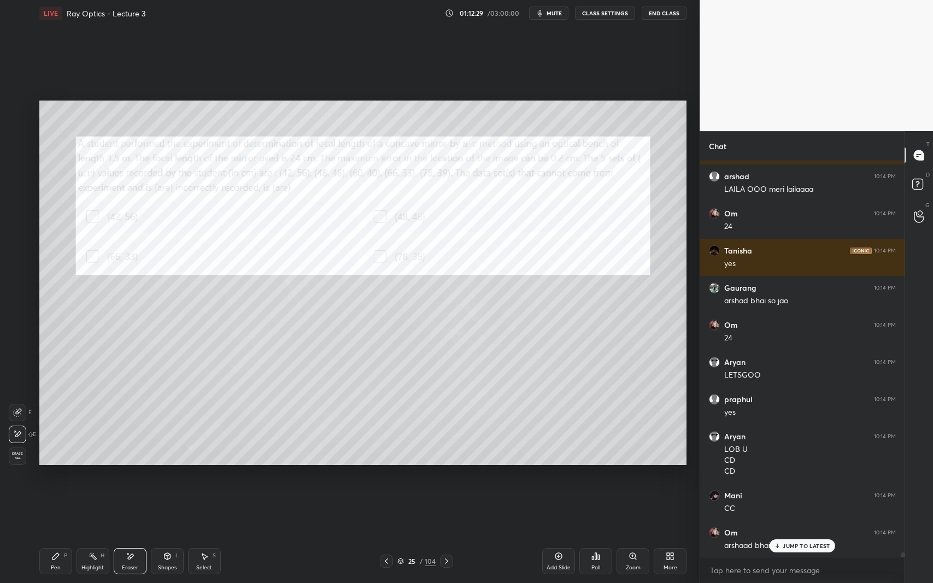
scroll to position [33448, 0]
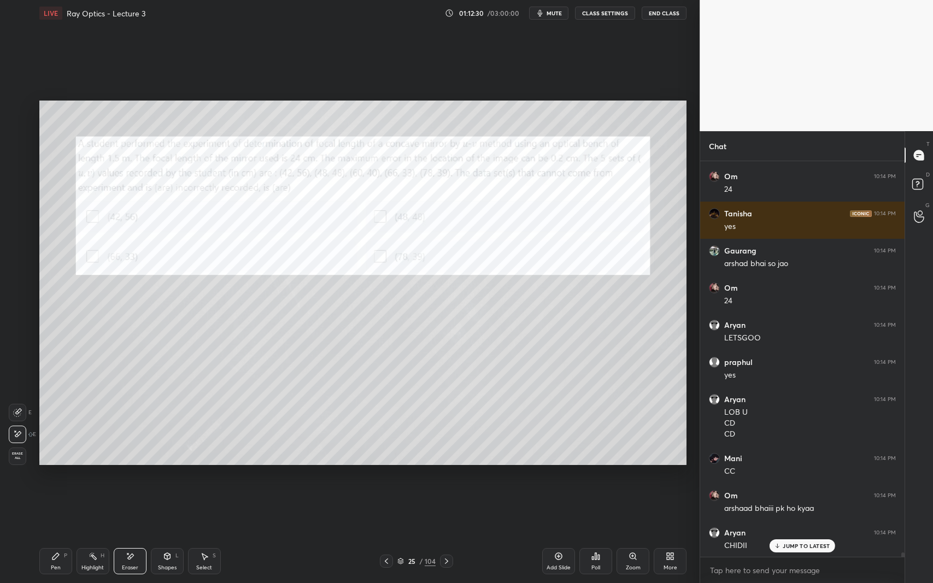
click at [46, 535] on div "Pen P" at bounding box center [55, 561] width 33 height 26
click at [19, 190] on div at bounding box center [17, 196] width 17 height 17
click at [444, 535] on icon at bounding box center [446, 561] width 9 height 9
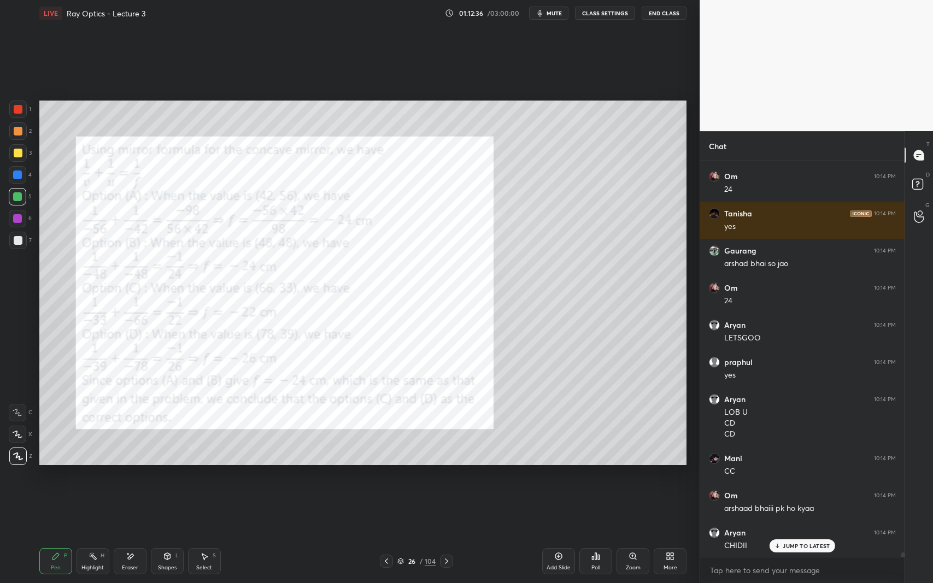
click at [443, 535] on div "Pen P Highlight H Eraser Shapes L Select S 26 / 104 Add Slide Poll Zoom More" at bounding box center [363, 561] width 648 height 44
click at [444, 535] on icon at bounding box center [446, 561] width 9 height 9
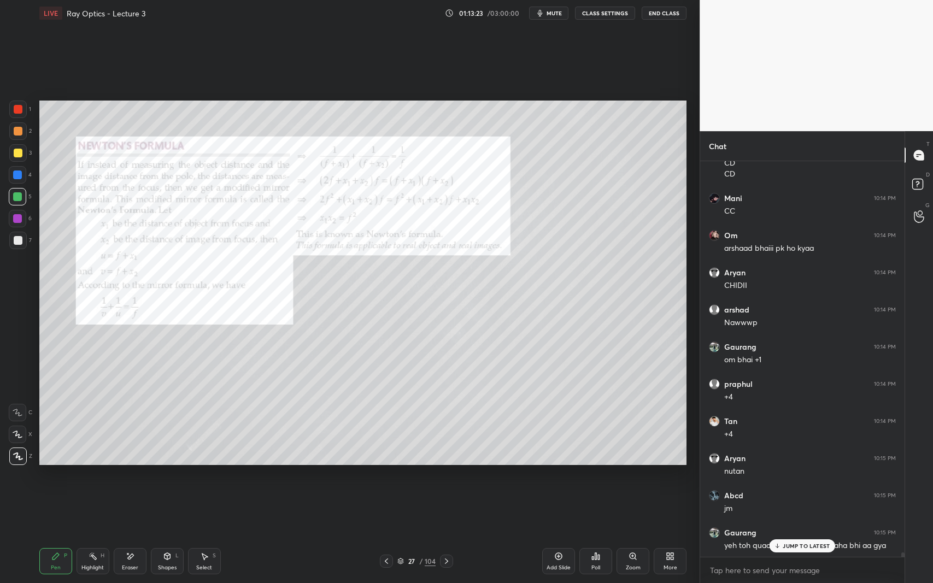
scroll to position [33745, 0]
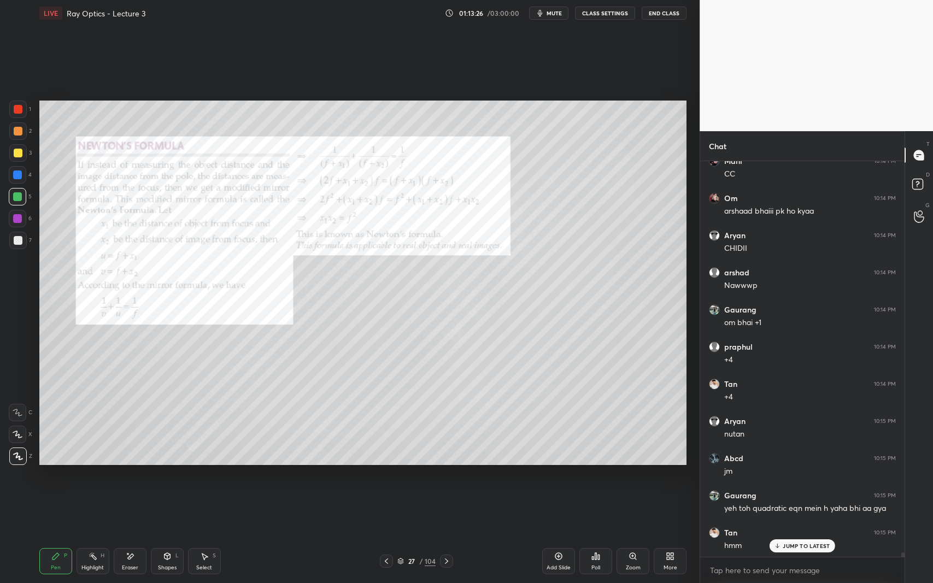
click at [446, 535] on icon at bounding box center [446, 561] width 9 height 9
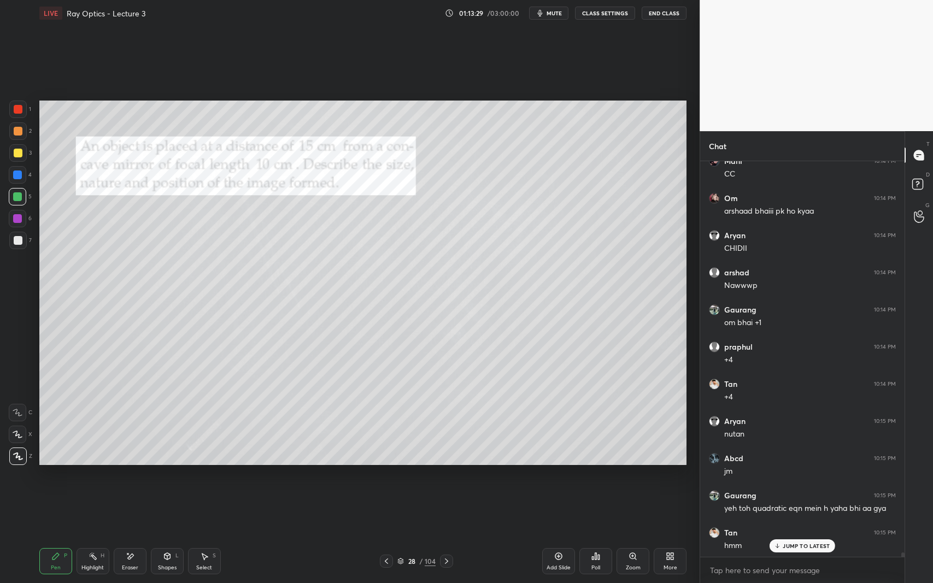
click at [19, 109] on div at bounding box center [18, 109] width 9 height 9
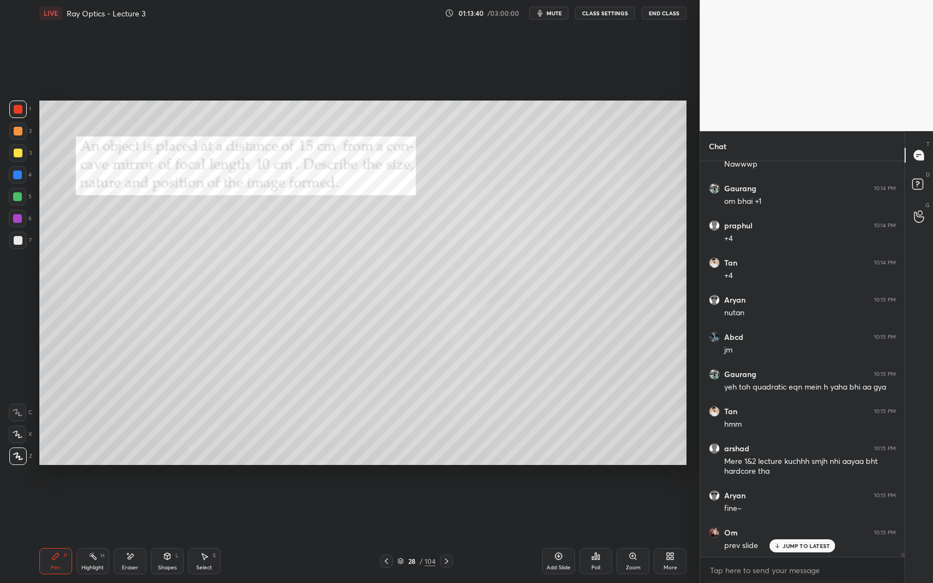
scroll to position [33904, 0]
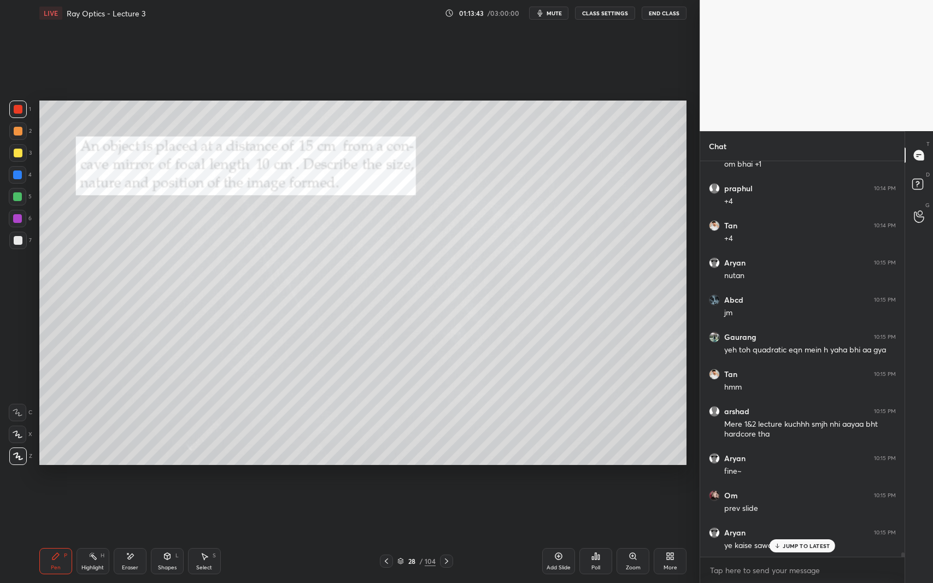
click at [794, 535] on div "JUMP TO LATEST" at bounding box center [803, 545] width 66 height 13
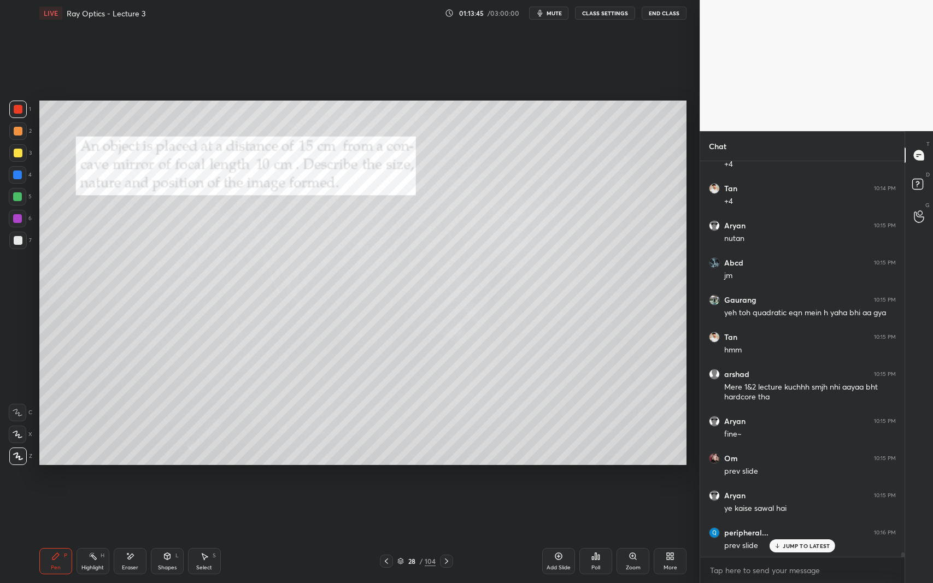
scroll to position [33978, 0]
click at [784, 535] on p "JUMP TO LATEST" at bounding box center [806, 546] width 47 height 7
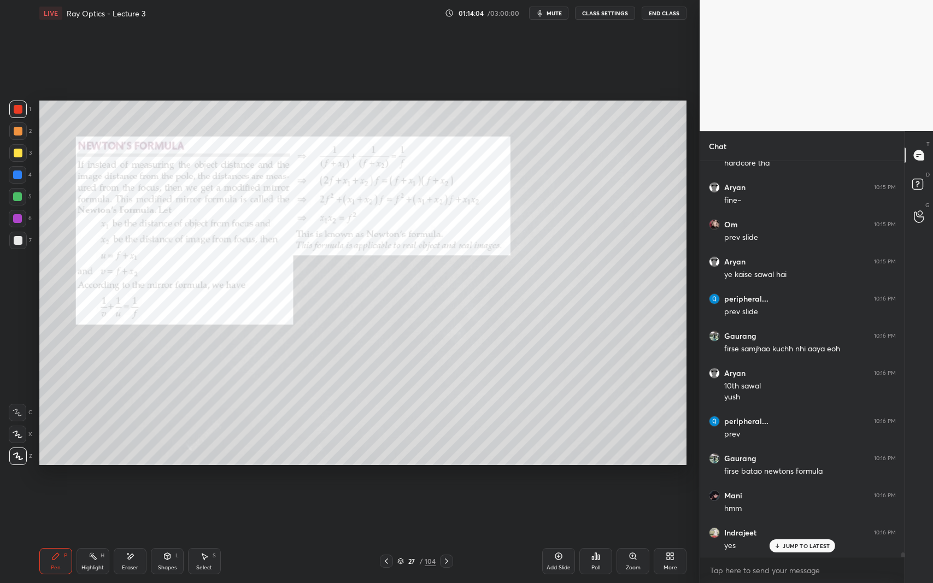
scroll to position [34249, 0]
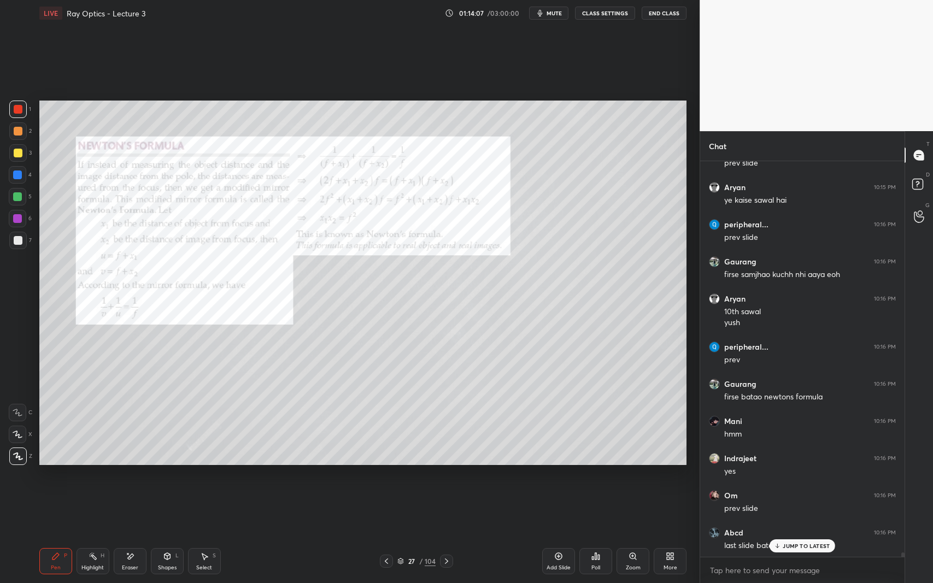
click at [16, 248] on div at bounding box center [17, 240] width 17 height 17
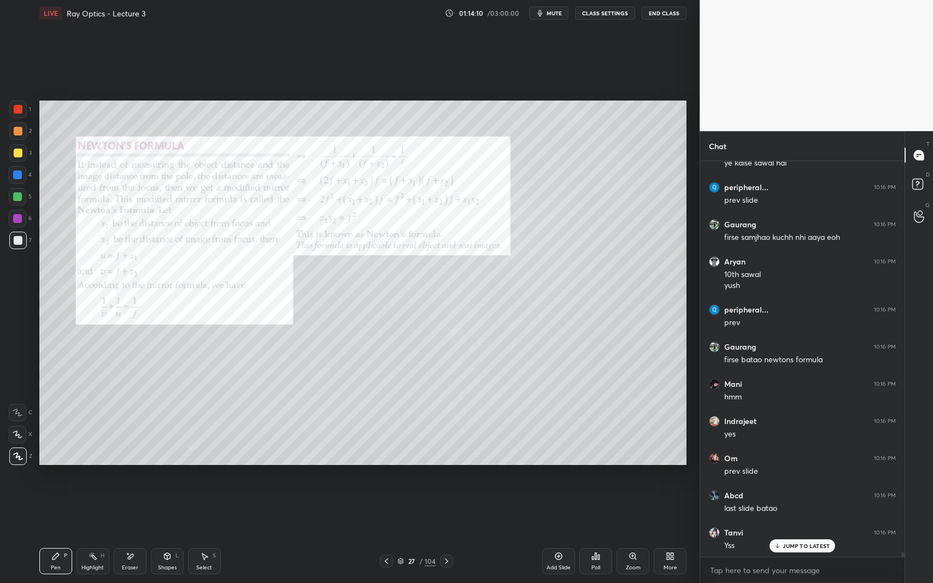
scroll to position [34323, 0]
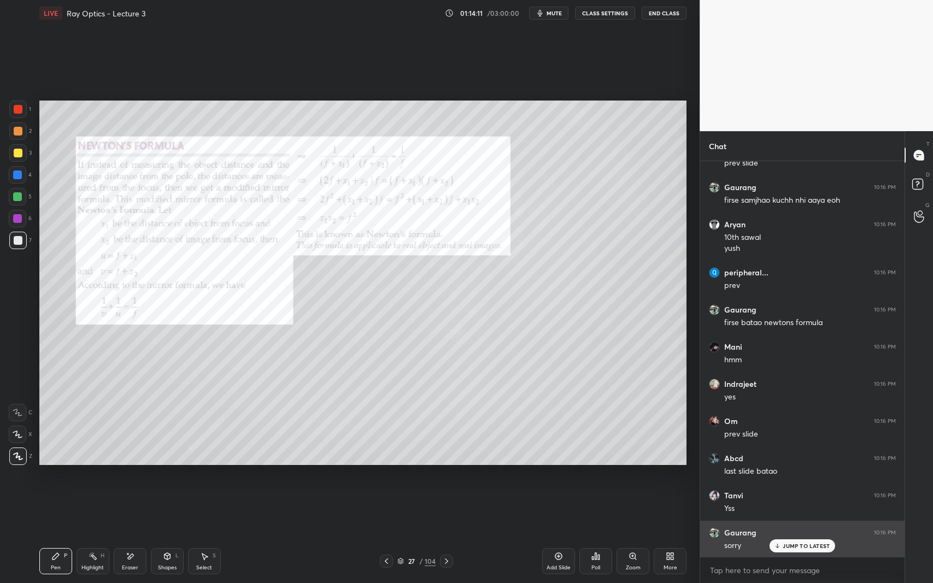
click at [790, 535] on p "JUMP TO LATEST" at bounding box center [806, 546] width 47 height 7
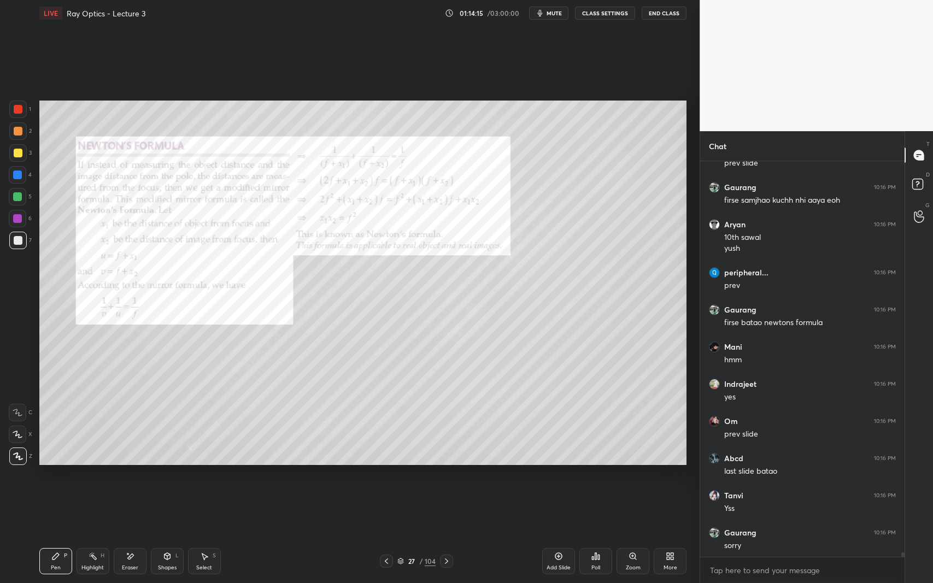
scroll to position [34360, 0]
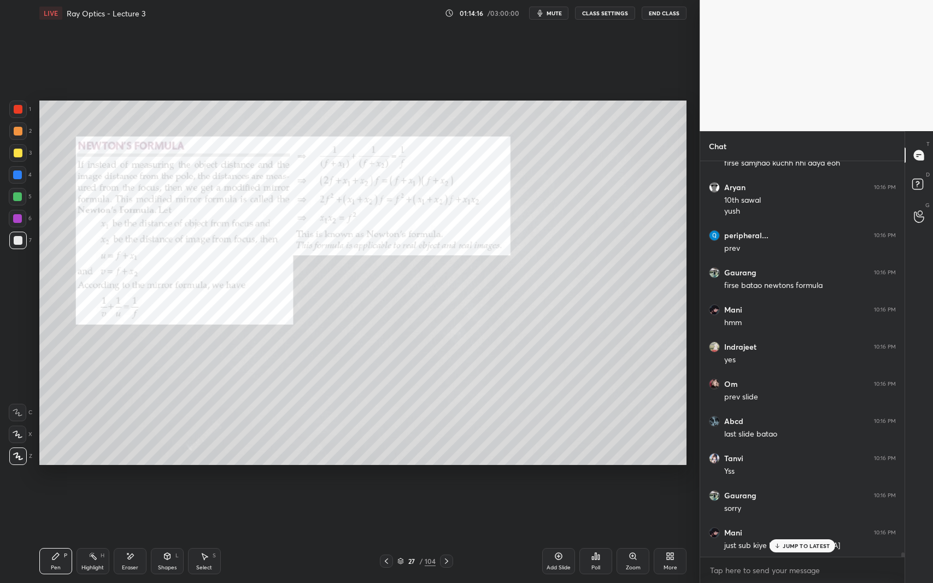
click at [797, 535] on p "JUMP TO LATEST" at bounding box center [806, 546] width 47 height 7
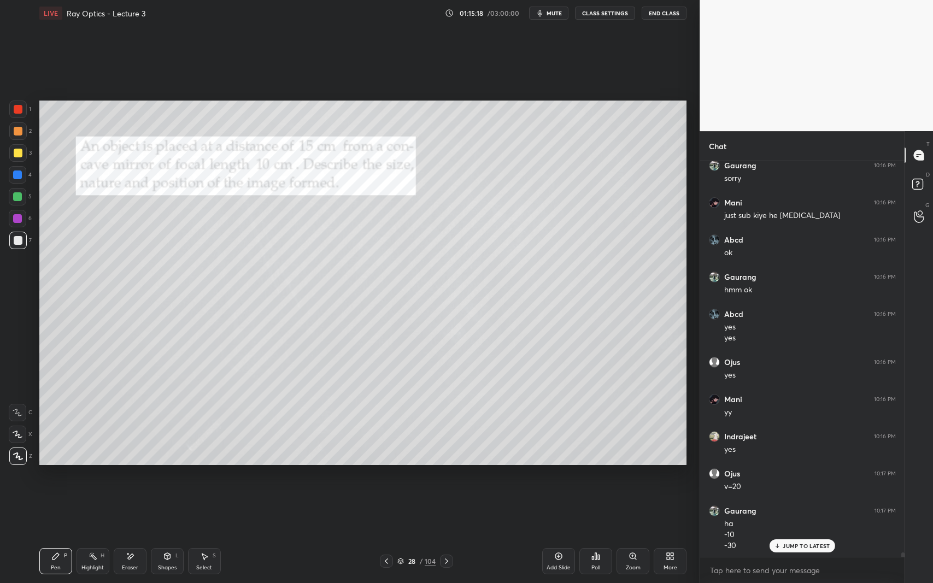
scroll to position [34728, 0]
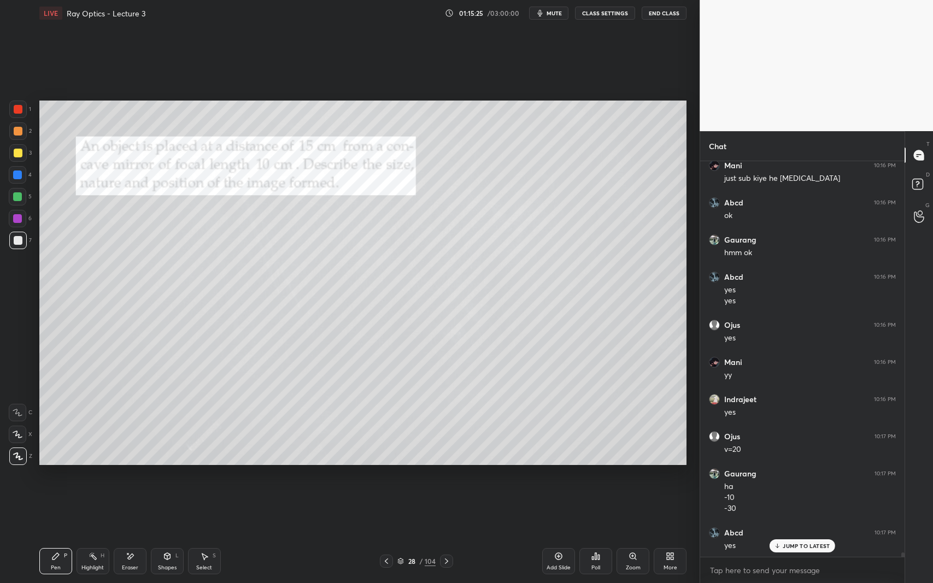
click at [559, 535] on div "Add Slide" at bounding box center [558, 561] width 33 height 26
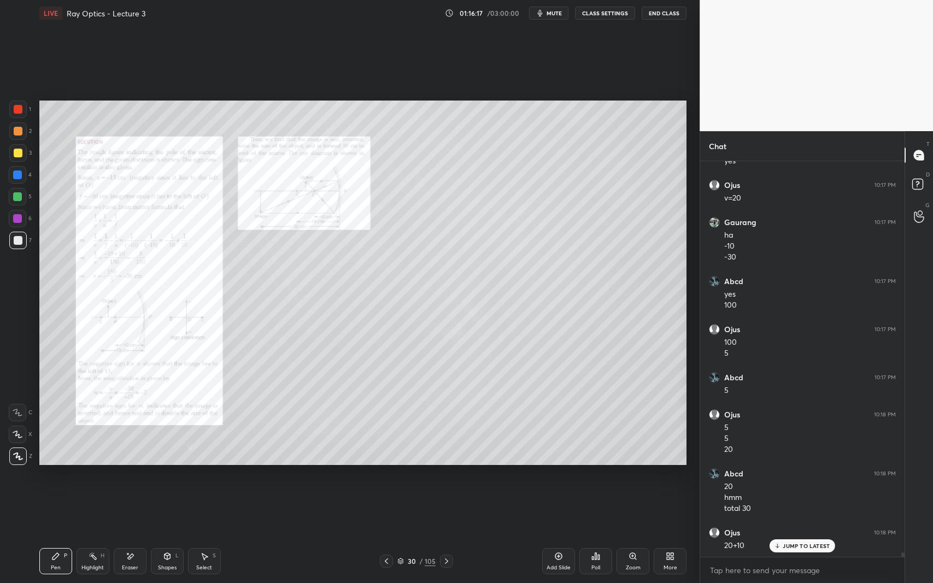
scroll to position [35016, 0]
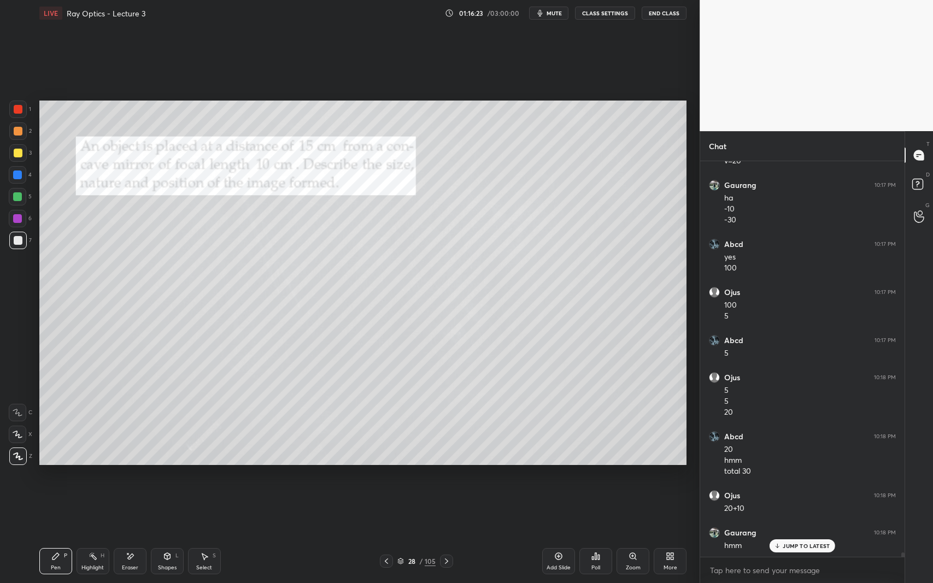
click at [21, 197] on div at bounding box center [17, 196] width 9 height 9
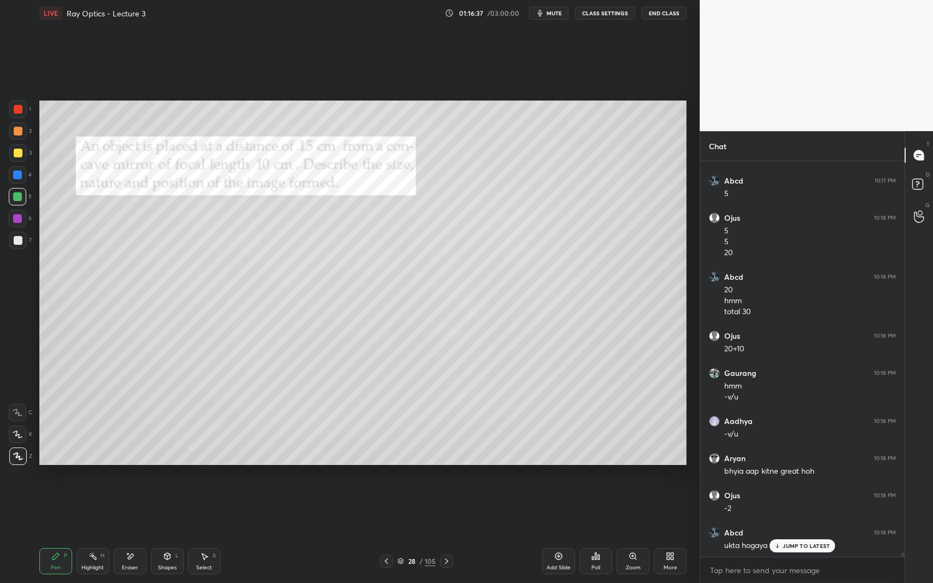
scroll to position [35213, 0]
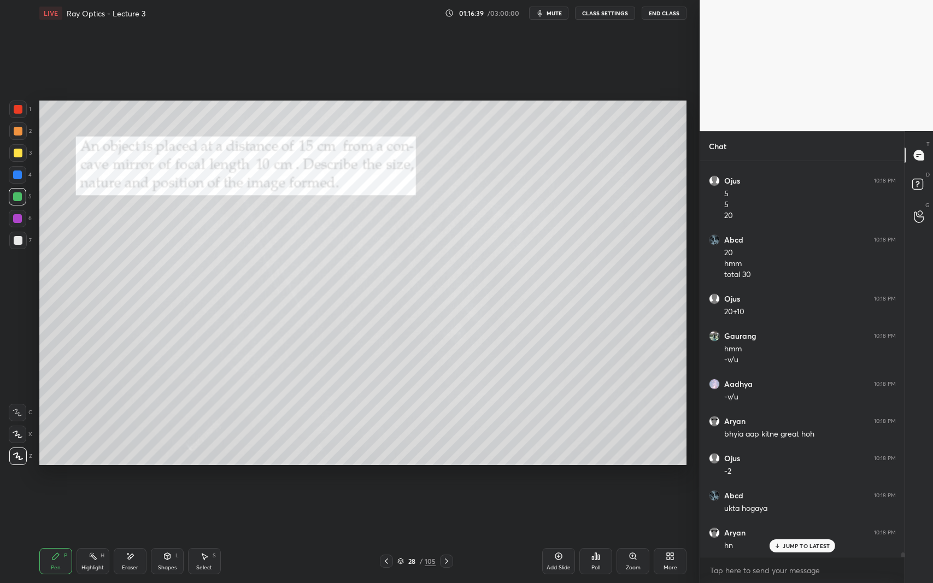
click at [811, 535] on div "JUMP TO LATEST" at bounding box center [803, 545] width 66 height 13
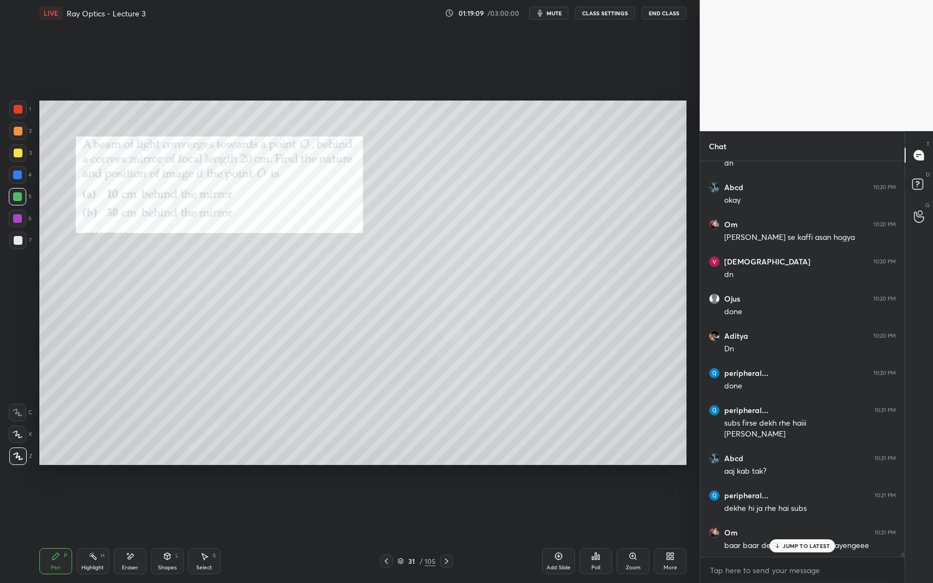
scroll to position [35856, 0]
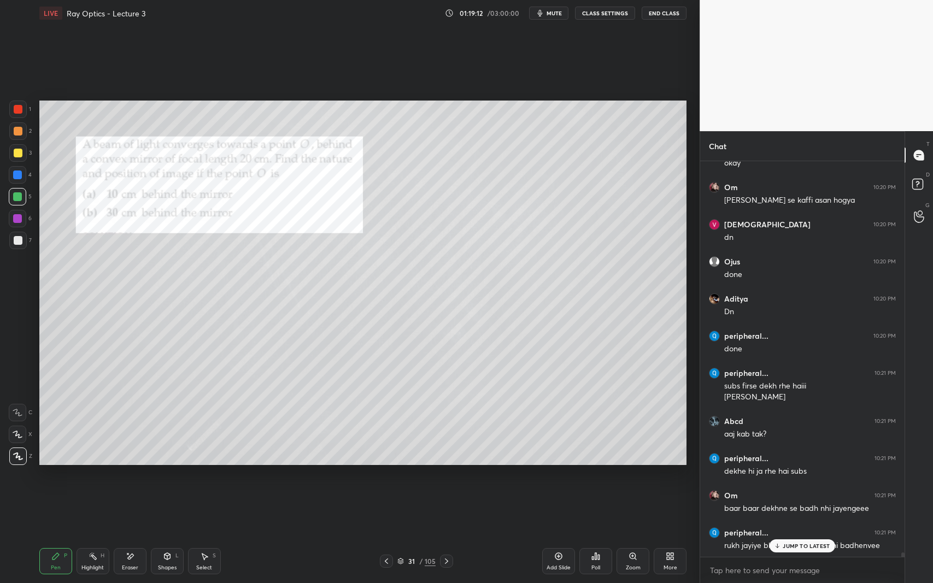
click at [14, 104] on div at bounding box center [17, 109] width 17 height 17
click at [25, 109] on div at bounding box center [17, 109] width 17 height 17
click at [788, 535] on p "JUMP TO LATEST" at bounding box center [806, 546] width 47 height 7
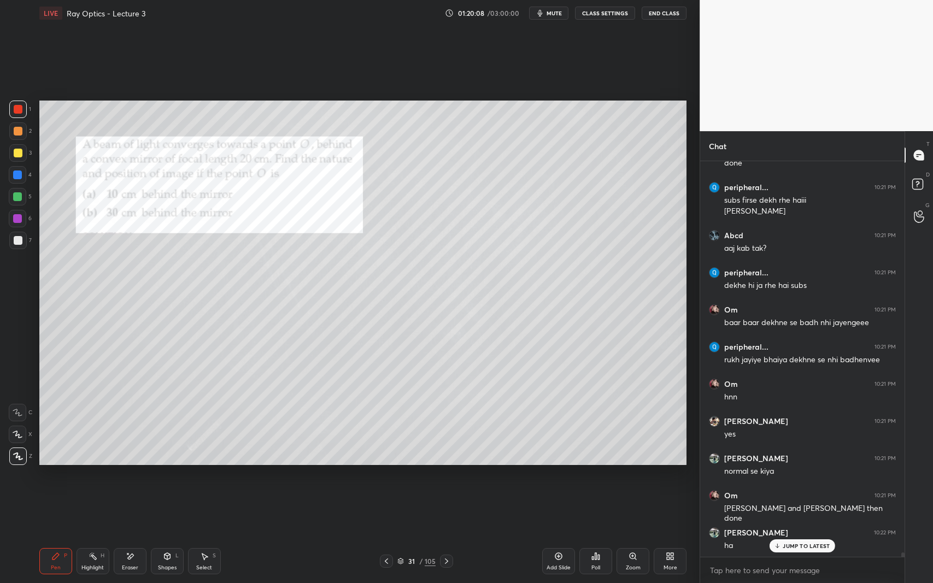
scroll to position [36079, 0]
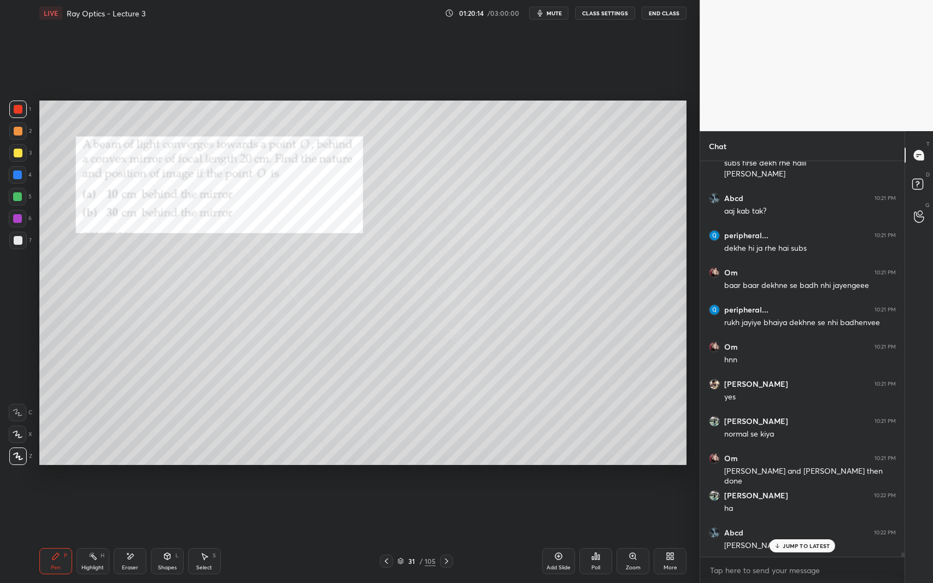
click at [786, 535] on p "JUMP TO LATEST" at bounding box center [806, 546] width 47 height 7
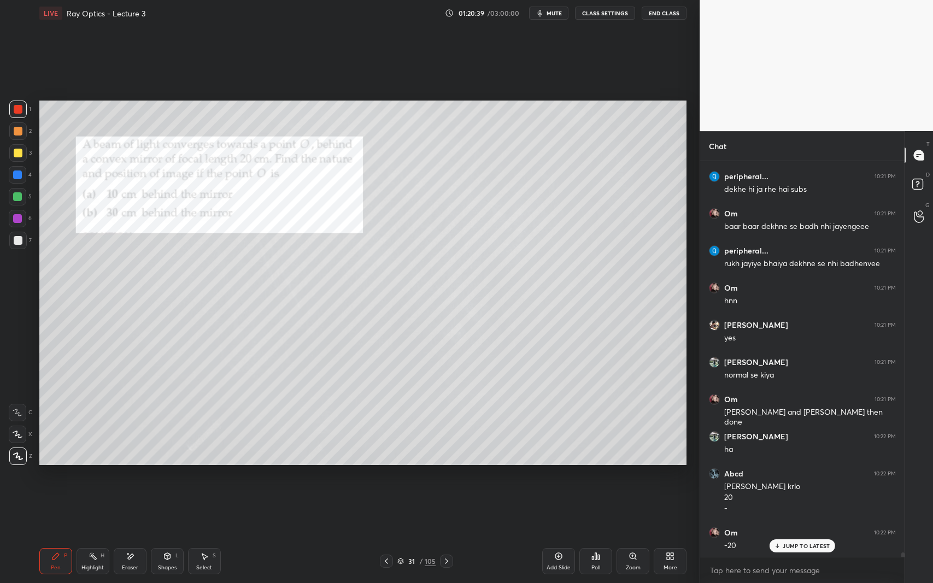
scroll to position [36175, 0]
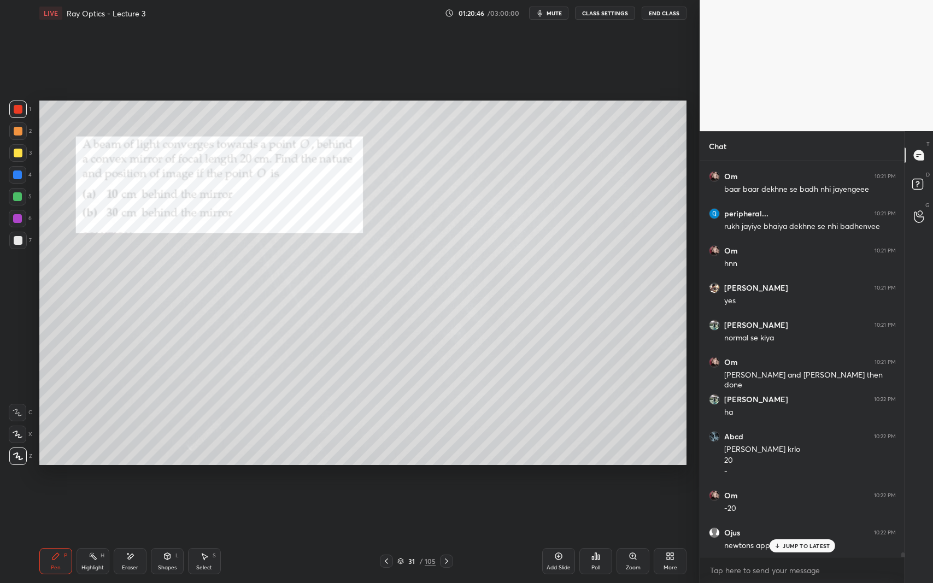
click at [792, 535] on div "JUMP TO LATEST" at bounding box center [803, 545] width 66 height 13
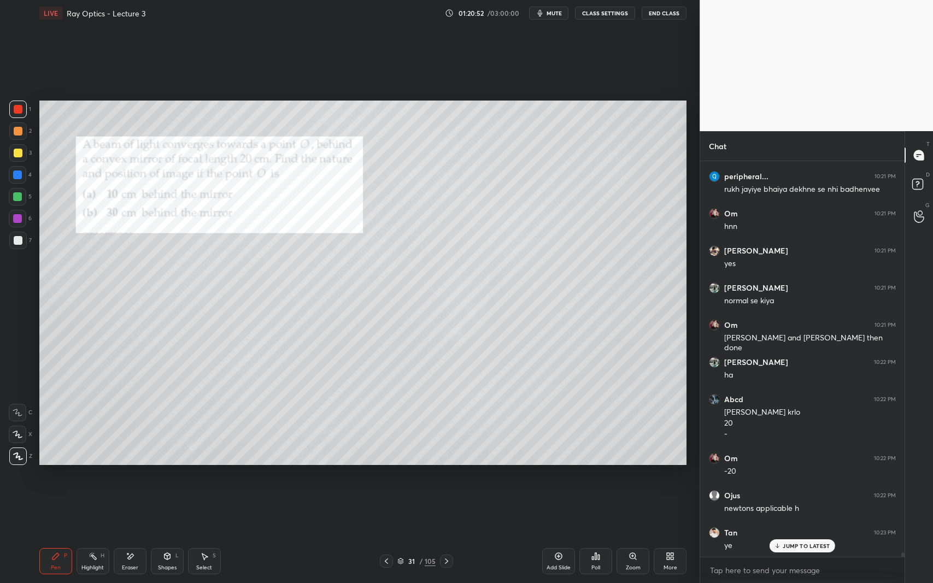
click at [17, 246] on div at bounding box center [17, 240] width 17 height 17
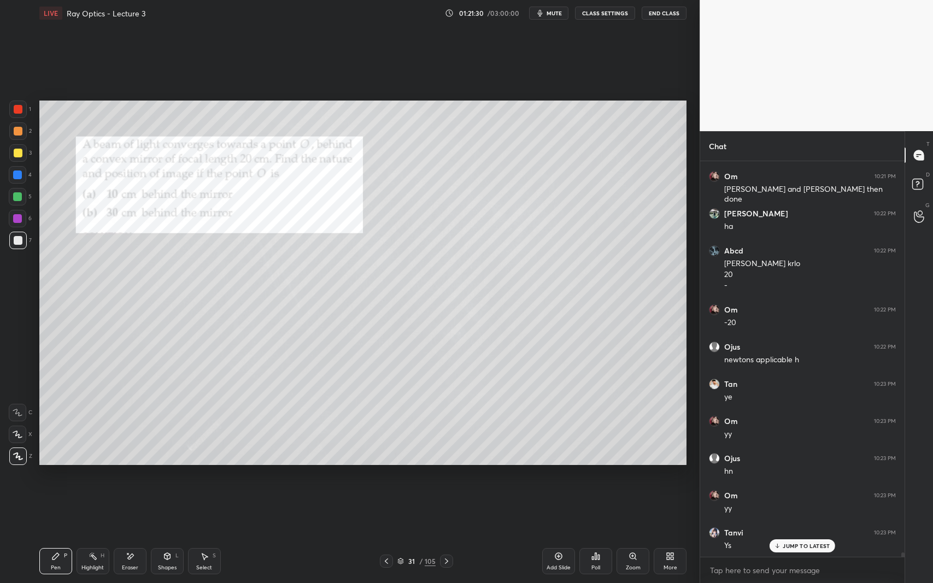
scroll to position [36398, 0]
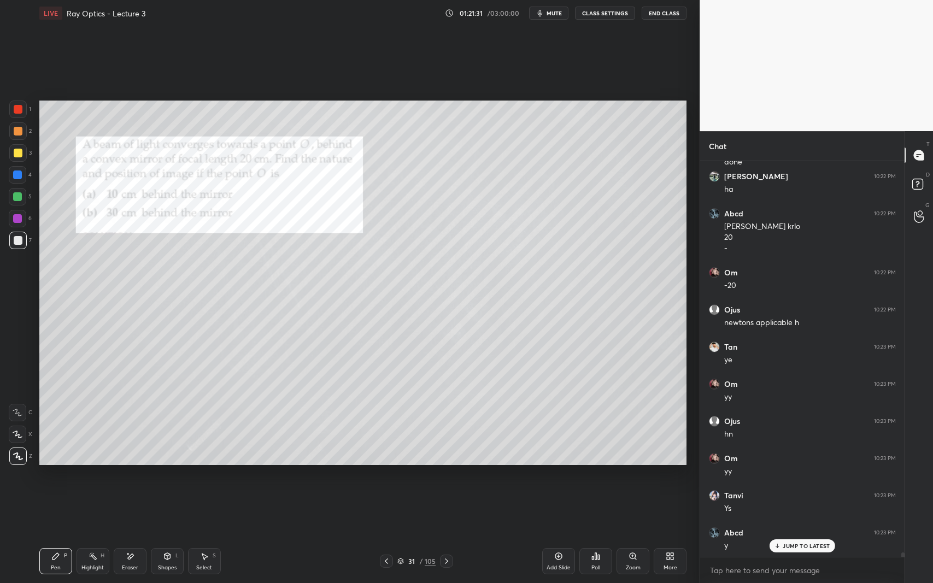
click at [447, 535] on icon at bounding box center [446, 561] width 3 height 5
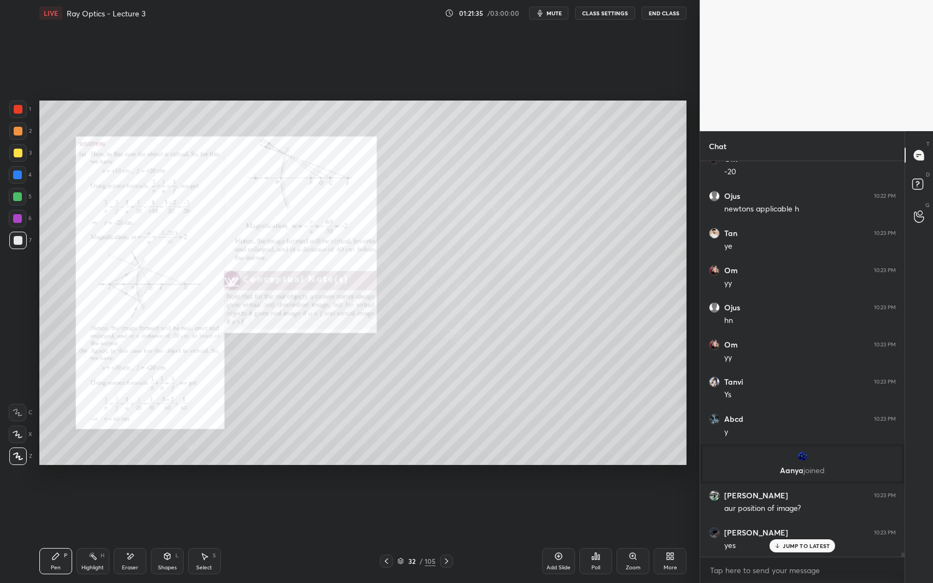
scroll to position [36549, 0]
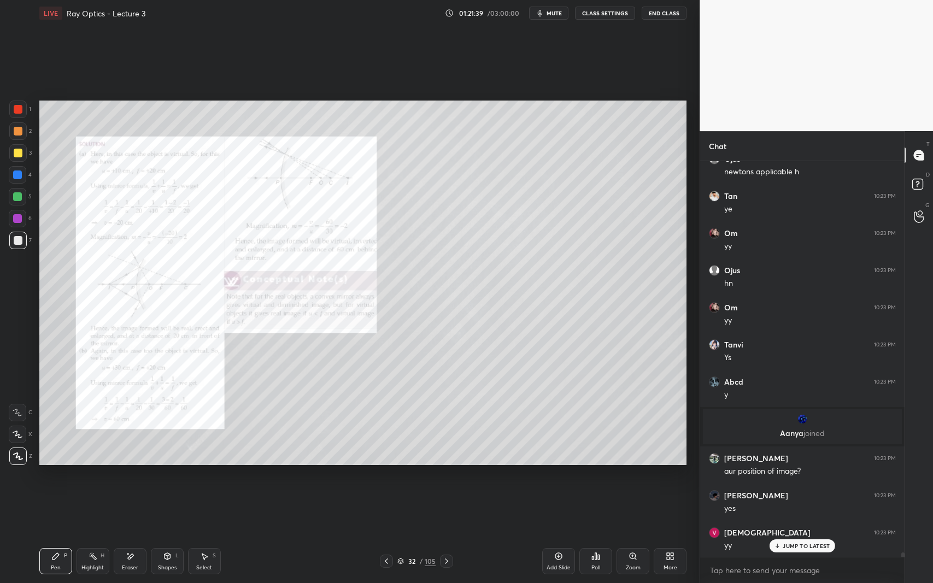
click at [385, 535] on icon at bounding box center [386, 561] width 9 height 9
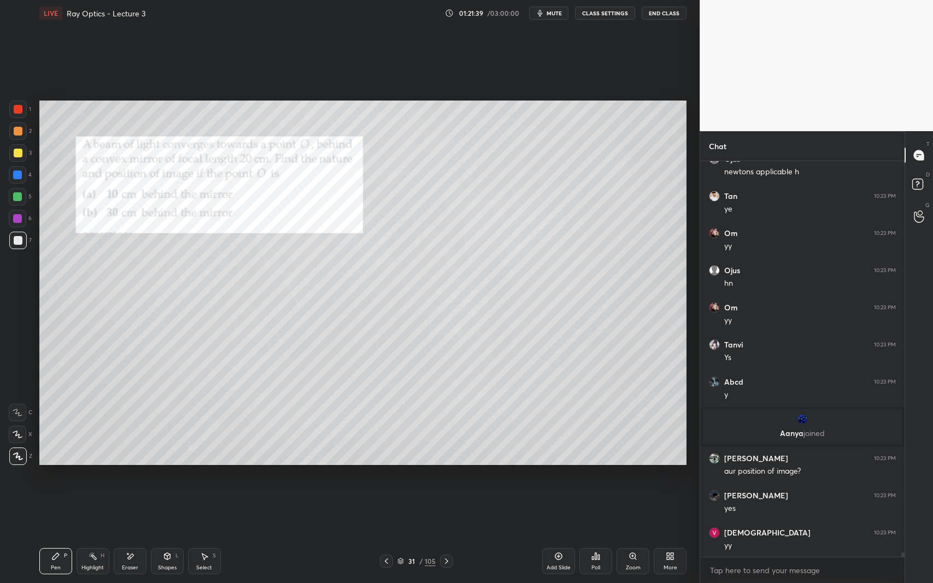
scroll to position [36588, 0]
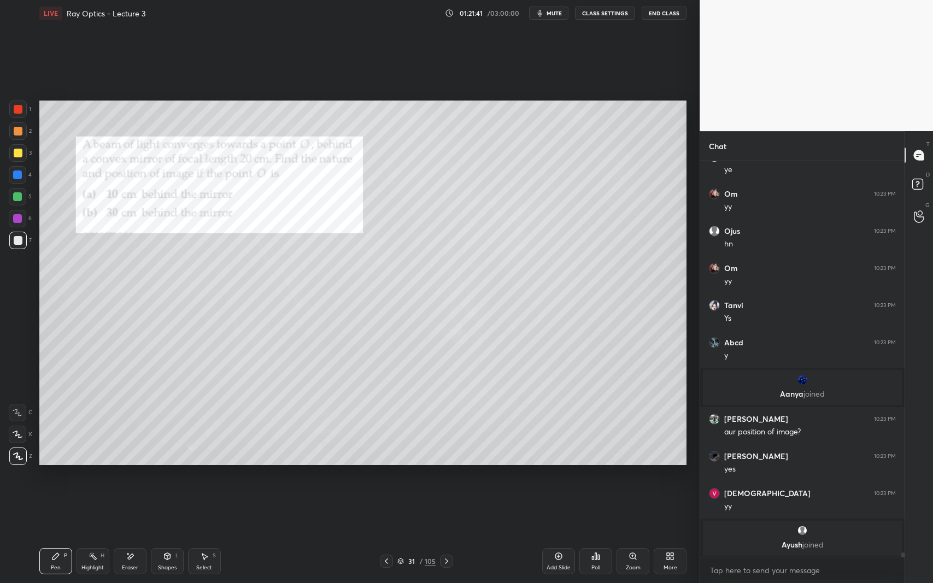
click at [447, 535] on icon at bounding box center [446, 561] width 9 height 9
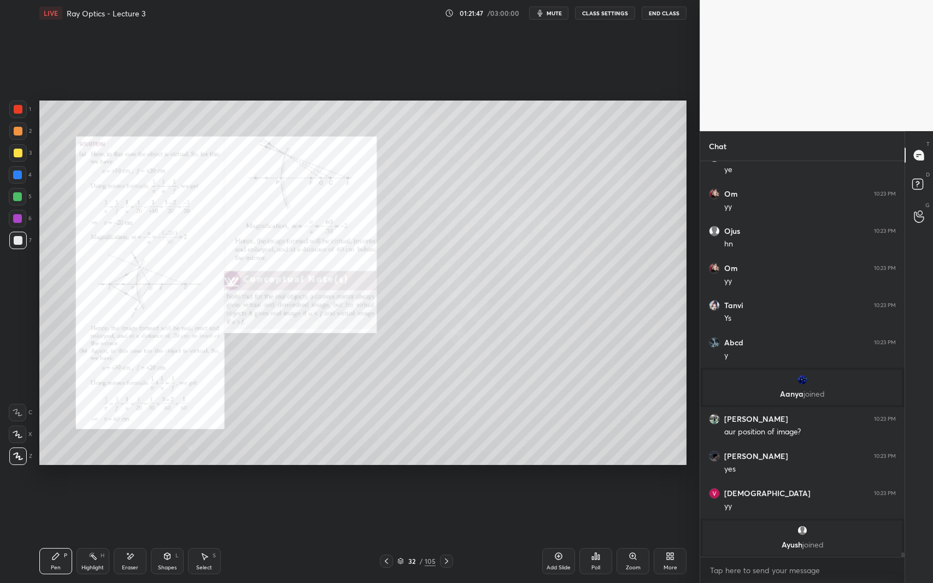
click at [390, 535] on icon at bounding box center [386, 561] width 9 height 9
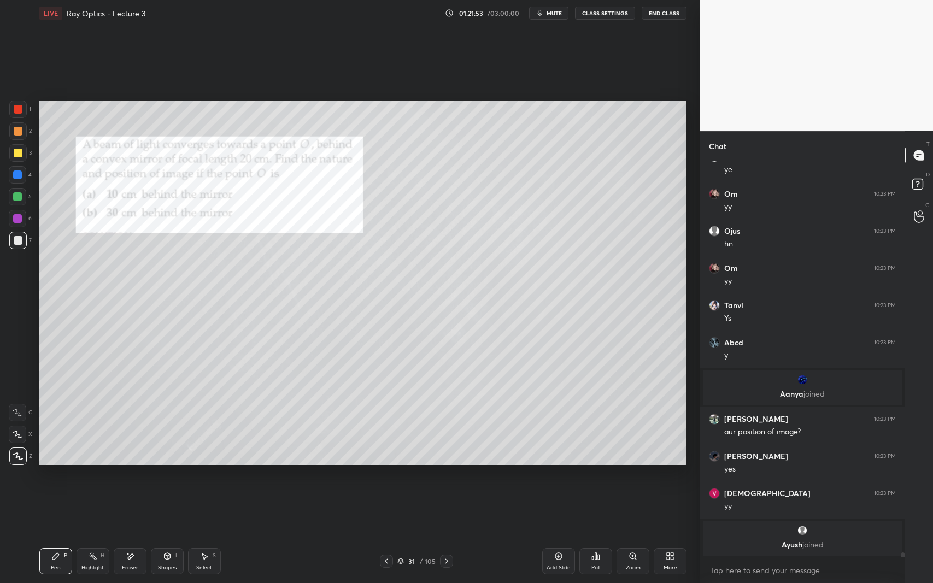
click at [201, 535] on icon at bounding box center [204, 556] width 9 height 9
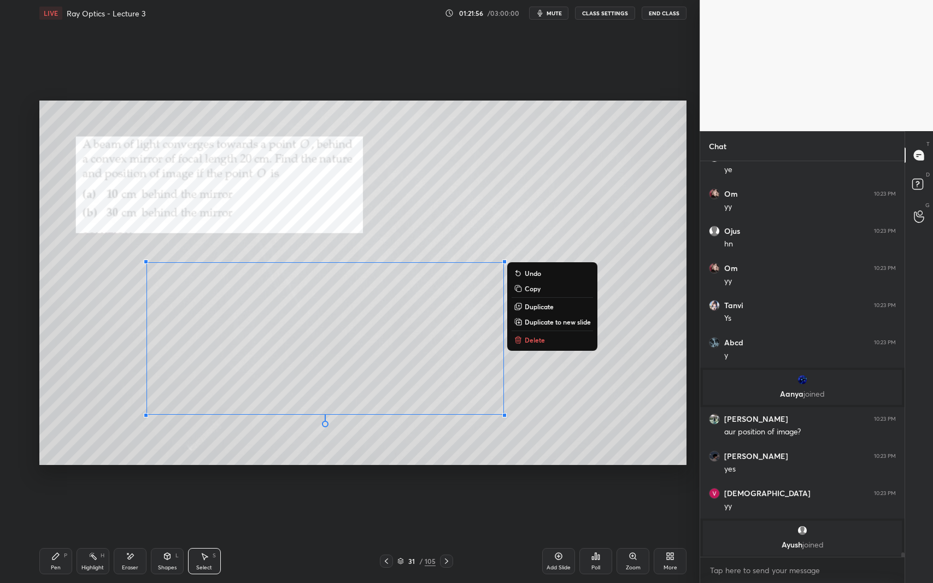
click at [541, 337] on p "Delete" at bounding box center [535, 340] width 20 height 9
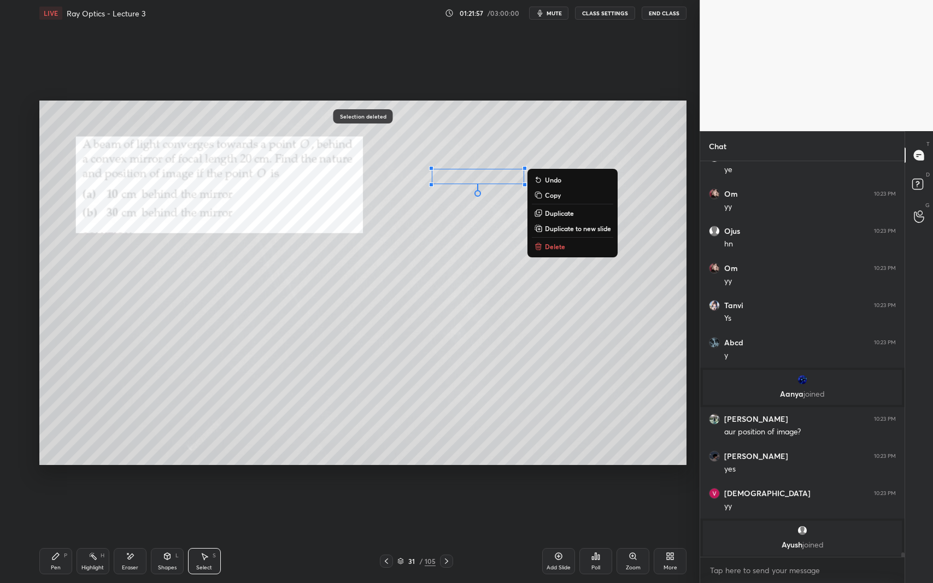
click at [551, 251] on button "Delete" at bounding box center [572, 246] width 81 height 13
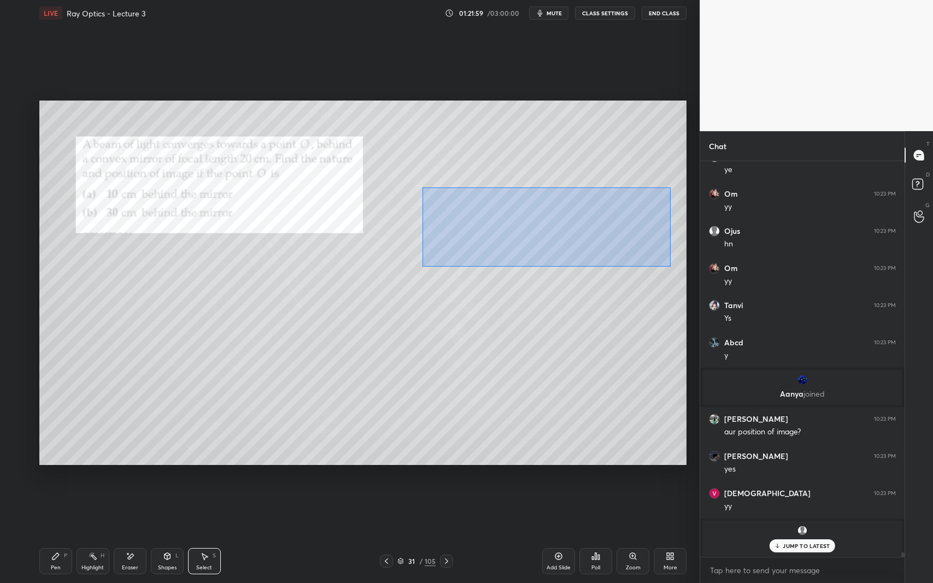
scroll to position [36625, 0]
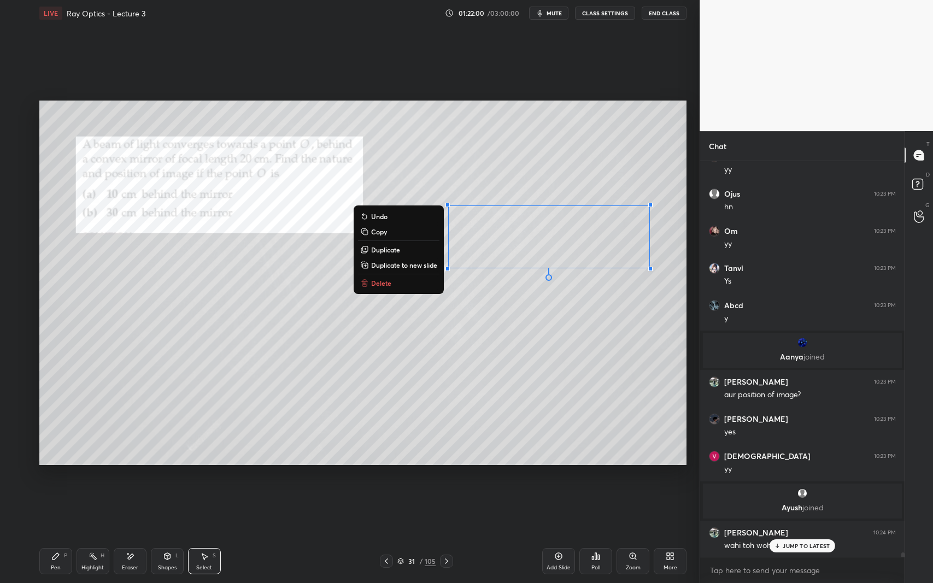
click at [394, 283] on button "Delete" at bounding box center [398, 283] width 81 height 13
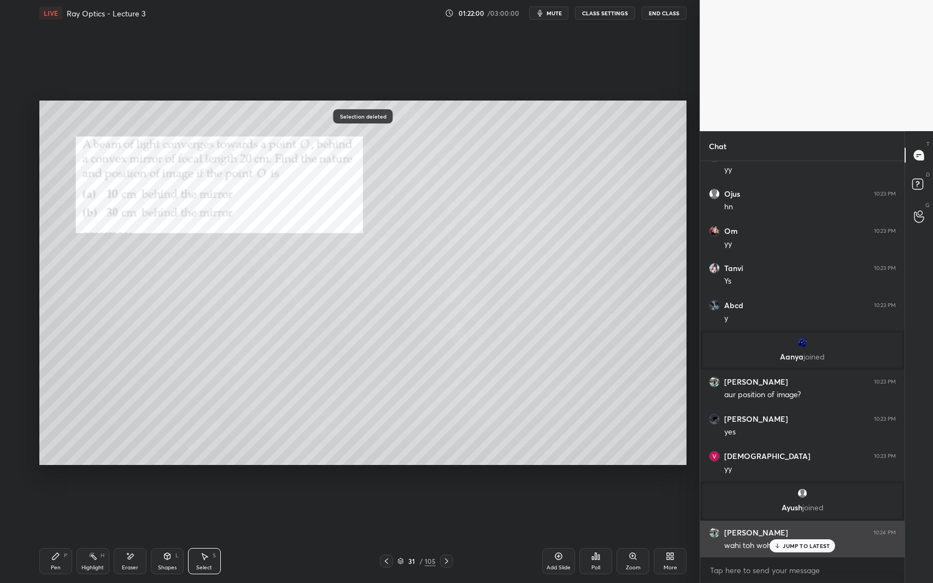
click at [783, 535] on div "JUMP TO LATEST" at bounding box center [803, 545] width 66 height 13
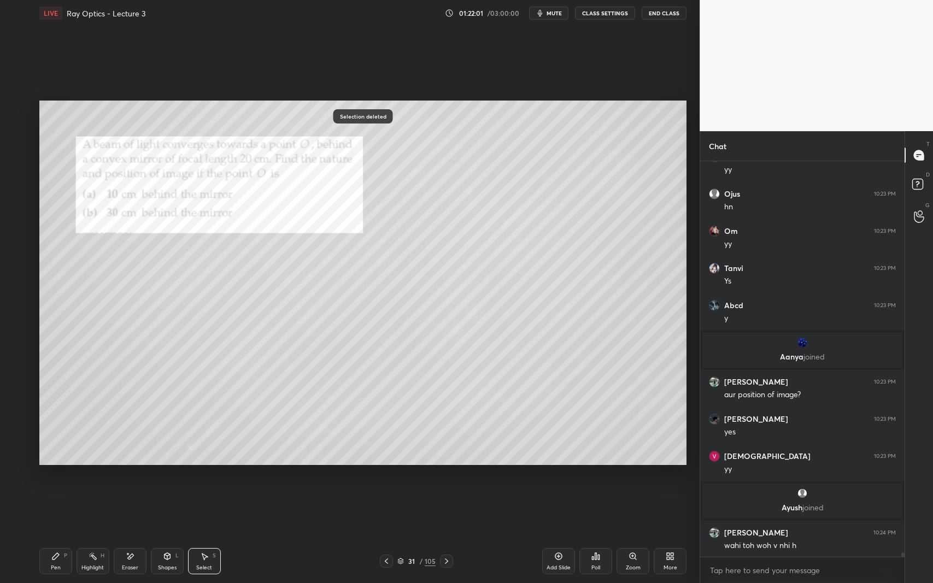
click at [48, 535] on div "Pen P" at bounding box center [55, 561] width 33 height 26
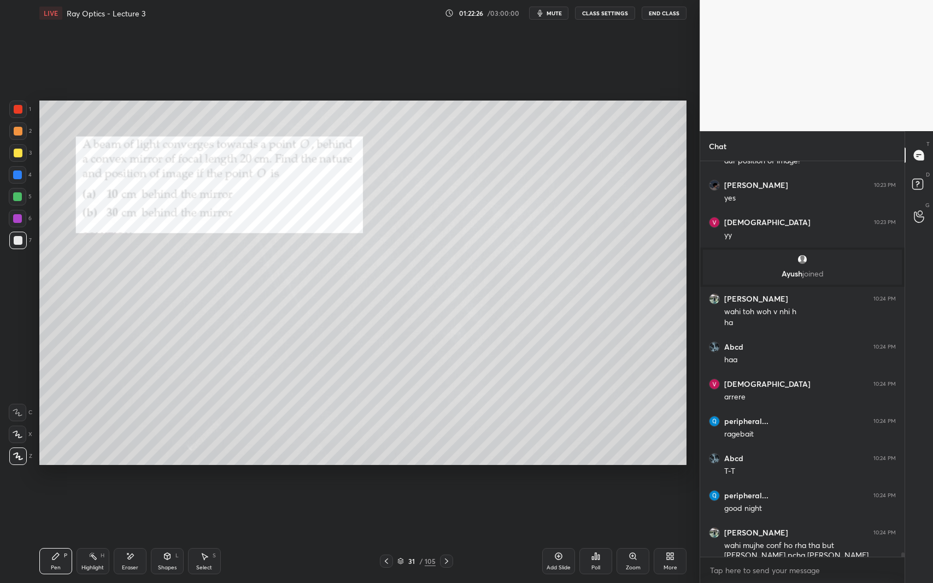
scroll to position [36896, 0]
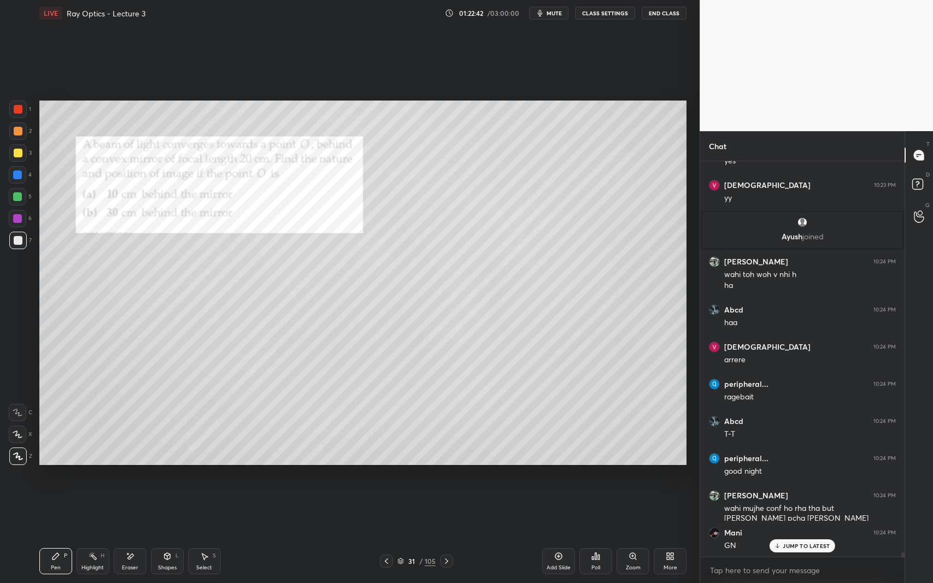
click at [19, 113] on div at bounding box center [18, 109] width 9 height 9
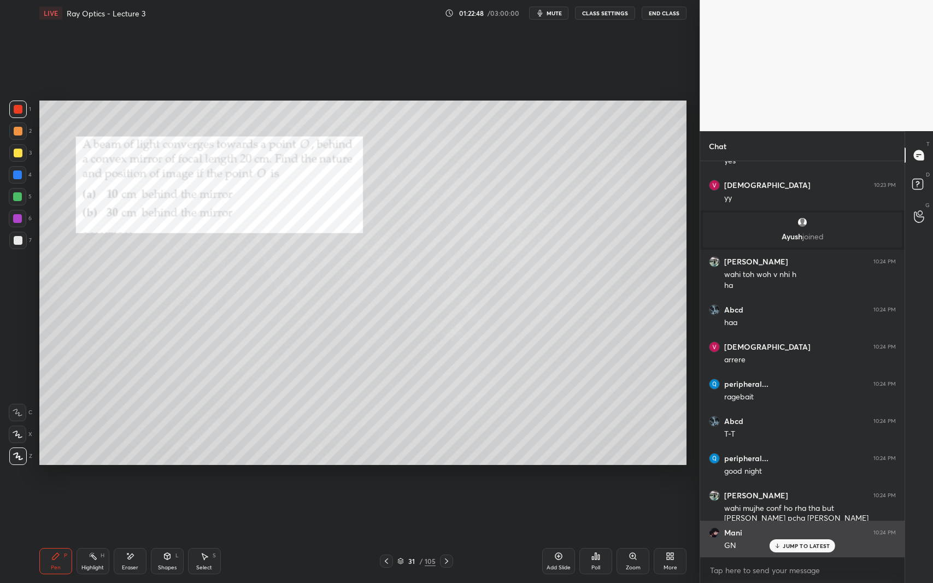
click at [791, 535] on p "JUMP TO LATEST" at bounding box center [806, 546] width 47 height 7
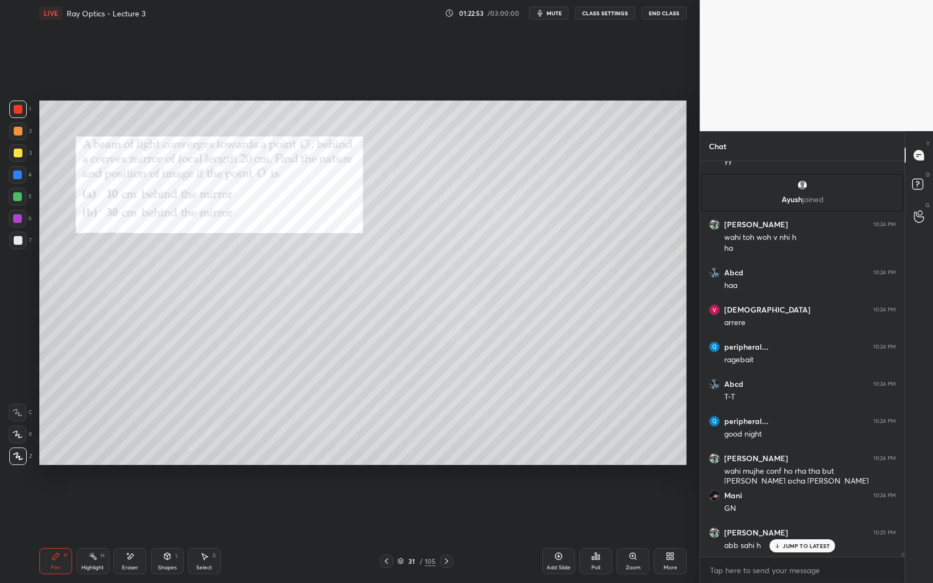
scroll to position [36971, 0]
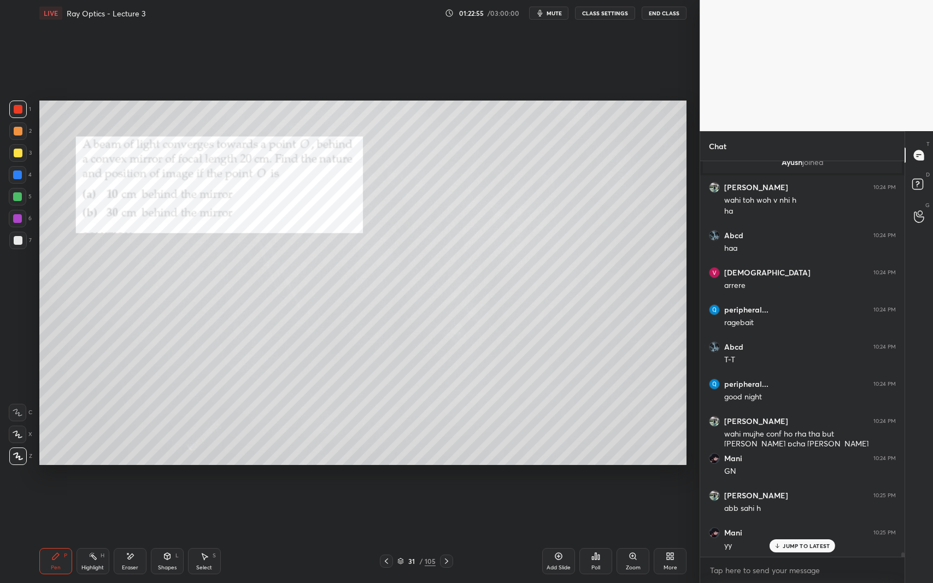
click at [445, 535] on icon at bounding box center [446, 561] width 9 height 9
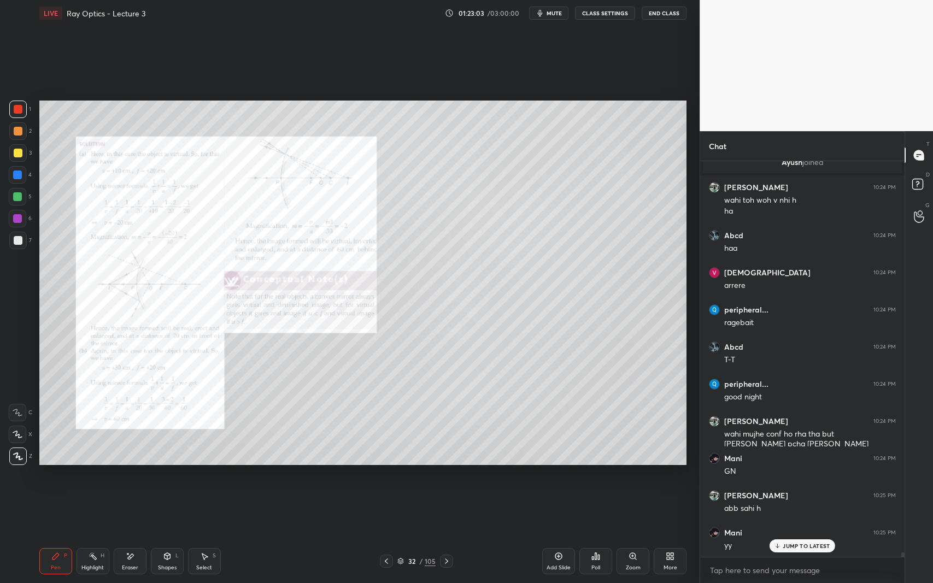
scroll to position [37008, 0]
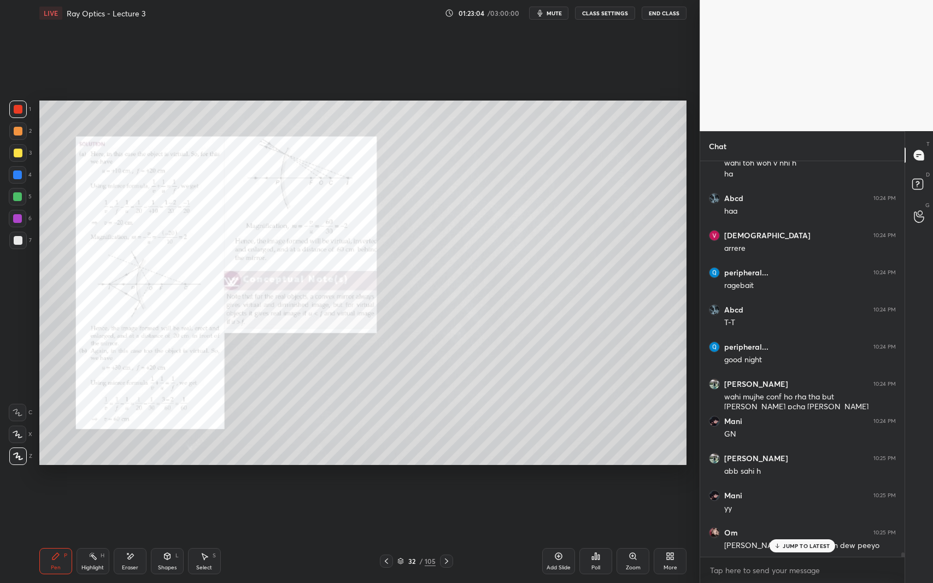
click at [387, 535] on icon at bounding box center [386, 561] width 3 height 5
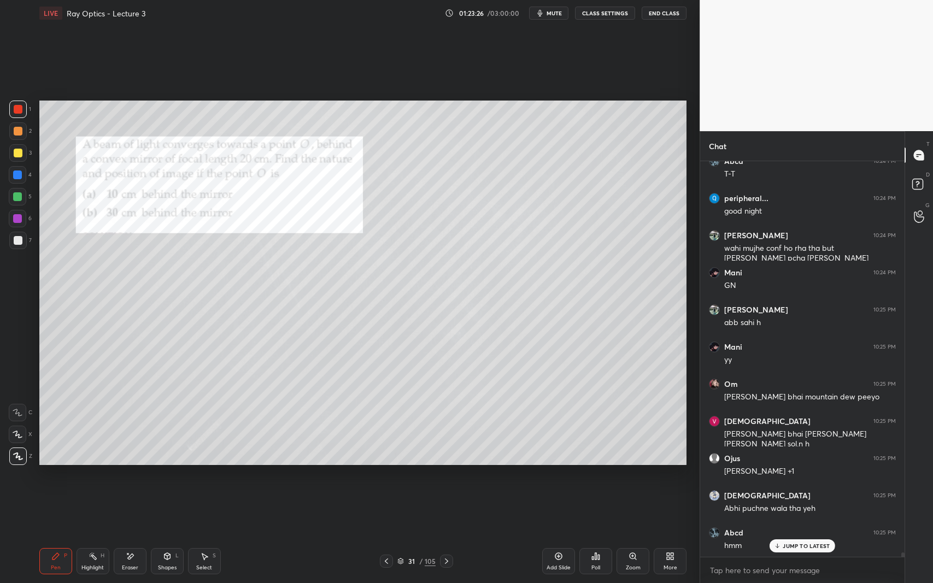
scroll to position [37194, 0]
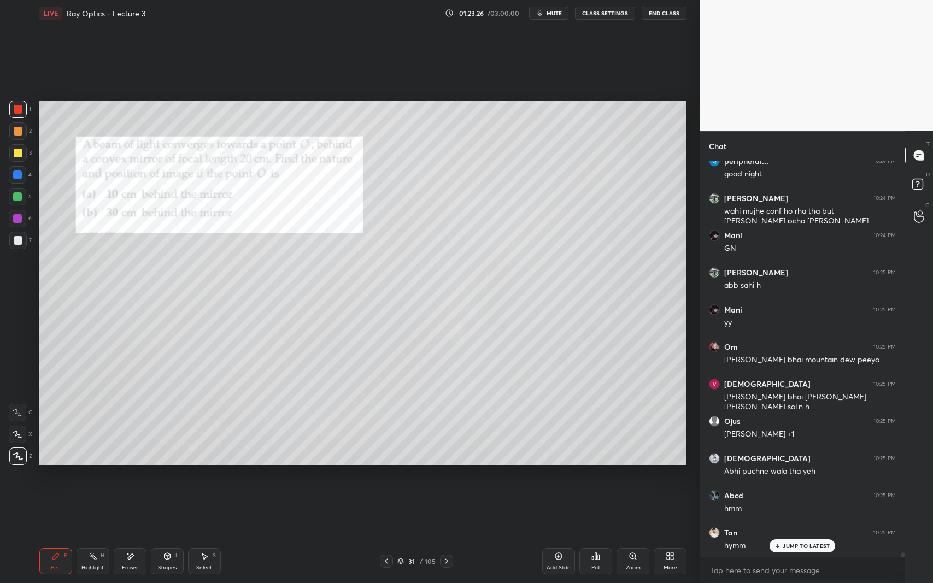
click at [796, 535] on div "JUMP TO LATEST" at bounding box center [803, 545] width 66 height 13
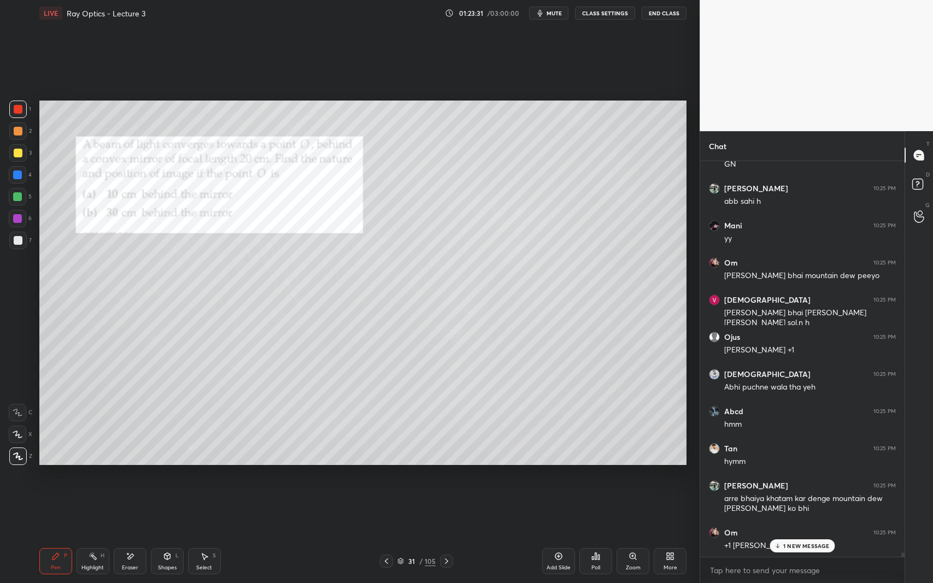
scroll to position [37315, 0]
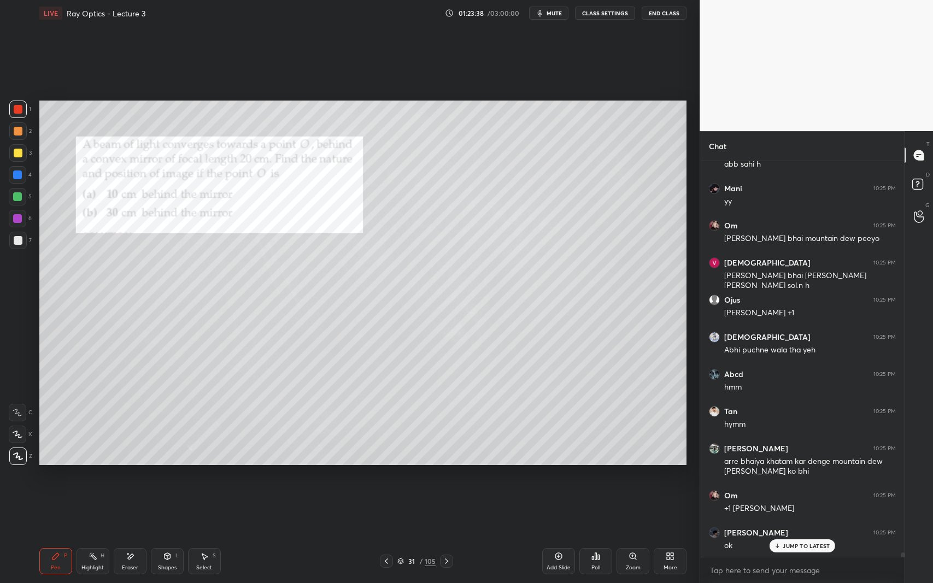
click at [447, 535] on icon at bounding box center [446, 561] width 9 height 9
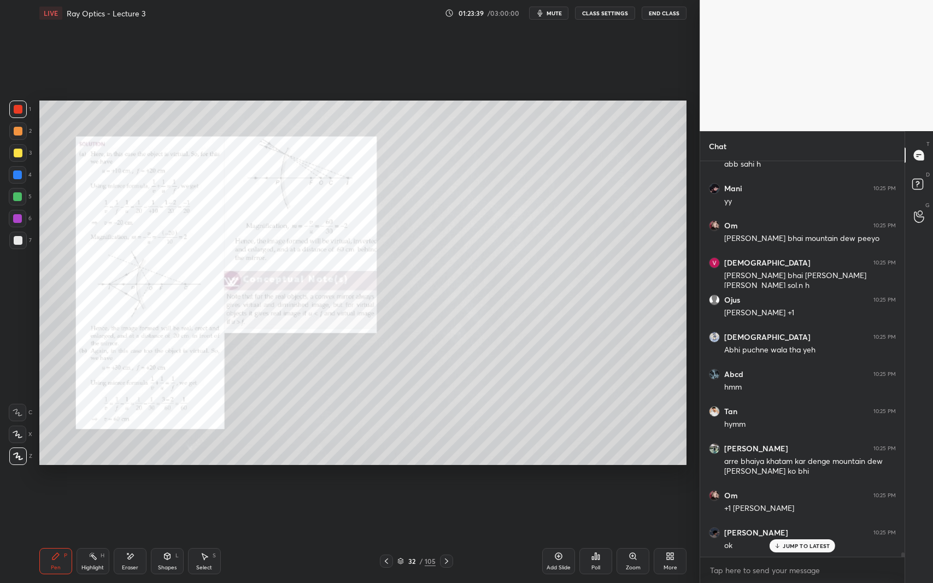
click at [642, 535] on div "Zoom" at bounding box center [632, 561] width 33 height 26
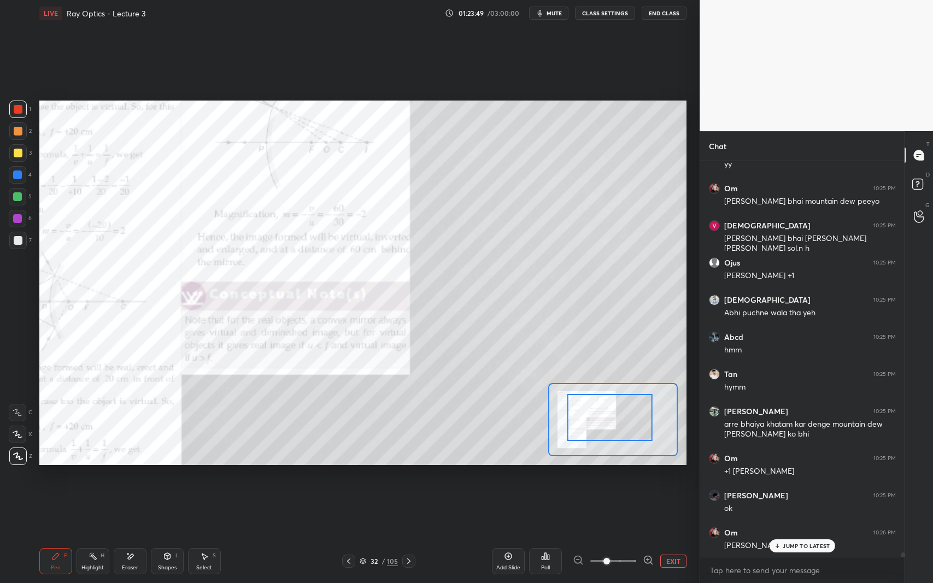
scroll to position [37389, 0]
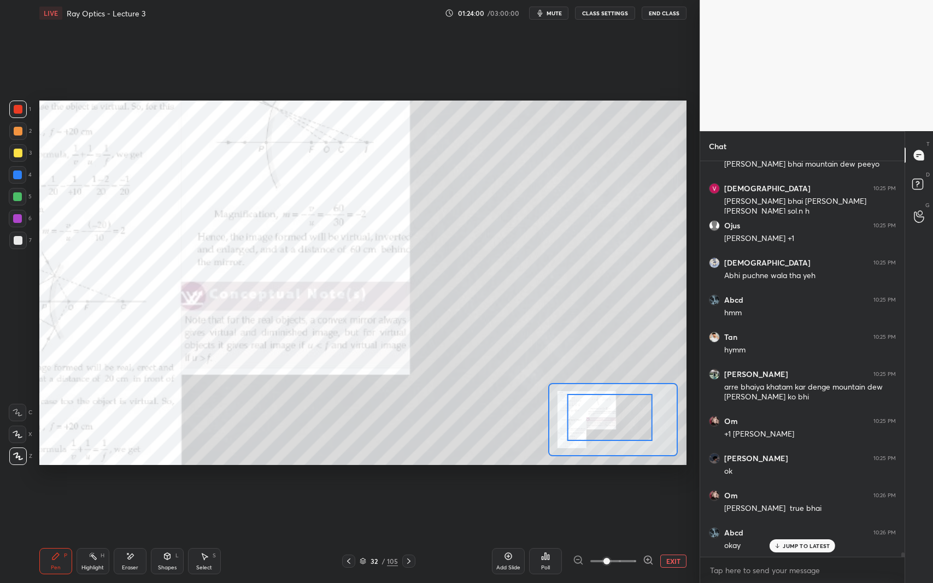
click at [676, 535] on button "EXIT" at bounding box center [673, 561] width 26 height 13
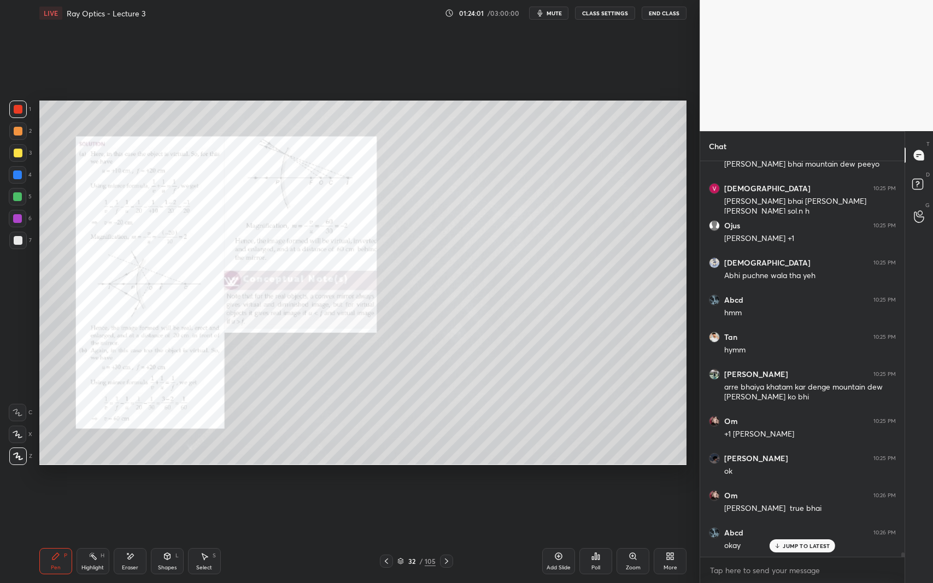
click at [790, 535] on div "JUMP TO LATEST" at bounding box center [803, 545] width 66 height 13
click at [447, 535] on icon at bounding box center [446, 561] width 9 height 9
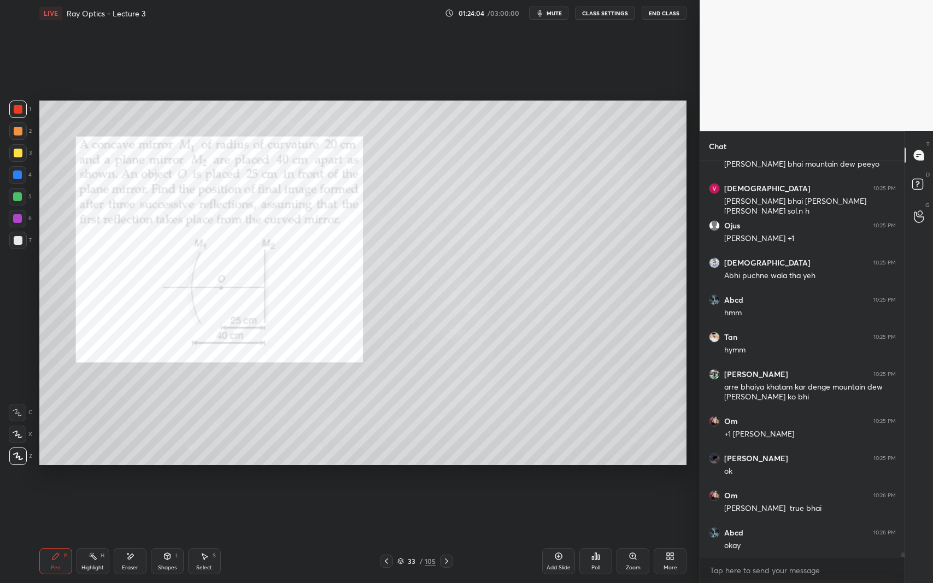
click at [384, 535] on icon at bounding box center [386, 561] width 9 height 9
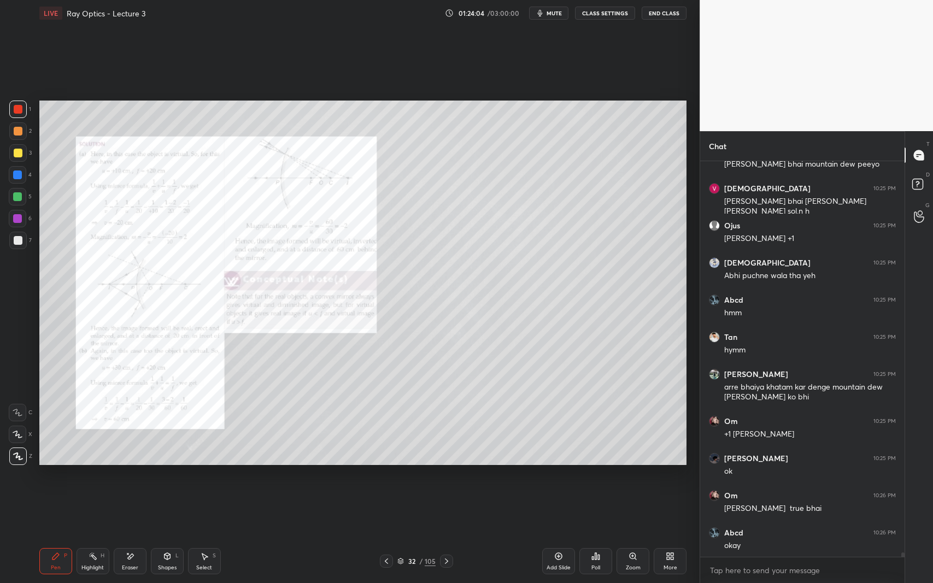
click at [386, 535] on icon at bounding box center [386, 561] width 3 height 5
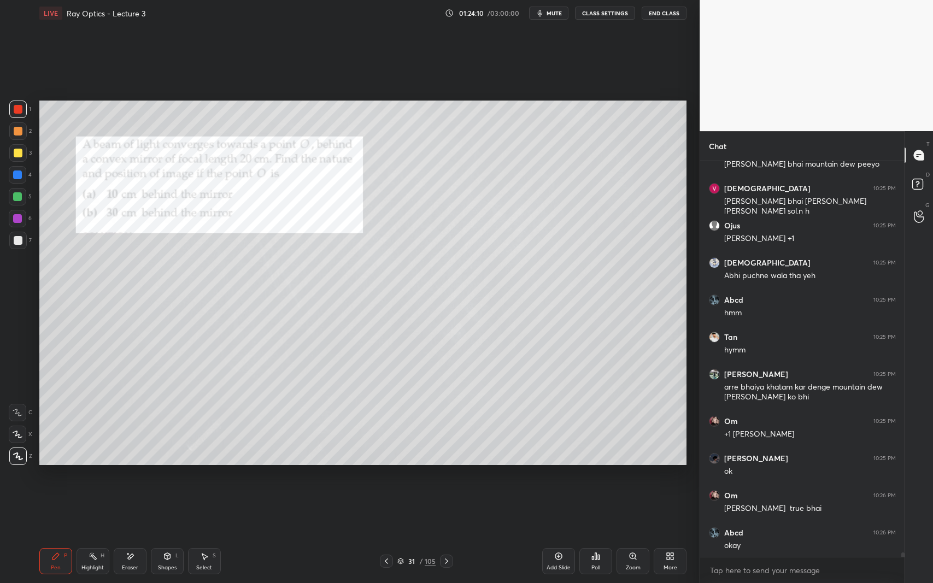
scroll to position [37390, 0]
click at [127, 535] on div "Eraser" at bounding box center [130, 567] width 16 height 5
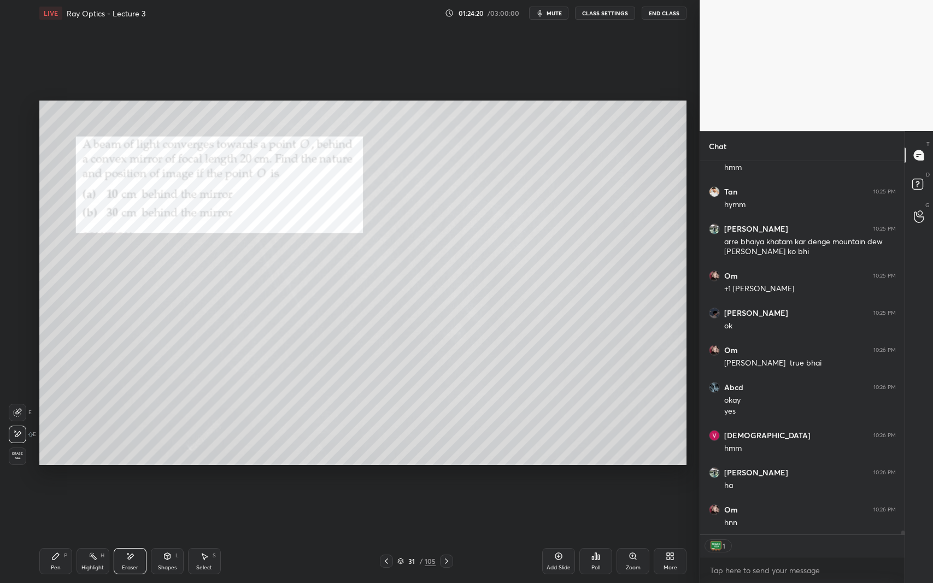
scroll to position [37512, 0]
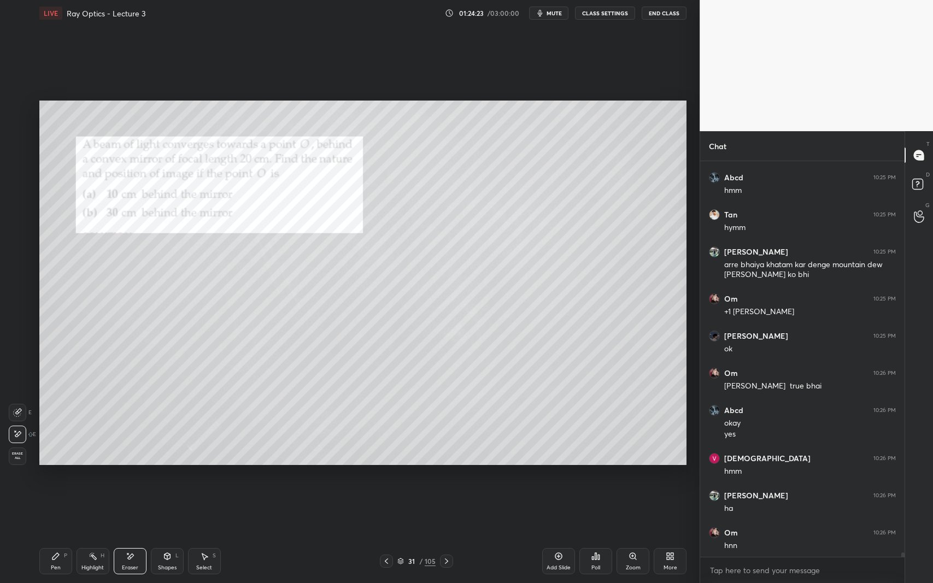
click at [445, 535] on icon at bounding box center [446, 561] width 9 height 9
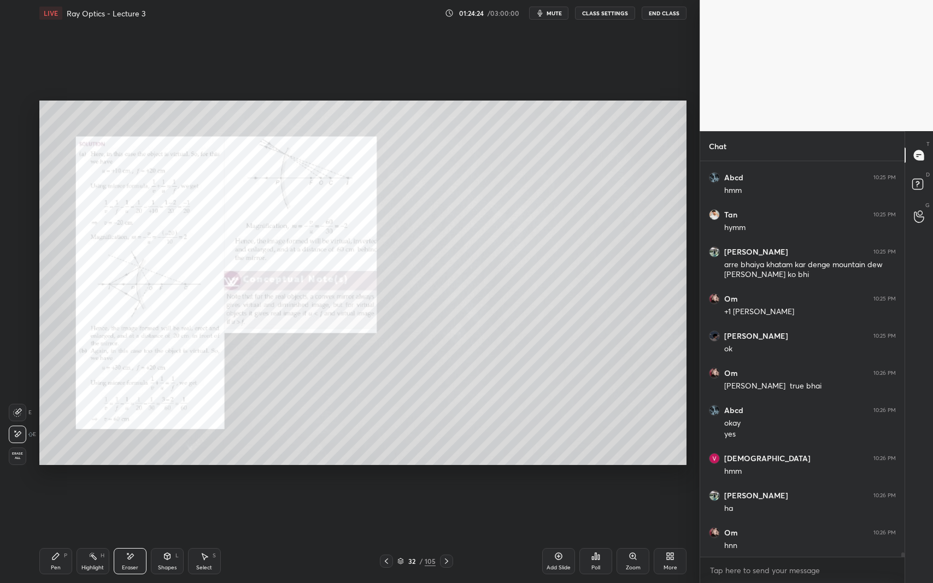
click at [448, 535] on icon at bounding box center [446, 561] width 9 height 9
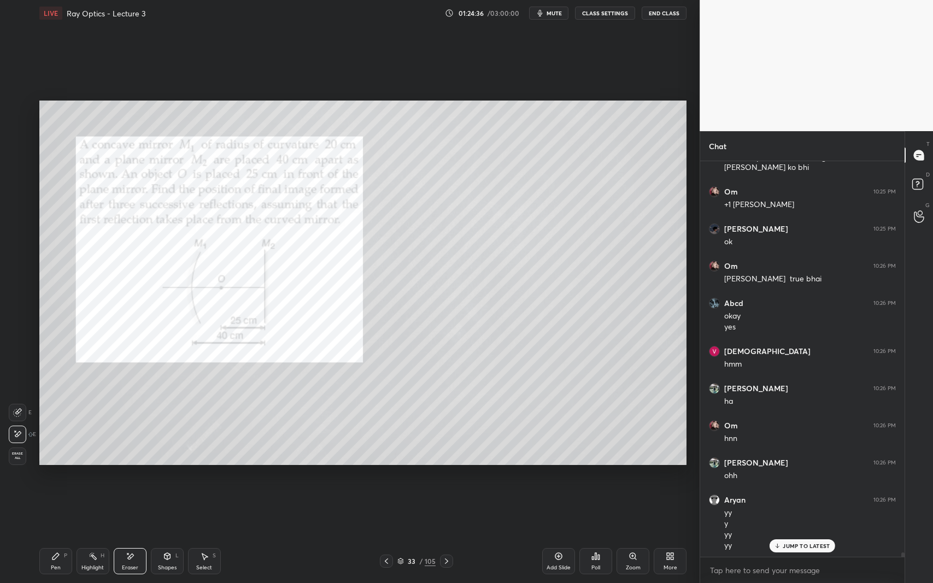
scroll to position [37656, 0]
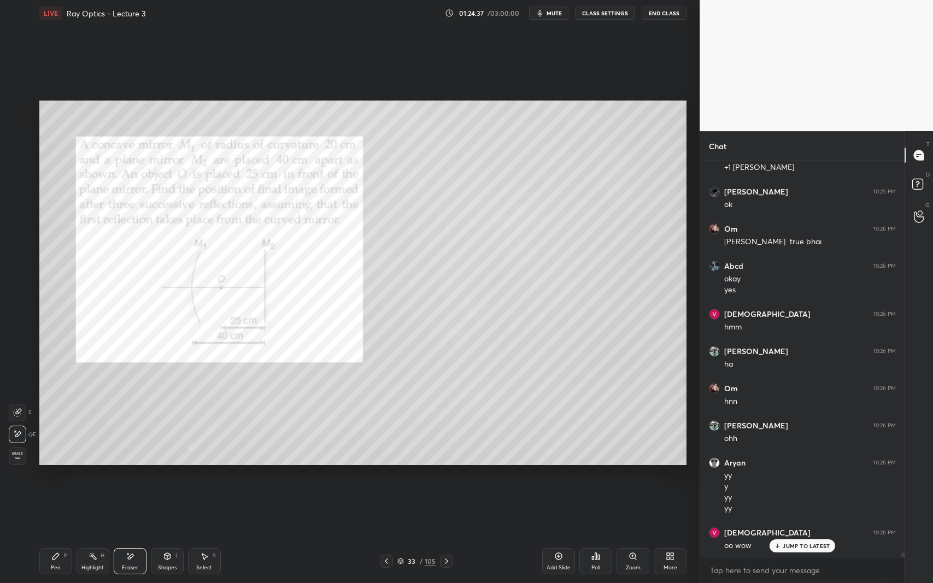
click at [59, 535] on div "Pen" at bounding box center [56, 567] width 10 height 5
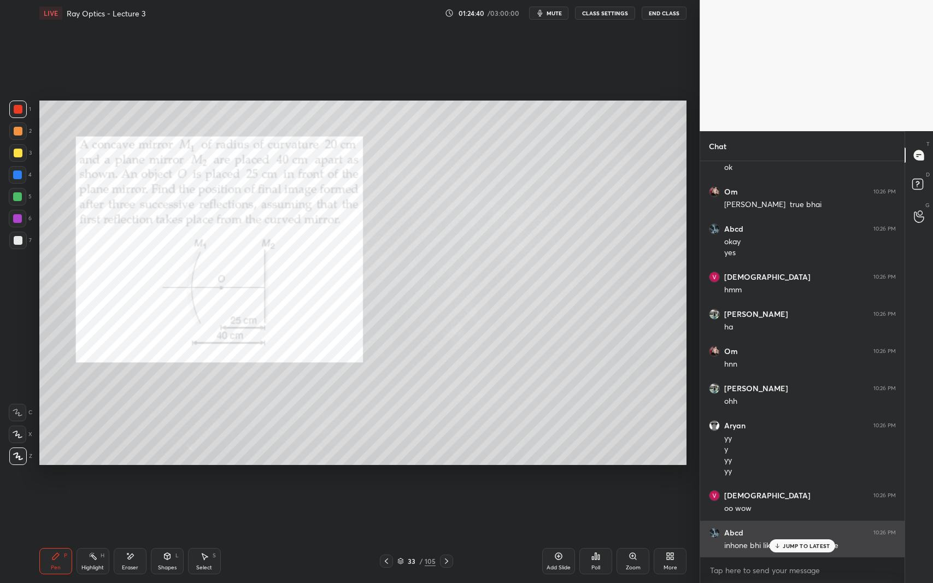
click at [792, 535] on p "JUMP TO LATEST" at bounding box center [806, 546] width 47 height 7
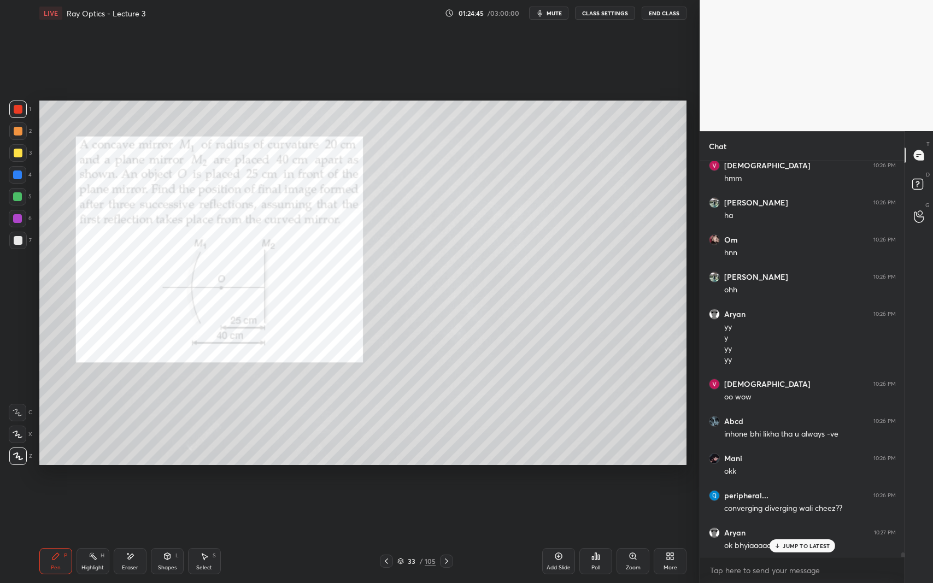
scroll to position [37842, 0]
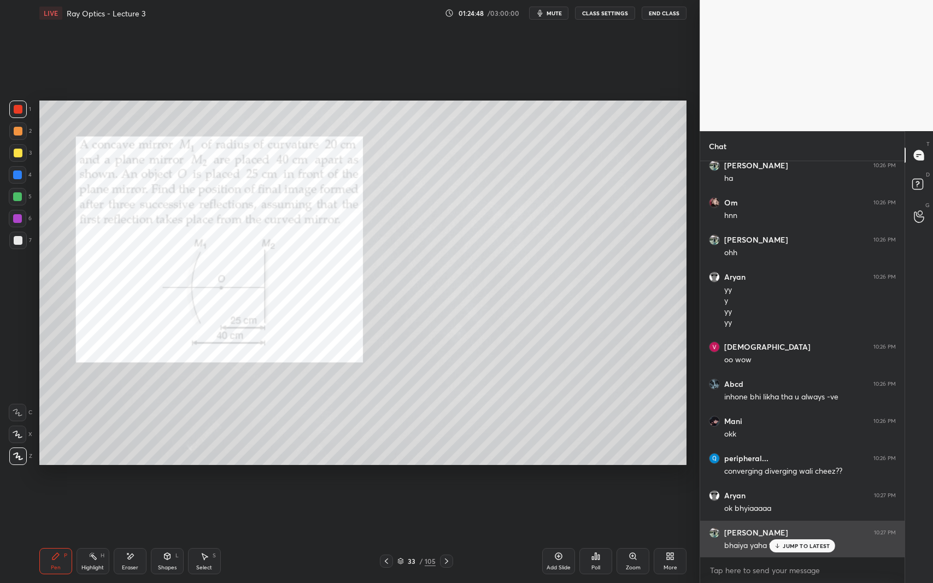
click at [784, 535] on p "JUMP TO LATEST" at bounding box center [806, 546] width 47 height 7
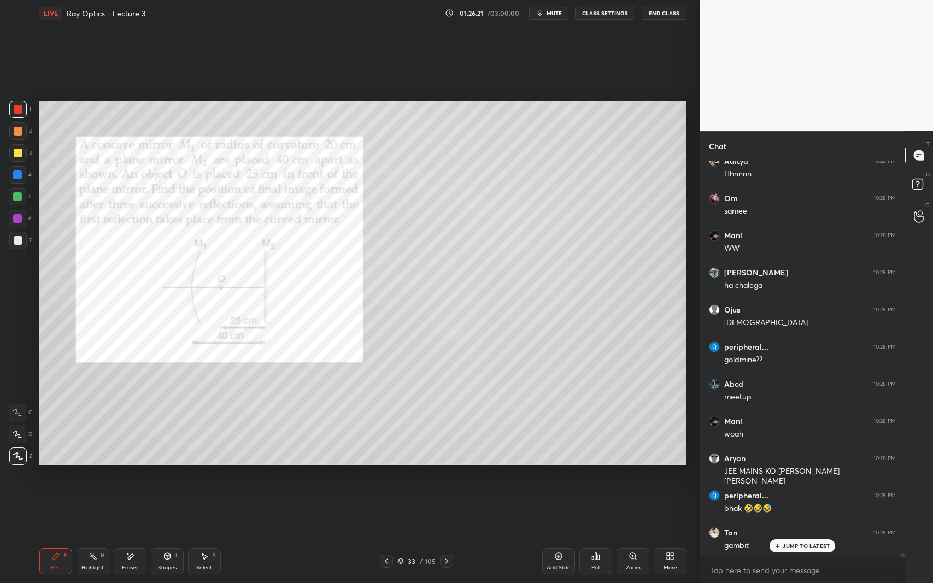
scroll to position [38784, 0]
click at [15, 242] on div at bounding box center [18, 240] width 9 height 9
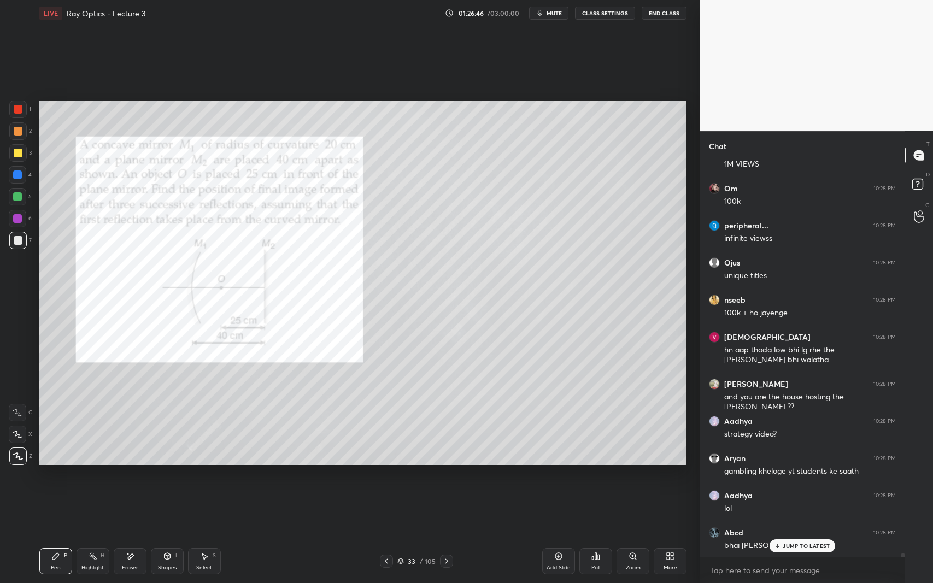
scroll to position [39203, 0]
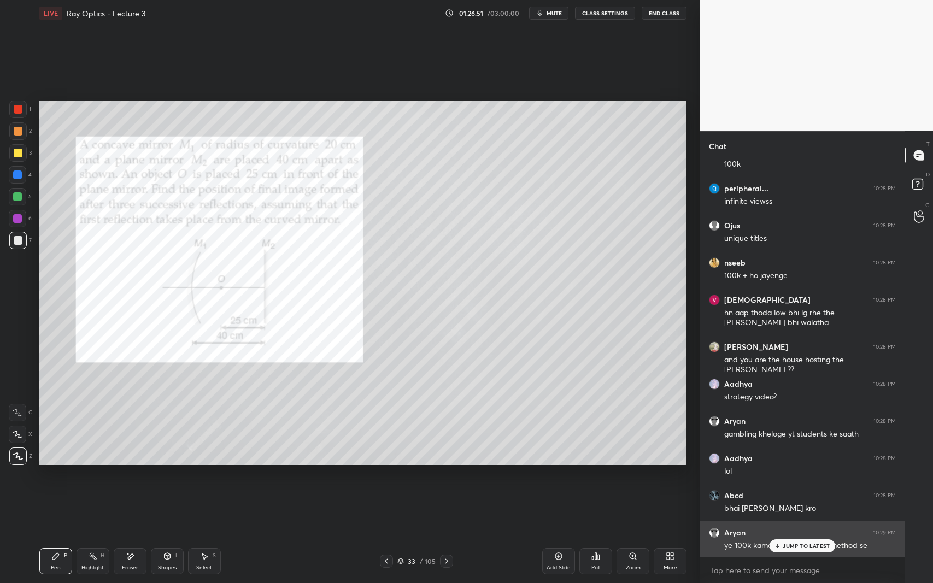
click at [801, 535] on p "JUMP TO LATEST" at bounding box center [806, 546] width 47 height 7
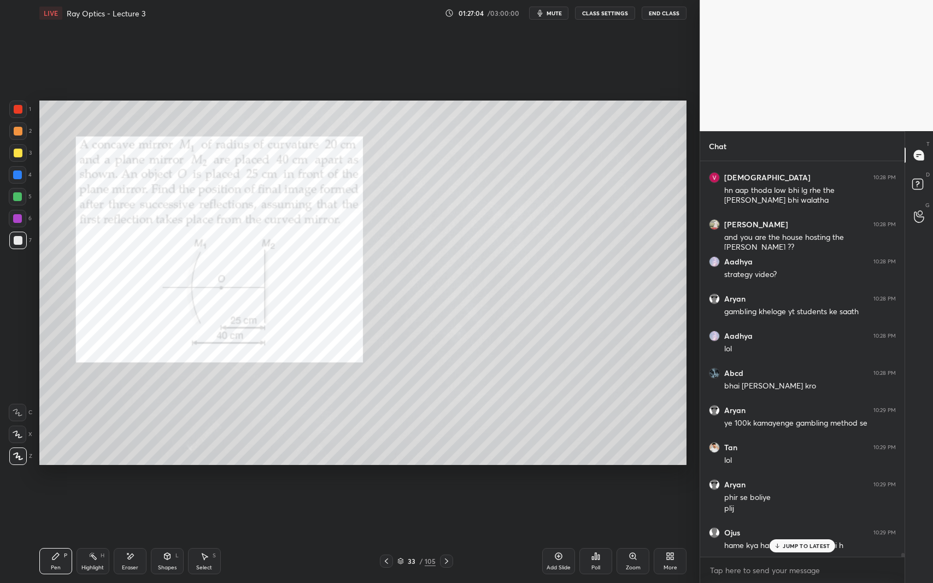
scroll to position [39362, 0]
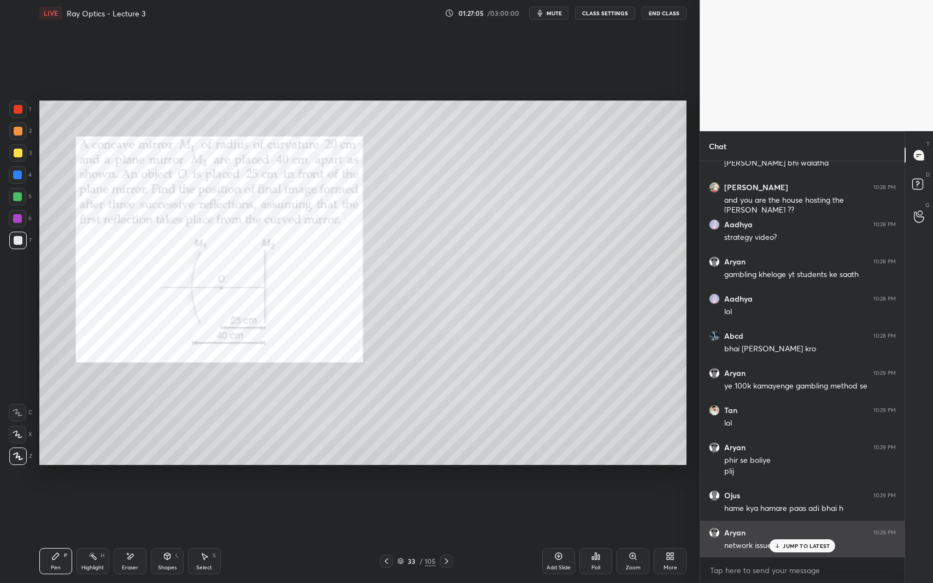
click at [798, 535] on p "JUMP TO LATEST" at bounding box center [806, 546] width 47 height 7
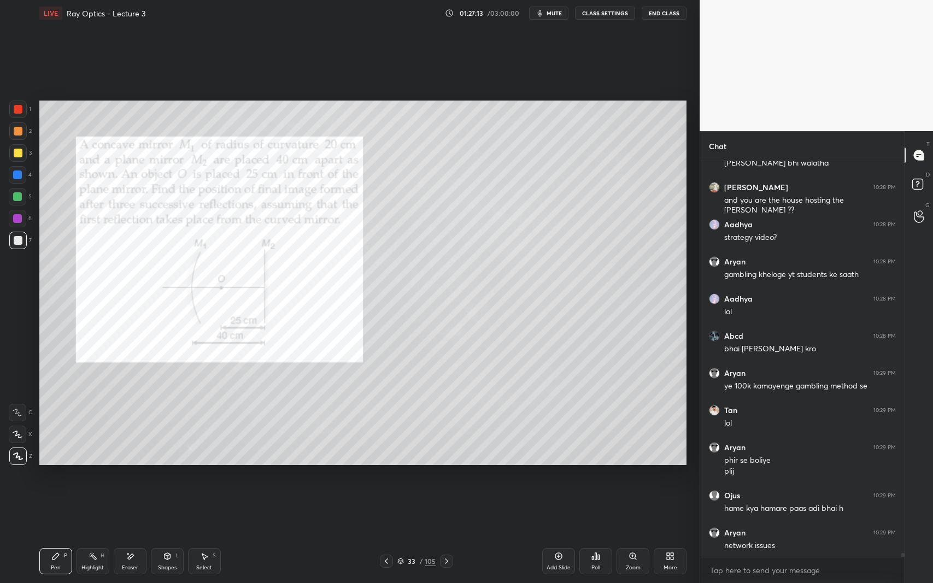
scroll to position [39399, 0]
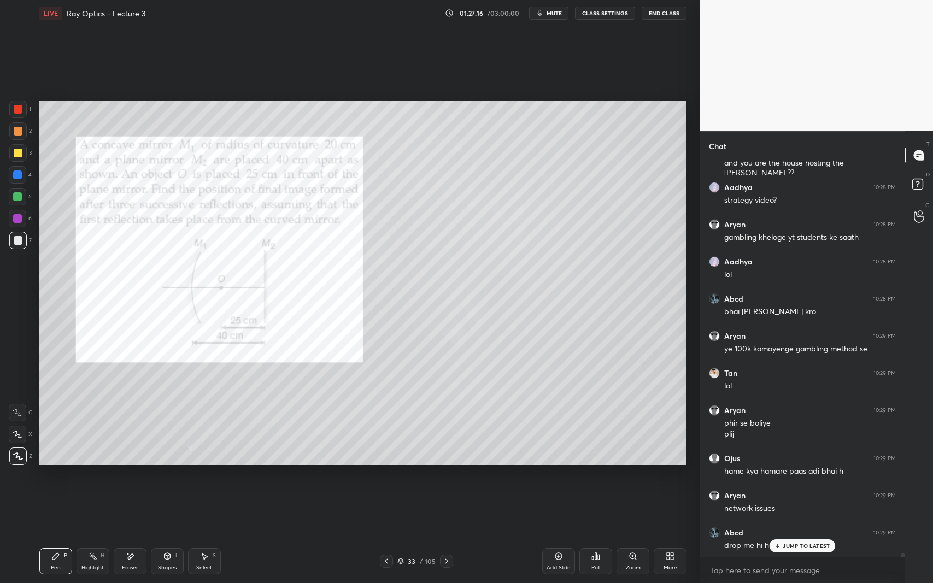
click at [205, 535] on icon at bounding box center [204, 556] width 9 height 9
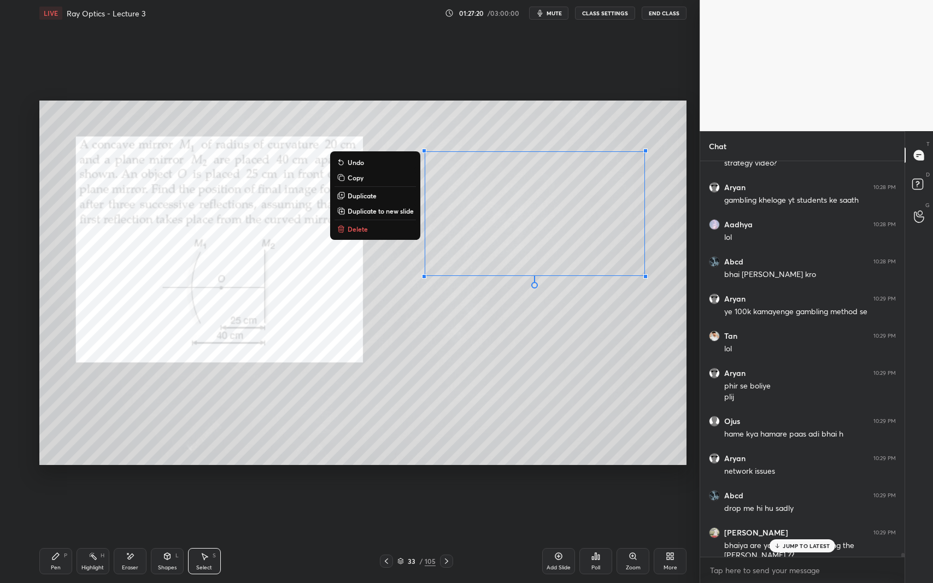
scroll to position [39474, 0]
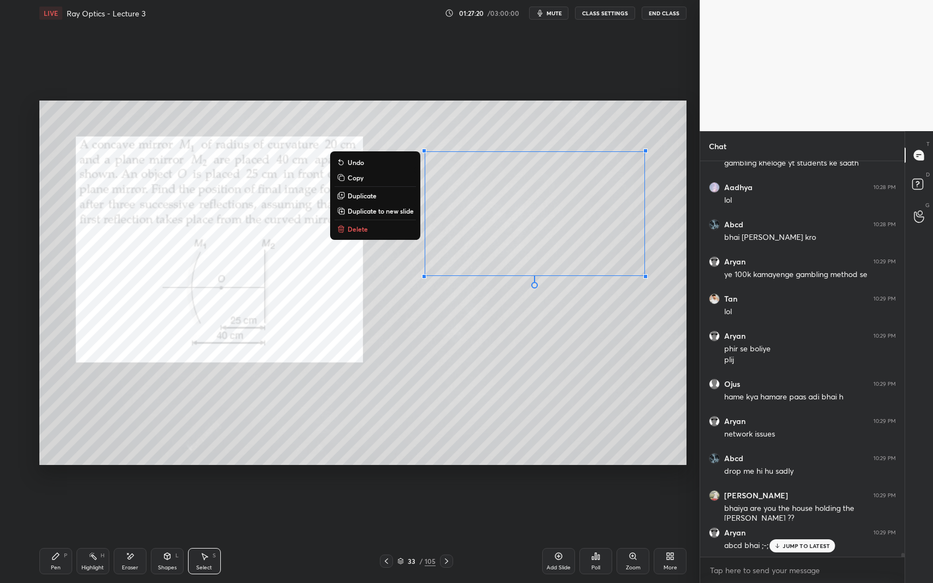
click at [800, 535] on p "JUMP TO LATEST" at bounding box center [806, 546] width 47 height 7
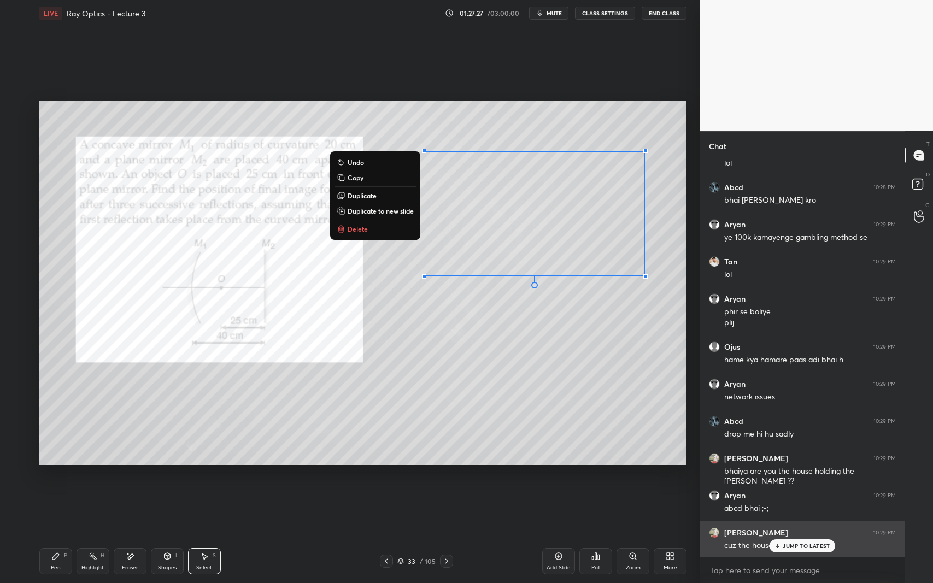
click at [794, 535] on p "JUMP TO LATEST" at bounding box center [806, 546] width 47 height 7
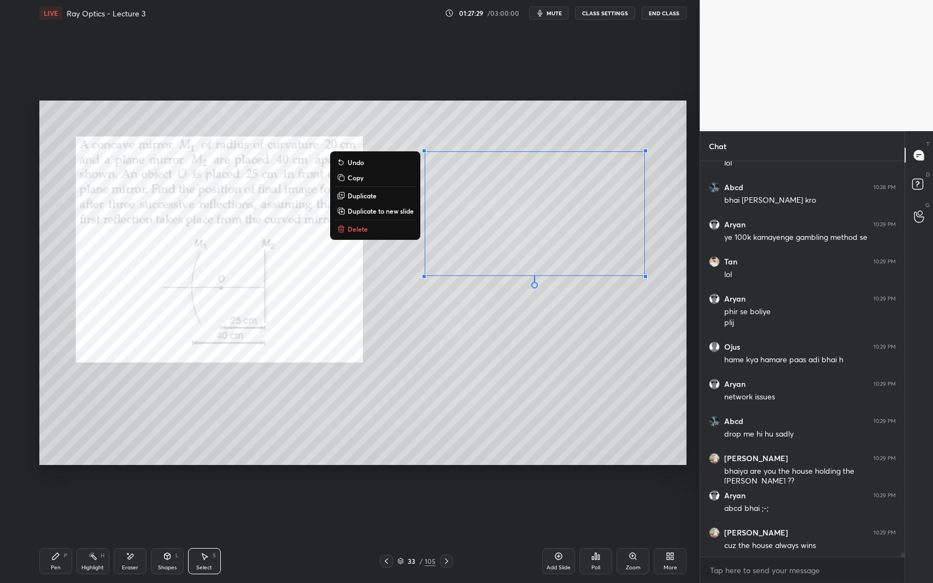
scroll to position [39548, 0]
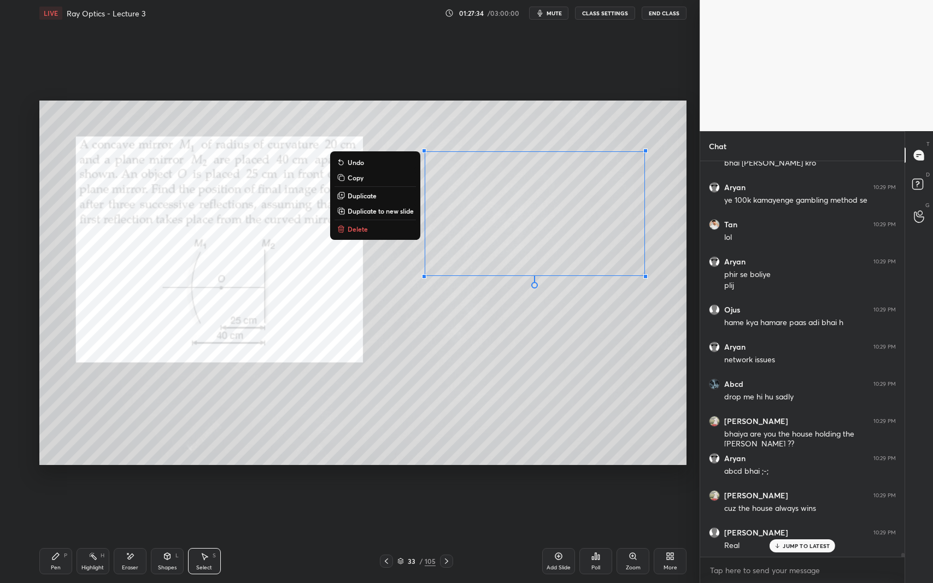
click at [358, 229] on p "Delete" at bounding box center [358, 229] width 20 height 9
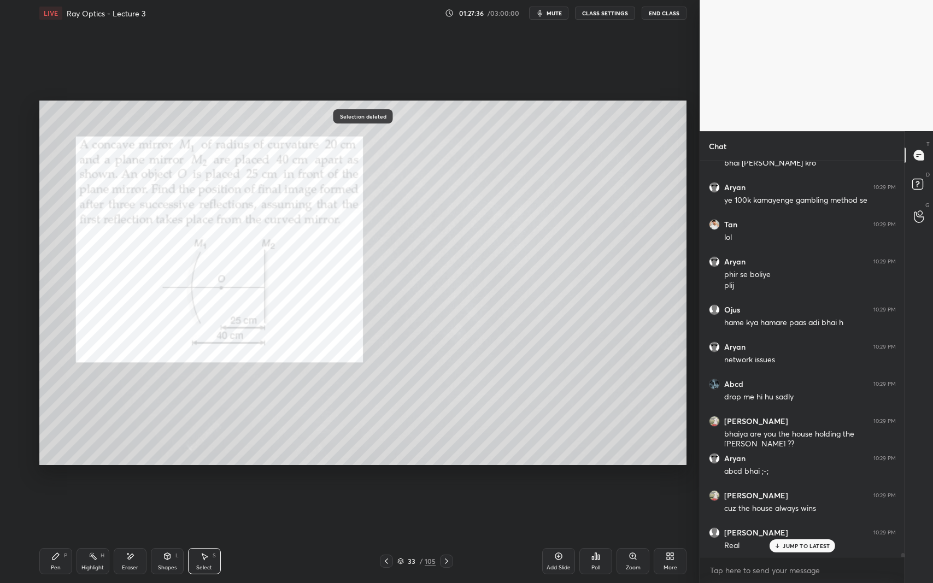
scroll to position [39595, 0]
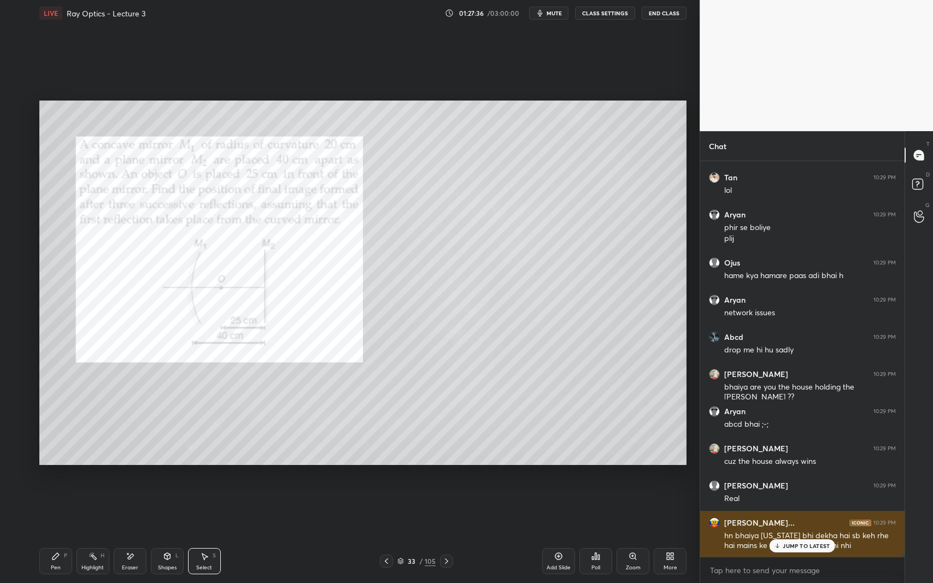
click at [792, 535] on p "JUMP TO LATEST" at bounding box center [806, 546] width 47 height 7
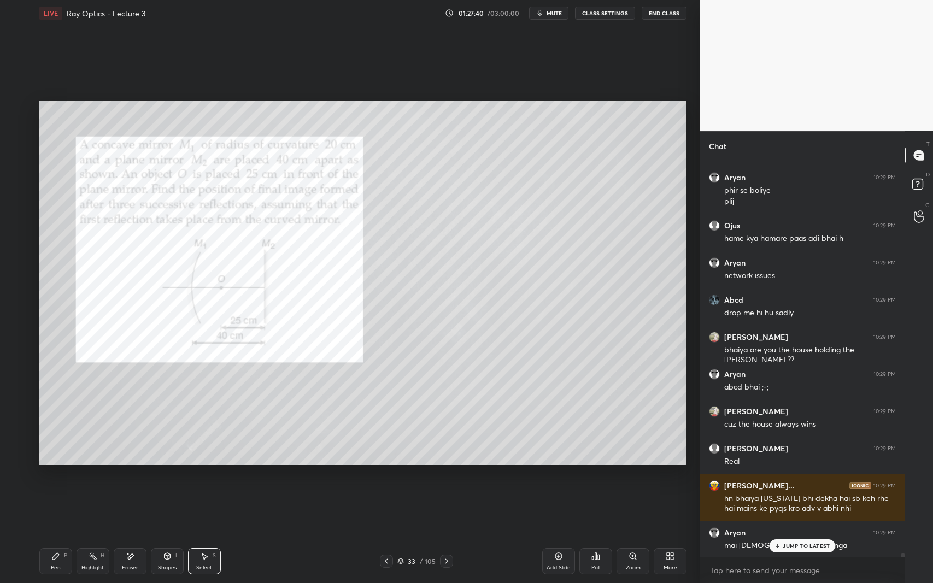
scroll to position [39643, 0]
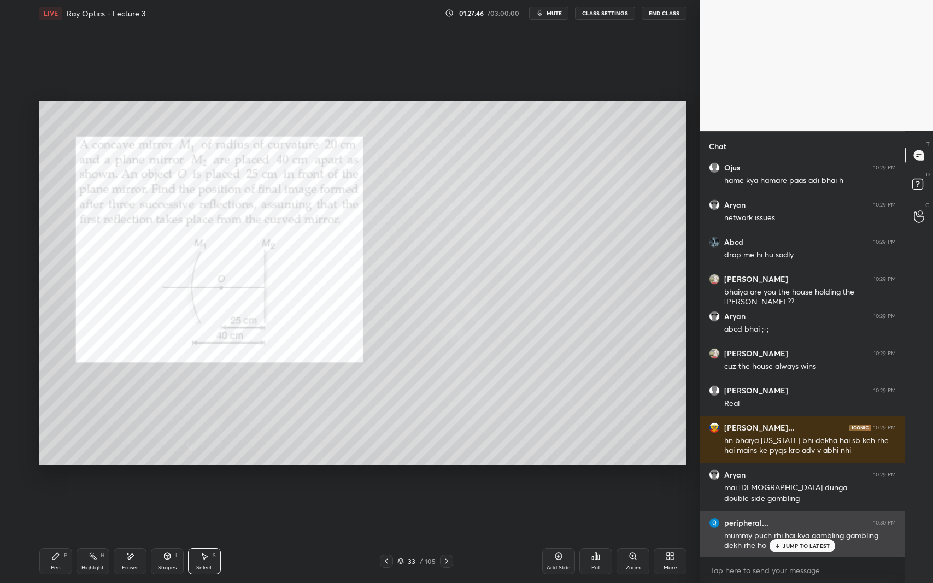
click at [792, 535] on div "JUMP TO LATEST" at bounding box center [803, 545] width 66 height 13
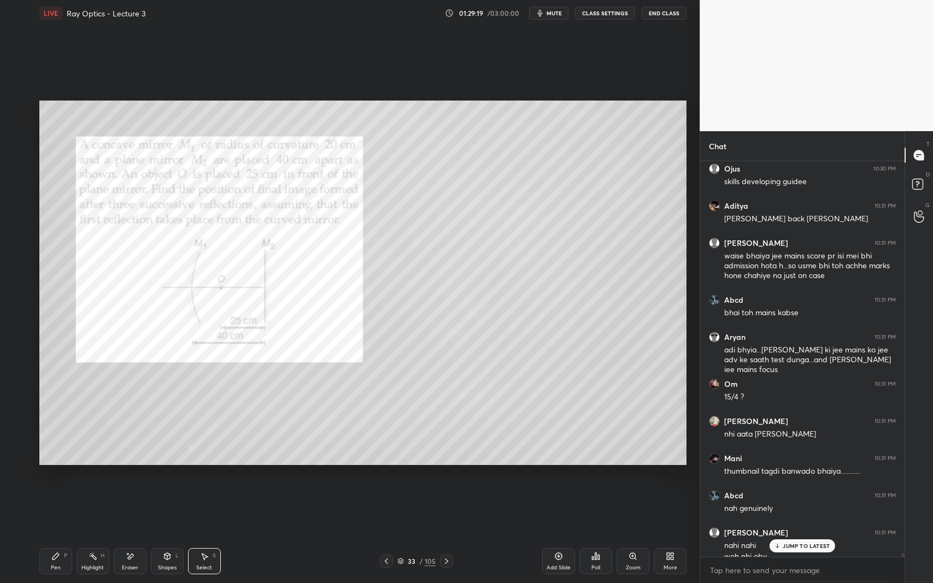
scroll to position [40681, 0]
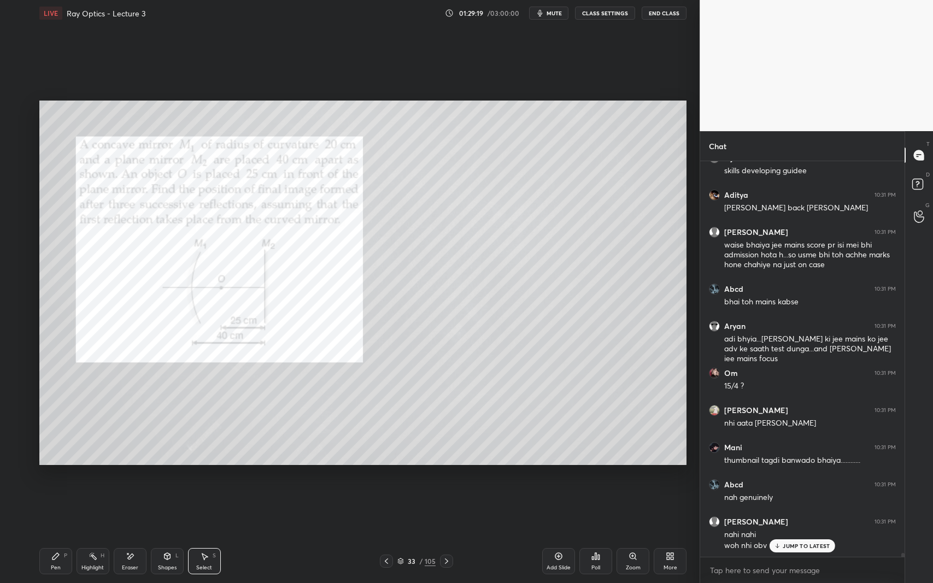
click at [790, 535] on p "JUMP TO LATEST" at bounding box center [806, 546] width 47 height 7
click at [66, 535] on div "P" at bounding box center [65, 555] width 3 height 5
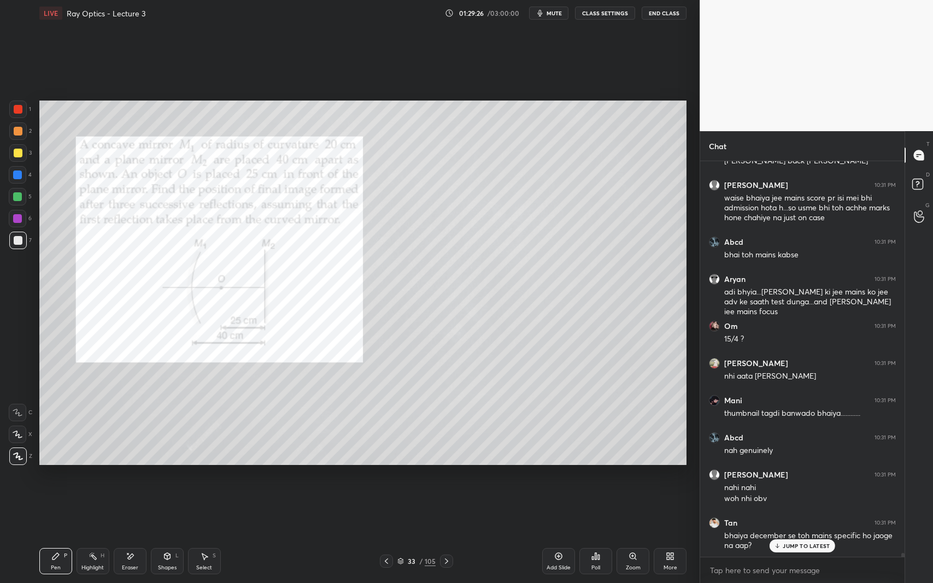
click at [17, 107] on div at bounding box center [18, 109] width 9 height 9
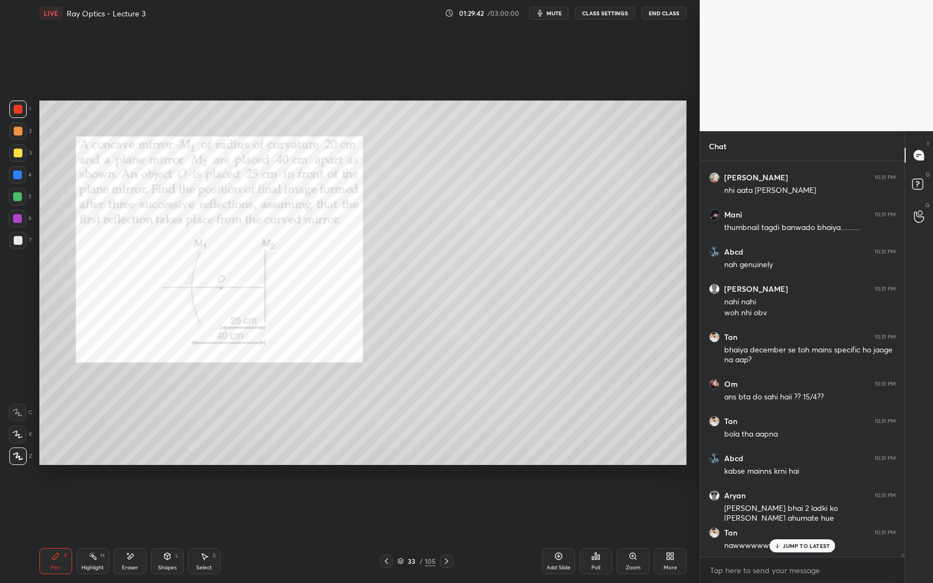
scroll to position [40960, 0]
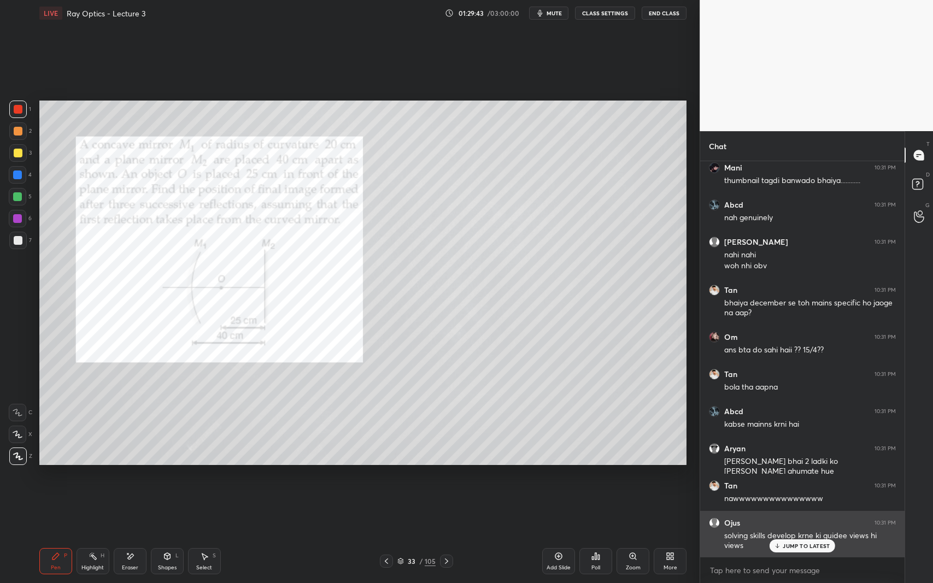
click at [809, 535] on p "JUMP TO LATEST" at bounding box center [806, 546] width 47 height 7
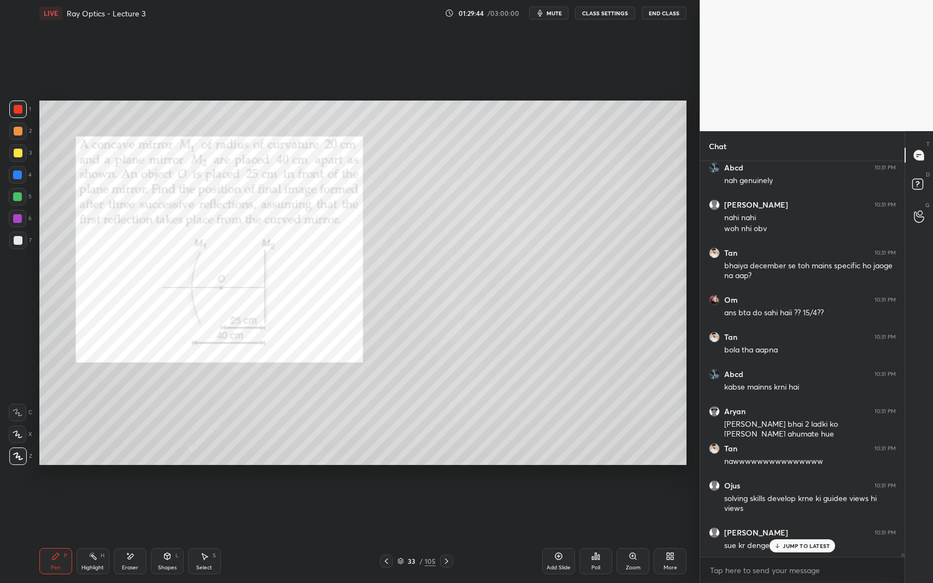
scroll to position [41035, 0]
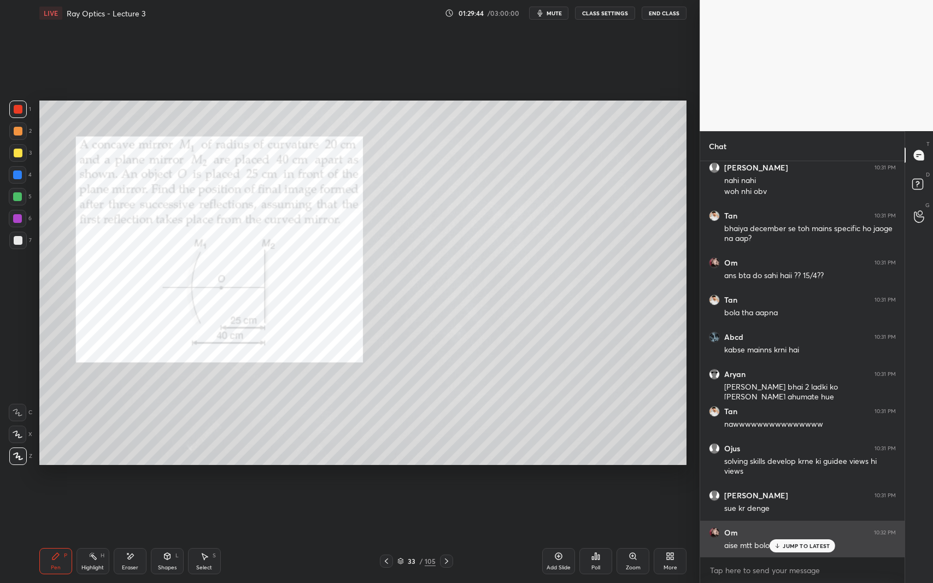
click at [801, 535] on p "JUMP TO LATEST" at bounding box center [806, 546] width 47 height 7
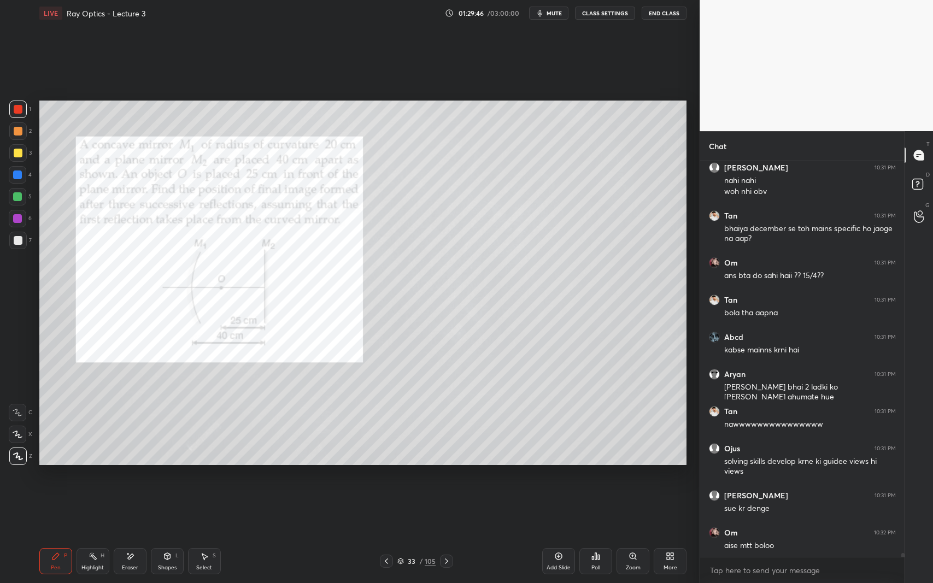
click at [19, 245] on div at bounding box center [18, 240] width 9 height 9
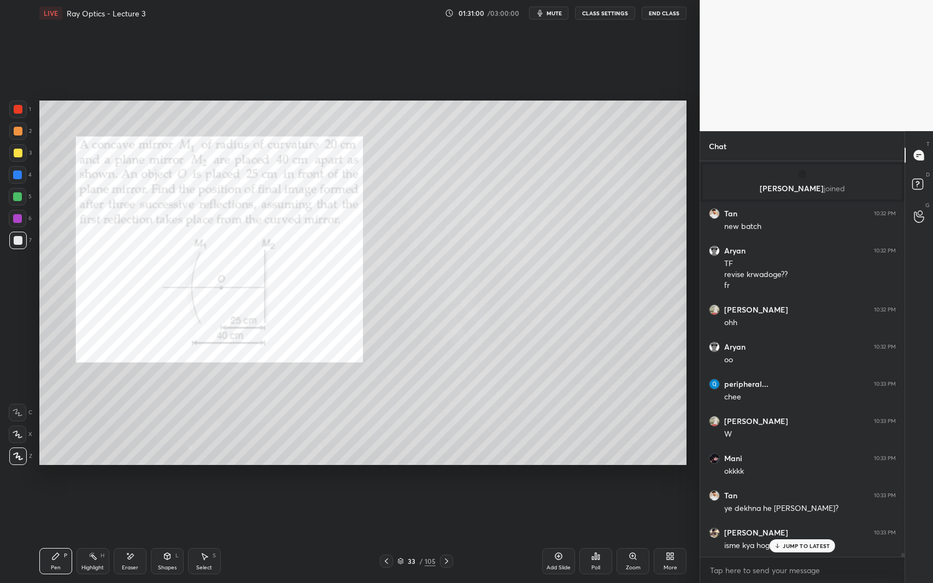
scroll to position [41775, 0]
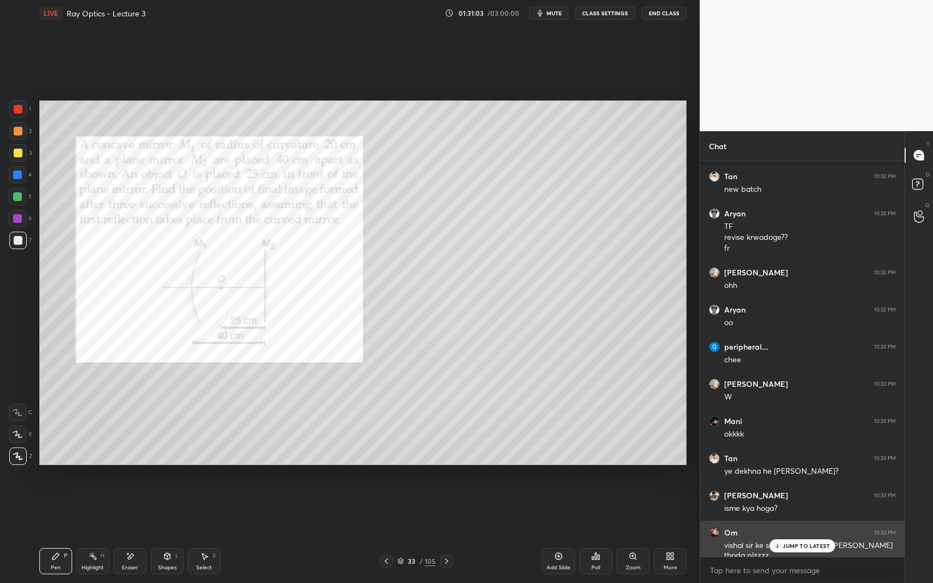
click at [792, 535] on p "JUMP TO LATEST" at bounding box center [806, 546] width 47 height 7
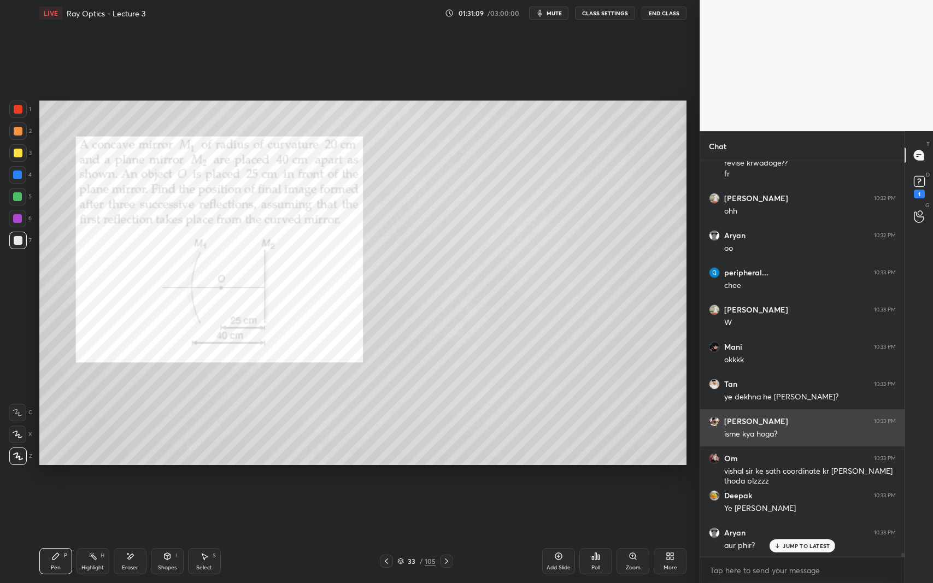
scroll to position [41886, 0]
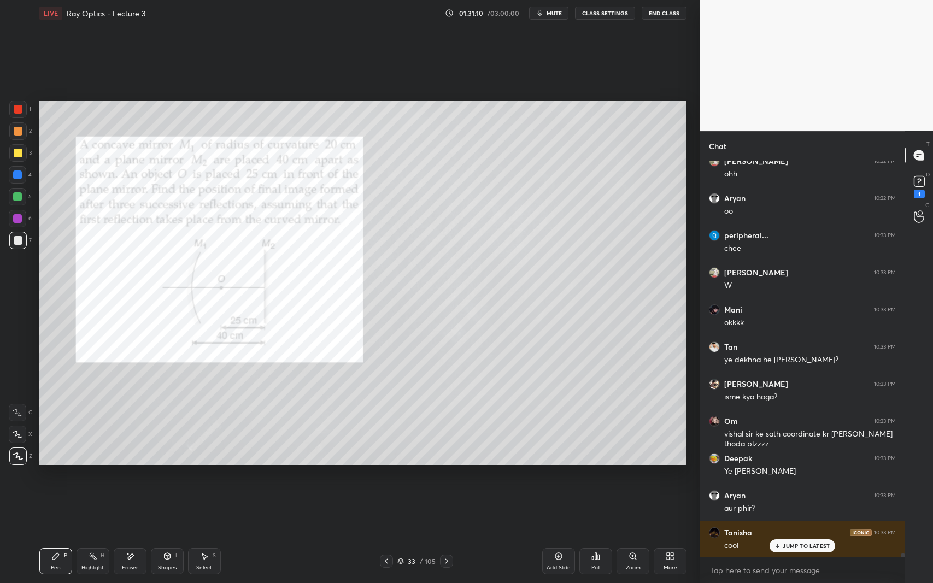
click at [15, 151] on div at bounding box center [18, 153] width 9 height 9
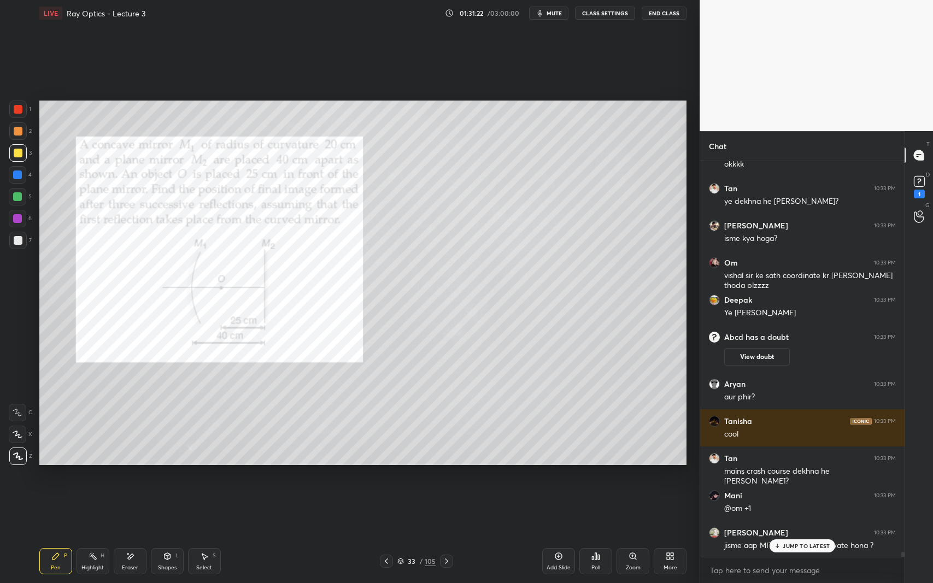
scroll to position [32377, 0]
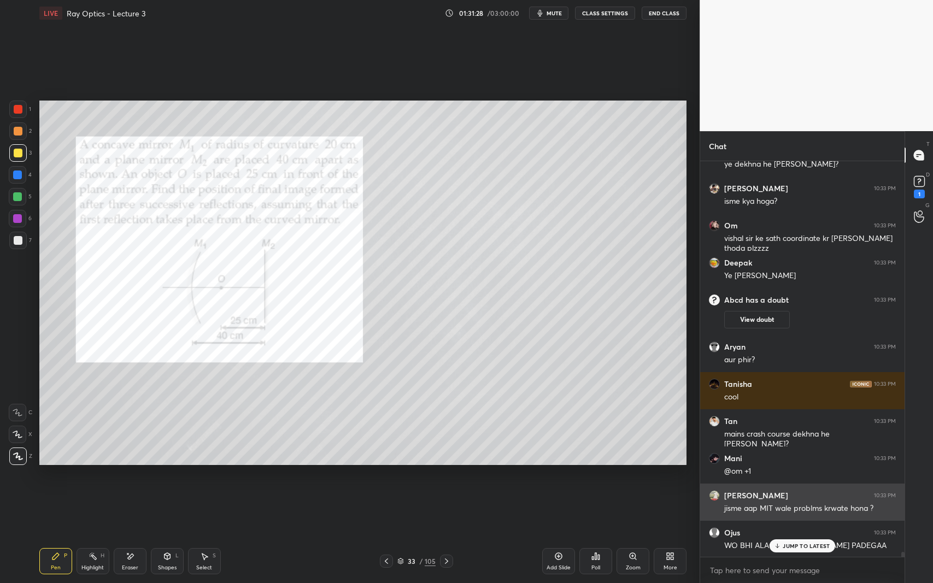
click at [802, 535] on p "JUMP TO LATEST" at bounding box center [806, 546] width 47 height 7
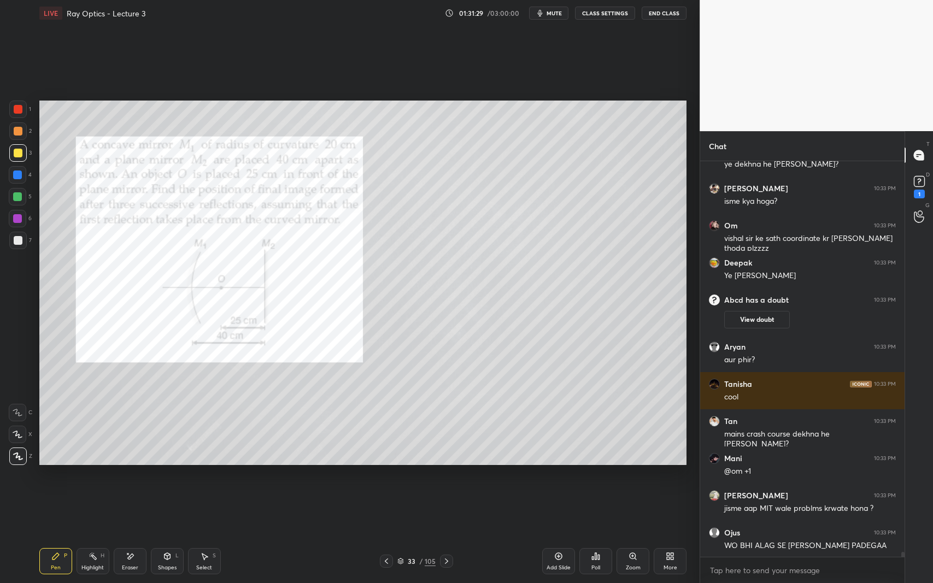
scroll to position [32414, 0]
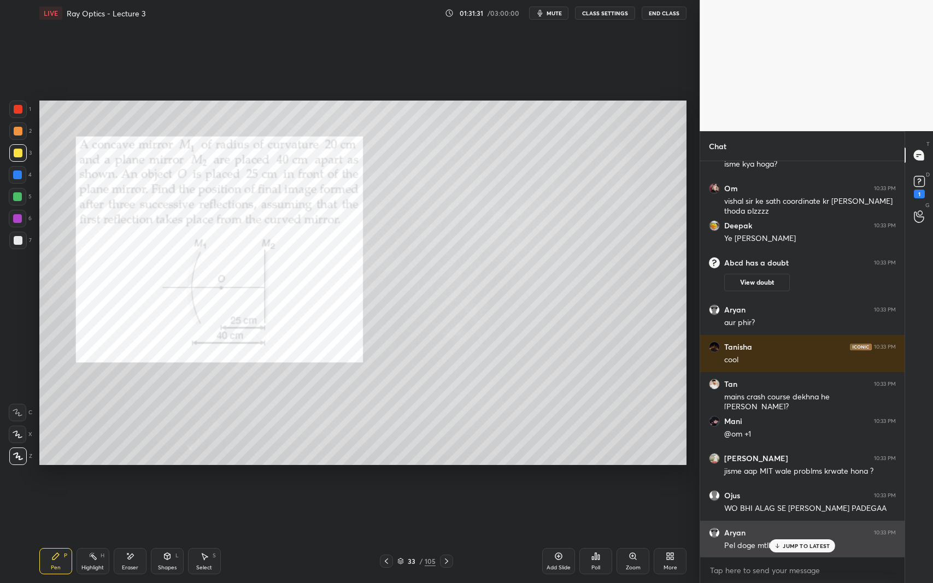
click at [794, 535] on p "JUMP TO LATEST" at bounding box center [806, 546] width 47 height 7
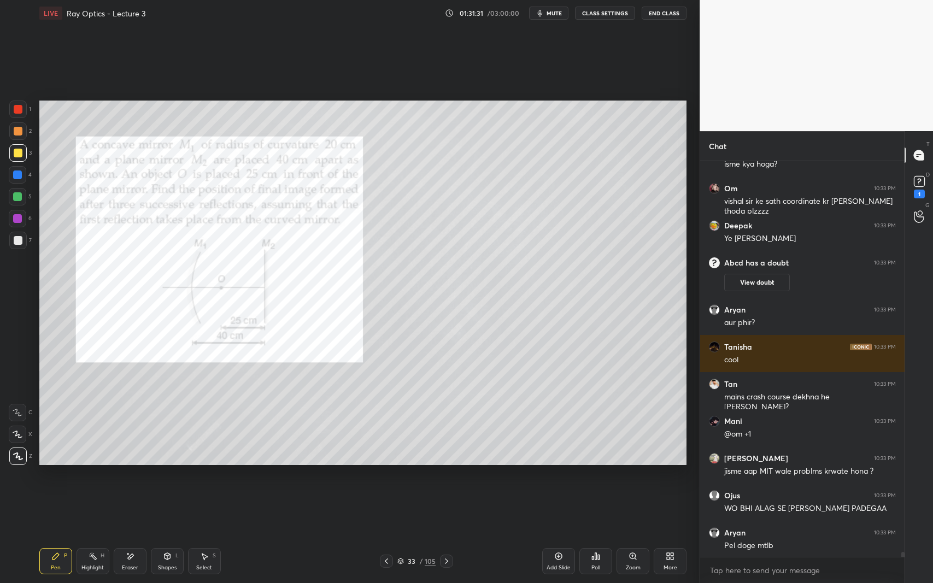
scroll to position [32451, 0]
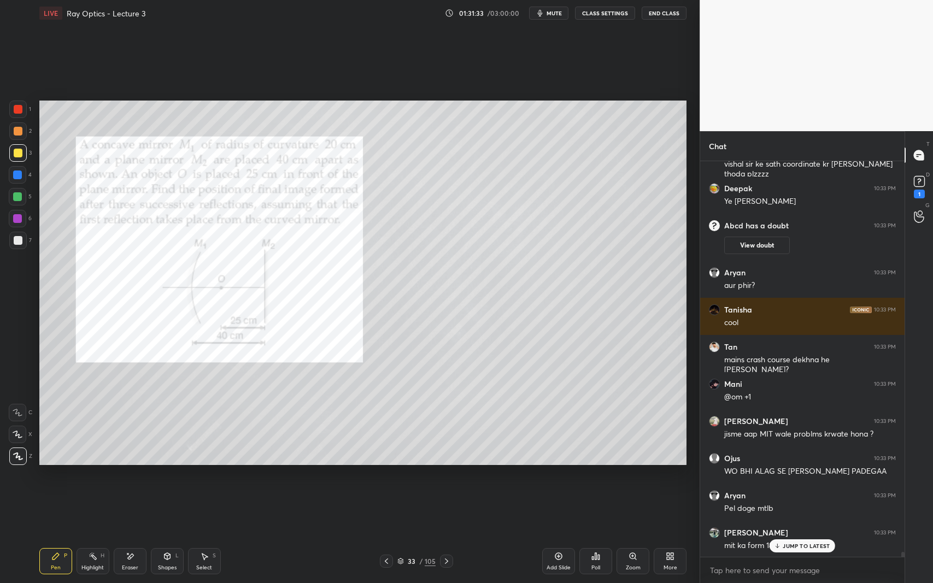
click at [808, 535] on p "JUMP TO LATEST" at bounding box center [806, 546] width 47 height 7
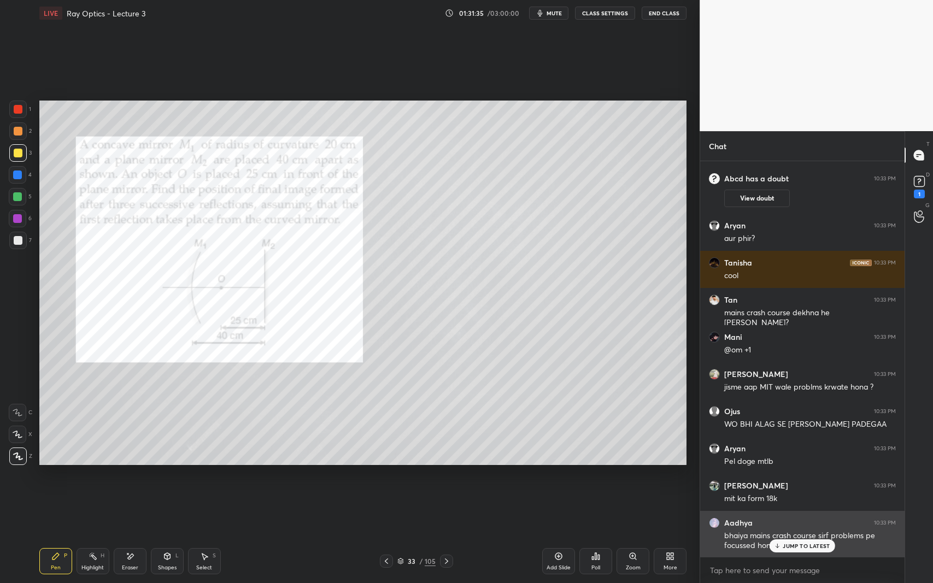
click at [800, 535] on p "JUMP TO LATEST" at bounding box center [806, 546] width 47 height 7
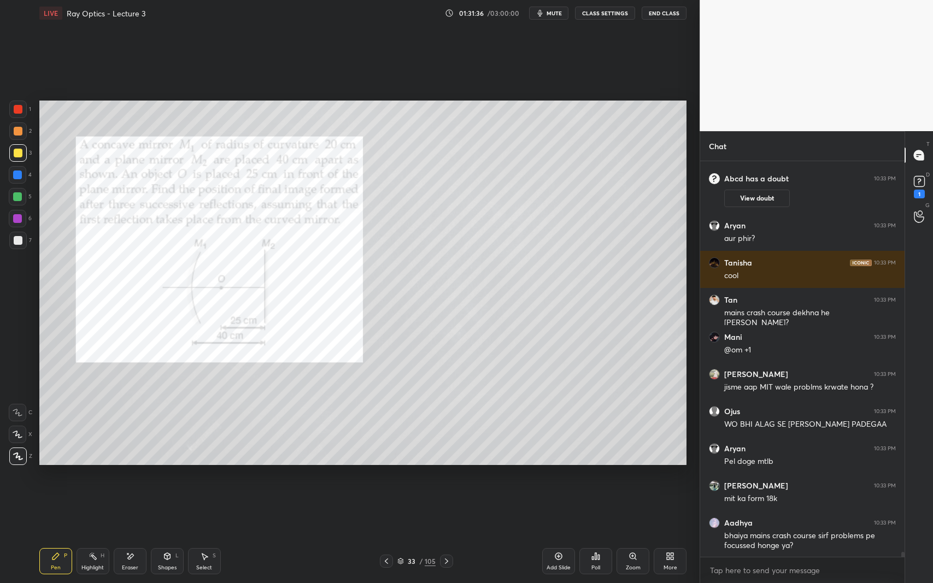
scroll to position [32535, 0]
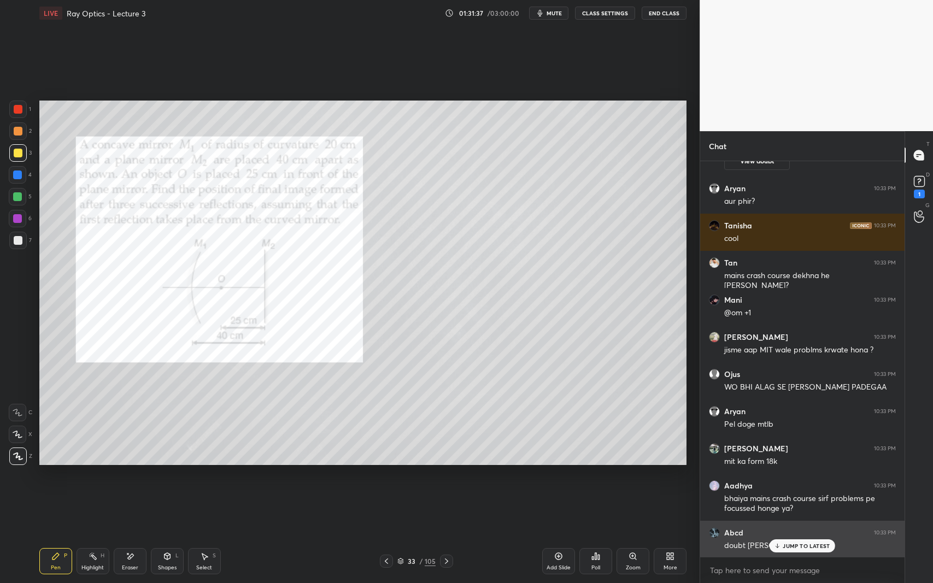
click at [790, 535] on p "JUMP TO LATEST" at bounding box center [806, 546] width 47 height 7
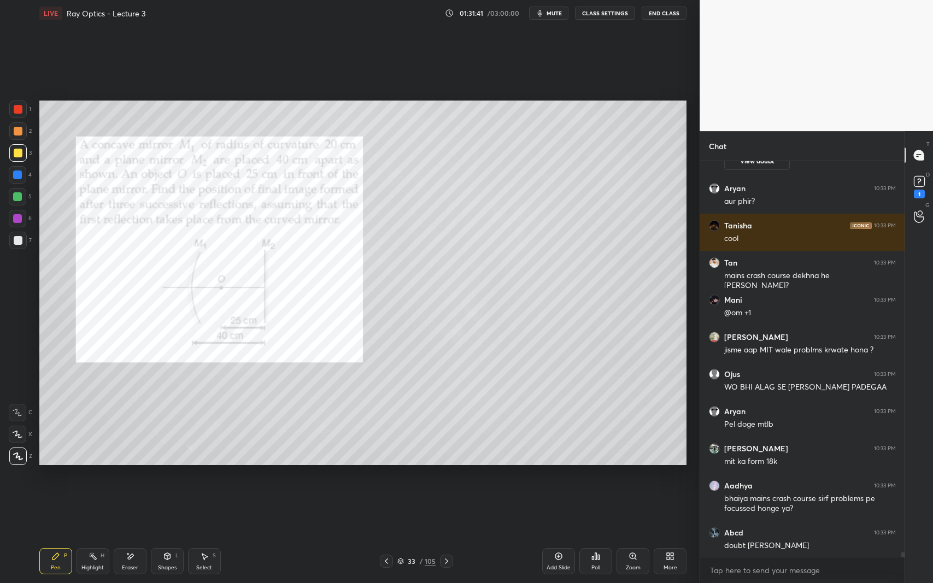
scroll to position [32572, 0]
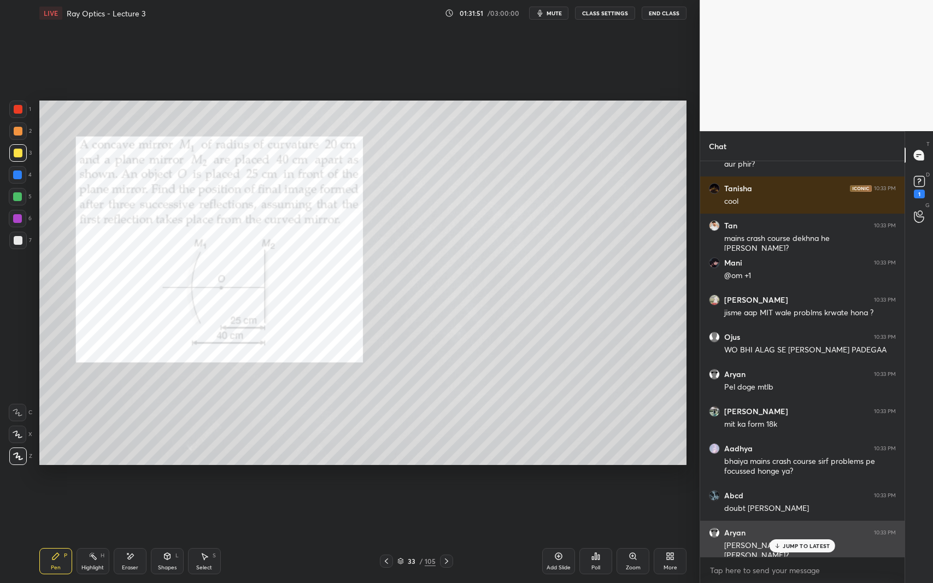
click at [799, 535] on p "JUMP TO LATEST" at bounding box center [806, 546] width 47 height 7
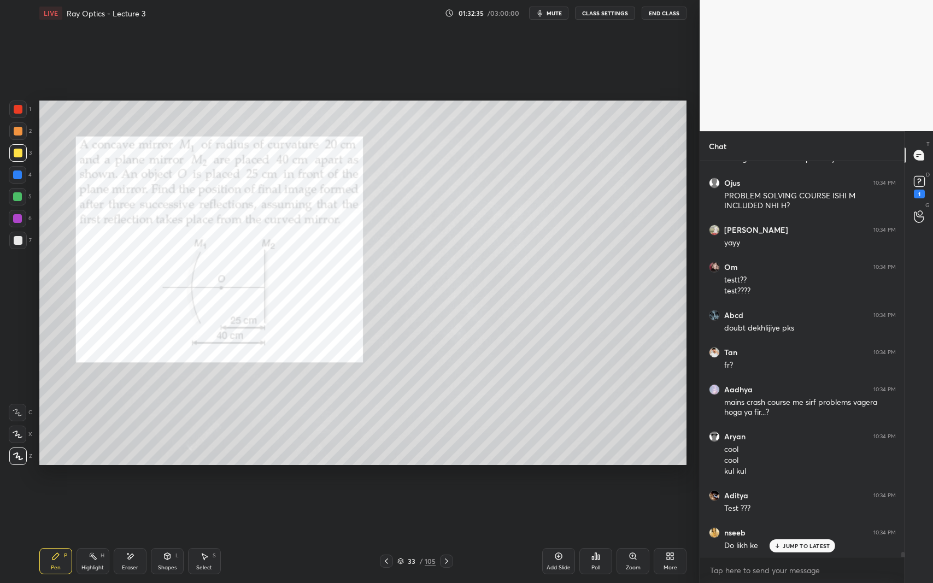
scroll to position [33108, 0]
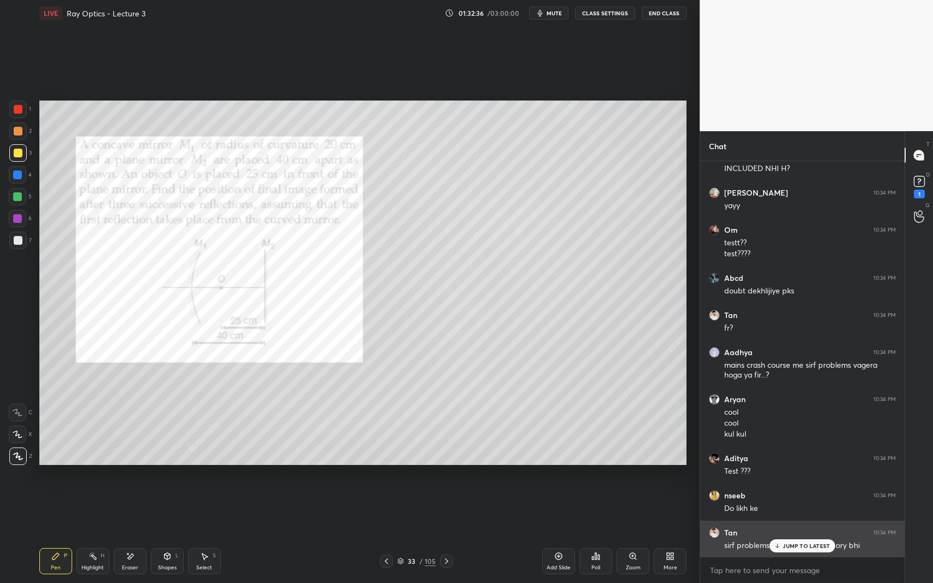
click at [792, 535] on p "JUMP TO LATEST" at bounding box center [806, 546] width 47 height 7
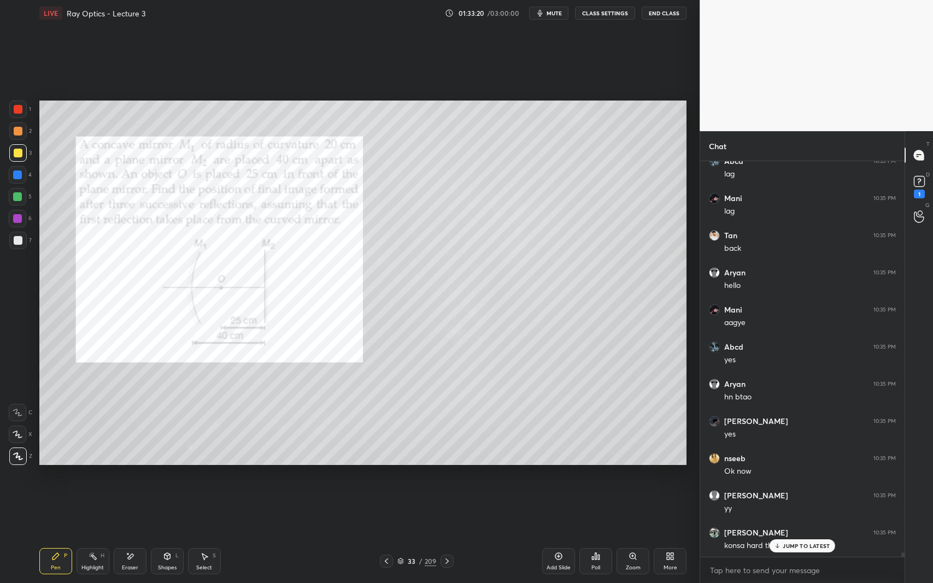
scroll to position [33864, 0]
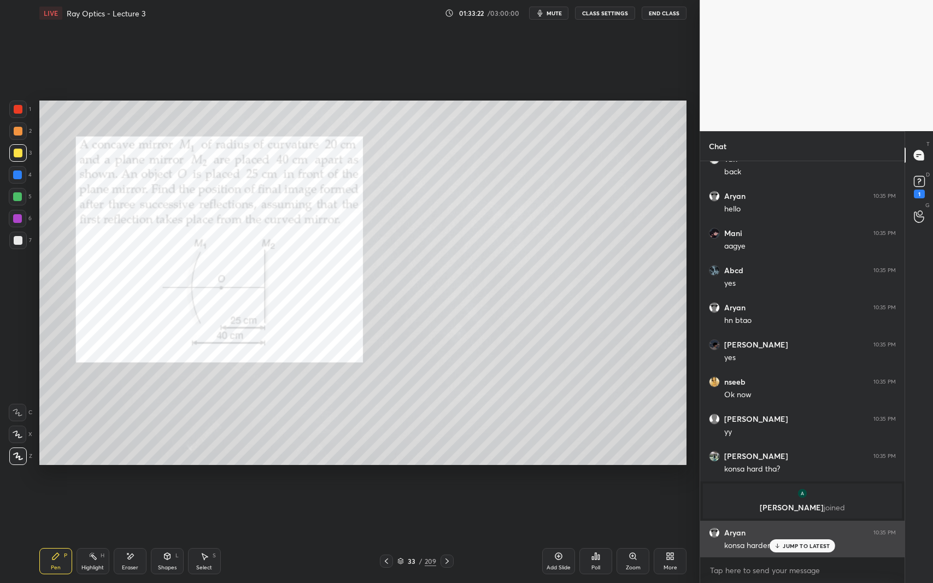
click at [790, 535] on p "JUMP TO LATEST" at bounding box center [806, 546] width 47 height 7
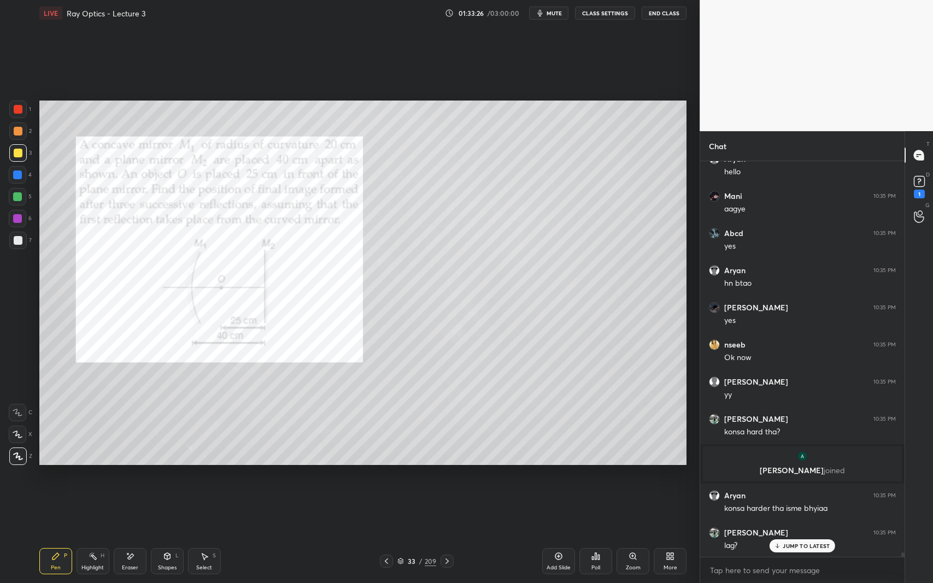
click at [13, 237] on div at bounding box center [17, 240] width 17 height 17
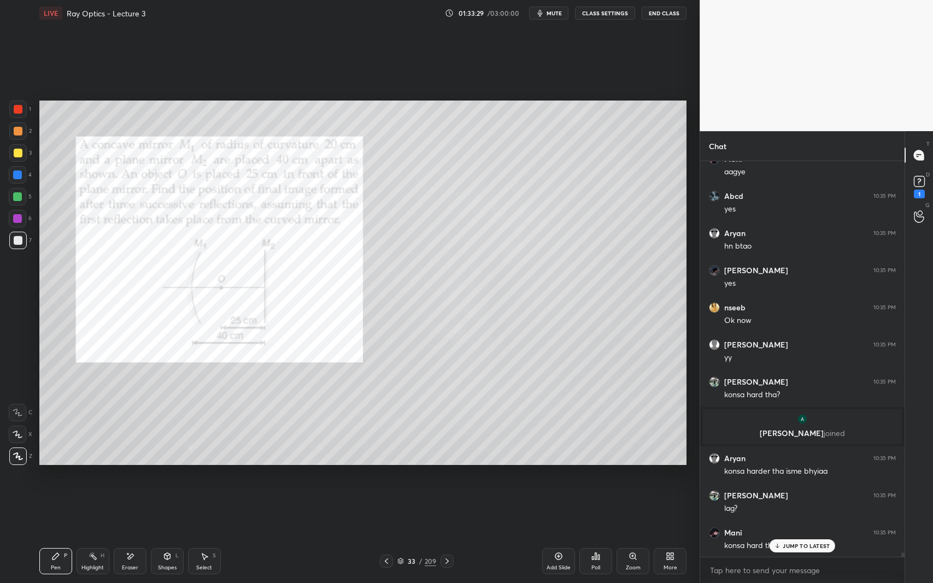
scroll to position [33976, 0]
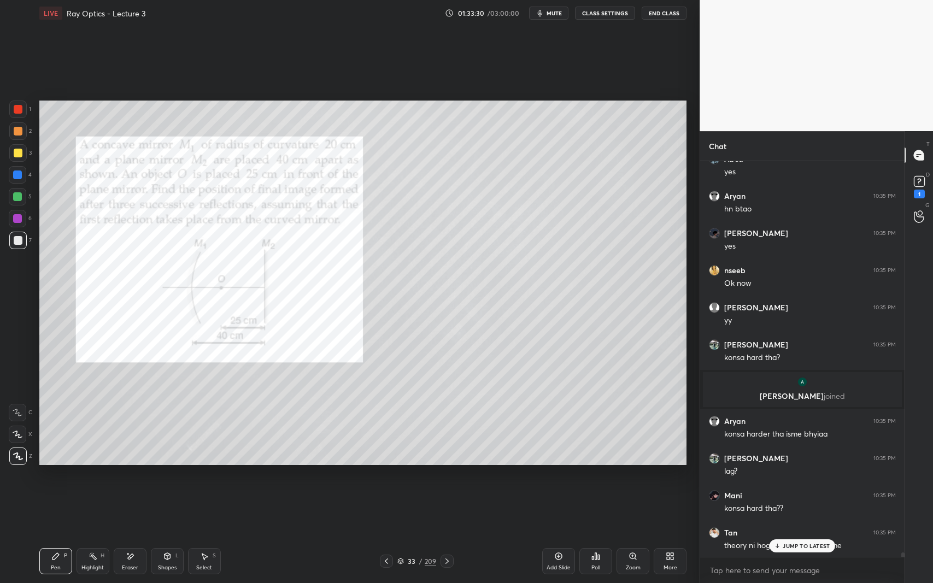
click at [781, 535] on icon at bounding box center [777, 546] width 7 height 7
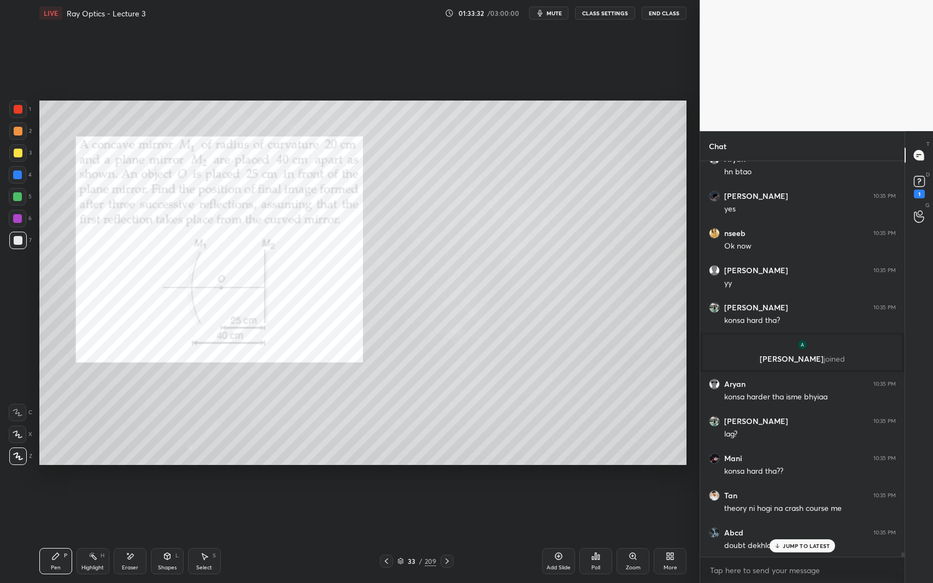
click at [789, 535] on p "JUMP TO LATEST" at bounding box center [806, 546] width 47 height 7
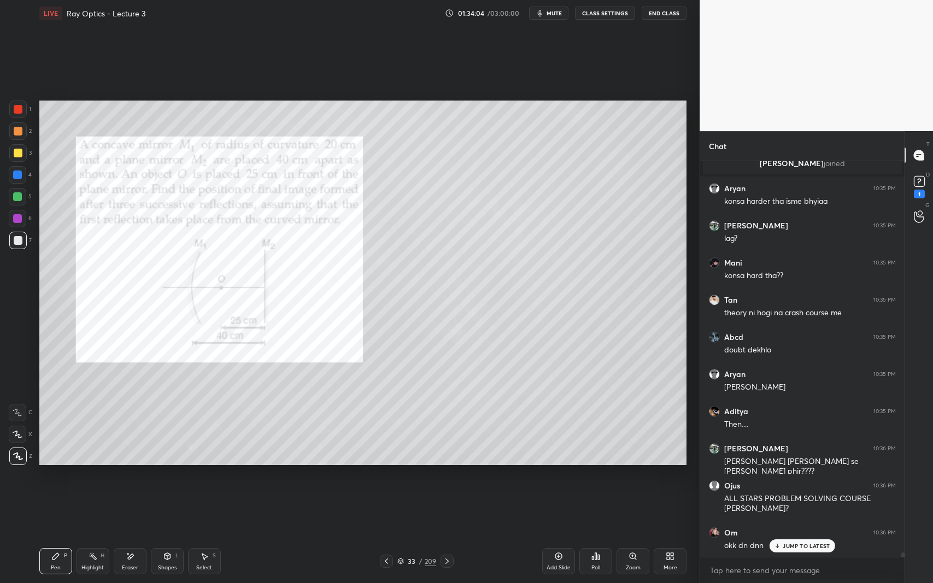
scroll to position [34246, 0]
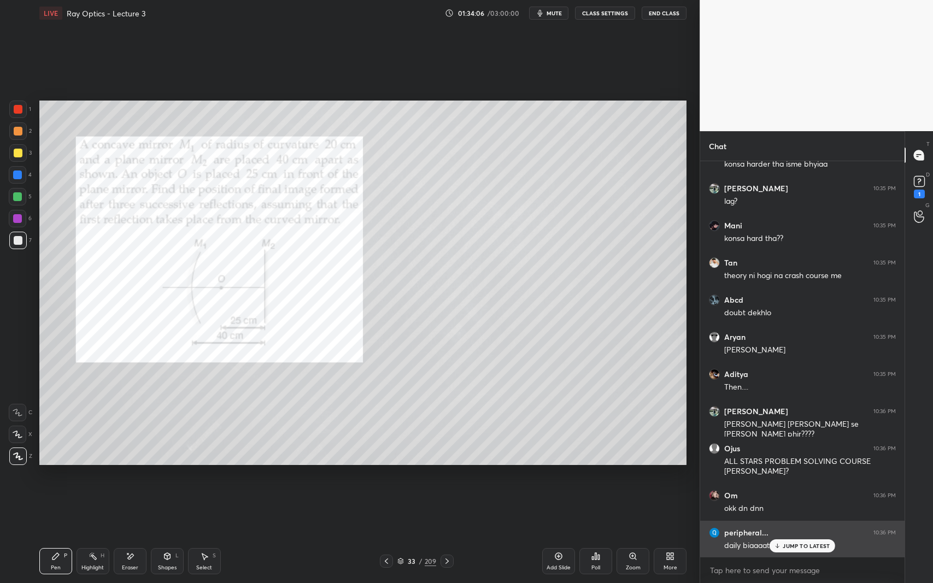
click at [792, 535] on p "JUMP TO LATEST" at bounding box center [806, 546] width 47 height 7
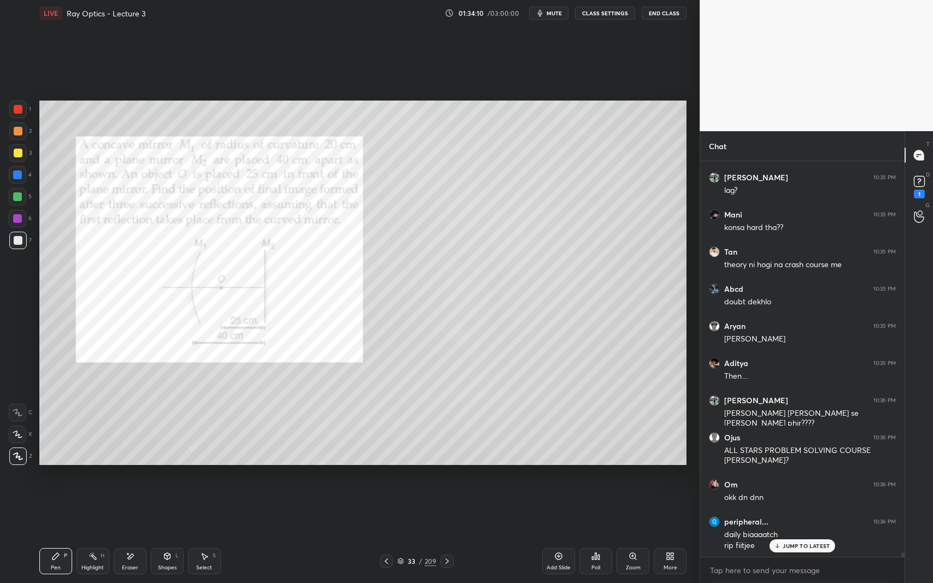
click at [208, 535] on icon at bounding box center [204, 556] width 9 height 9
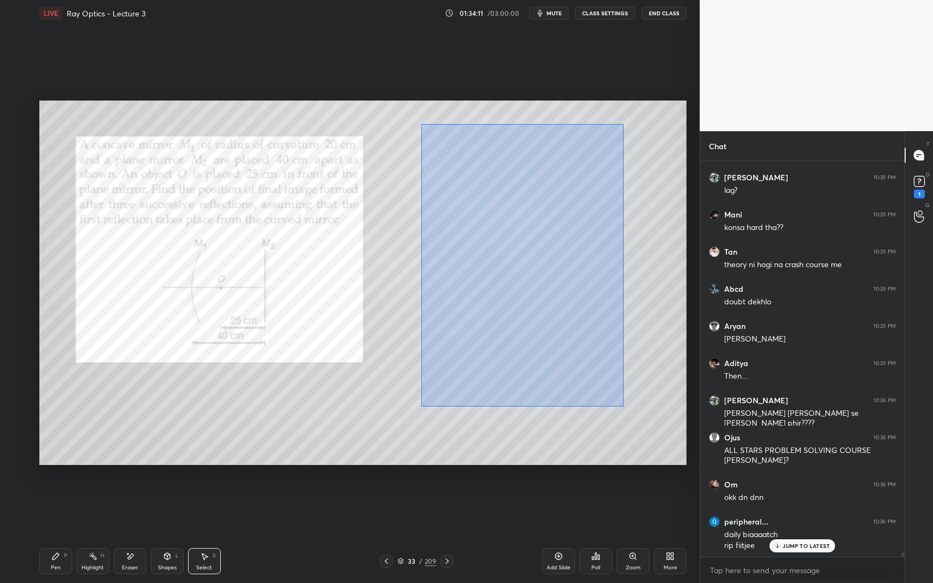
scroll to position [34294, 0]
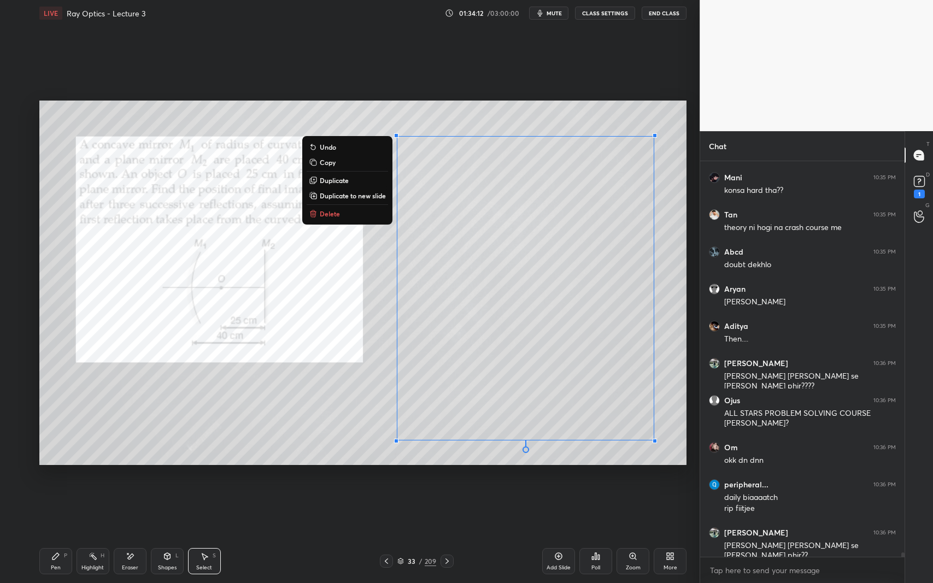
click at [359, 213] on button "Delete" at bounding box center [347, 213] width 81 height 13
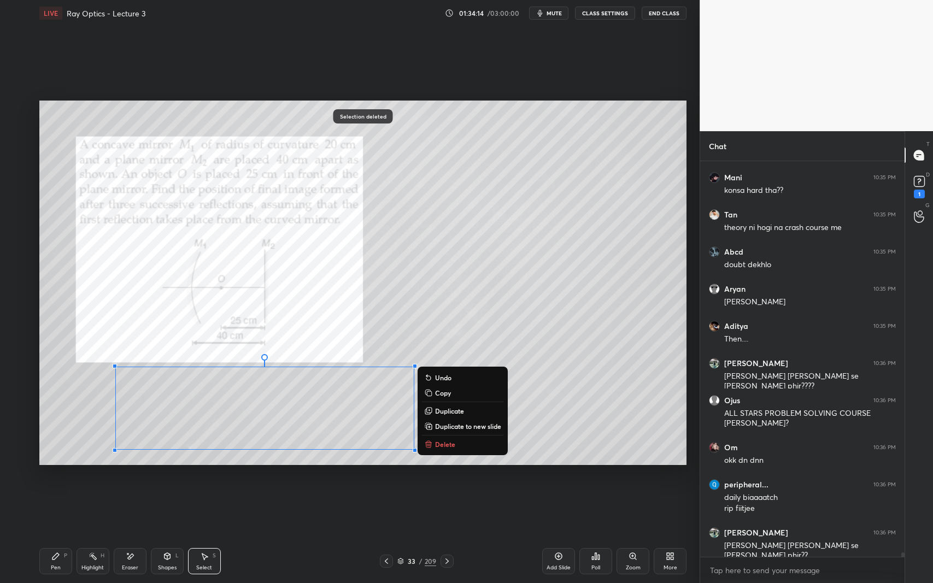
scroll to position [34331, 0]
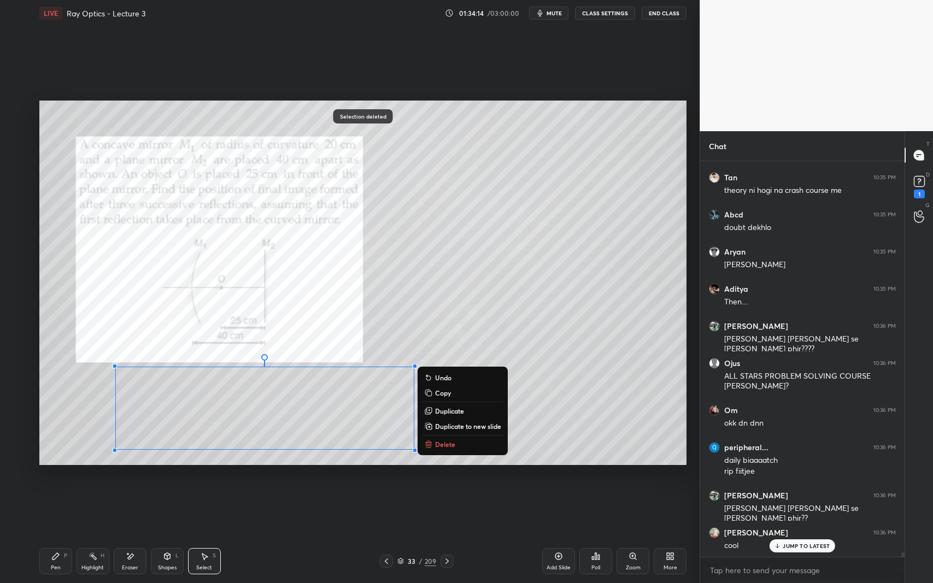
click at [462, 442] on button "Delete" at bounding box center [462, 444] width 81 height 13
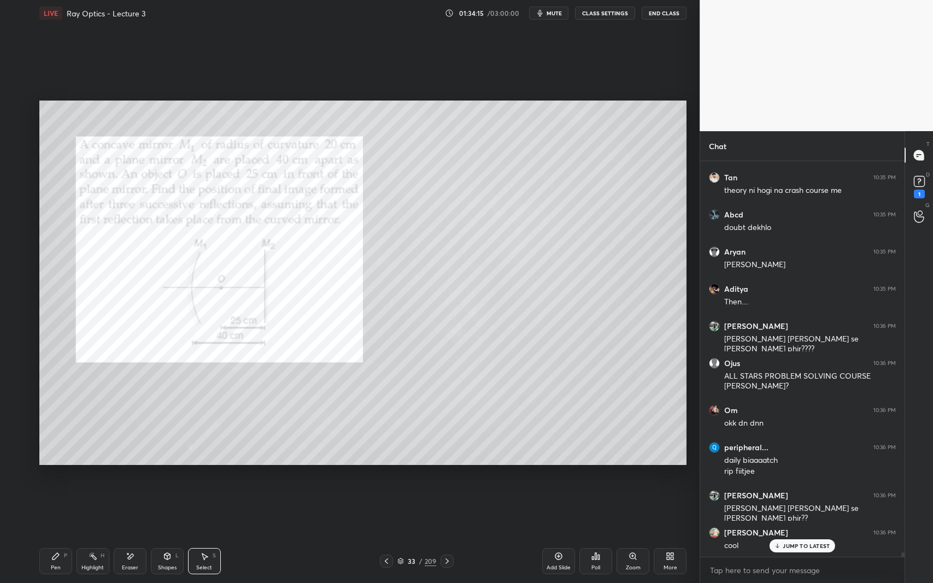
click at [801, 535] on p "JUMP TO LATEST" at bounding box center [806, 546] width 47 height 7
click at [60, 535] on div "Pen P" at bounding box center [55, 561] width 33 height 26
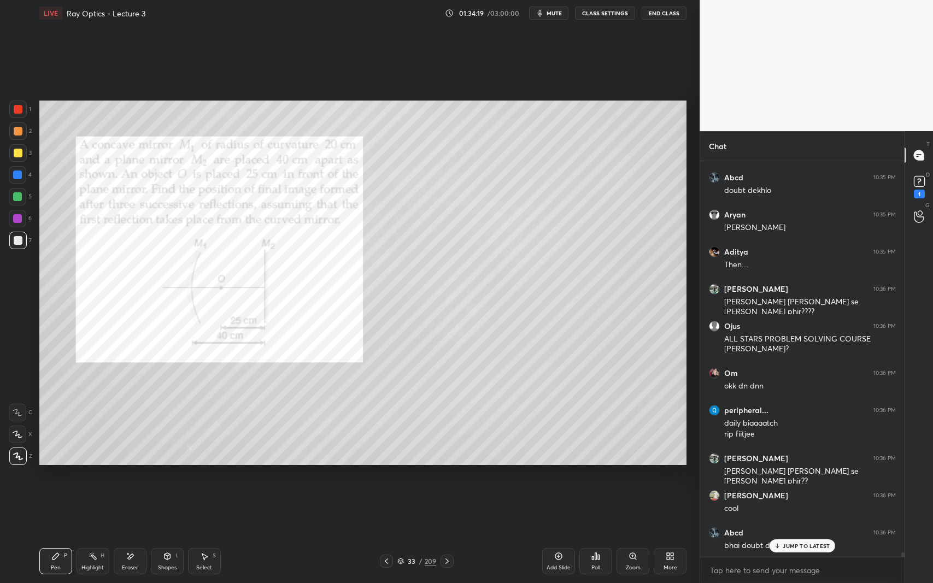
click at [16, 110] on div at bounding box center [18, 109] width 9 height 9
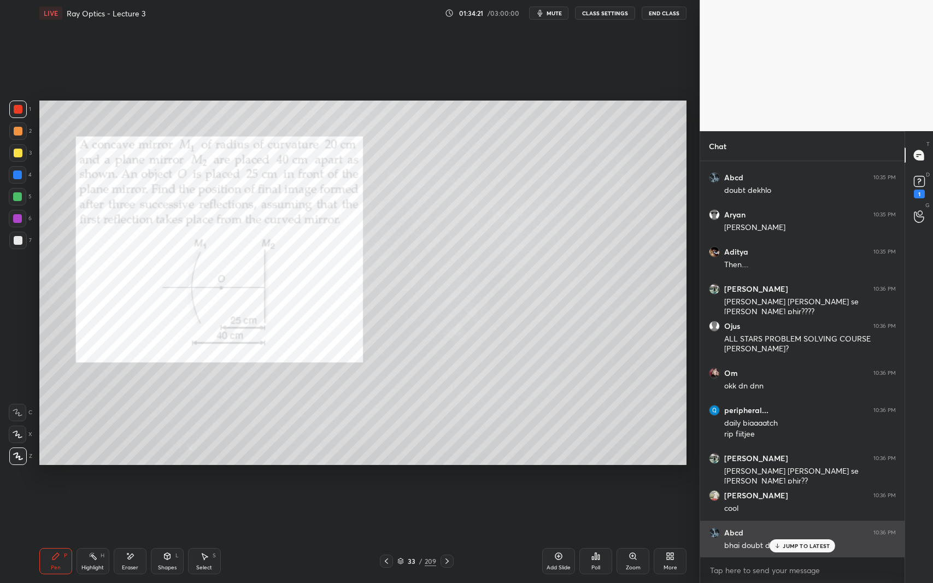
click at [798, 535] on p "JUMP TO LATEST" at bounding box center [806, 546] width 47 height 7
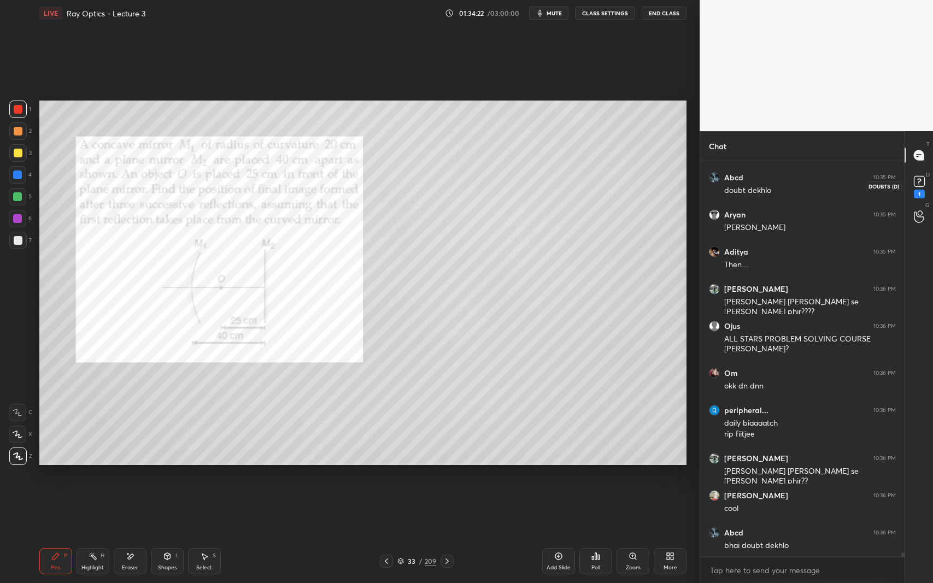
click at [917, 186] on rect at bounding box center [919, 182] width 10 height 10
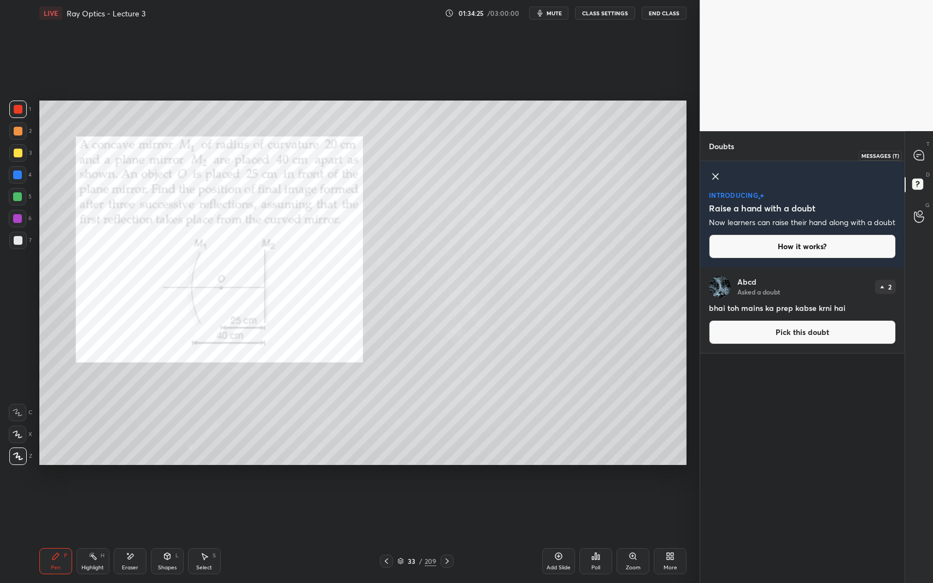
click at [920, 152] on icon at bounding box center [919, 155] width 10 height 10
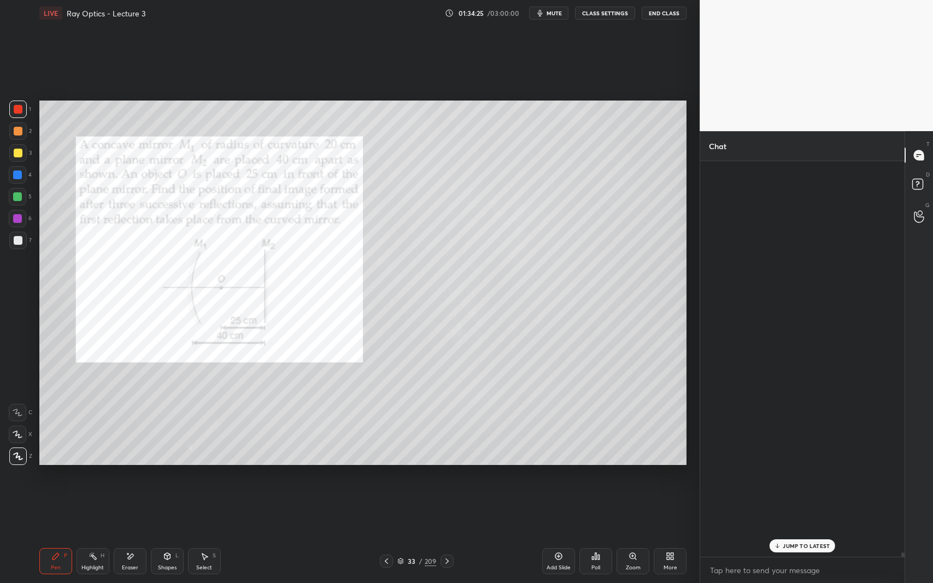
scroll to position [392, 201]
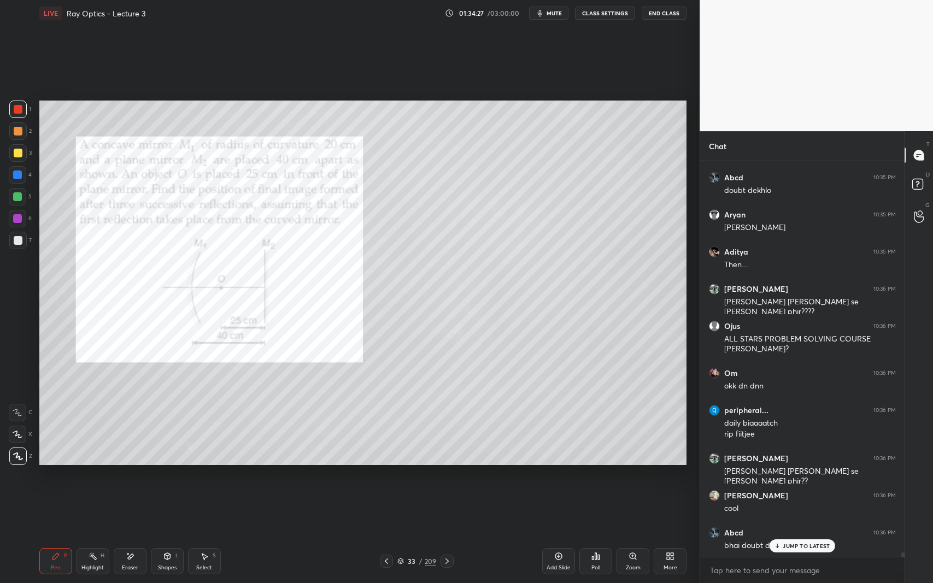
click at [20, 244] on div at bounding box center [18, 240] width 9 height 9
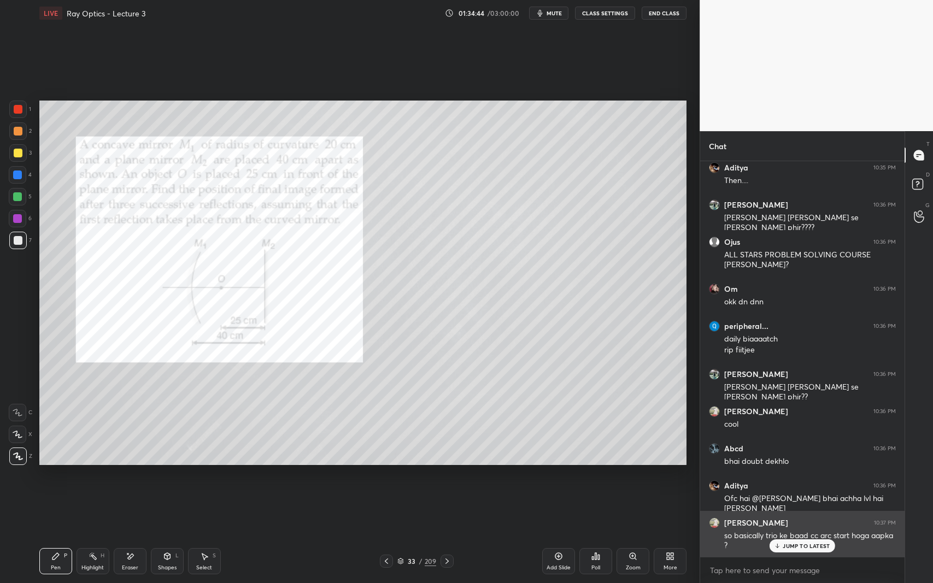
click at [790, 535] on p "JUMP TO LATEST" at bounding box center [806, 546] width 47 height 7
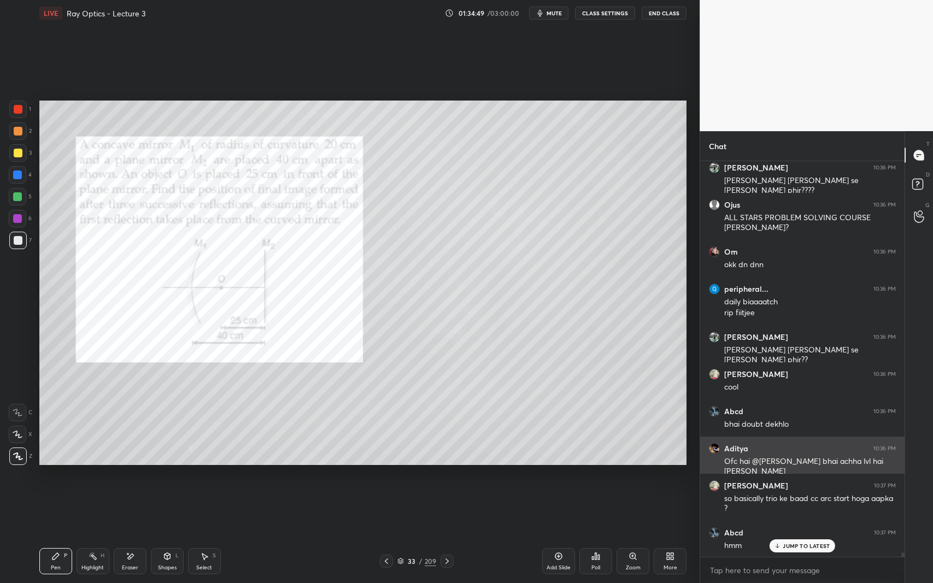
scroll to position [34838, 0]
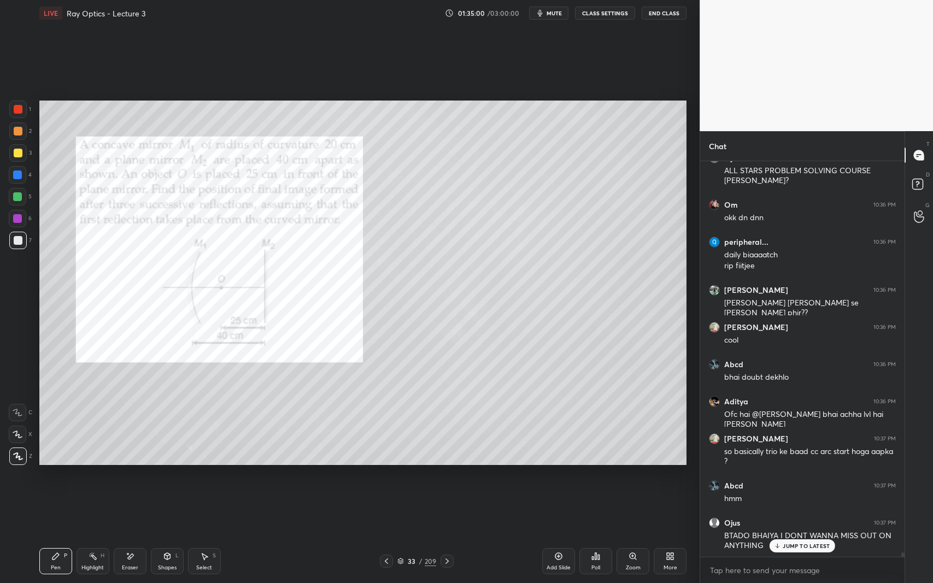
click at [211, 535] on div "Select S" at bounding box center [204, 561] width 33 height 26
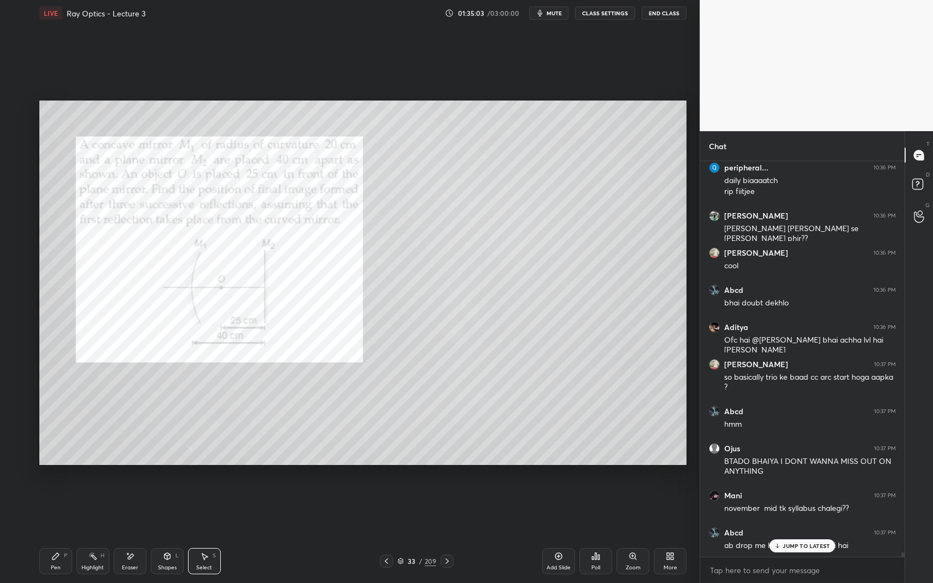
scroll to position [34950, 0]
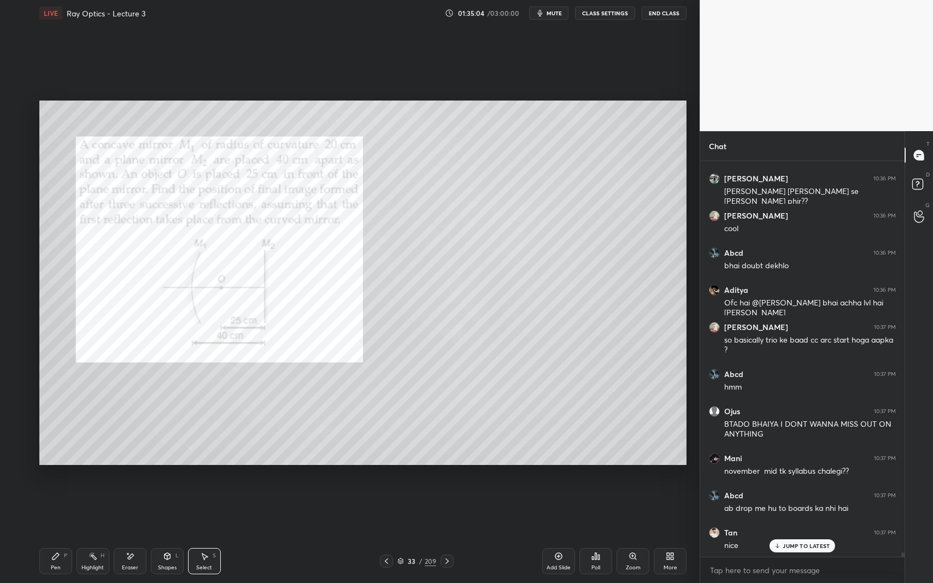
click at [806, 535] on p "JUMP TO LATEST" at bounding box center [806, 546] width 47 height 7
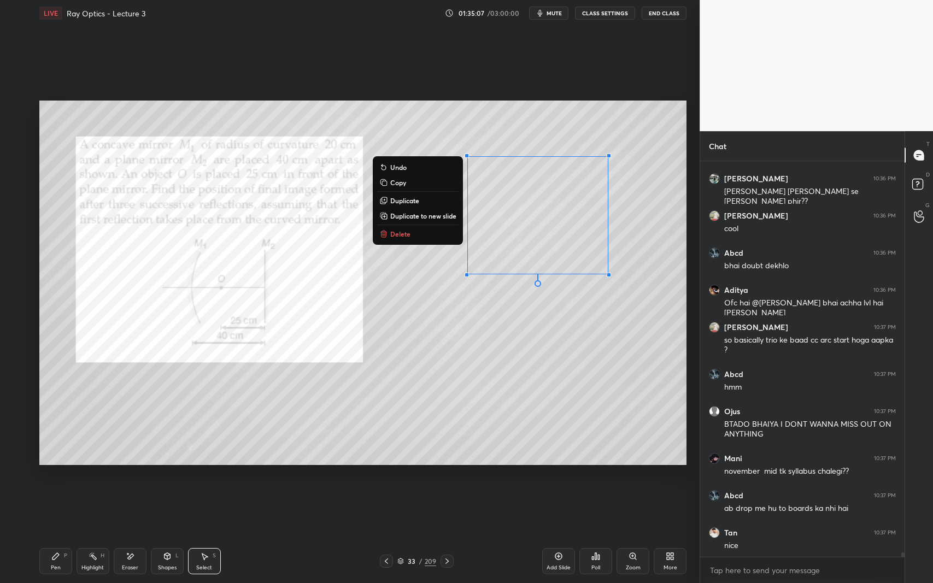
click at [432, 240] on button "Delete" at bounding box center [417, 233] width 81 height 13
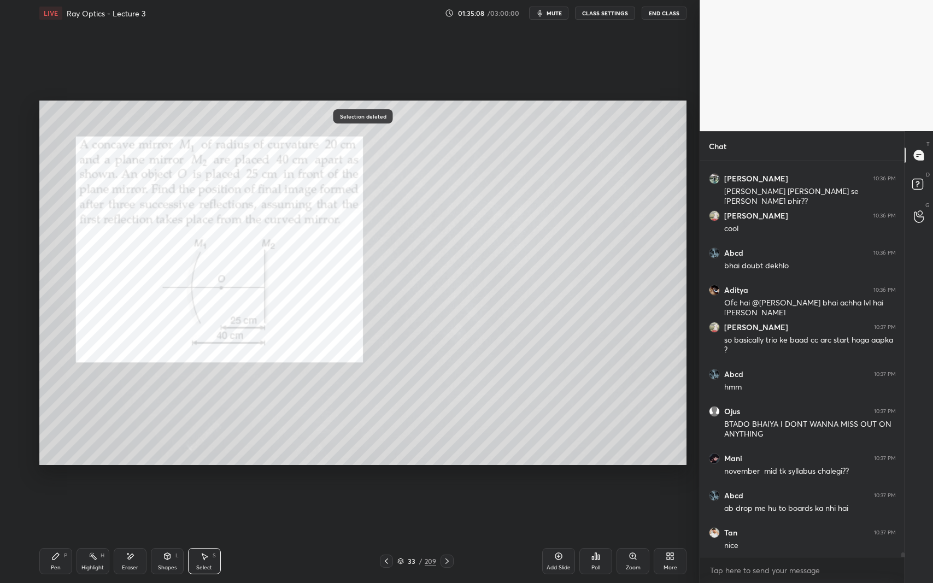
click at [54, 535] on icon at bounding box center [55, 556] width 9 height 9
click at [17, 107] on div at bounding box center [18, 109] width 9 height 9
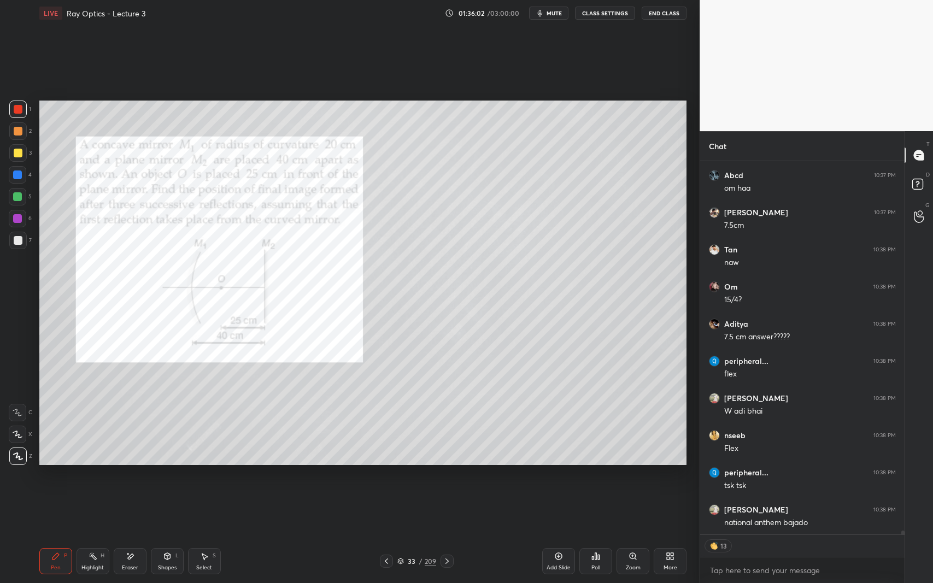
scroll to position [35540, 0]
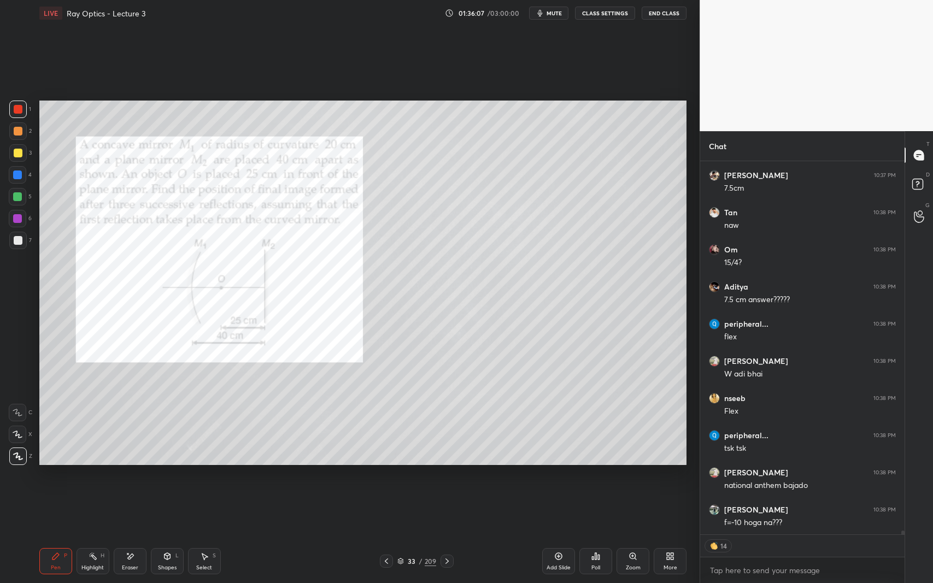
click at [21, 244] on div at bounding box center [18, 240] width 9 height 9
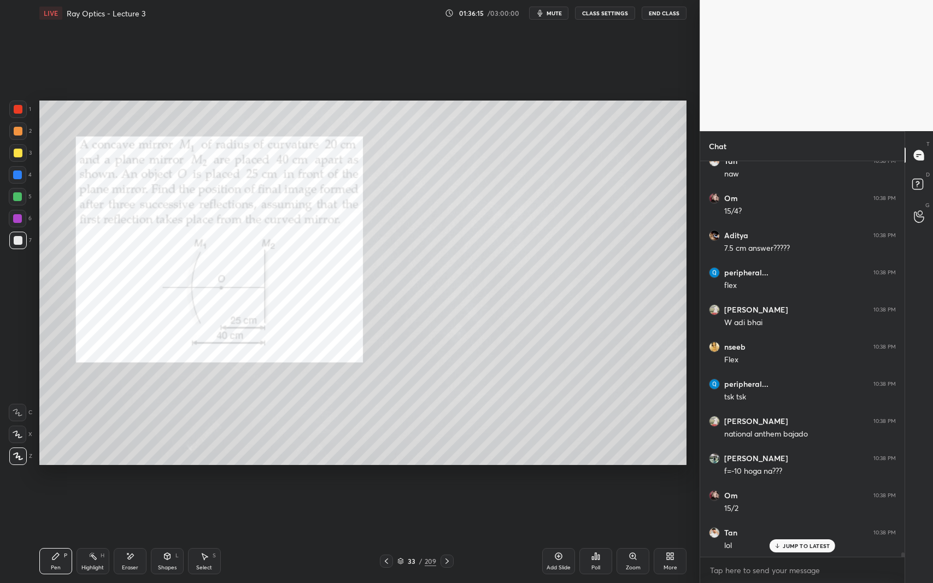
scroll to position [35628, 0]
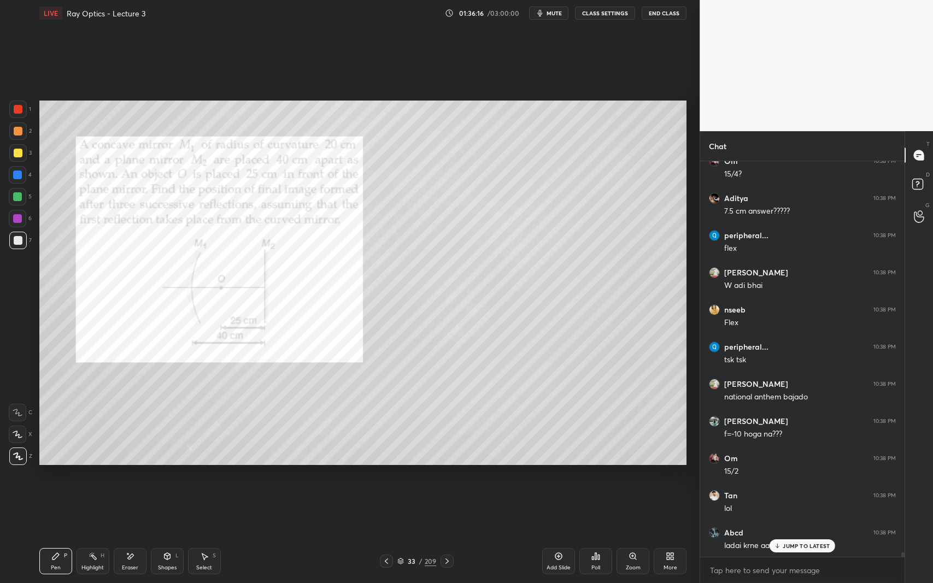
click at [20, 107] on div at bounding box center [18, 109] width 9 height 9
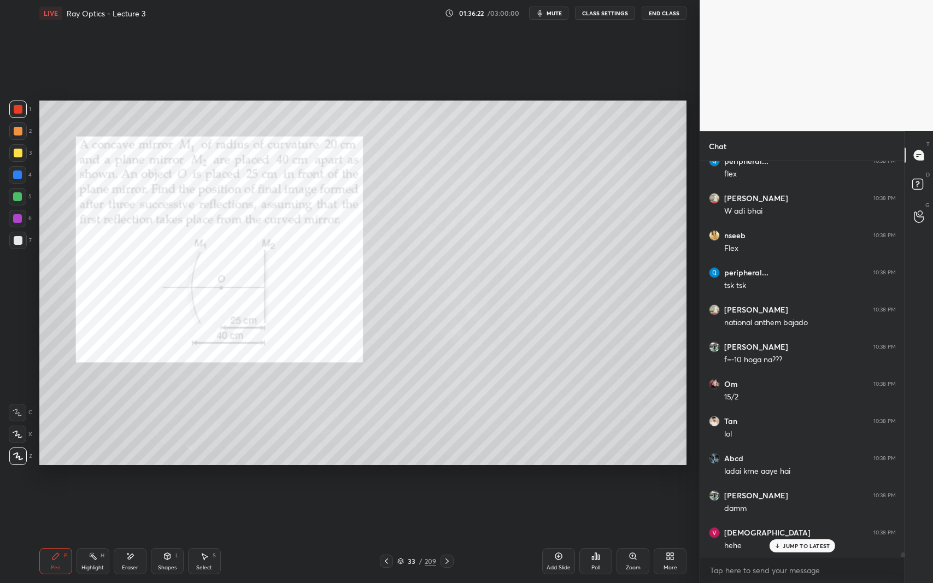
scroll to position [35740, 0]
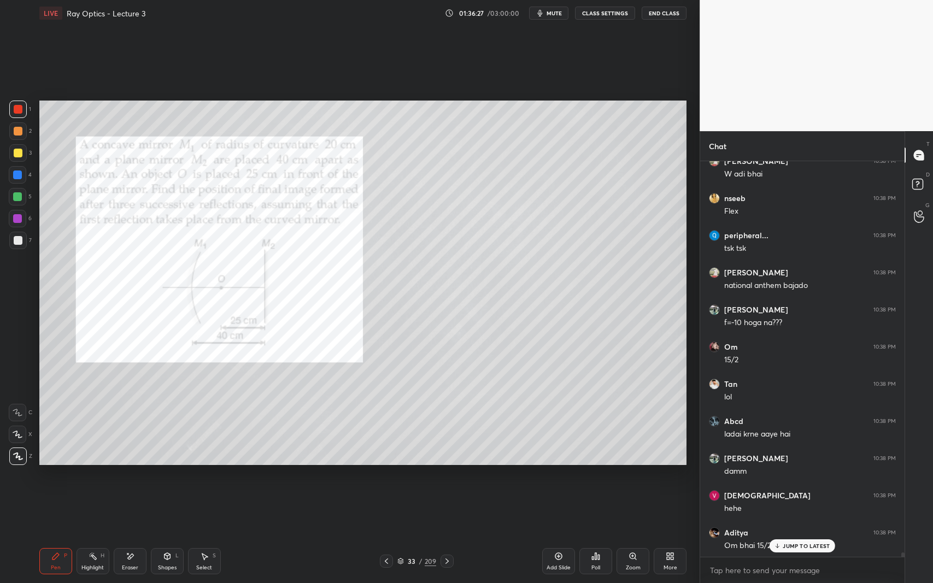
click at [568, 535] on div "Add Slide" at bounding box center [559, 567] width 24 height 5
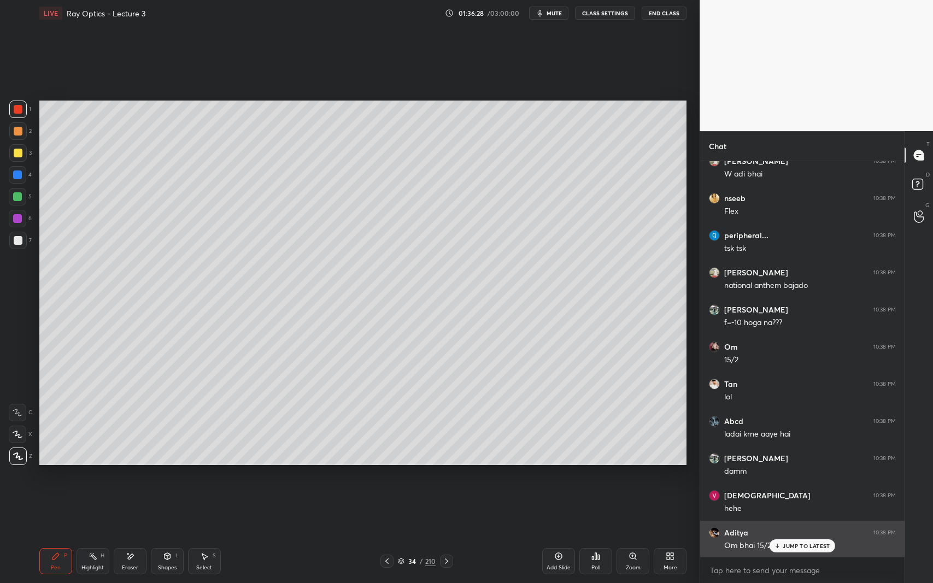
click at [799, 535] on p "JUMP TO LATEST" at bounding box center [806, 546] width 47 height 7
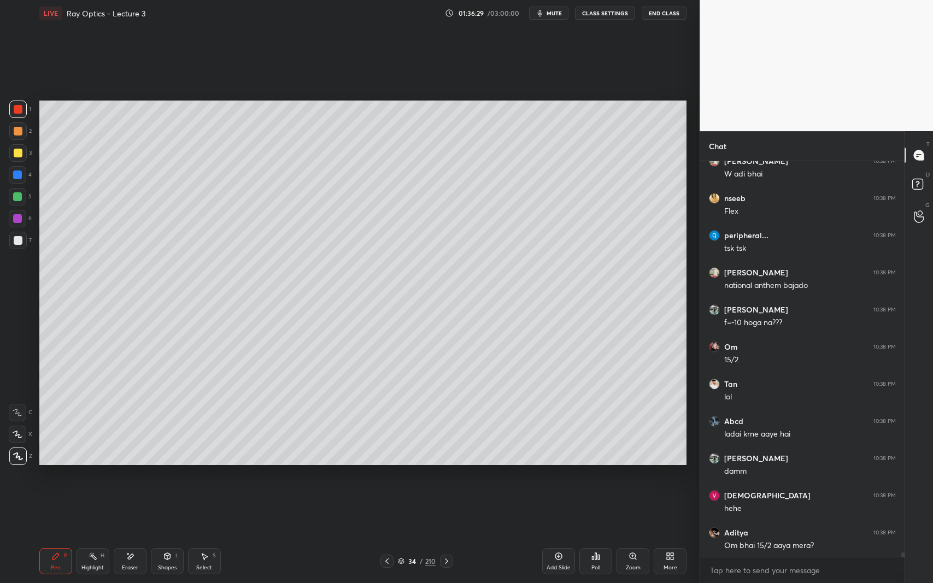
click at [159, 535] on div "Shapes L" at bounding box center [167, 561] width 33 height 26
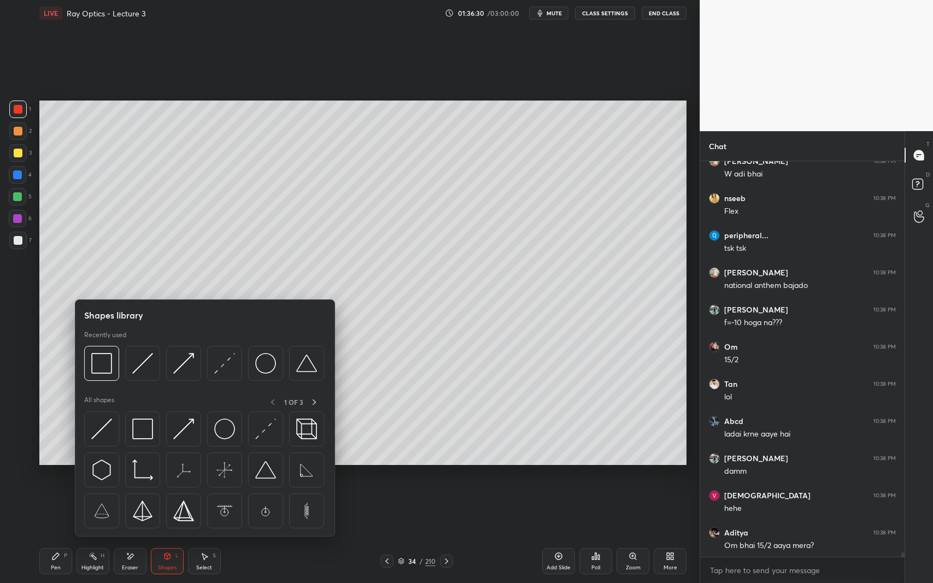
click at [60, 535] on div "Pen P" at bounding box center [55, 561] width 33 height 26
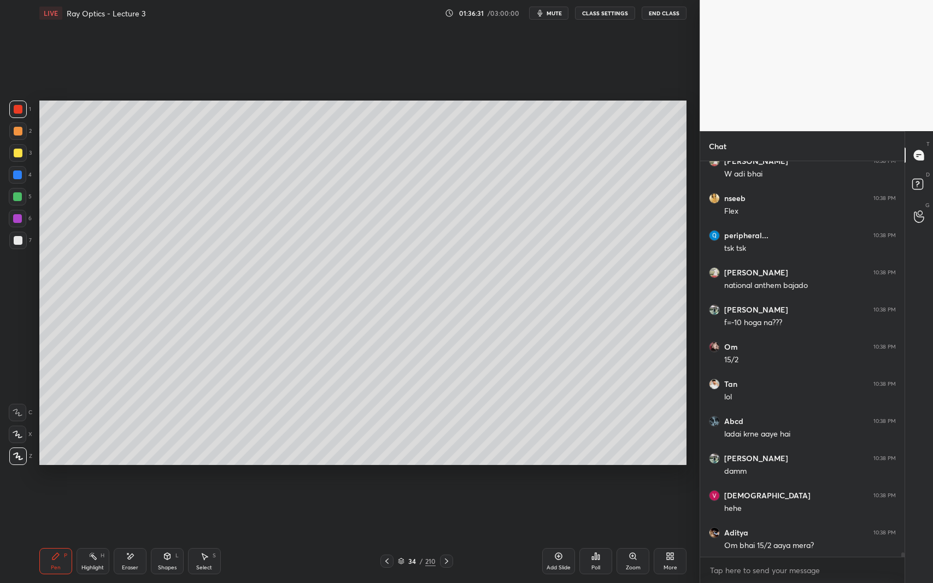
click at [22, 247] on div at bounding box center [17, 240] width 17 height 17
click at [18, 150] on div at bounding box center [18, 153] width 9 height 9
click at [177, 535] on div "Shapes L" at bounding box center [167, 561] width 33 height 26
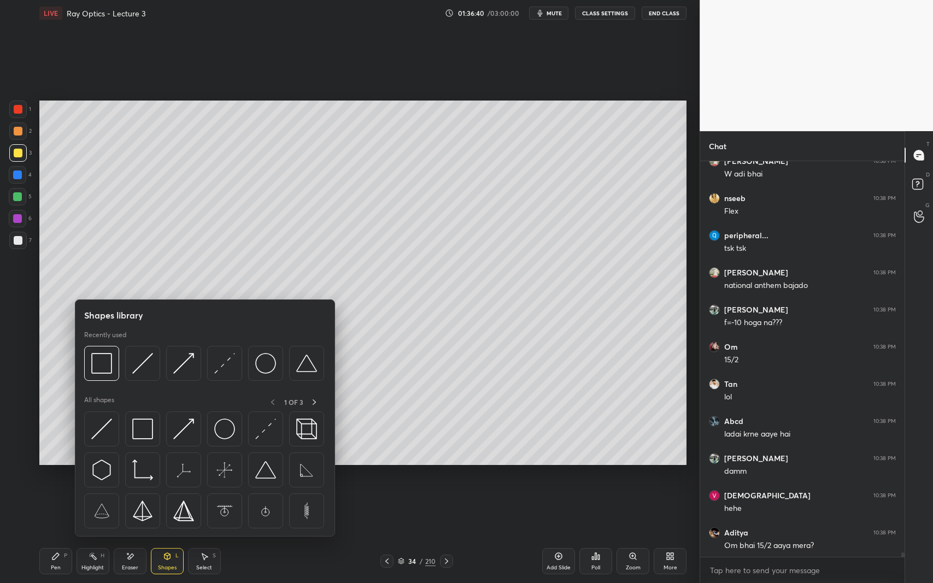
click at [144, 368] on img at bounding box center [142, 363] width 21 height 21
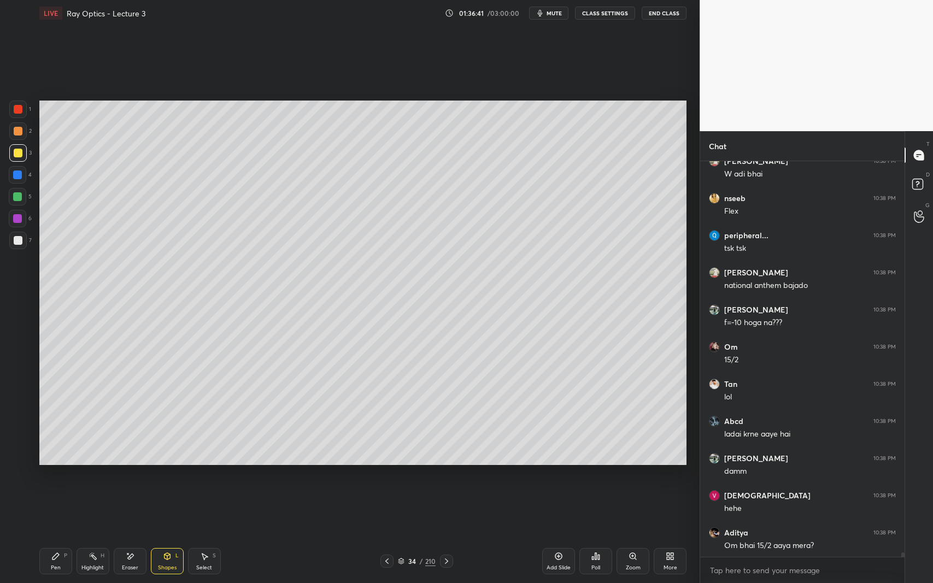
scroll to position [35777, 0]
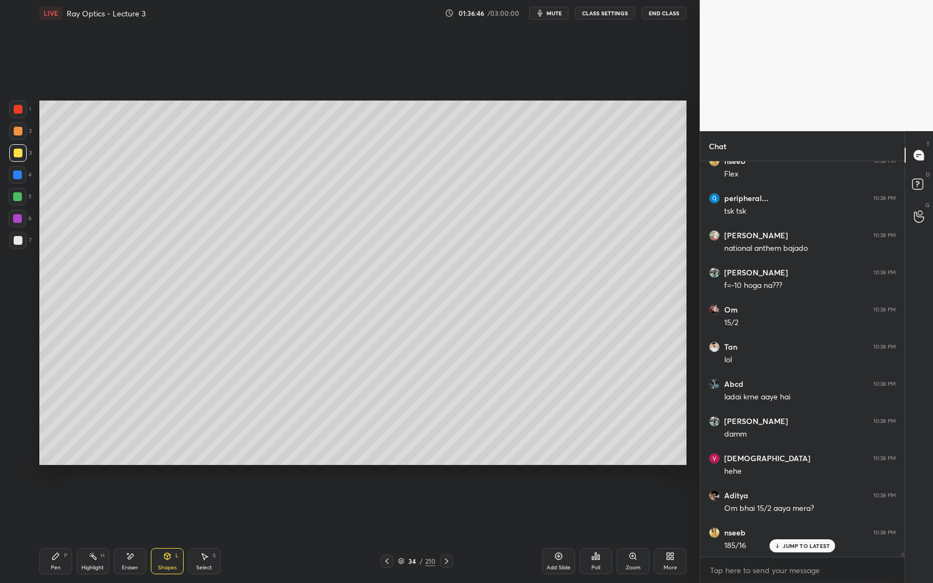
click at [64, 535] on div "Pen P" at bounding box center [55, 561] width 33 height 26
click at [22, 246] on div at bounding box center [17, 240] width 17 height 17
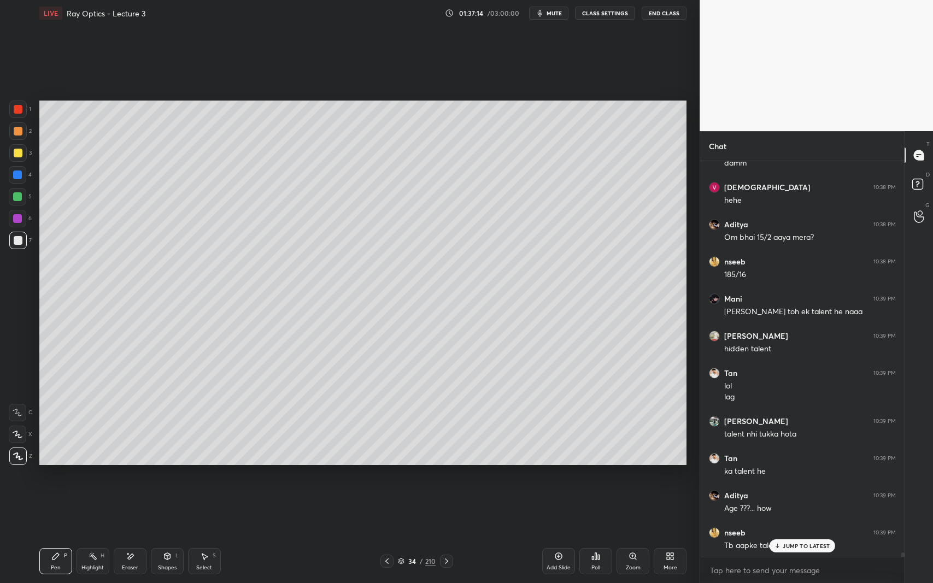
scroll to position [36085, 0]
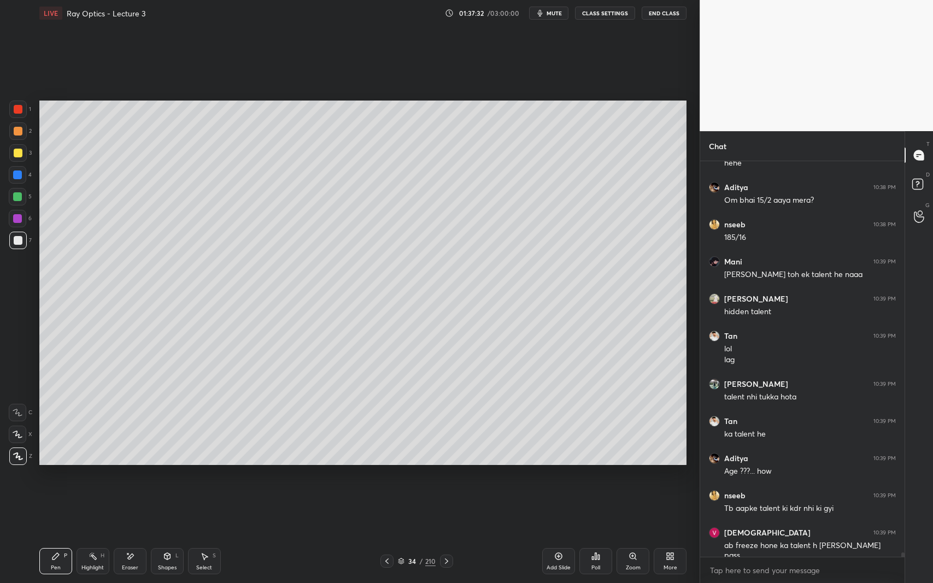
click at [385, 535] on icon at bounding box center [387, 561] width 9 height 9
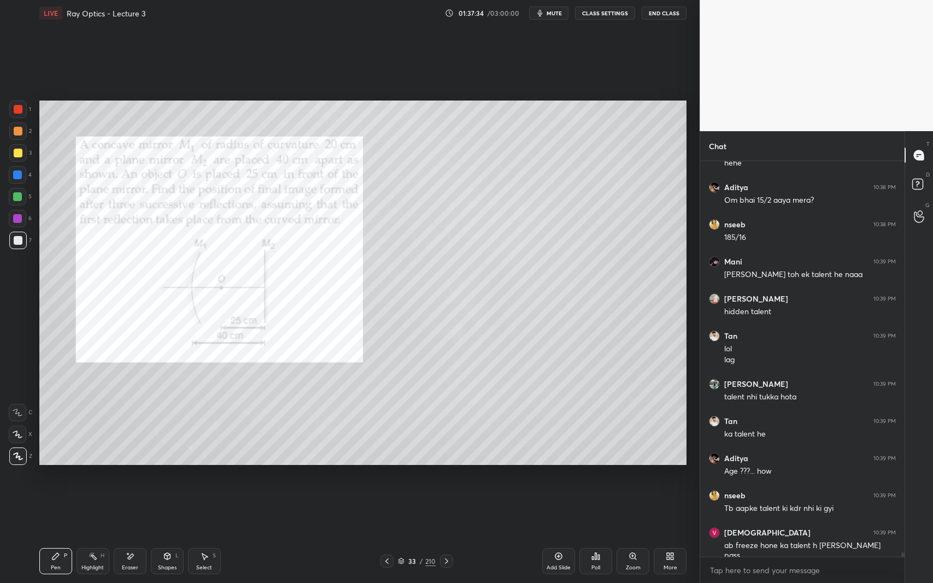
click at [443, 535] on icon at bounding box center [446, 561] width 9 height 9
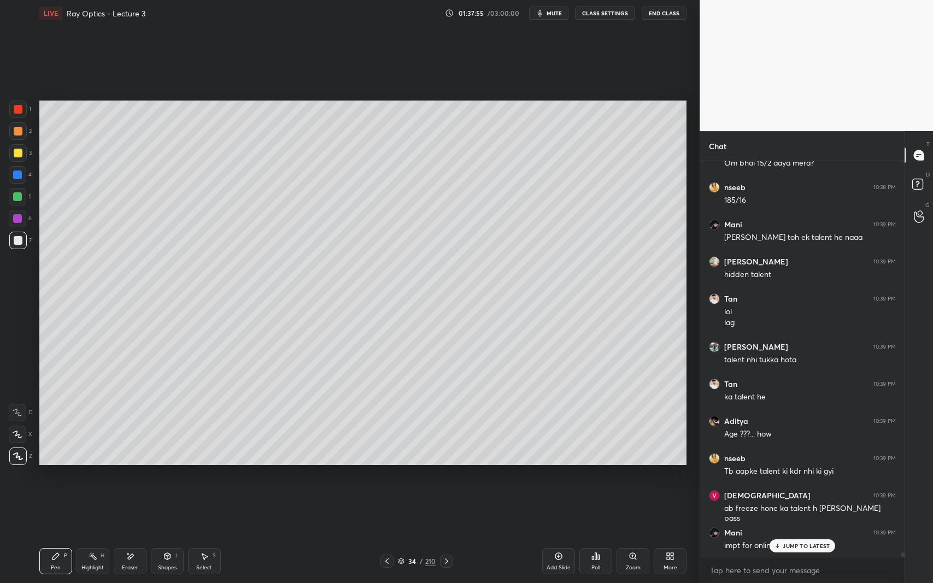
scroll to position [36160, 0]
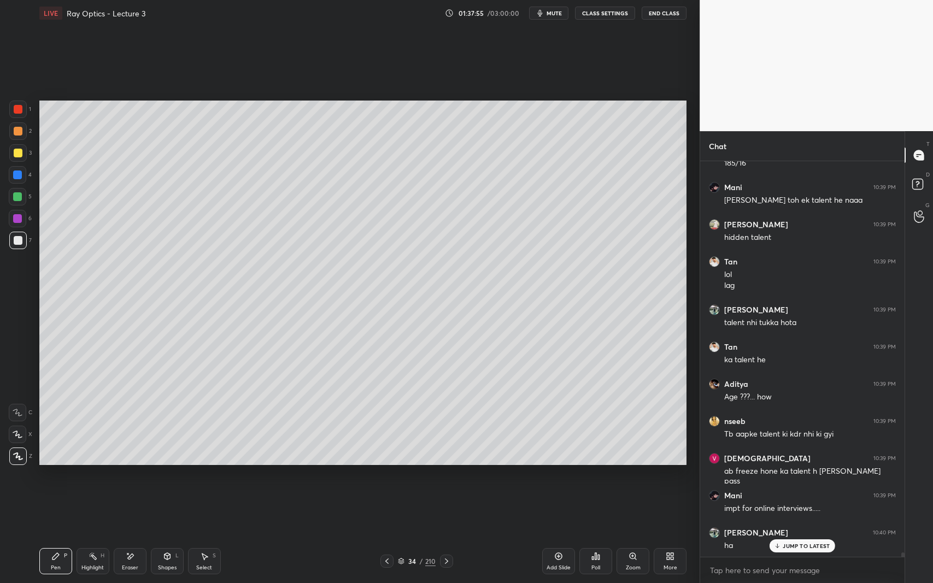
click at [22, 200] on div at bounding box center [17, 196] width 17 height 17
click at [387, 535] on icon at bounding box center [387, 561] width 9 height 9
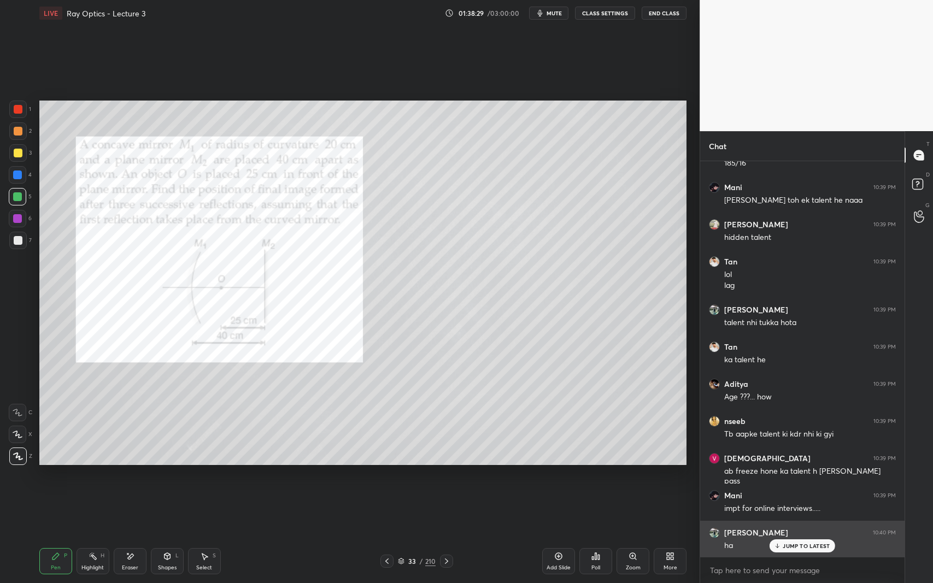
click at [790, 535] on div "JUMP TO LATEST" at bounding box center [803, 545] width 66 height 13
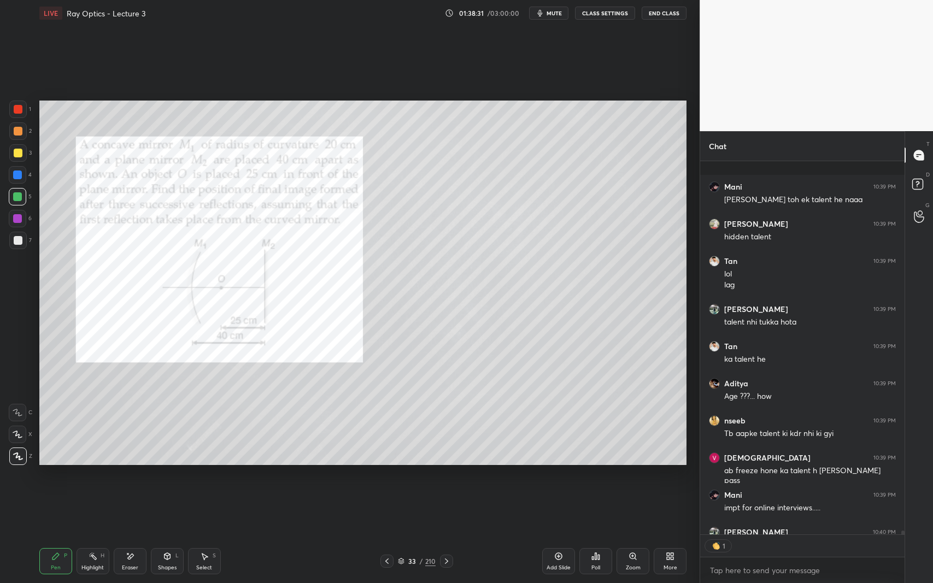
scroll to position [36220, 0]
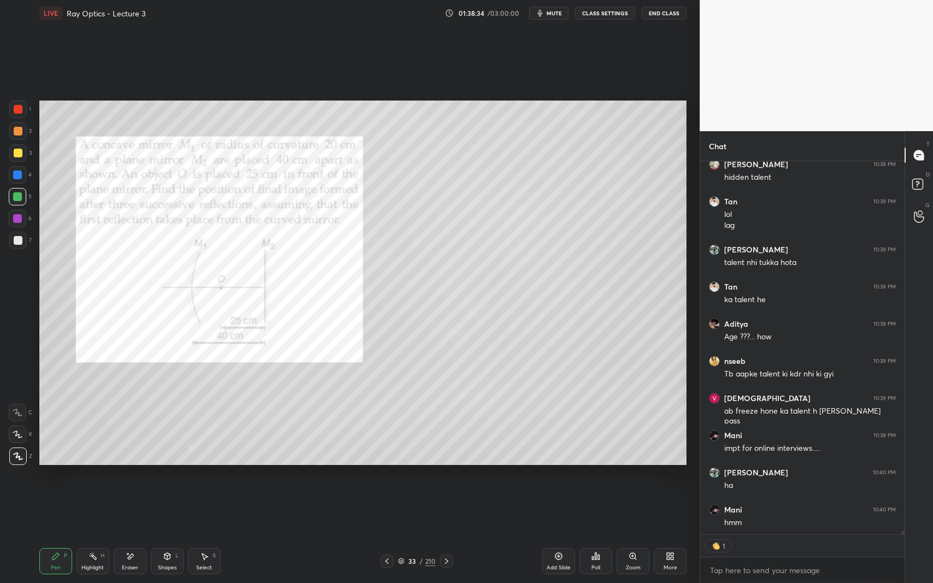
click at [22, 245] on div at bounding box center [17, 240] width 17 height 17
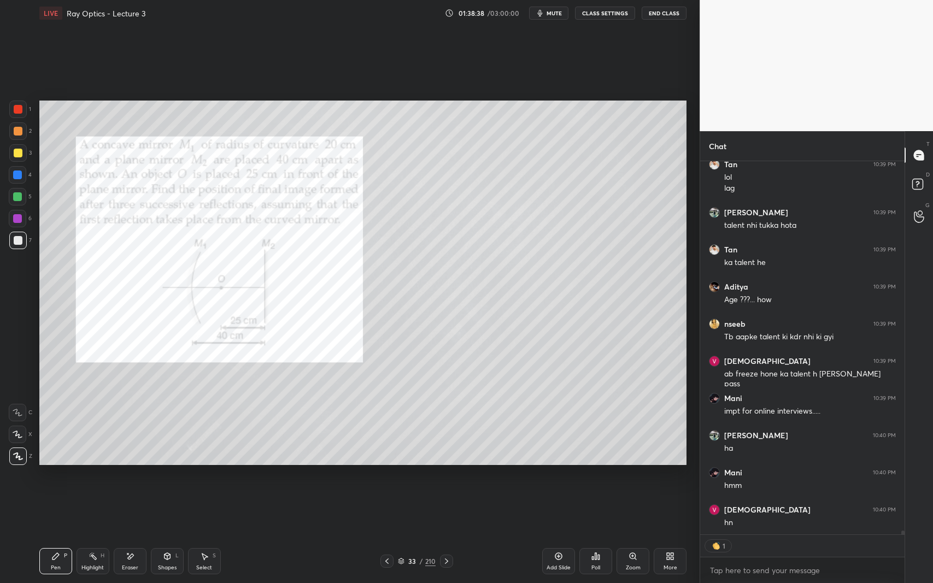
click at [138, 535] on div "Eraser" at bounding box center [130, 561] width 33 height 26
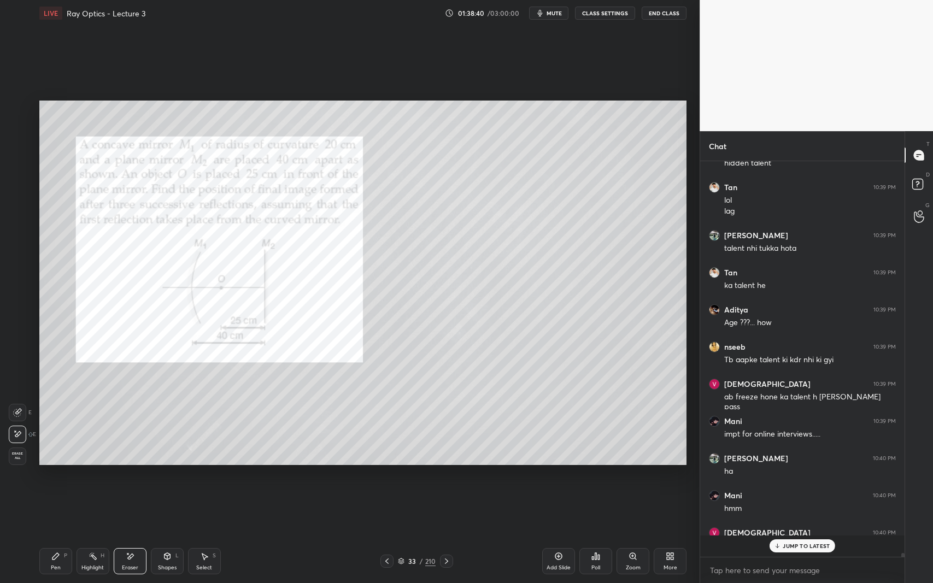
click at [445, 535] on icon at bounding box center [446, 561] width 9 height 9
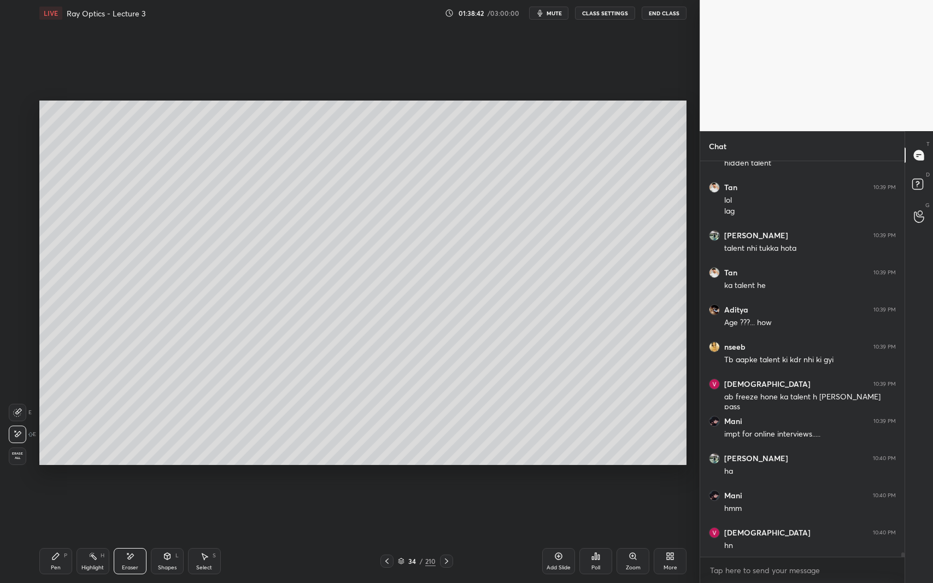
click at [51, 535] on div "Pen P" at bounding box center [55, 561] width 33 height 26
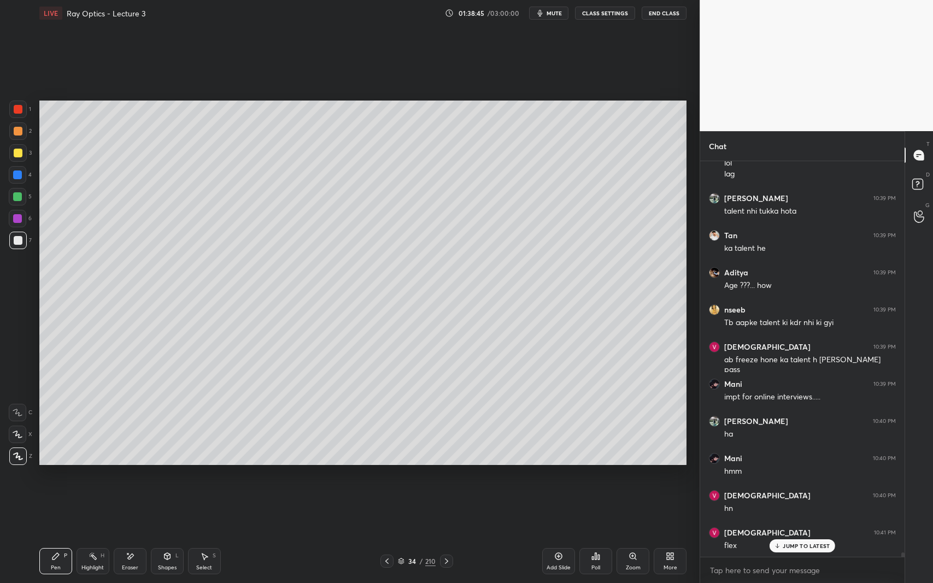
scroll to position [36345, 0]
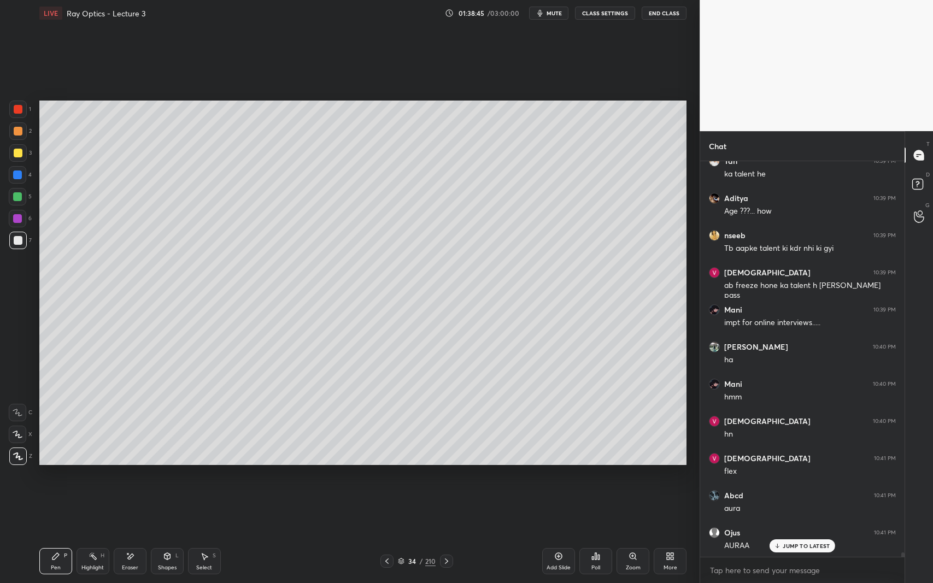
click at [386, 535] on icon at bounding box center [387, 561] width 9 height 9
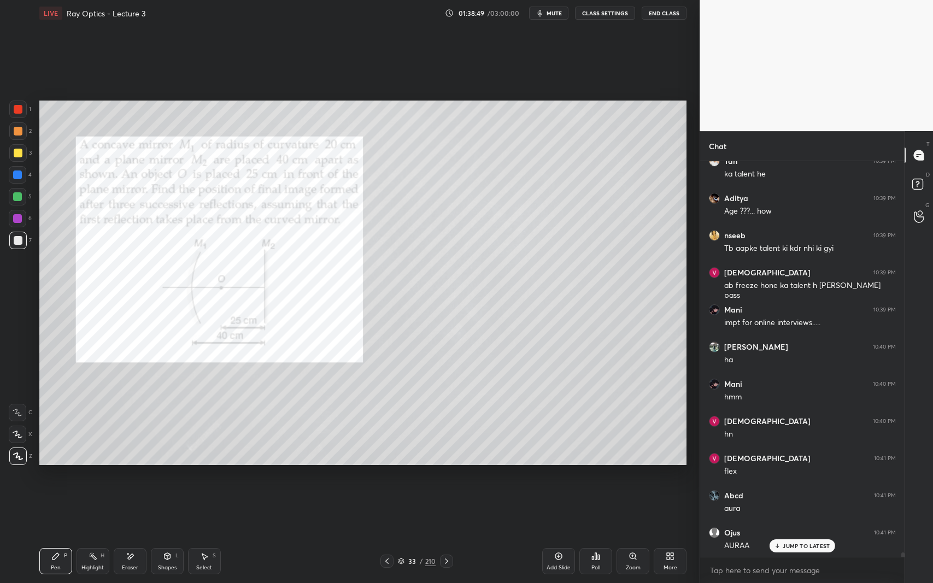
click at [444, 535] on icon at bounding box center [446, 561] width 9 height 9
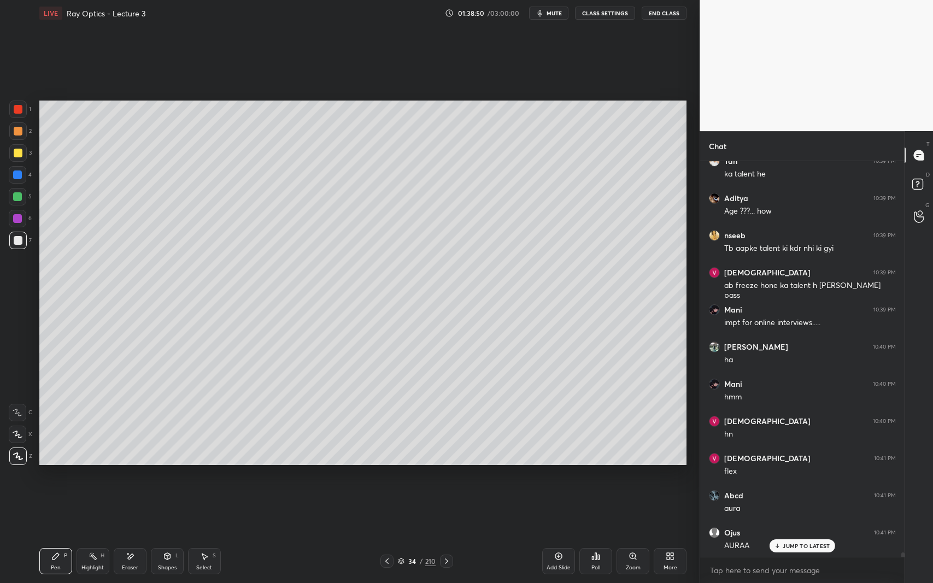
scroll to position [36383, 0]
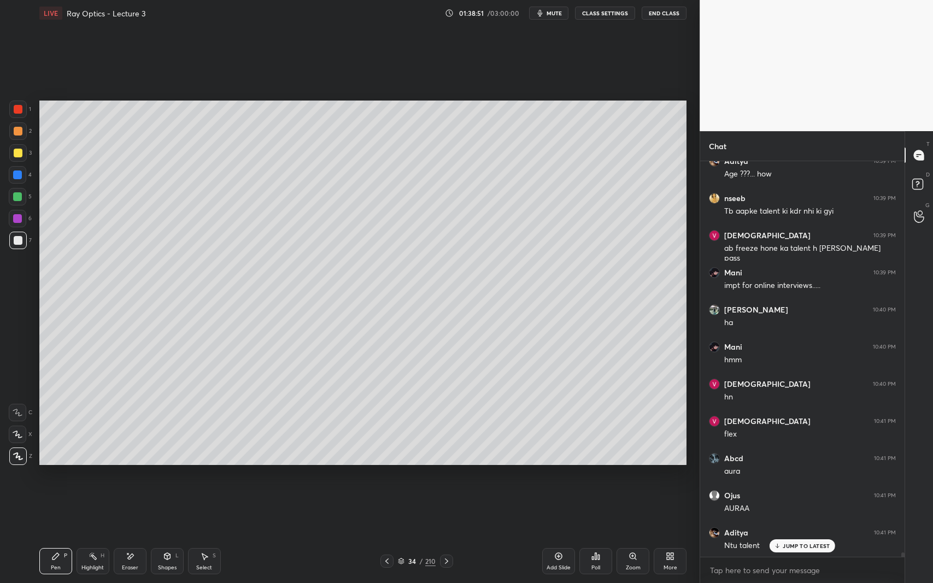
click at [387, 535] on icon at bounding box center [387, 561] width 9 height 9
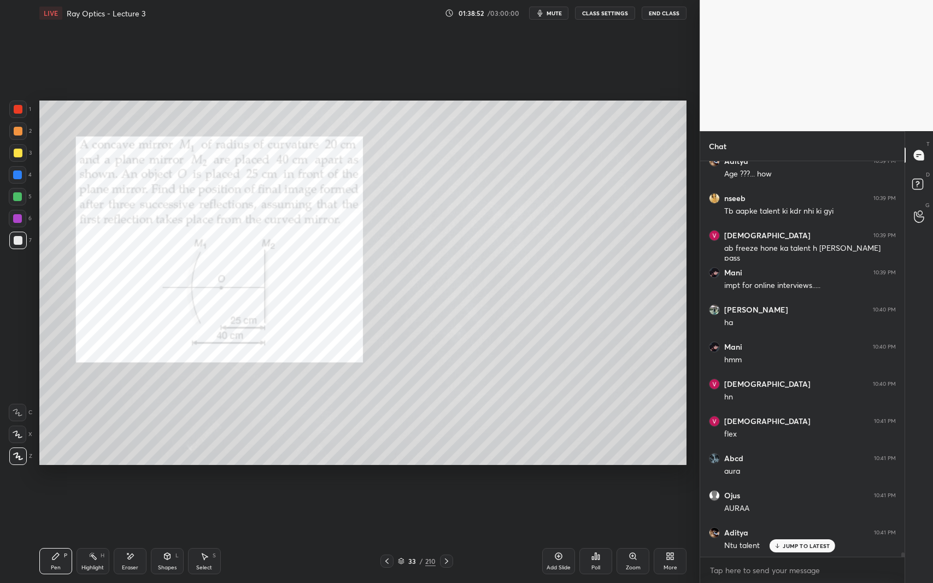
click at [13, 176] on div at bounding box center [17, 175] width 9 height 9
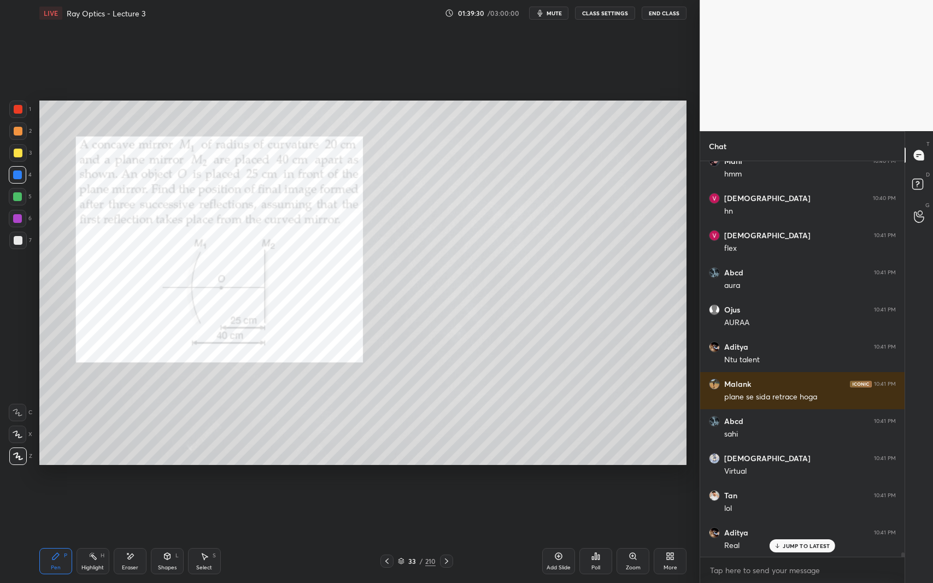
scroll to position [36606, 0]
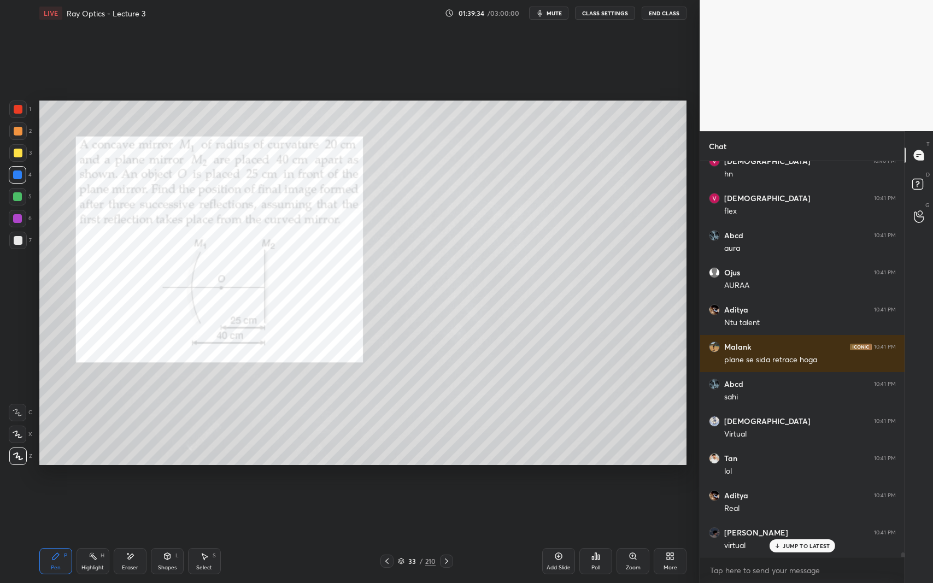
click at [600, 535] on icon at bounding box center [595, 556] width 9 height 9
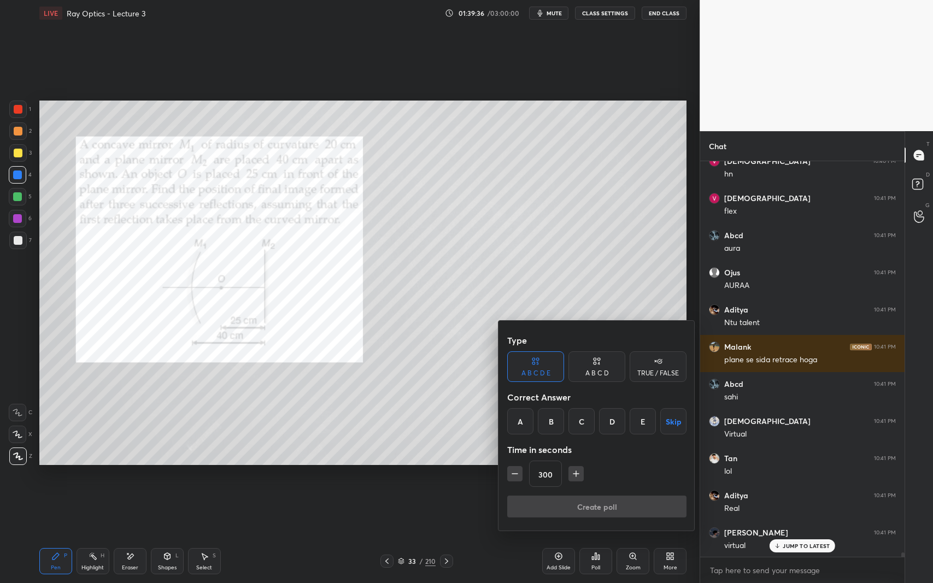
click at [668, 366] on div "TRUE / FALSE" at bounding box center [658, 366] width 57 height 31
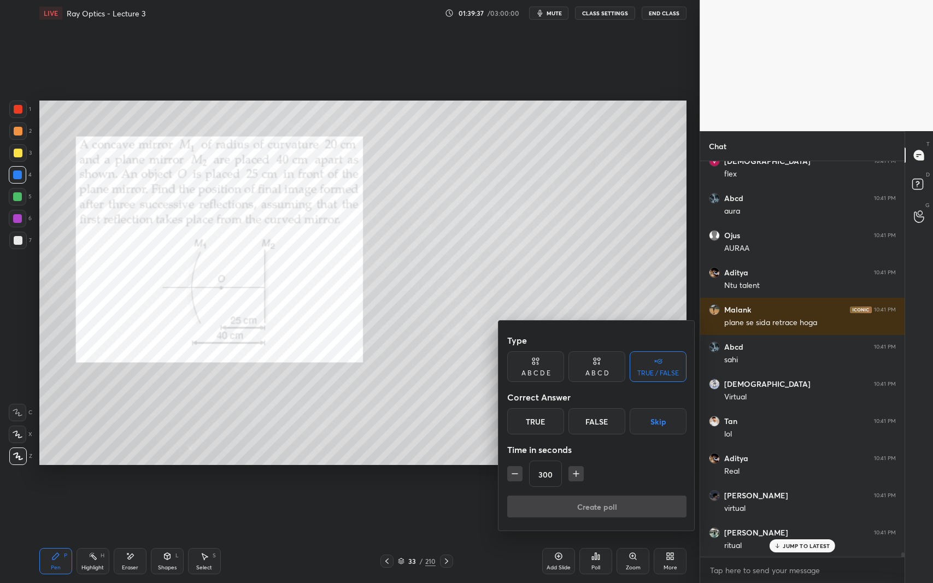
click at [655, 421] on button "Skip" at bounding box center [658, 421] width 57 height 26
drag, startPoint x: 626, startPoint y: 508, endPoint x: 575, endPoint y: 508, distance: 51.4
click at [575, 508] on button "Create poll" at bounding box center [596, 507] width 179 height 22
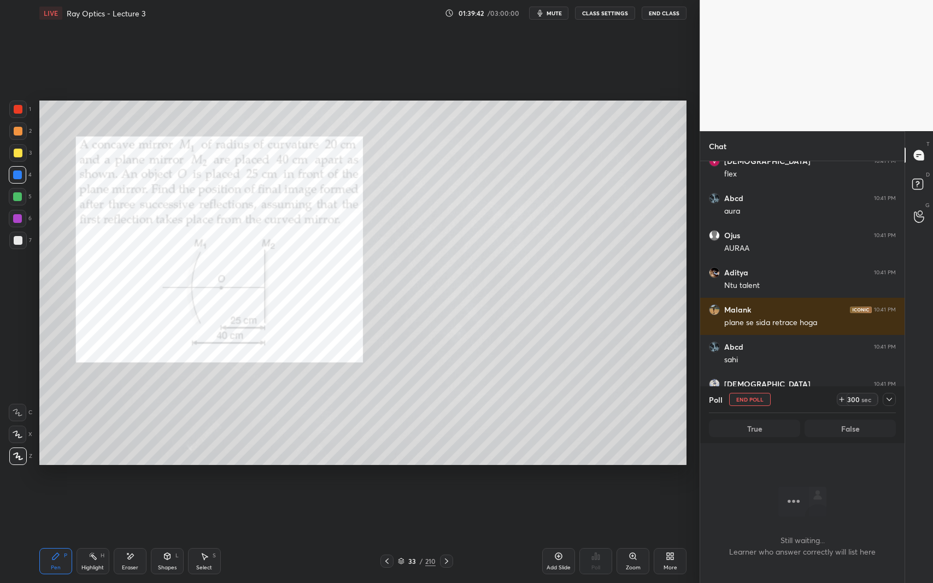
scroll to position [245, 201]
click at [889, 401] on icon at bounding box center [889, 399] width 9 height 9
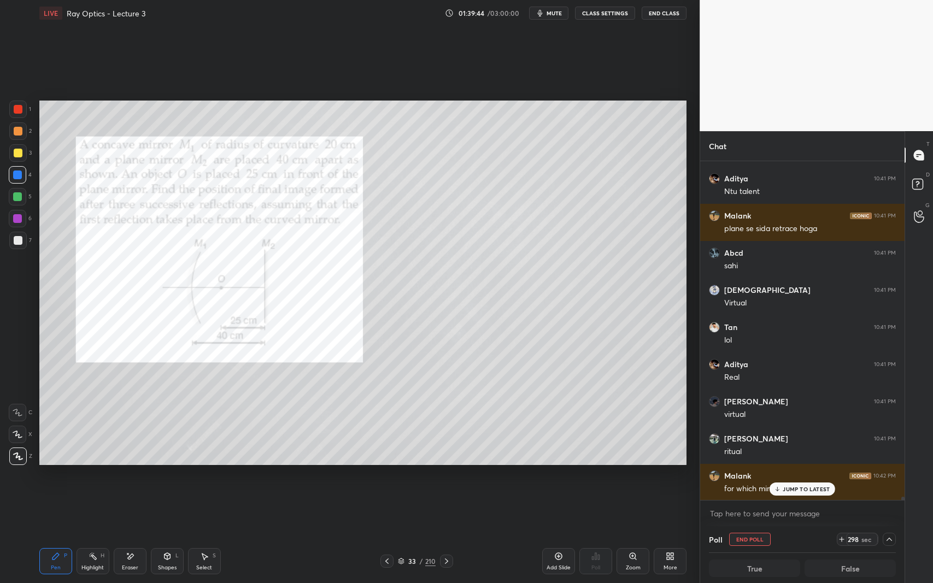
click at [796, 492] on p "JUMP TO LATEST" at bounding box center [806, 489] width 47 height 7
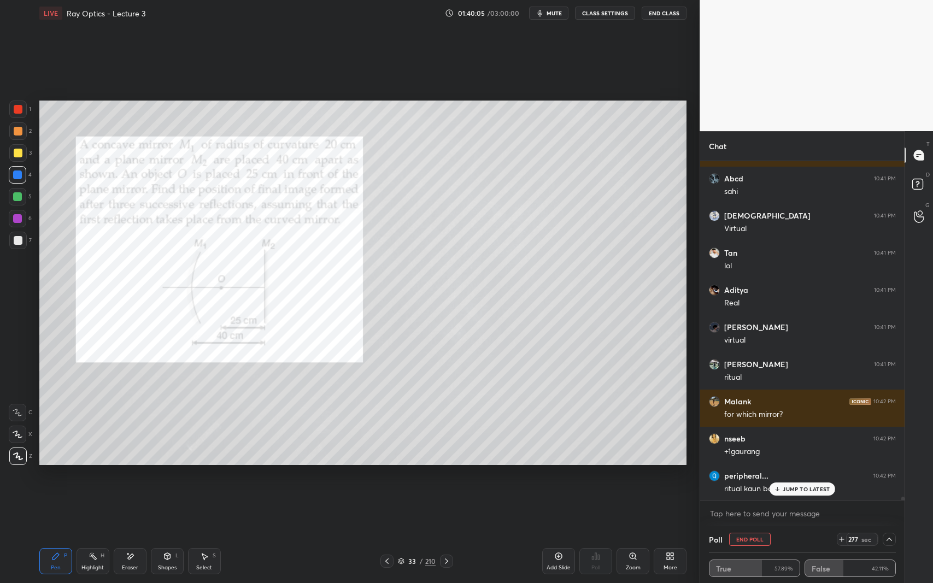
scroll to position [36848, 0]
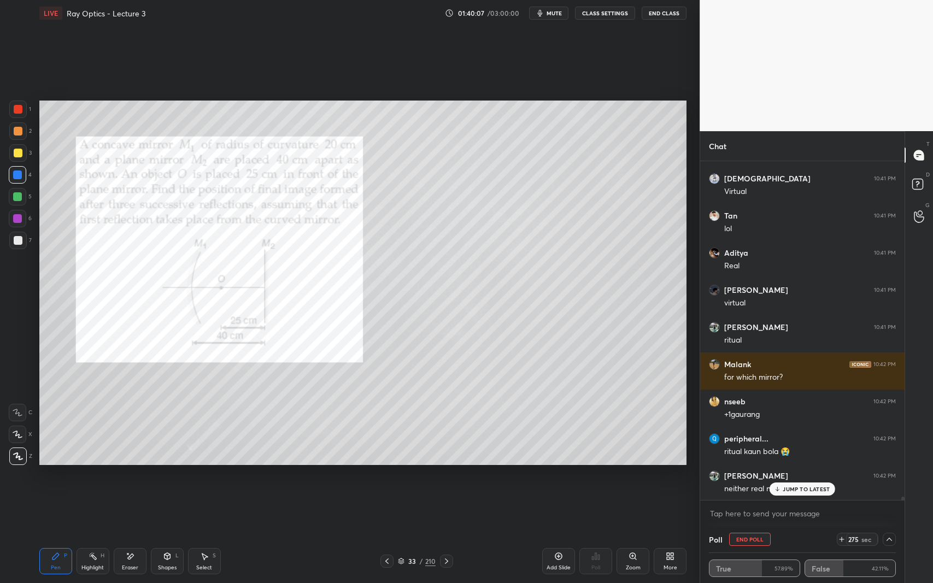
click at [796, 492] on p "JUMP TO LATEST" at bounding box center [806, 489] width 47 height 7
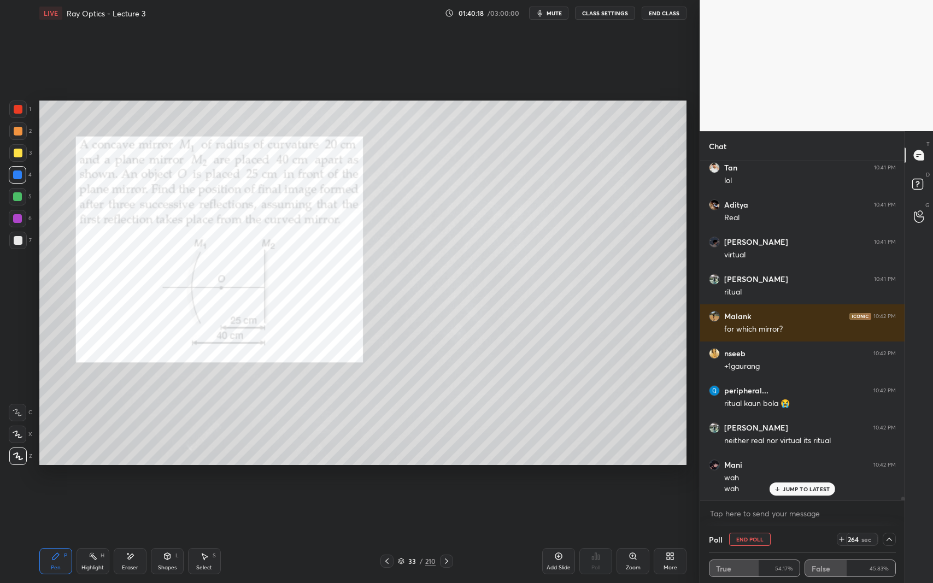
scroll to position [36934, 0]
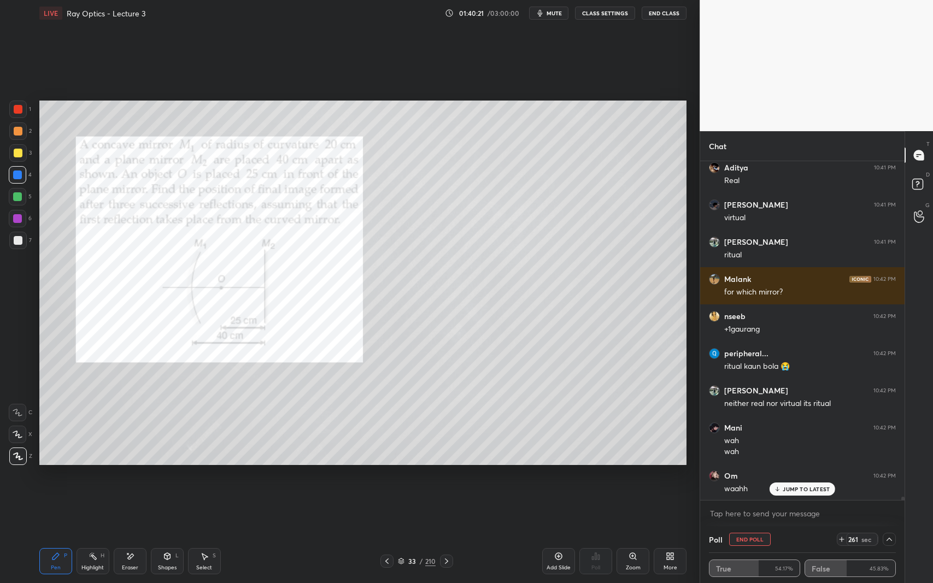
click at [27, 244] on div "7" at bounding box center [20, 240] width 22 height 17
click at [741, 535] on button "End Poll" at bounding box center [750, 539] width 42 height 13
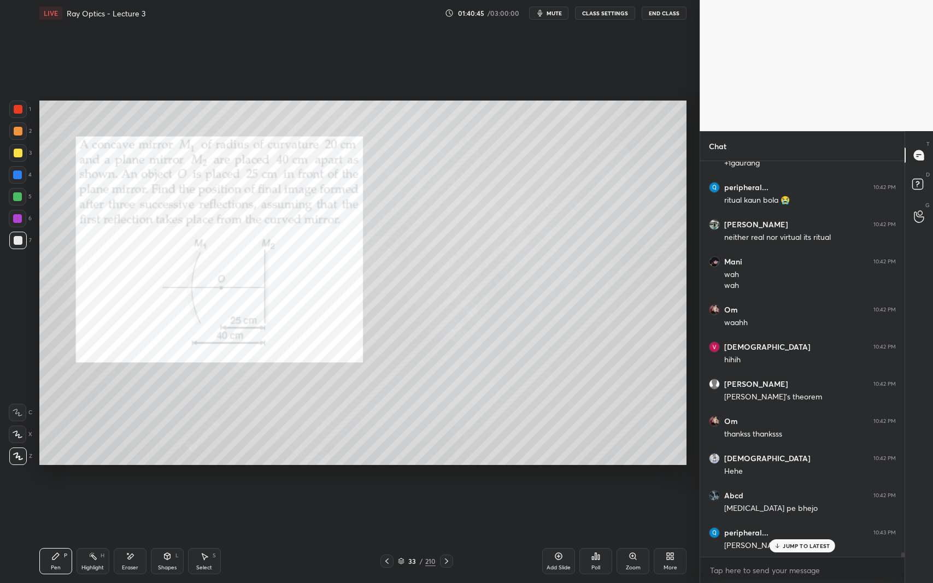
scroll to position [37137, 0]
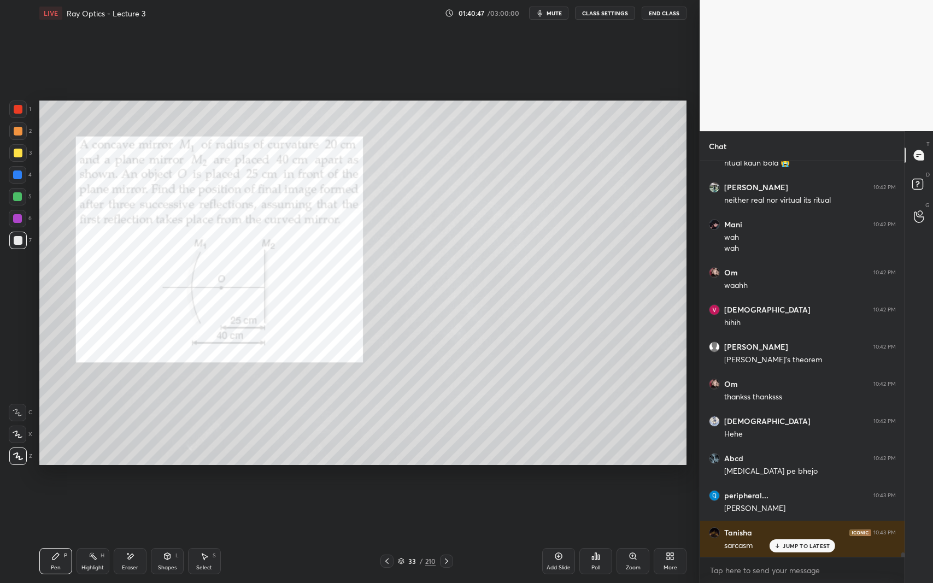
click at [19, 107] on div at bounding box center [18, 109] width 9 height 9
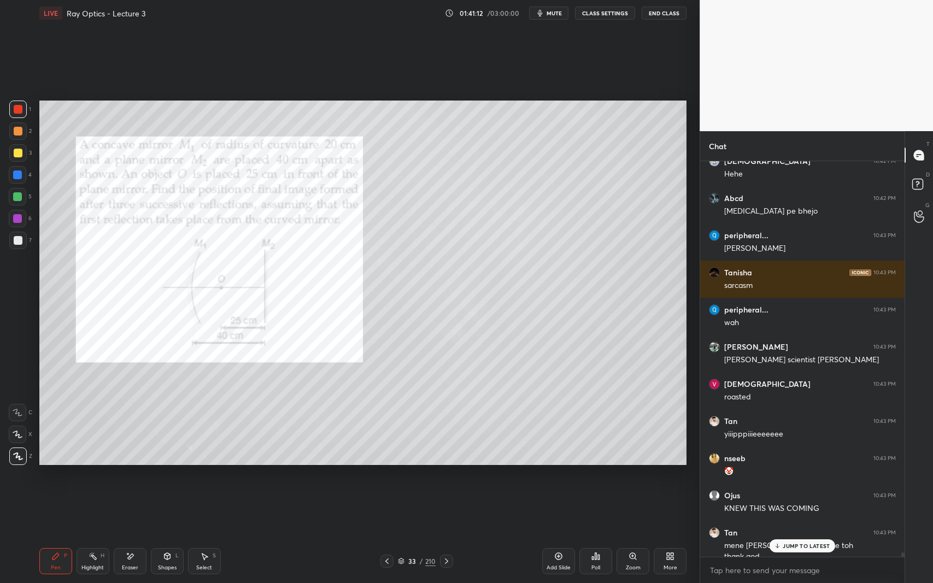
scroll to position [37408, 0]
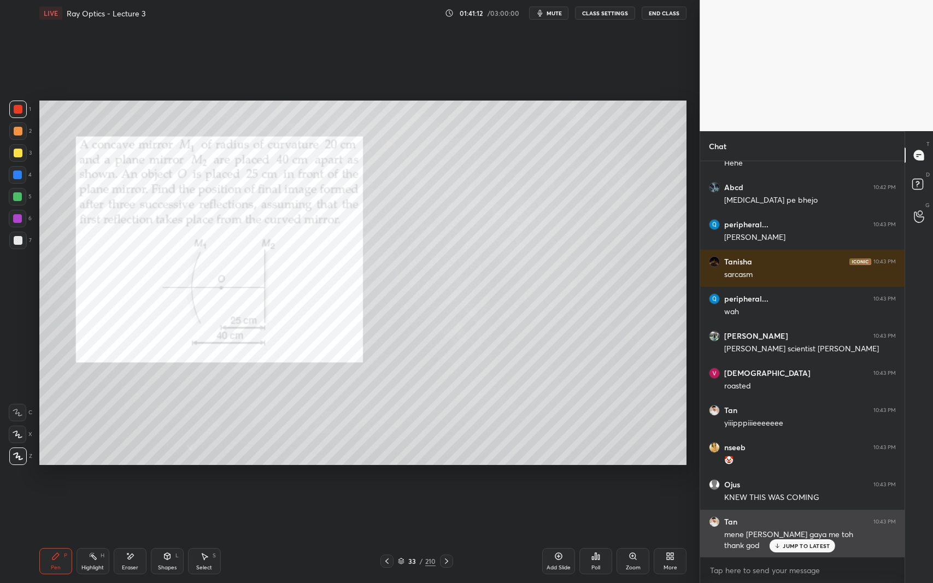
click at [789, 535] on div "JUMP TO LATEST" at bounding box center [803, 545] width 66 height 13
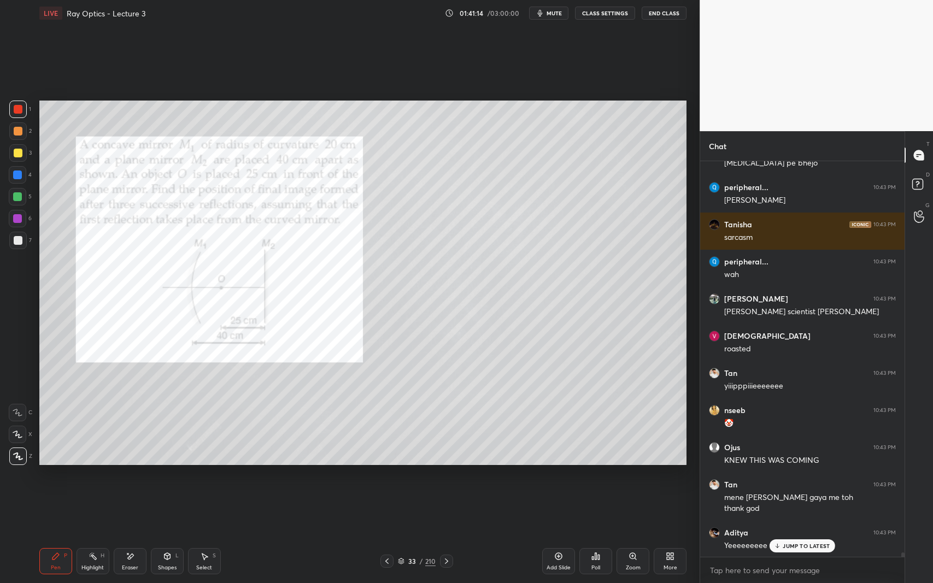
scroll to position [37482, 0]
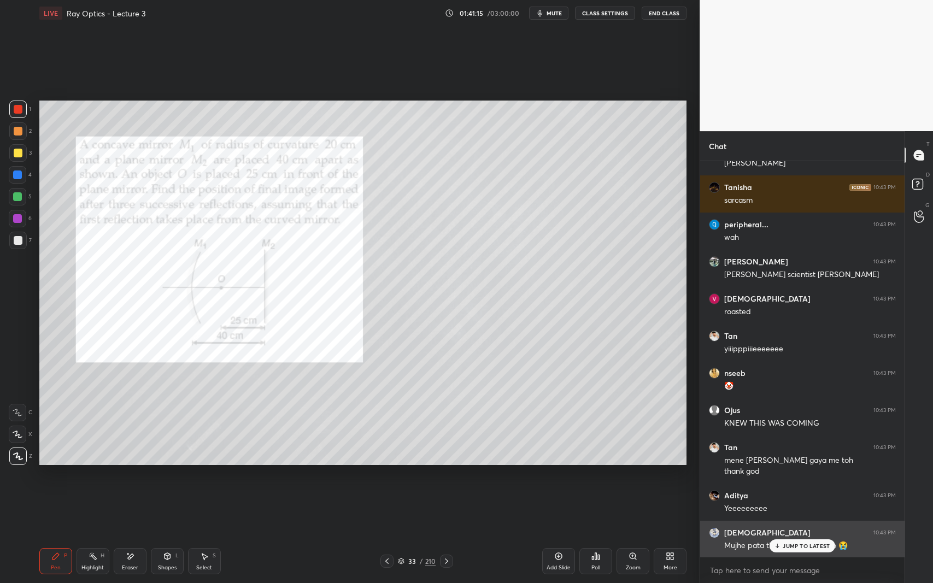
click at [810, 535] on p "JUMP TO LATEST" at bounding box center [806, 546] width 47 height 7
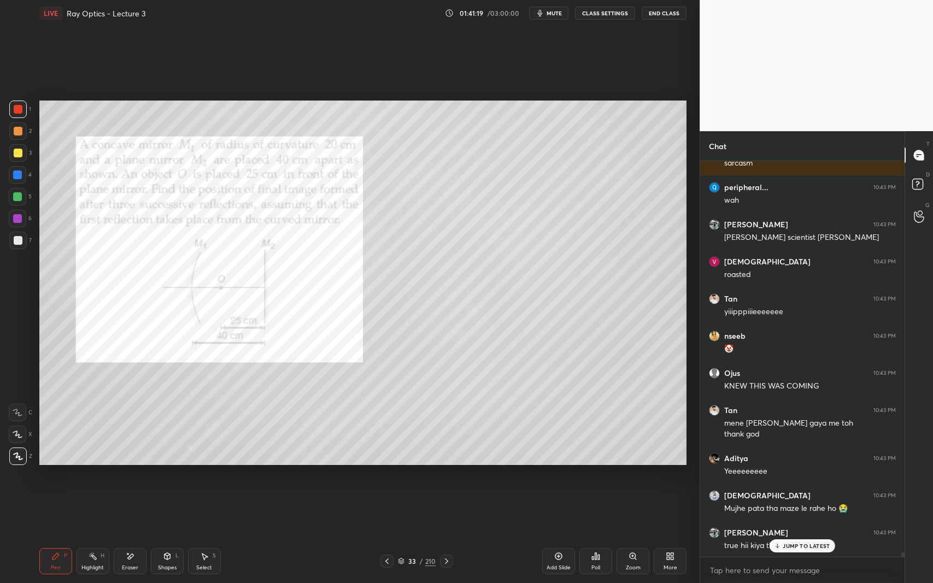
scroll to position [37557, 0]
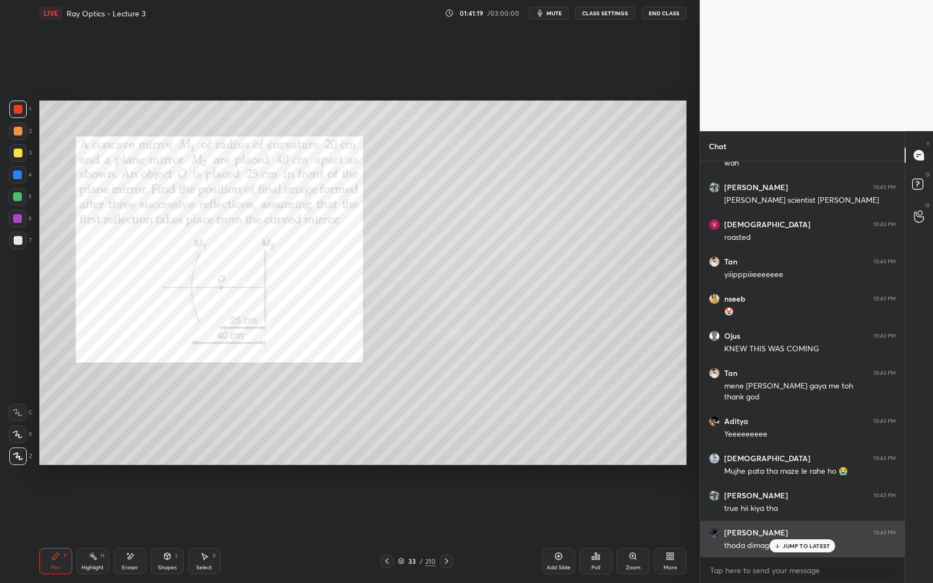
click at [779, 535] on icon at bounding box center [777, 546] width 7 height 7
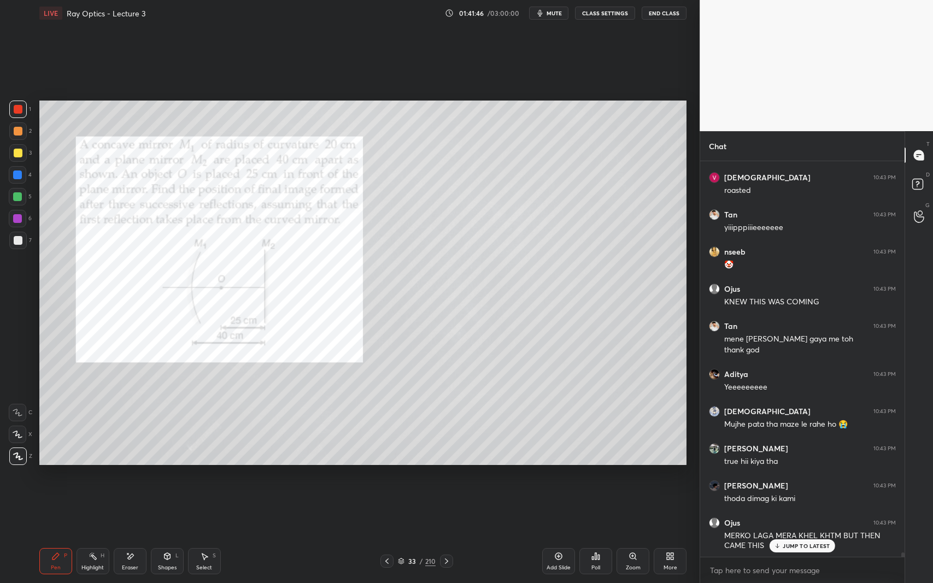
scroll to position [37641, 0]
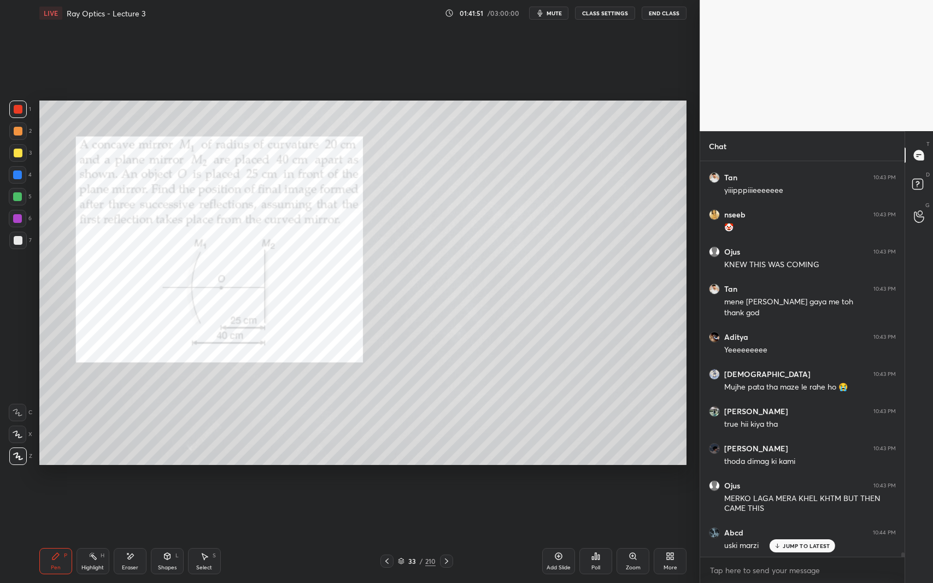
click at [212, 535] on div "Select S" at bounding box center [204, 561] width 33 height 26
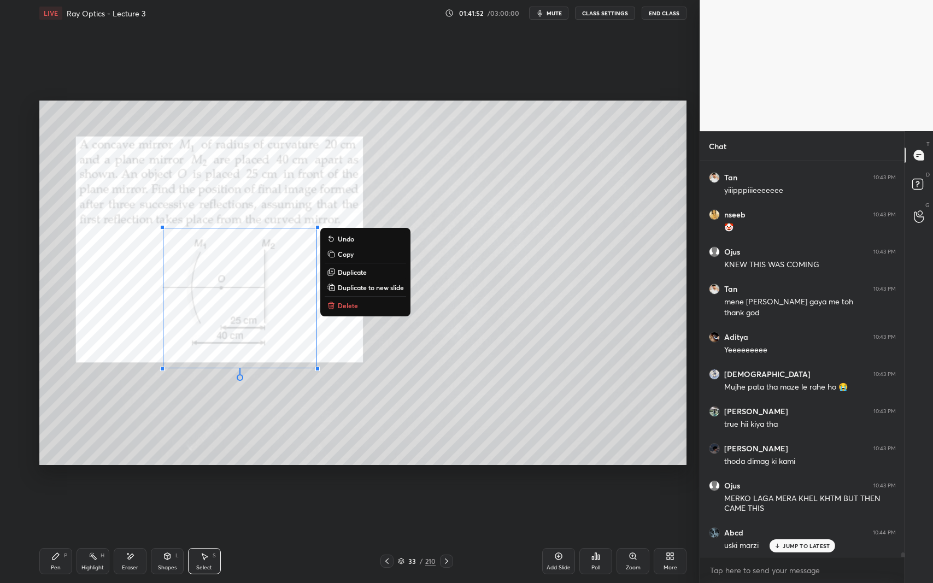
click at [355, 309] on p "Delete" at bounding box center [348, 305] width 20 height 9
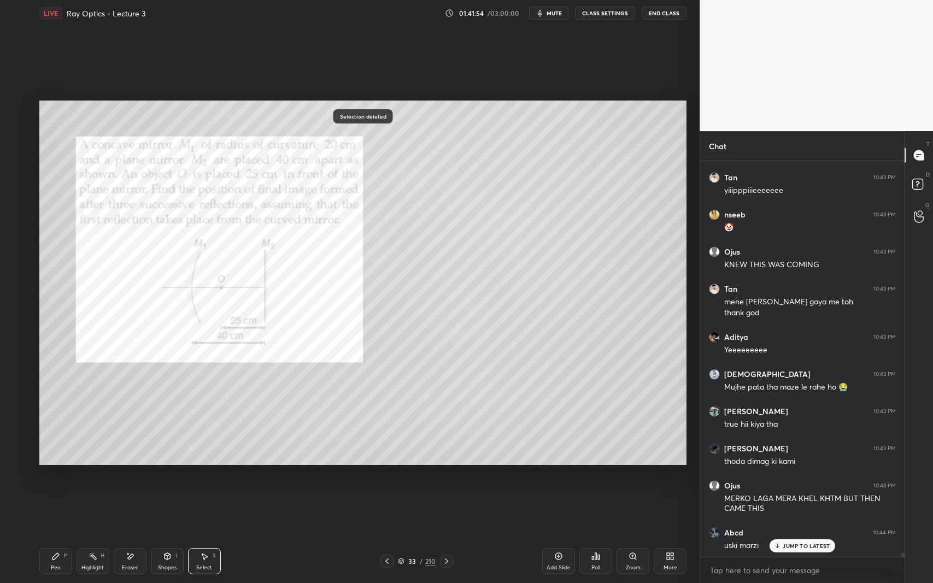
click at [56, 535] on icon at bounding box center [55, 556] width 9 height 9
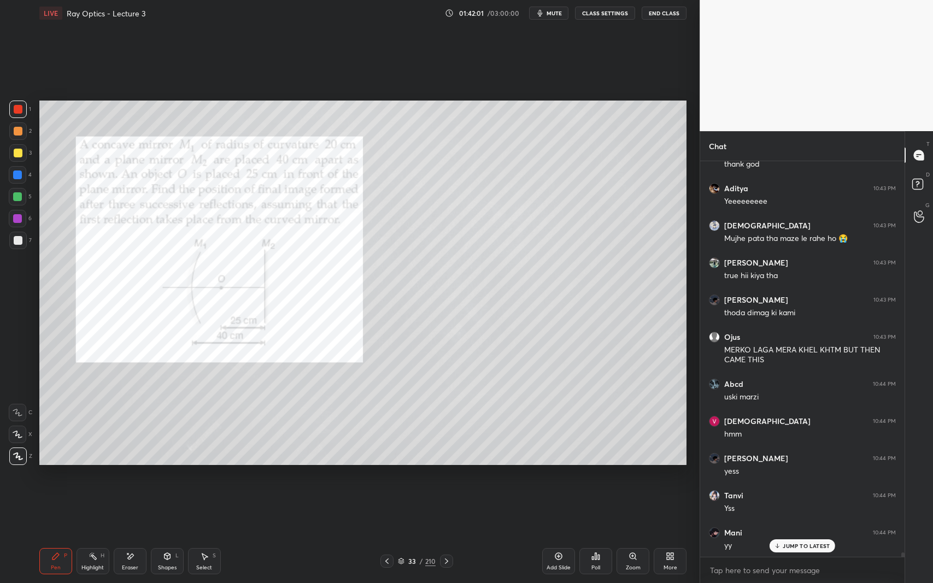
scroll to position [4, 4]
click at [19, 176] on div at bounding box center [17, 175] width 9 height 9
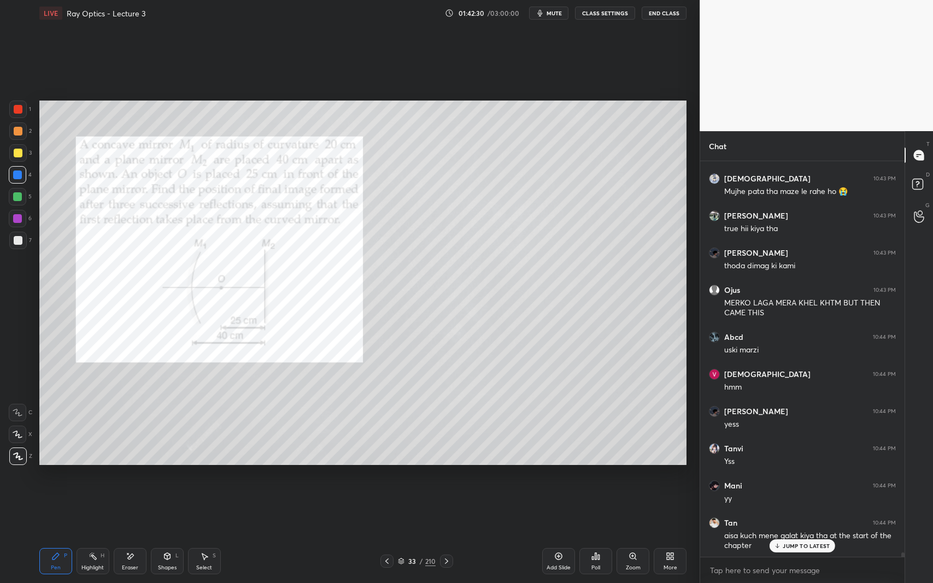
click at [448, 535] on icon at bounding box center [446, 561] width 9 height 9
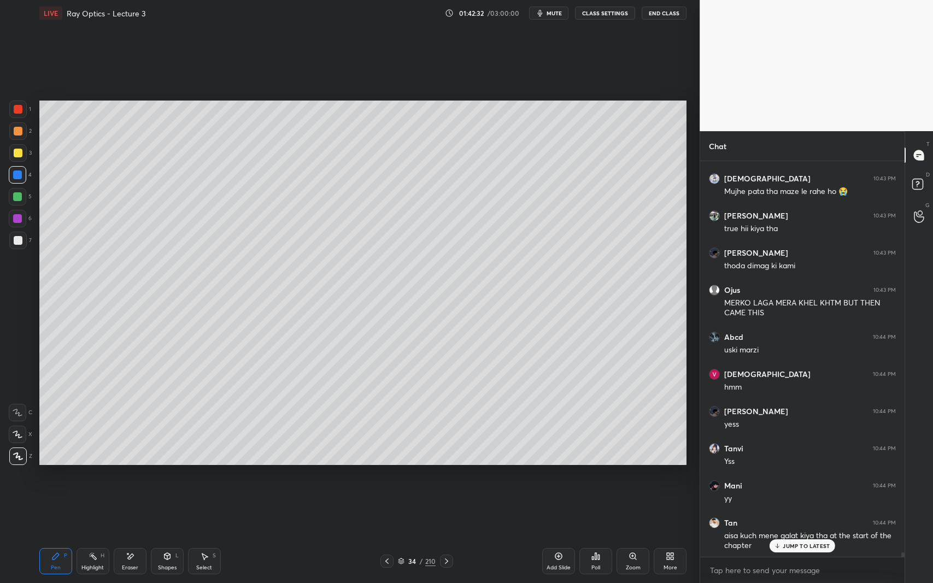
click at [792, 535] on div "JUMP TO LATEST" at bounding box center [803, 545] width 66 height 13
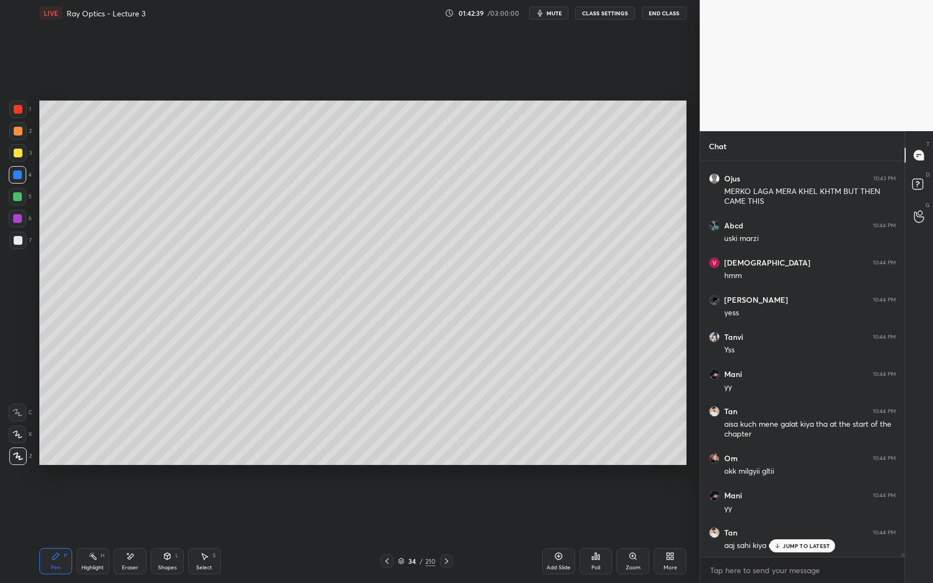
scroll to position [37985, 0]
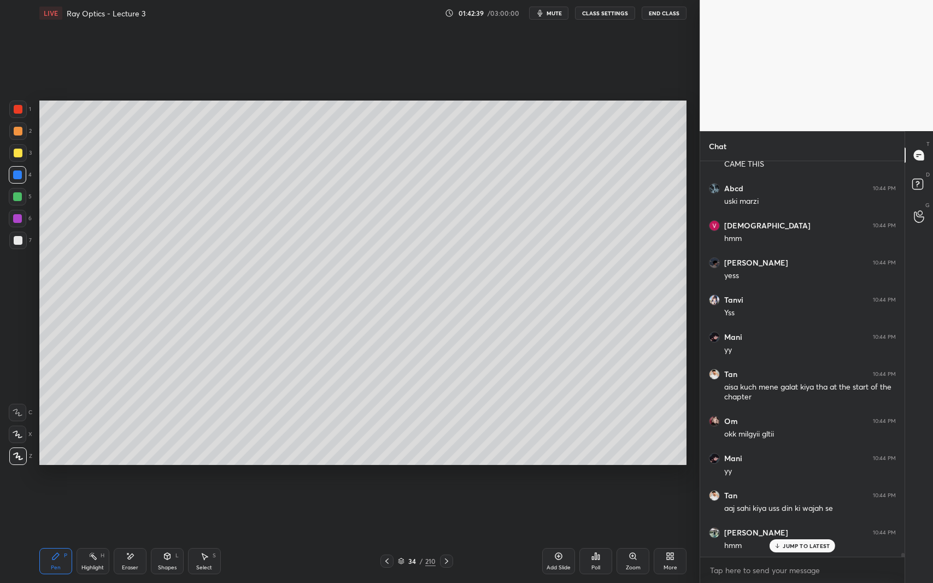
click at [777, 535] on icon at bounding box center [777, 546] width 7 height 7
click at [17, 242] on div at bounding box center [18, 240] width 9 height 9
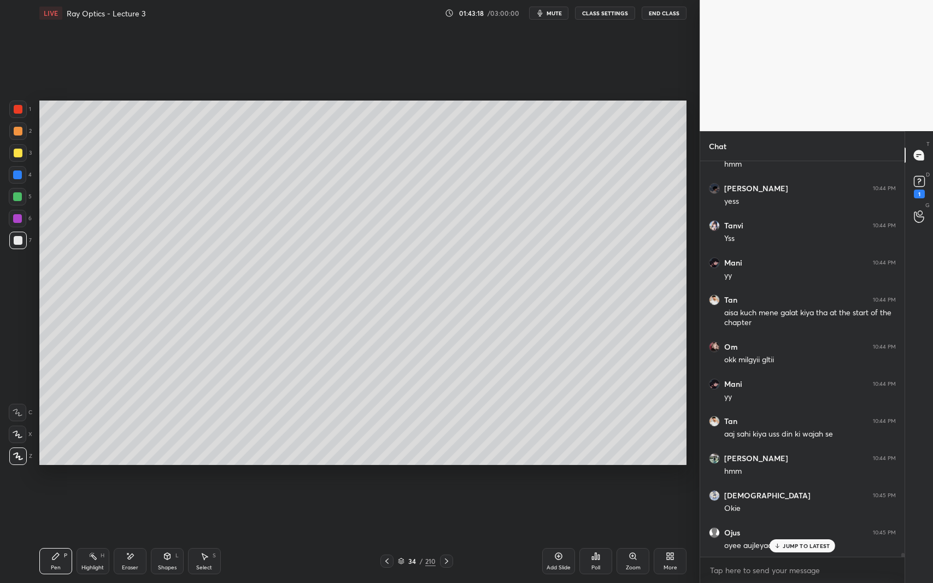
scroll to position [38097, 0]
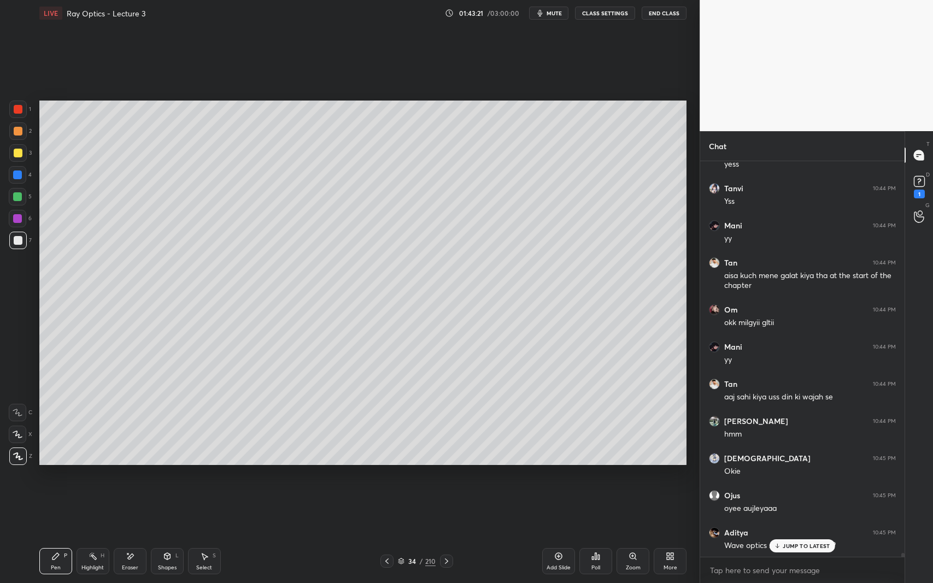
click at [787, 535] on p "JUMP TO LATEST" at bounding box center [806, 546] width 47 height 7
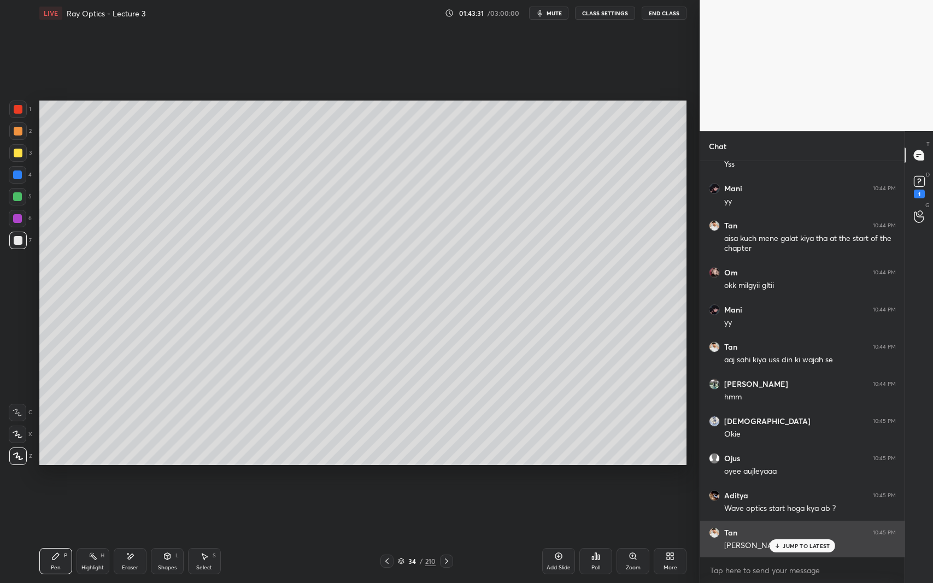
click at [784, 535] on p "JUMP TO LATEST" at bounding box center [806, 546] width 47 height 7
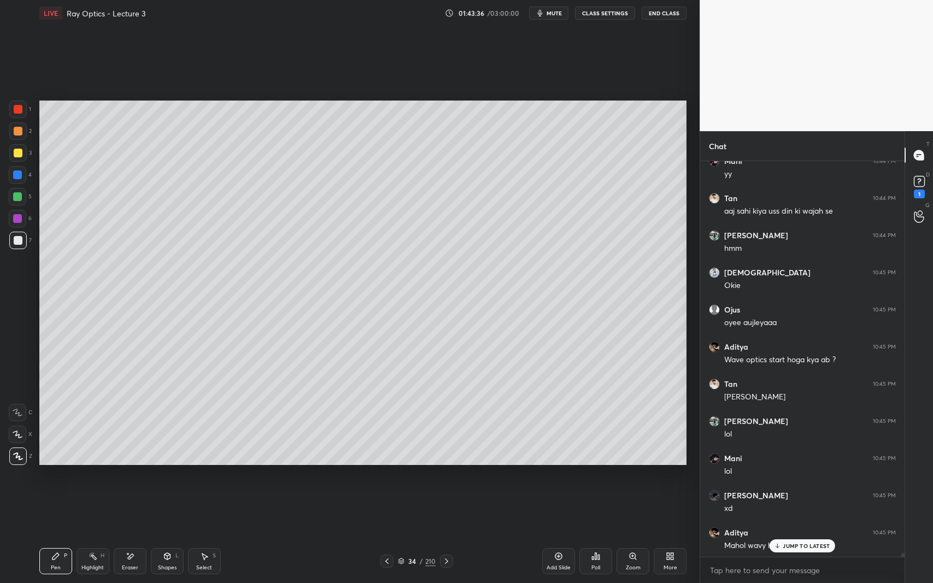
scroll to position [38320, 0]
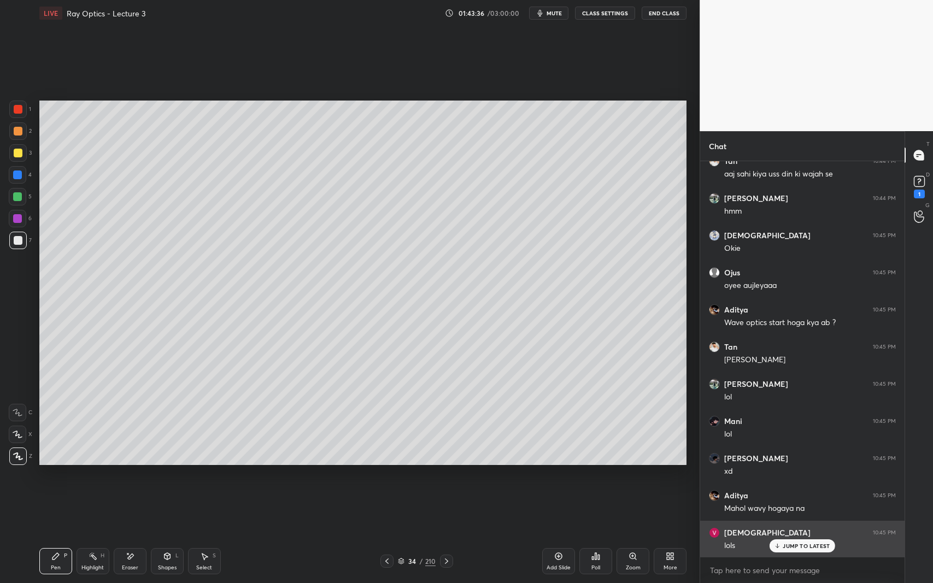
click at [790, 535] on p "JUMP TO LATEST" at bounding box center [806, 546] width 47 height 7
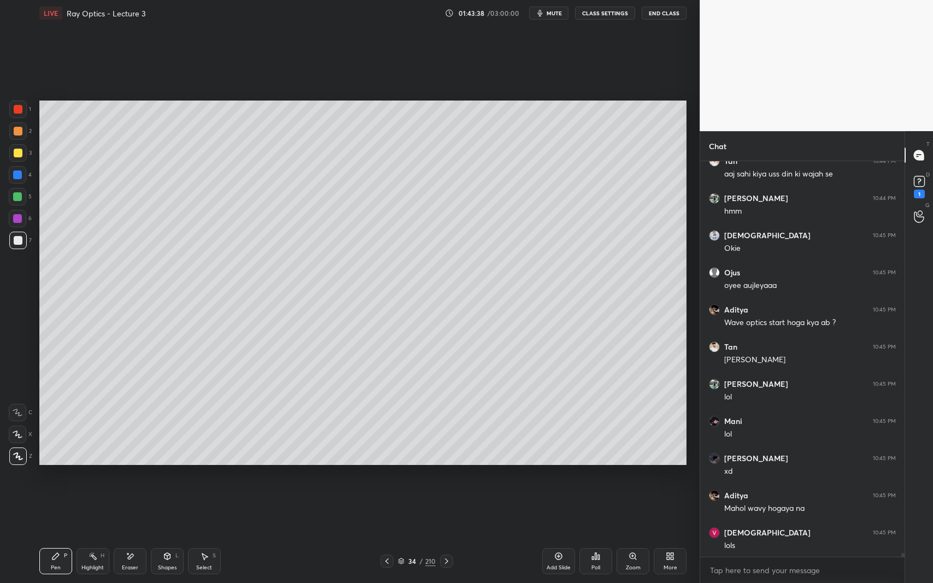
scroll to position [38357, 0]
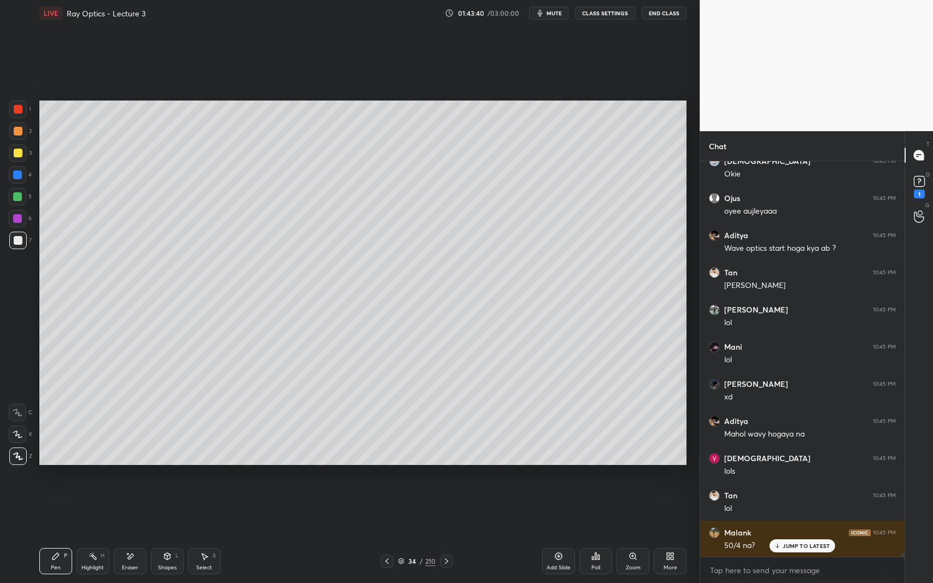
click at [386, 535] on icon at bounding box center [386, 561] width 3 height 5
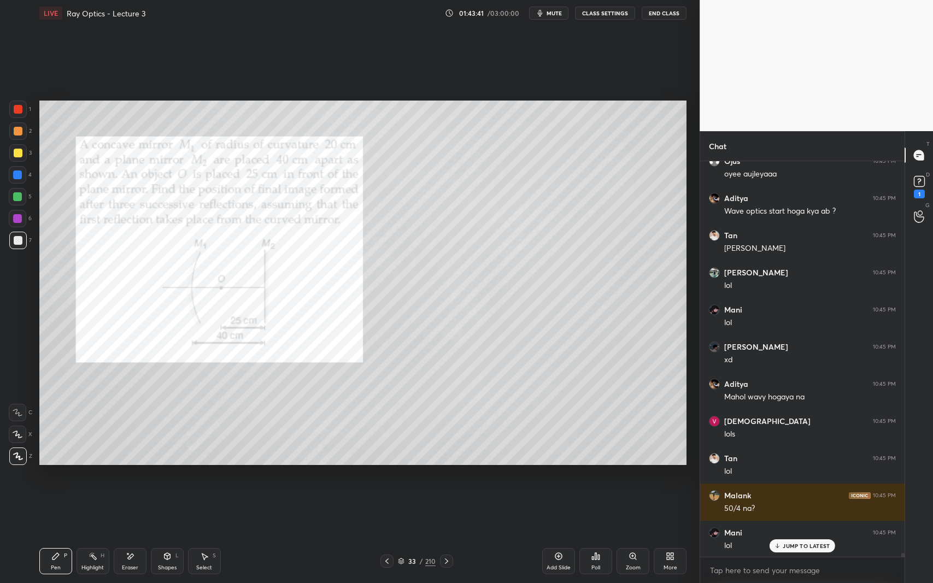
click at [442, 535] on div at bounding box center [446, 561] width 13 height 13
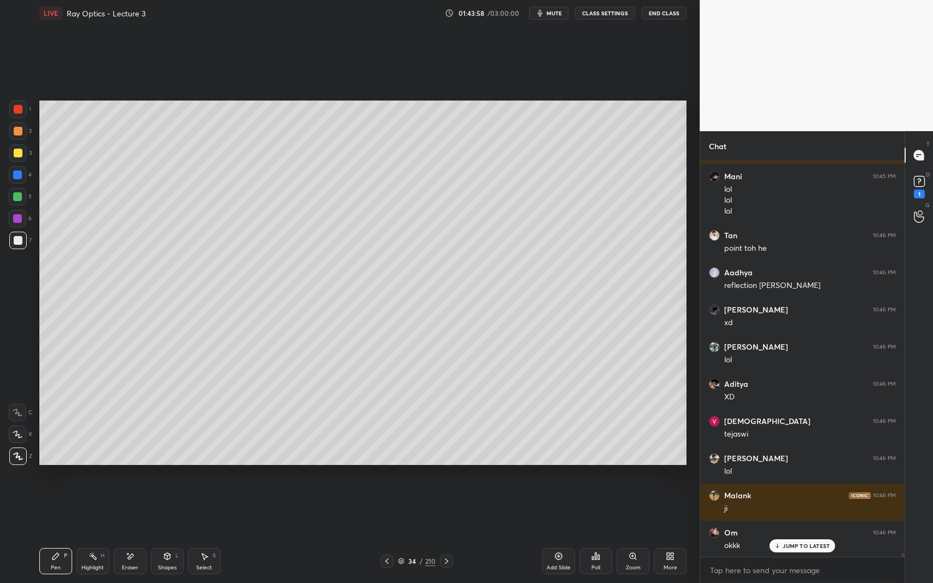
scroll to position [38825, 0]
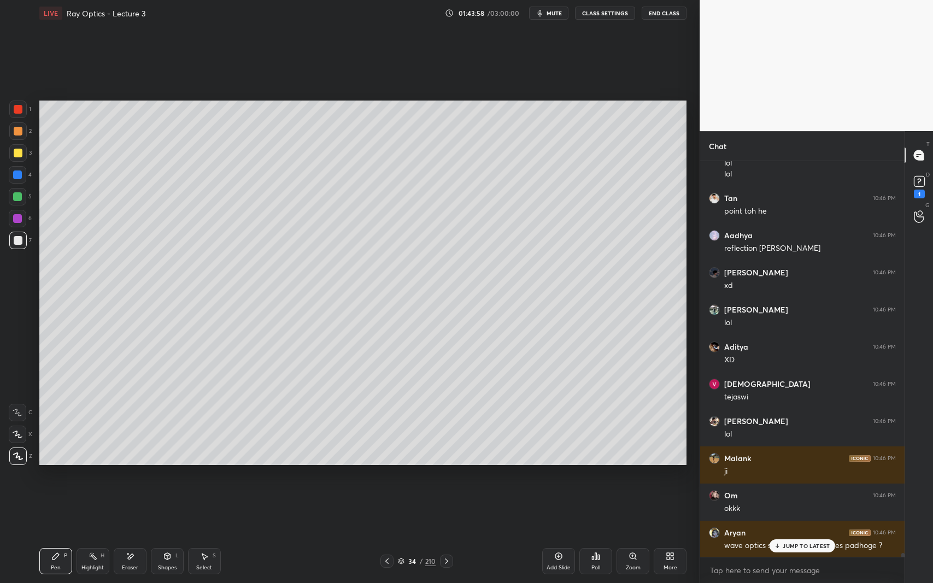
click at [386, 535] on icon at bounding box center [387, 561] width 9 height 9
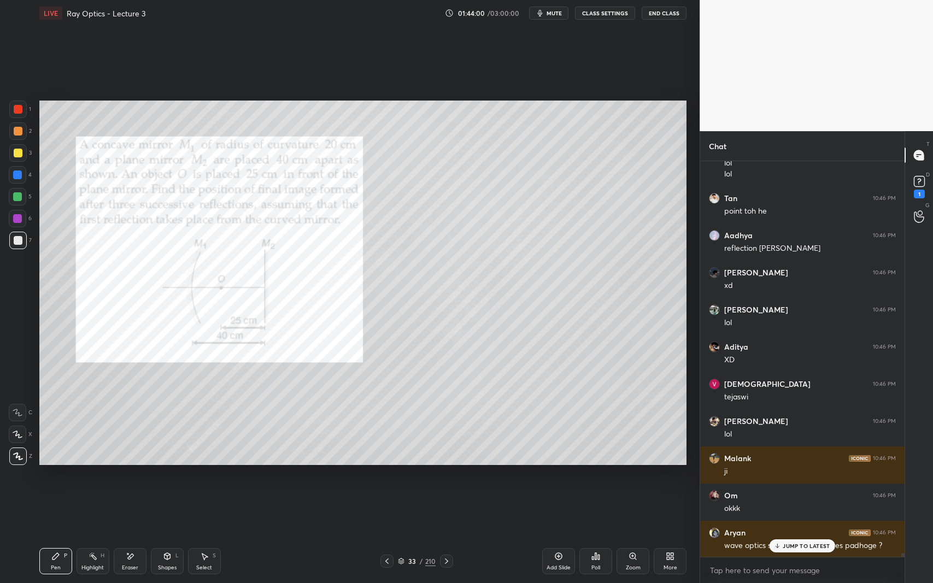
click at [14, 175] on div at bounding box center [17, 175] width 9 height 9
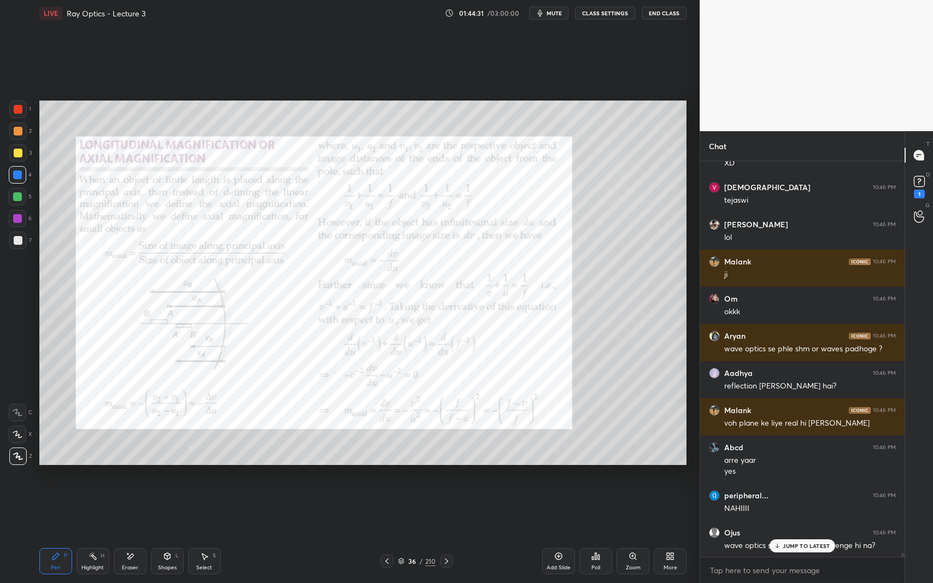
scroll to position [39058, 0]
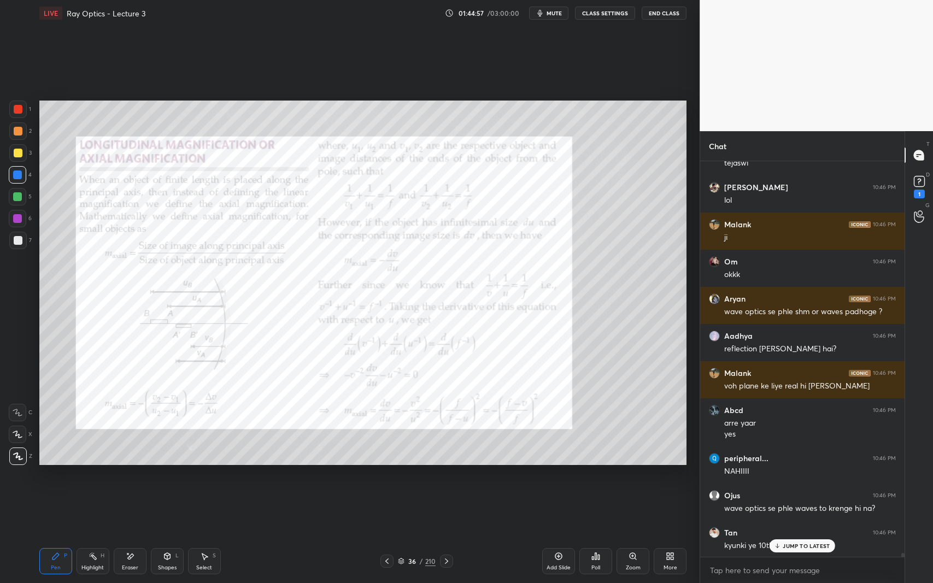
click at [784, 535] on p "JUMP TO LATEST" at bounding box center [806, 546] width 47 height 7
click at [556, 535] on icon at bounding box center [558, 556] width 9 height 9
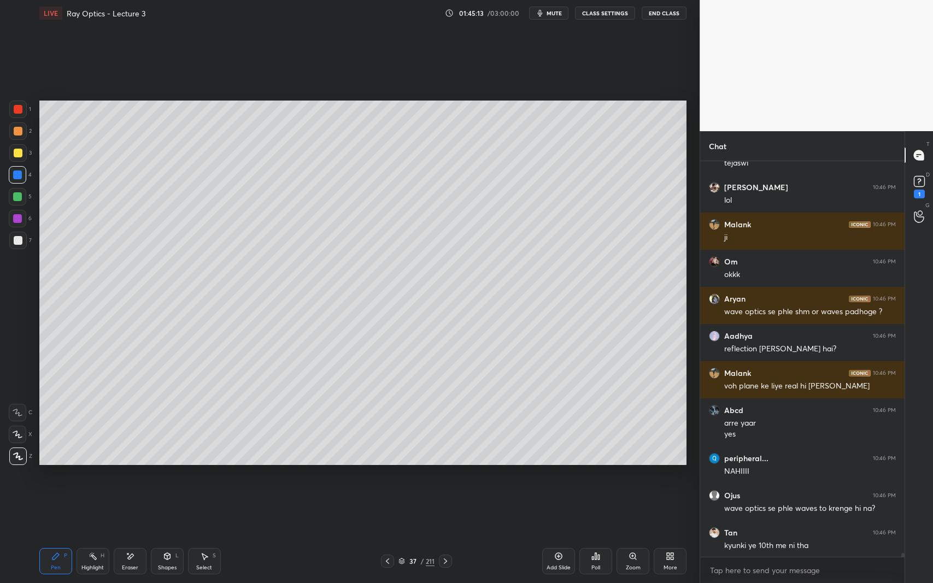
click at [19, 238] on div at bounding box center [18, 240] width 9 height 9
click at [16, 111] on div at bounding box center [18, 109] width 9 height 9
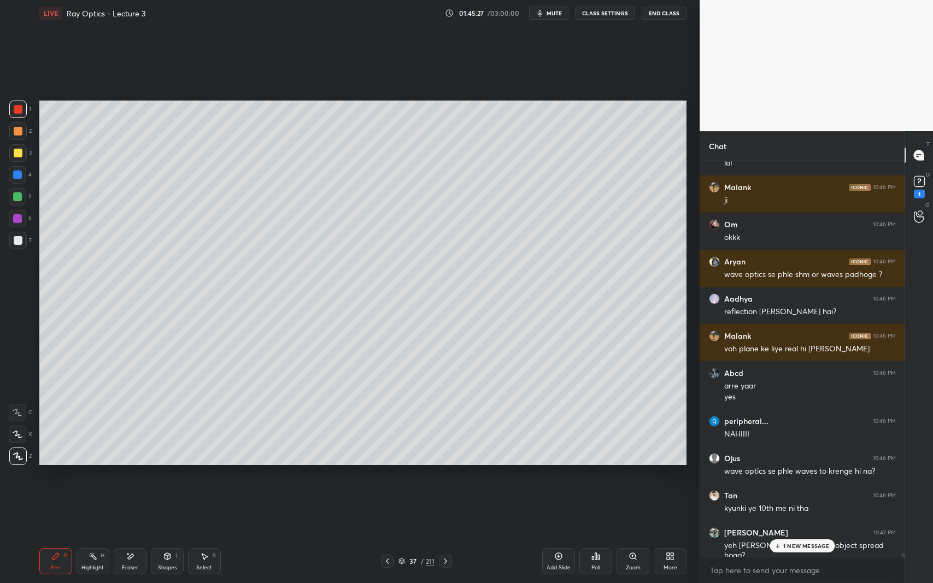
scroll to position [39133, 0]
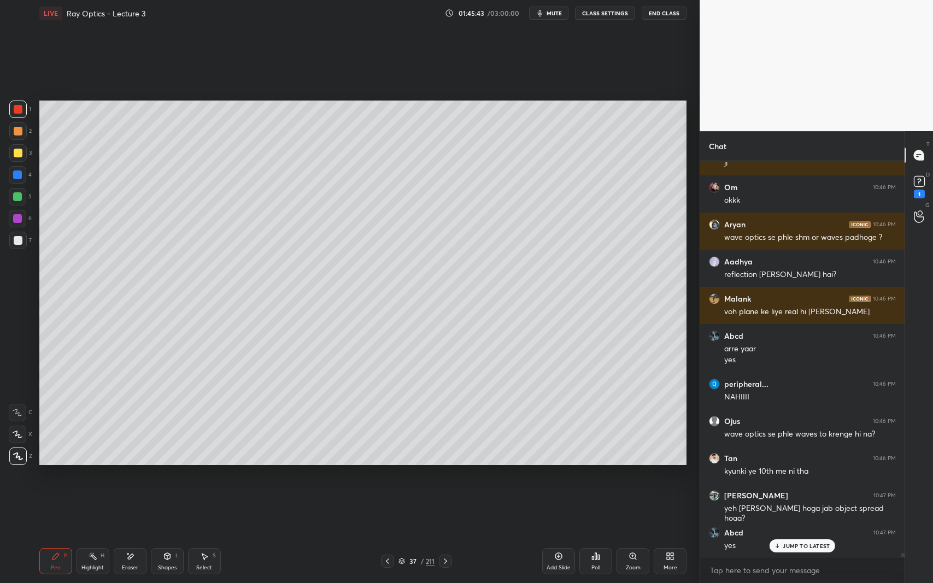
click at [384, 535] on icon at bounding box center [387, 561] width 9 height 9
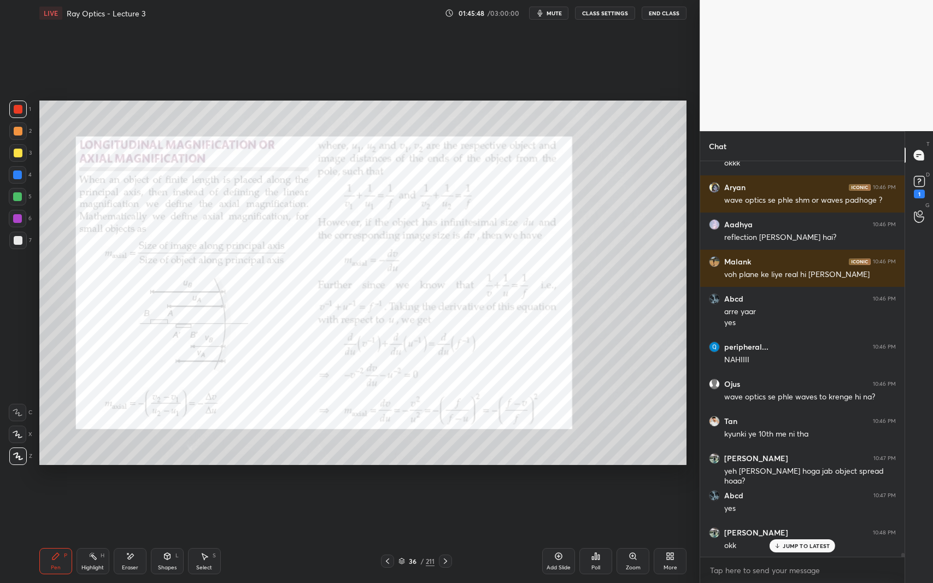
scroll to position [39207, 0]
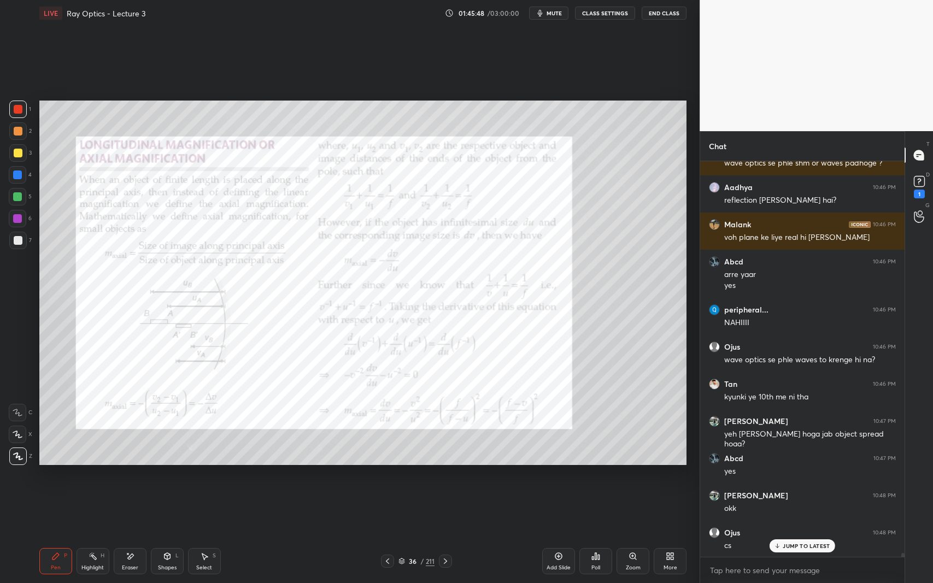
click at [15, 245] on div at bounding box center [17, 240] width 17 height 17
click at [21, 178] on div at bounding box center [17, 175] width 9 height 9
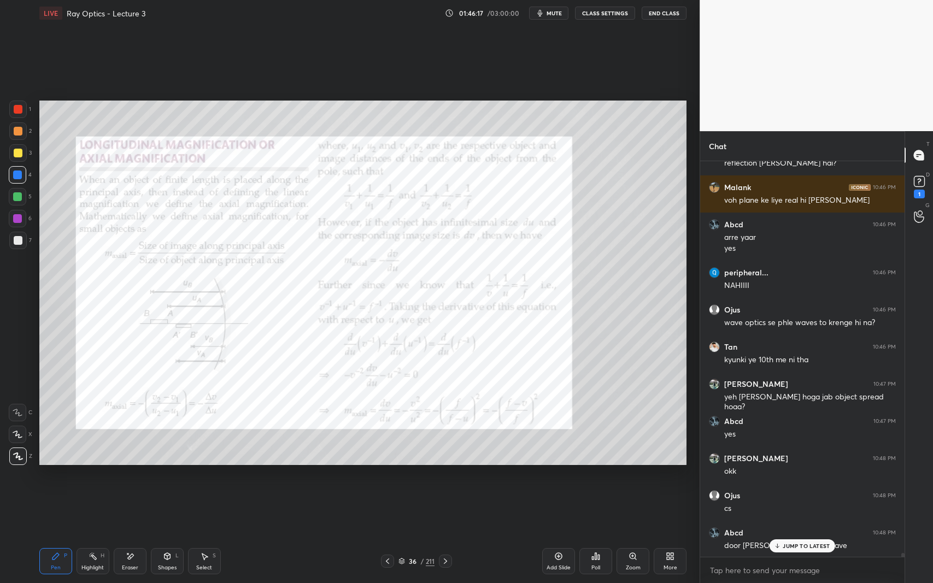
click at [448, 535] on div at bounding box center [445, 561] width 13 height 13
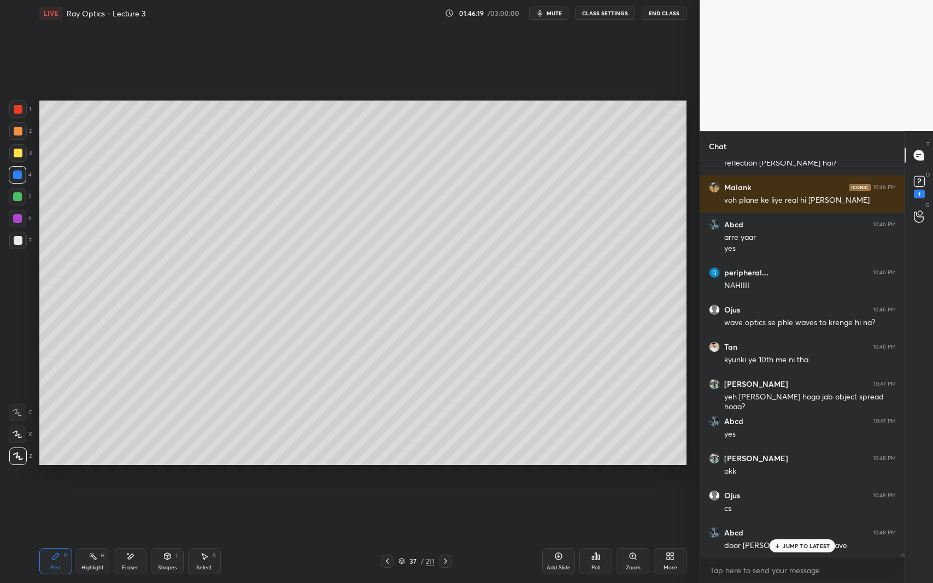
click at [23, 243] on div at bounding box center [17, 240] width 17 height 17
click at [385, 535] on icon at bounding box center [387, 561] width 9 height 9
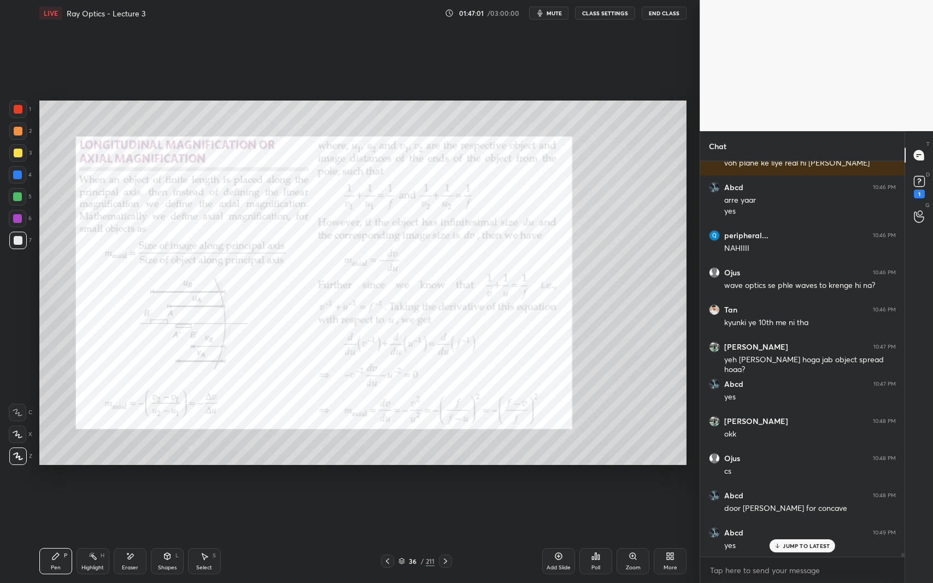
scroll to position [39319, 0]
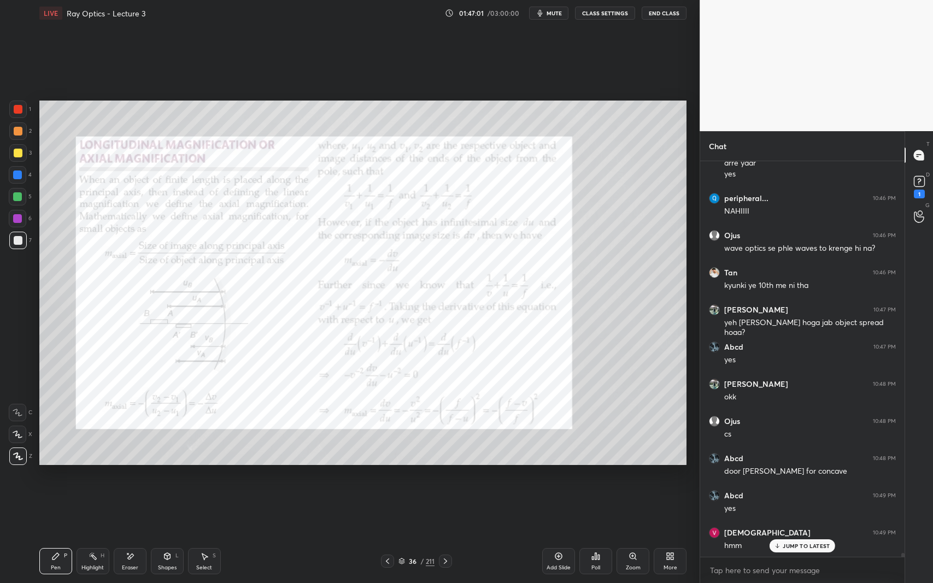
click at [19, 104] on div at bounding box center [17, 109] width 17 height 17
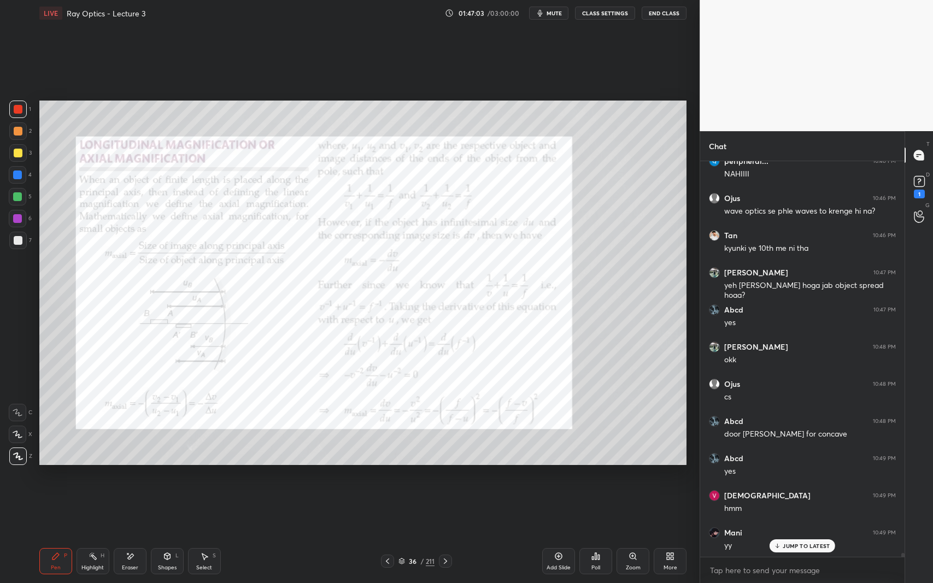
scroll to position [39393, 0]
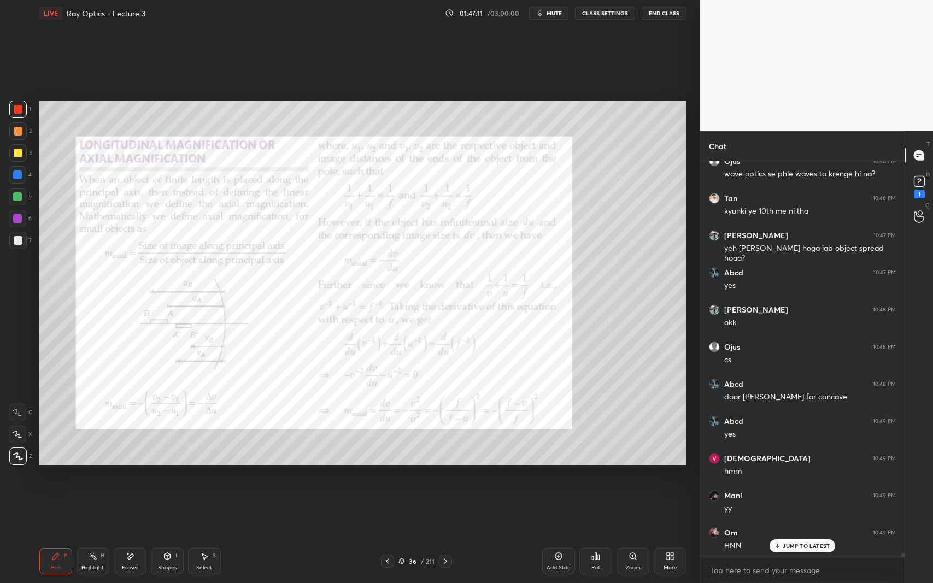
click at [445, 535] on icon at bounding box center [445, 561] width 3 height 5
click at [448, 535] on icon at bounding box center [445, 561] width 9 height 9
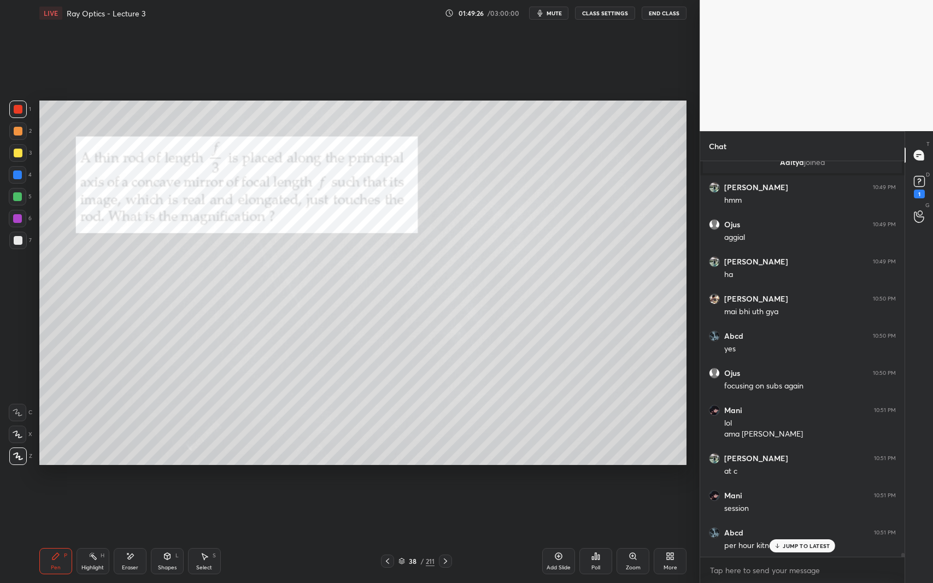
scroll to position [39889, 0]
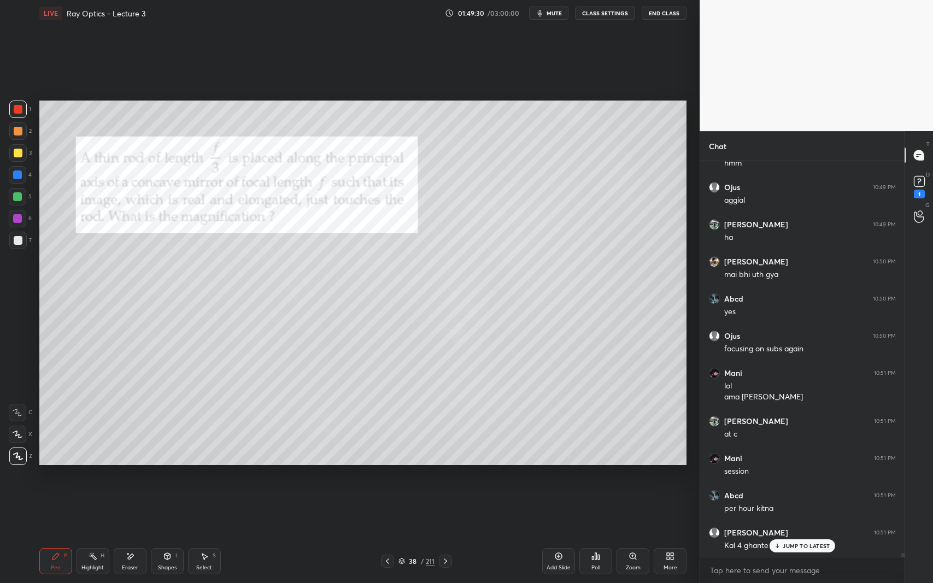
click at [797, 535] on p "JUMP TO LATEST" at bounding box center [806, 546] width 47 height 7
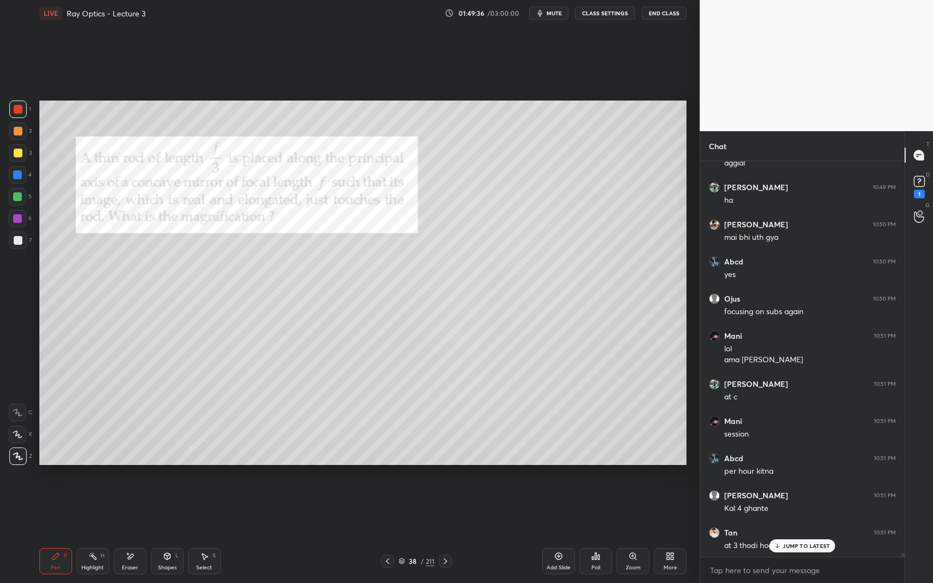
click at [789, 535] on div "JUMP TO LATEST" at bounding box center [803, 545] width 66 height 13
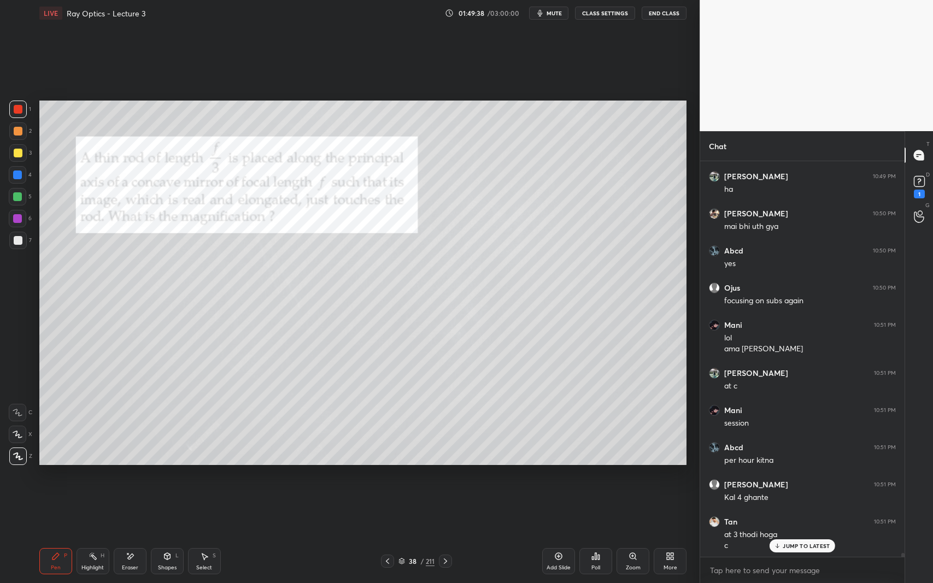
click at [783, 535] on div "JUMP TO LATEST" at bounding box center [803, 545] width 66 height 13
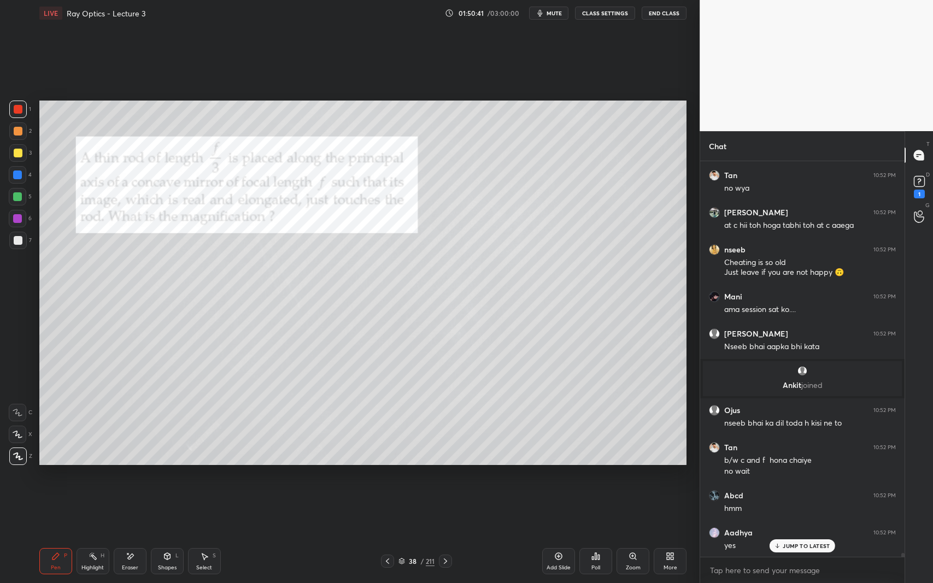
scroll to position [40380, 0]
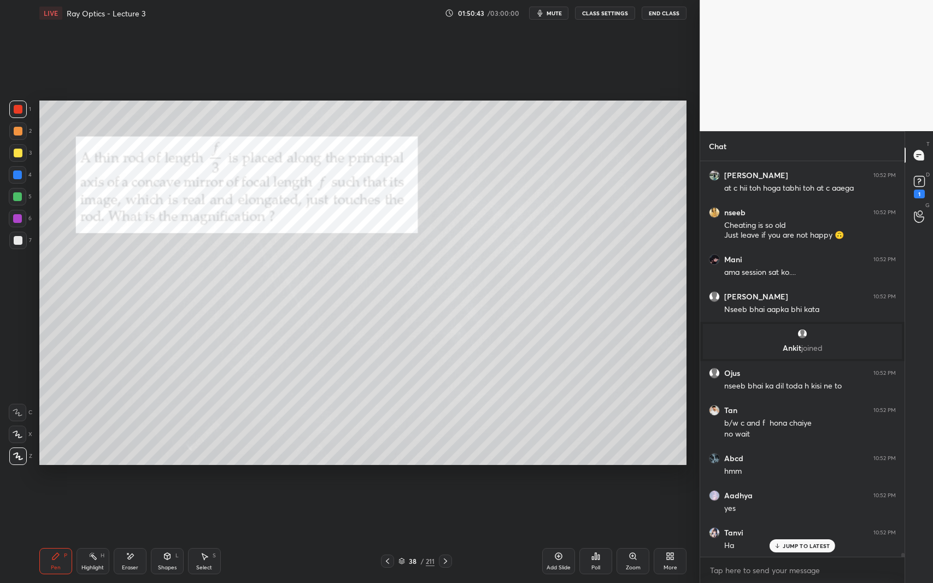
click at [172, 535] on div "Shapes L" at bounding box center [167, 561] width 33 height 26
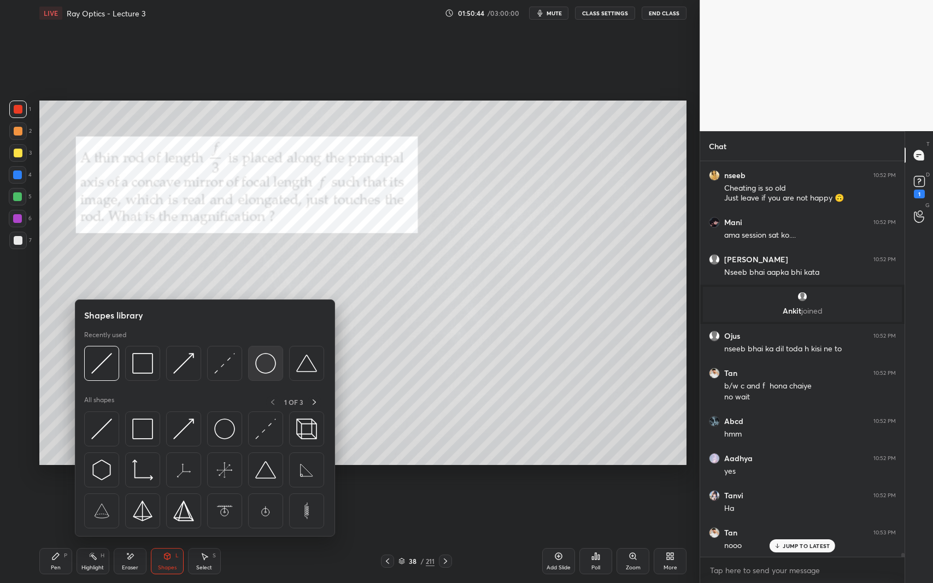
click at [265, 367] on img at bounding box center [265, 363] width 21 height 21
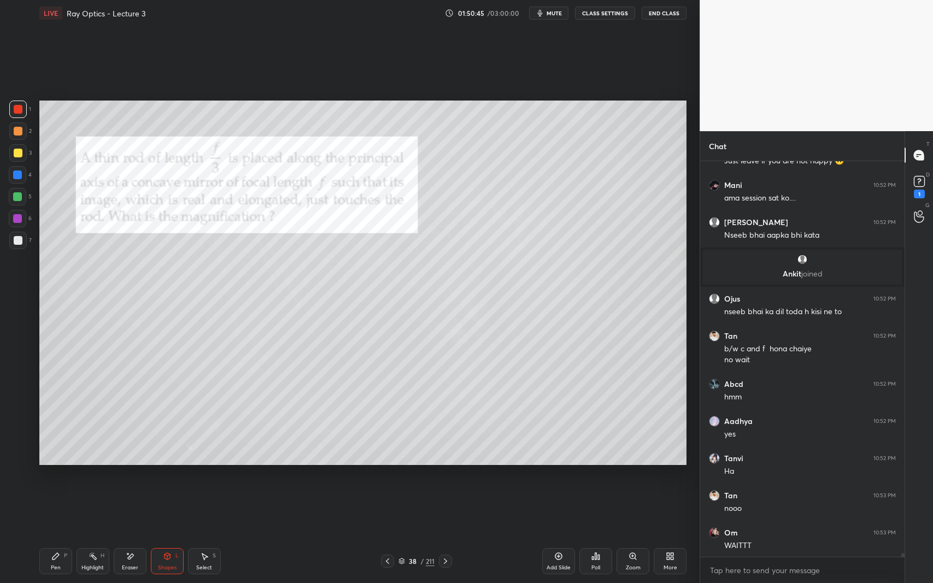
click at [17, 239] on div at bounding box center [18, 240] width 9 height 9
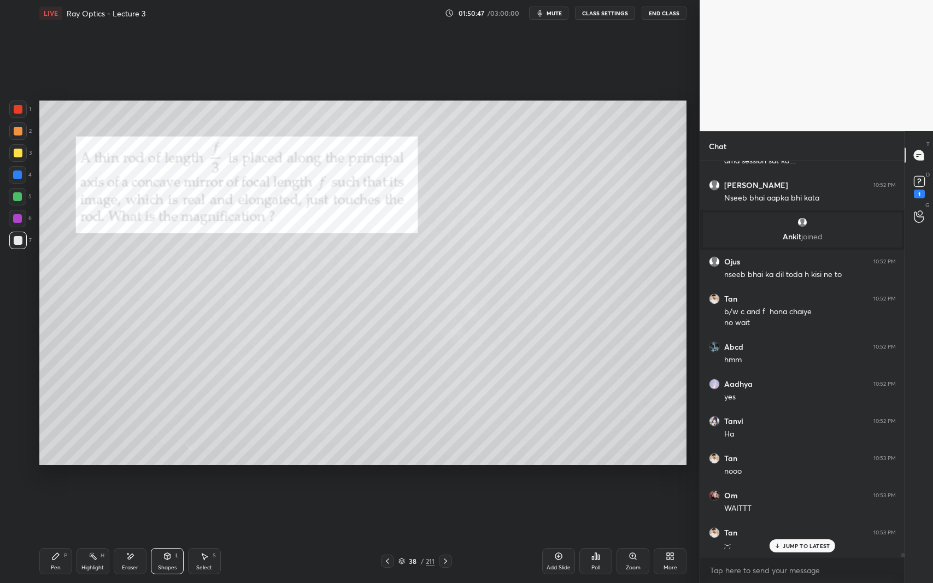
click at [555, 535] on icon at bounding box center [558, 556] width 9 height 9
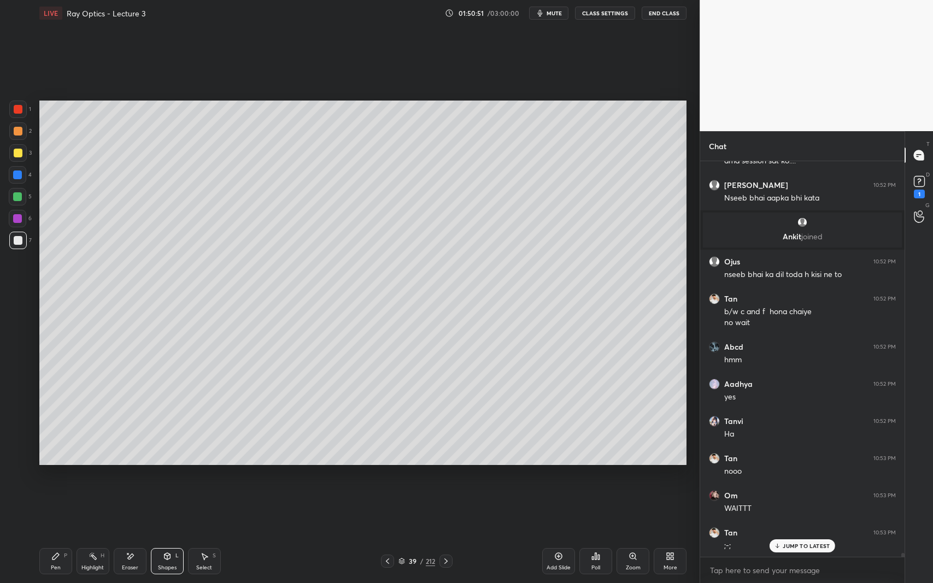
scroll to position [40529, 0]
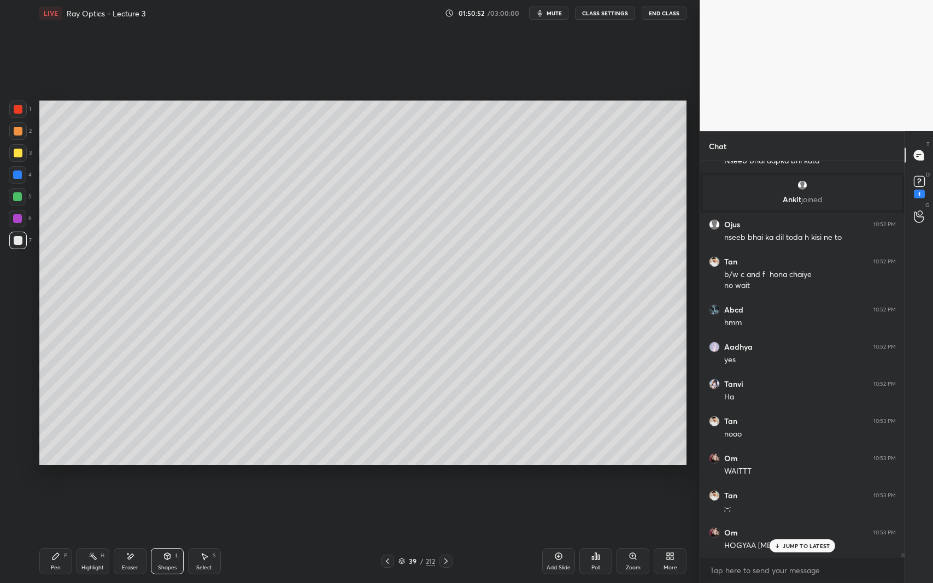
click at [203, 535] on icon at bounding box center [204, 556] width 9 height 9
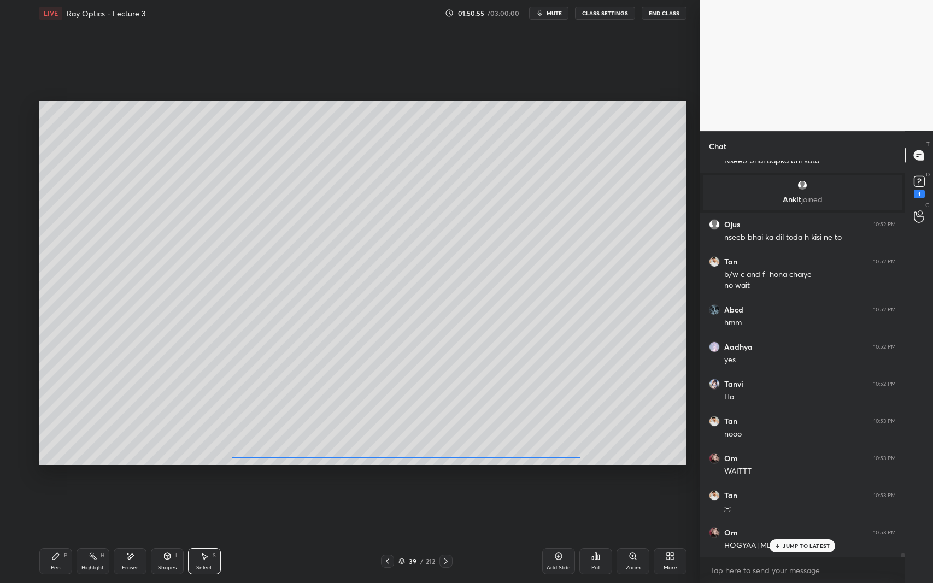
click at [414, 276] on div "0 ° Undo Copy Duplicate Duplicate to new slide Delete" at bounding box center [363, 283] width 648 height 364
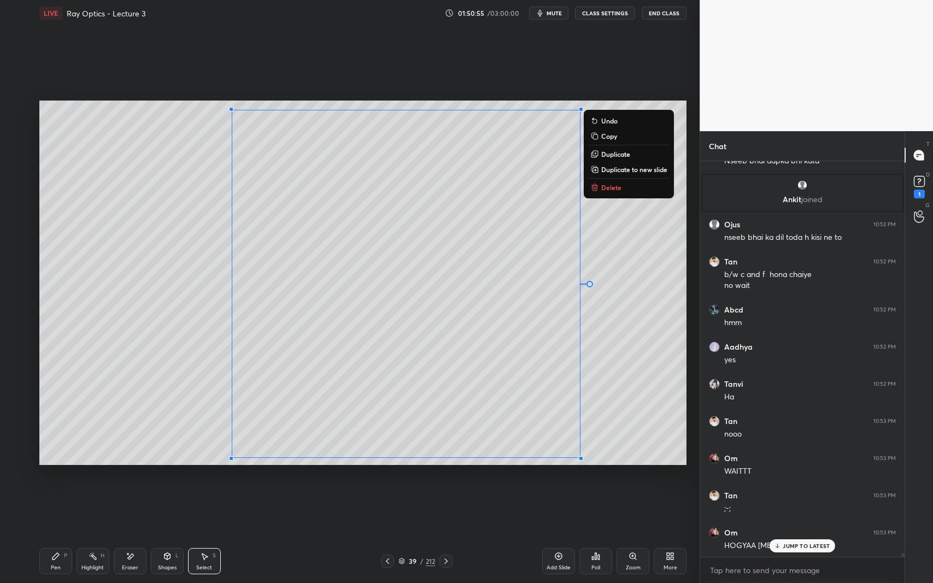
click at [622, 312] on div "0 ° Undo Copy Duplicate Duplicate to new slide Delete" at bounding box center [363, 283] width 648 height 364
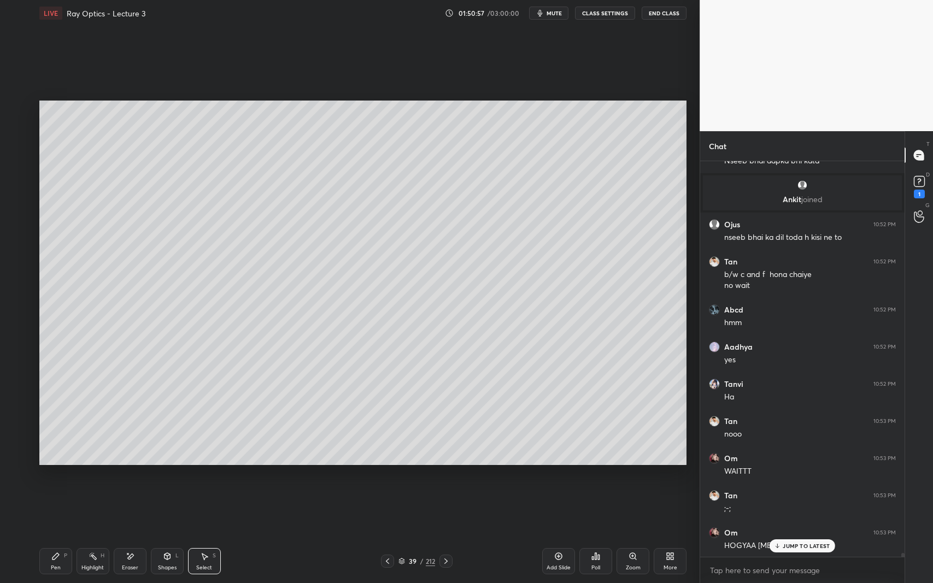
click at [174, 535] on div "Shapes L" at bounding box center [167, 561] width 33 height 26
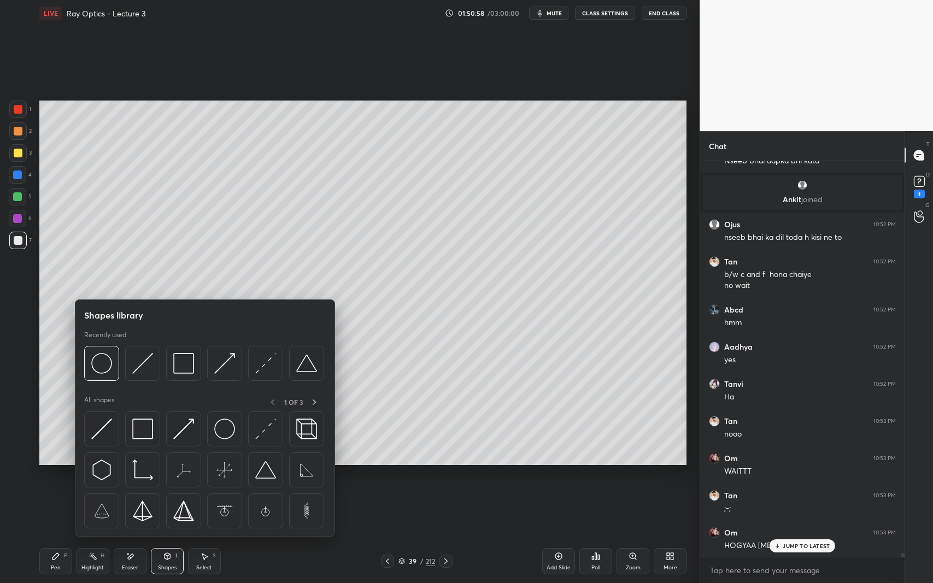
click at [139, 367] on img at bounding box center [142, 363] width 21 height 21
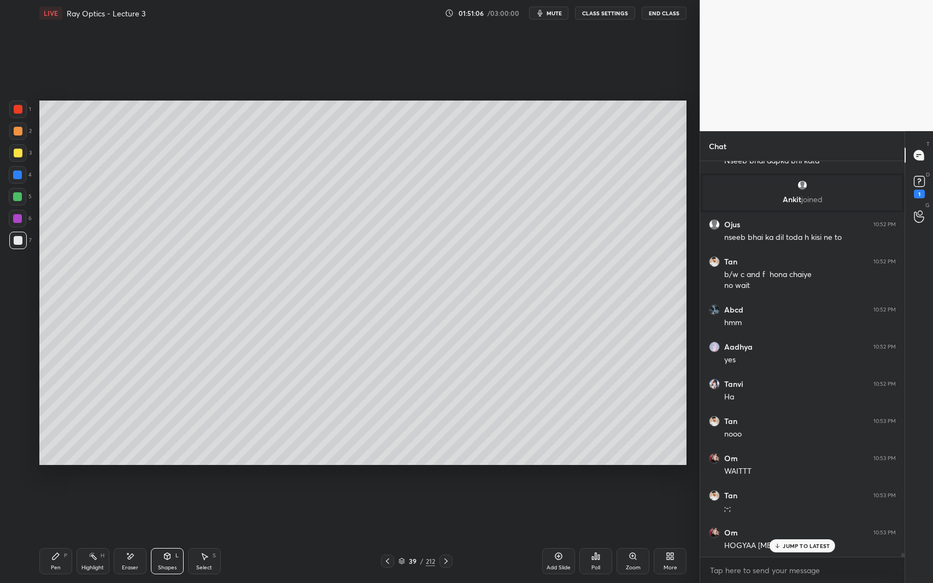
click at [205, 535] on icon at bounding box center [204, 556] width 9 height 9
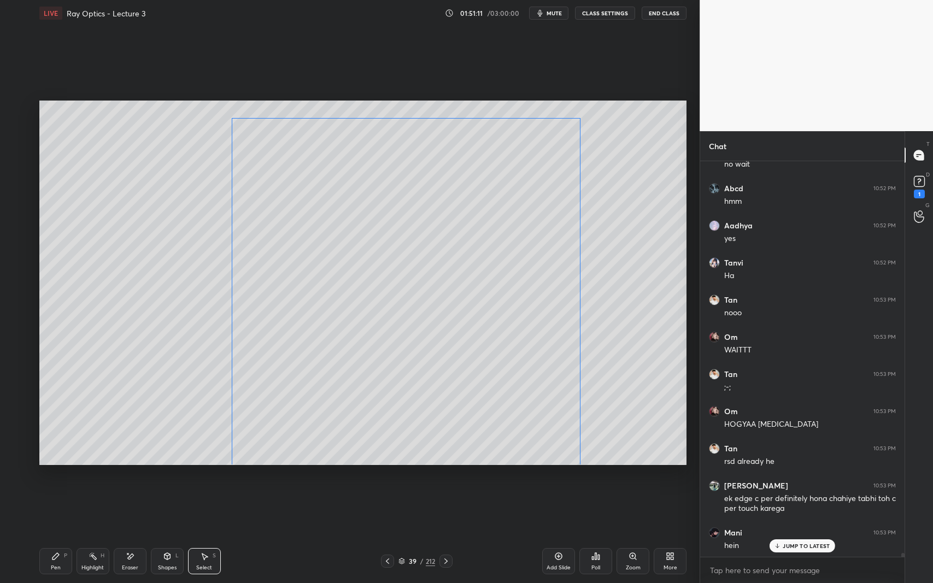
scroll to position [40687, 0]
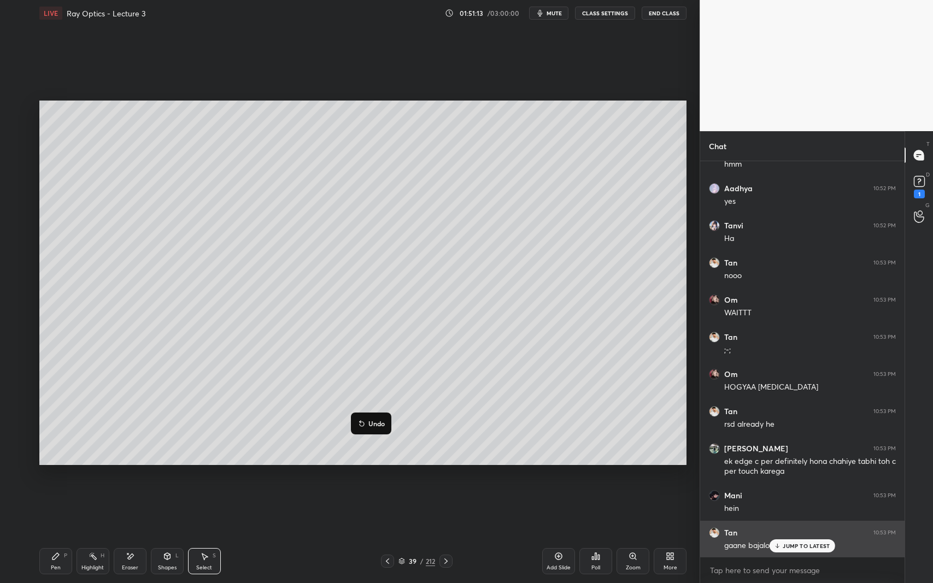
click at [792, 535] on p "JUMP TO LATEST" at bounding box center [806, 546] width 47 height 7
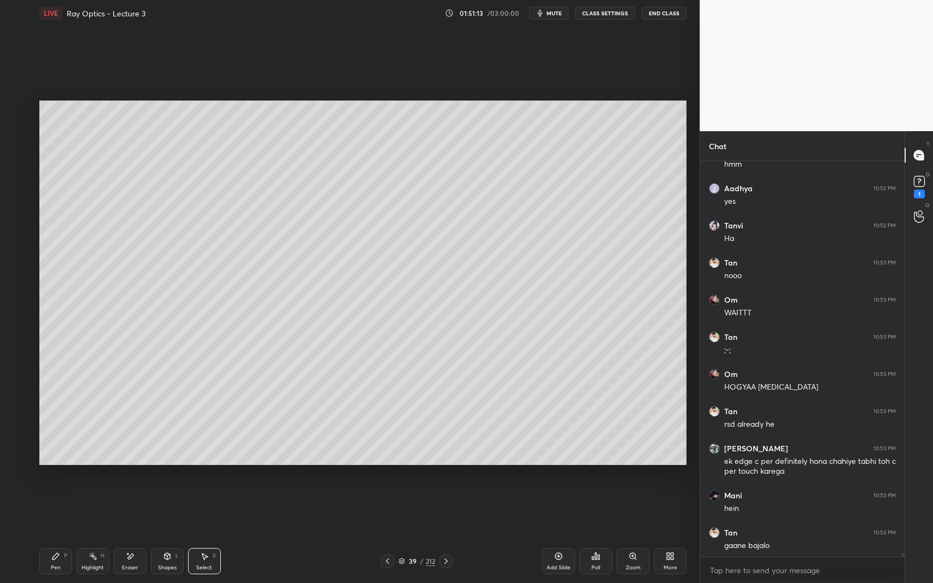
scroll to position [40724, 0]
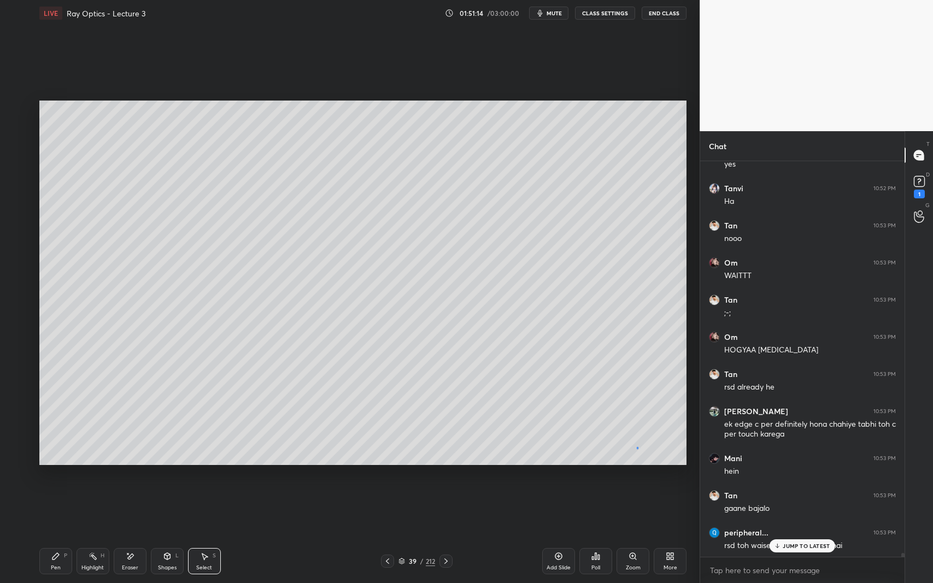
click at [637, 447] on div "0 ° Undo Copy Duplicate Duplicate to new slide Delete" at bounding box center [363, 283] width 648 height 364
click at [794, 535] on p "JUMP TO LATEST" at bounding box center [806, 546] width 47 height 7
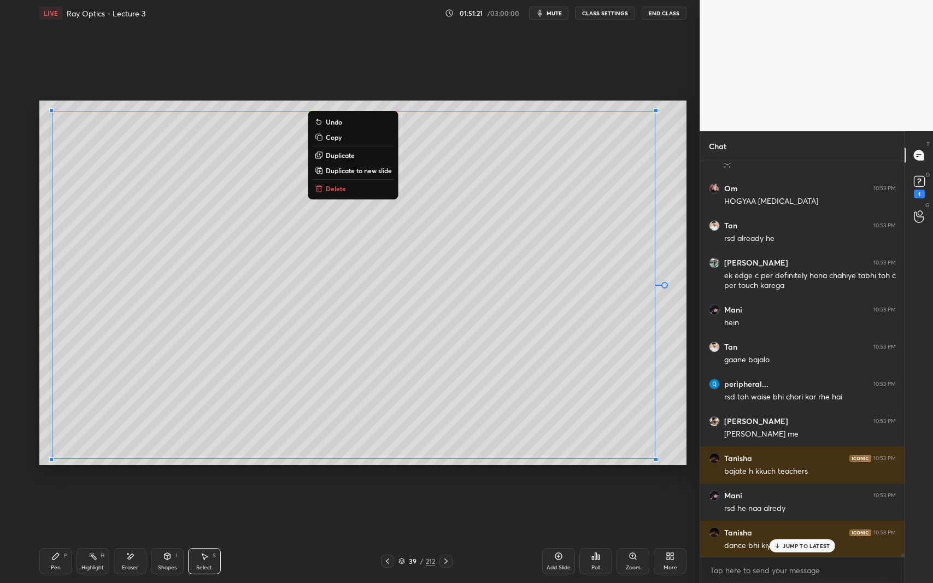
scroll to position [40910, 0]
click at [663, 192] on div "0 ° Undo Copy Duplicate Duplicate to new slide Delete" at bounding box center [363, 283] width 648 height 364
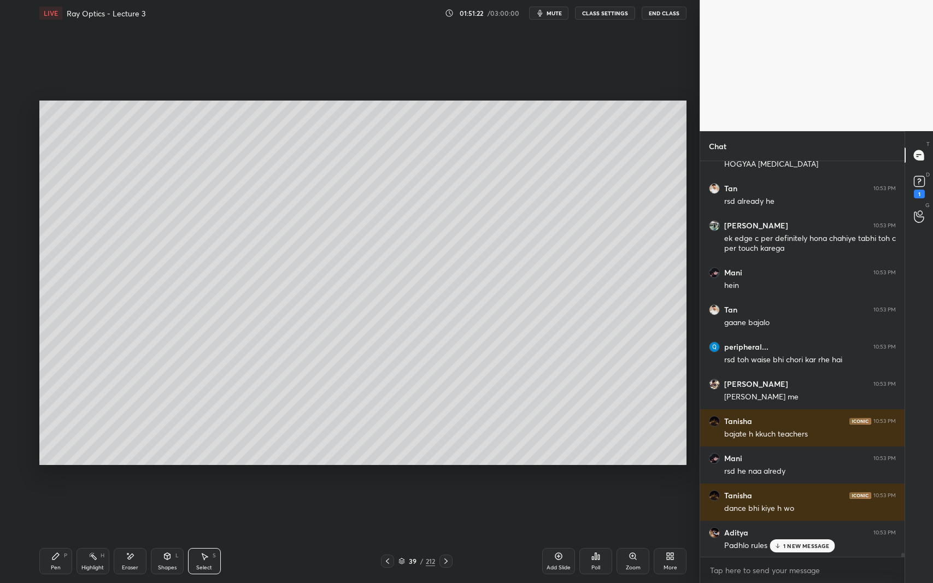
scroll to position [40947, 0]
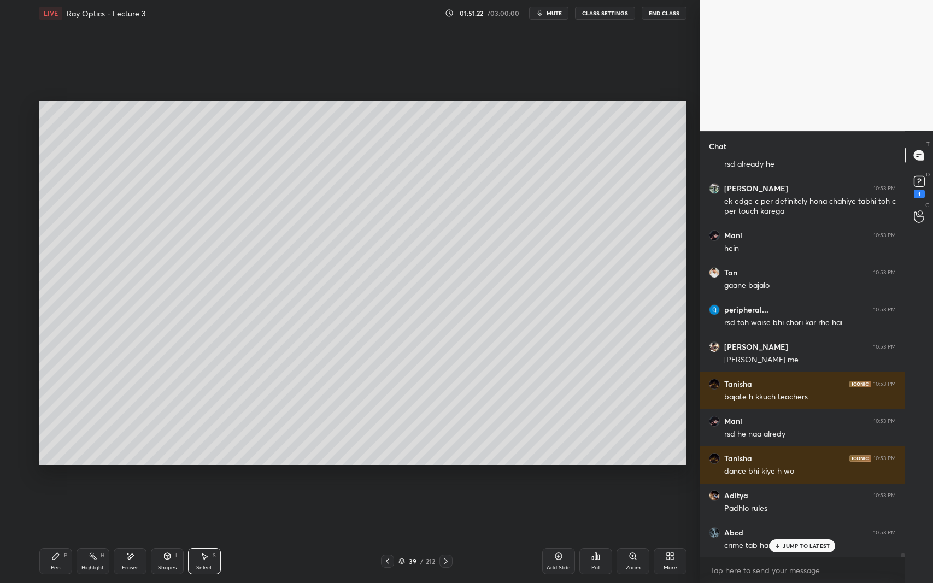
click at [55, 535] on icon at bounding box center [55, 556] width 9 height 9
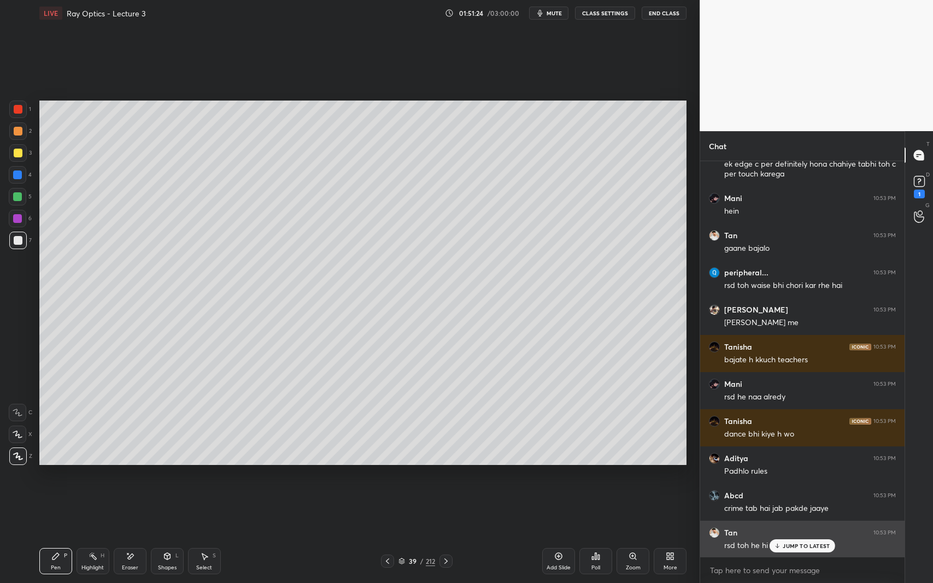
click at [800, 535] on div "JUMP TO LATEST" at bounding box center [803, 545] width 66 height 13
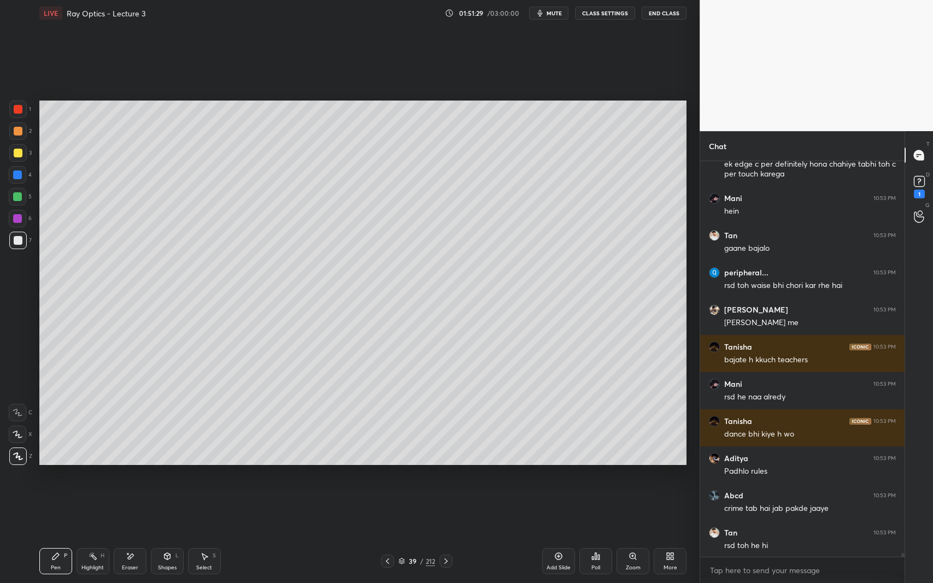
click at [13, 150] on div at bounding box center [17, 152] width 17 height 17
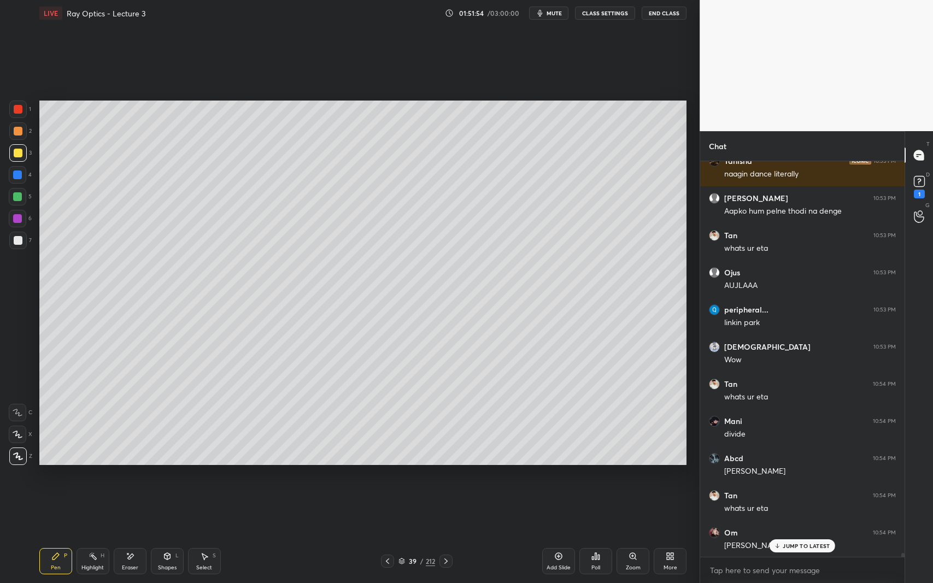
scroll to position [41430, 0]
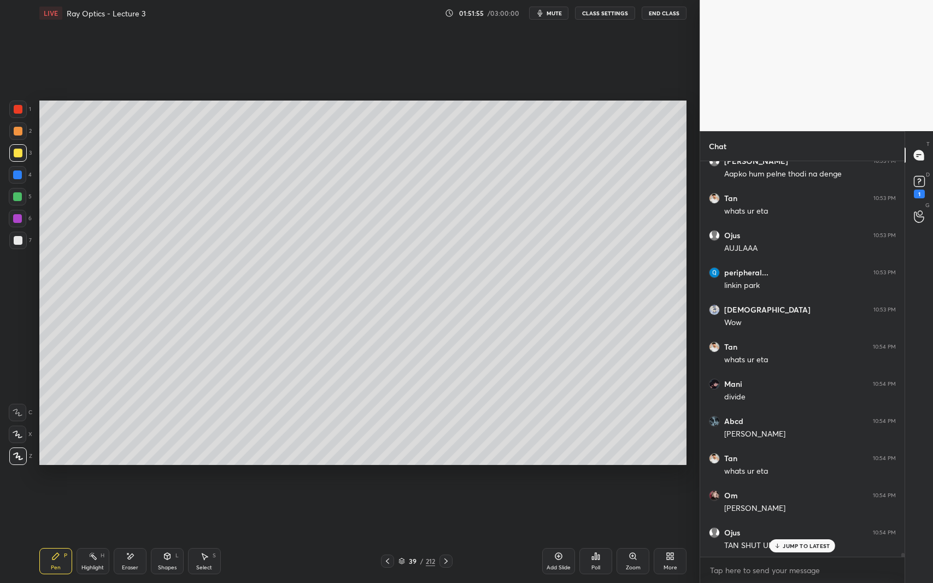
click at [17, 244] on div at bounding box center [18, 240] width 9 height 9
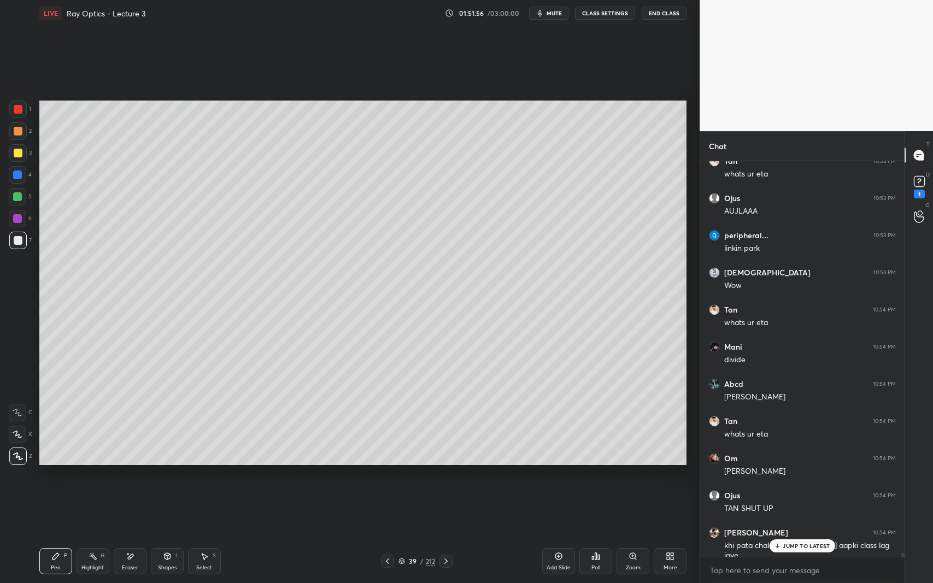
click at [17, 199] on div at bounding box center [17, 196] width 9 height 9
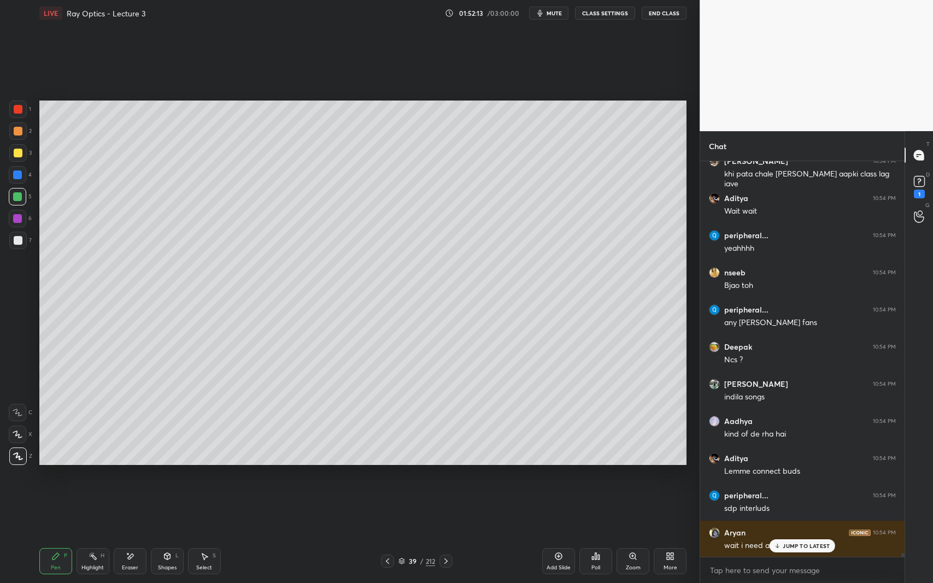
scroll to position [41876, 0]
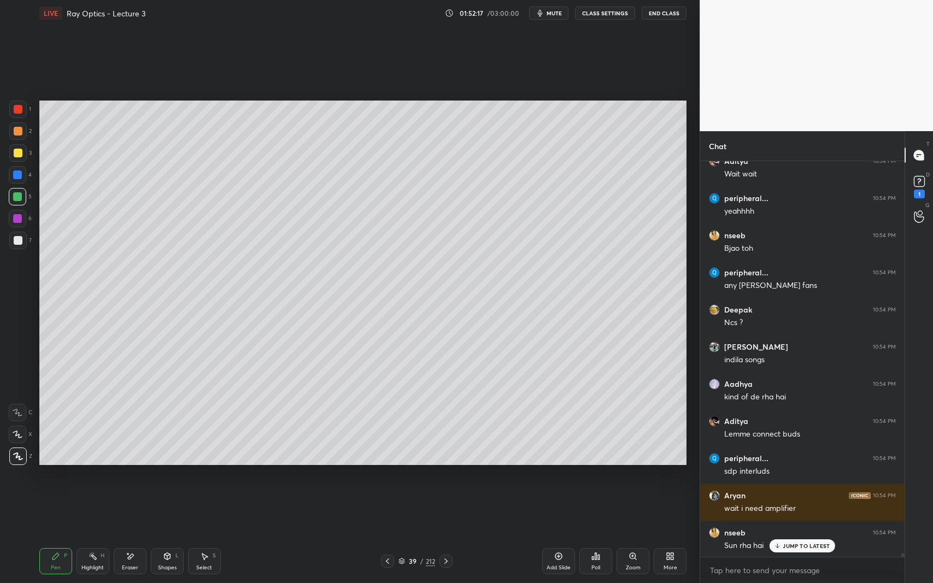
click at [390, 535] on icon at bounding box center [387, 561] width 9 height 9
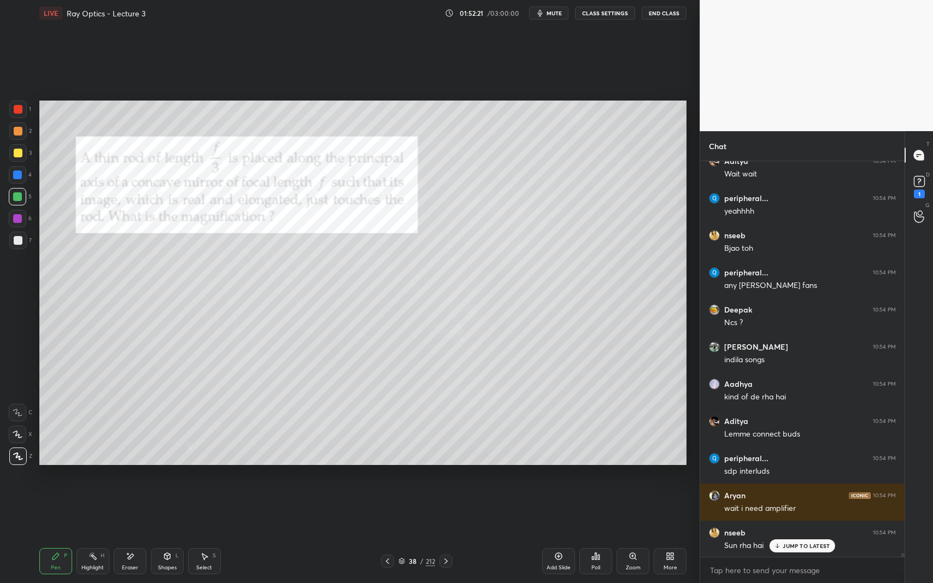
click at [443, 535] on icon at bounding box center [446, 561] width 9 height 9
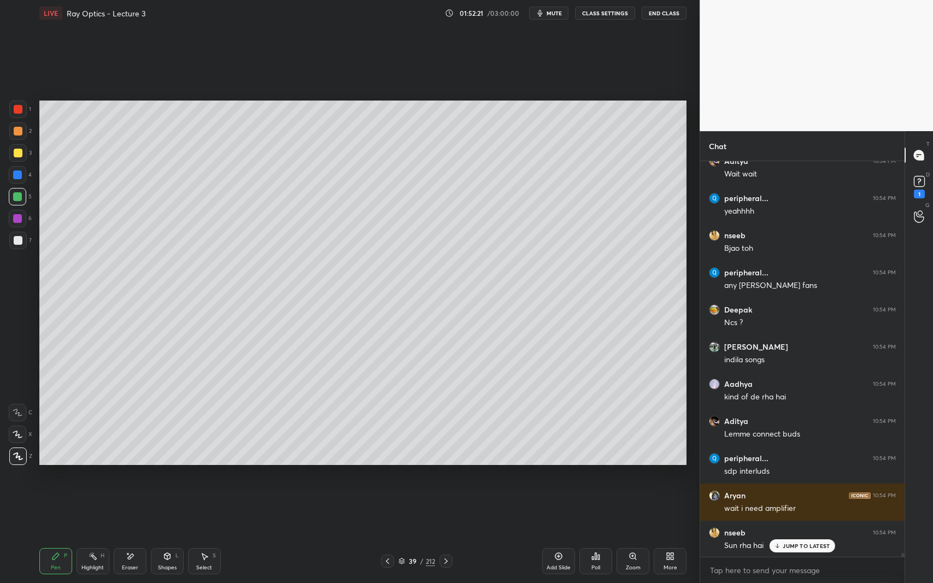
scroll to position [41914, 0]
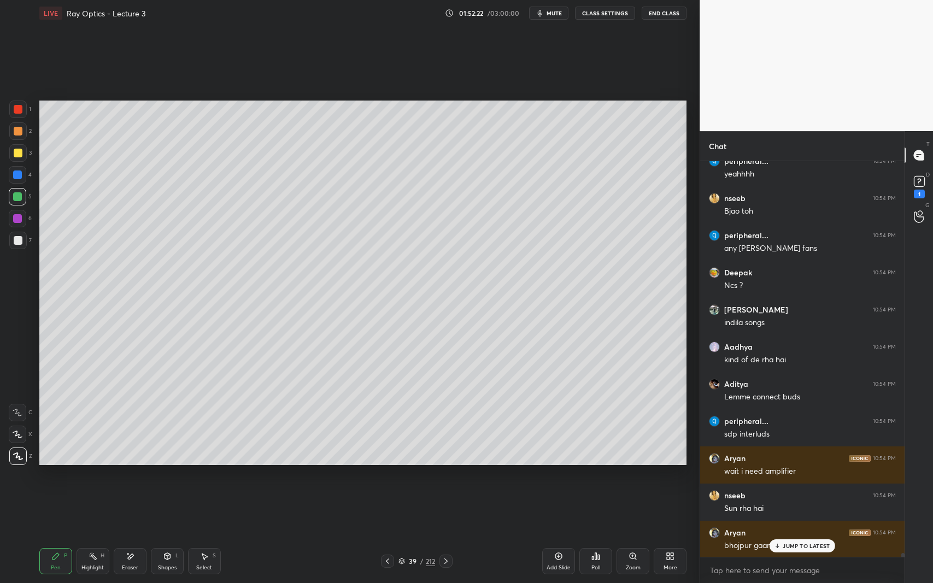
click at [11, 174] on div at bounding box center [17, 174] width 17 height 17
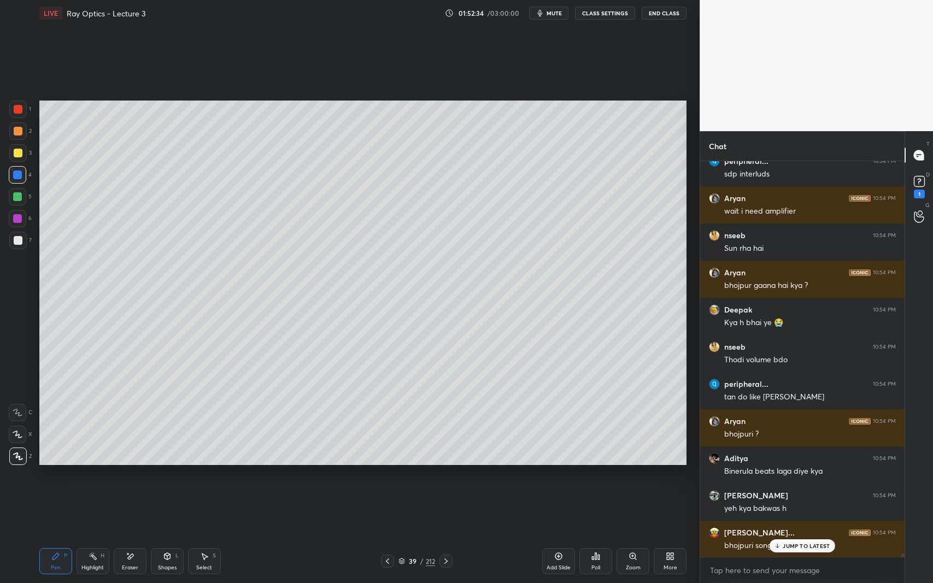
scroll to position [42211, 0]
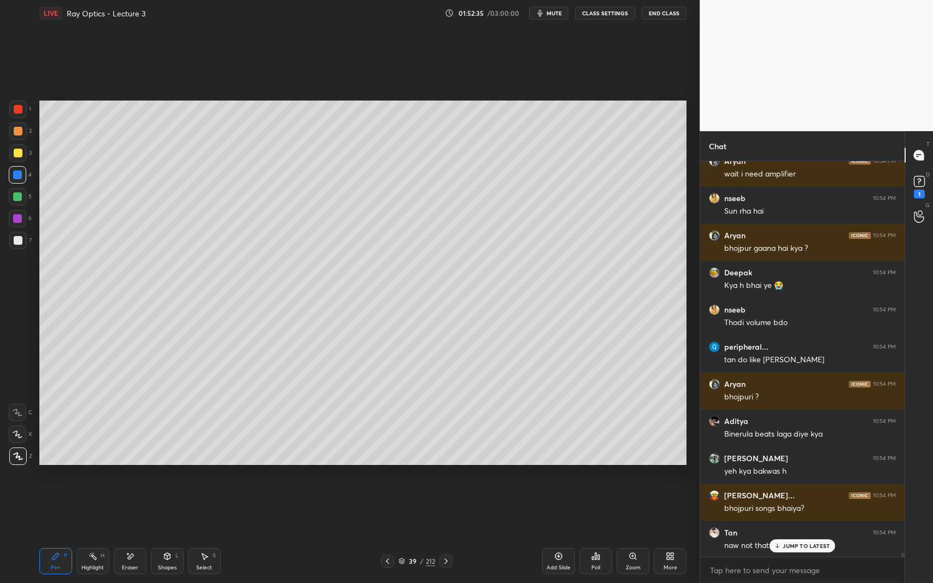
click at [390, 535] on icon at bounding box center [387, 561] width 9 height 9
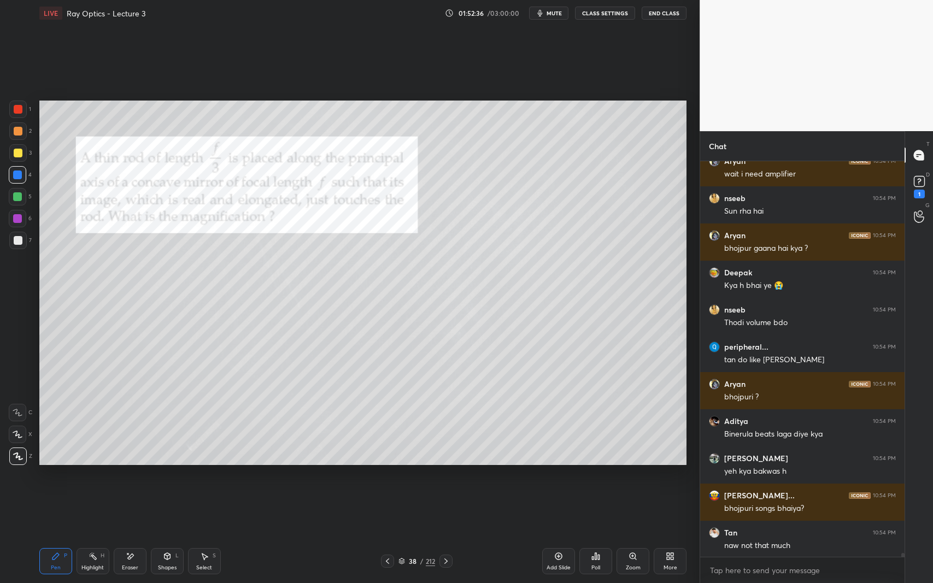
scroll to position [42248, 0]
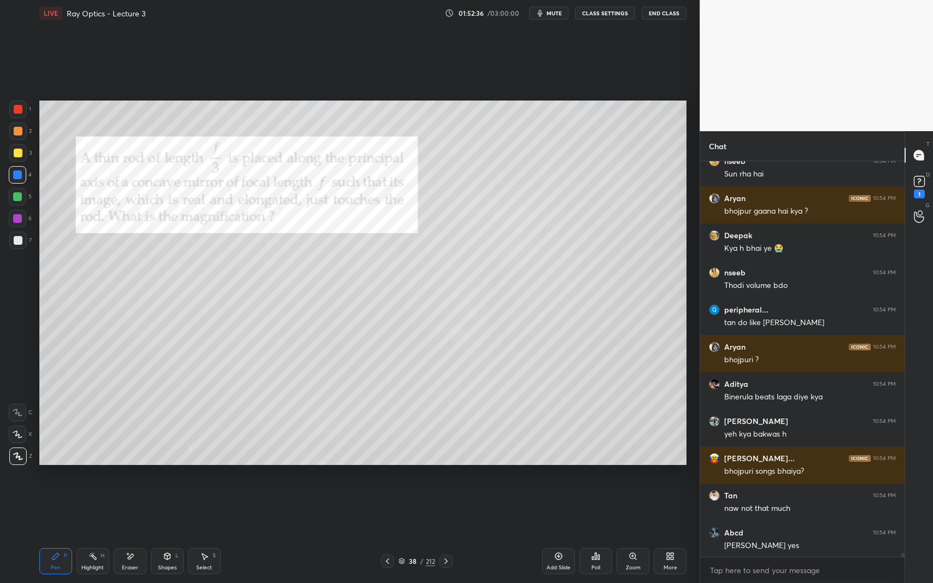
click at [778, 535] on icon at bounding box center [777, 581] width 7 height 7
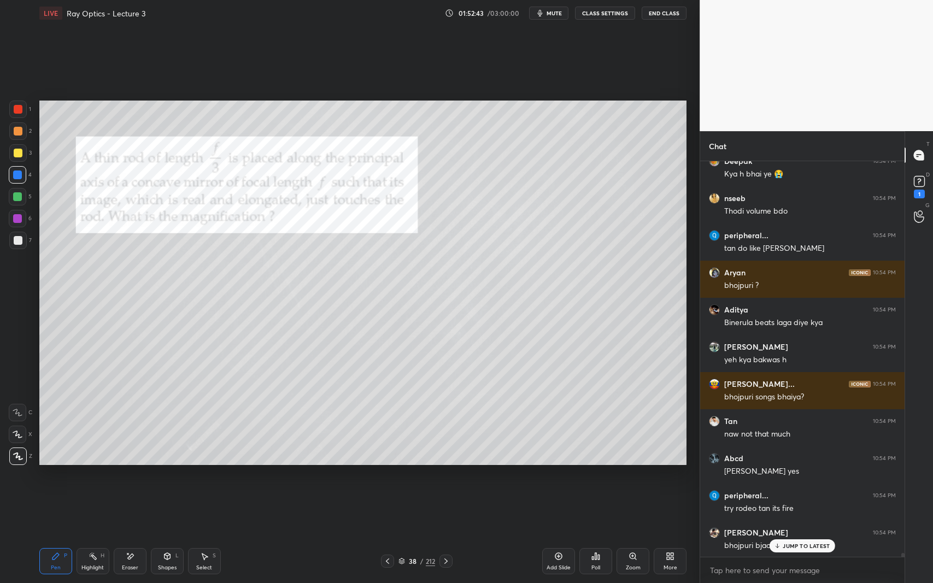
scroll to position [42359, 0]
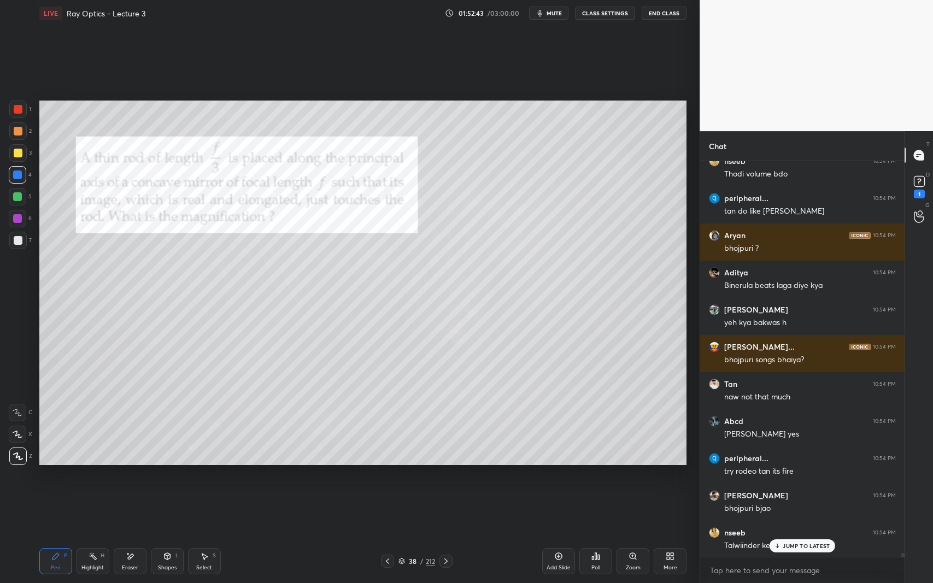
click at [446, 535] on icon at bounding box center [445, 561] width 3 height 5
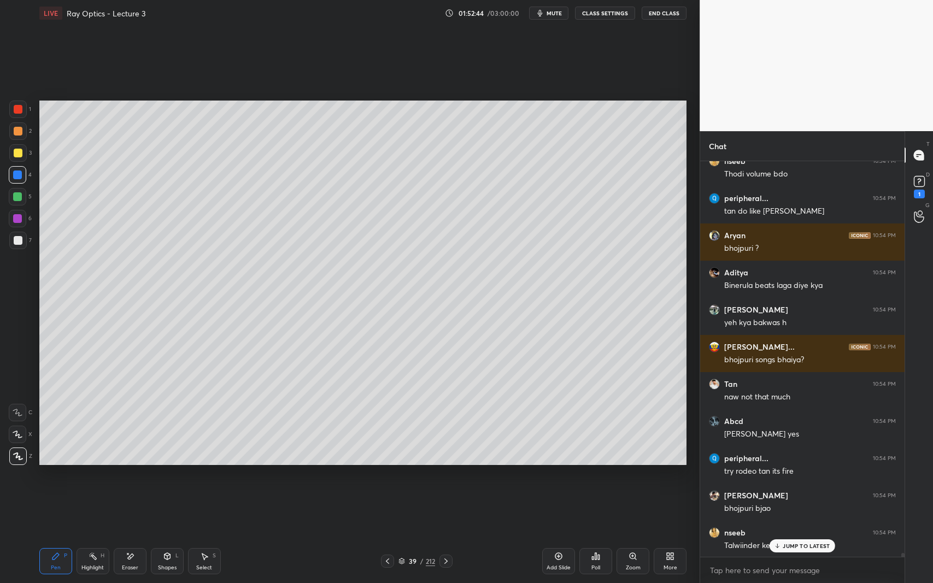
click at [792, 535] on div "JUMP TO LATEST" at bounding box center [803, 545] width 66 height 13
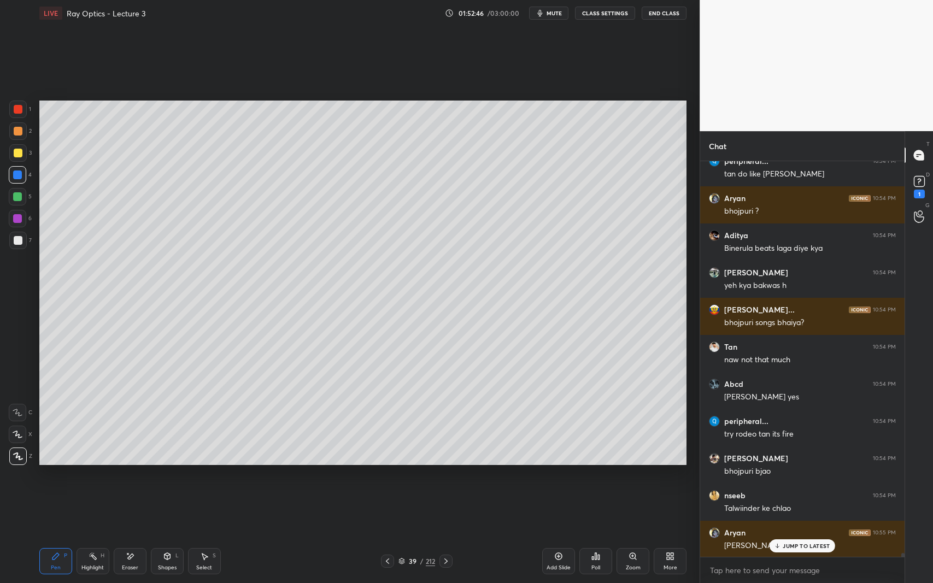
click at [161, 535] on div "Shapes L" at bounding box center [167, 561] width 33 height 26
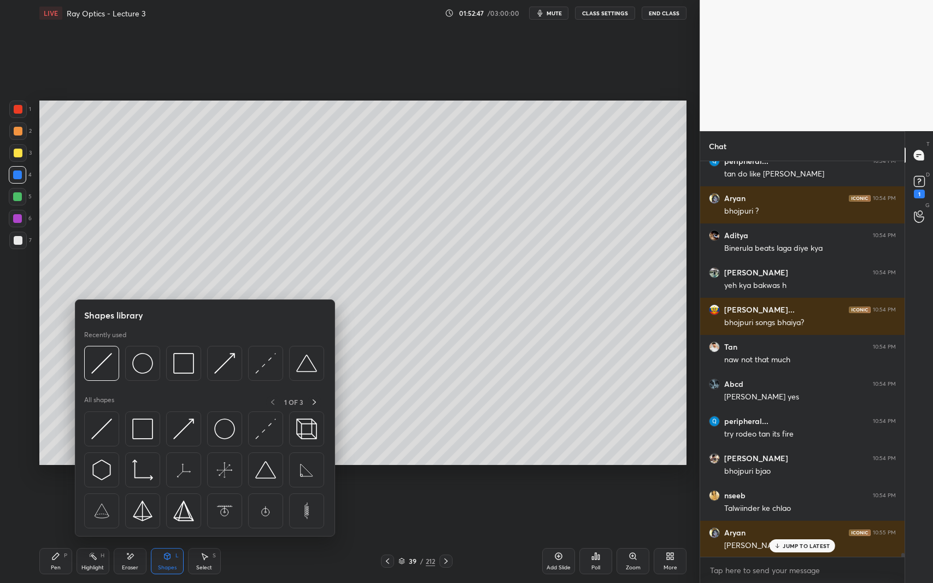
click at [179, 371] on img at bounding box center [183, 363] width 21 height 21
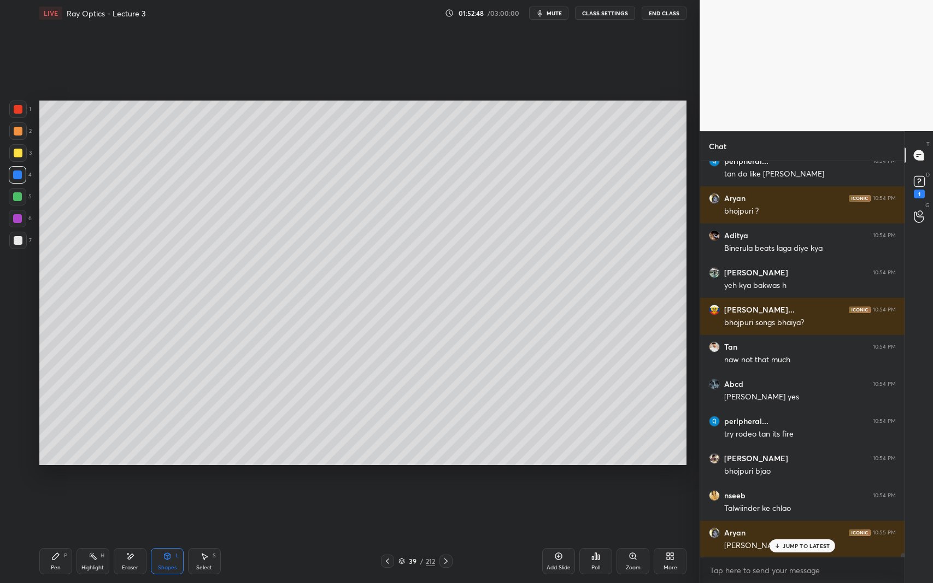
click at [19, 243] on div at bounding box center [18, 240] width 9 height 9
click at [386, 535] on div at bounding box center [387, 561] width 13 height 13
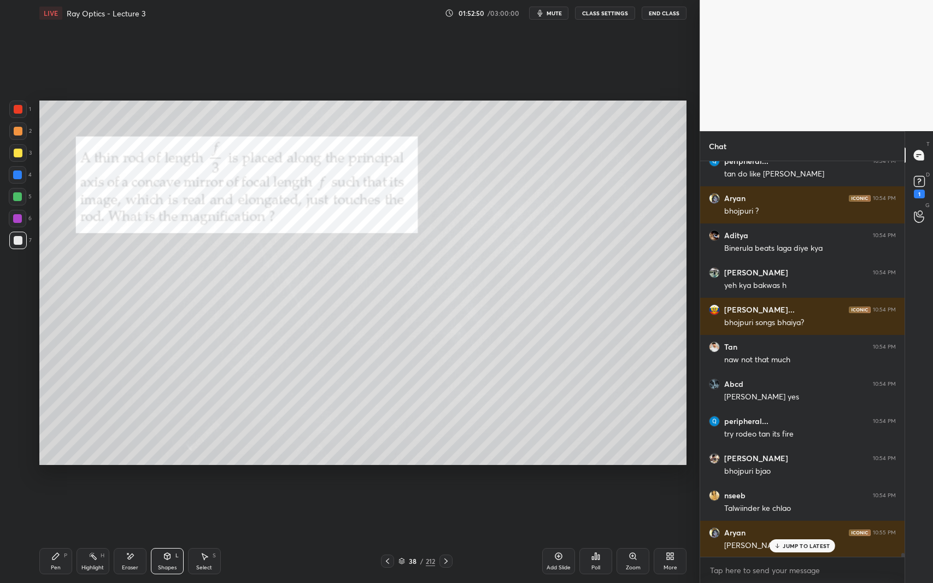
scroll to position [42434, 0]
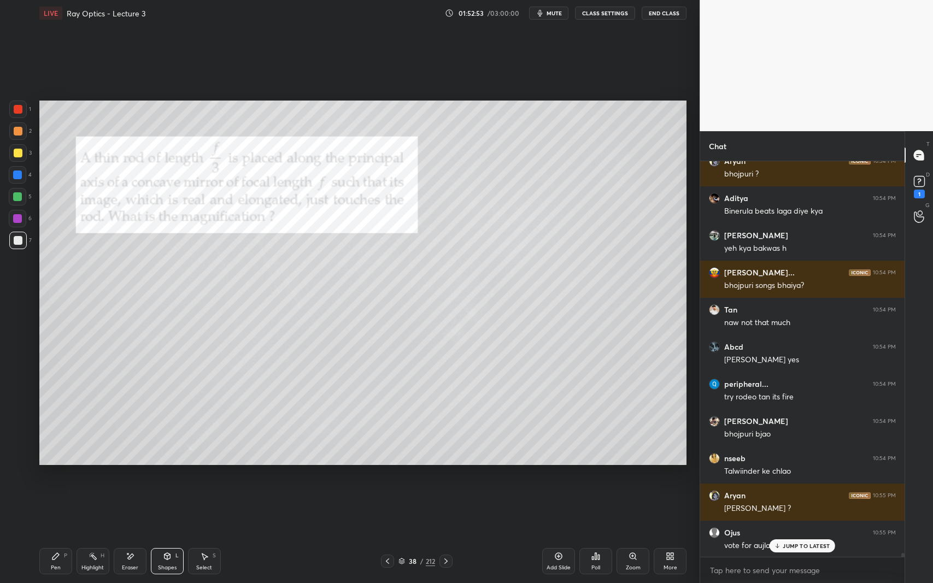
click at [16, 175] on div at bounding box center [17, 175] width 9 height 9
click at [59, 535] on div "Pen P" at bounding box center [55, 561] width 33 height 26
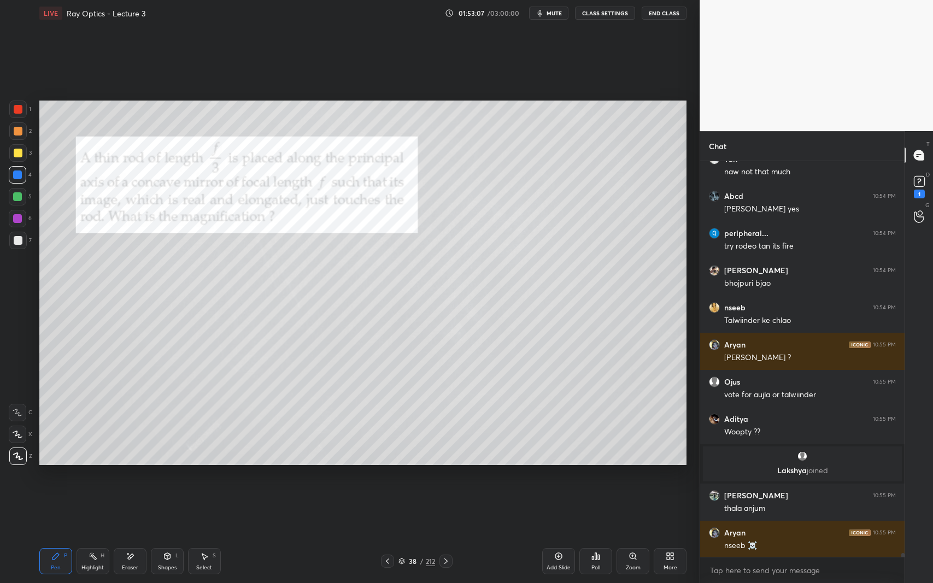
scroll to position [42622, 0]
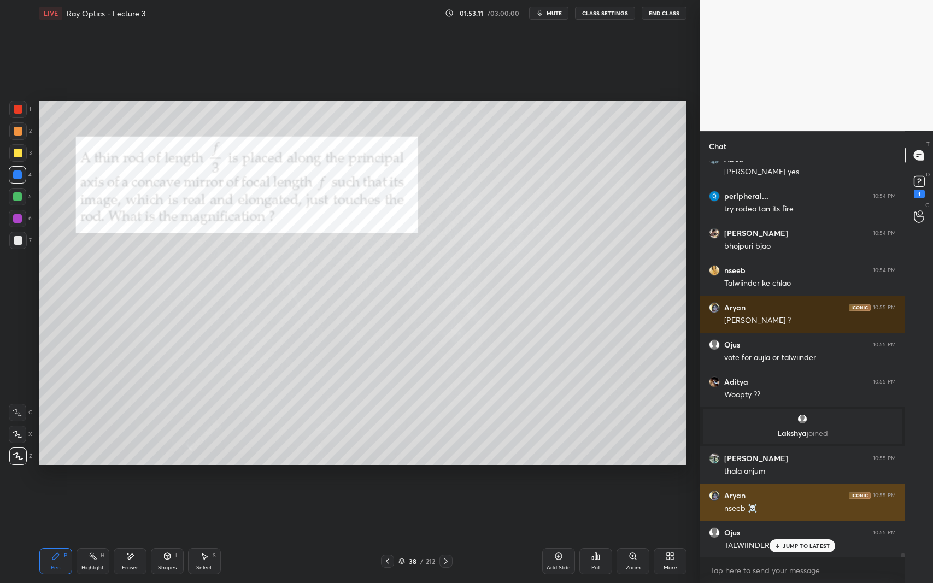
click at [786, 535] on p "JUMP TO LATEST" at bounding box center [806, 546] width 47 height 7
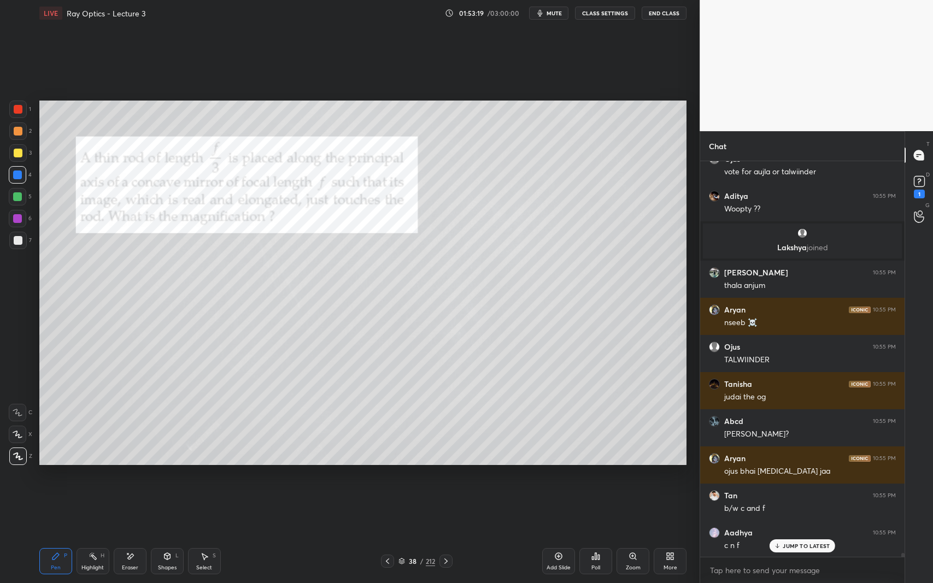
scroll to position [42845, 0]
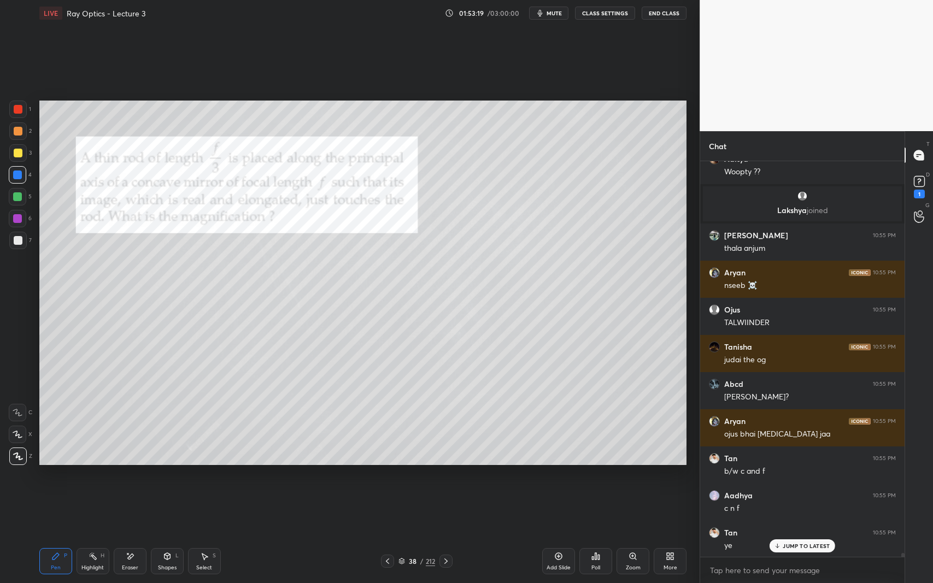
click at [445, 535] on icon at bounding box center [446, 561] width 9 height 9
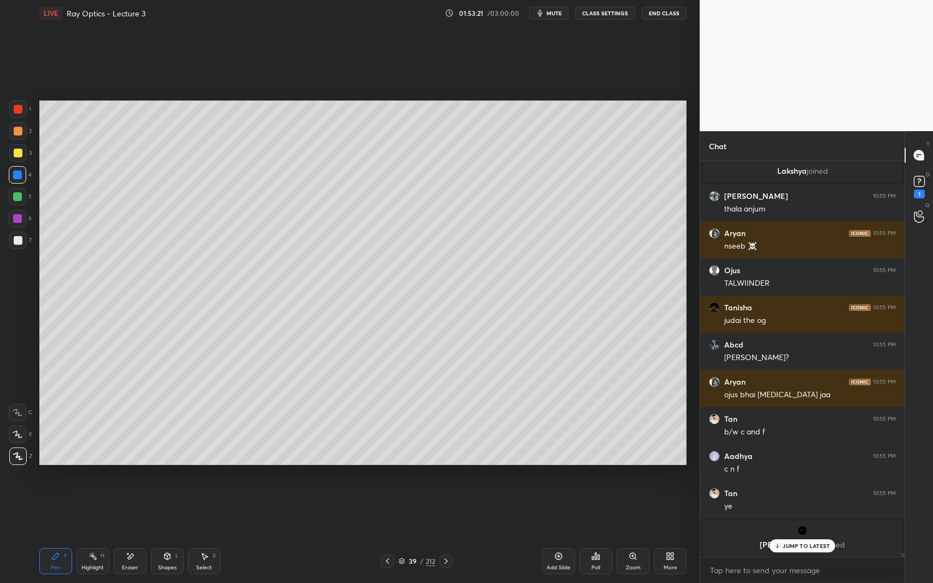
scroll to position [42921, 0]
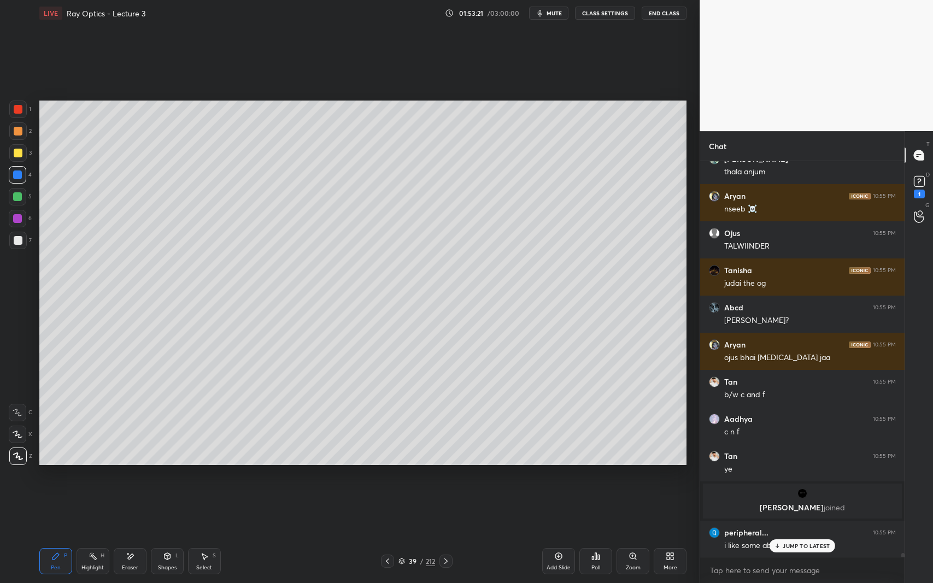
click at [391, 535] on icon at bounding box center [387, 561] width 9 height 9
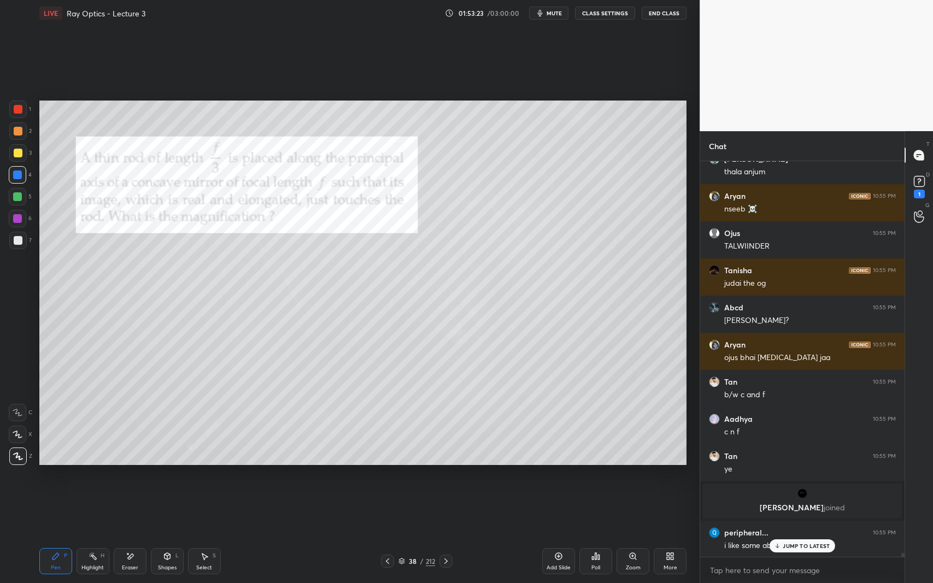
click at [448, 535] on icon at bounding box center [446, 561] width 9 height 9
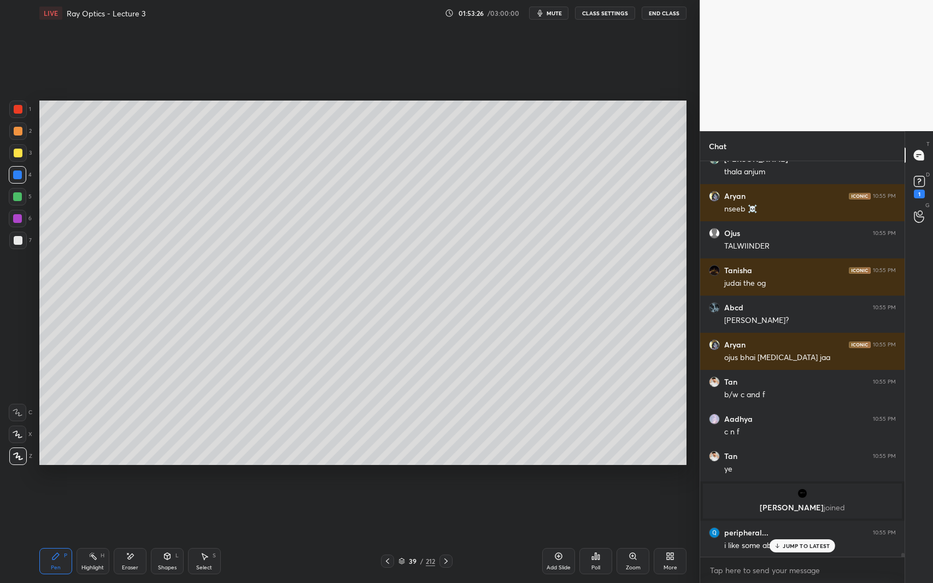
click at [161, 535] on div "Shapes" at bounding box center [167, 567] width 19 height 5
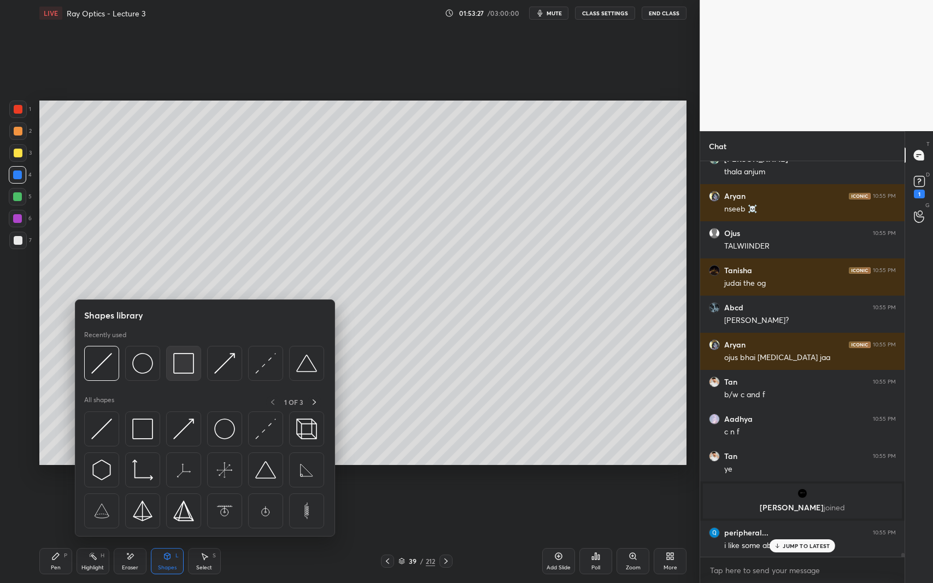
click at [180, 367] on img at bounding box center [183, 363] width 21 height 21
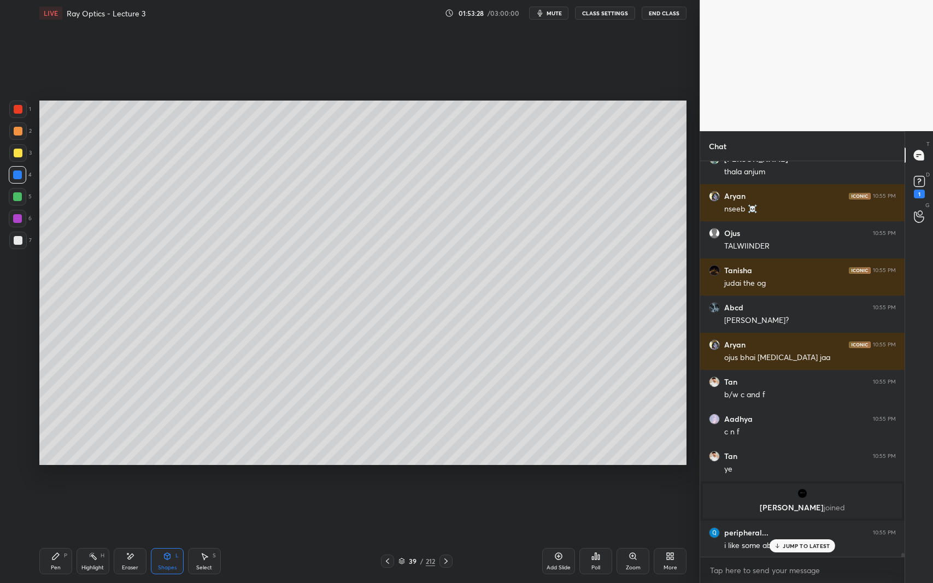
click at [16, 109] on div at bounding box center [18, 109] width 9 height 9
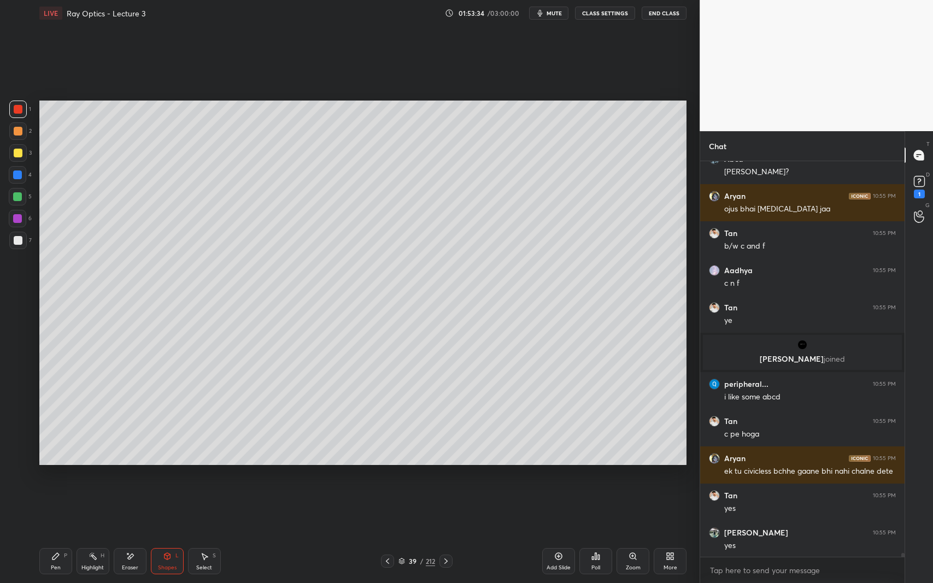
scroll to position [43107, 0]
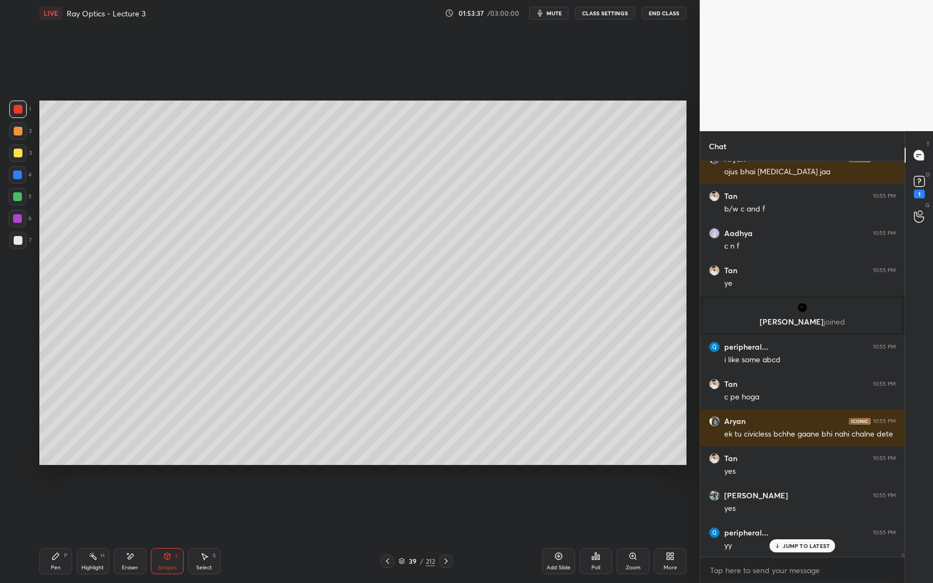
click at [56, 535] on div "Pen P" at bounding box center [55, 561] width 33 height 26
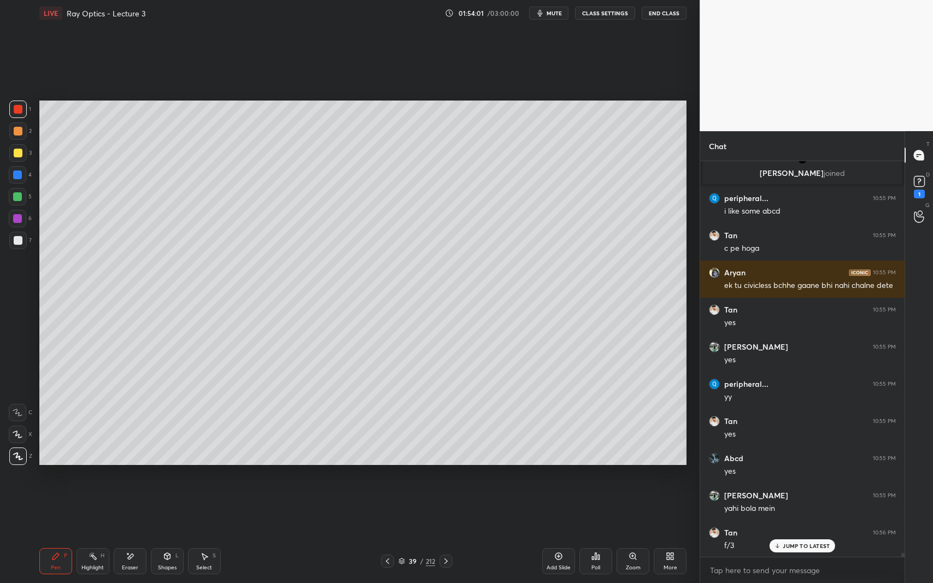
scroll to position [43267, 0]
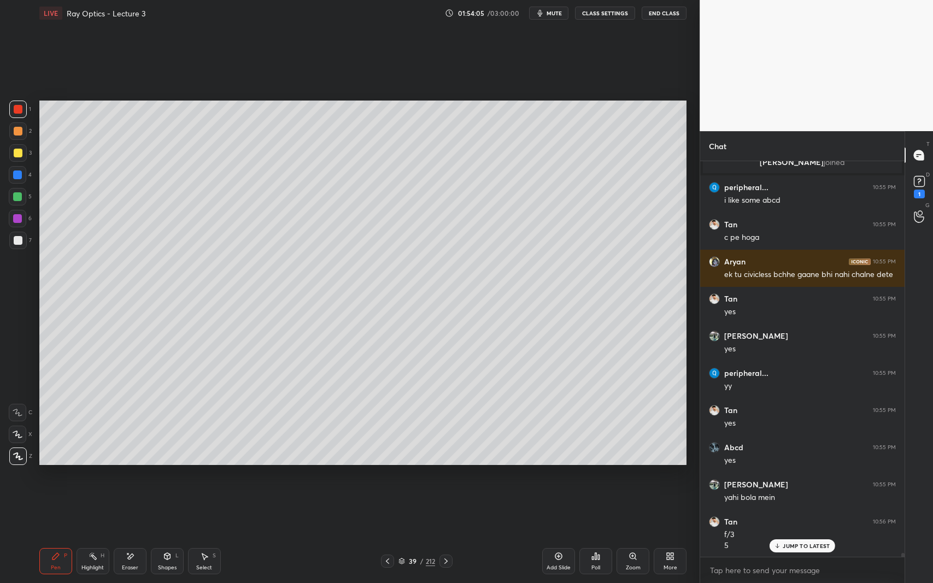
click at [19, 242] on div at bounding box center [18, 240] width 9 height 9
click at [17, 222] on div at bounding box center [17, 218] width 9 height 9
click at [174, 535] on div "Shapes" at bounding box center [167, 567] width 19 height 5
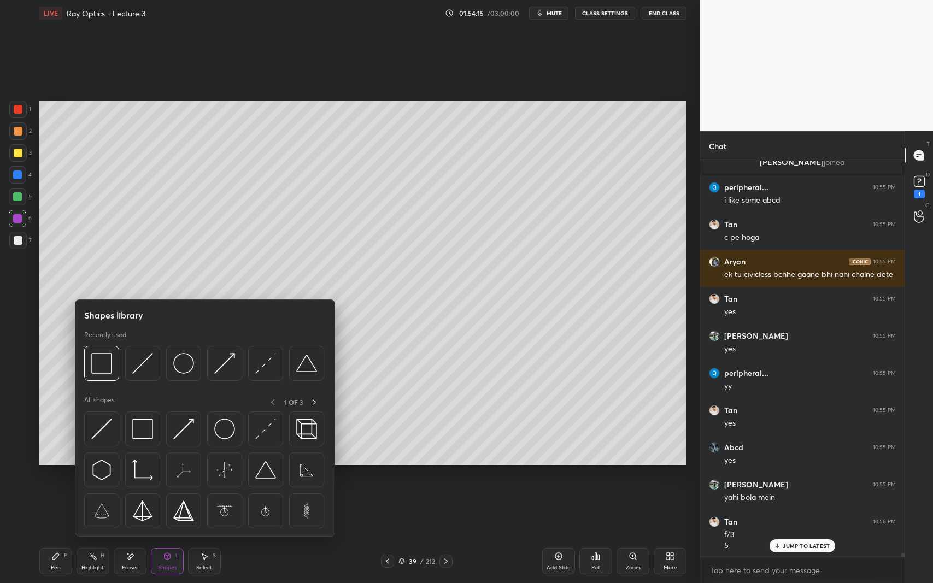
click at [100, 369] on img at bounding box center [101, 363] width 21 height 21
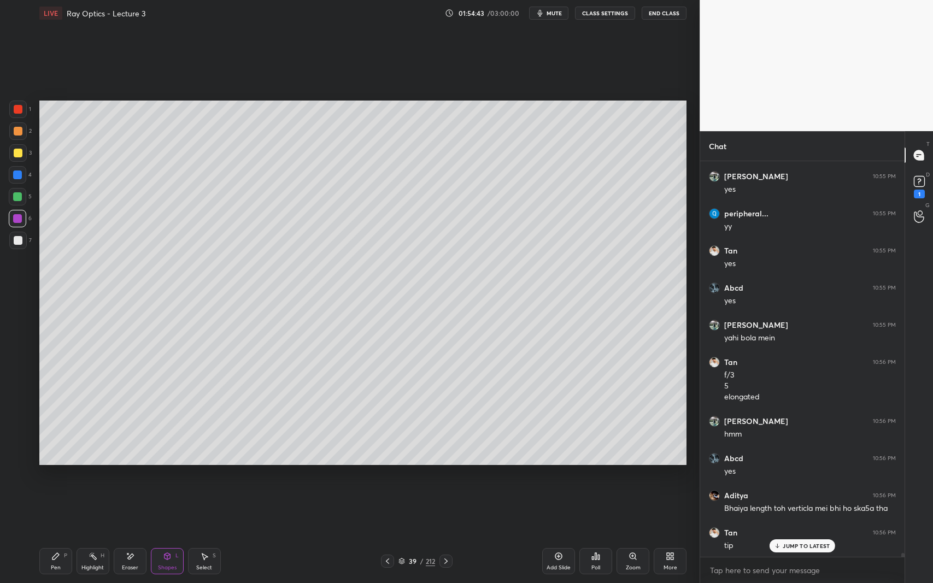
scroll to position [43463, 0]
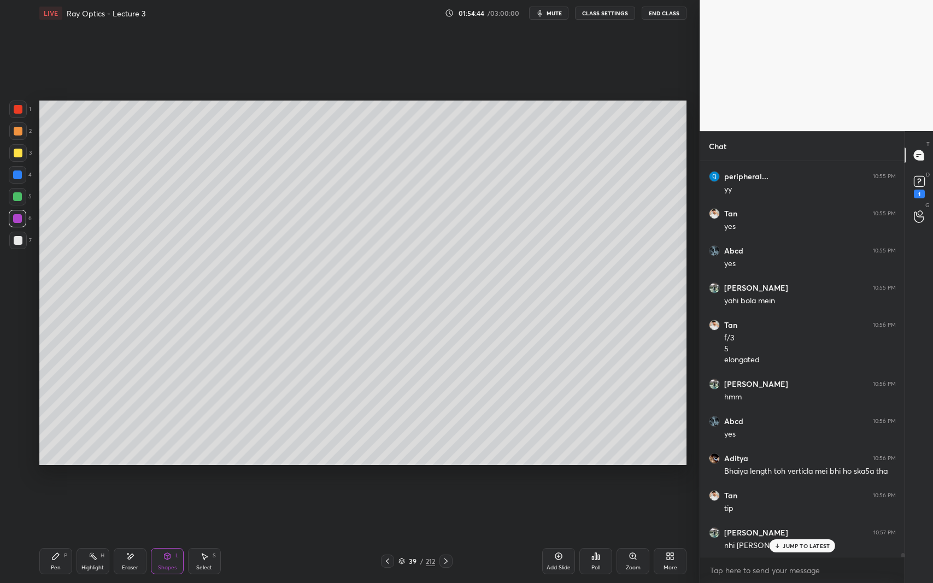
click at [66, 535] on div "P" at bounding box center [65, 555] width 3 height 5
click at [16, 244] on div at bounding box center [18, 240] width 9 height 9
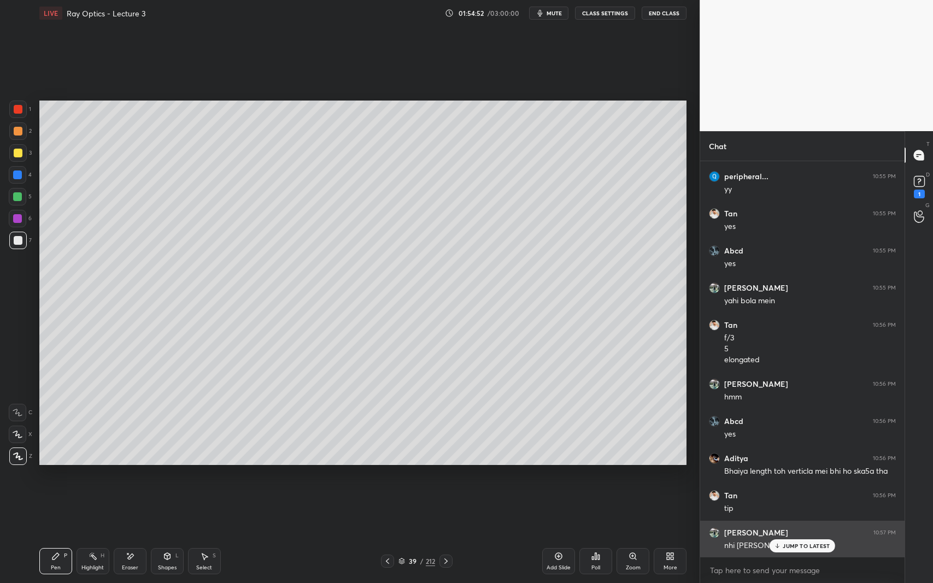
click at [786, 535] on p "JUMP TO LATEST" at bounding box center [806, 546] width 47 height 7
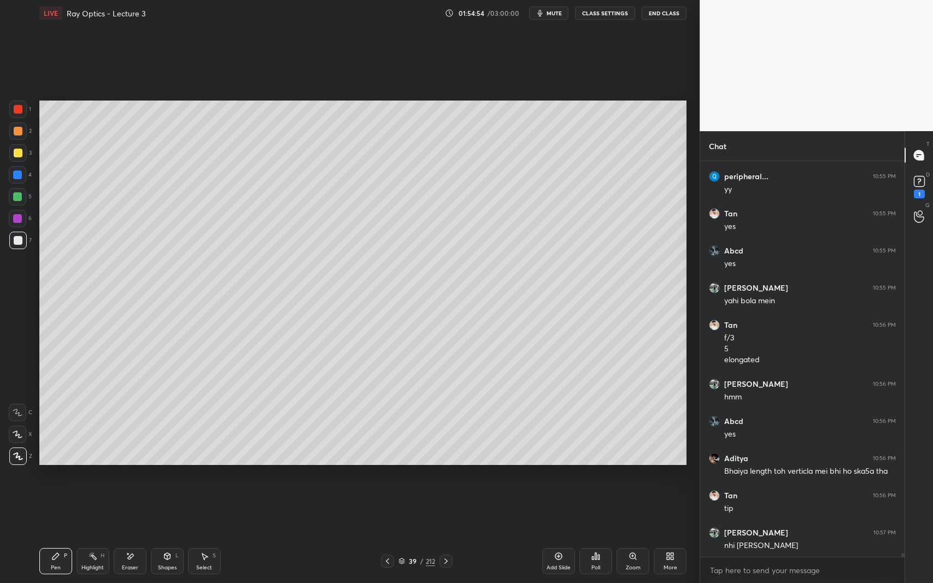
click at [562, 535] on div "Add Slide" at bounding box center [558, 561] width 33 height 26
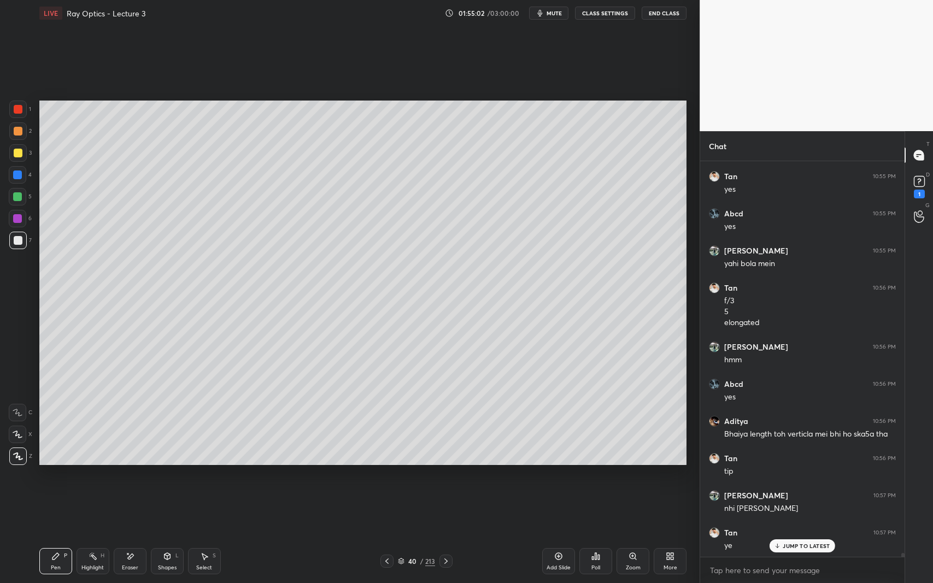
scroll to position [43538, 0]
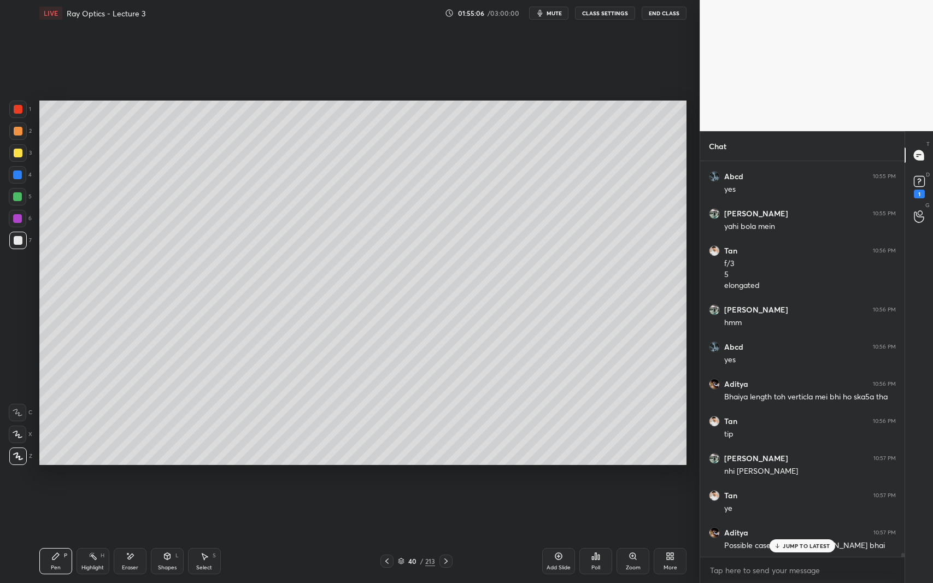
click at [385, 535] on icon at bounding box center [387, 561] width 9 height 9
click at [450, 535] on icon at bounding box center [446, 561] width 9 height 9
click at [124, 535] on div "Eraser" at bounding box center [130, 561] width 33 height 26
click at [55, 535] on icon at bounding box center [55, 556] width 9 height 9
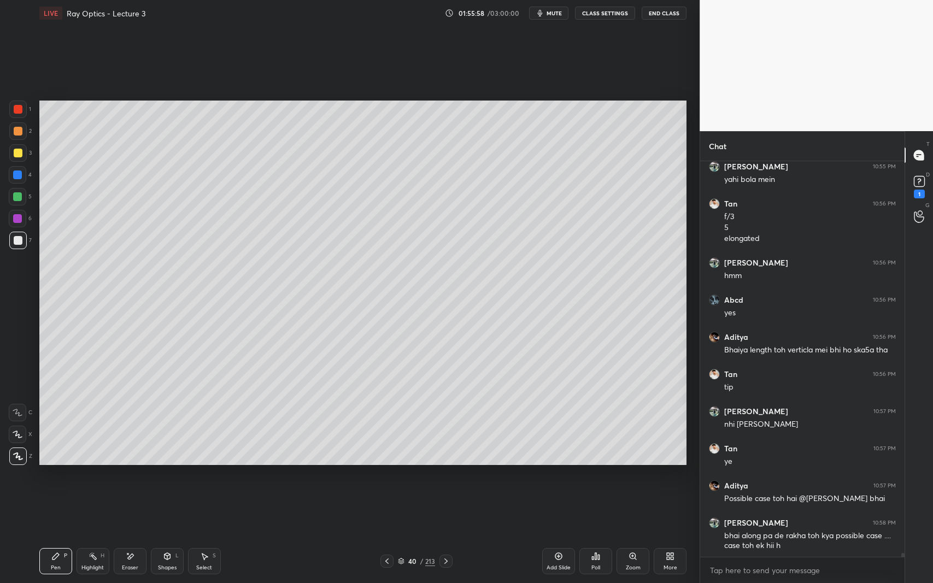
click at [390, 535] on icon at bounding box center [387, 561] width 9 height 9
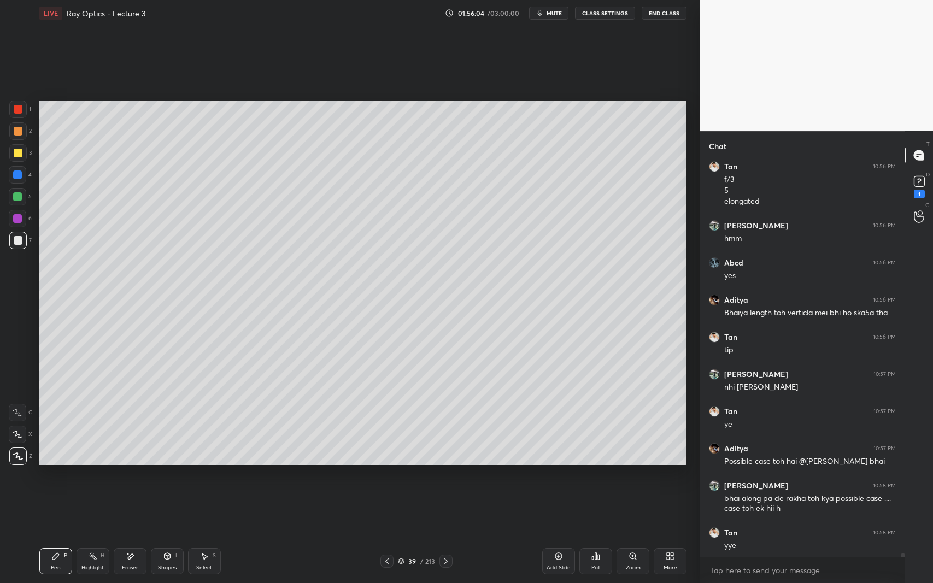
scroll to position [43659, 0]
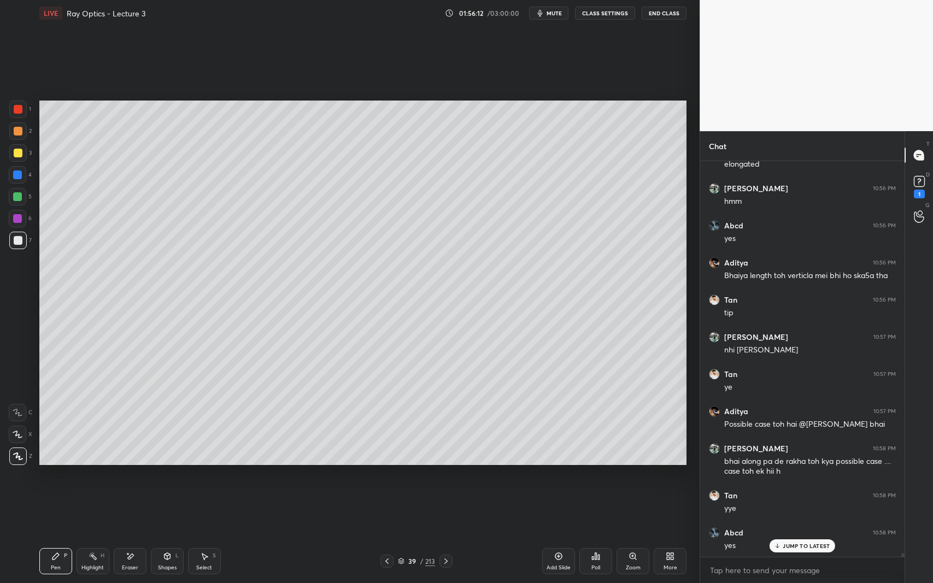
click at [18, 154] on div at bounding box center [18, 153] width 9 height 9
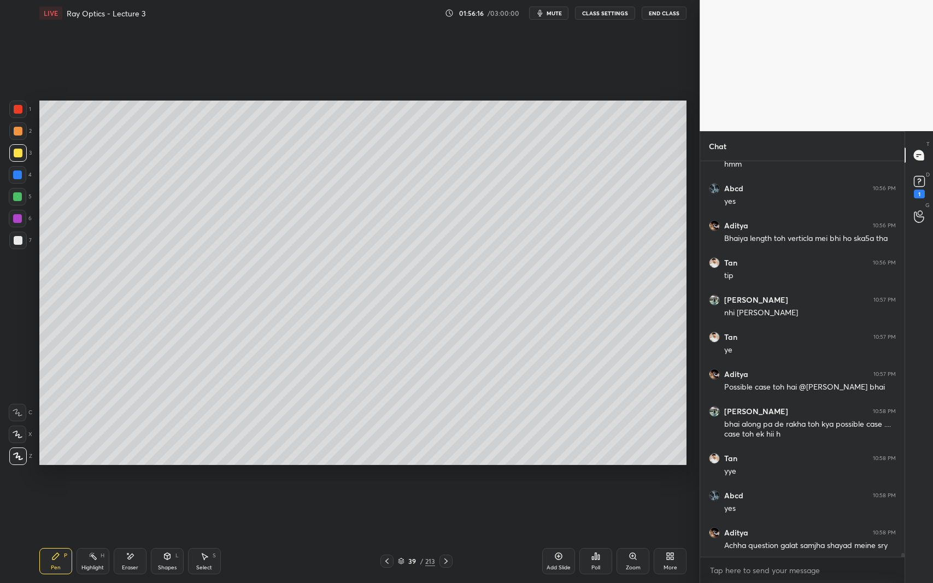
scroll to position [43733, 0]
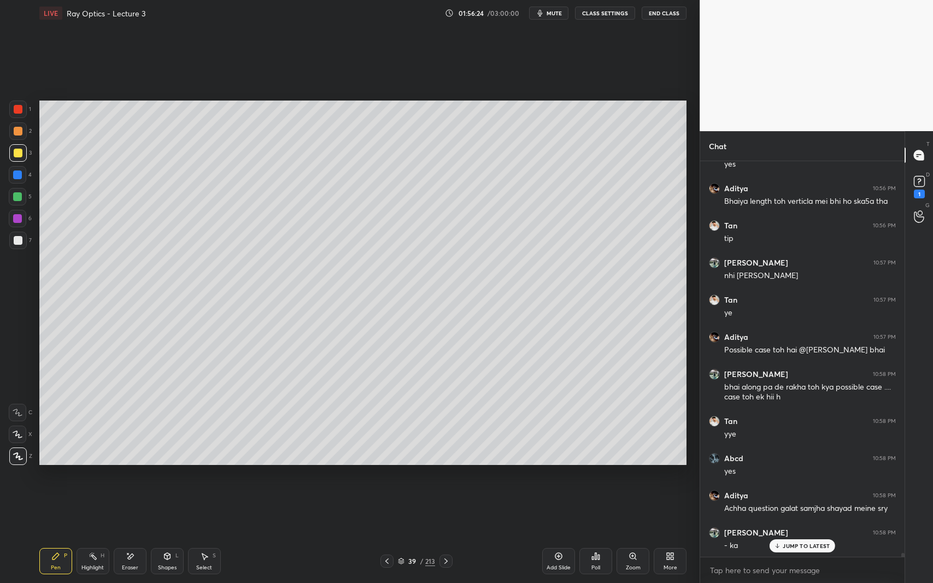
click at [448, 535] on icon at bounding box center [446, 561] width 9 height 9
click at [447, 535] on icon at bounding box center [445, 561] width 3 height 5
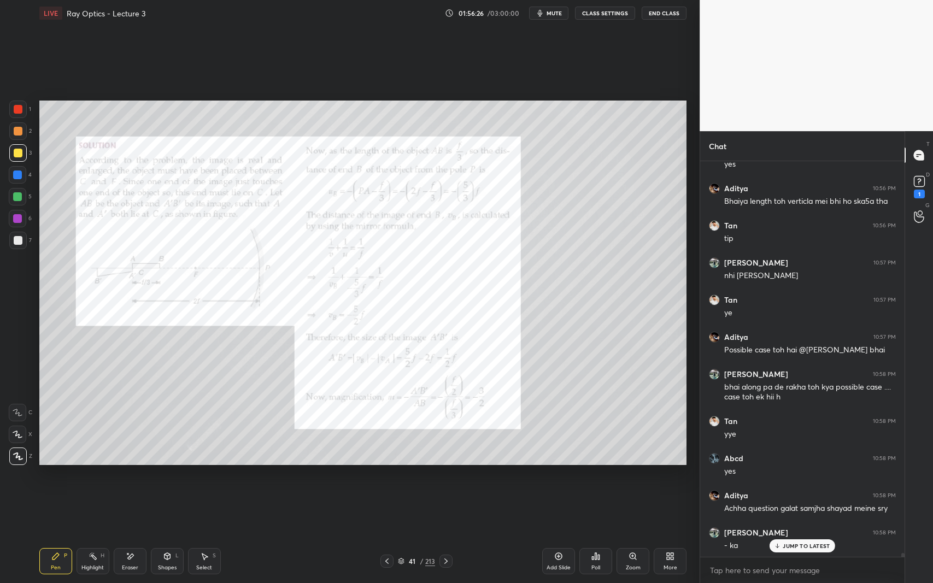
click at [26, 245] on div at bounding box center [17, 240] width 17 height 17
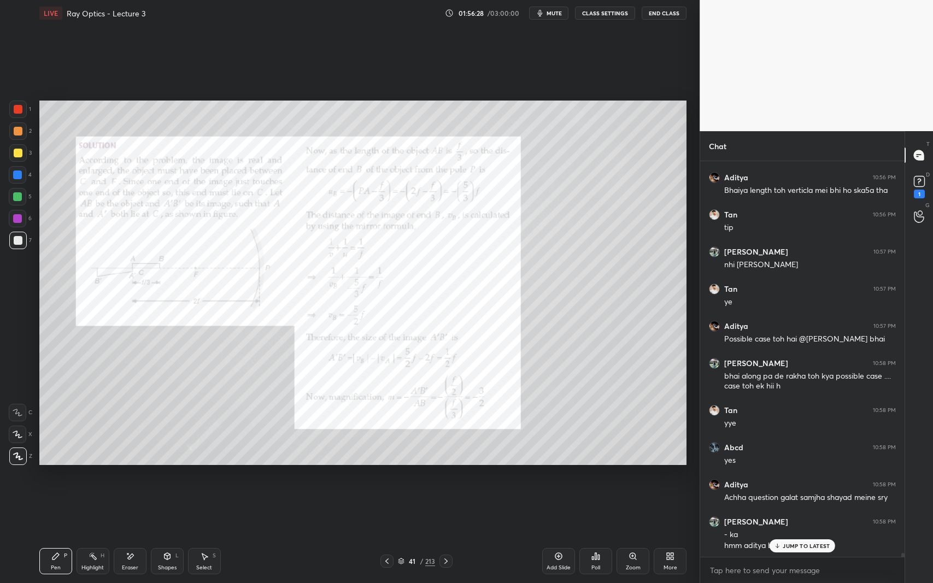
click at [22, 111] on div at bounding box center [18, 109] width 9 height 9
click at [385, 535] on icon at bounding box center [387, 561] width 9 height 9
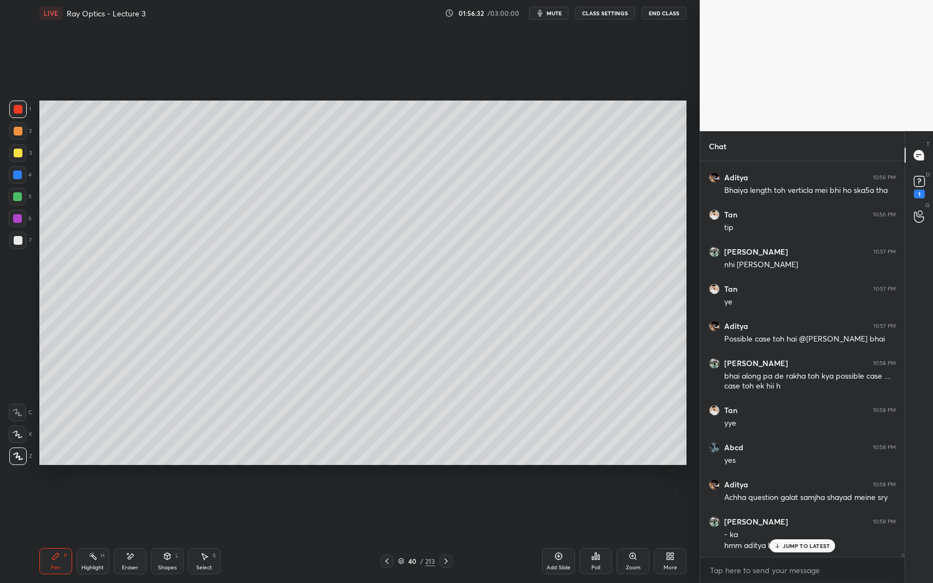
click at [388, 535] on icon at bounding box center [387, 561] width 9 height 9
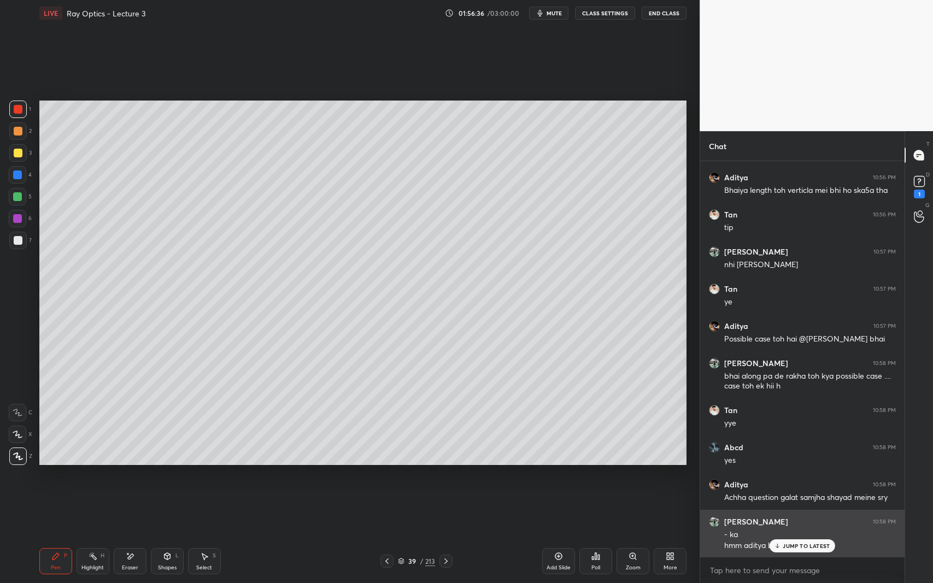
click at [797, 535] on p "JUMP TO LATEST" at bounding box center [806, 546] width 47 height 7
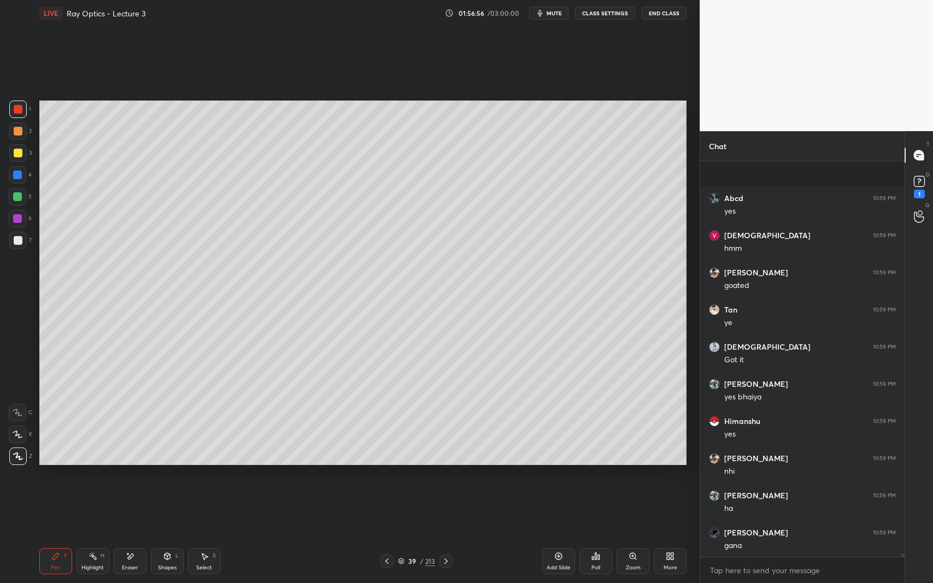
scroll to position [44302, 0]
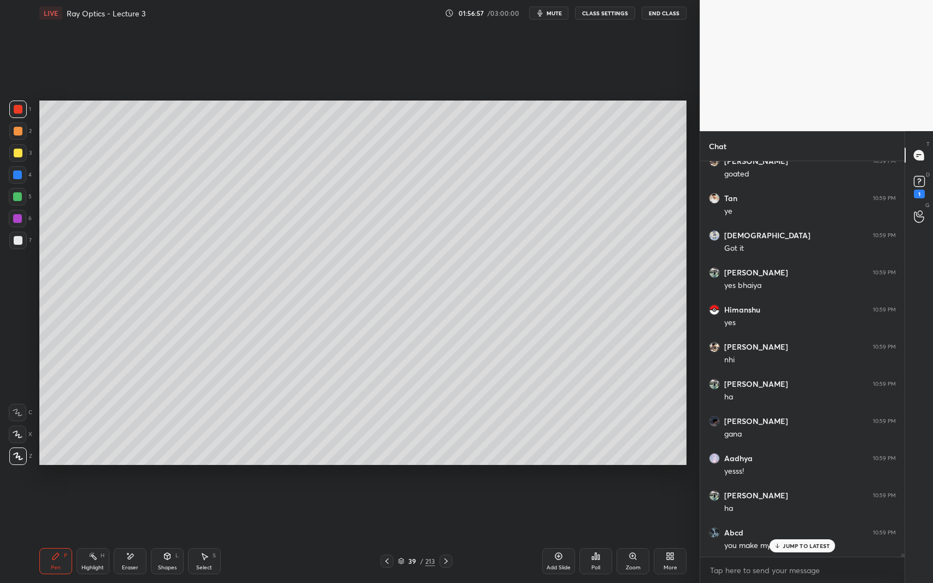
click at [794, 535] on p "JUMP TO LATEST" at bounding box center [806, 546] width 47 height 7
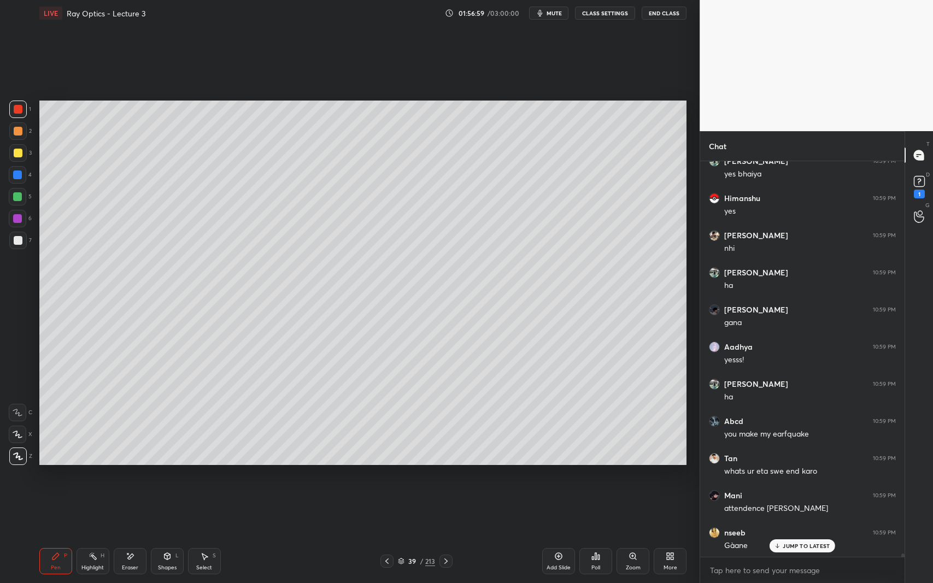
scroll to position [44451, 0]
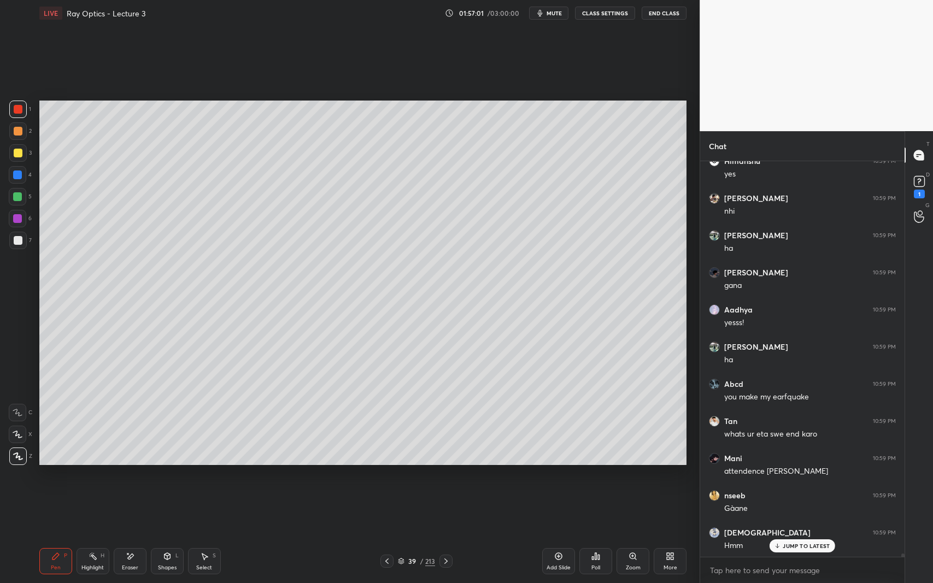
click at [445, 535] on icon at bounding box center [445, 561] width 3 height 5
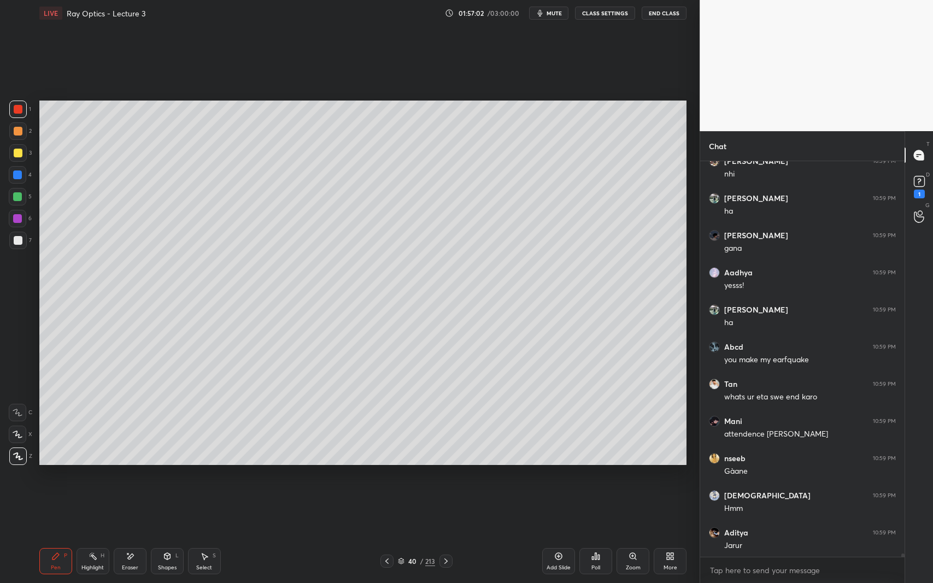
click at [392, 535] on div at bounding box center [386, 561] width 13 height 13
click at [449, 535] on icon at bounding box center [446, 561] width 9 height 9
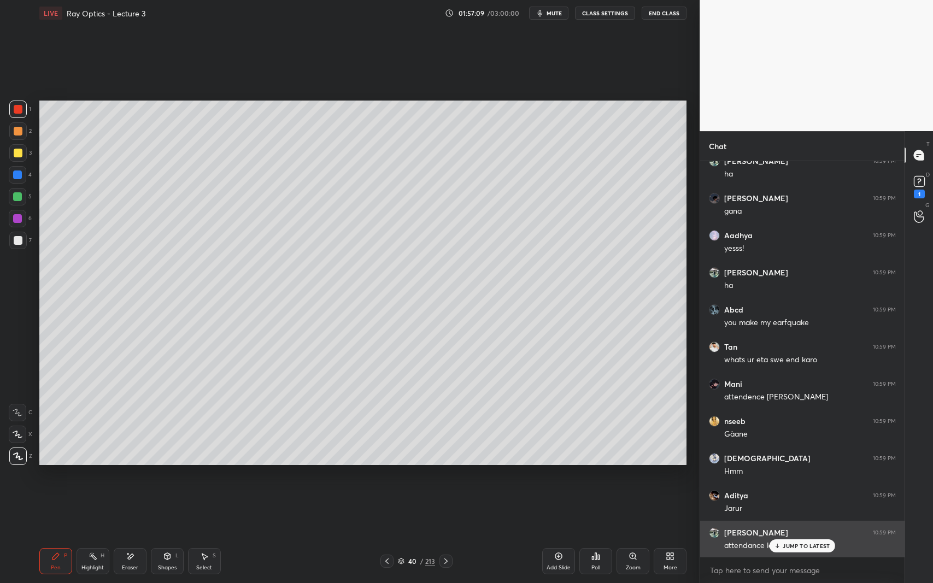
click at [793, 535] on p "JUMP TO LATEST" at bounding box center [806, 546] width 47 height 7
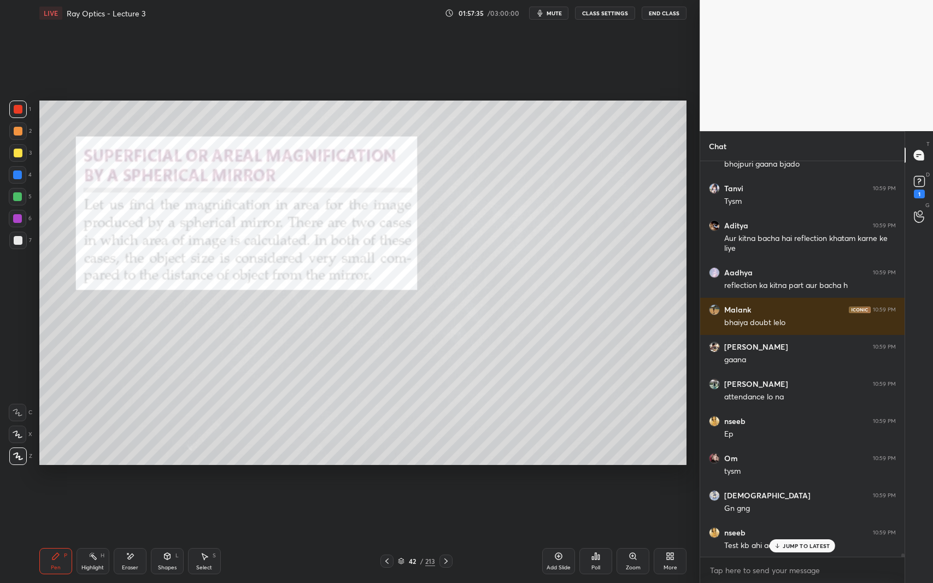
scroll to position [45018, 0]
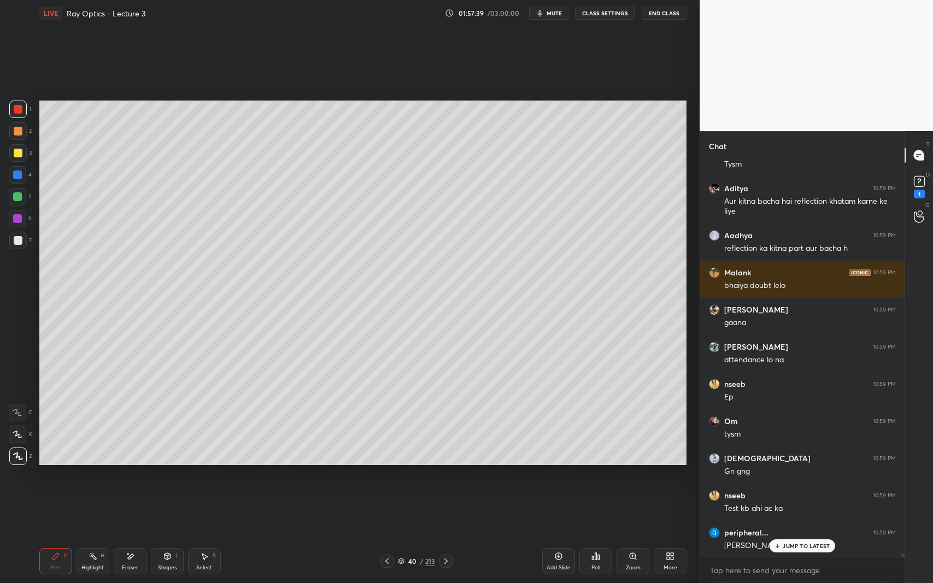
click at [828, 535] on p "JUMP TO LATEST" at bounding box center [806, 546] width 47 height 7
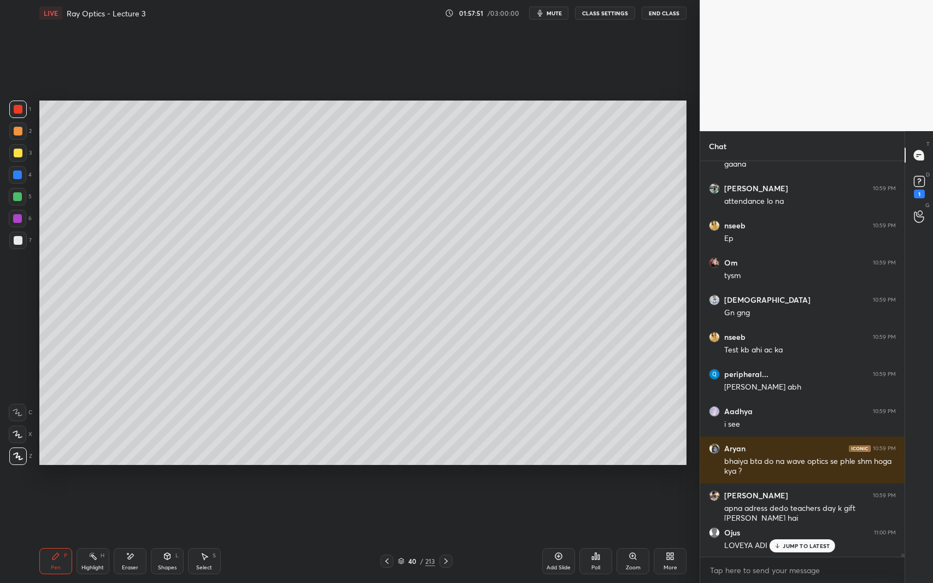
scroll to position [45213, 0]
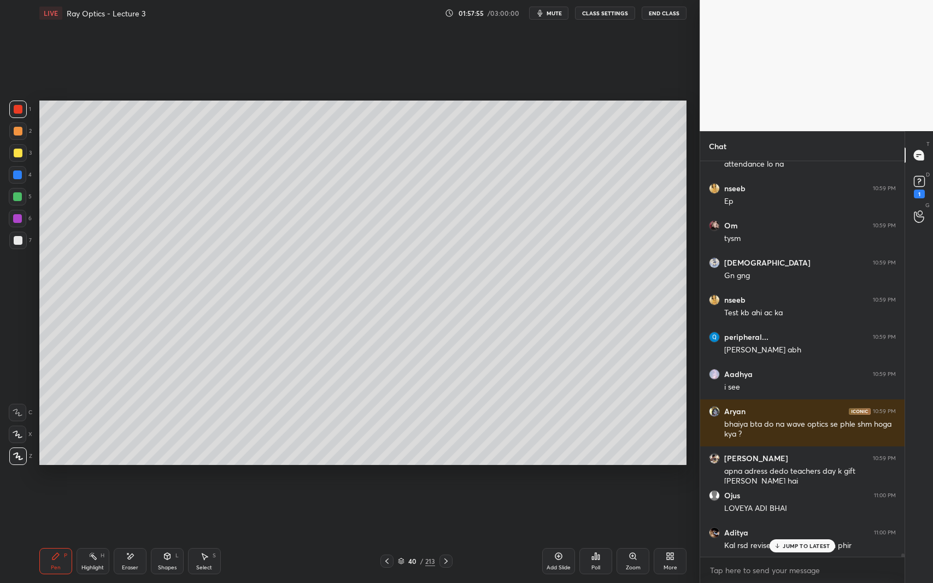
click at [805, 535] on p "JUMP TO LATEST" at bounding box center [806, 546] width 47 height 7
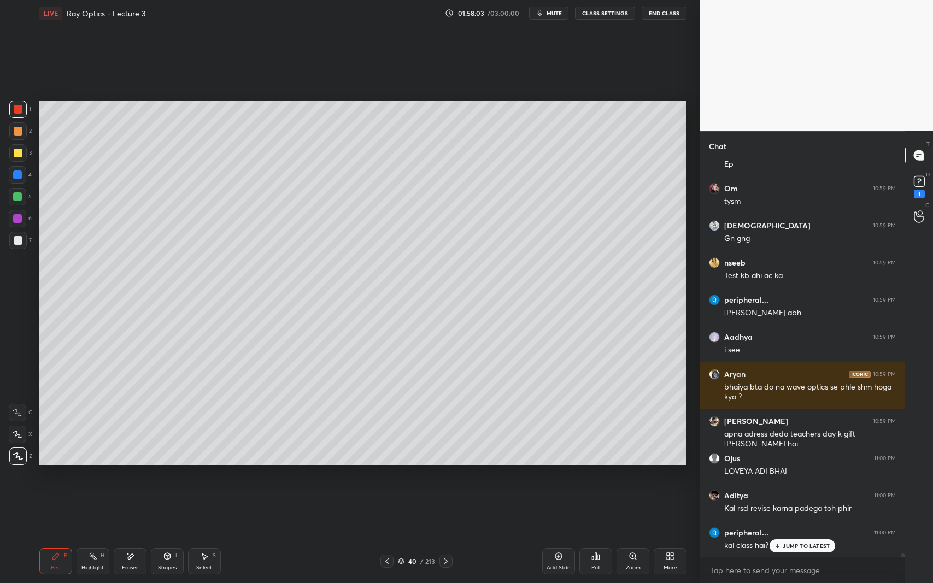
click at [668, 10] on button "End Class" at bounding box center [664, 13] width 45 height 13
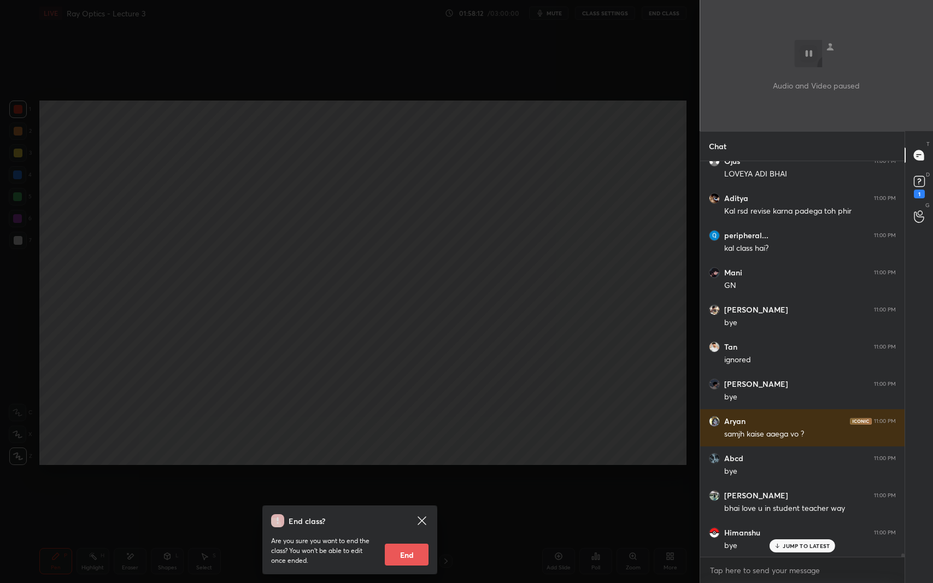
scroll to position [45622, 0]
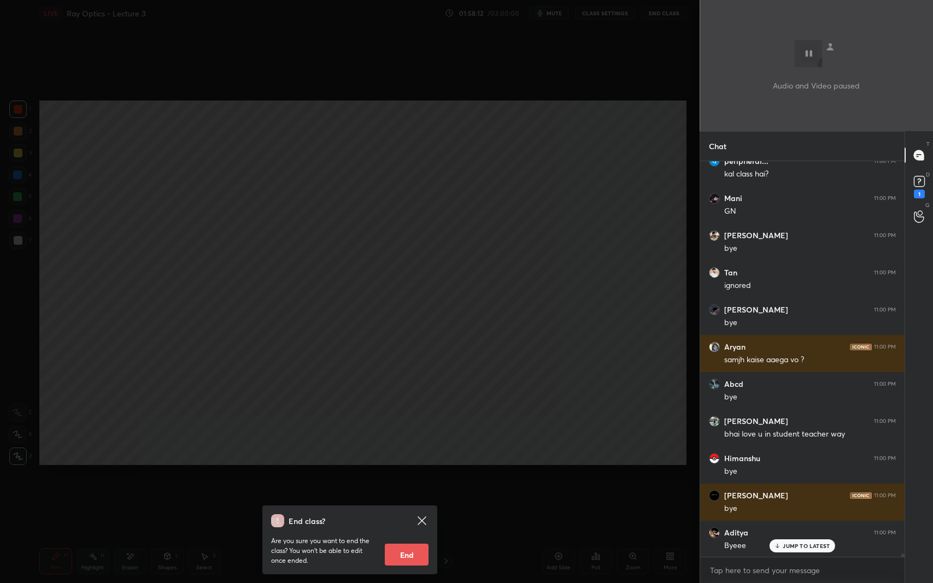
click at [408, 535] on button "End" at bounding box center [407, 555] width 44 height 22
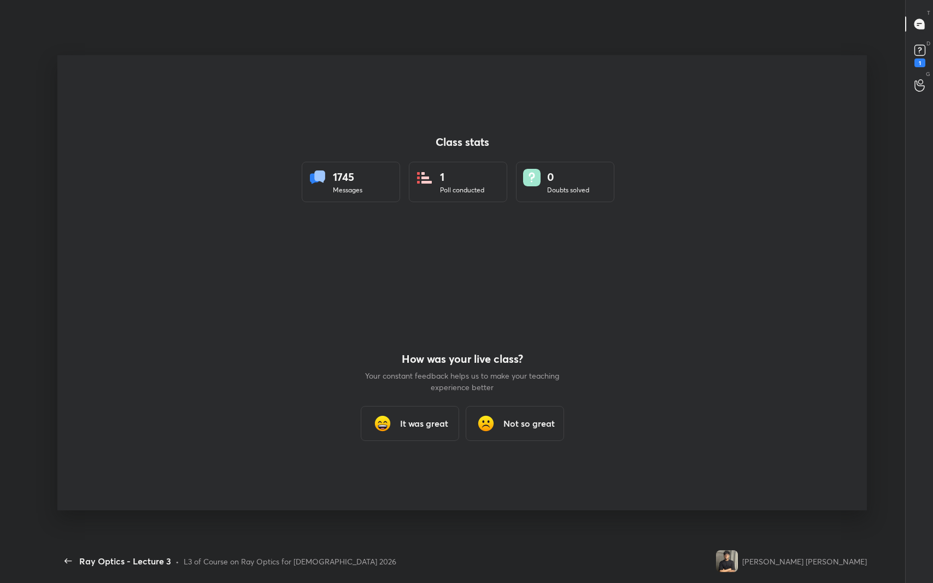
scroll to position [54139, 53755]
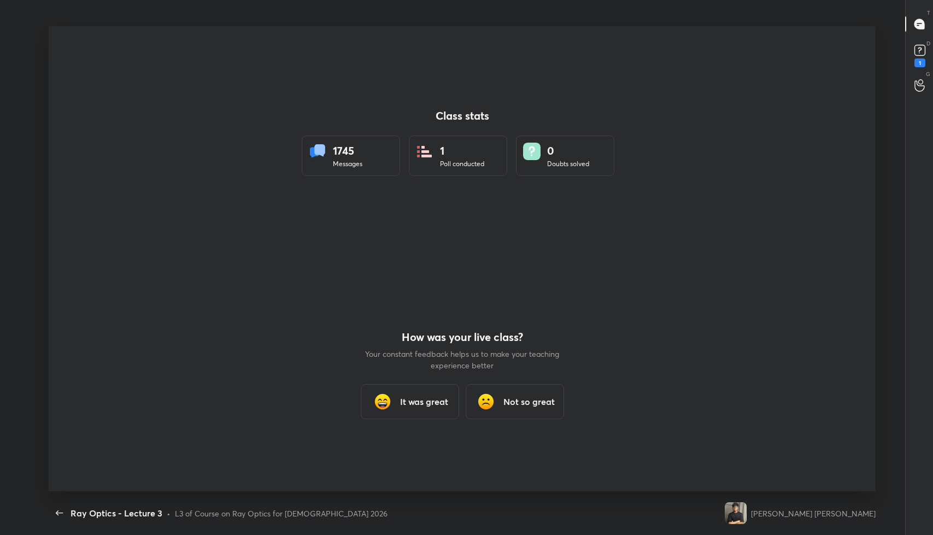
type textarea "x"
